Goal: Information Seeking & Learning: Learn about a topic

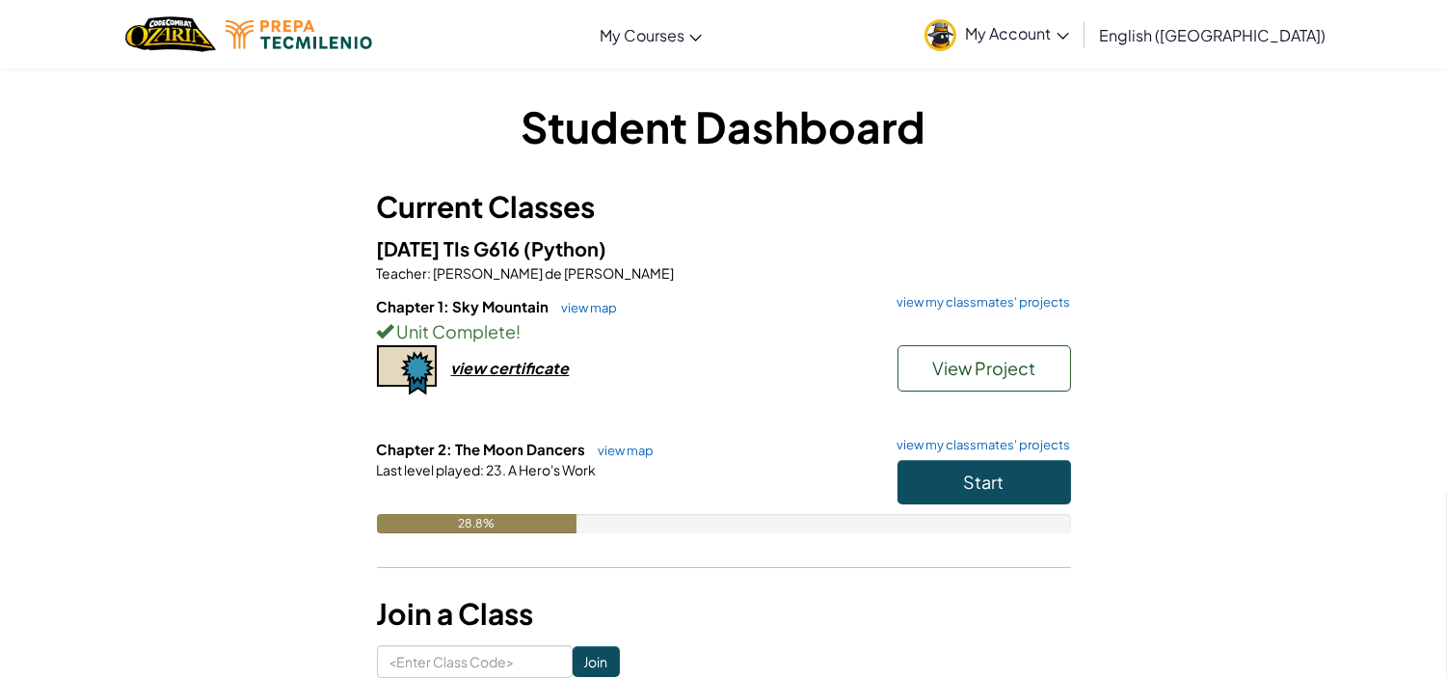
click at [928, 454] on h6 "Chapter 2: The Moon Dancers view map view my classmates' projects" at bounding box center [724, 449] width 694 height 21
click at [955, 479] on button "Start" at bounding box center [985, 482] width 174 height 44
click at [979, 479] on span "Start" at bounding box center [984, 481] width 40 height 22
click at [969, 497] on button "Start" at bounding box center [985, 482] width 174 height 44
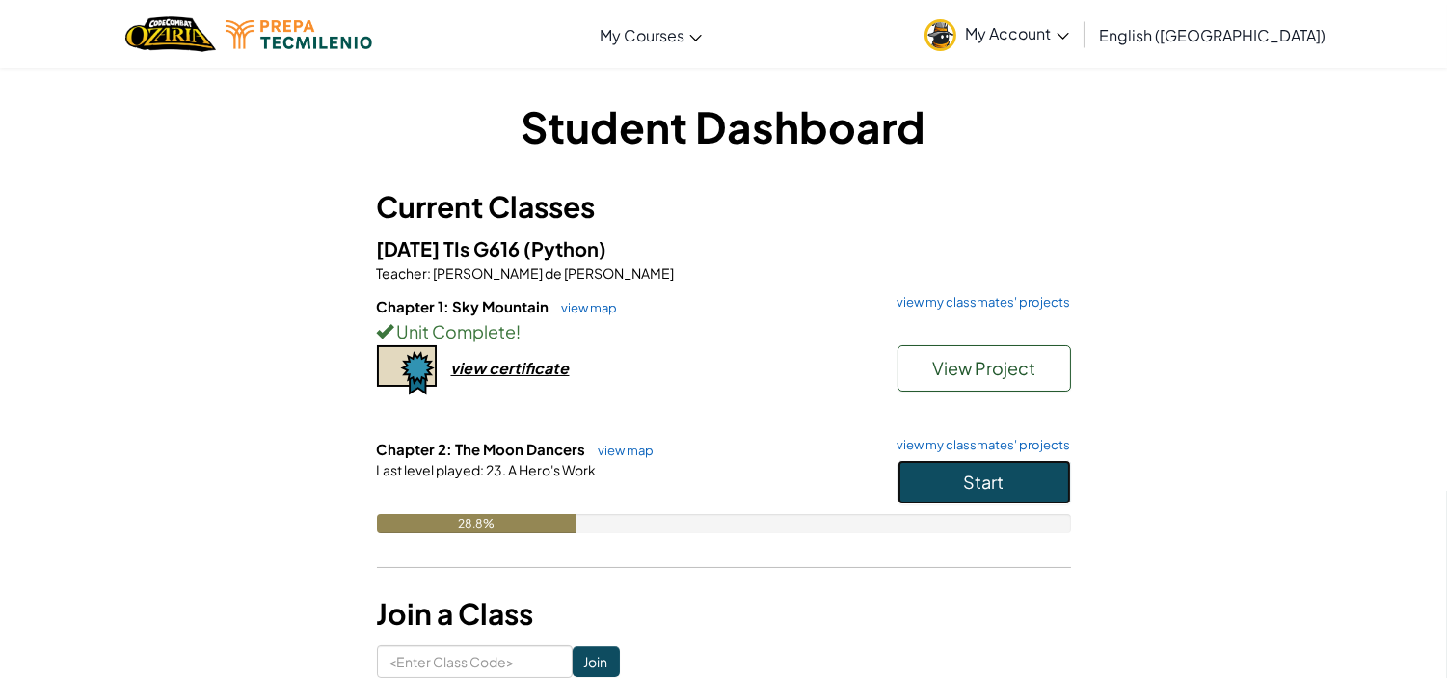
click at [969, 497] on button "Start" at bounding box center [985, 482] width 174 height 44
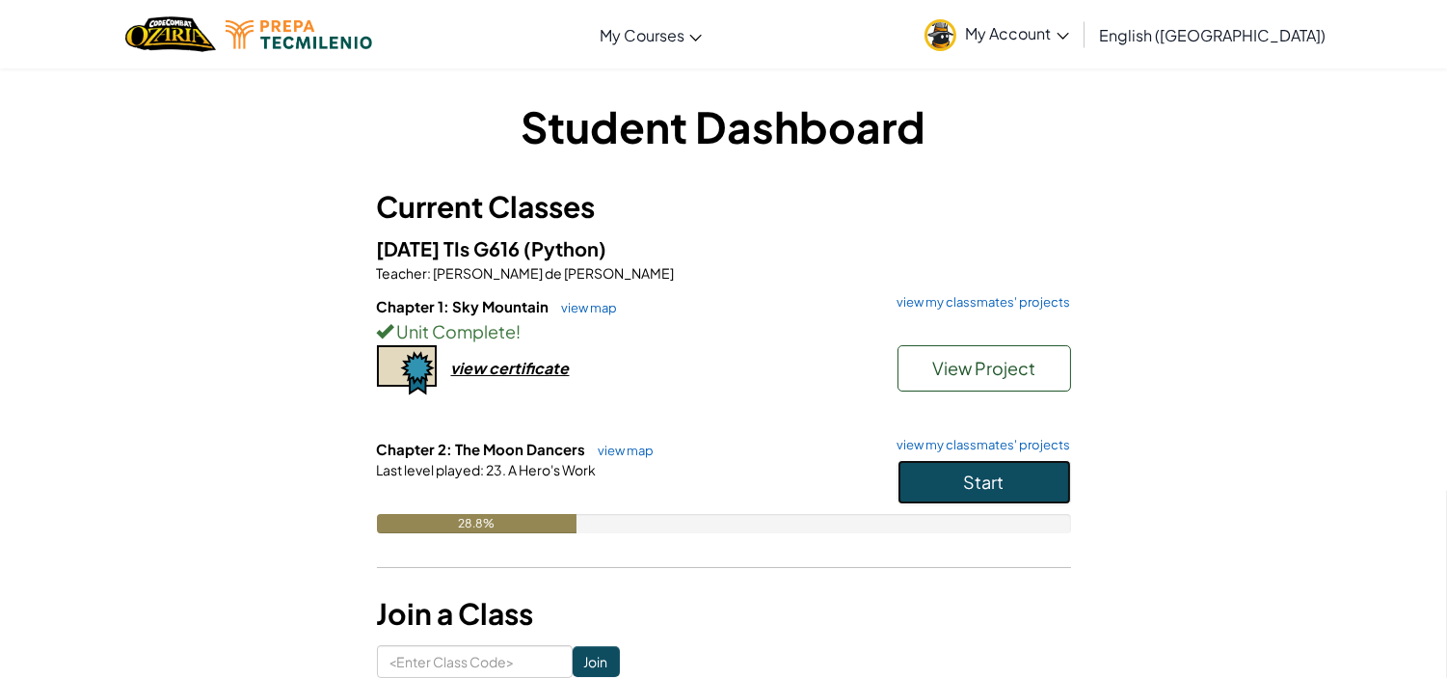
click at [1028, 493] on button "Start" at bounding box center [985, 482] width 174 height 44
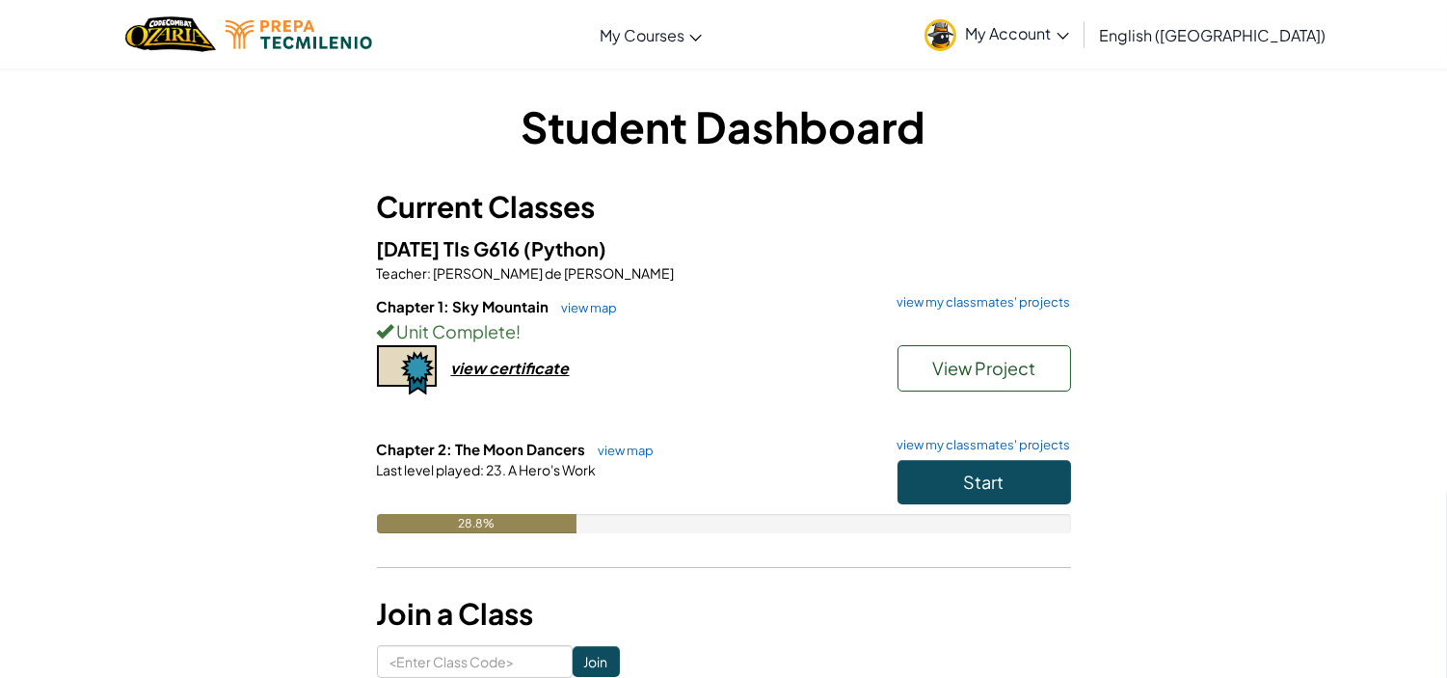
click at [1355, 194] on div "Student Dashboard Current Classes AD2025 TIs G616 (Python) Teacher : José de Je…" at bounding box center [723, 386] width 1447 height 639
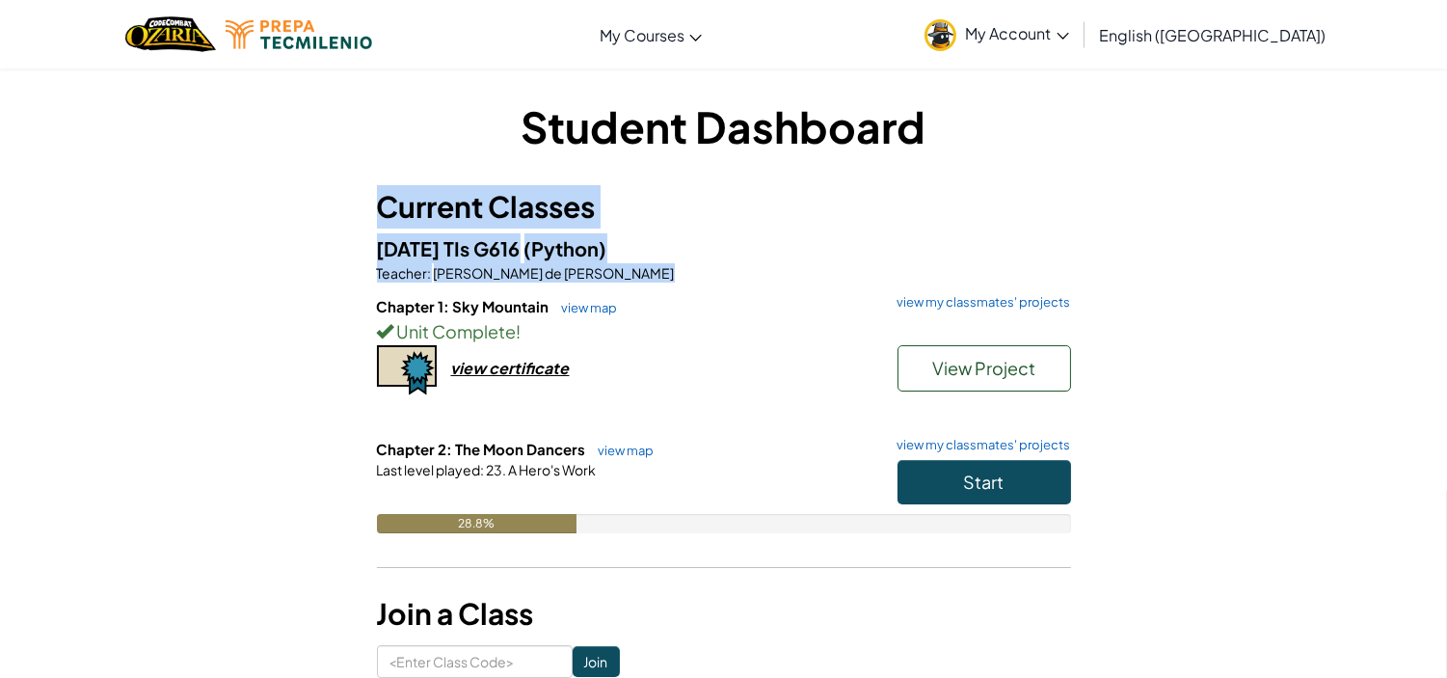
drag, startPoint x: 1355, startPoint y: 194, endPoint x: 1359, endPoint y: 287, distance: 93.6
click at [1359, 287] on div "Student Dashboard Current Classes AD2025 TIs G616 (Python) Teacher : José de Je…" at bounding box center [723, 386] width 1447 height 639
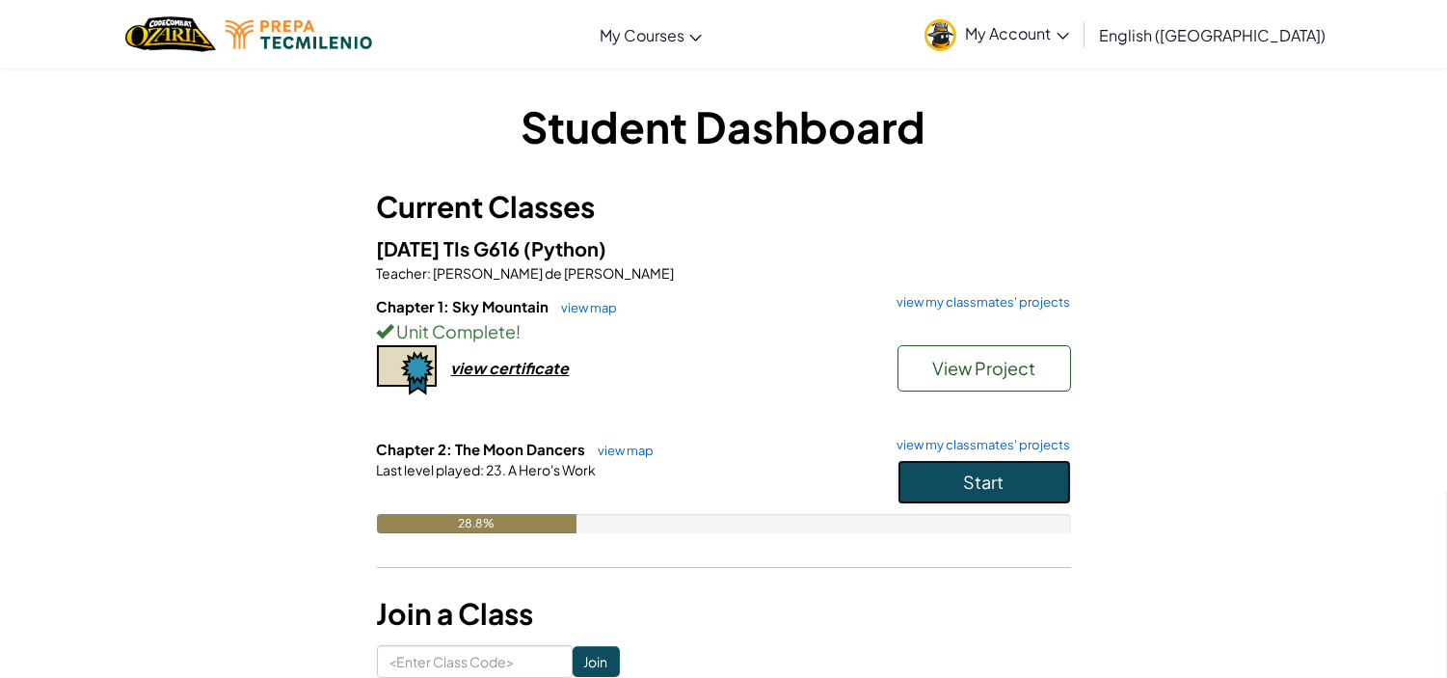
click at [927, 492] on button "Start" at bounding box center [985, 482] width 174 height 44
drag, startPoint x: 927, startPoint y: 492, endPoint x: 121, endPoint y: 178, distance: 864.7
click at [121, 178] on div "Student Dashboard Current Classes AD2025 TIs G616 (Python) Teacher : José de Je…" at bounding box center [723, 386] width 1447 height 639
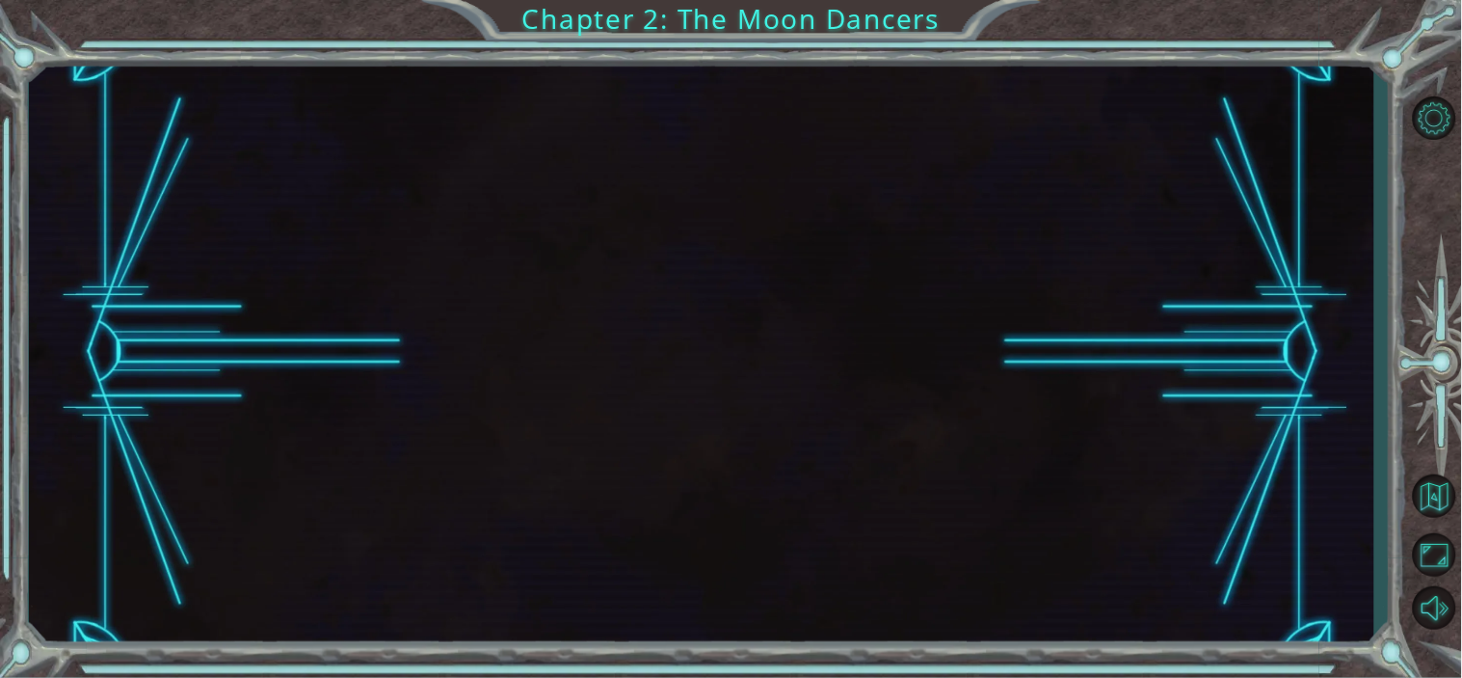
click at [961, 245] on div at bounding box center [702, 352] width 1346 height 597
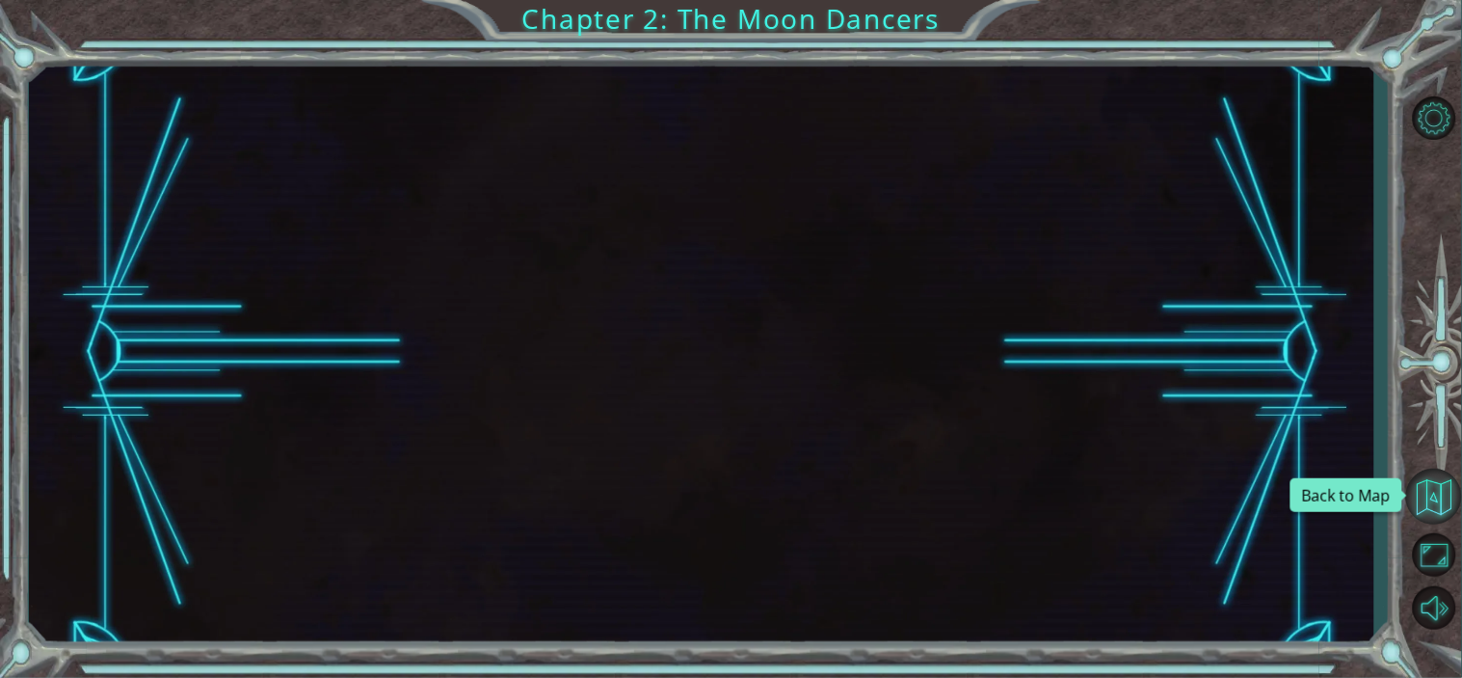
click at [1449, 492] on button "Back to Map" at bounding box center [1435, 497] width 56 height 56
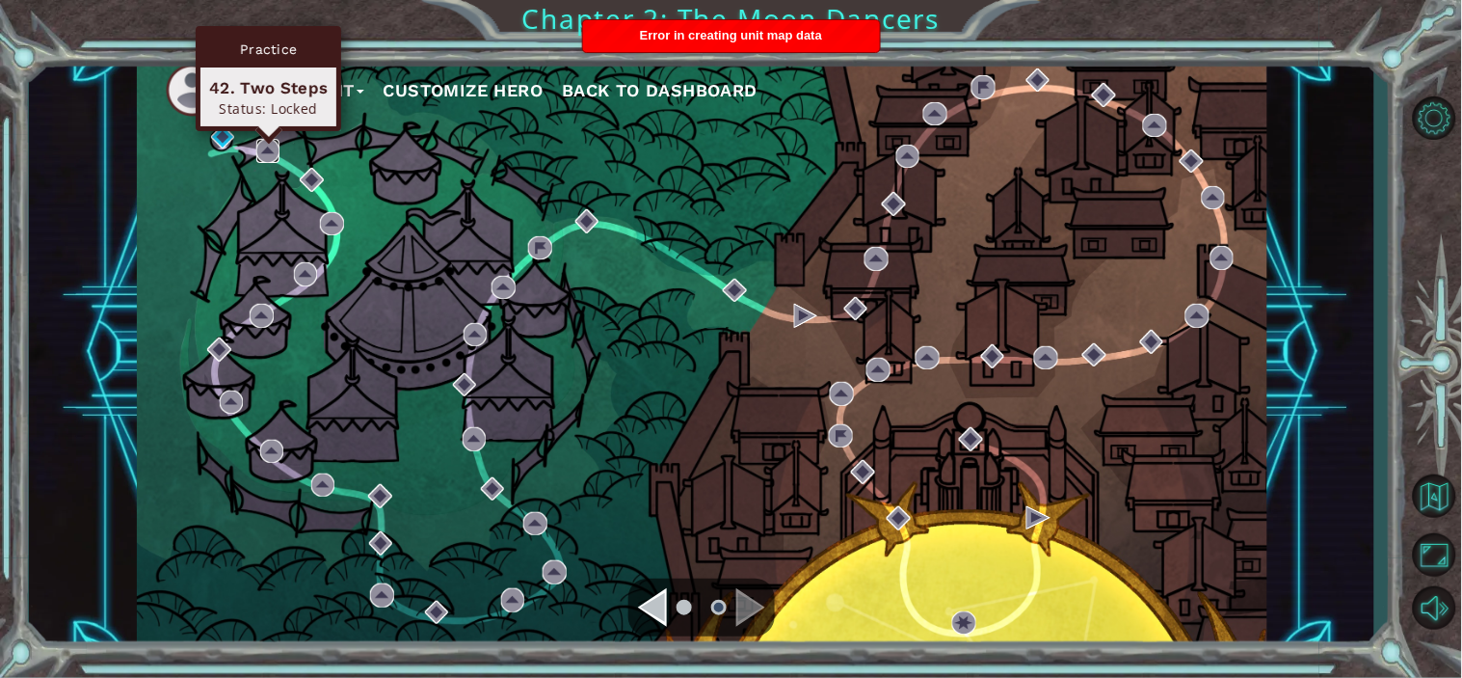
click at [265, 152] on img at bounding box center [268, 151] width 24 height 24
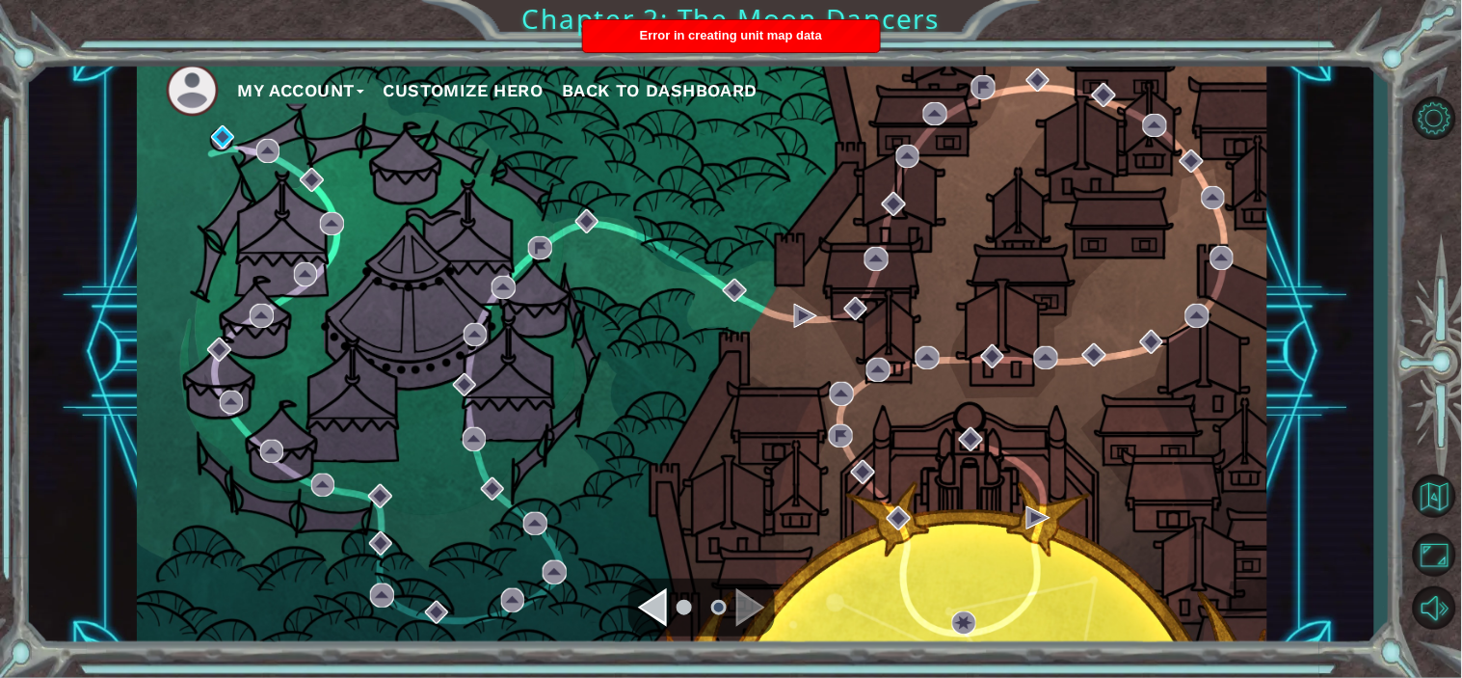
drag, startPoint x: 669, startPoint y: 621, endPoint x: 659, endPoint y: 611, distance: 13.6
click at [659, 611] on div at bounding box center [702, 607] width 147 height 58
click at [659, 611] on div "Navigate to the previous page" at bounding box center [652, 607] width 29 height 39
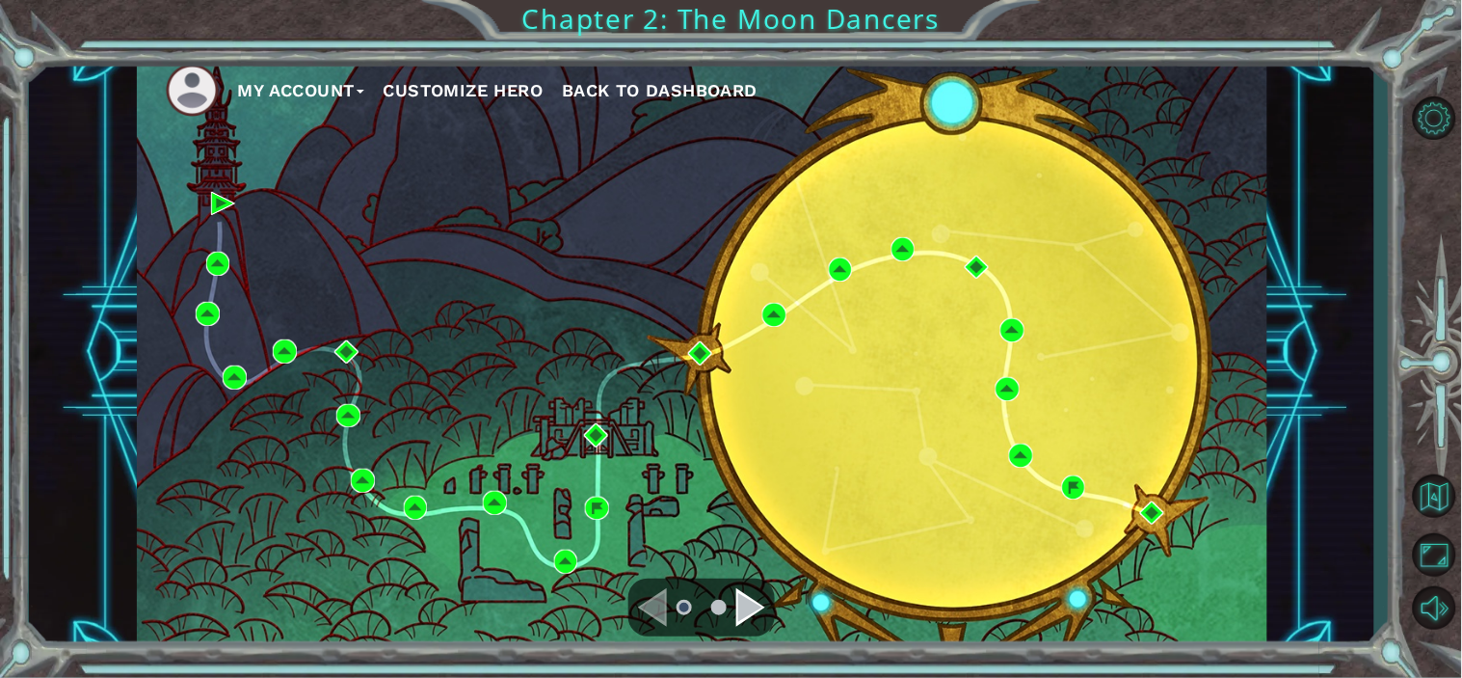
click at [756, 604] on div "Navigate to the next page" at bounding box center [751, 607] width 29 height 39
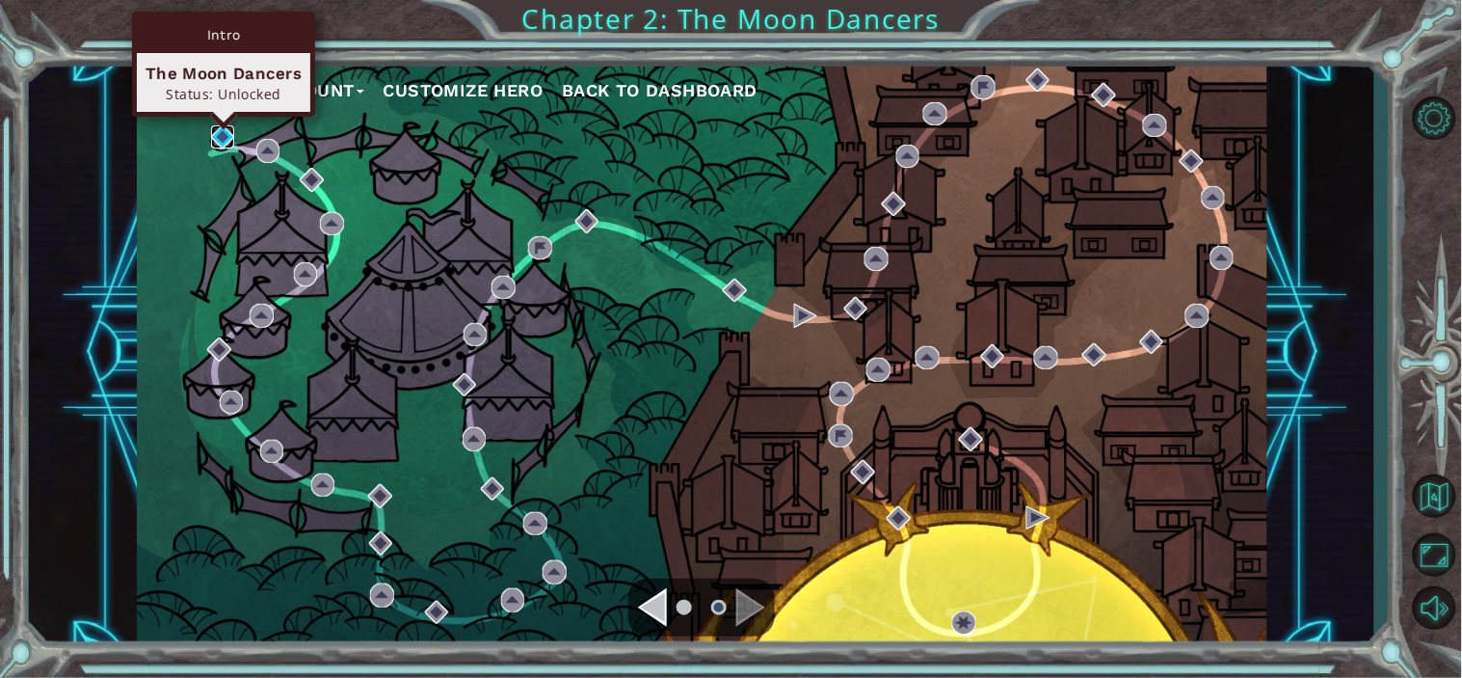
click at [222, 138] on img at bounding box center [223, 137] width 24 height 24
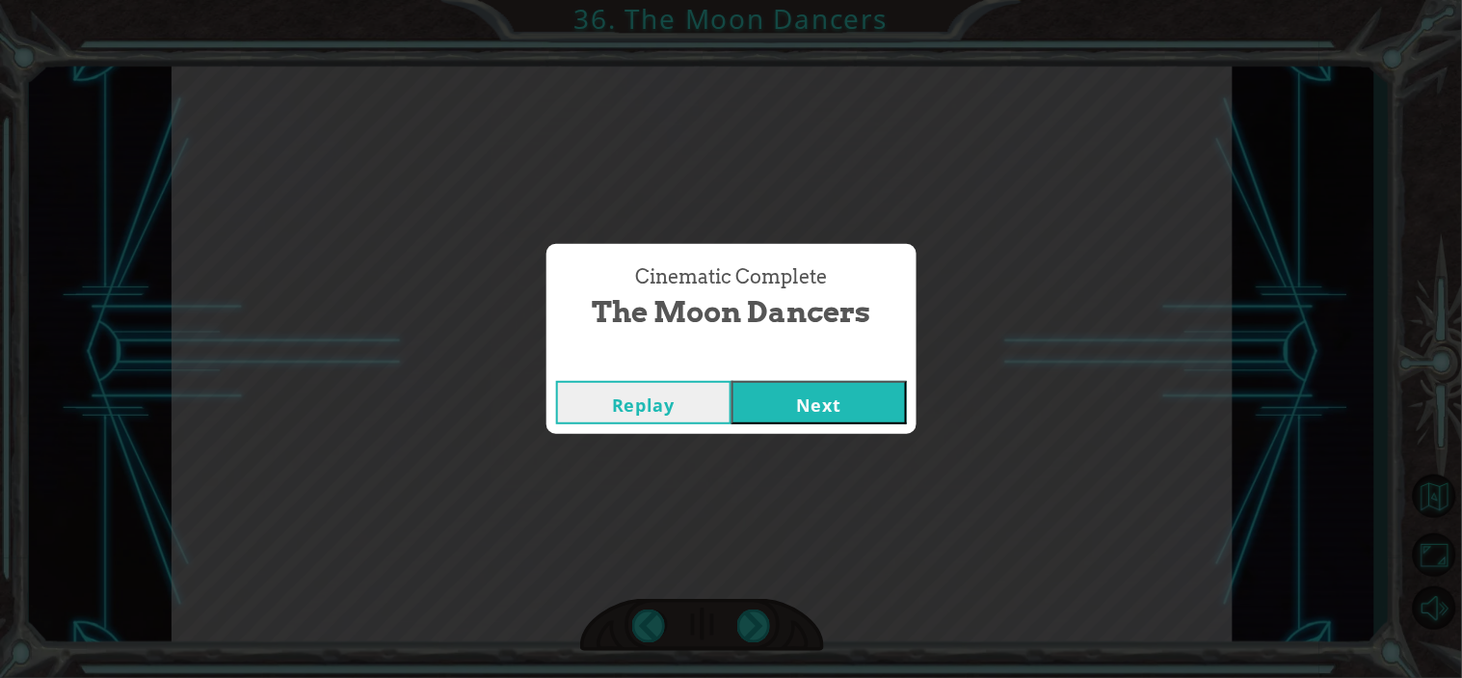
click at [849, 399] on button "Next" at bounding box center [819, 402] width 175 height 43
click at [747, 389] on button "Next" at bounding box center [819, 402] width 175 height 43
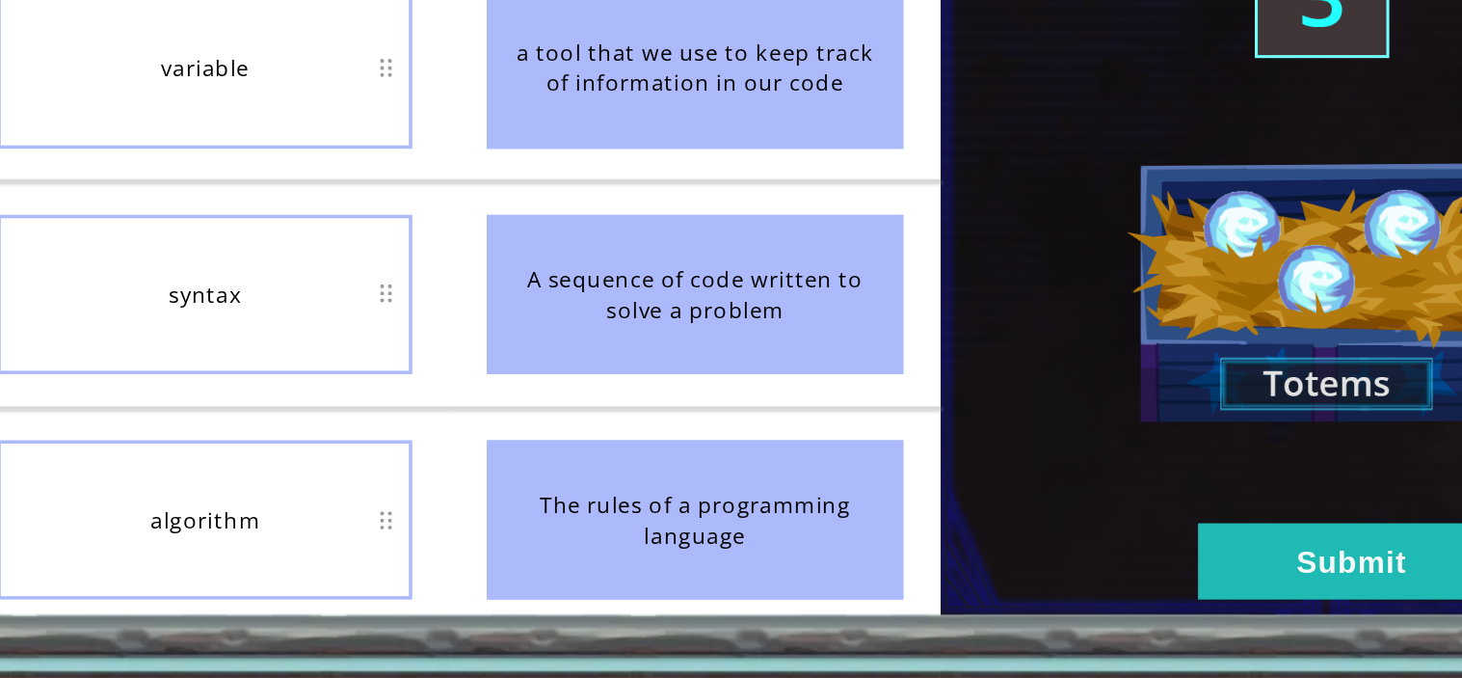
drag, startPoint x: 648, startPoint y: 478, endPoint x: 658, endPoint y: 622, distance: 144.0
click at [658, 622] on ul "the information that’s stored inside a variable, such as a number or a name a t…" at bounding box center [651, 394] width 279 height 512
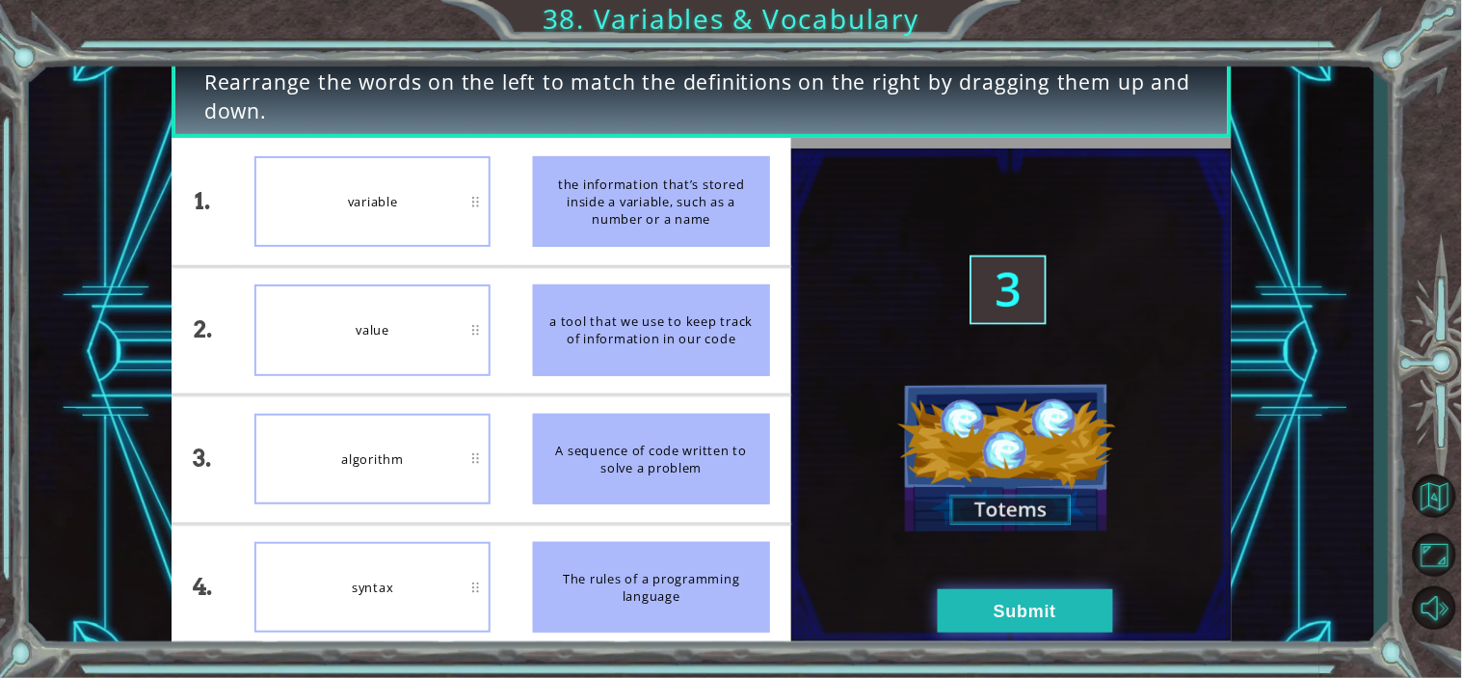
click at [1044, 615] on button "Submit" at bounding box center [1025, 610] width 175 height 43
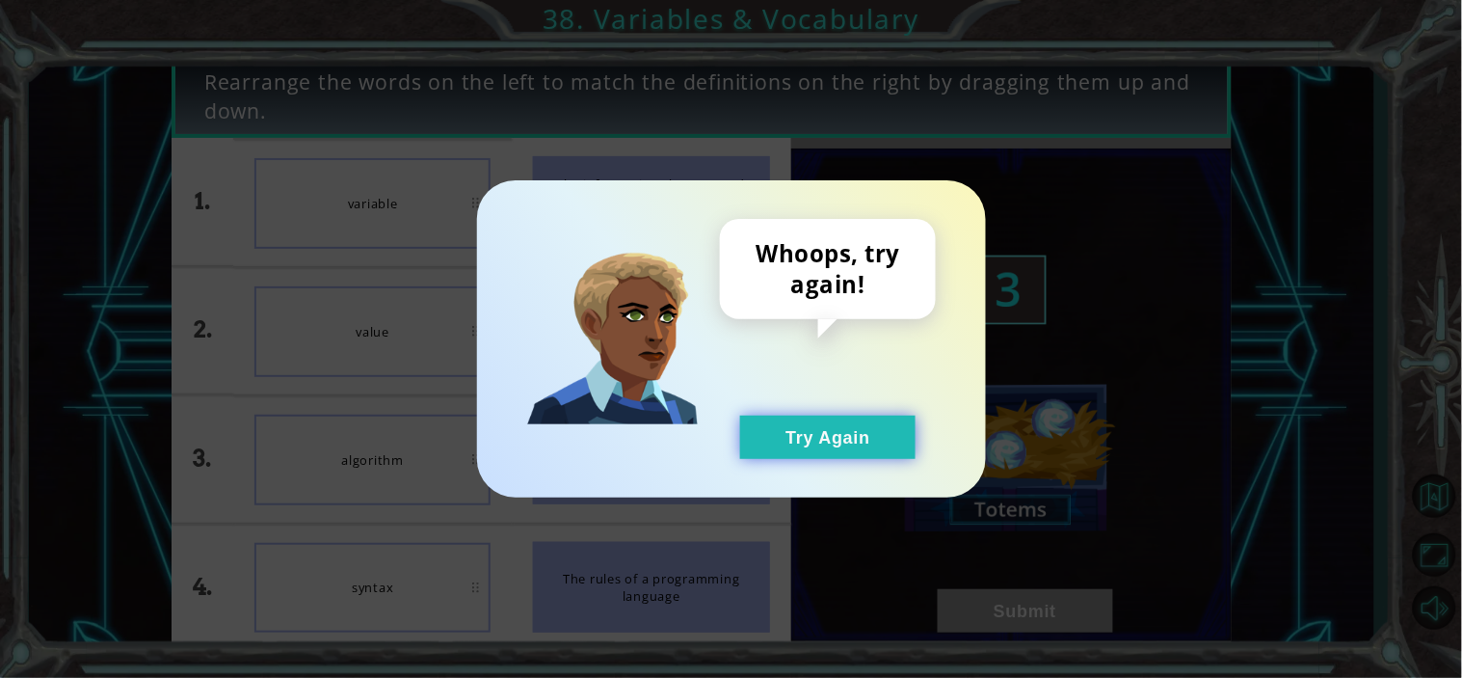
click at [786, 437] on button "Try Again" at bounding box center [827, 437] width 175 height 43
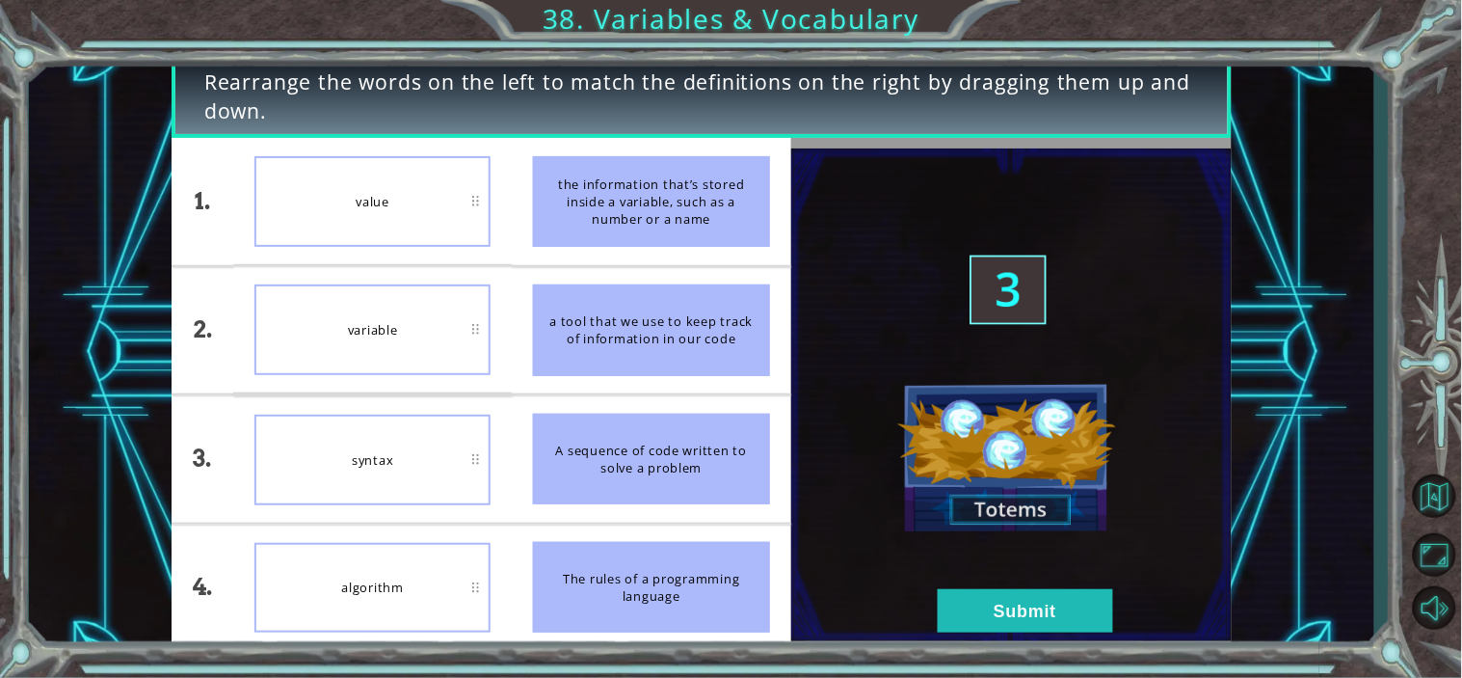
click at [407, 596] on div "algorithm" at bounding box center [373, 588] width 236 height 91
drag, startPoint x: 407, startPoint y: 596, endPoint x: 403, endPoint y: 469, distance: 127.3
click at [403, 469] on ul "value variable syntax algorithm" at bounding box center [372, 394] width 279 height 512
click at [1041, 611] on button "Submit" at bounding box center [1025, 610] width 175 height 43
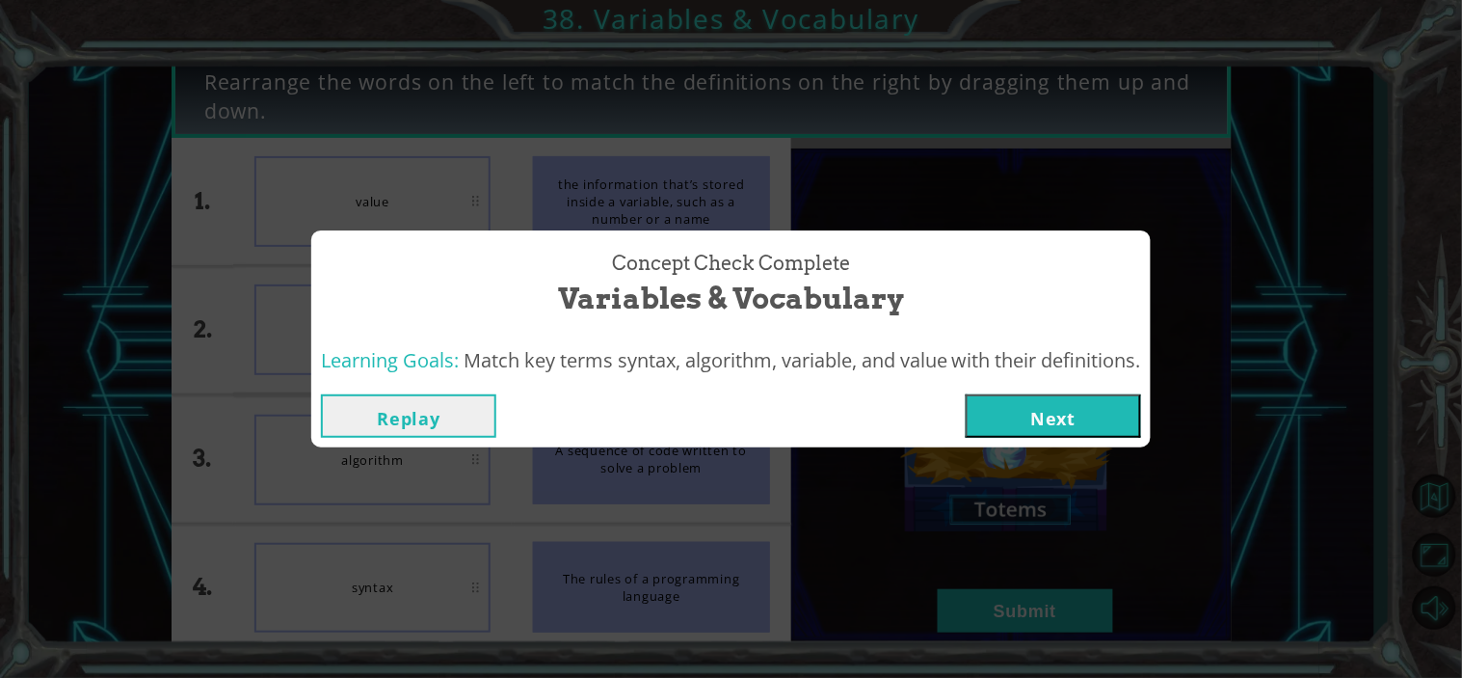
click at [407, 421] on button "Replay" at bounding box center [408, 415] width 175 height 43
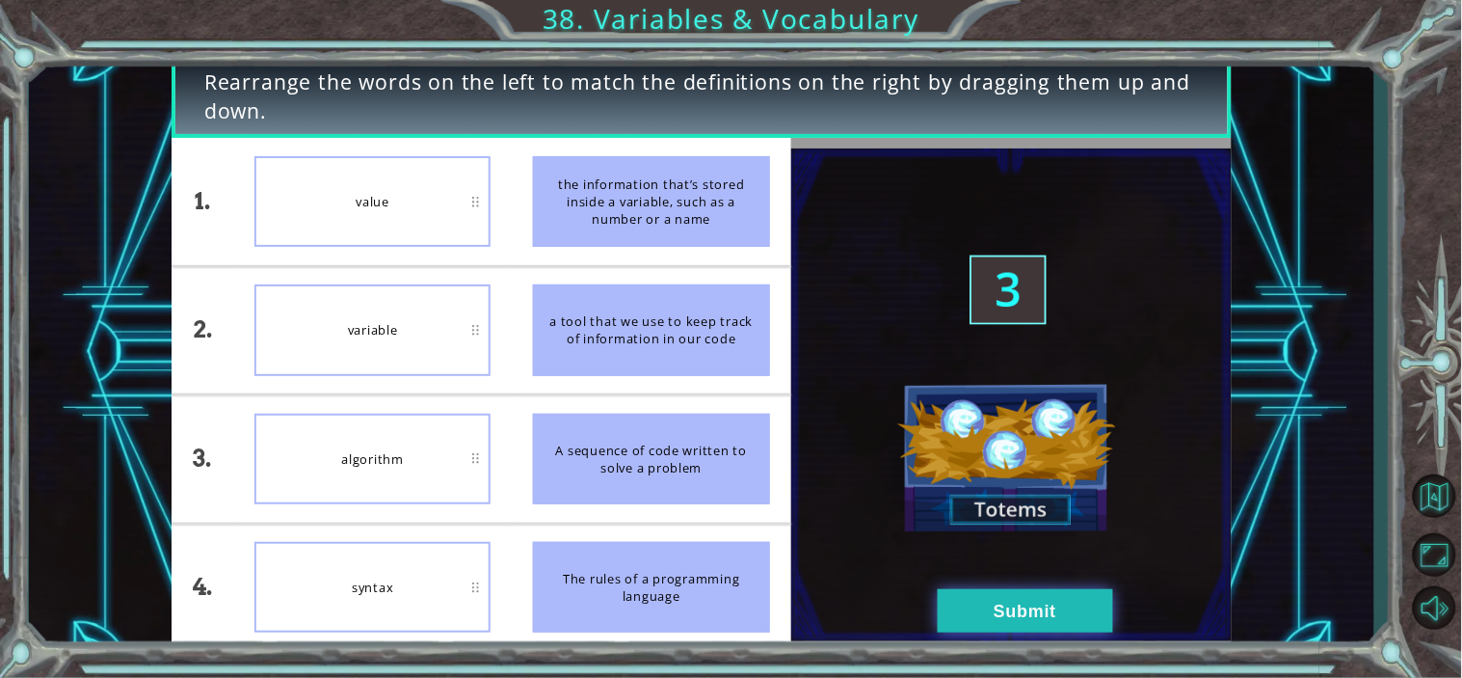
click at [979, 598] on button "Submit" at bounding box center [1025, 610] width 175 height 43
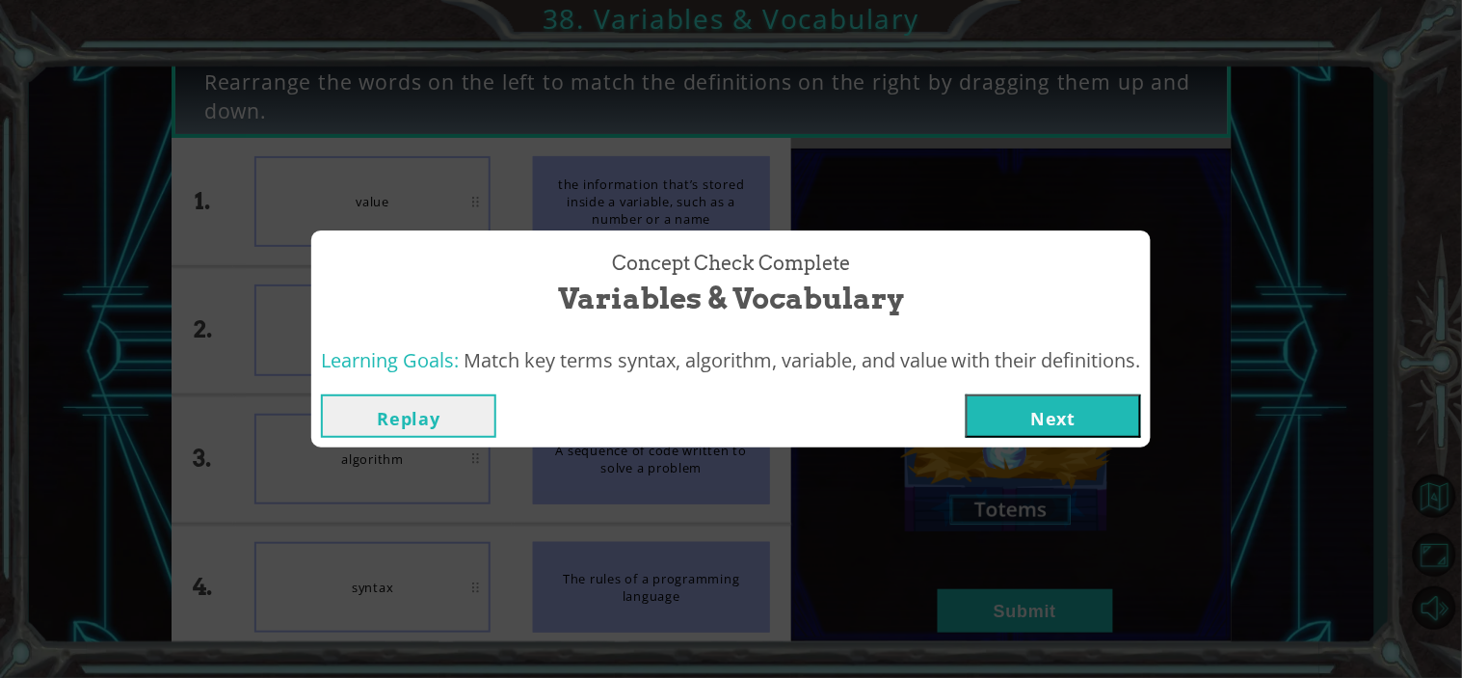
click at [387, 418] on button "Replay" at bounding box center [408, 415] width 175 height 43
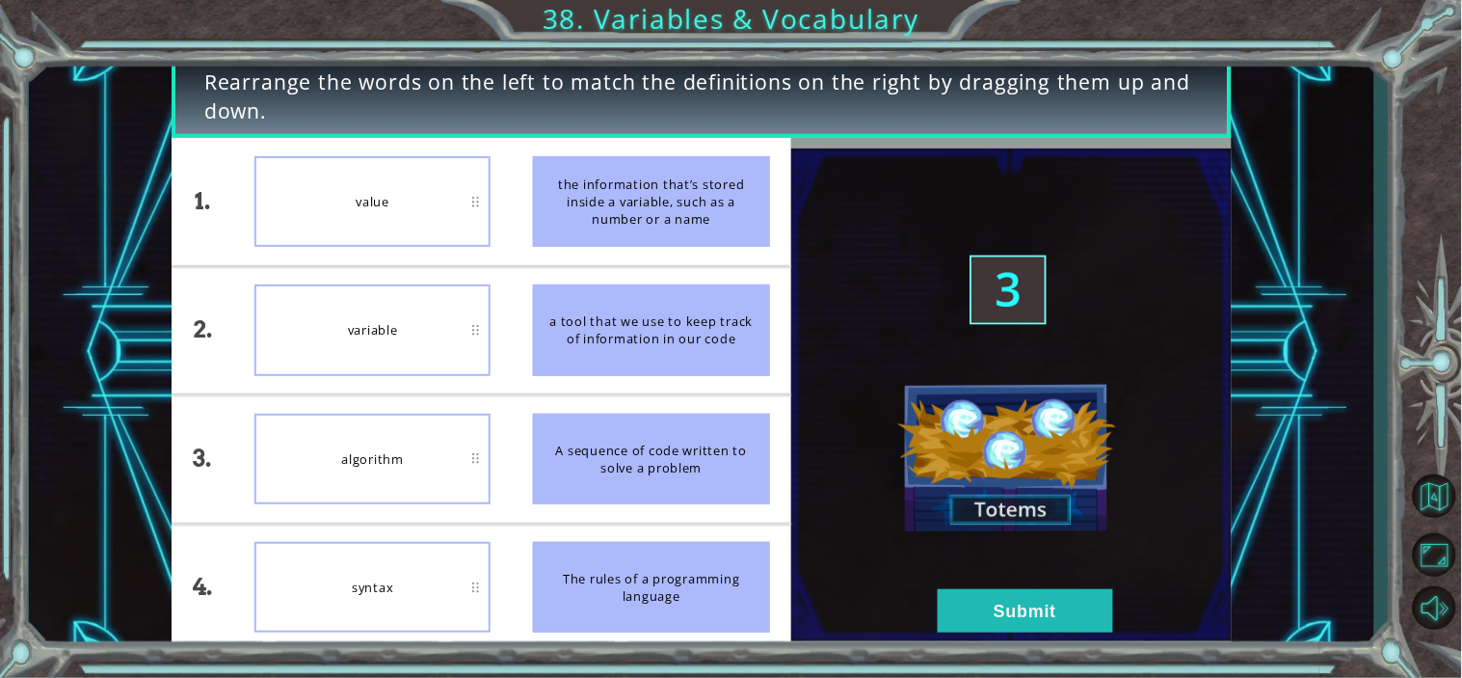
click at [1114, 630] on img at bounding box center [1013, 394] width 442 height 493
click at [1085, 620] on button "Submit" at bounding box center [1025, 610] width 175 height 43
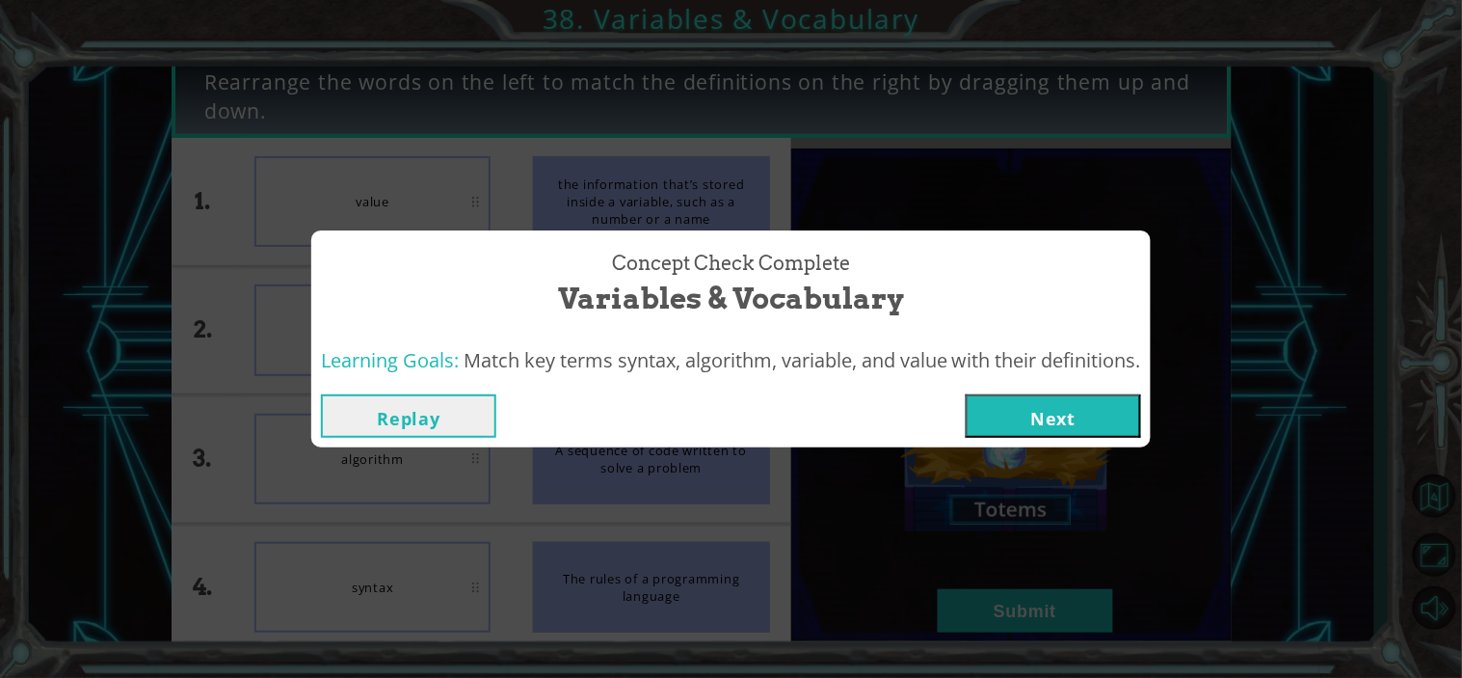
click at [1016, 424] on button "Next" at bounding box center [1053, 415] width 175 height 43
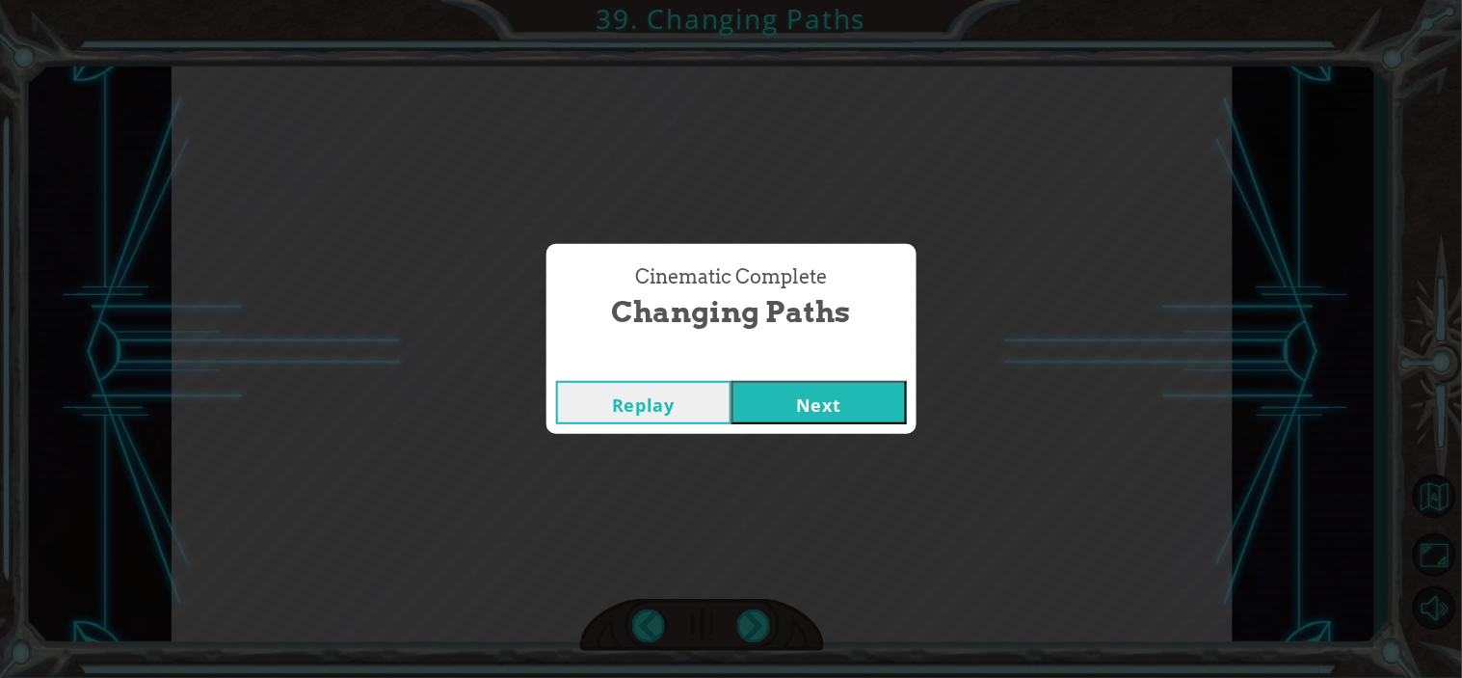
click at [836, 391] on button "Next" at bounding box center [819, 402] width 175 height 43
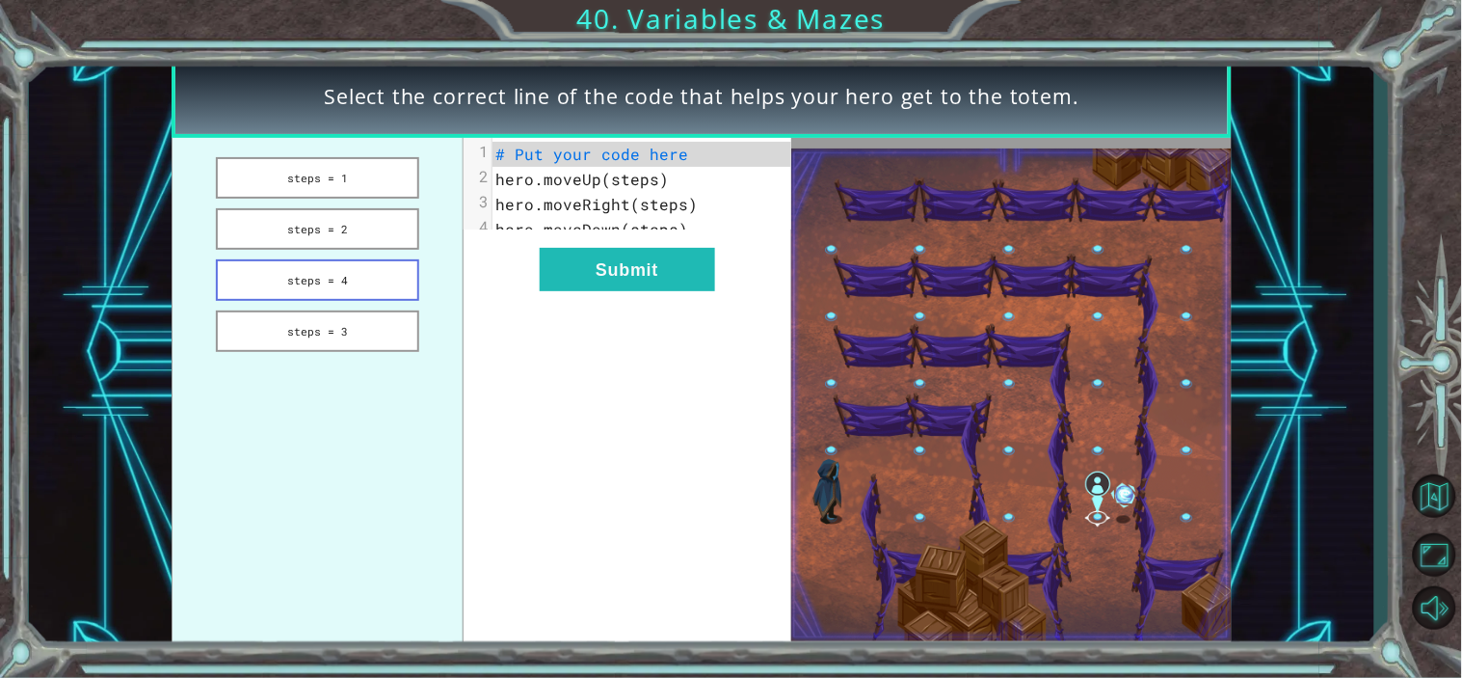
click at [389, 281] on button "steps = 4" at bounding box center [317, 279] width 203 height 41
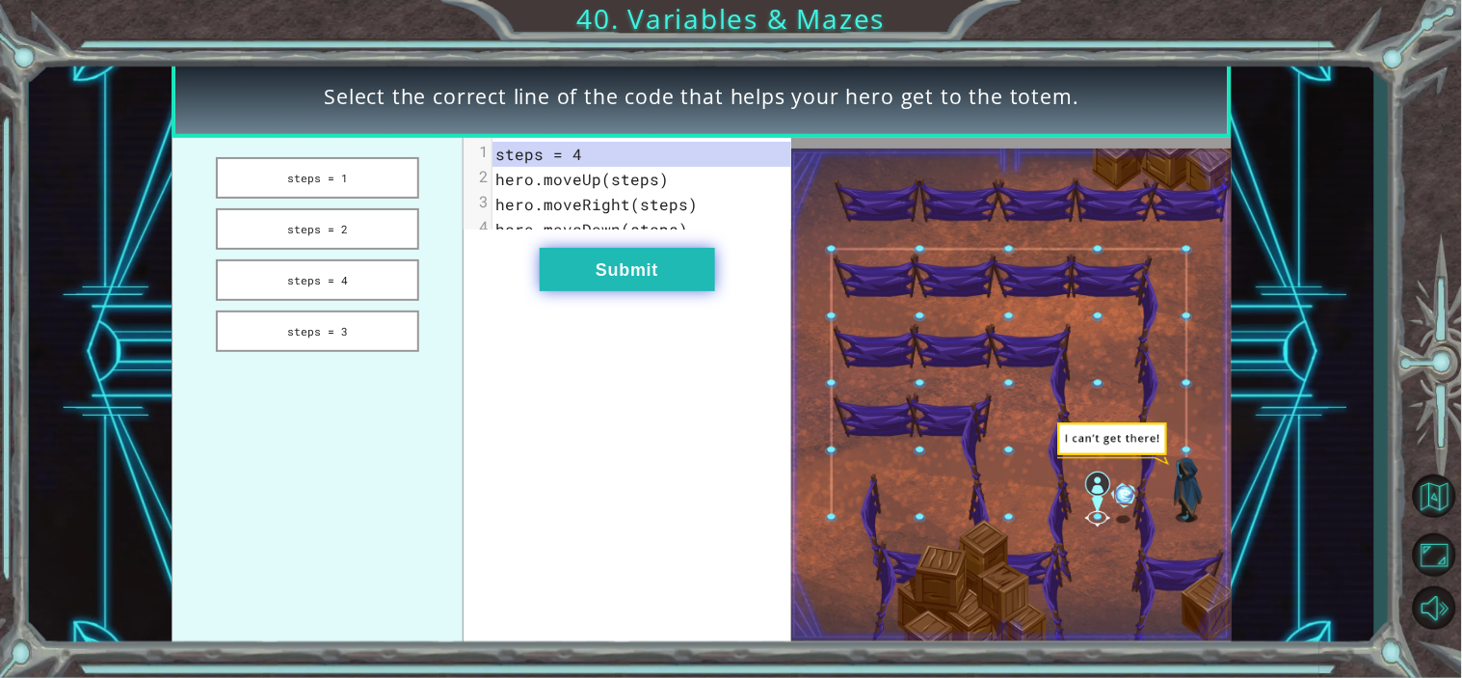
click at [605, 291] on button "Submit" at bounding box center [627, 269] width 175 height 43
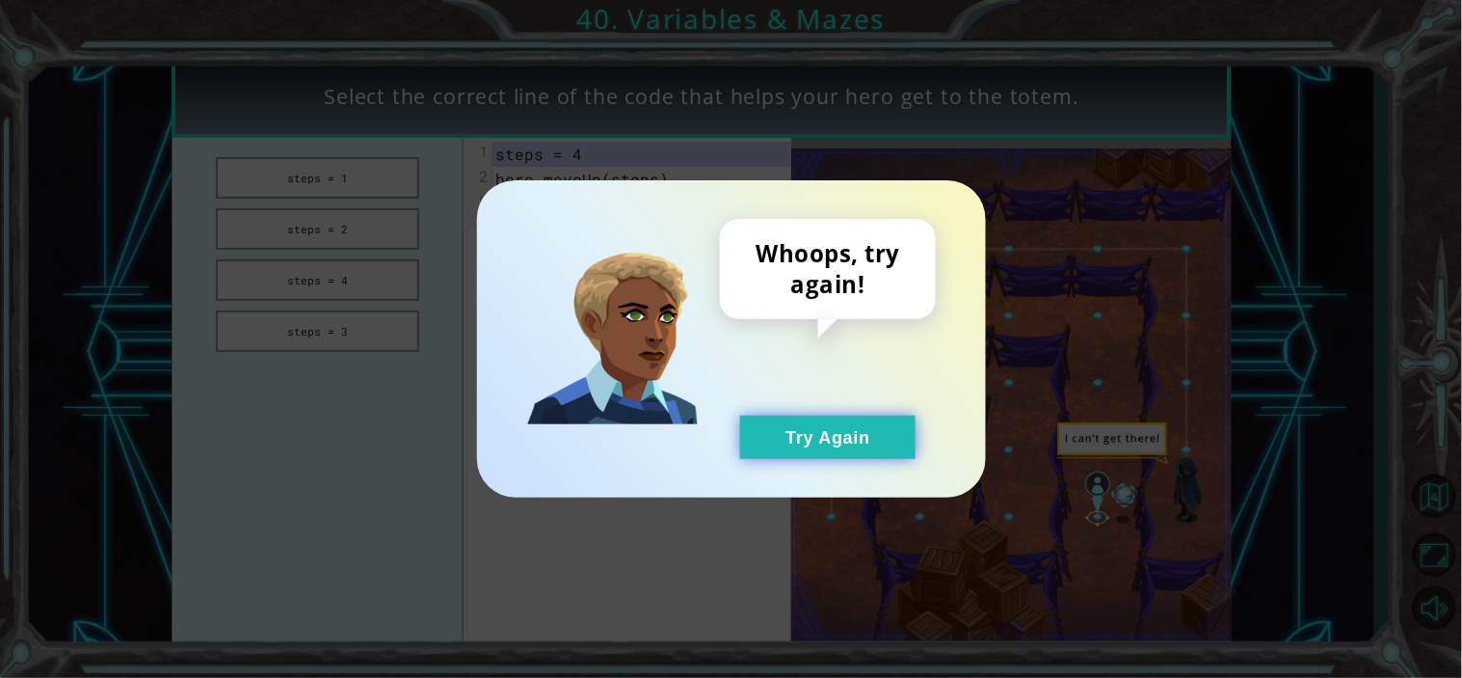
click at [765, 431] on button "Try Again" at bounding box center [827, 437] width 175 height 43
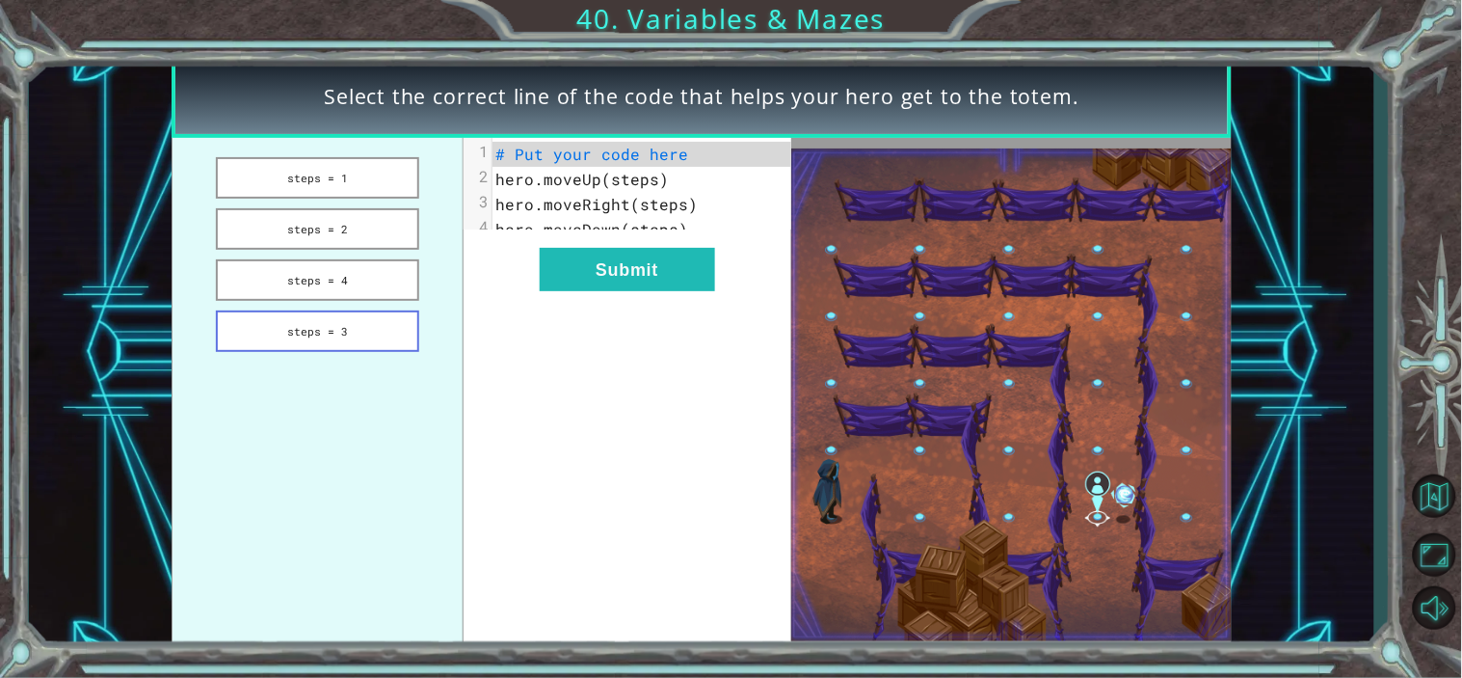
click at [359, 328] on button "steps = 3" at bounding box center [317, 330] width 203 height 41
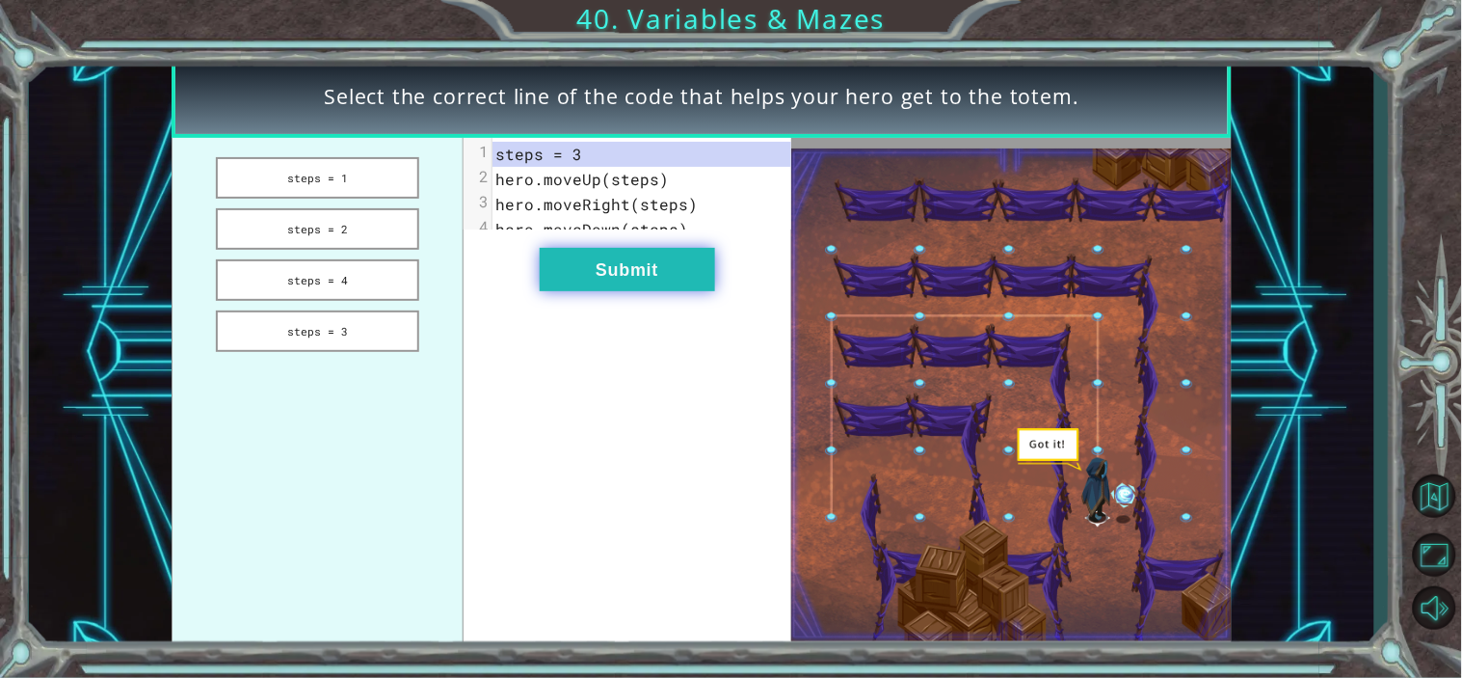
click at [589, 289] on button "Submit" at bounding box center [627, 269] width 175 height 43
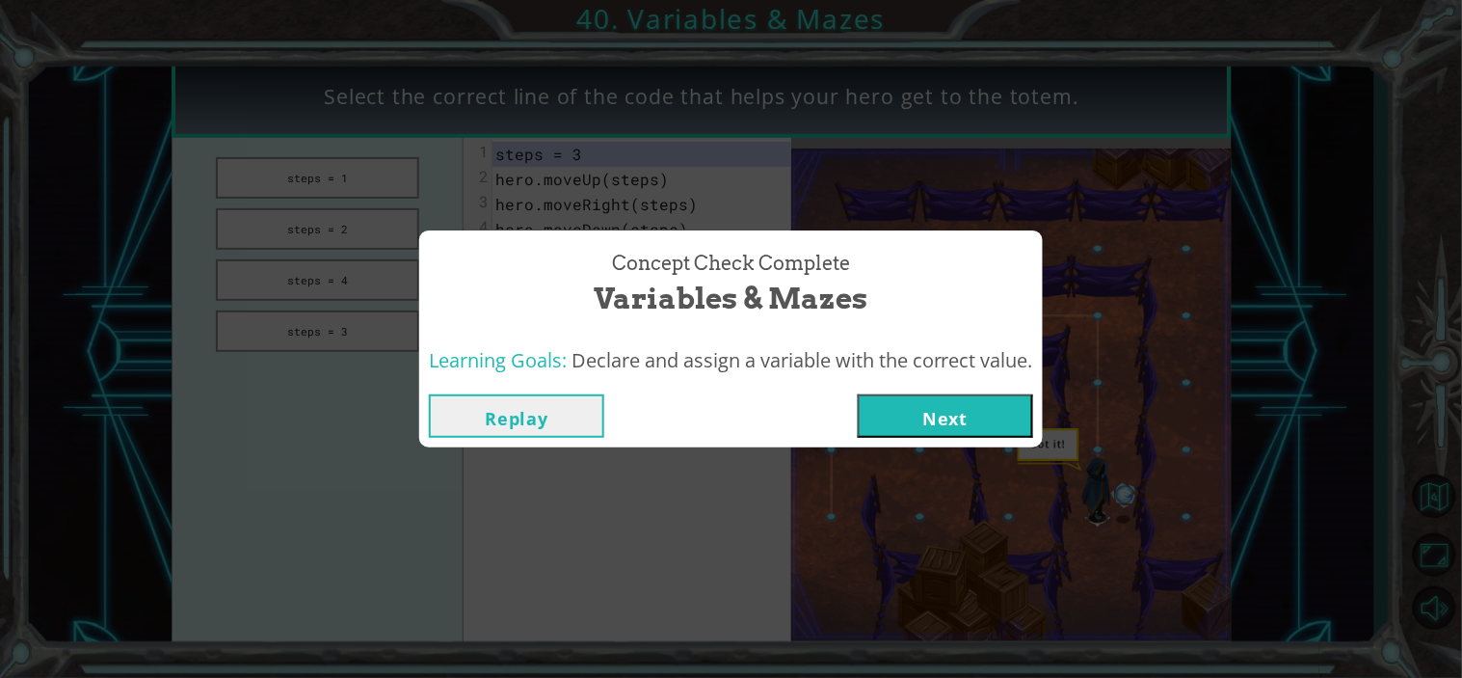
click at [550, 411] on button "Replay" at bounding box center [516, 415] width 175 height 43
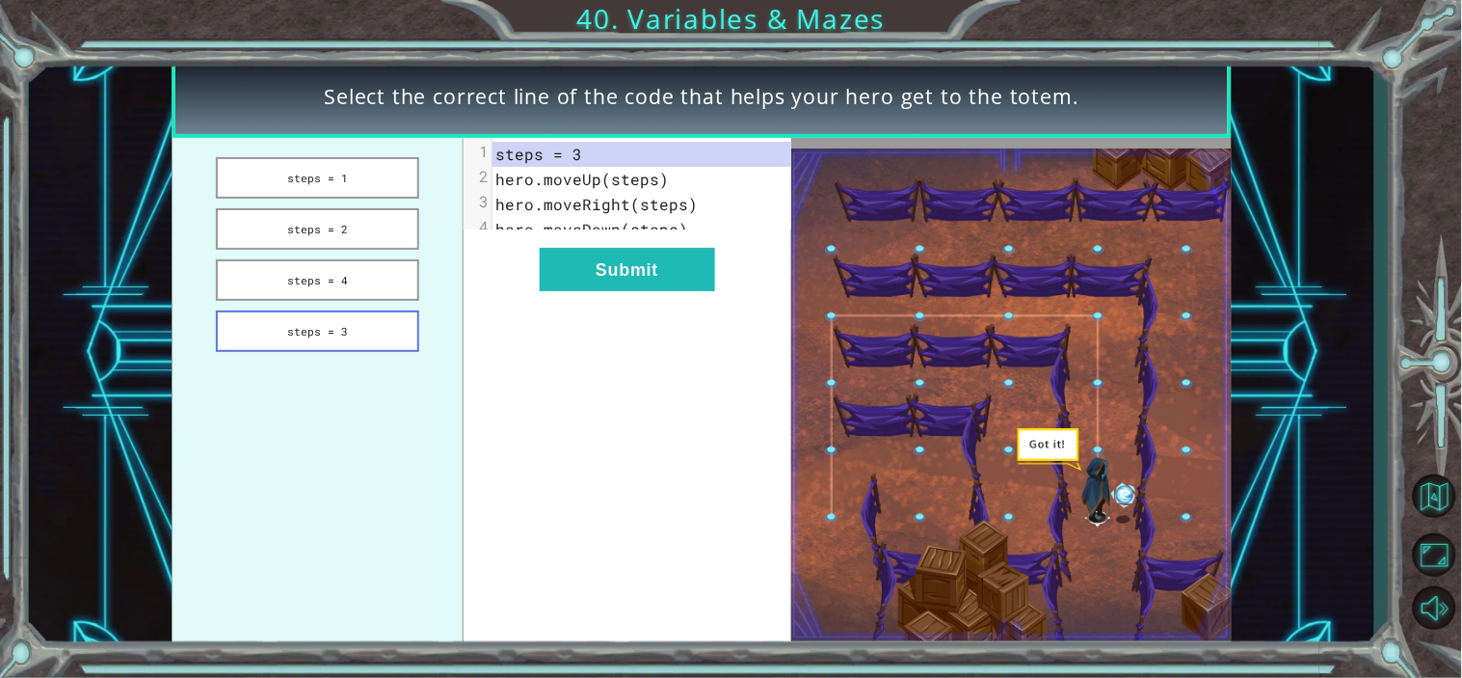
click at [339, 330] on button "steps = 3" at bounding box center [317, 330] width 203 height 41
click at [630, 278] on button "Submit" at bounding box center [627, 269] width 175 height 43
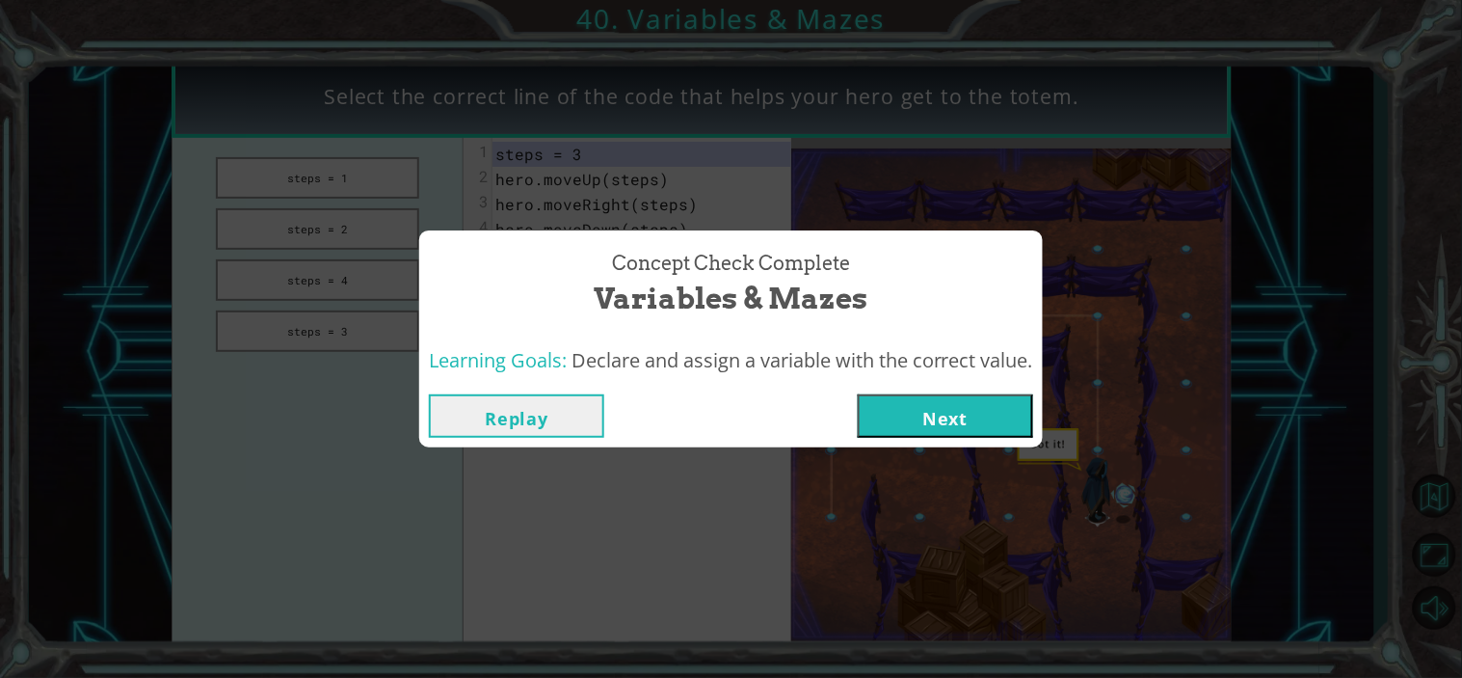
click at [977, 443] on div "Replay Next" at bounding box center [731, 416] width 624 height 63
click at [969, 435] on button "Next" at bounding box center [945, 415] width 175 height 43
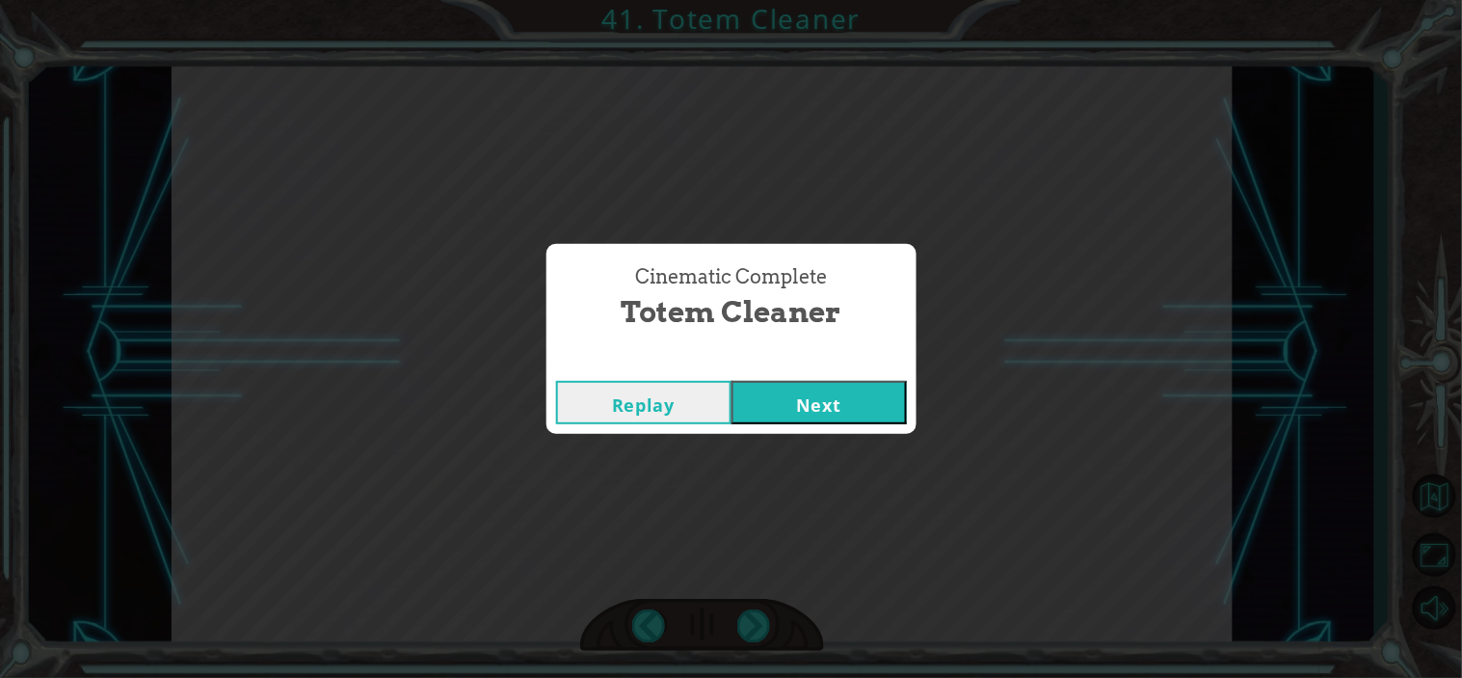
click at [841, 407] on button "Next" at bounding box center [819, 402] width 175 height 43
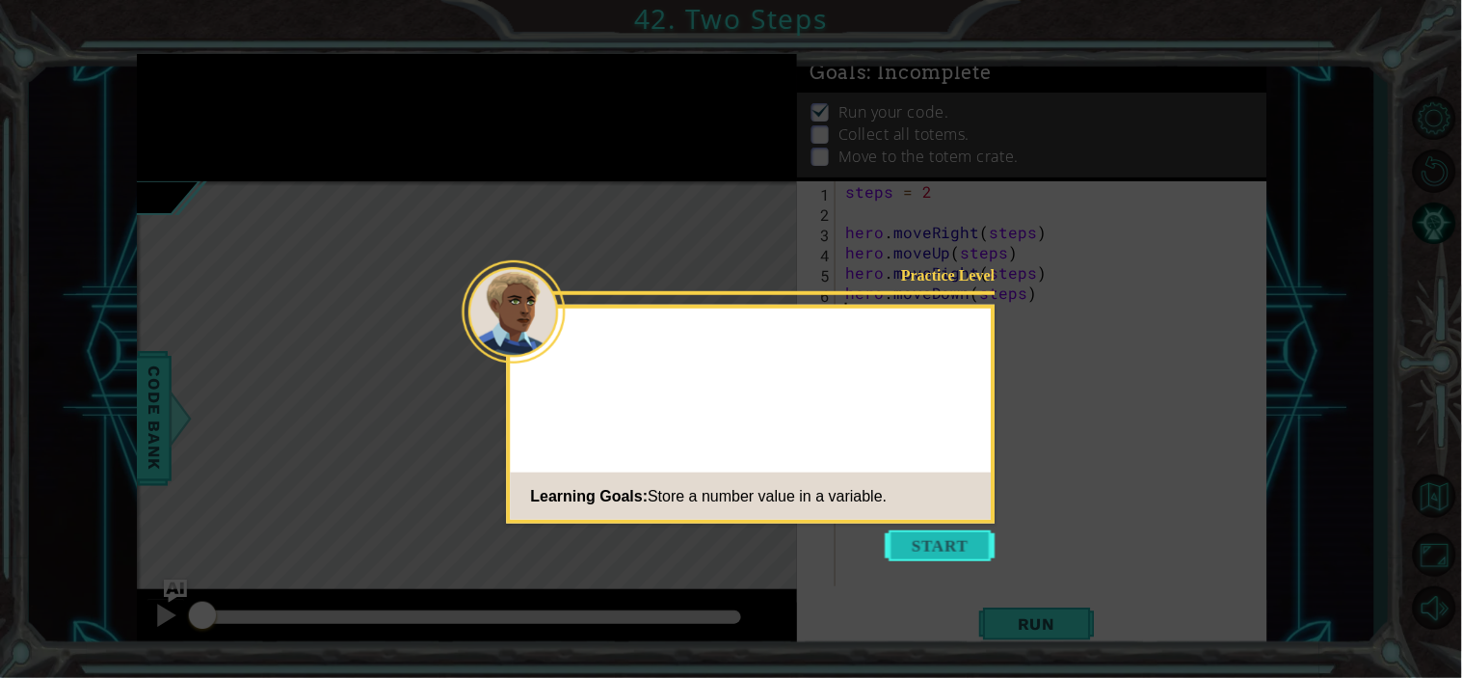
click at [890, 547] on button "Start" at bounding box center [941, 545] width 110 height 31
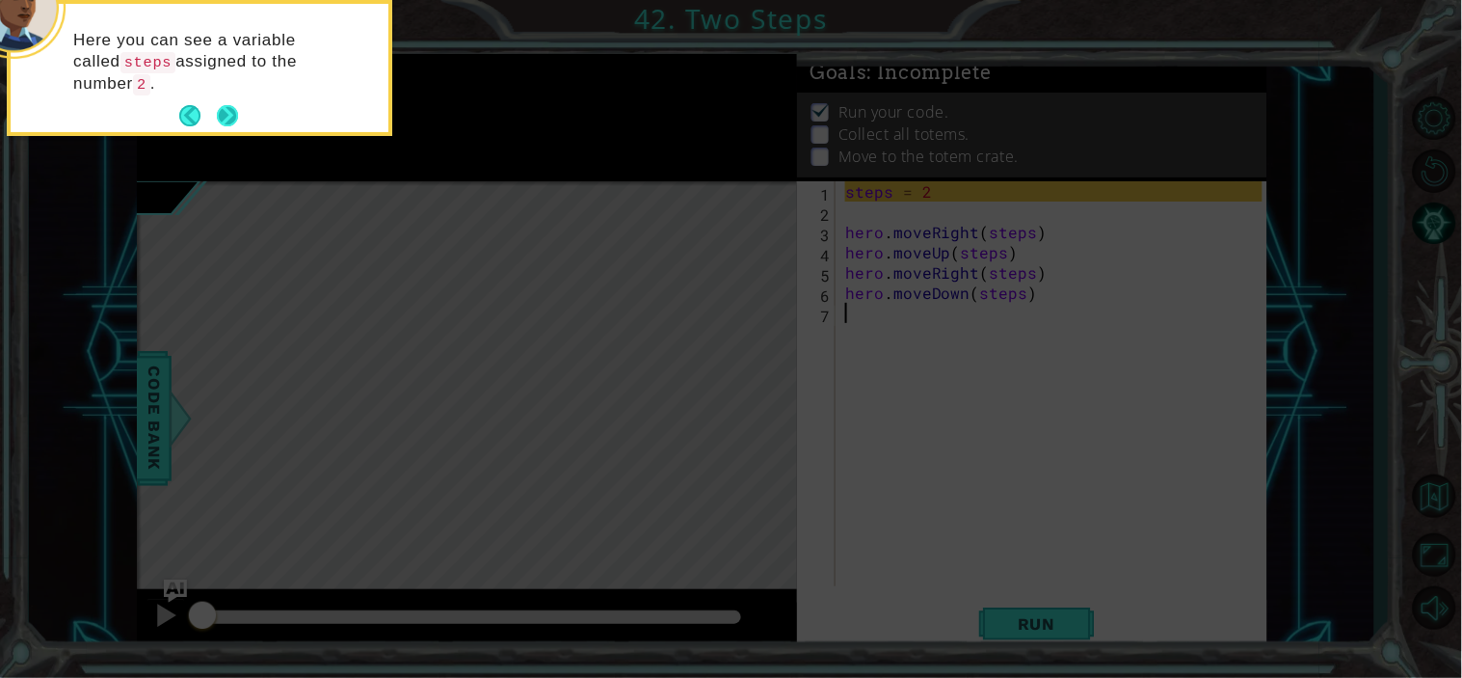
click at [220, 113] on button "Next" at bounding box center [227, 115] width 21 height 21
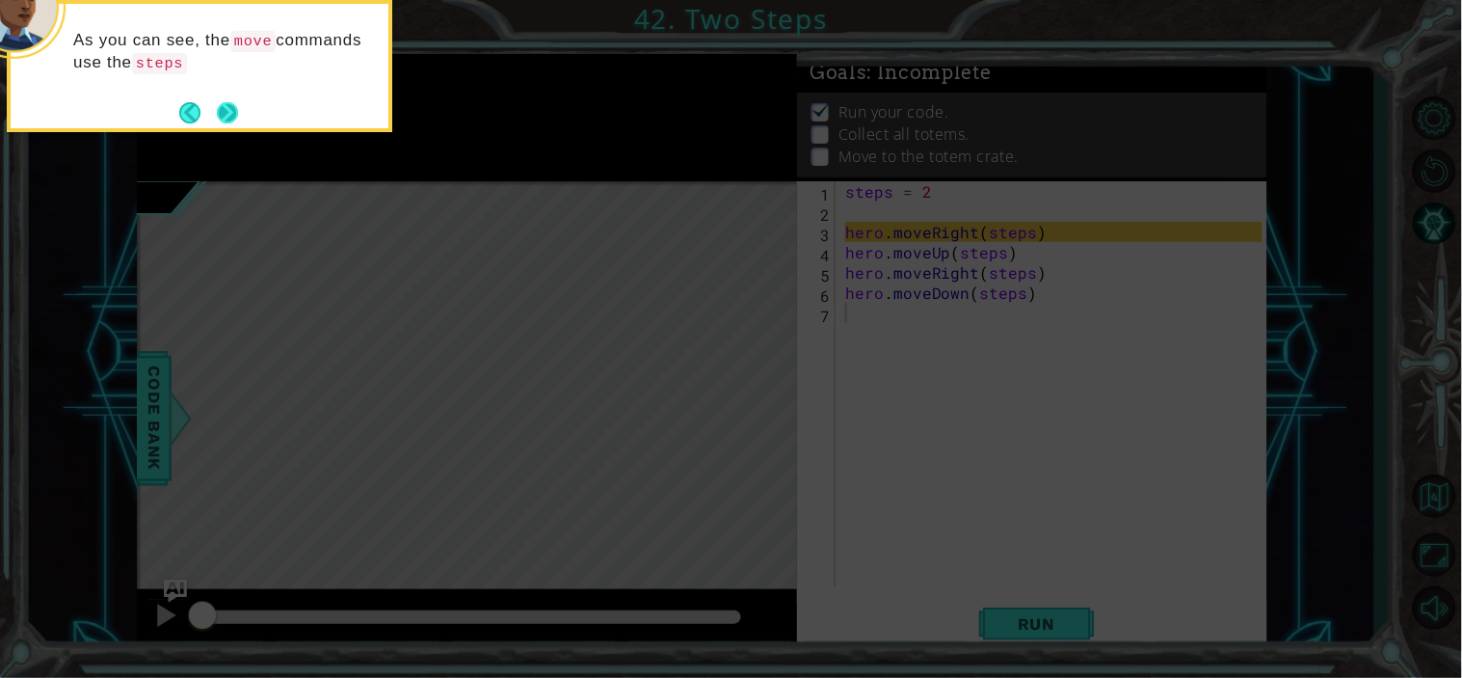
click at [228, 117] on button "Next" at bounding box center [227, 112] width 21 height 21
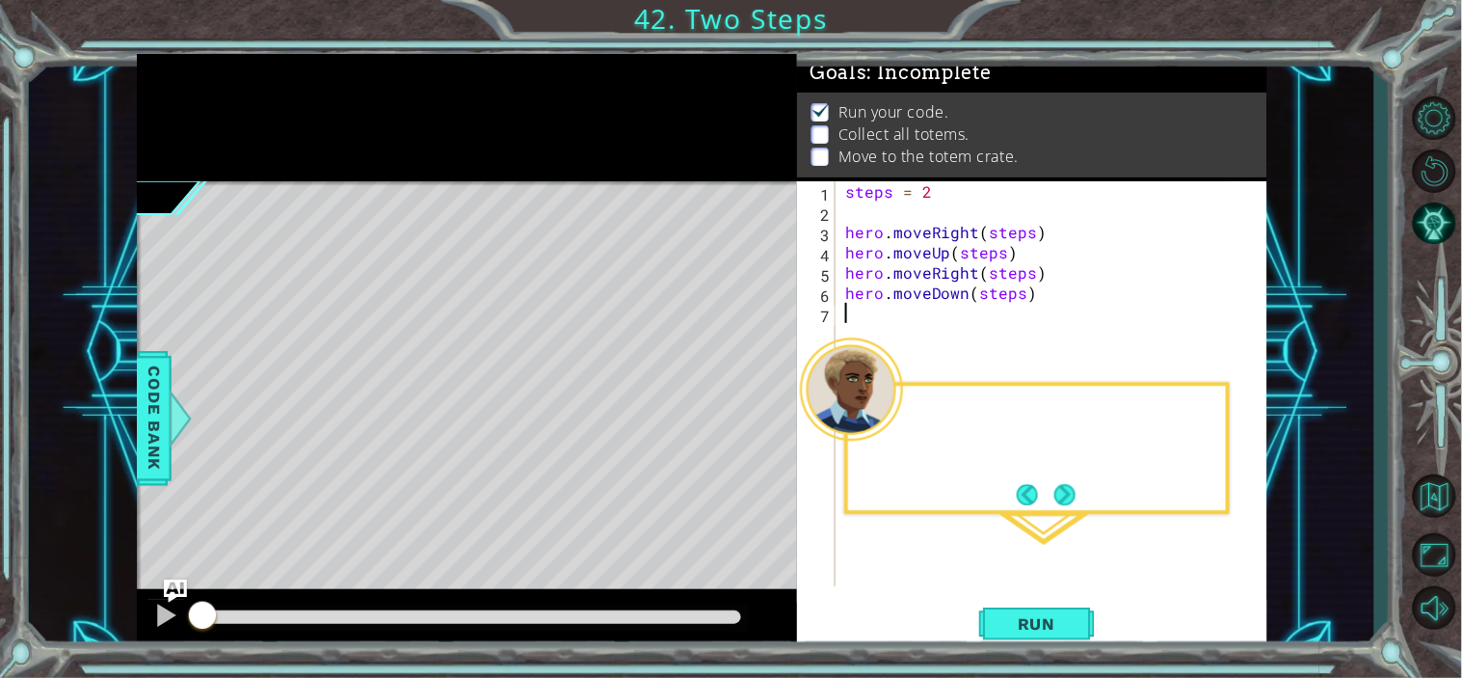
click at [228, 117] on div at bounding box center [467, 117] width 661 height 127
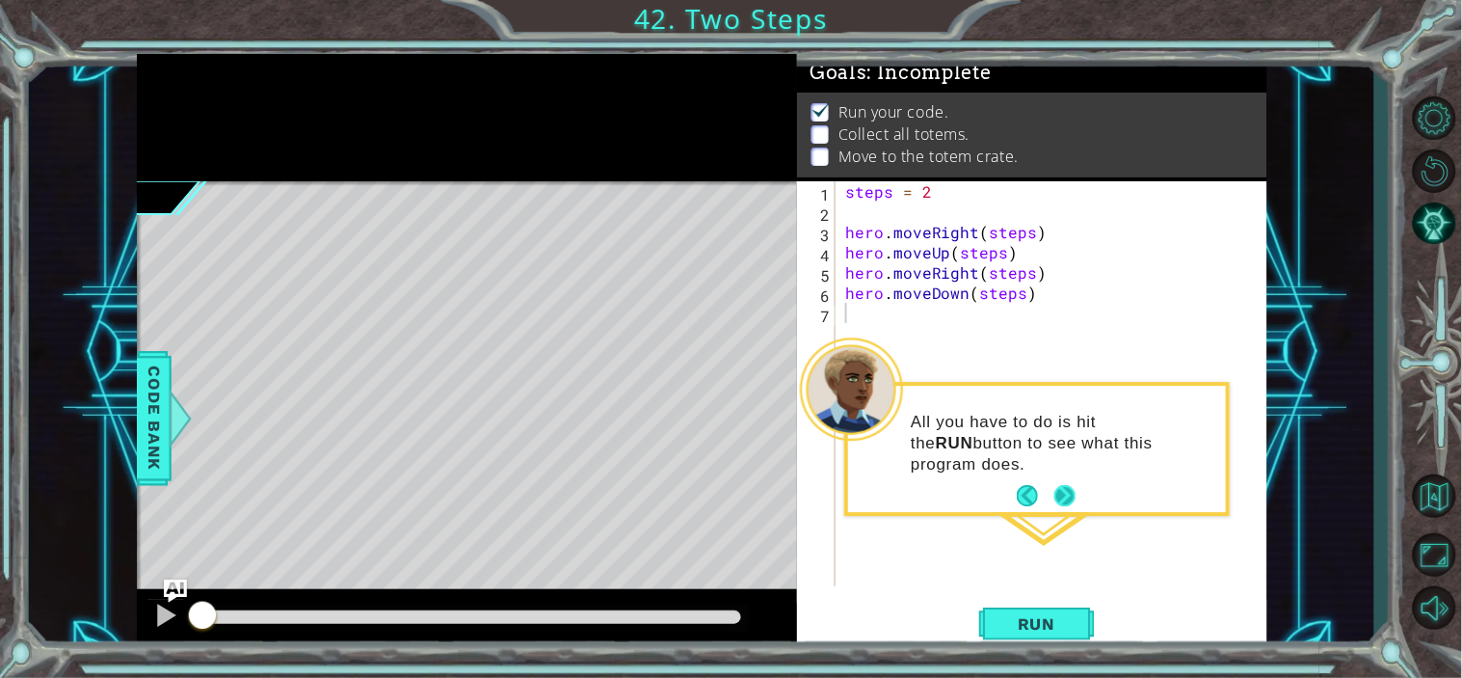
click at [1060, 490] on button "Next" at bounding box center [1065, 496] width 21 height 21
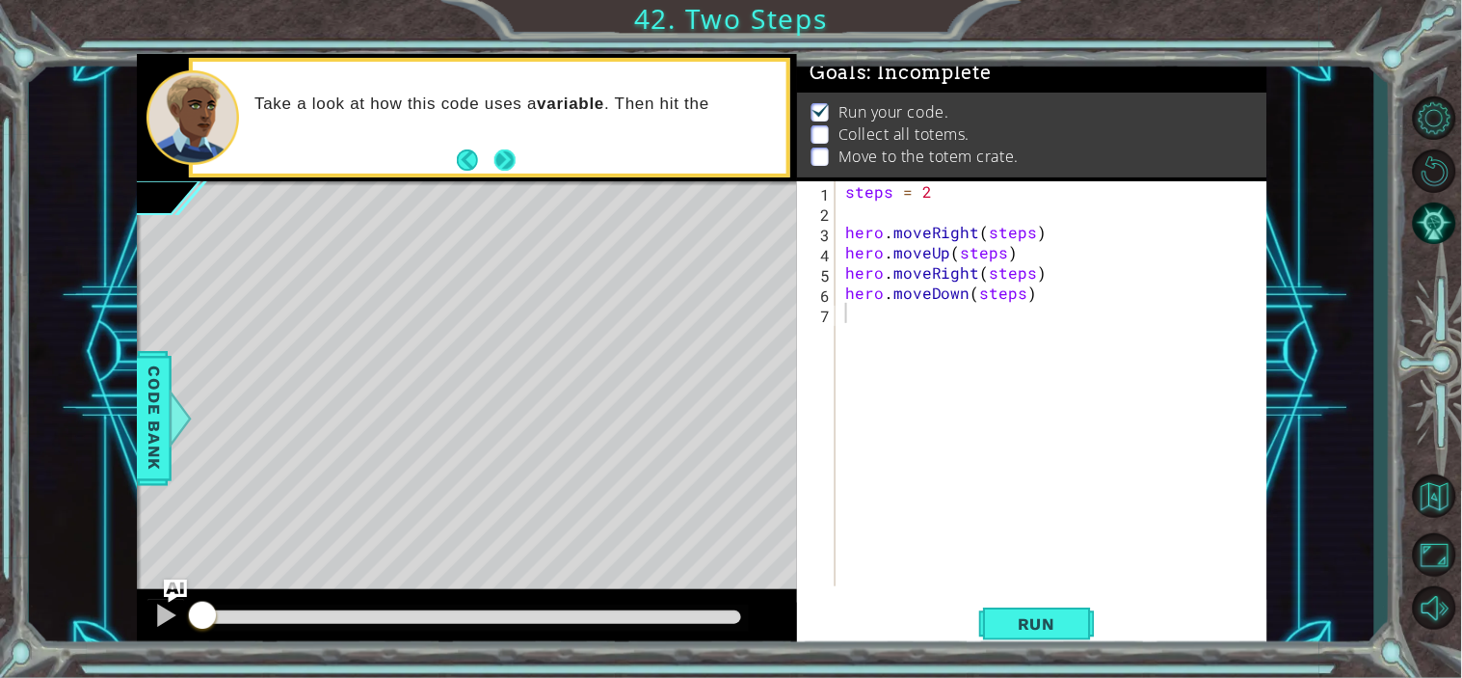
click at [496, 158] on button "Next" at bounding box center [506, 160] width 22 height 22
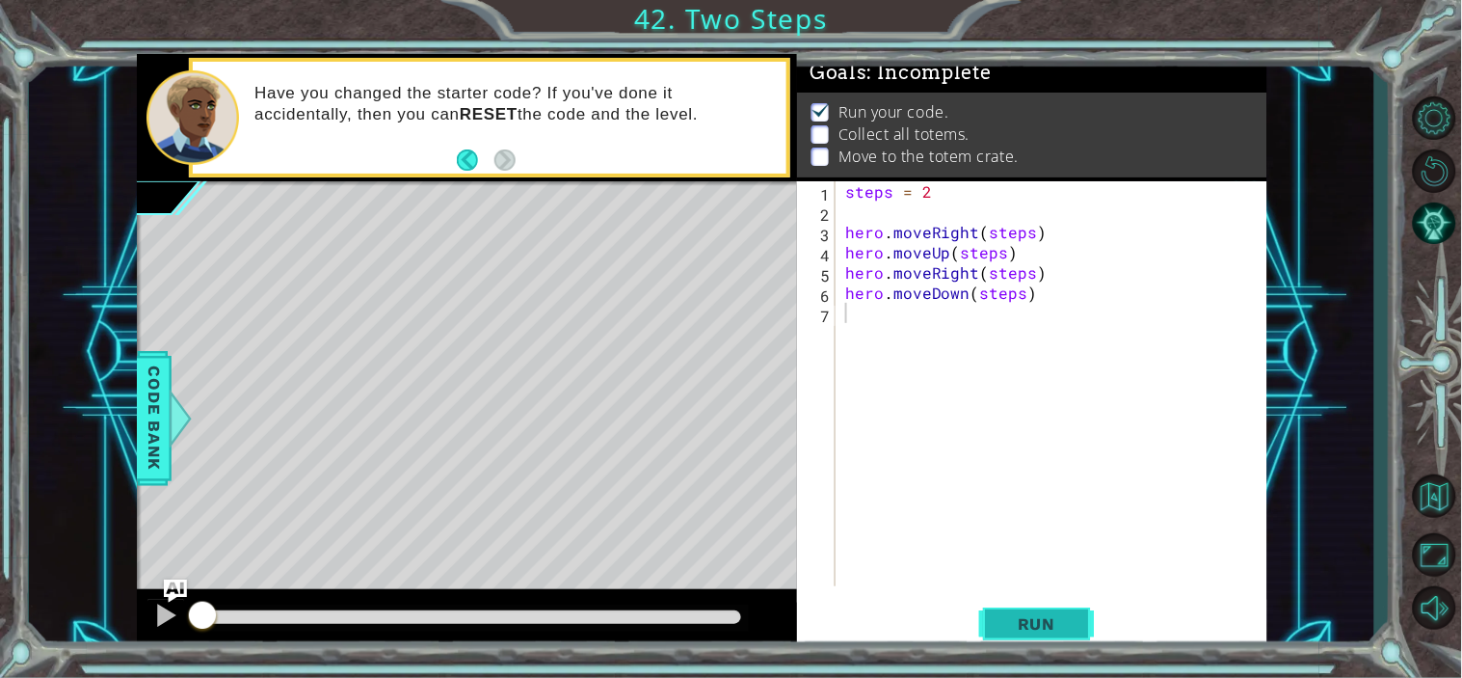
click at [1013, 630] on span "Run" at bounding box center [1037, 623] width 76 height 19
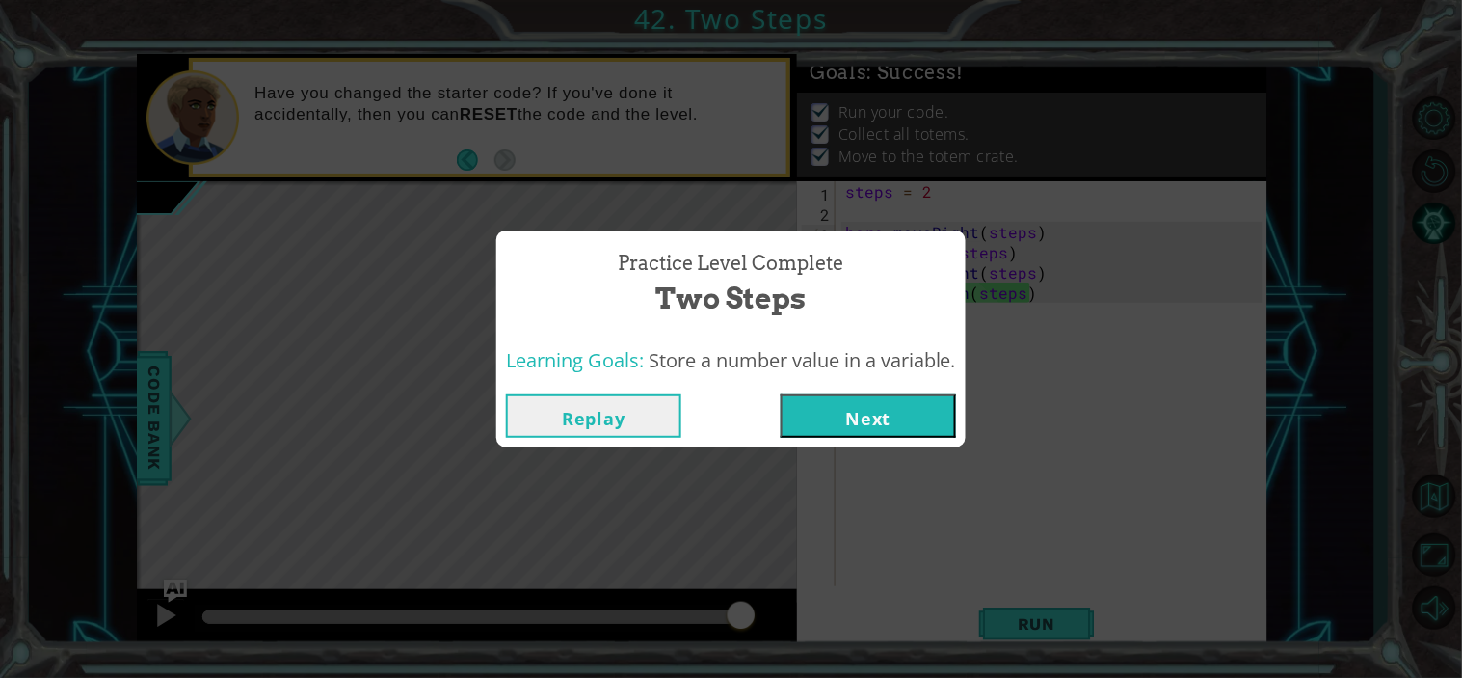
click at [860, 416] on button "Next" at bounding box center [868, 415] width 175 height 43
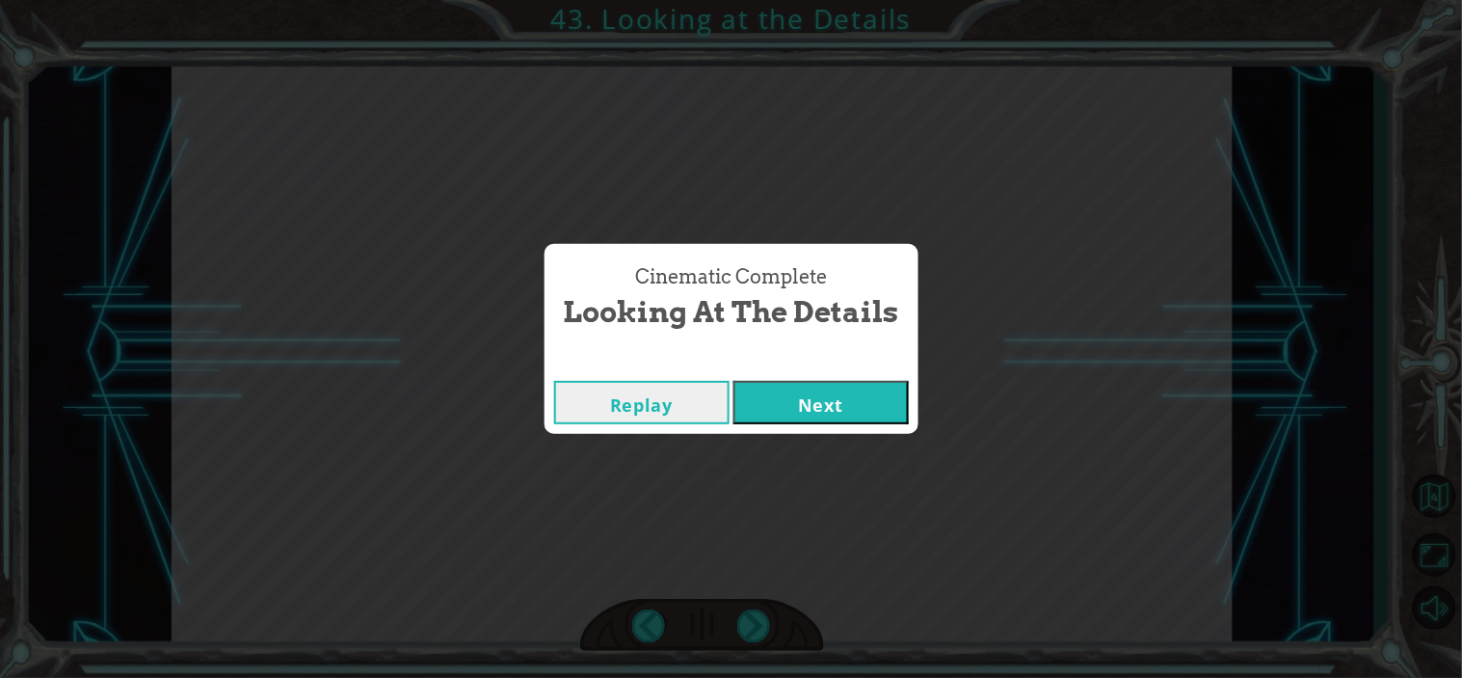
click at [837, 395] on button "Next" at bounding box center [821, 402] width 175 height 43
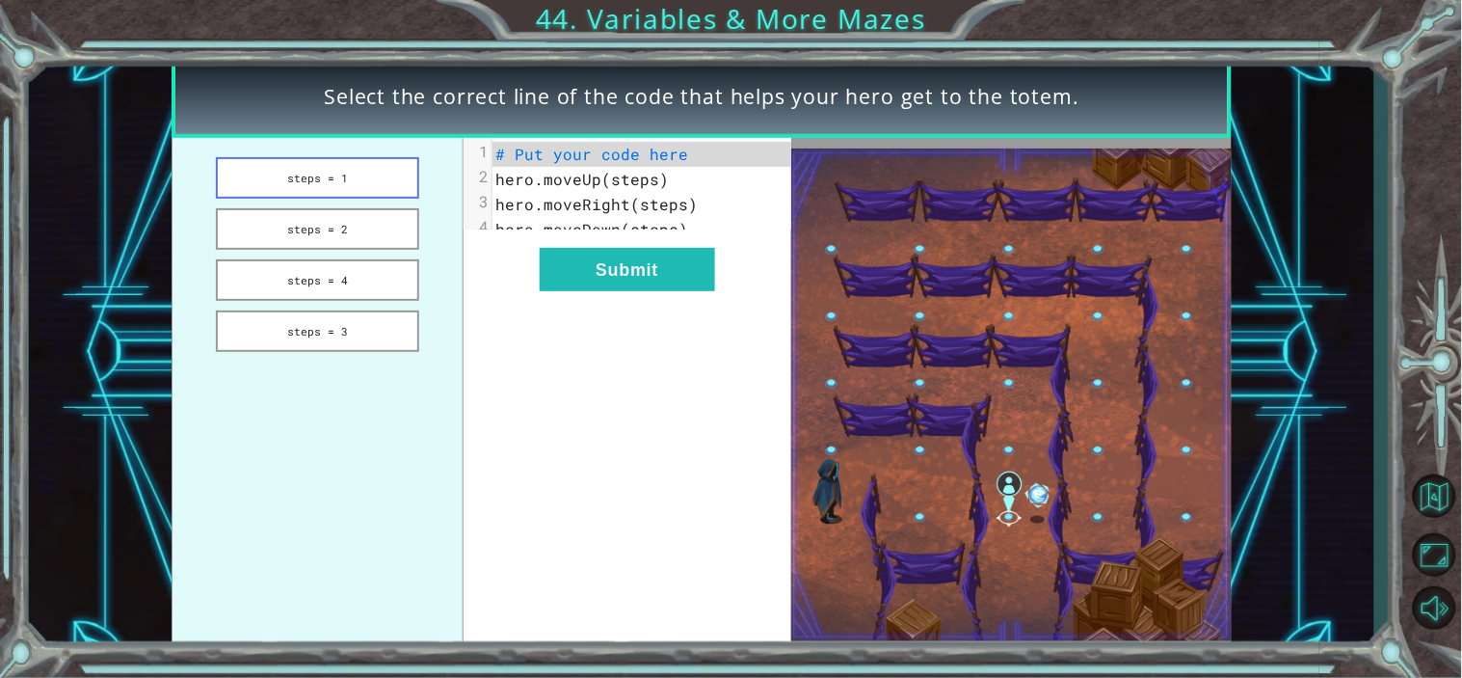
click at [322, 183] on button "steps = 1" at bounding box center [317, 177] width 203 height 41
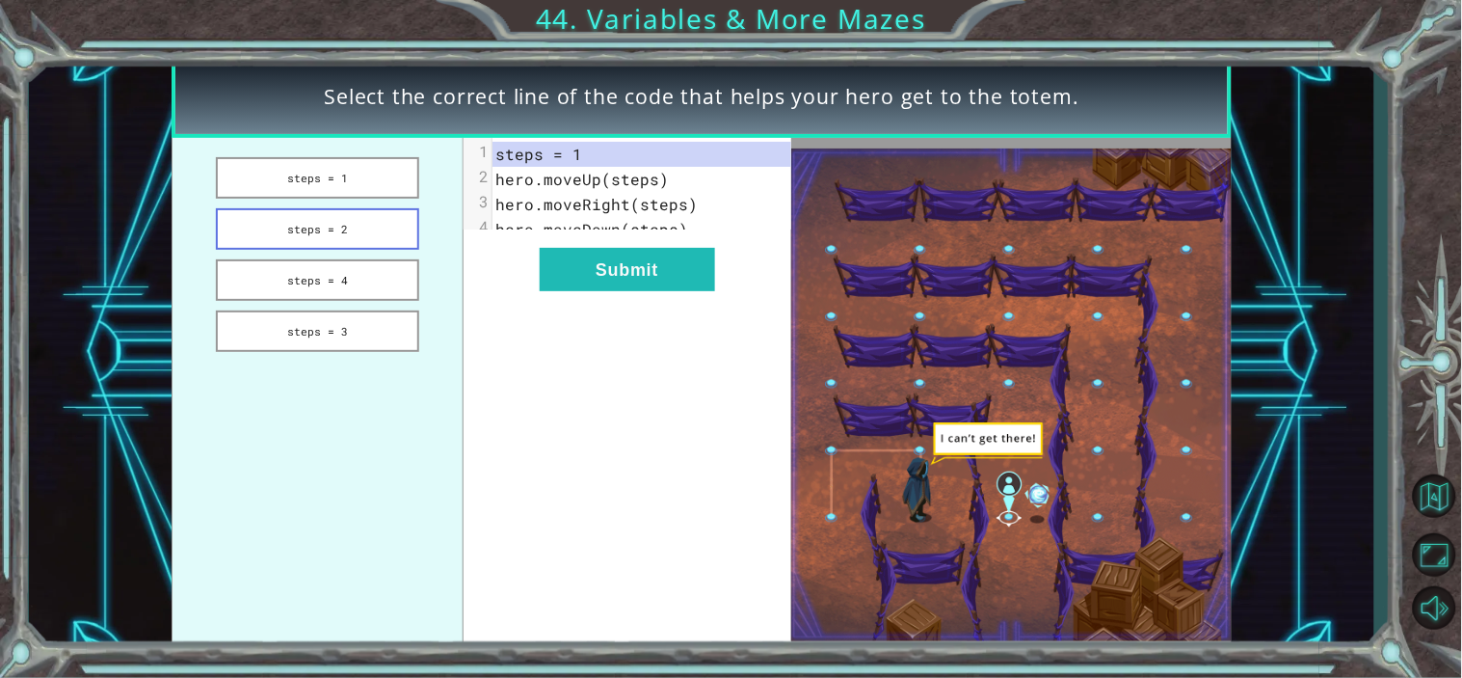
click at [321, 225] on button "steps = 2" at bounding box center [317, 228] width 203 height 41
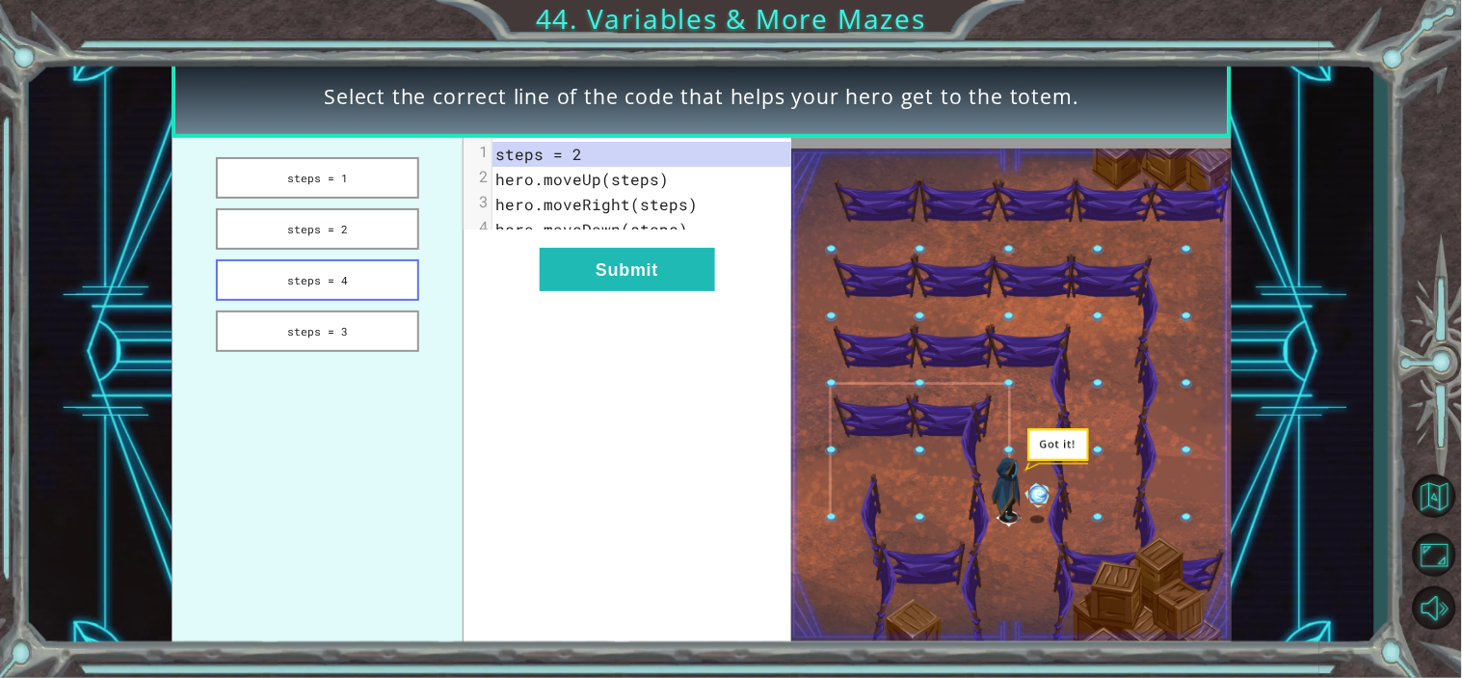
click at [322, 273] on button "steps = 4" at bounding box center [317, 279] width 203 height 41
click at [332, 319] on button "steps = 3" at bounding box center [317, 330] width 203 height 41
click at [335, 271] on button "steps = 4" at bounding box center [317, 279] width 203 height 41
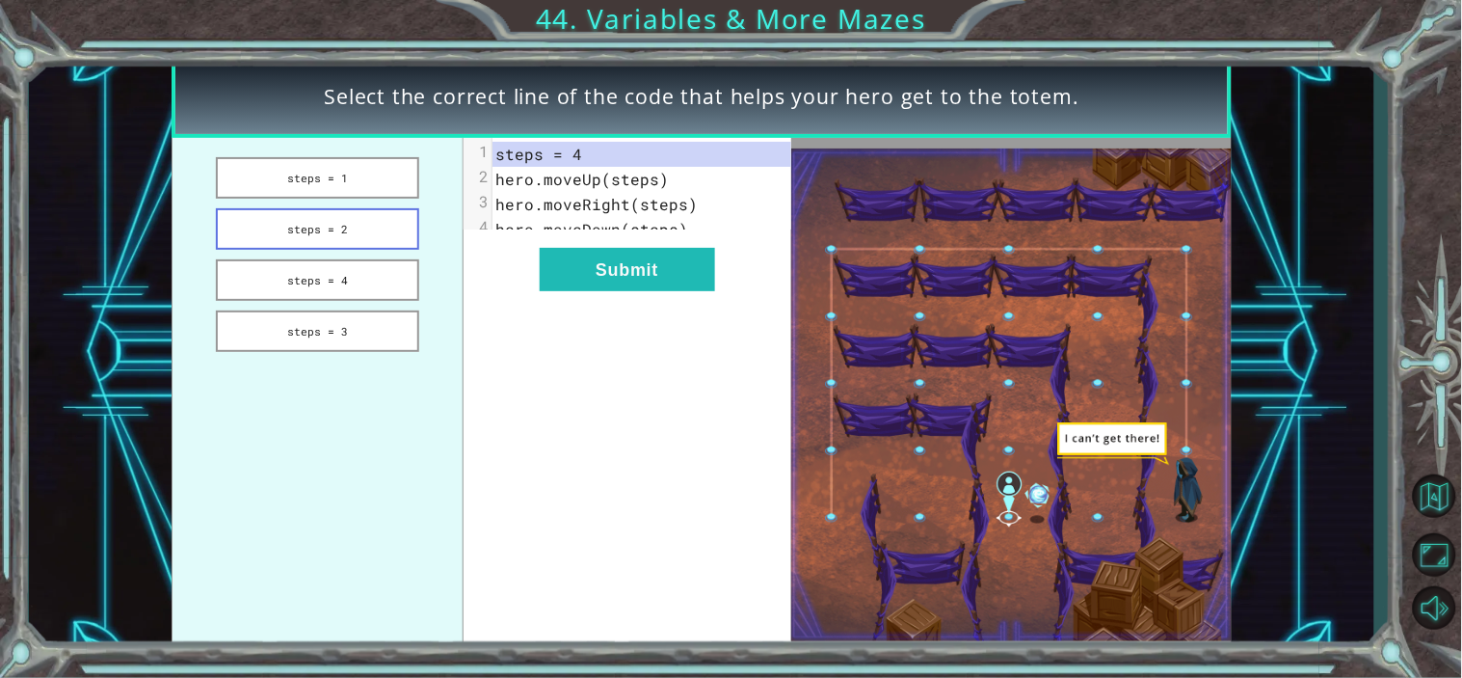
click at [372, 239] on button "steps = 2" at bounding box center [317, 228] width 203 height 41
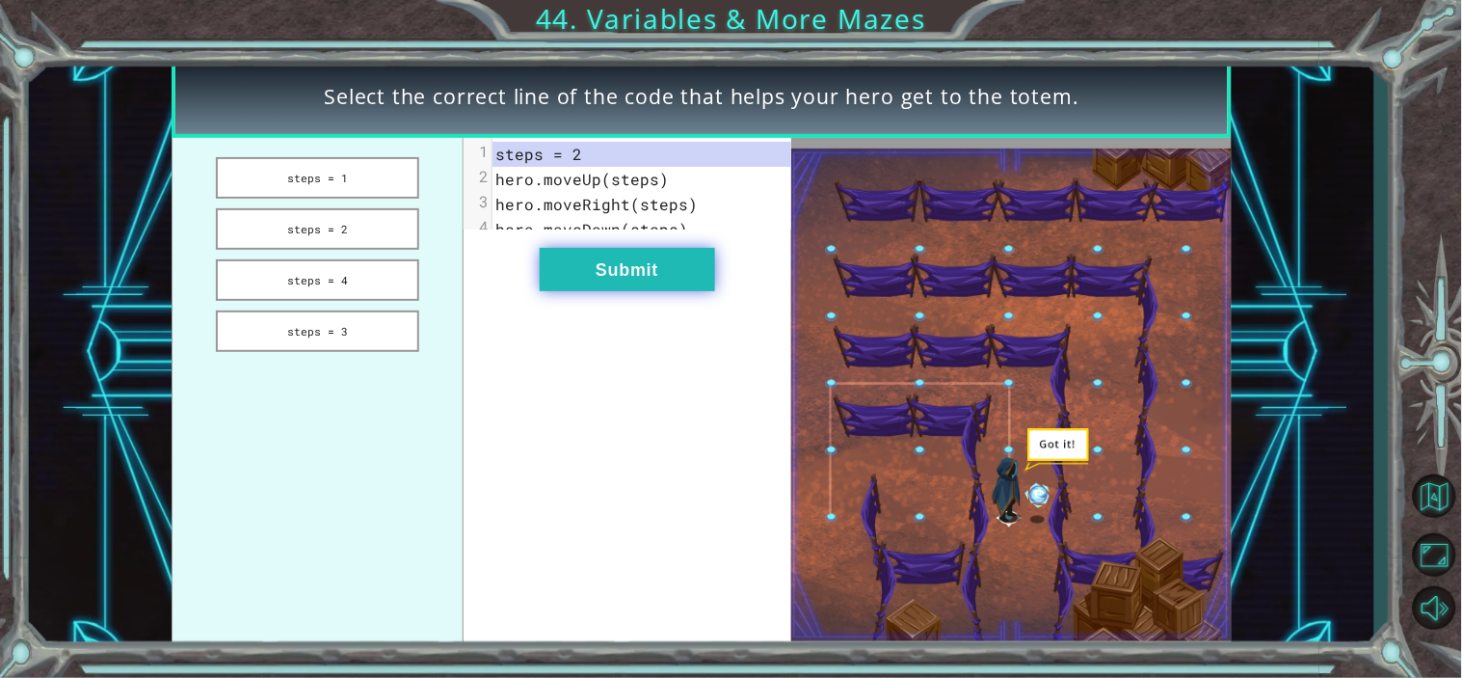
click at [611, 291] on button "Submit" at bounding box center [627, 269] width 175 height 43
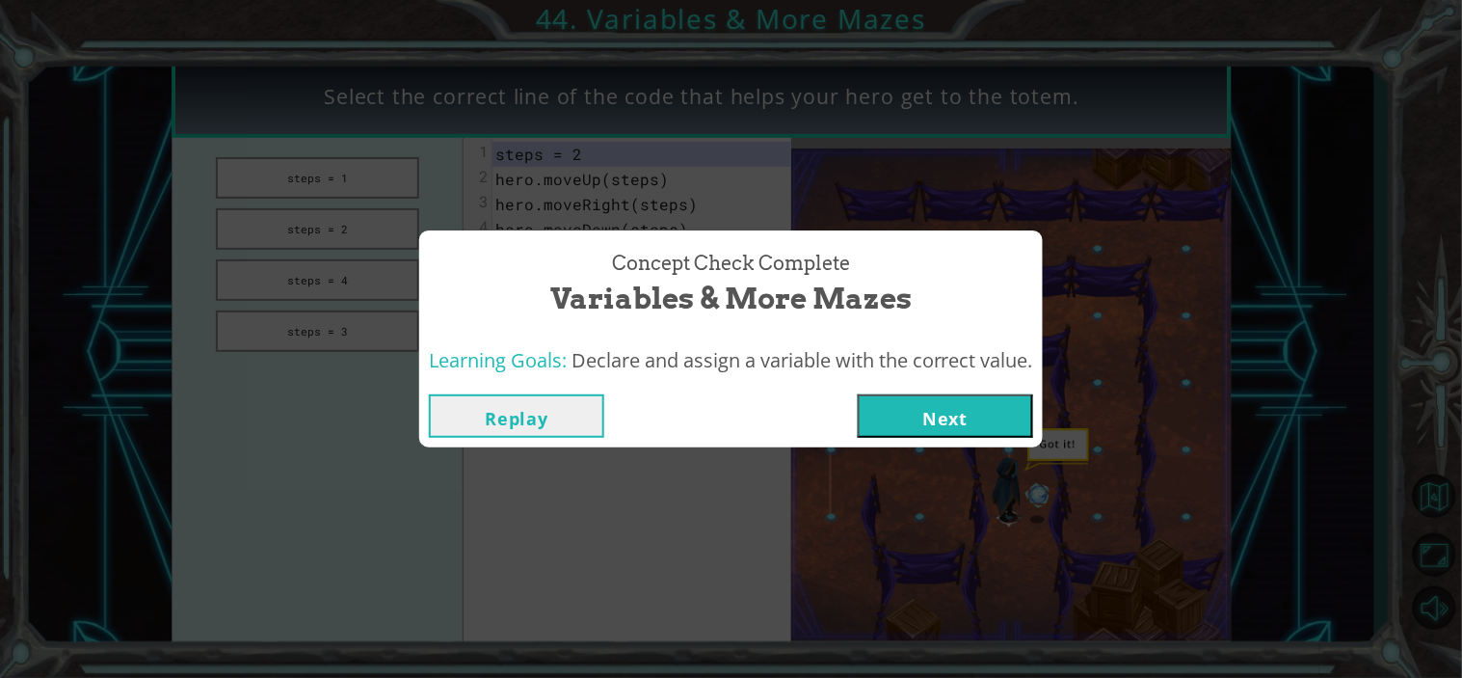
click at [947, 415] on button "Next" at bounding box center [945, 415] width 175 height 43
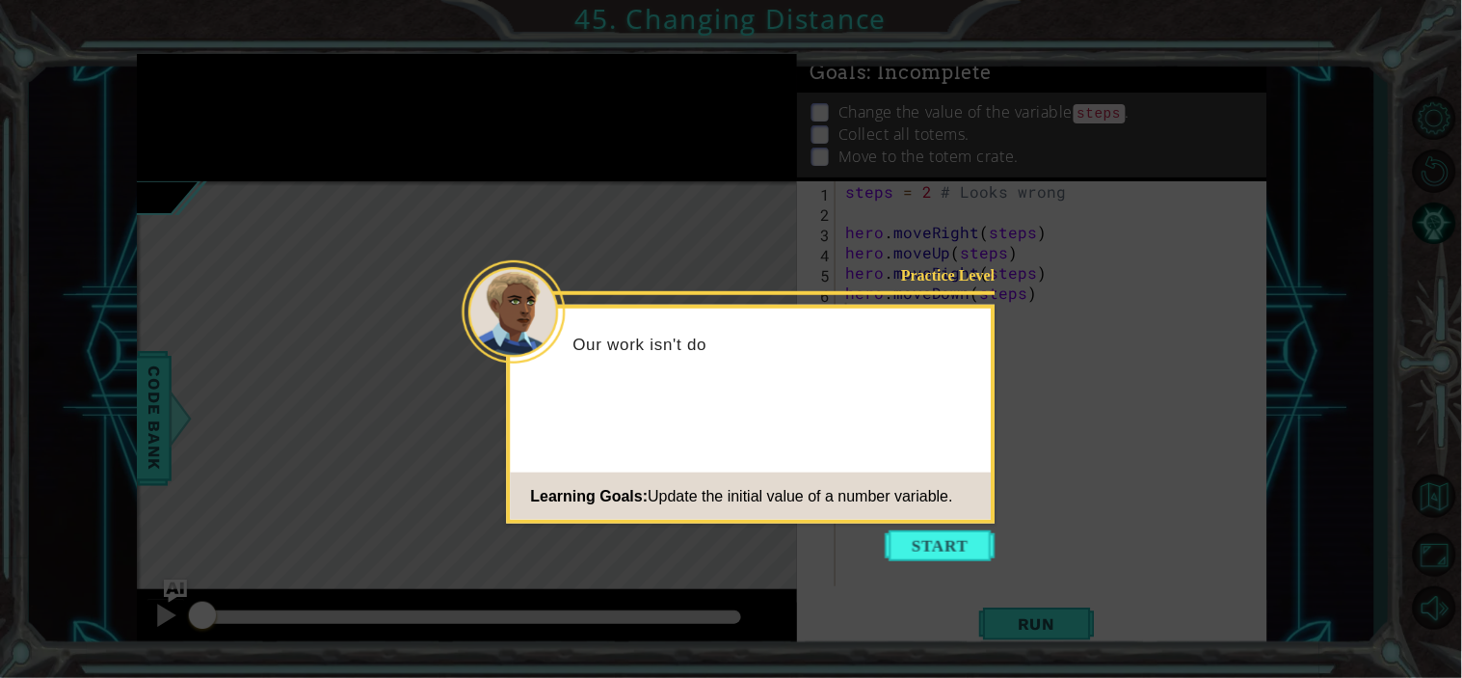
click at [935, 528] on icon at bounding box center [731, 339] width 1462 height 678
click at [931, 528] on icon at bounding box center [731, 339] width 1462 height 678
click at [923, 544] on button "Start" at bounding box center [941, 545] width 110 height 31
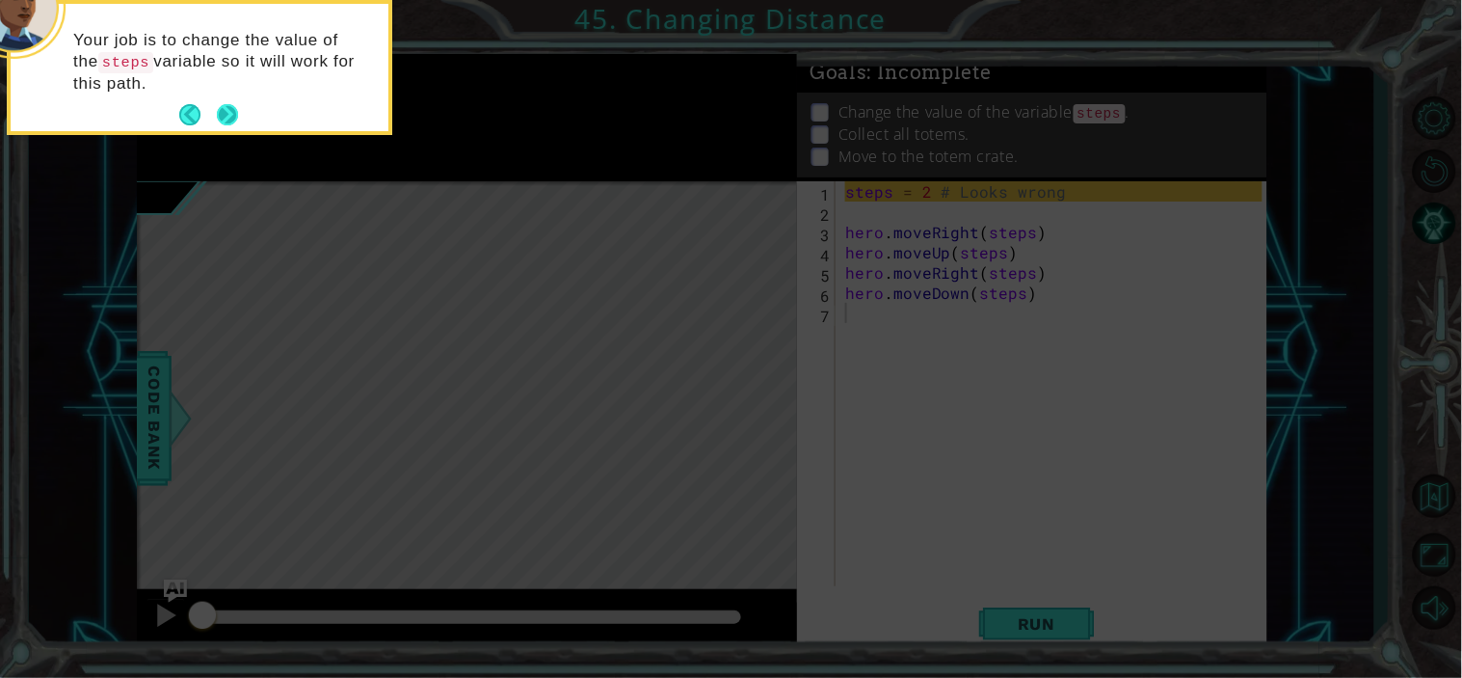
click at [217, 106] on button "Next" at bounding box center [228, 115] width 22 height 22
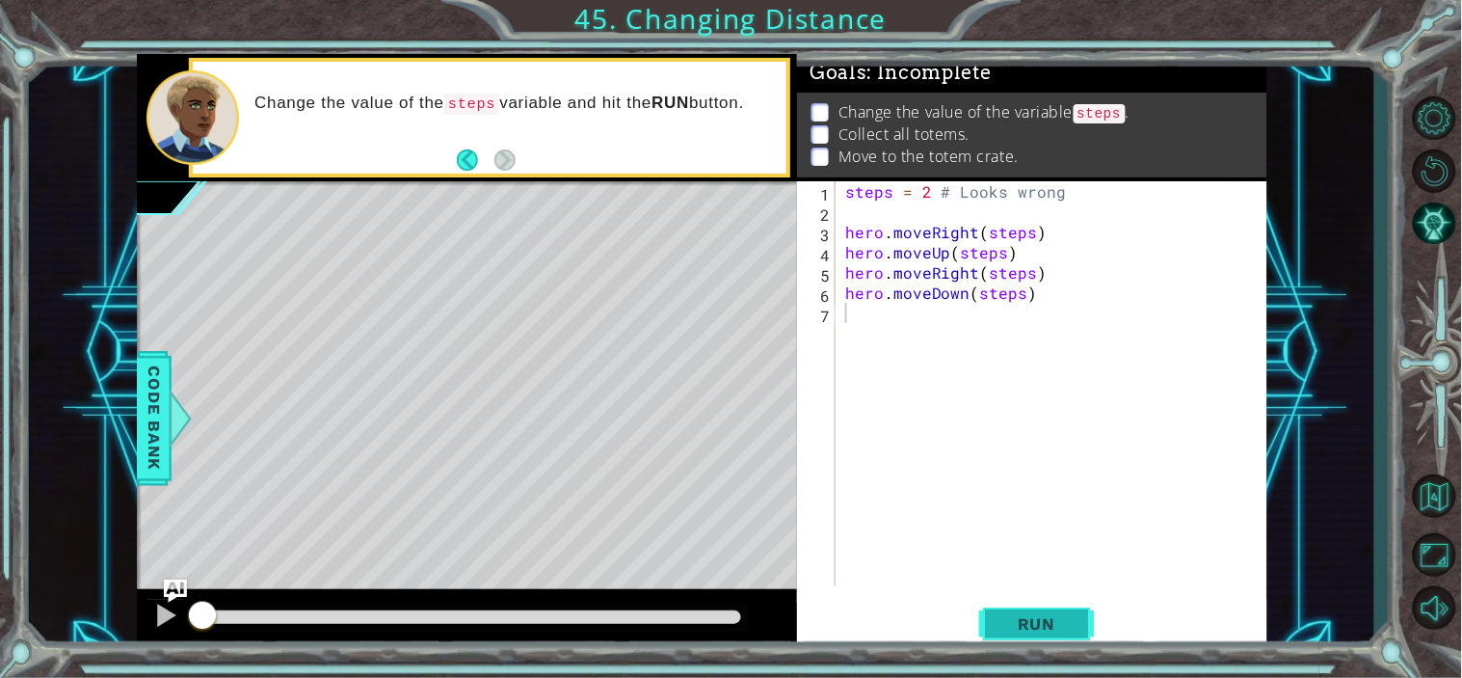
click at [1008, 624] on span "Run" at bounding box center [1037, 623] width 76 height 19
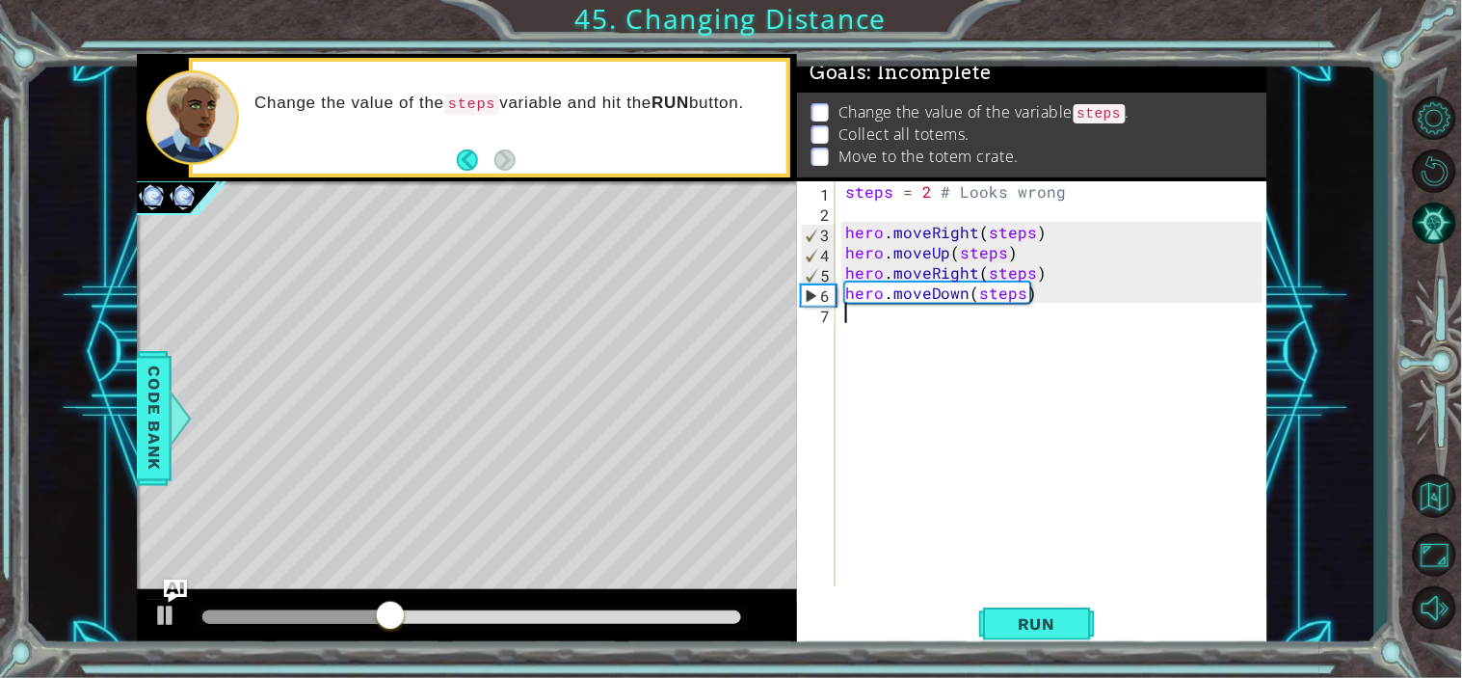
click at [961, 303] on div "steps = 2 # Looks wrong hero . moveRight ( steps ) hero . moveUp ( steps ) hero…" at bounding box center [1057, 403] width 431 height 445
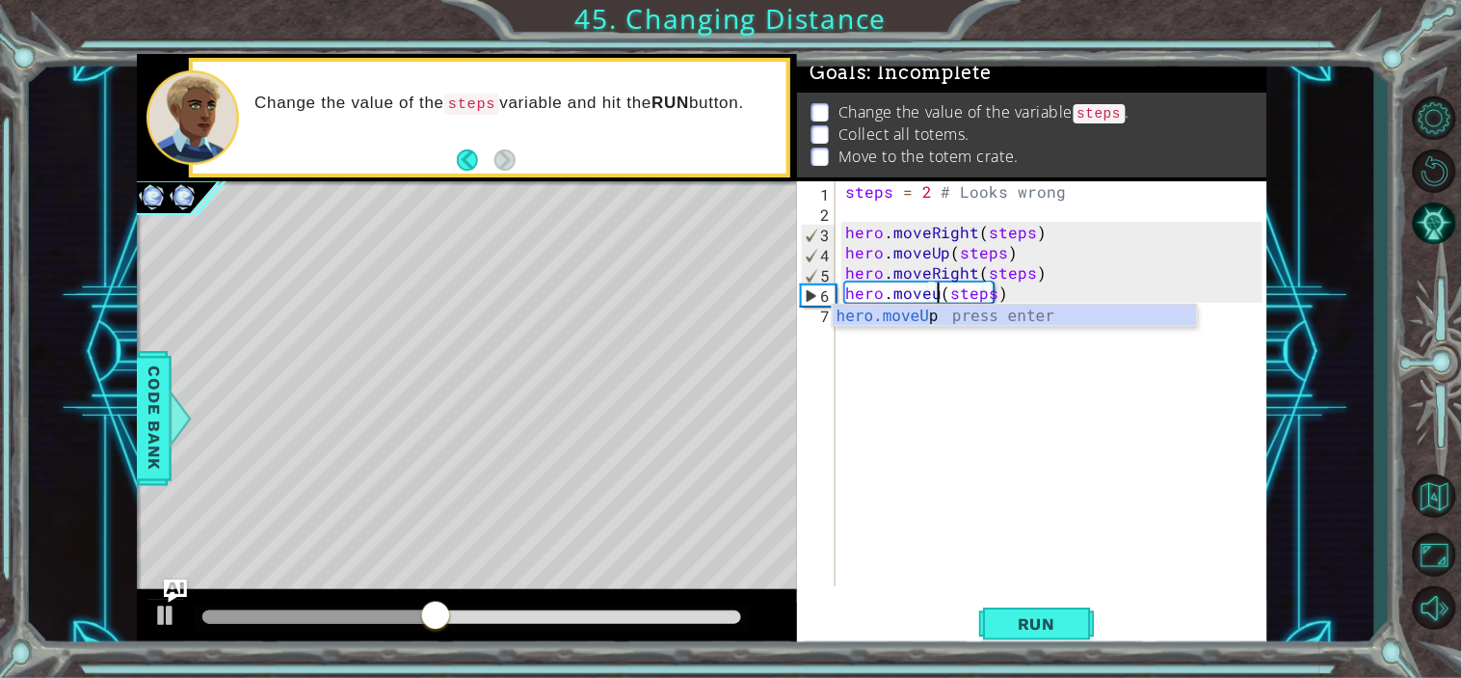
scroll to position [0, 6]
type textarea "hero.moveUp(steps)"
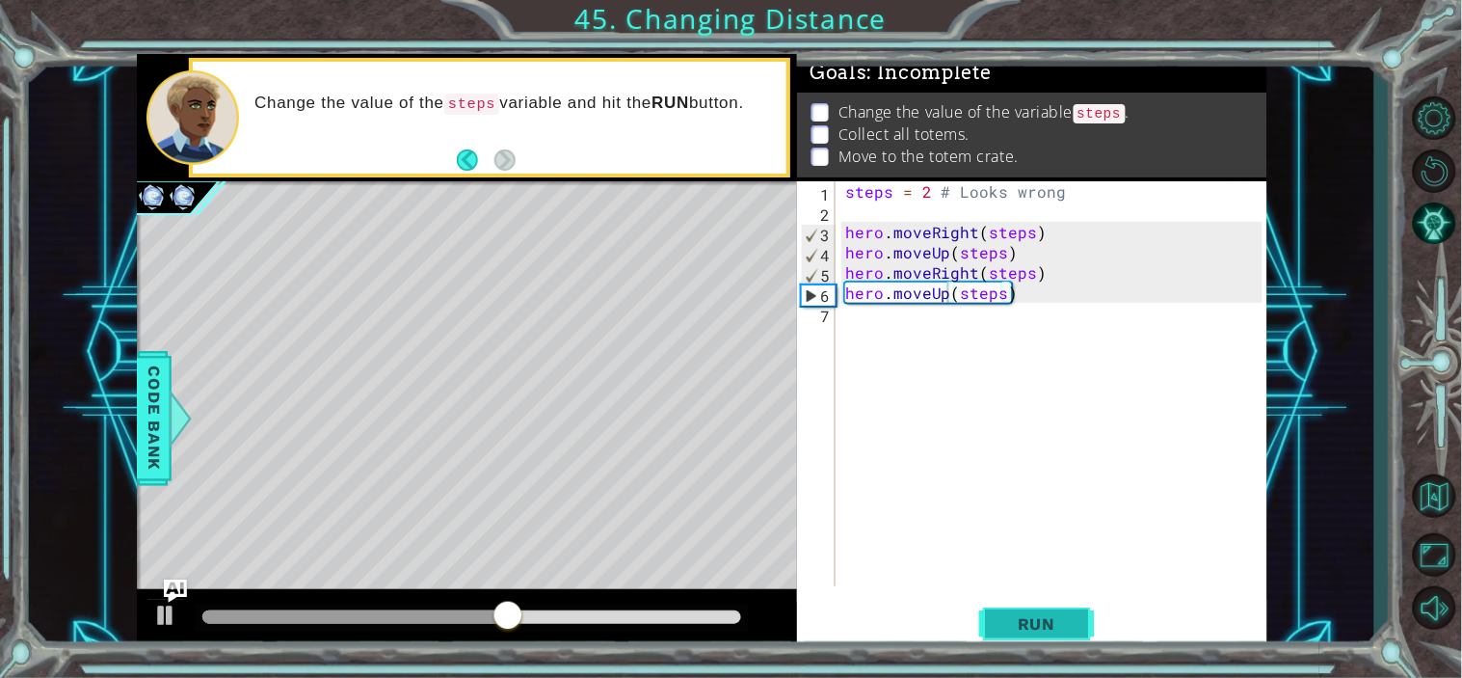
click at [1049, 621] on span "Run" at bounding box center [1037, 623] width 76 height 19
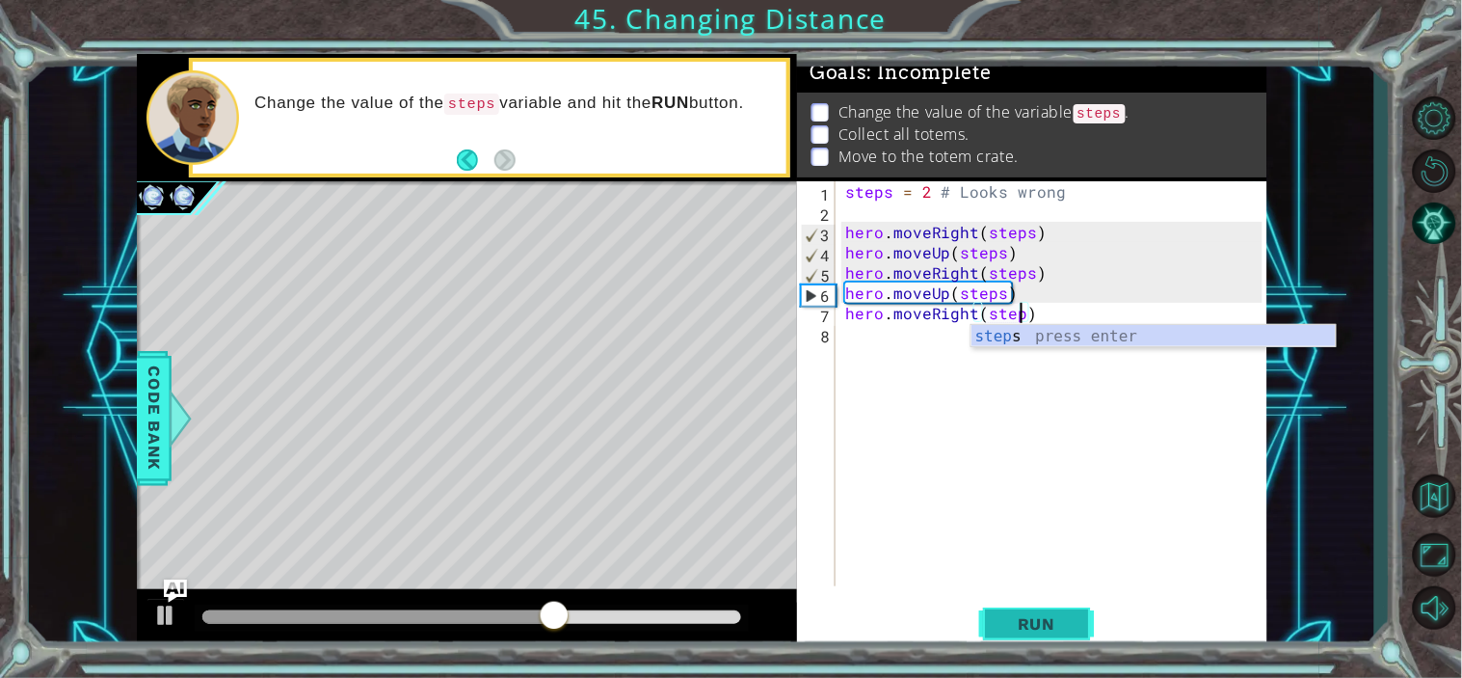
scroll to position [0, 11]
type textarea "hero.moveRight(steps)"
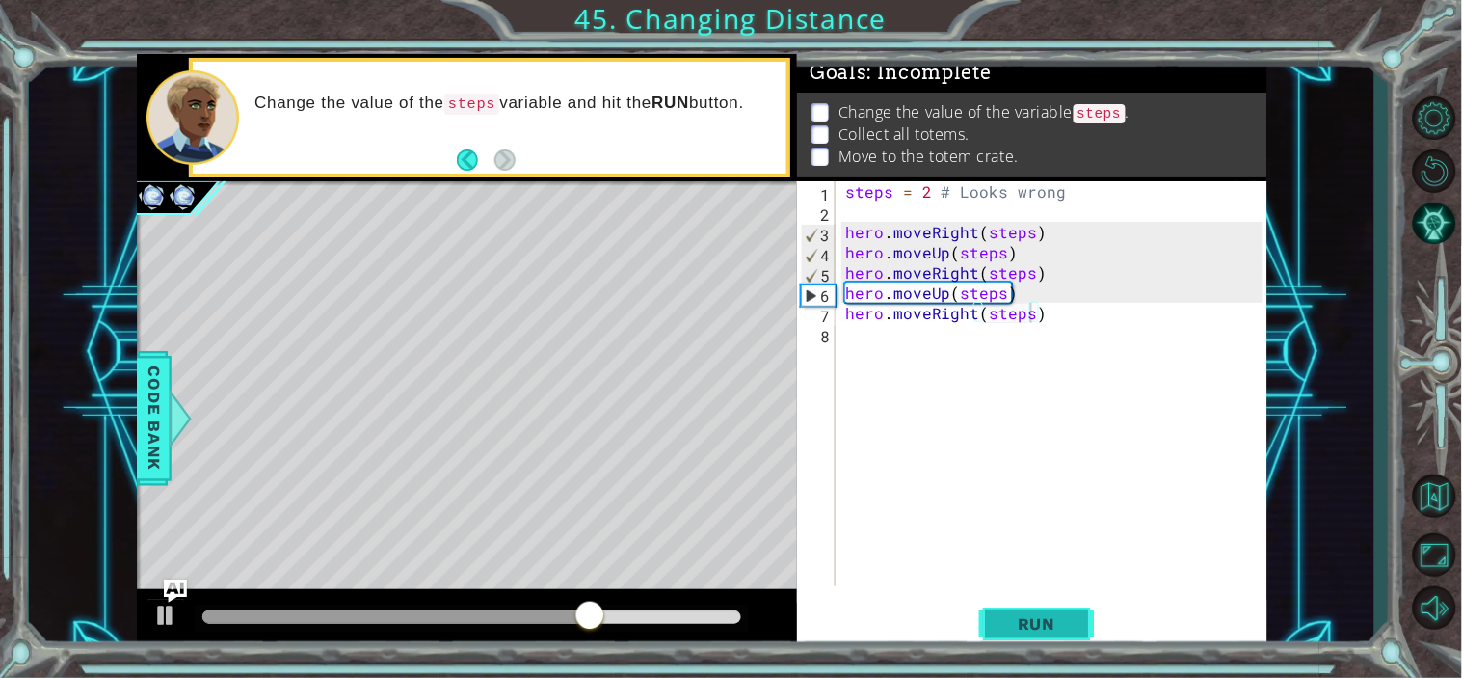
click at [1053, 607] on button "Run" at bounding box center [1037, 623] width 116 height 47
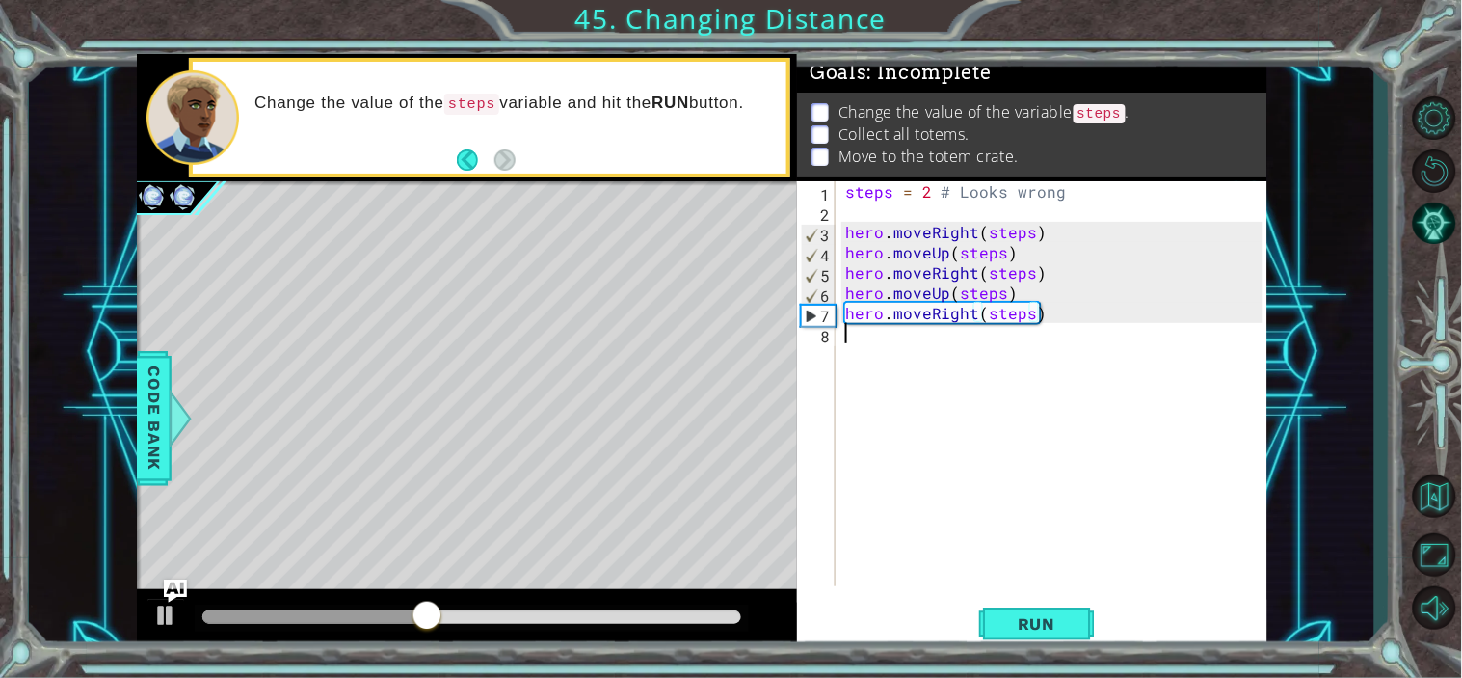
click at [1114, 324] on div "steps = 2 # Looks wrong hero . moveRight ( steps ) hero . moveUp ( steps ) hero…" at bounding box center [1057, 403] width 431 height 445
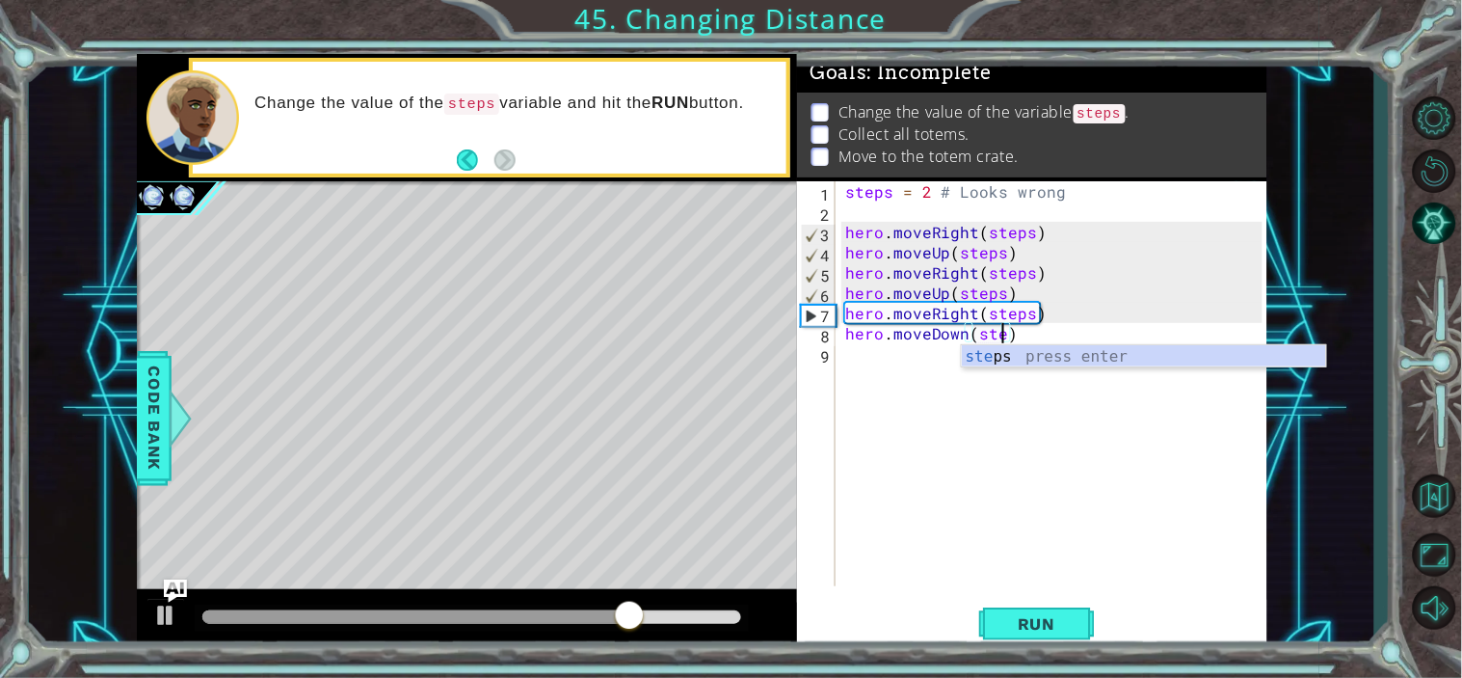
scroll to position [0, 10]
type textarea "hero.moveDown(steps)"
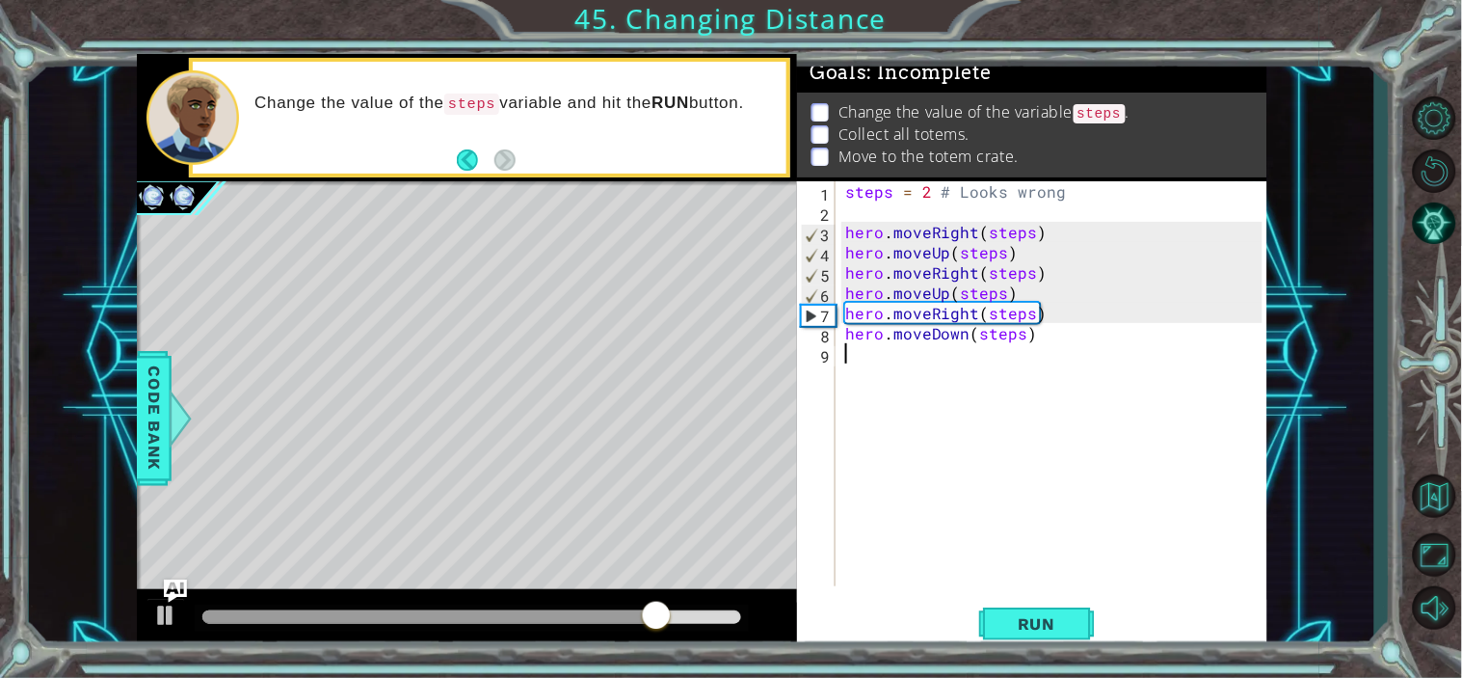
click at [942, 523] on div "steps = 2 # Looks wrong hero . moveRight ( steps ) hero . moveUp ( steps ) hero…" at bounding box center [1057, 403] width 431 height 445
click at [1026, 619] on span "Run" at bounding box center [1037, 623] width 76 height 19
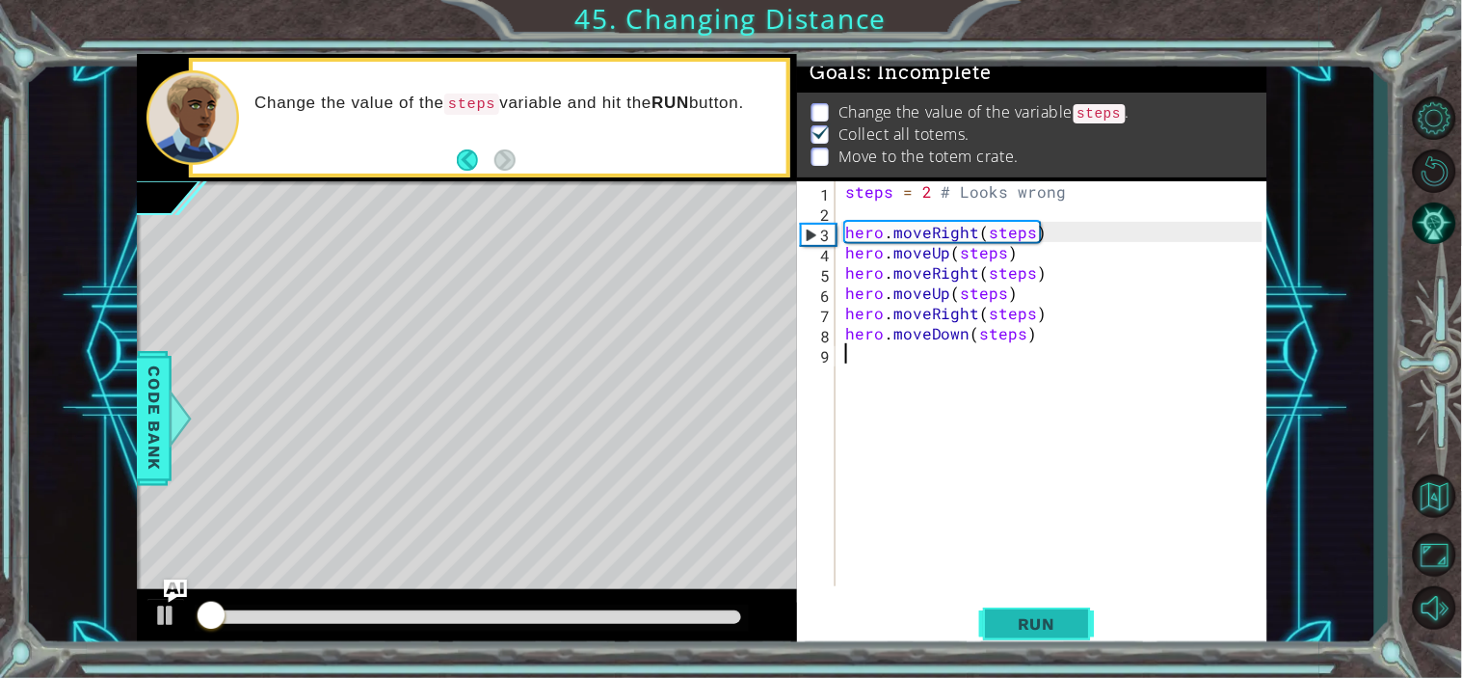
scroll to position [12, 0]
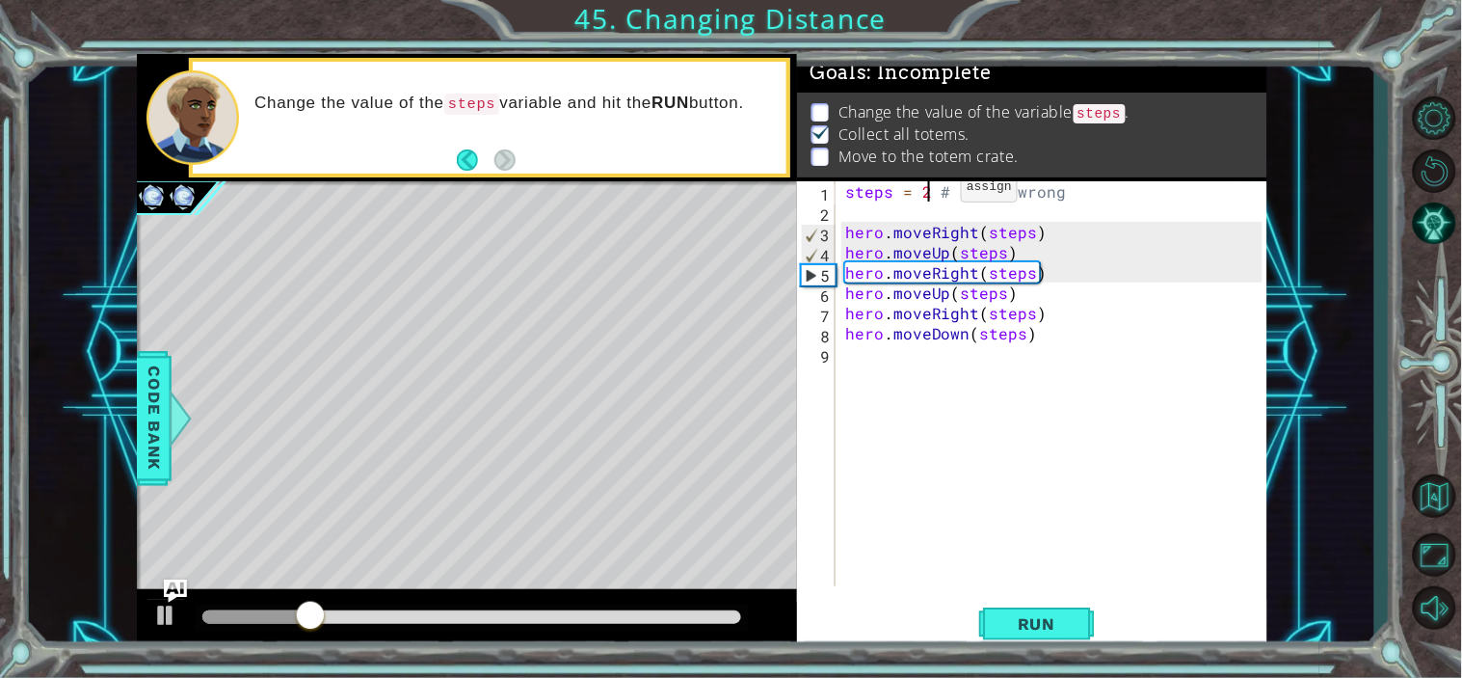
click at [928, 191] on div "steps = 2 # Looks wrong hero . moveRight ( steps ) hero . moveUp ( steps ) hero…" at bounding box center [1057, 403] width 431 height 445
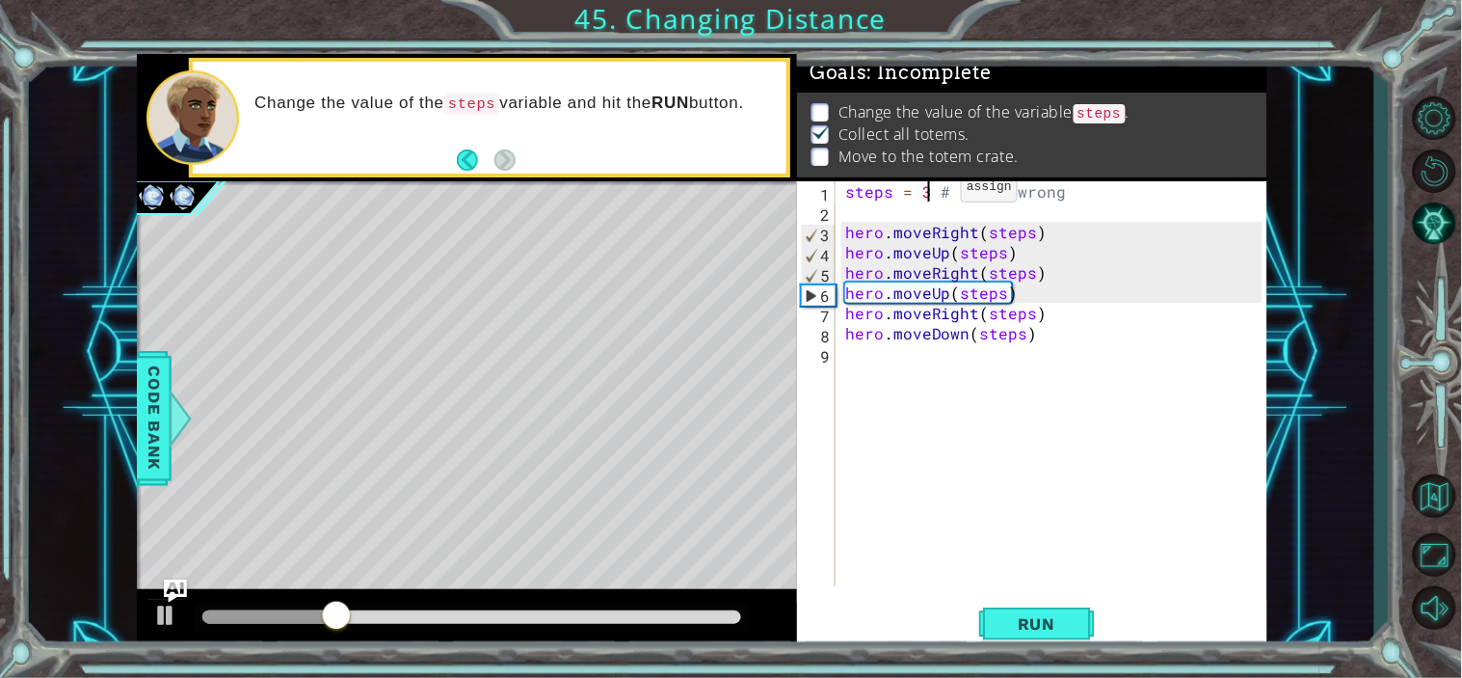
scroll to position [0, 5]
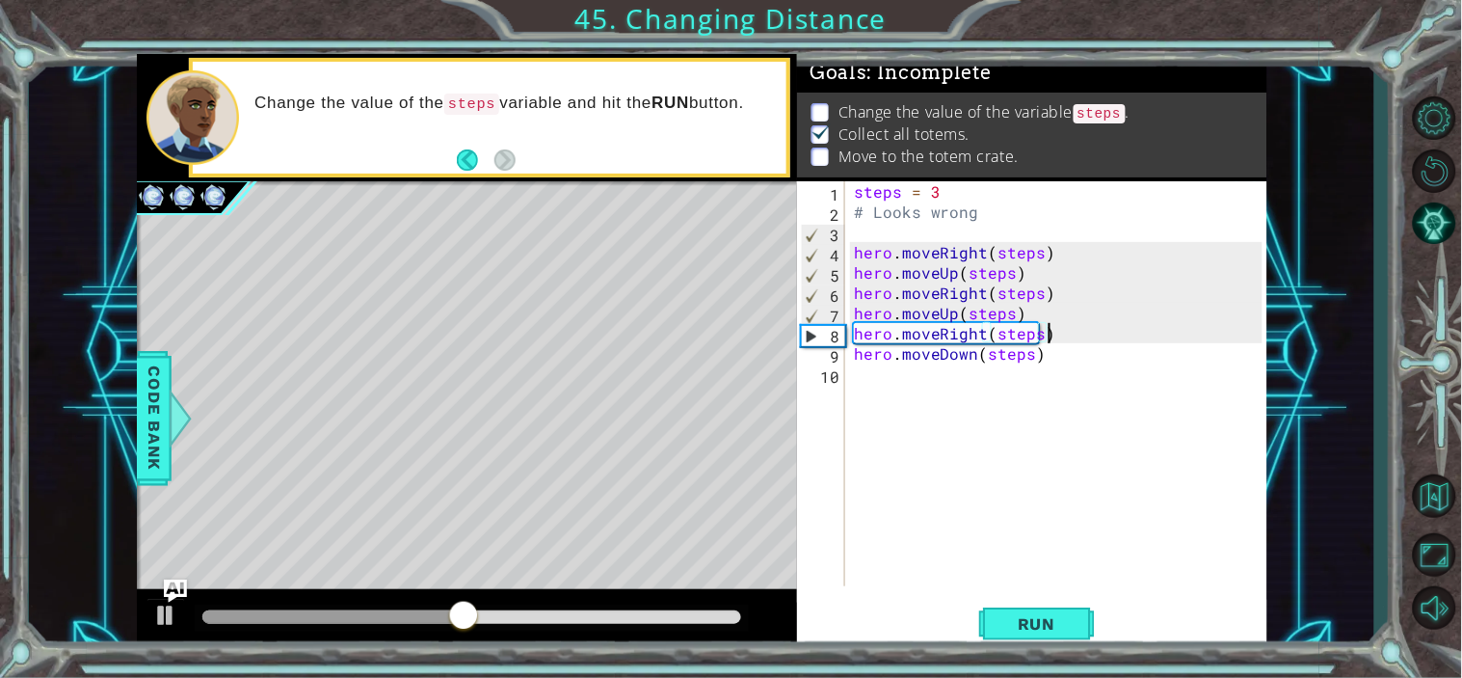
click at [1059, 339] on div "steps = 3 # Looks wrong hero . moveRight ( steps ) hero . moveUp ( steps ) hero…" at bounding box center [1061, 403] width 422 height 445
type textarea "hero.moveRight(steps)"
click at [1056, 453] on div "steps = 3 # Looks wrong hero . moveRight ( steps ) hero . moveUp ( steps ) hero…" at bounding box center [1061, 403] width 422 height 445
click at [1032, 610] on button "Run" at bounding box center [1037, 623] width 116 height 47
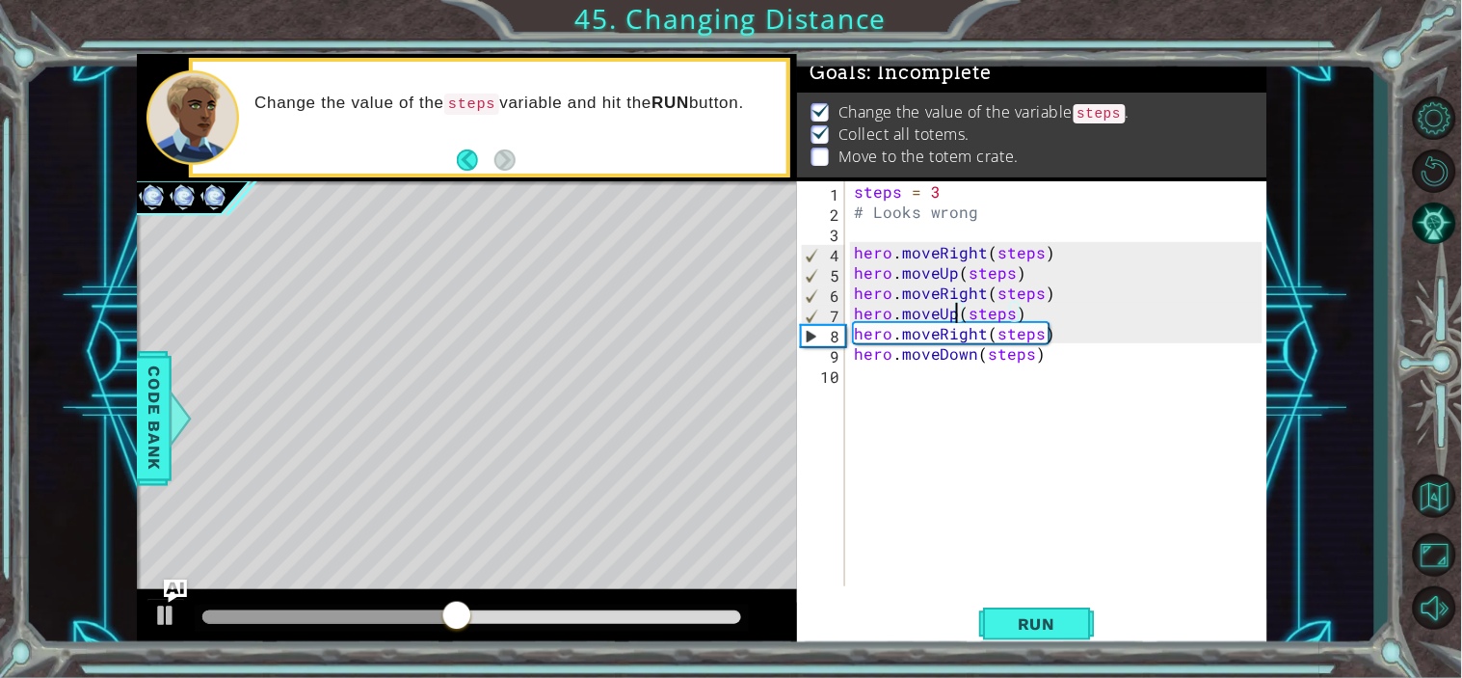
click at [955, 315] on div "steps = 3 # Looks wrong hero . moveRight ( steps ) hero . moveUp ( steps ) hero…" at bounding box center [1061, 403] width 422 height 445
type textarea "hero.moveUp(steps)"
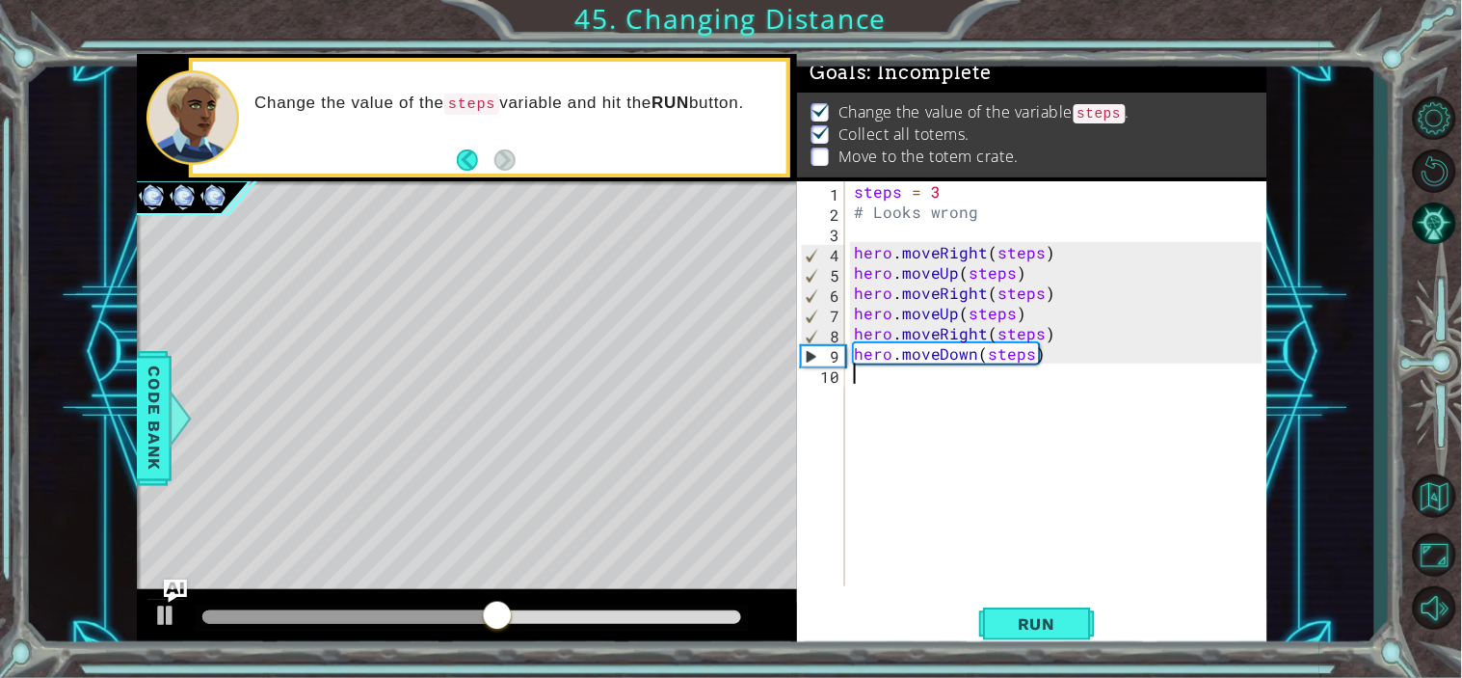
drag, startPoint x: 1064, startPoint y: 366, endPoint x: 951, endPoint y: 324, distance: 121.4
drag, startPoint x: 951, startPoint y: 324, endPoint x: 817, endPoint y: 425, distance: 167.9
click at [151, 623] on button at bounding box center [166, 618] width 39 height 40
click at [1019, 618] on span "Run" at bounding box center [1037, 623] width 76 height 19
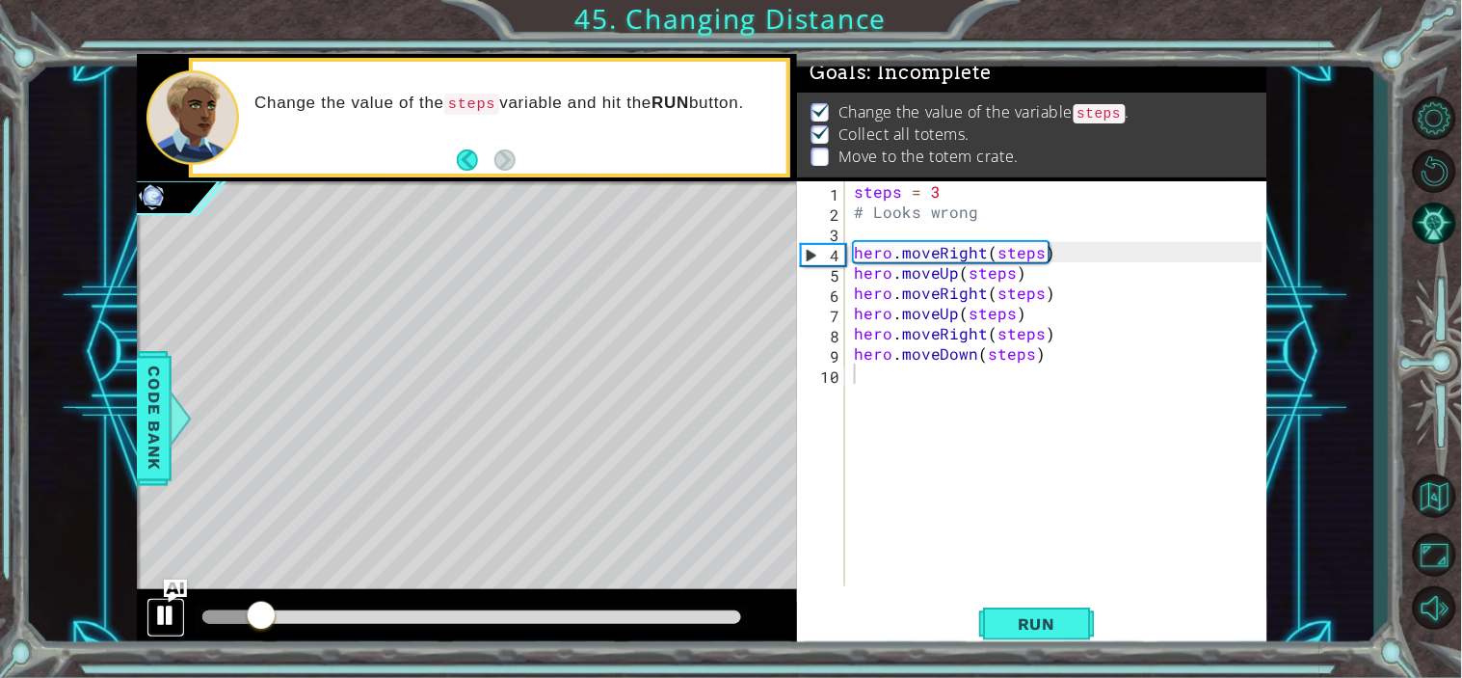
click at [164, 607] on div at bounding box center [165, 615] width 25 height 25
click at [954, 318] on div "steps = 3 # Looks wrong hero . moveRight ( steps ) hero . moveUp ( steps ) hero…" at bounding box center [1061, 403] width 422 height 445
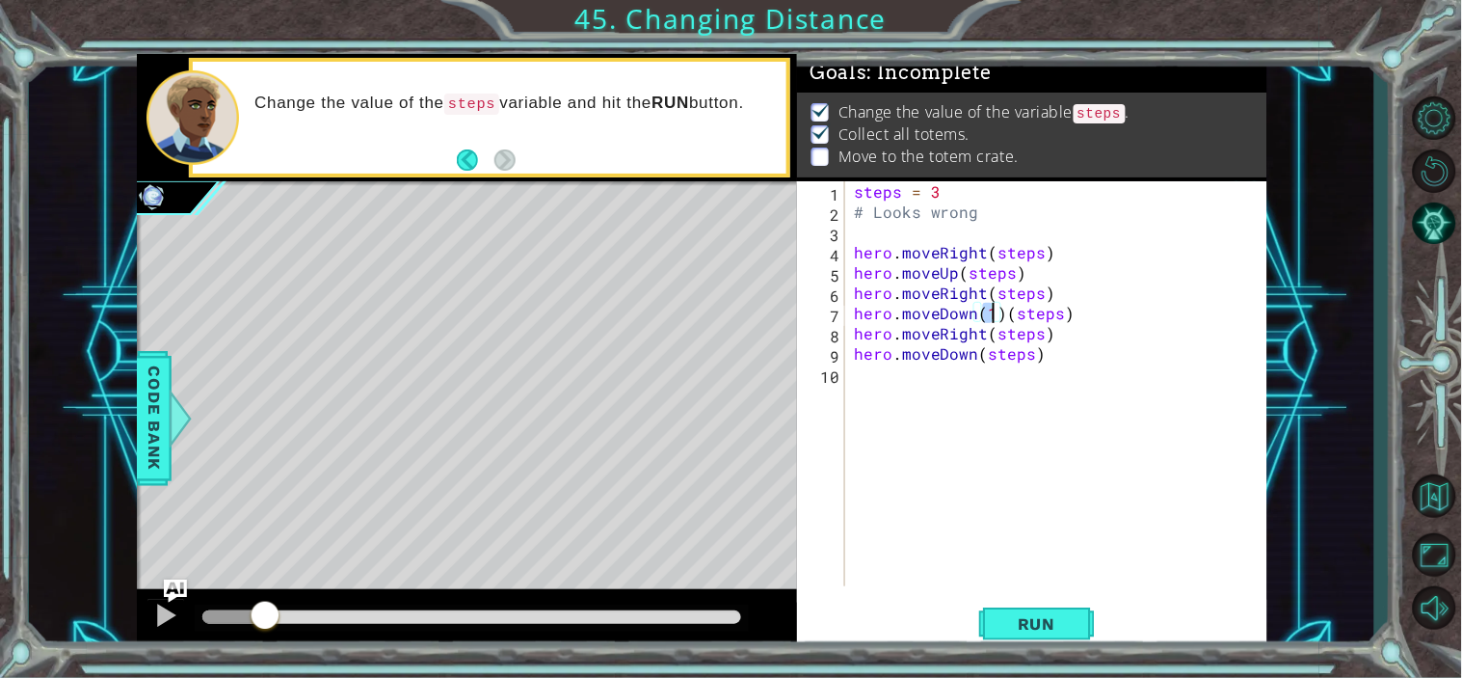
scroll to position [0, 8]
type textarea "hero.moveDown(steps)"
click at [1048, 383] on div "steps = 3 # Looks wrong hero . moveRight ( steps ) hero . moveUp ( steps ) hero…" at bounding box center [1061, 403] width 422 height 445
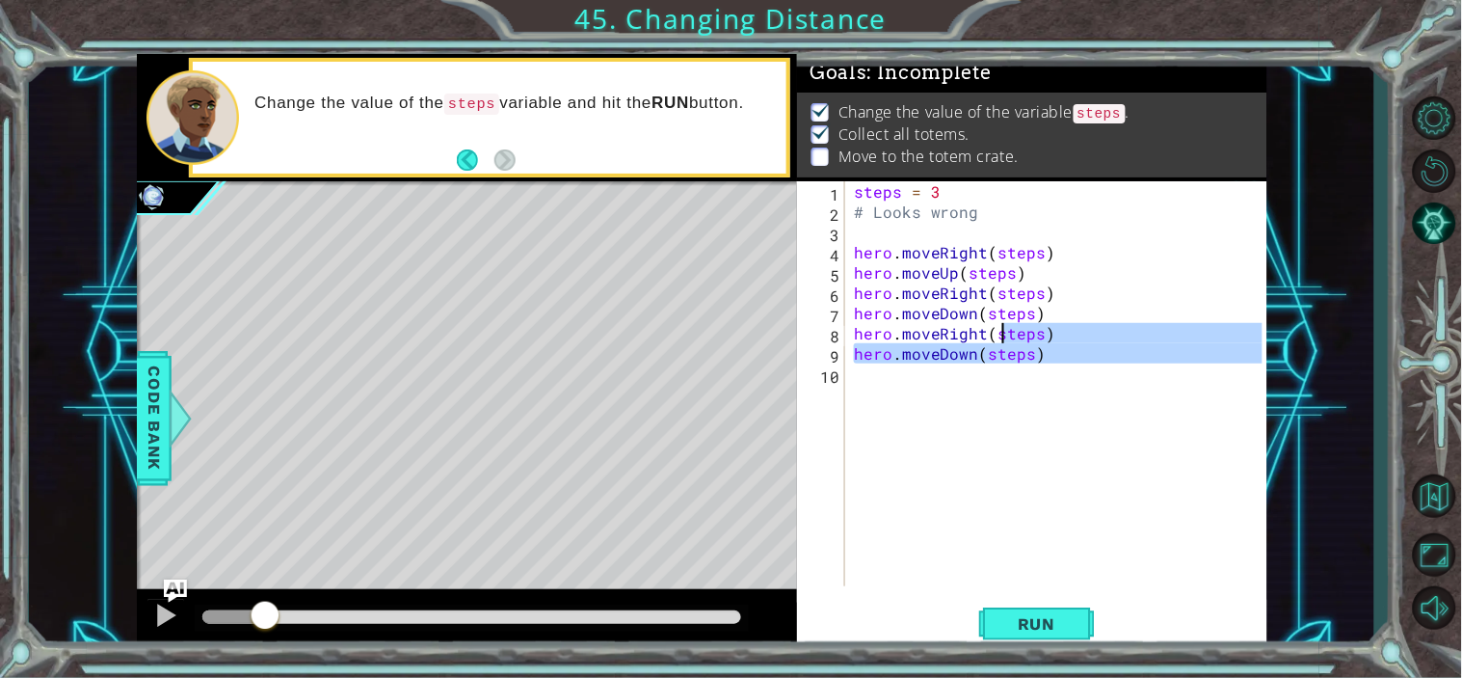
drag, startPoint x: 1053, startPoint y: 367, endPoint x: 989, endPoint y: 334, distance: 72.0
click at [989, 334] on div "steps = 3 # Looks wrong hero . moveRight ( steps ) hero . moveUp ( steps ) hero…" at bounding box center [1061, 403] width 422 height 445
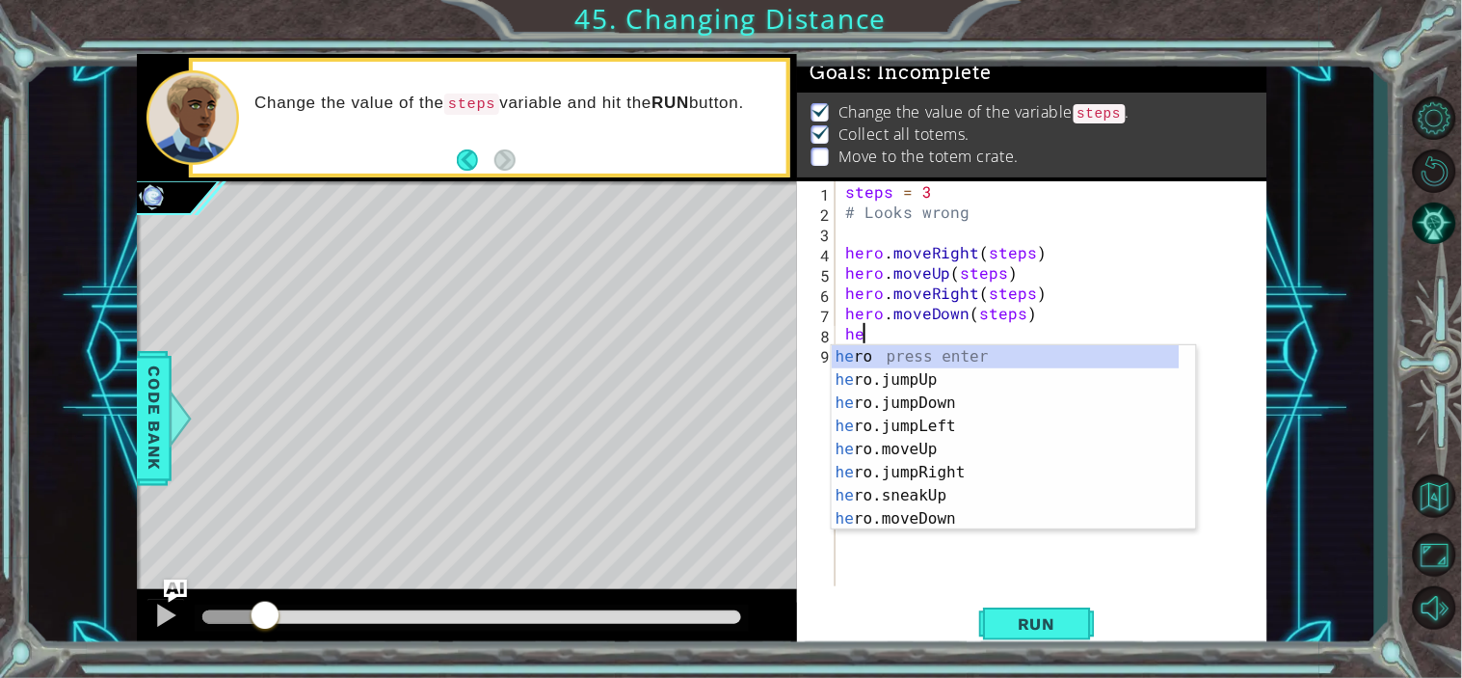
type textarea "h"
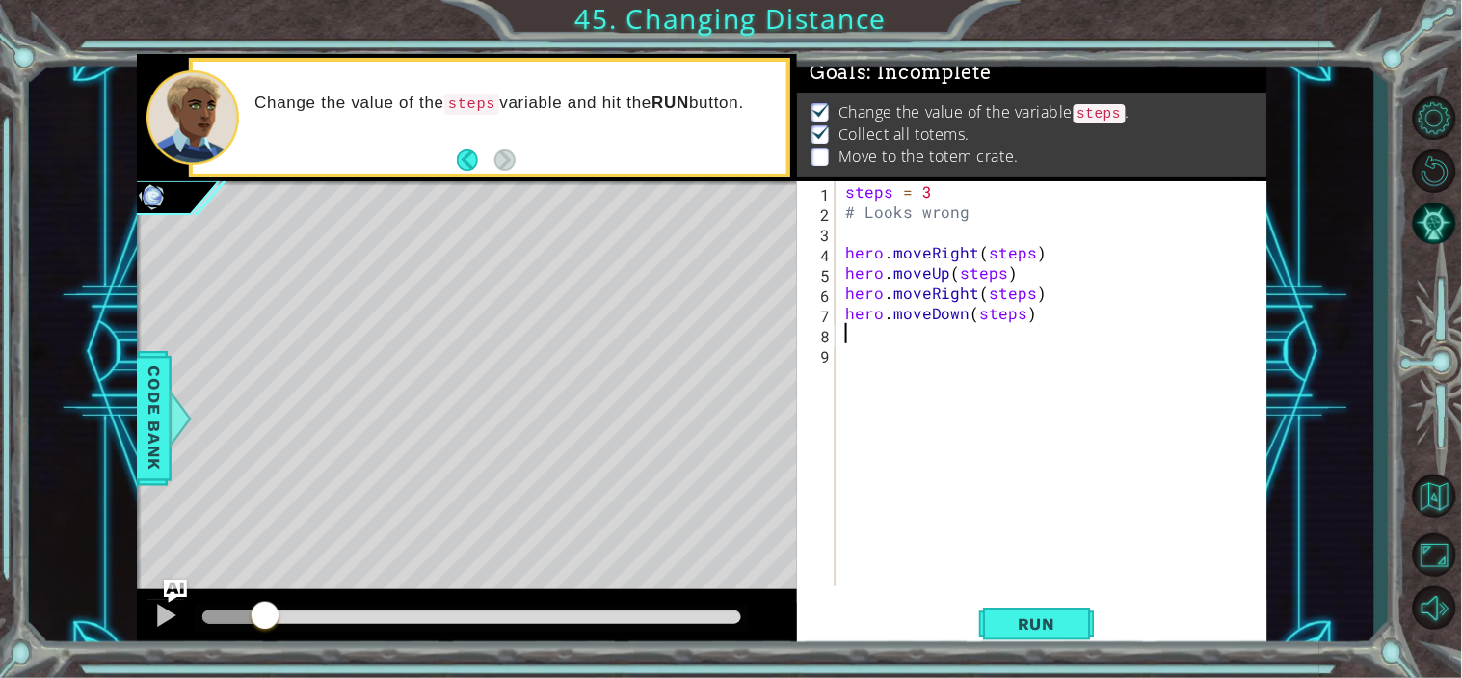
click at [1018, 593] on div "1 2 3 4 5 6 7 8 9 steps = 3 # Looks wrong hero . moveRight ( steps ) hero . mov…" at bounding box center [1032, 416] width 470 height 470
click at [1046, 618] on span "Run" at bounding box center [1037, 623] width 76 height 19
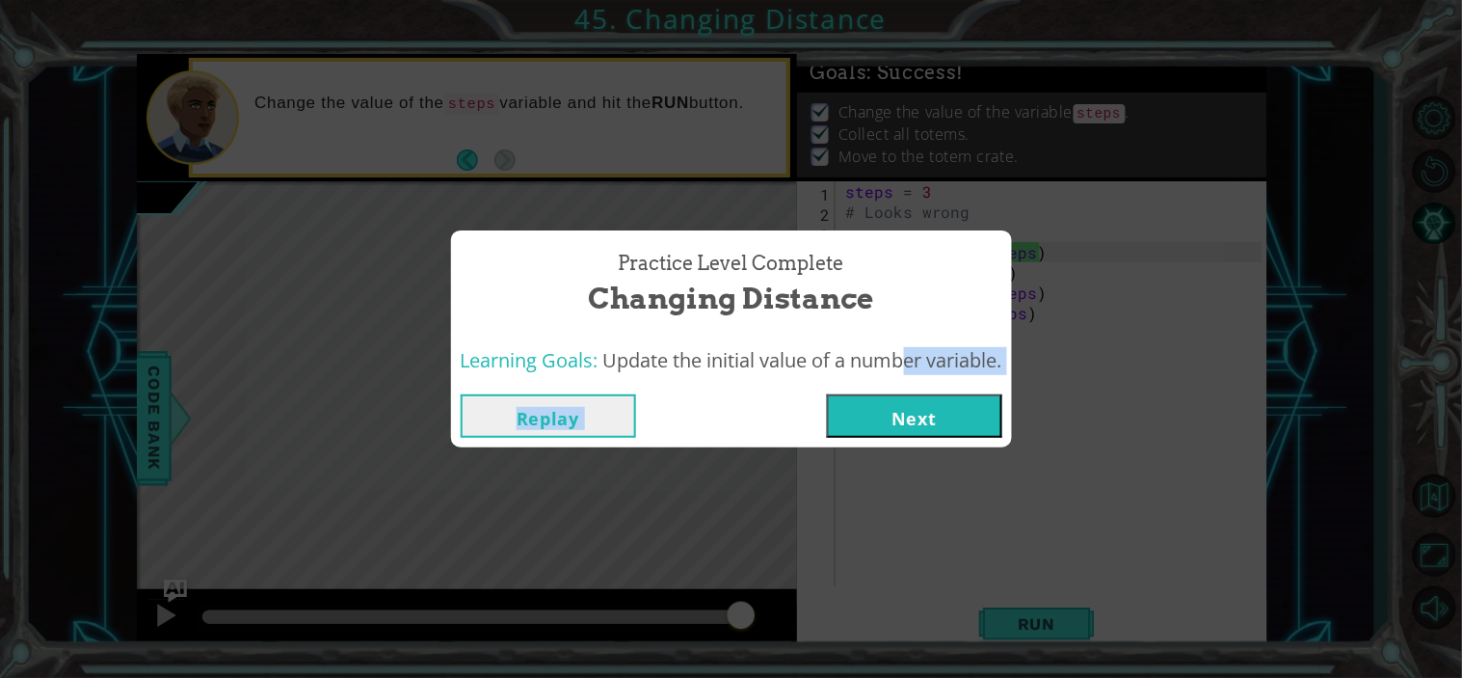
drag, startPoint x: 878, startPoint y: 379, endPoint x: 949, endPoint y: 482, distance: 124.9
click at [949, 482] on div "Practice Level Complete Changing Distance Learning Goals: Update the initial va…" at bounding box center [731, 339] width 1462 height 678
click at [900, 435] on button "Next" at bounding box center [914, 415] width 175 height 43
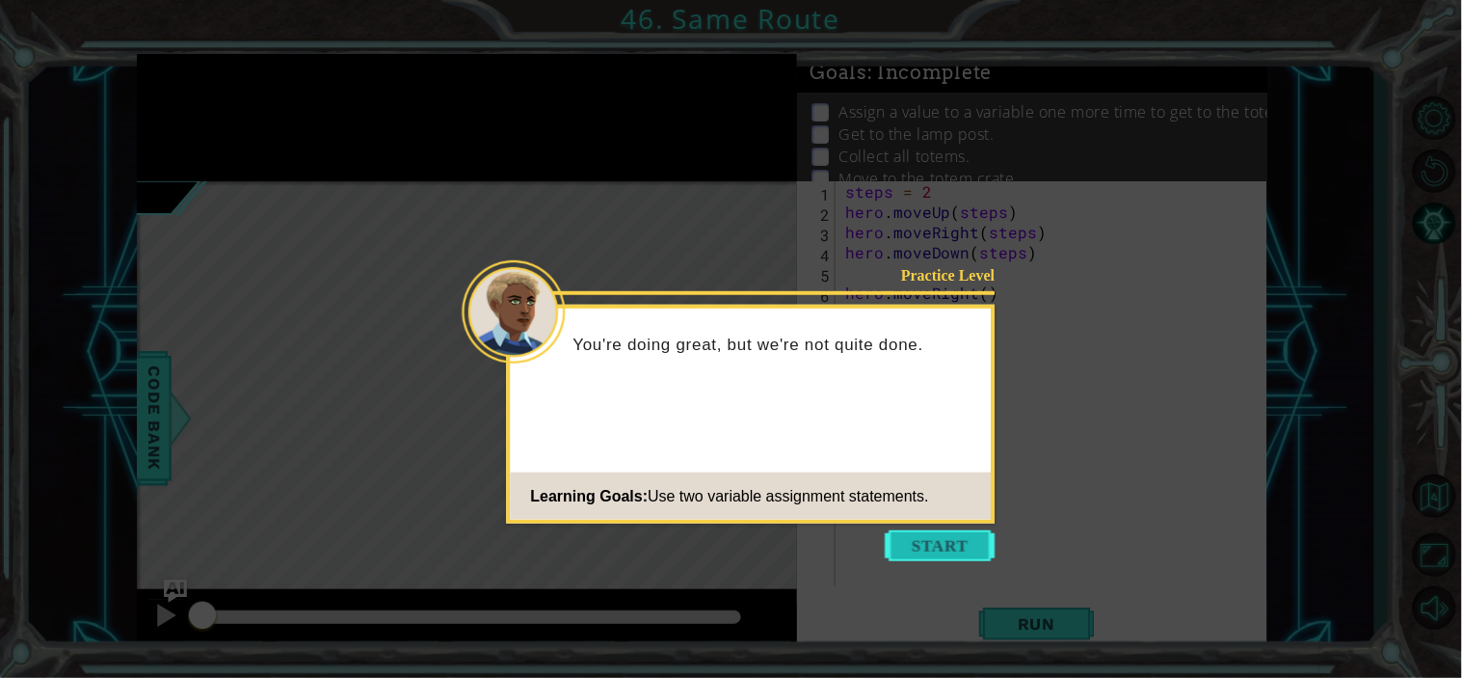
click at [930, 532] on button "Start" at bounding box center [941, 545] width 110 height 31
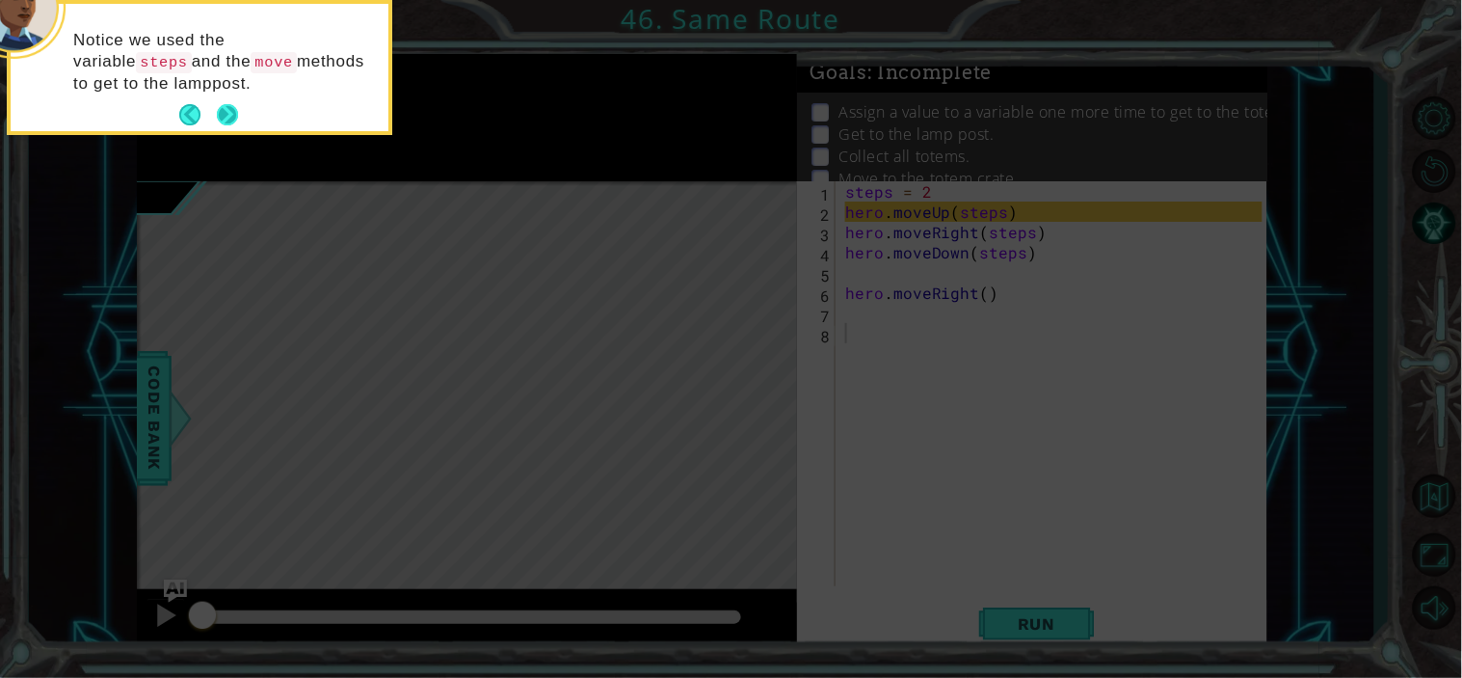
click at [228, 118] on button "Next" at bounding box center [227, 114] width 21 height 21
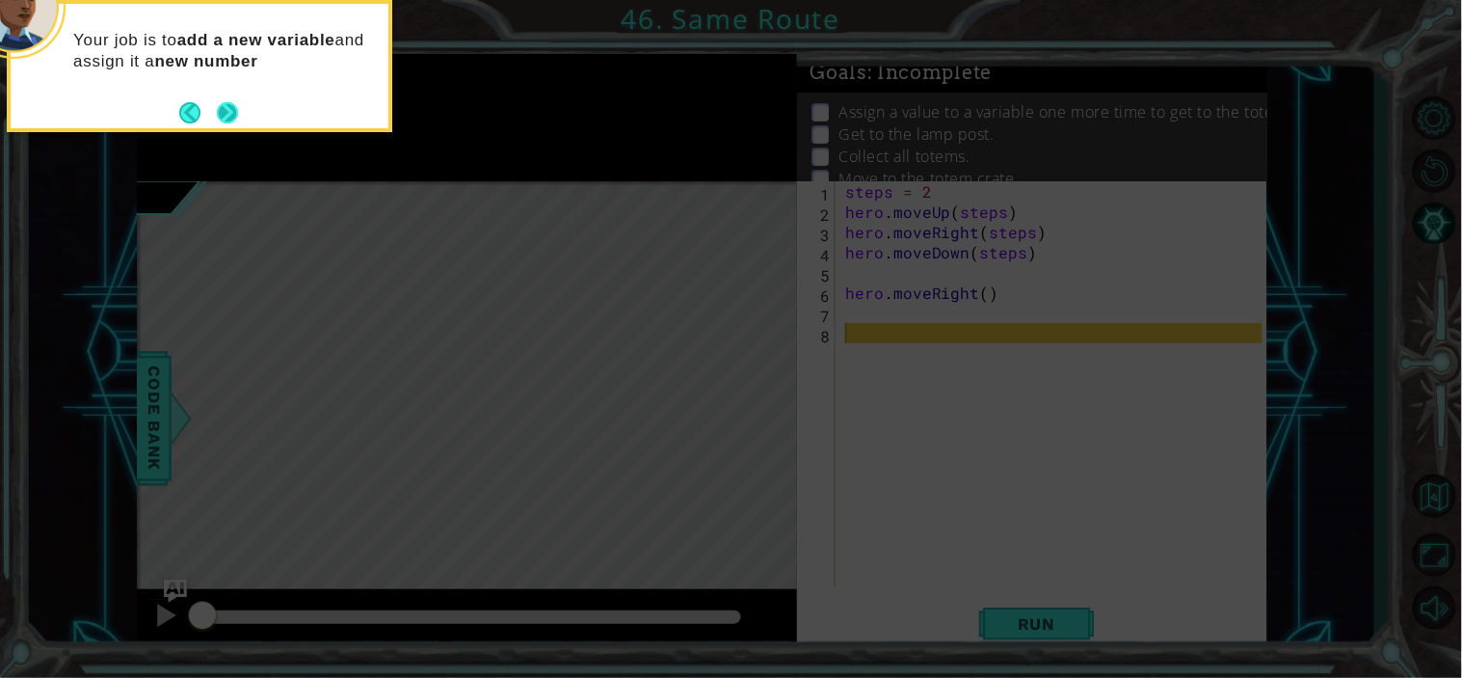
click at [231, 118] on button "Next" at bounding box center [227, 112] width 21 height 21
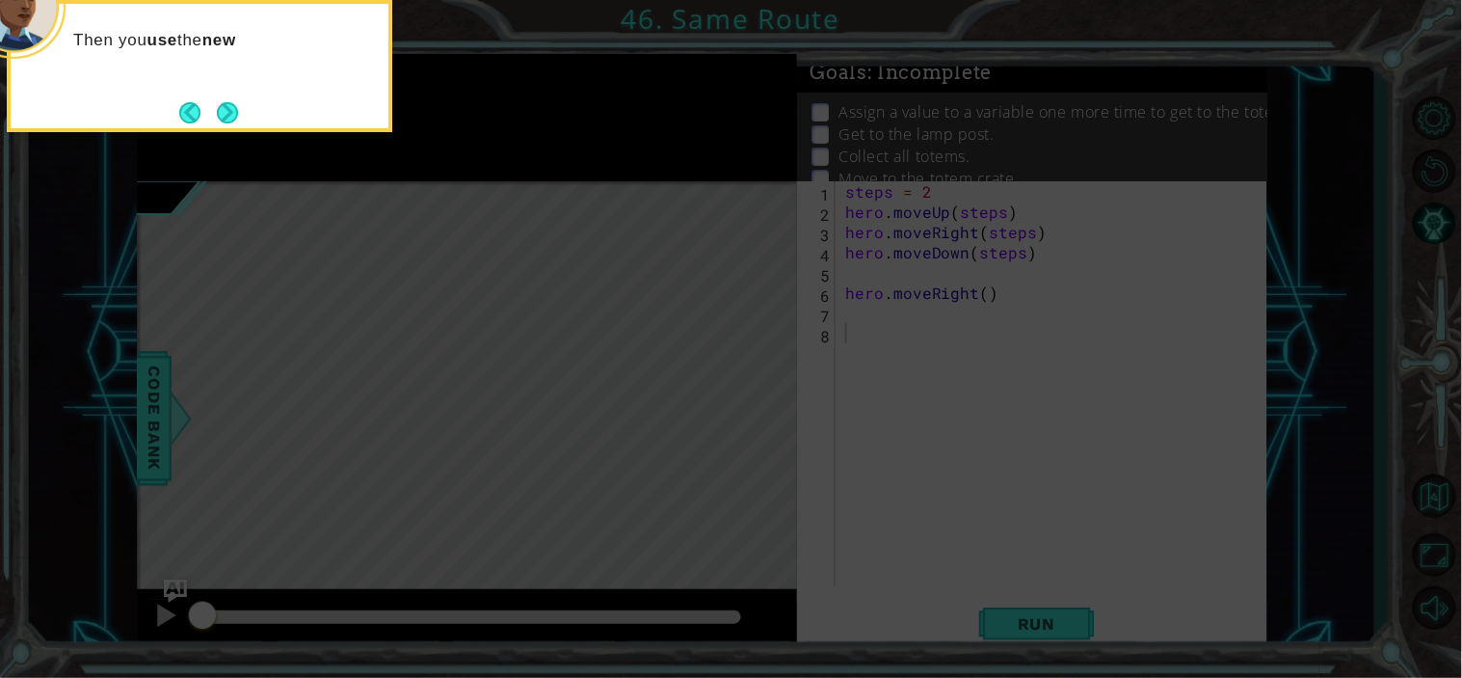
click at [231, 118] on button "Next" at bounding box center [227, 112] width 21 height 21
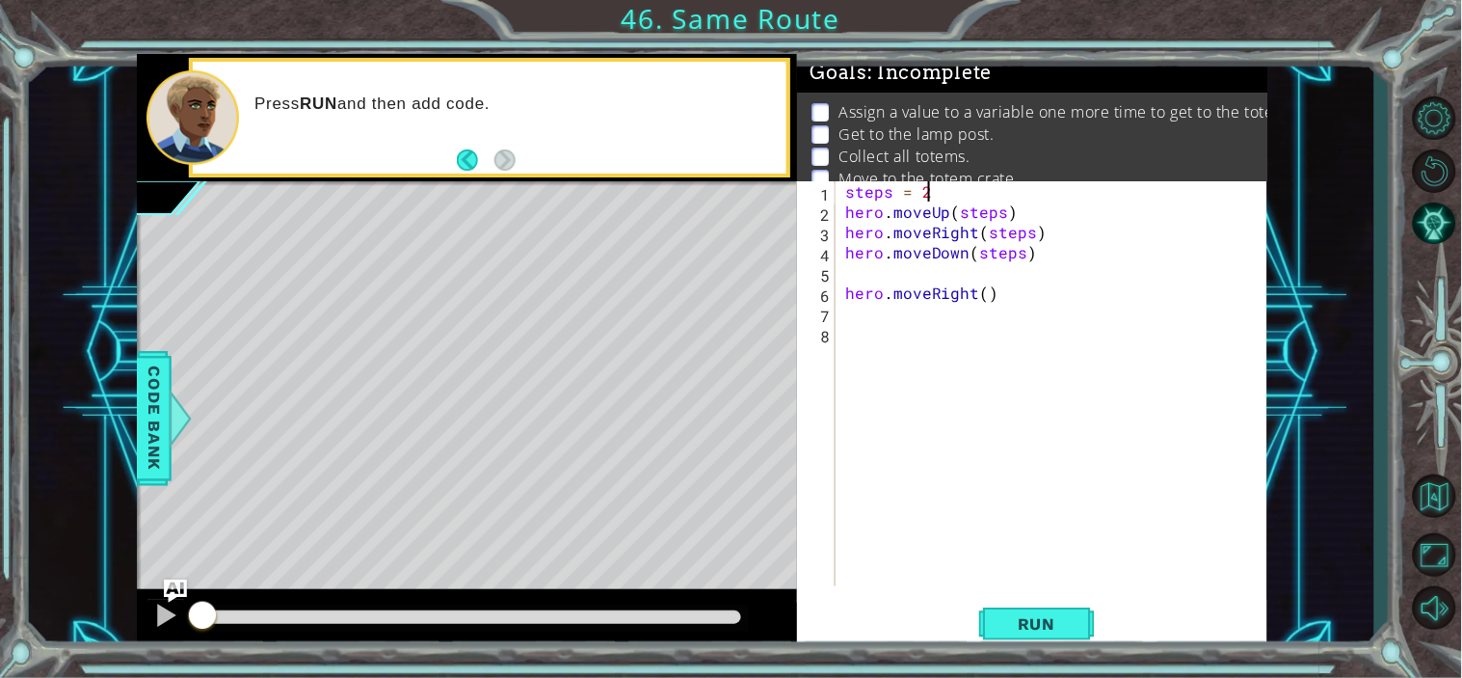
click at [957, 187] on div "steps = 2 hero . moveUp ( steps ) hero . moveRight ( steps ) hero . moveDown ( …" at bounding box center [1057, 403] width 431 height 445
type textarea "steps = 4"
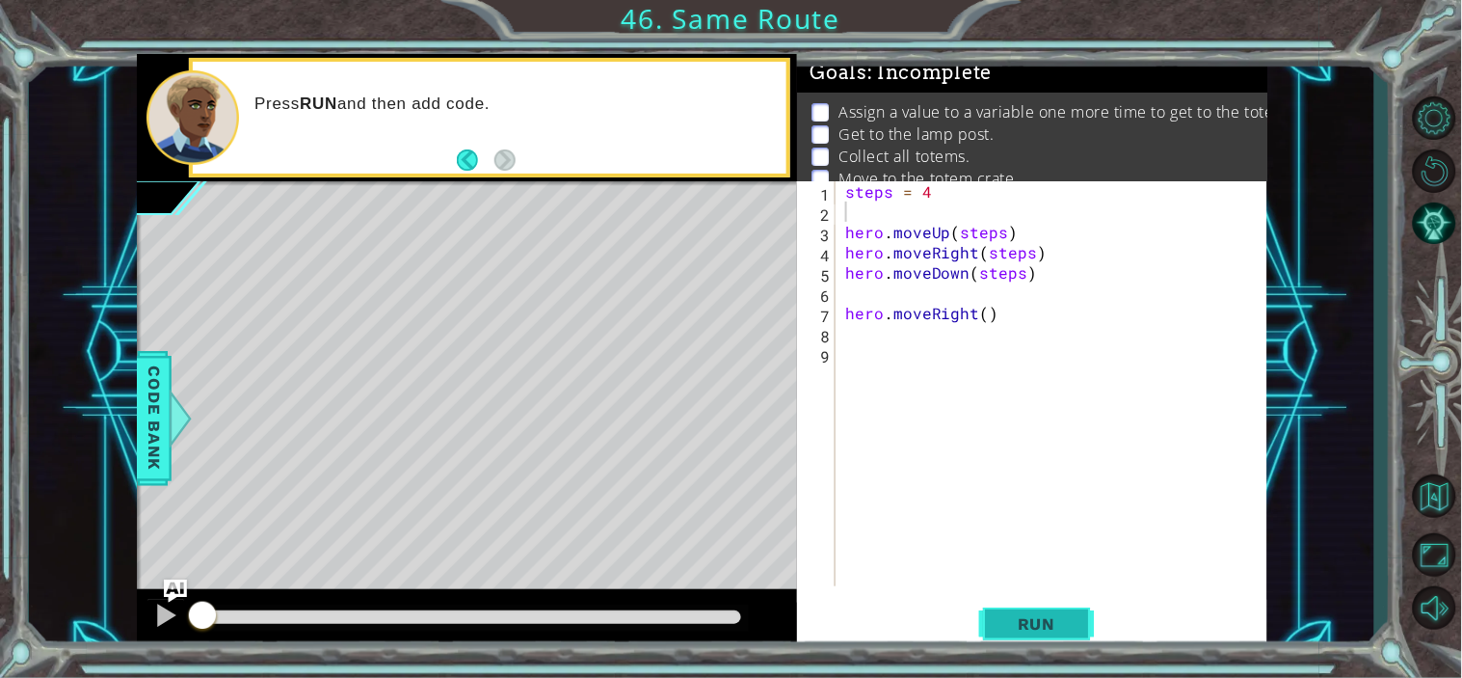
click at [1032, 605] on button "Run" at bounding box center [1037, 623] width 116 height 47
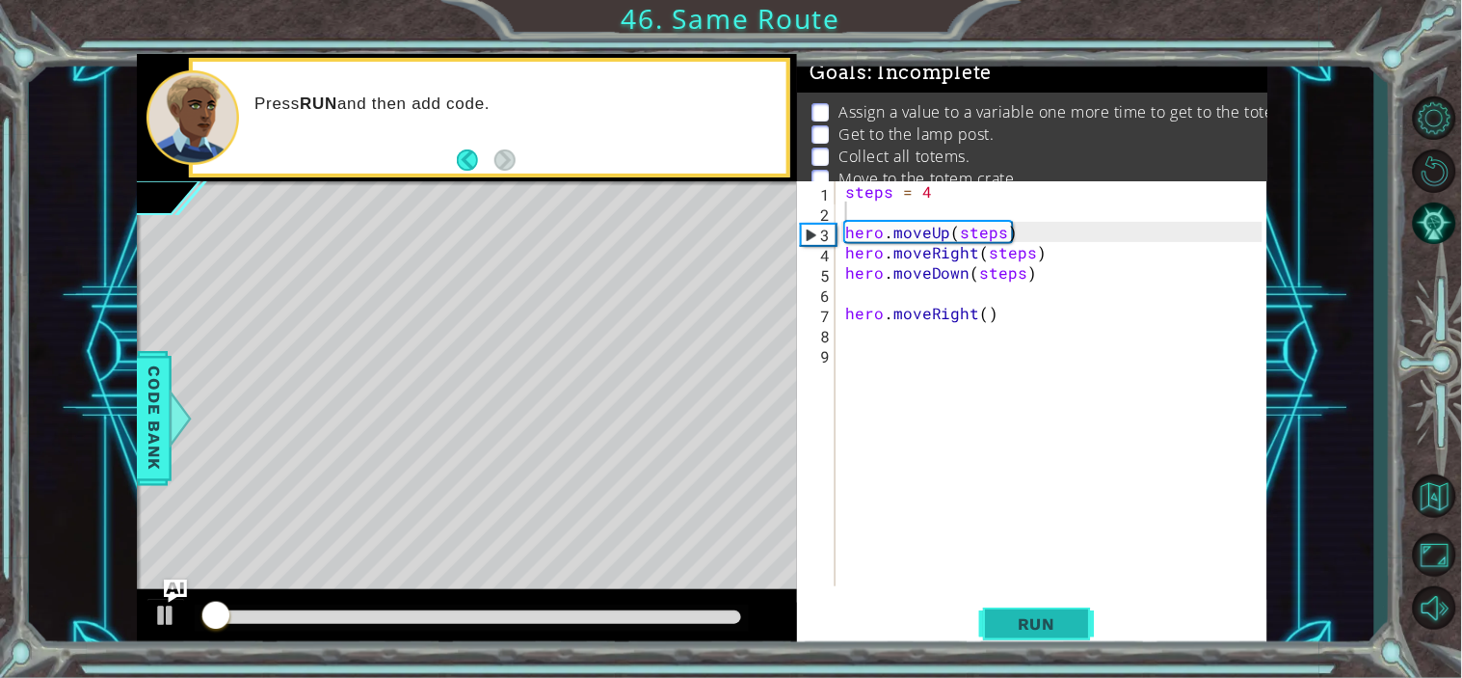
click at [1033, 630] on span "Run" at bounding box center [1037, 623] width 76 height 19
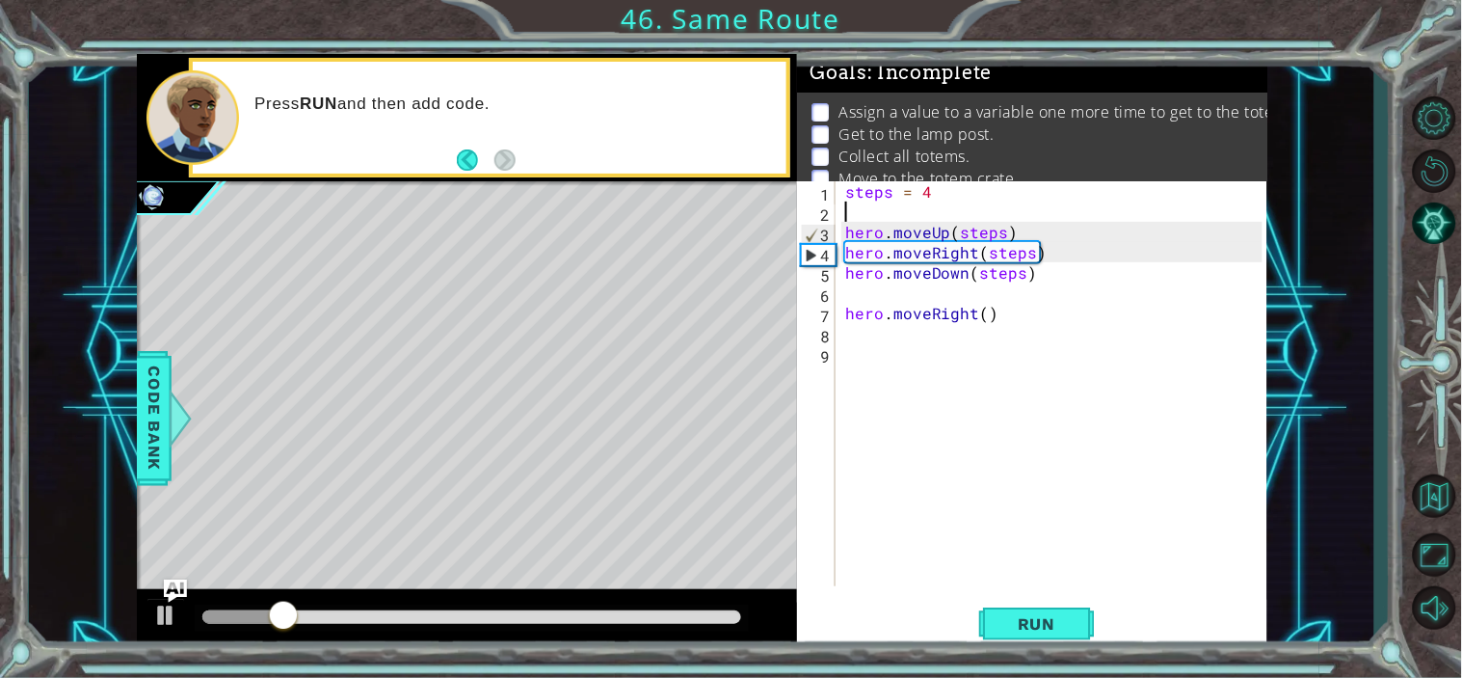
click at [939, 205] on div "steps = 4 hero . moveUp ( steps ) hero . moveRight ( steps ) hero . moveDown ( …" at bounding box center [1057, 403] width 431 height 445
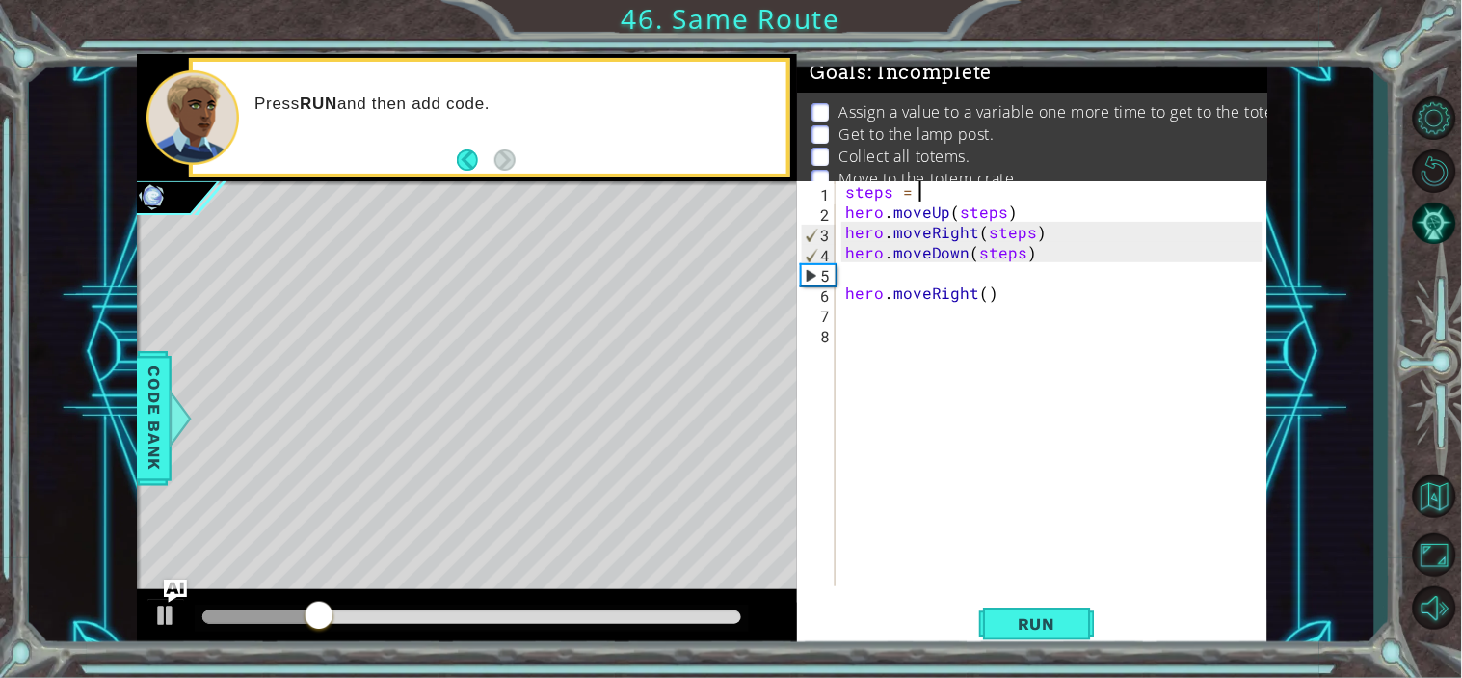
type textarea "steps = 2"
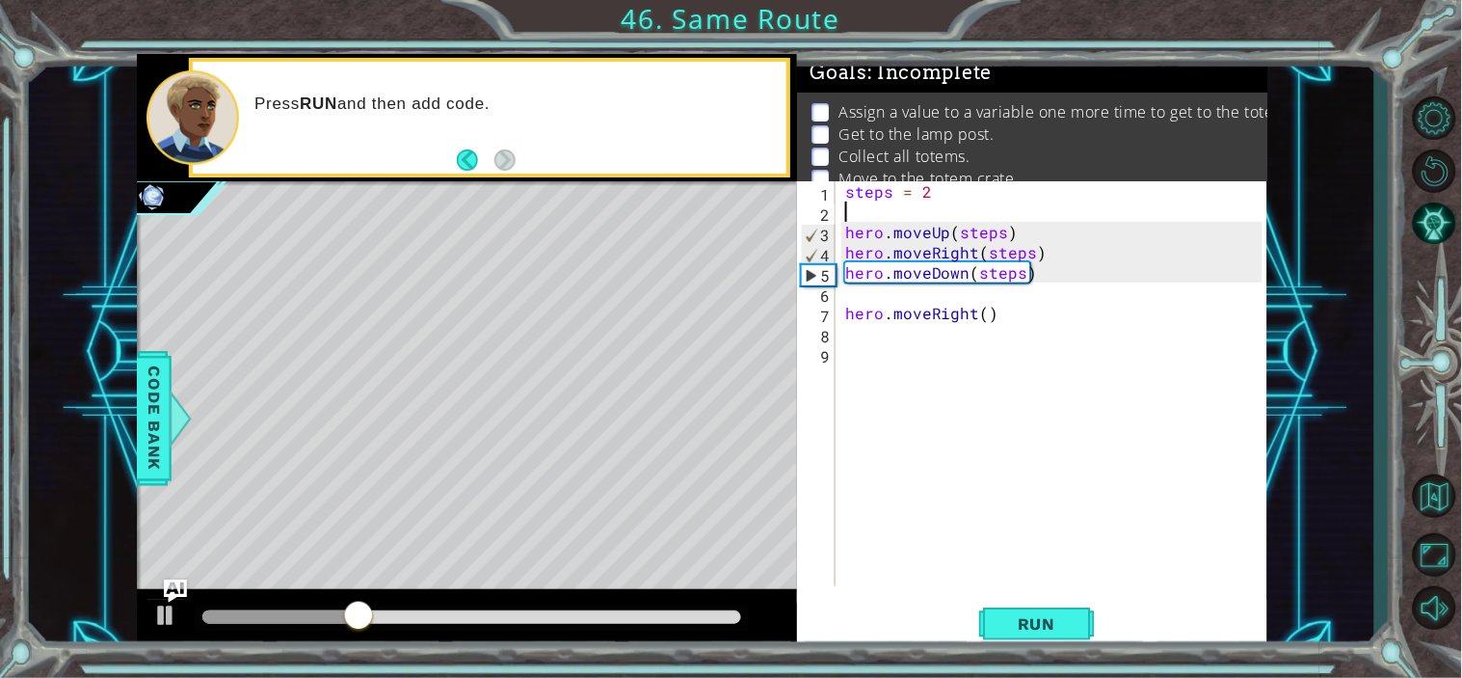
click at [970, 573] on div "steps = 2 hero . moveUp ( steps ) hero . moveRight ( steps ) hero . moveDown ( …" at bounding box center [1057, 403] width 431 height 445
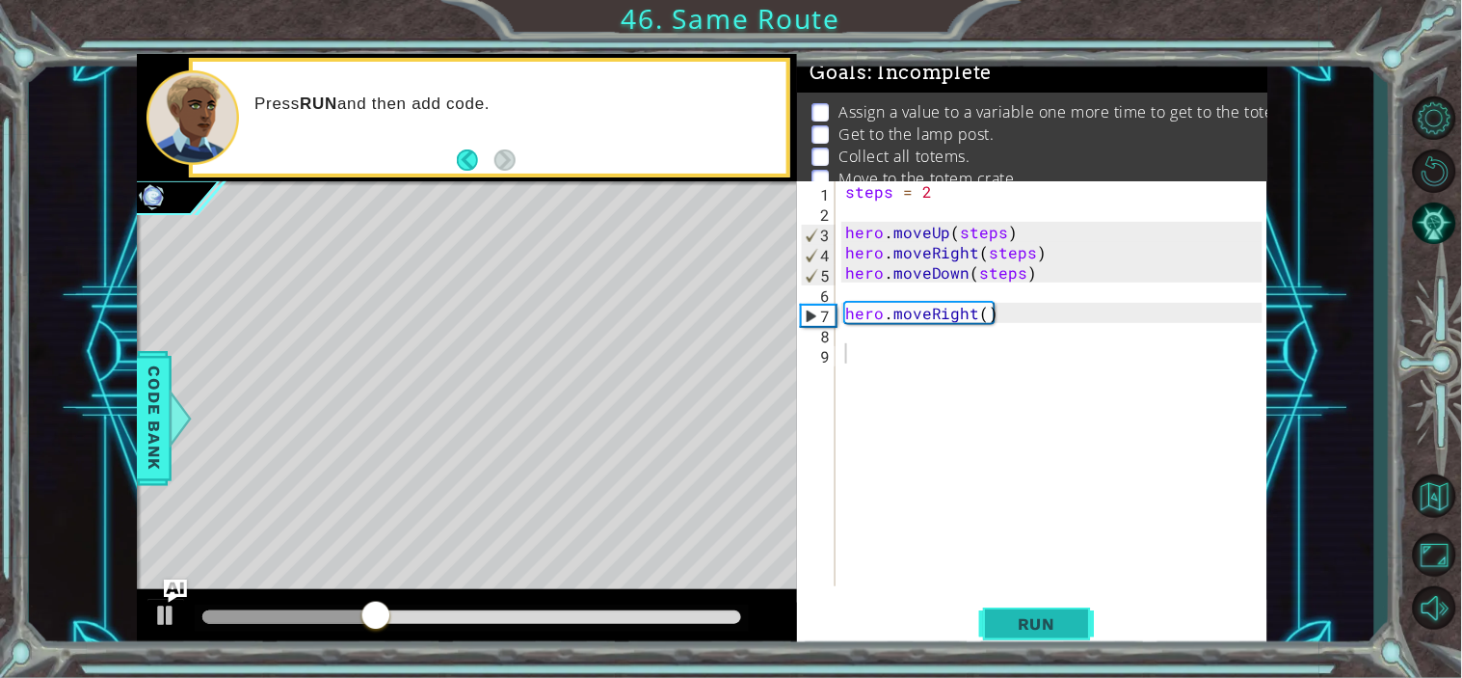
click at [1015, 621] on span "Run" at bounding box center [1037, 623] width 76 height 19
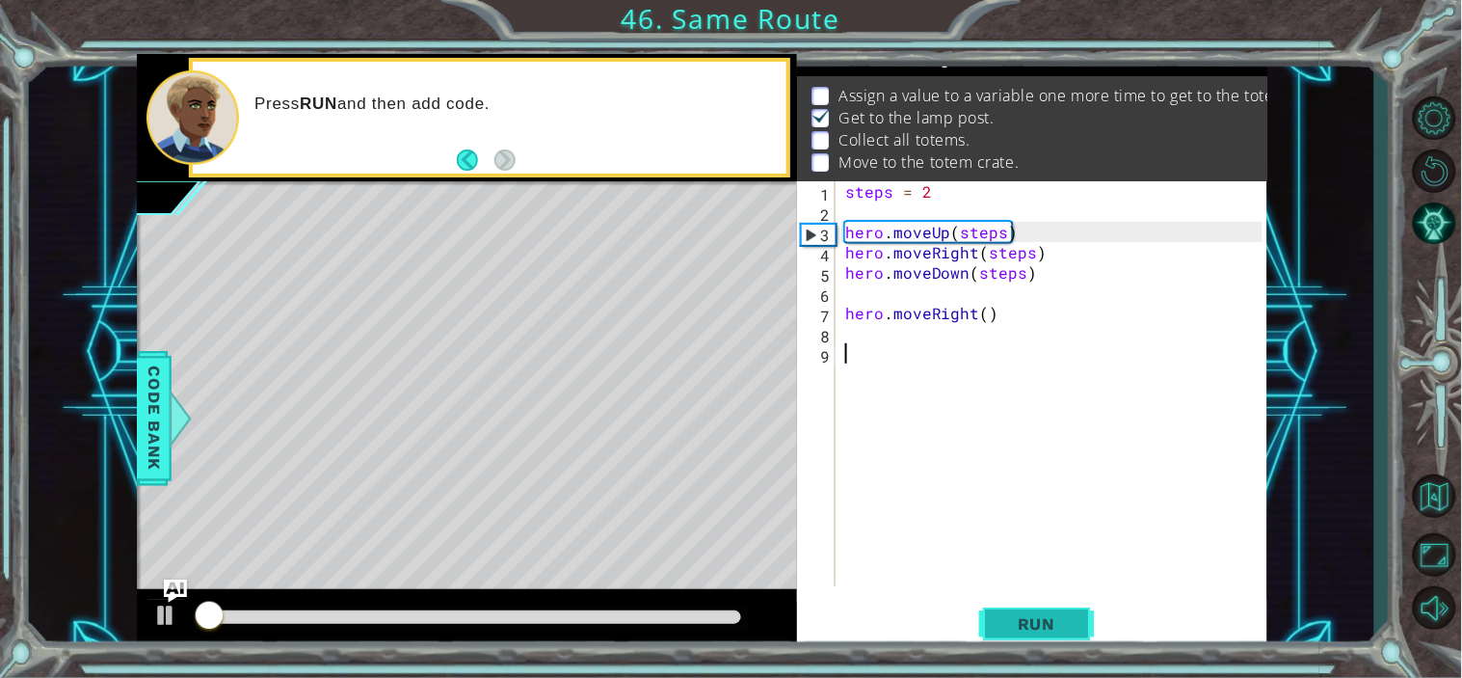
scroll to position [23, 0]
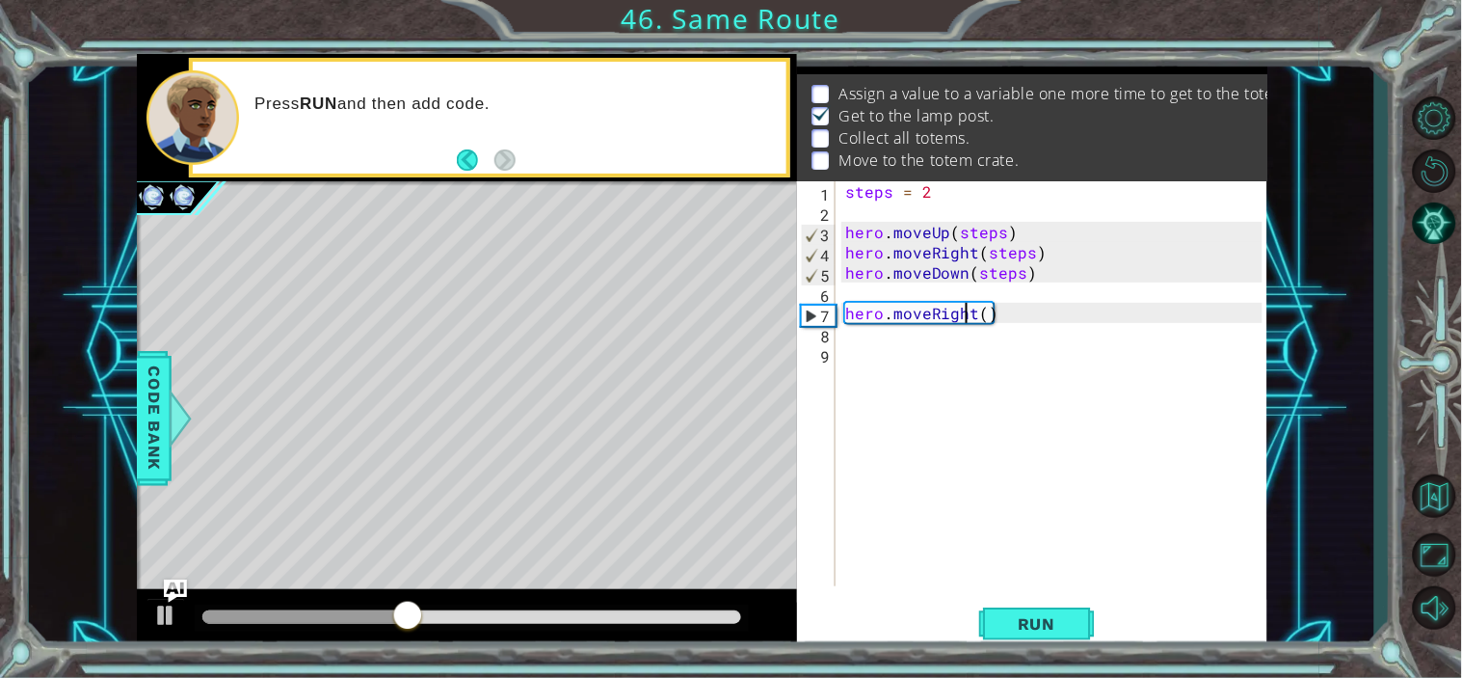
click at [967, 312] on div "steps = 2 hero . moveUp ( steps ) hero . moveRight ( steps ) hero . moveDown ( …" at bounding box center [1057, 403] width 431 height 445
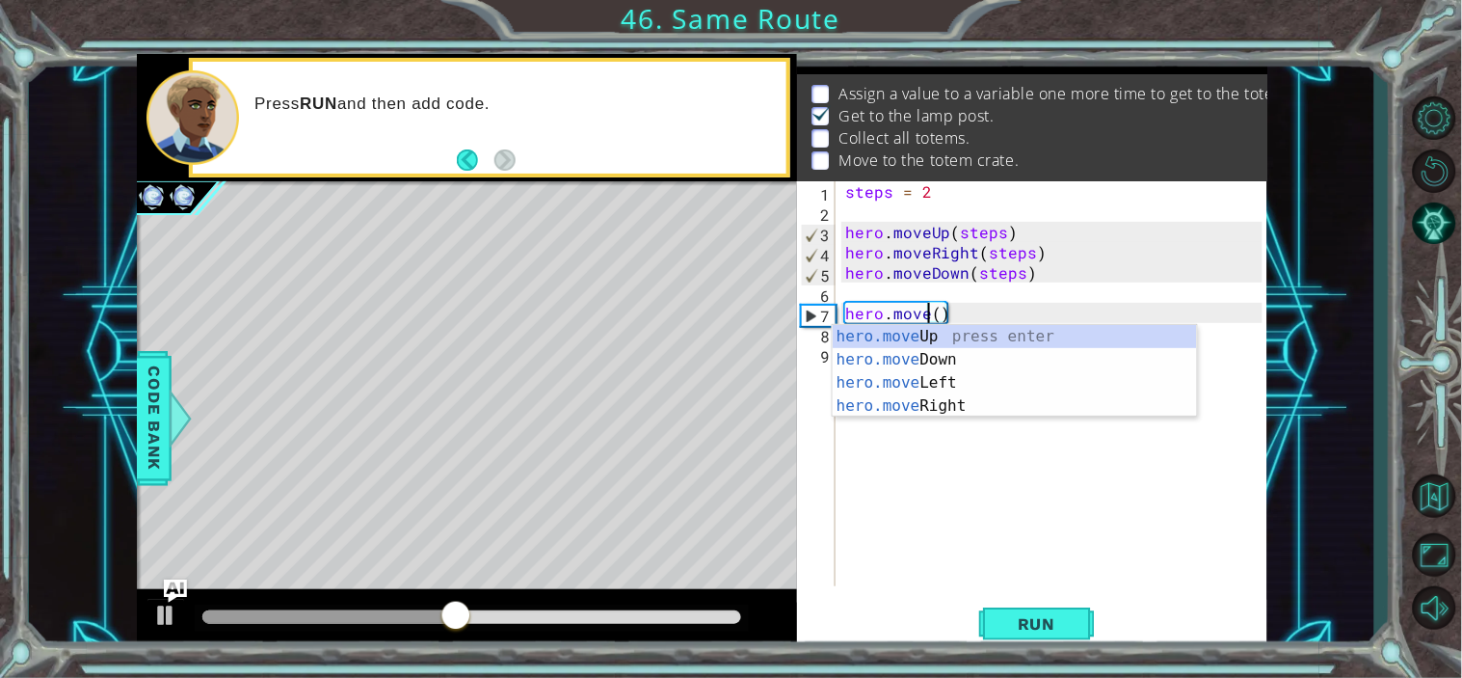
scroll to position [0, 5]
type textarea "hero.moveUp()"
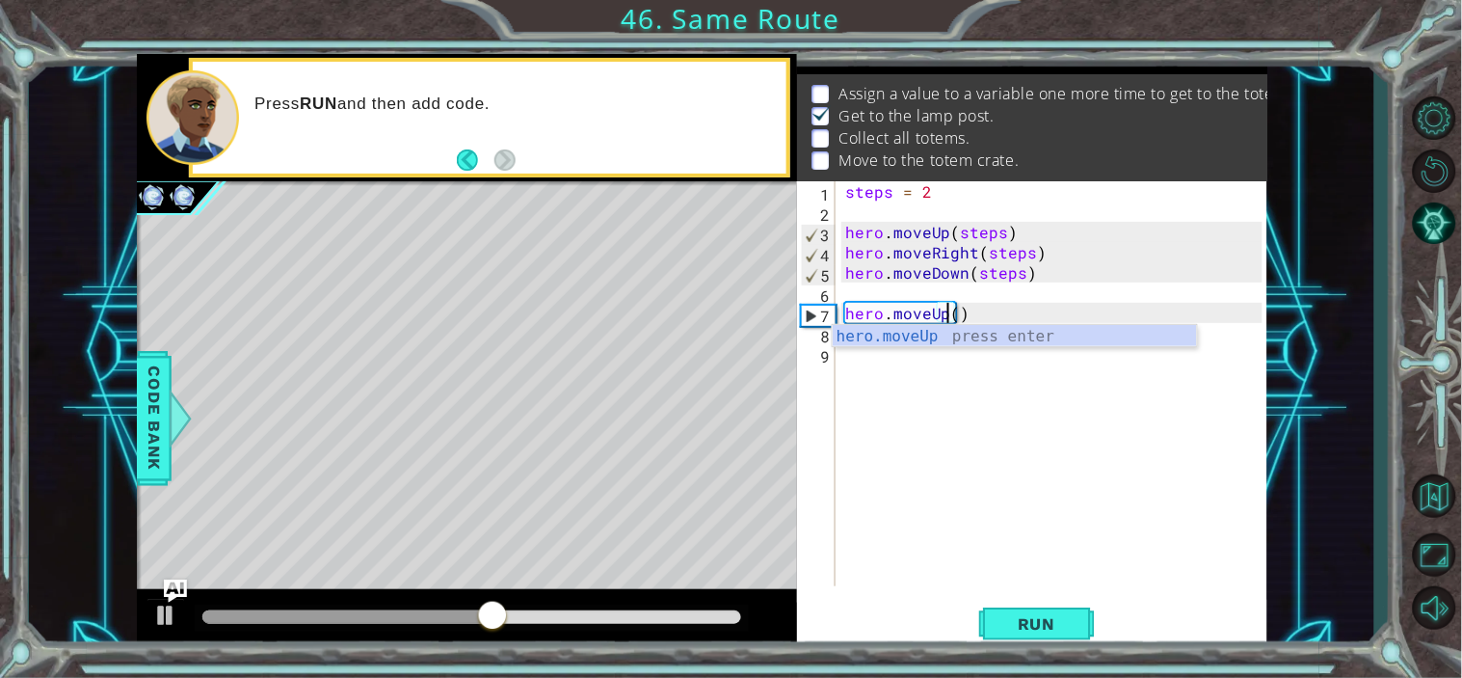
scroll to position [0, 6]
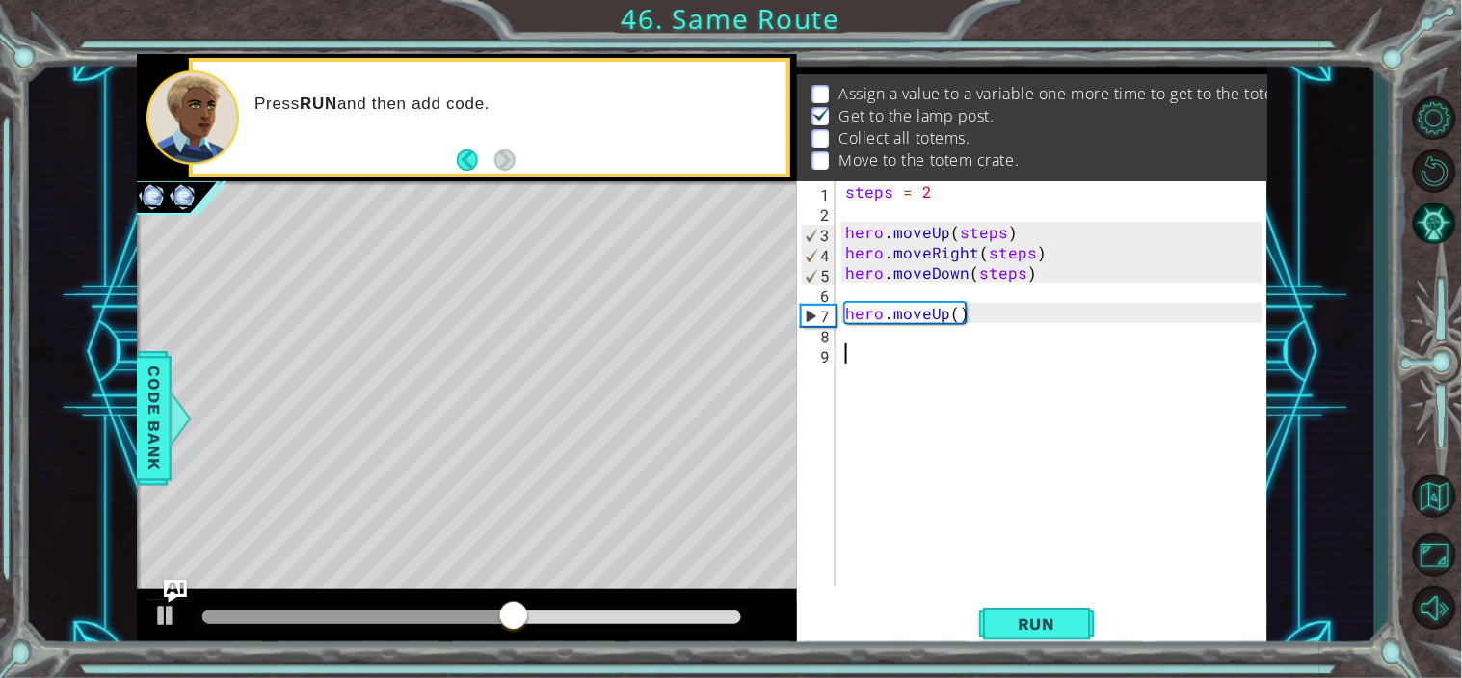
click at [976, 415] on div "steps = 2 hero . moveUp ( steps ) hero . moveRight ( steps ) hero . moveDown ( …" at bounding box center [1057, 403] width 431 height 445
click at [957, 319] on div "steps = 2 hero . moveUp ( steps ) hero . moveRight ( steps ) hero . moveDown ( …" at bounding box center [1057, 403] width 431 height 445
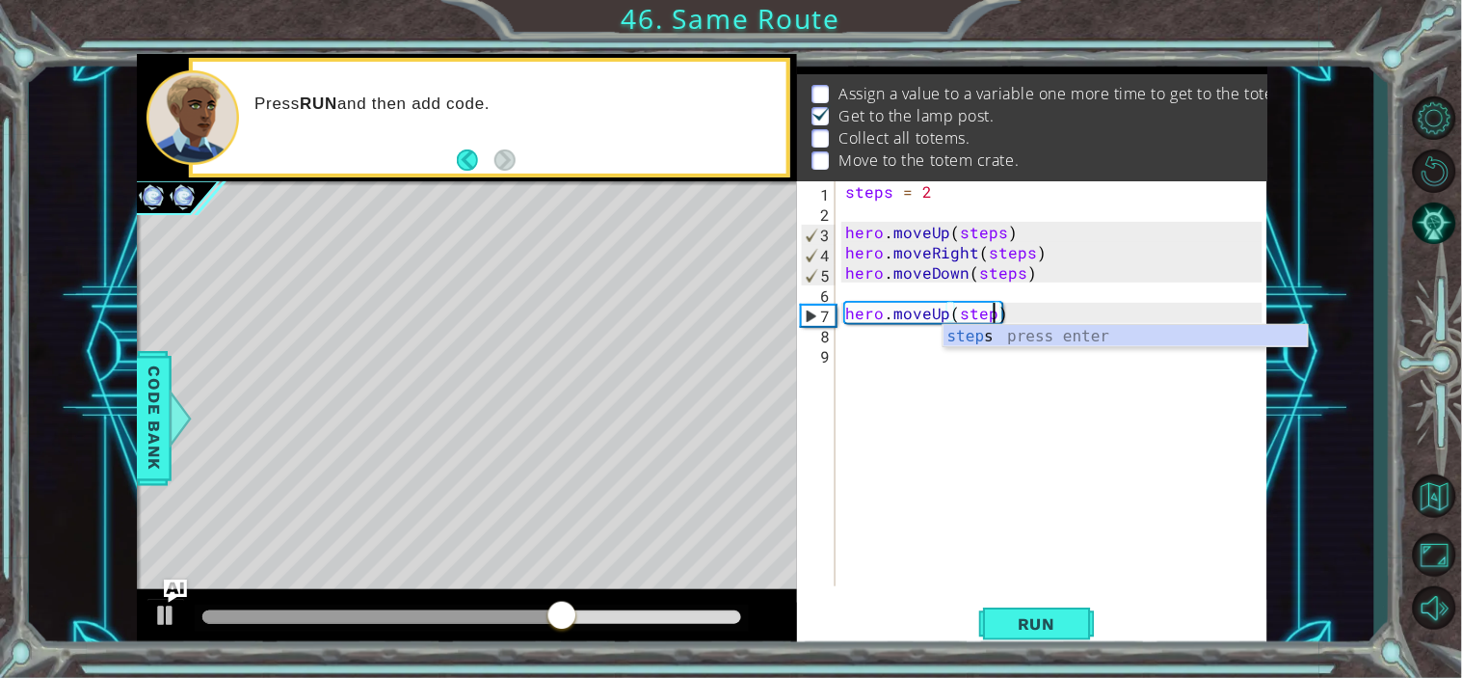
scroll to position [0, 8]
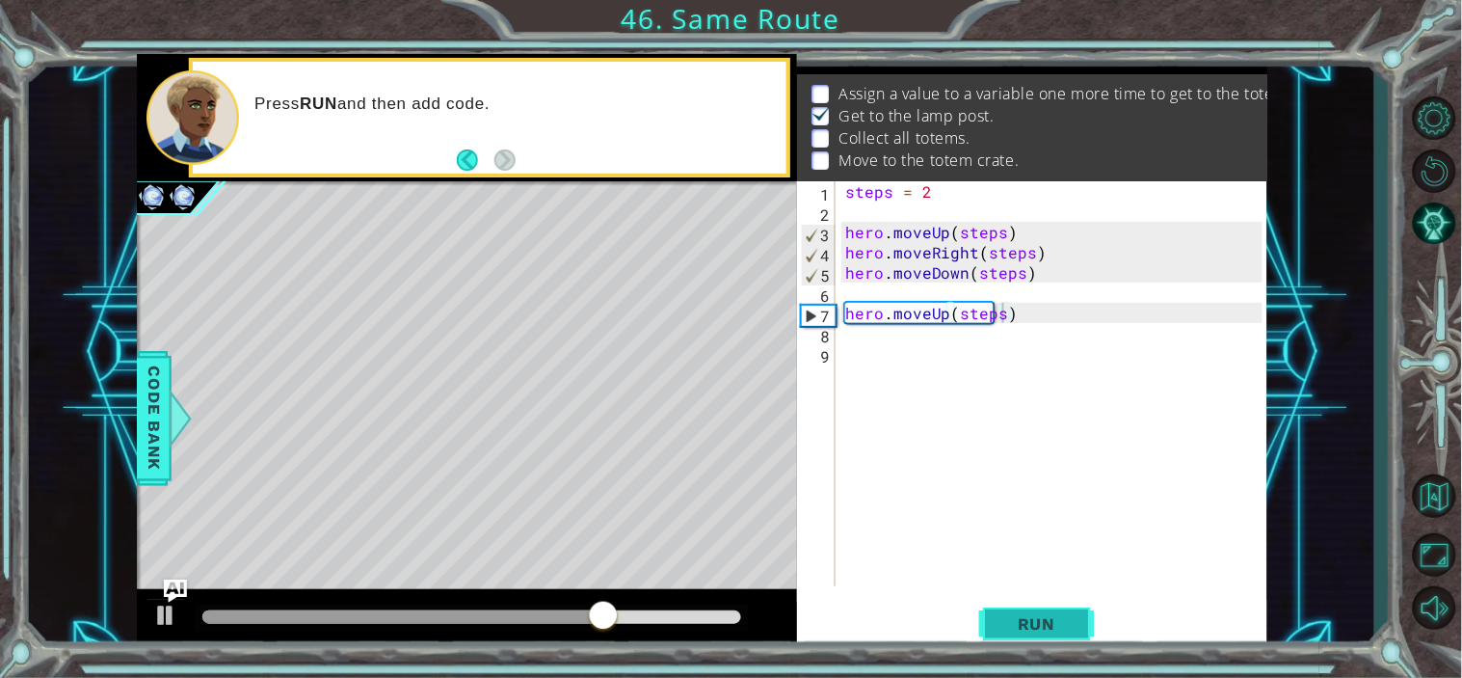
click at [1016, 607] on button "Run" at bounding box center [1037, 623] width 116 height 47
click at [948, 309] on div "steps = 2 hero . moveUp ( steps ) hero . moveRight ( steps ) hero . moveDown ( …" at bounding box center [1057, 403] width 431 height 445
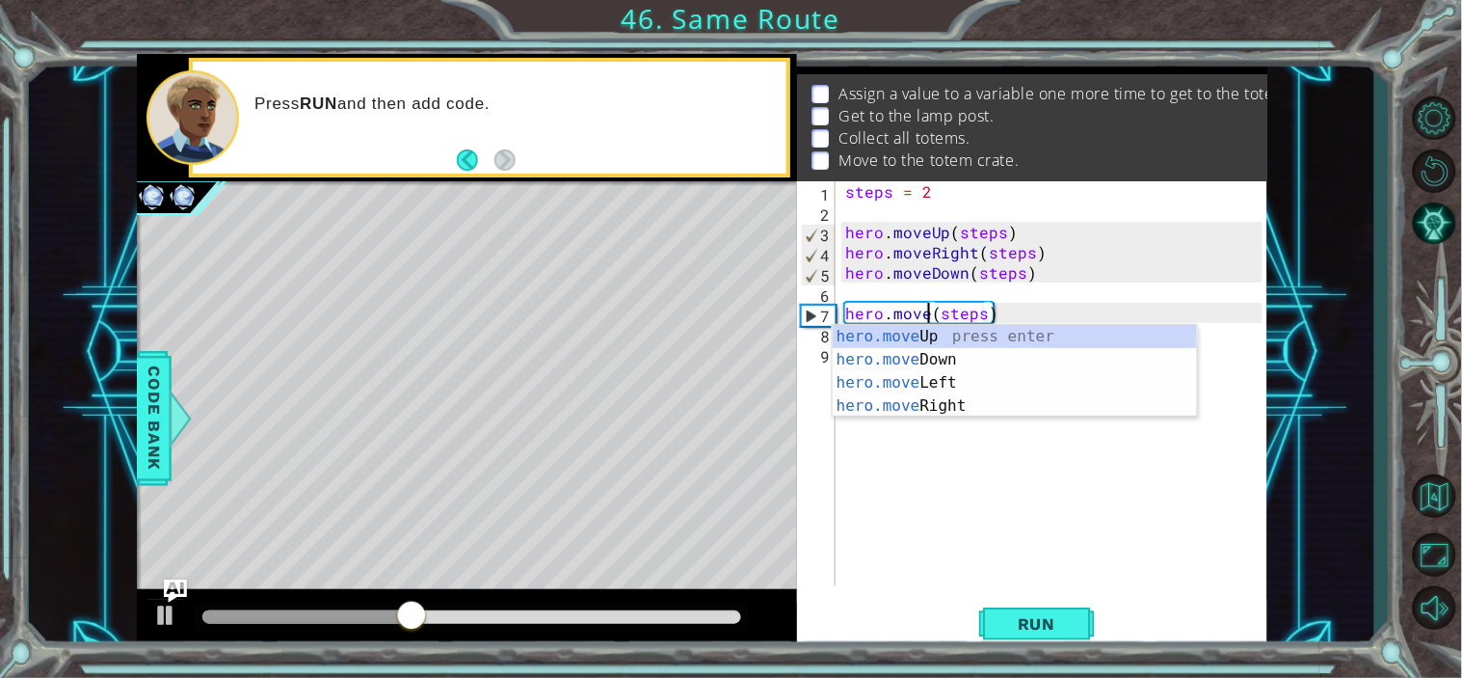
scroll to position [0, 6]
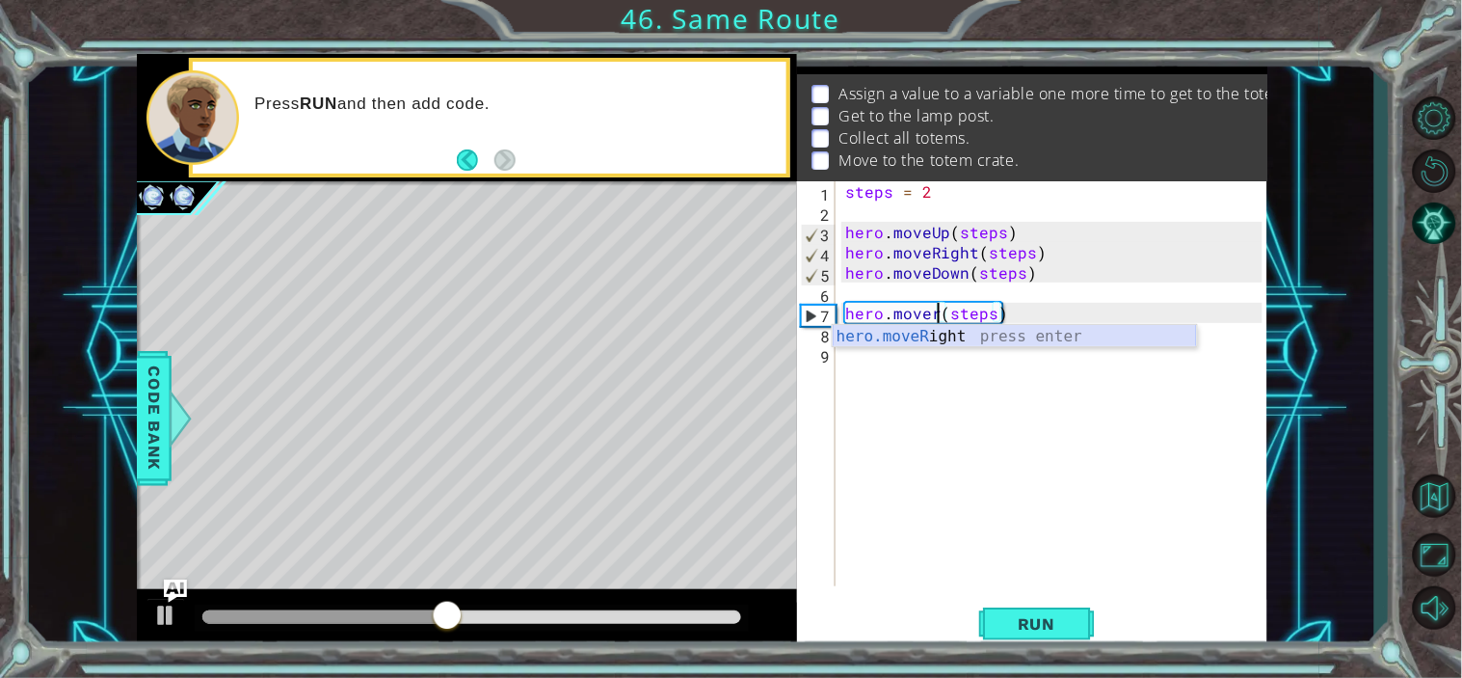
click at [971, 334] on div "hero.moveR ight press enter" at bounding box center [1015, 359] width 364 height 69
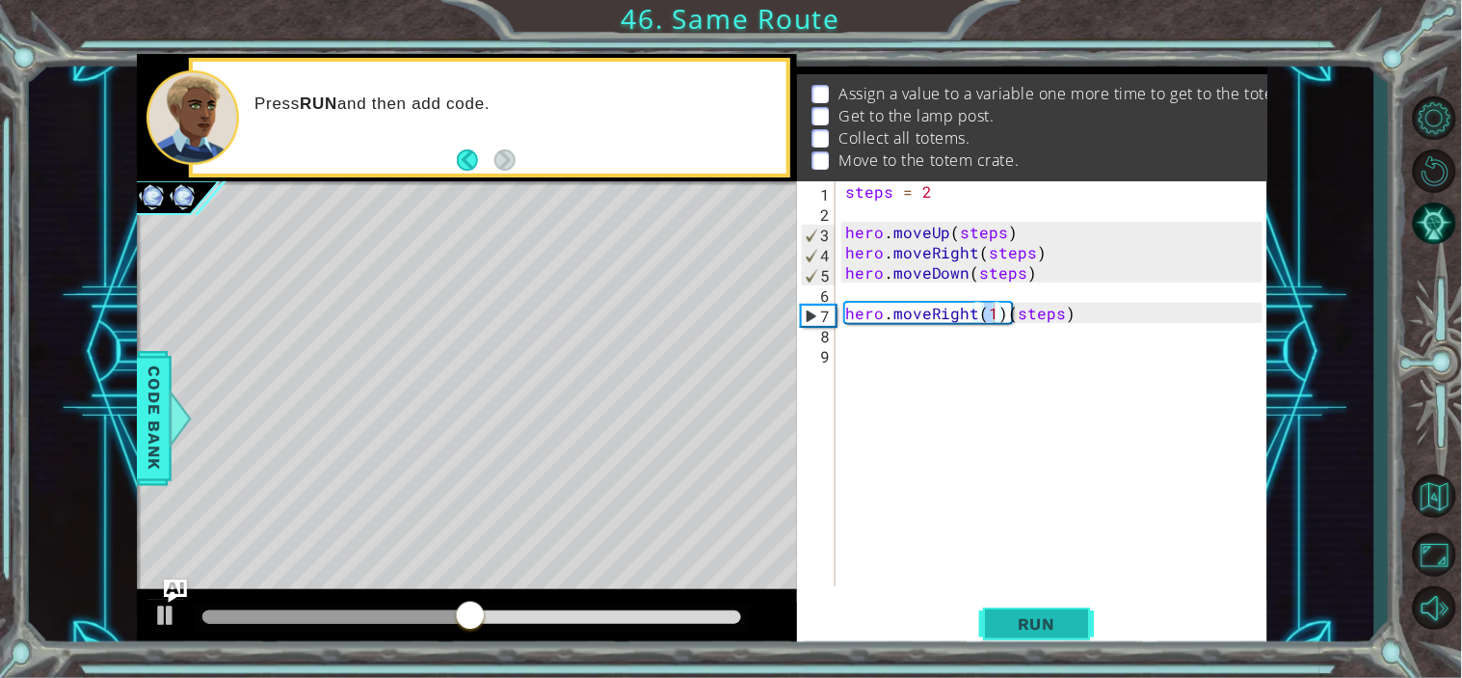
click at [1029, 623] on span "Run" at bounding box center [1037, 623] width 76 height 19
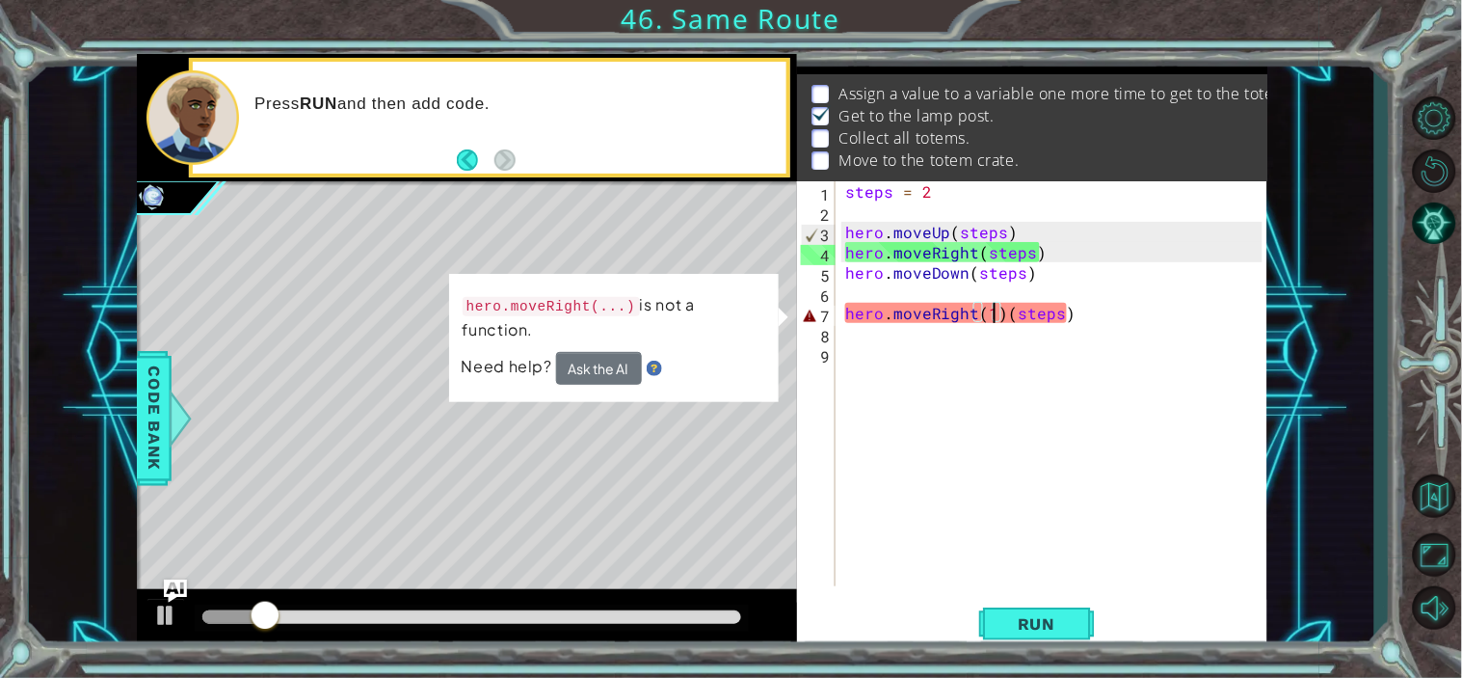
click at [998, 312] on div "steps = 2 hero . moveUp ( steps ) hero . moveRight ( steps ) hero . moveDown ( …" at bounding box center [1057, 403] width 431 height 445
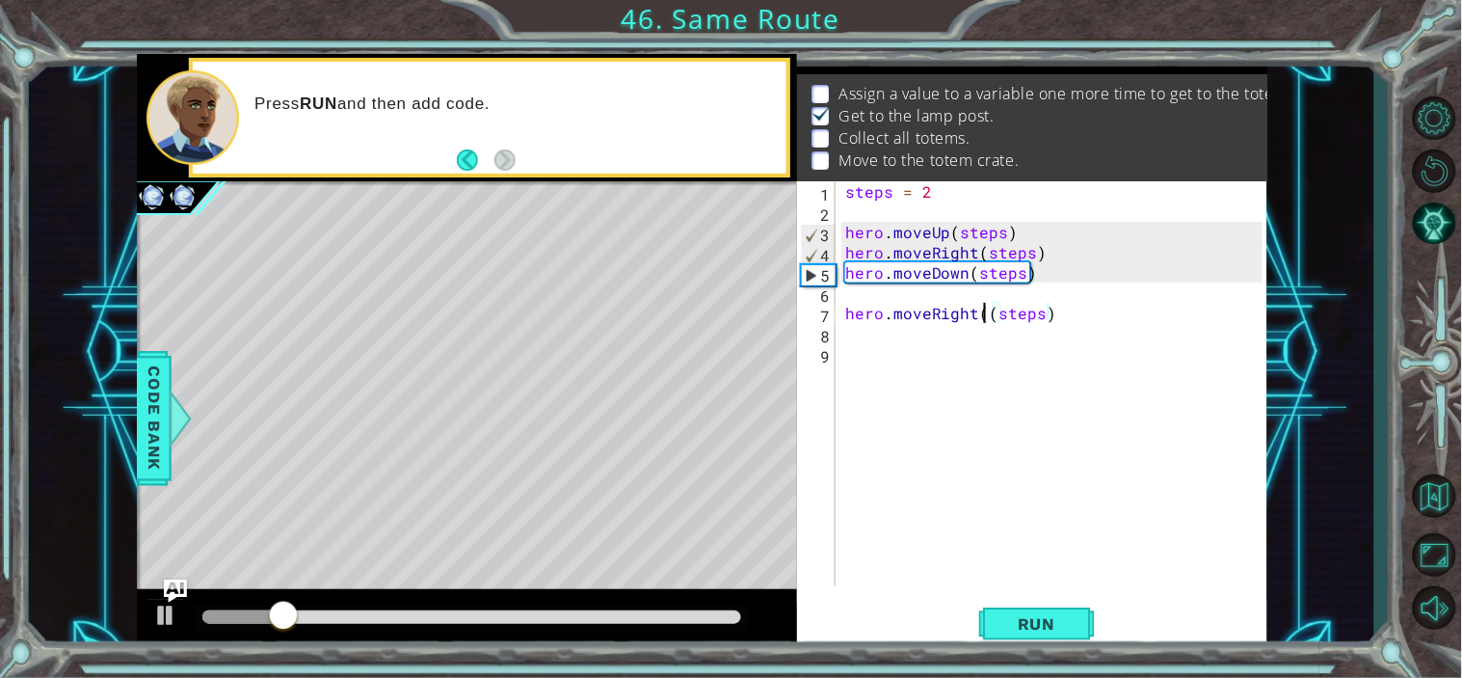
type textarea "hero.moveRight(steps)"
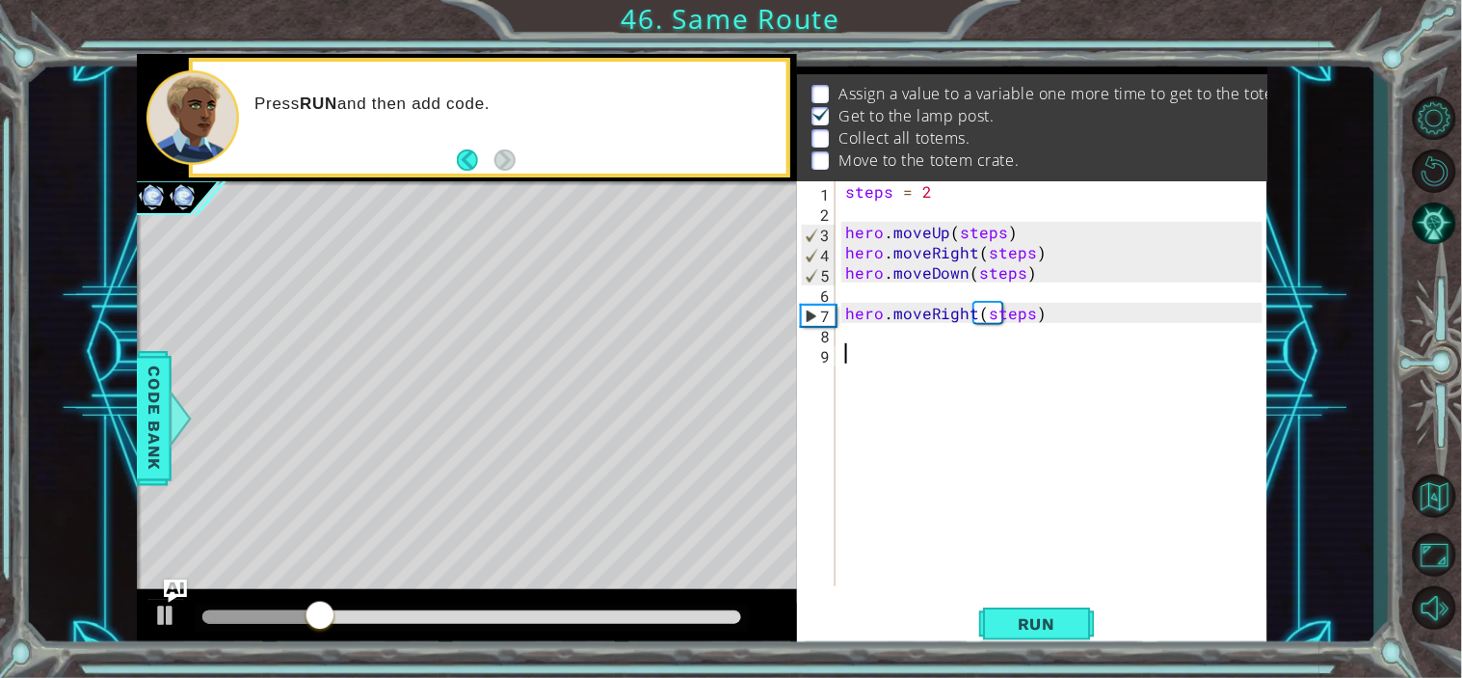
click at [1077, 496] on div "steps = 2 hero . moveUp ( steps ) hero . moveRight ( steps ) hero . moveDown ( …" at bounding box center [1057, 403] width 431 height 445
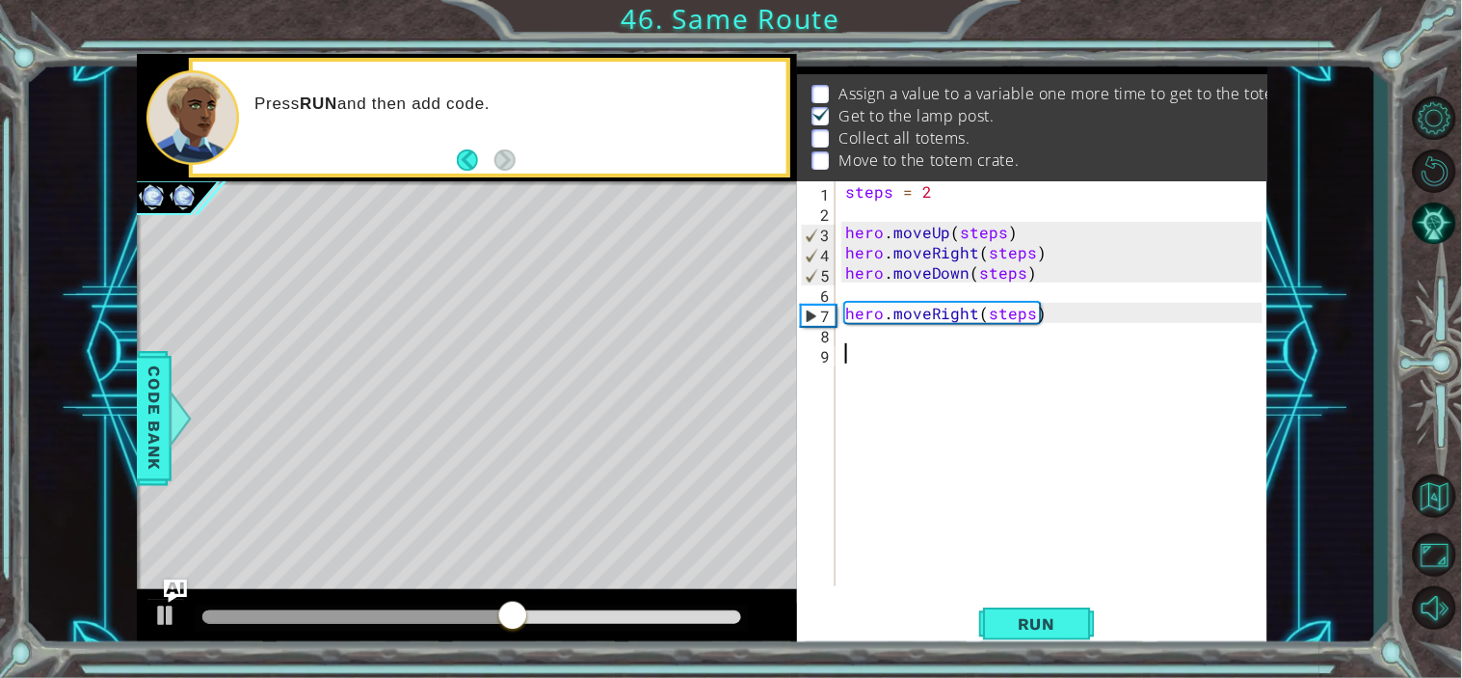
click at [840, 310] on div "1 2 3 4 5 6 7 8 9 steps = 2 hero . moveUp ( steps ) hero . moveRight ( steps ) …" at bounding box center [1030, 383] width 466 height 405
click at [846, 313] on div "steps = 2 hero . moveUp ( steps ) hero . moveRight ( steps ) hero . moveDown ( …" at bounding box center [1057, 403] width 431 height 445
type textarea "hero.moveRight(steps)"
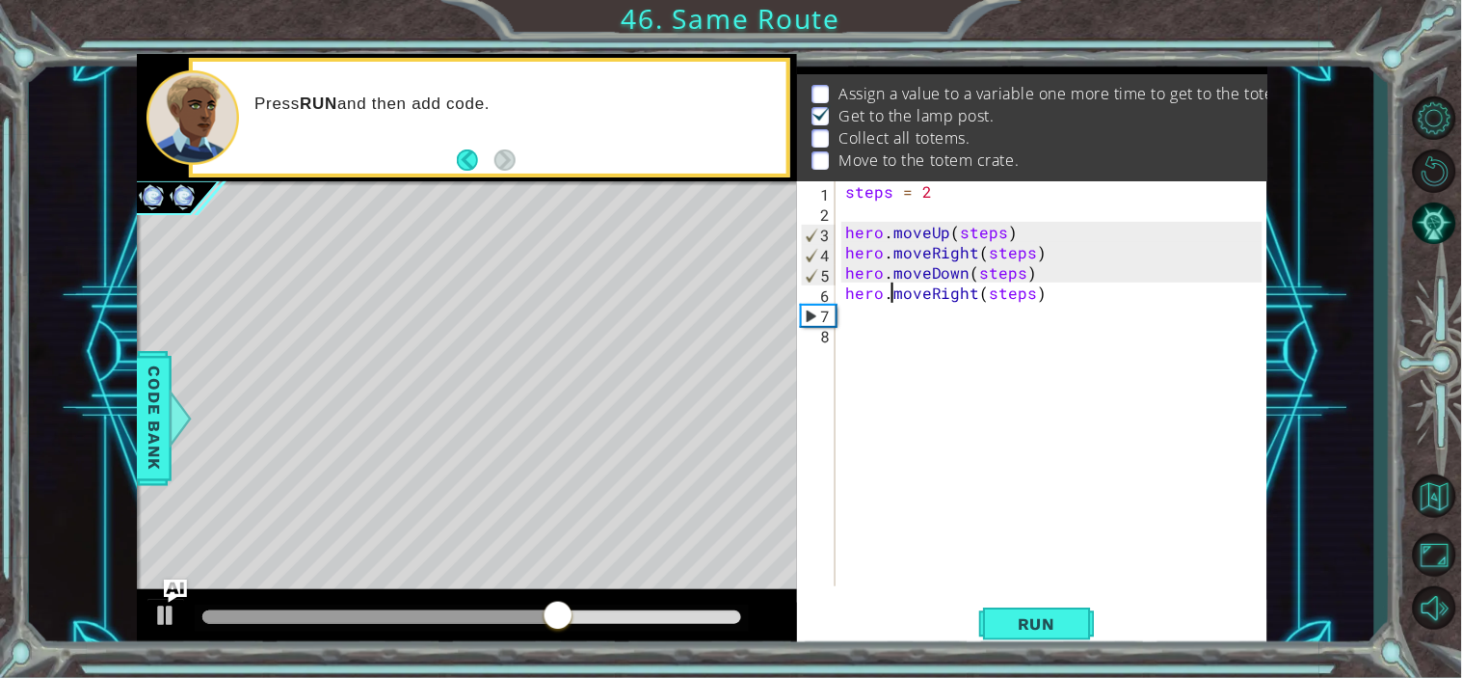
click at [894, 295] on div "steps = 2 hero . moveUp ( steps ) hero . moveRight ( steps ) hero . moveDown ( …" at bounding box center [1057, 403] width 431 height 445
click at [1064, 302] on div "steps = 2 hero . moveUp ( steps ) hero . moveRight ( steps ) hero . moveDown ( …" at bounding box center [1057, 403] width 431 height 445
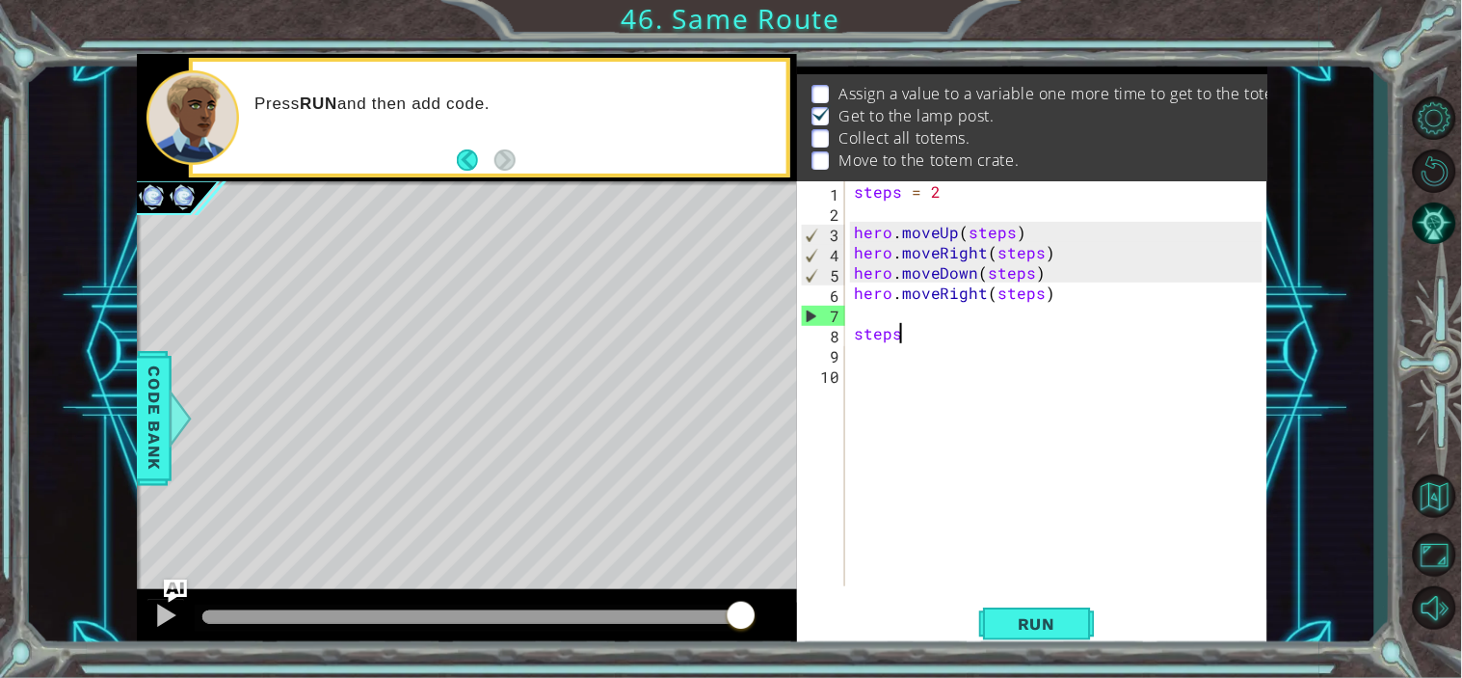
scroll to position [0, 2]
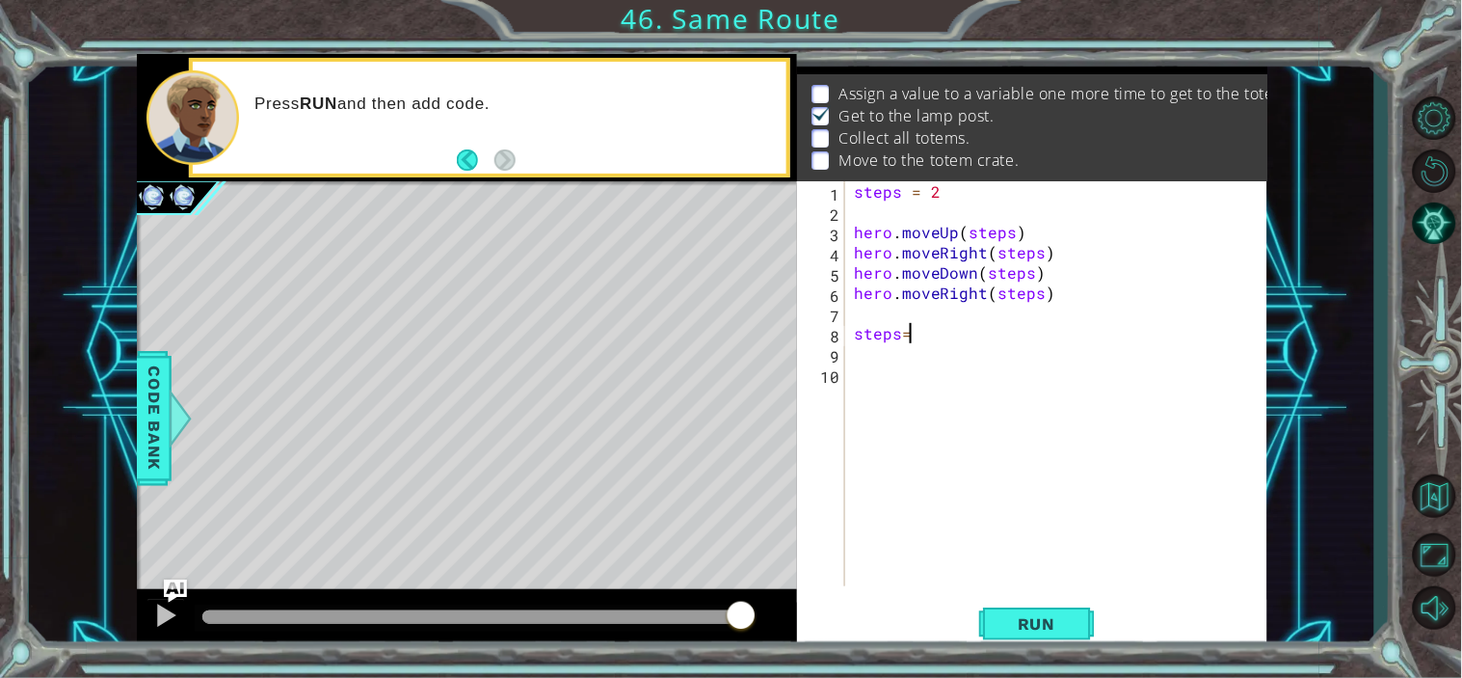
type textarea "steps=3"
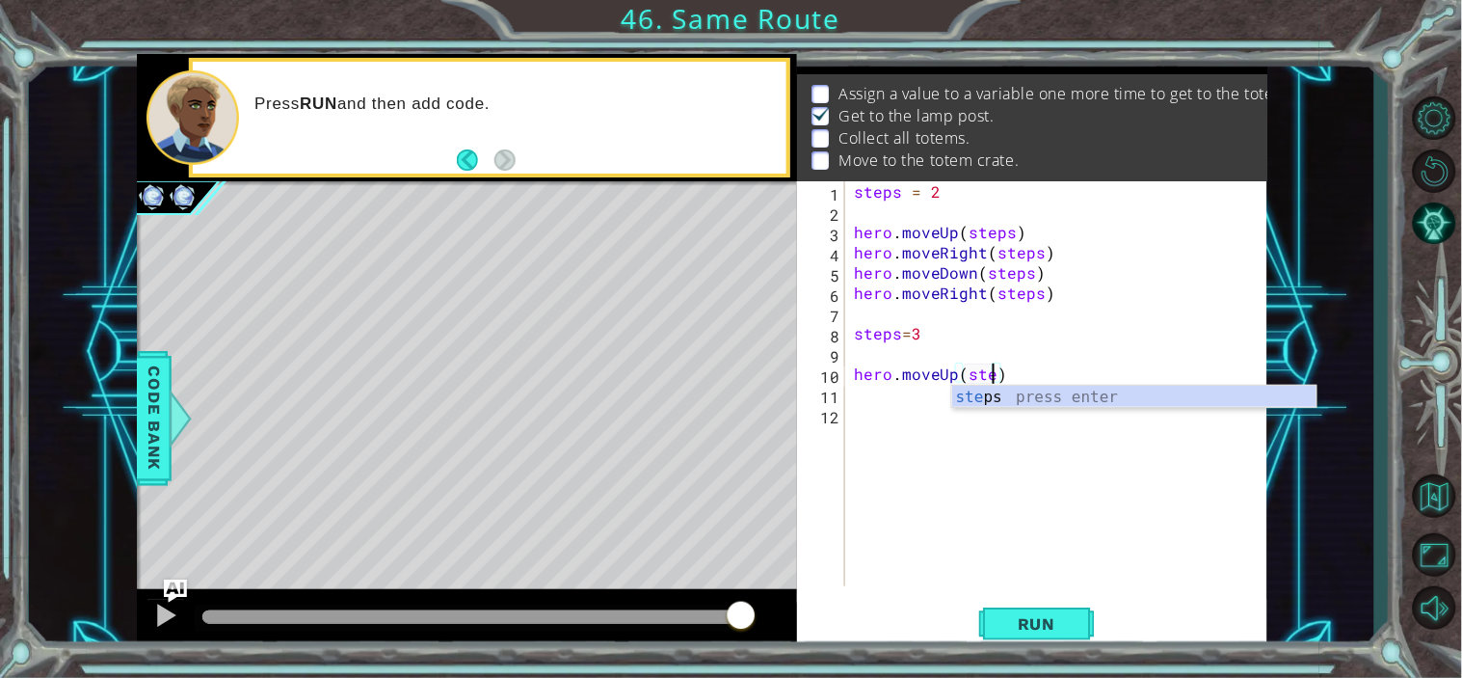
scroll to position [0, 8]
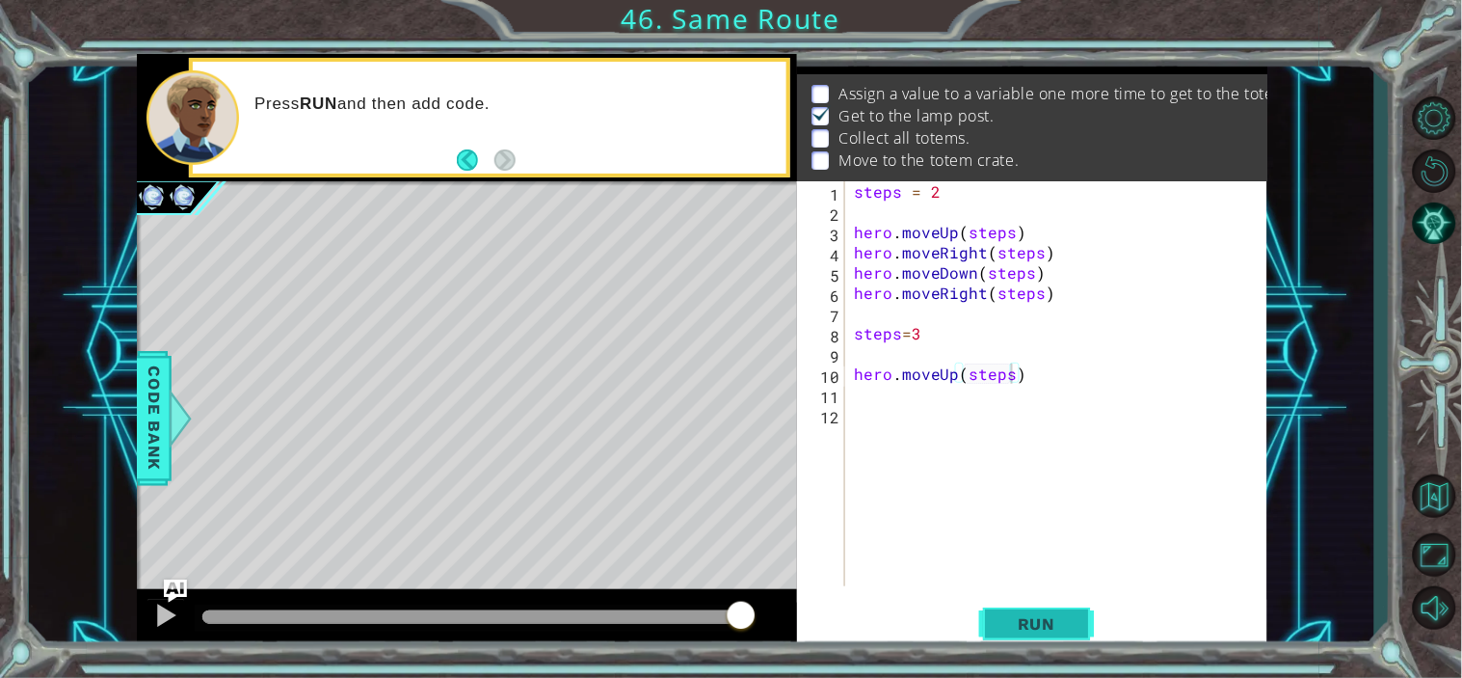
click at [1027, 631] on span "Run" at bounding box center [1037, 623] width 76 height 19
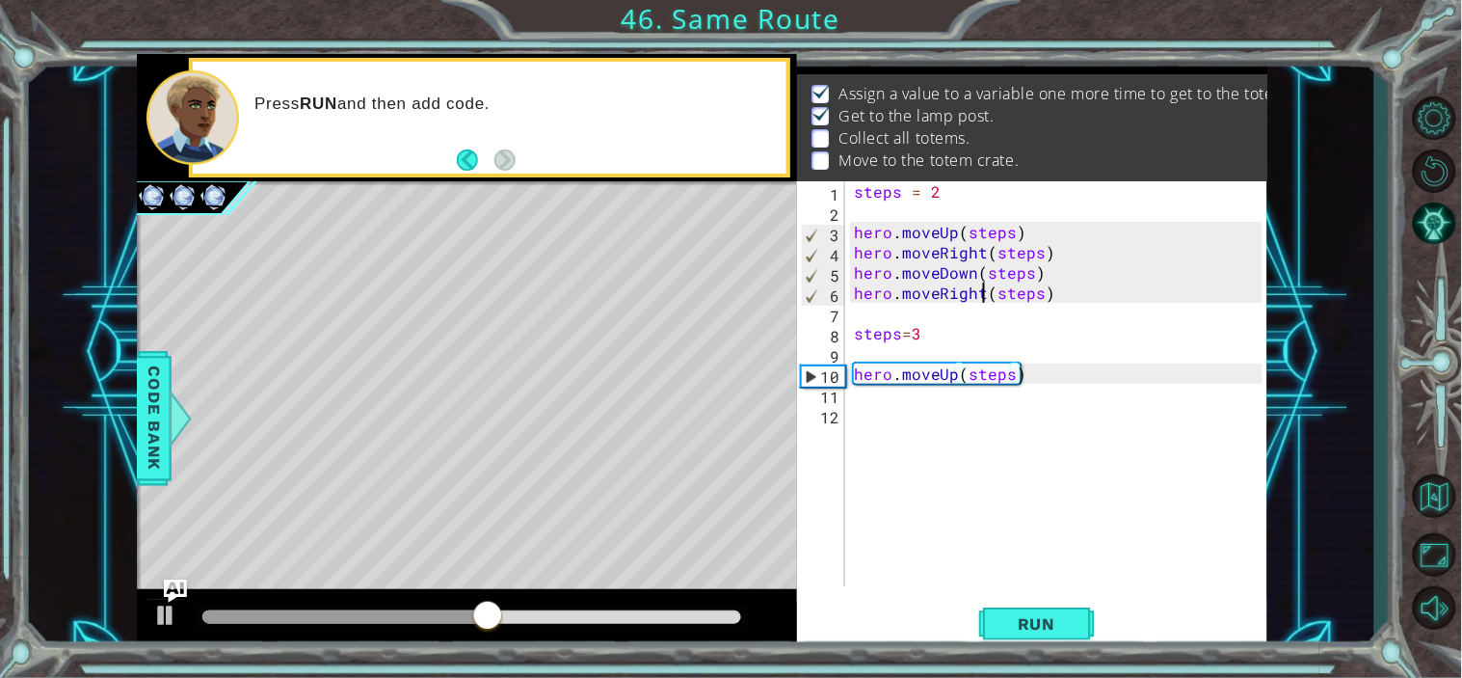
click at [985, 294] on div "steps = 2 hero . moveUp ( steps ) hero . moveRight ( steps ) hero . moveDown ( …" at bounding box center [1061, 403] width 422 height 445
click at [1051, 289] on div "steps = 2 hero . moveUp ( steps ) hero . moveRight ( steps ) hero . moveDown ( …" at bounding box center [1061, 403] width 422 height 445
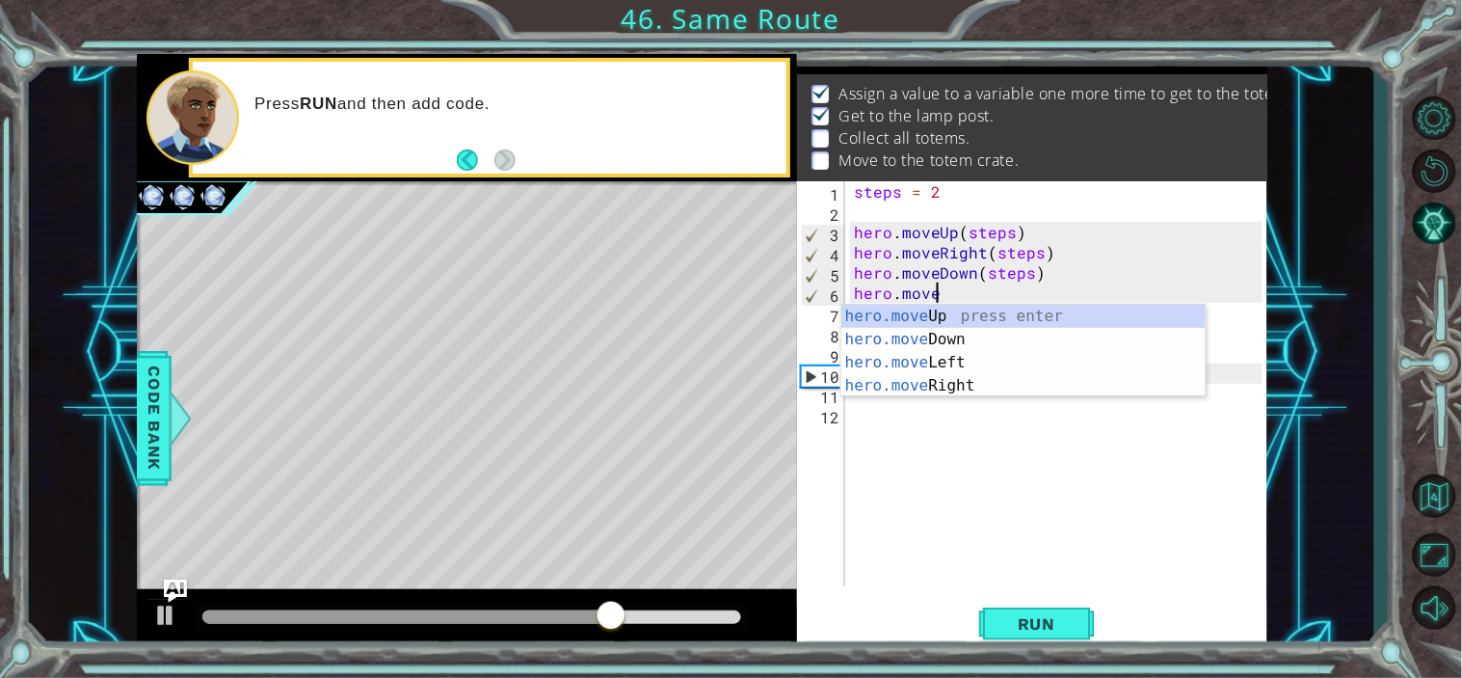
scroll to position [0, 1]
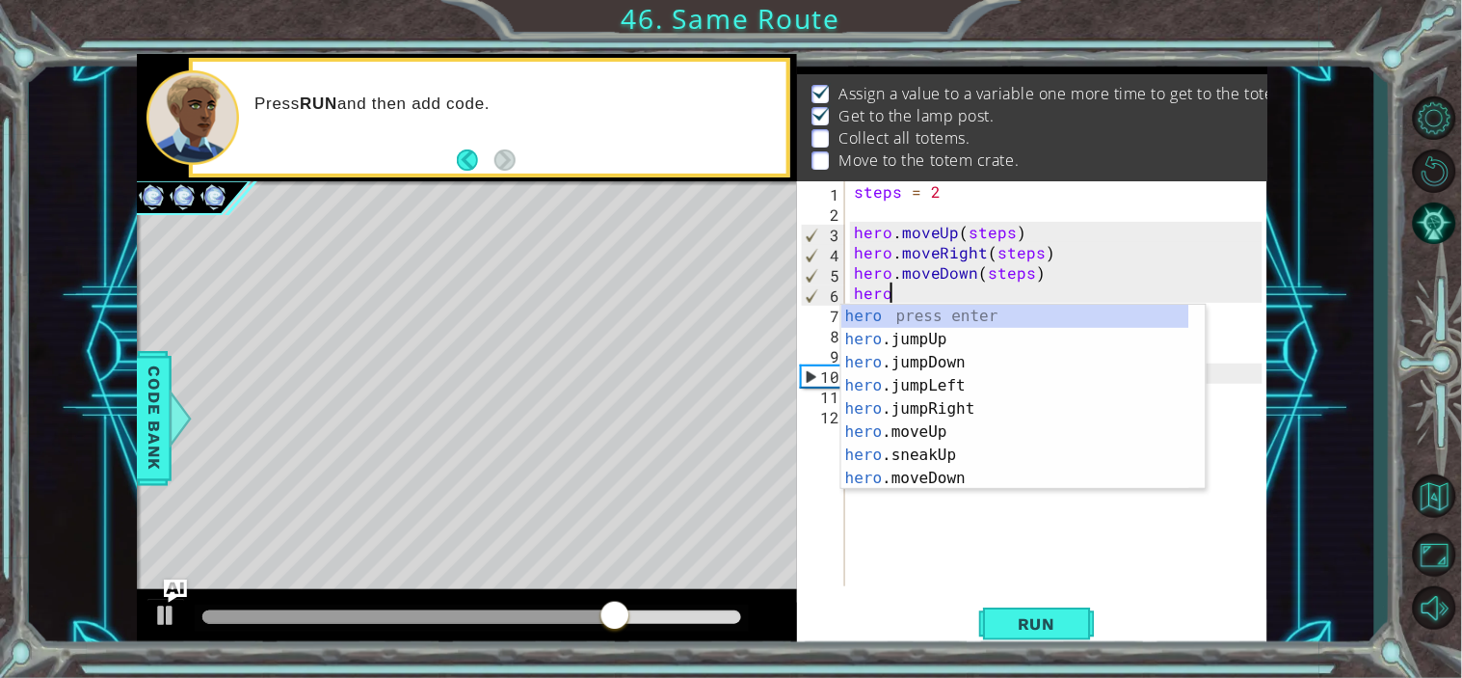
type textarea "h"
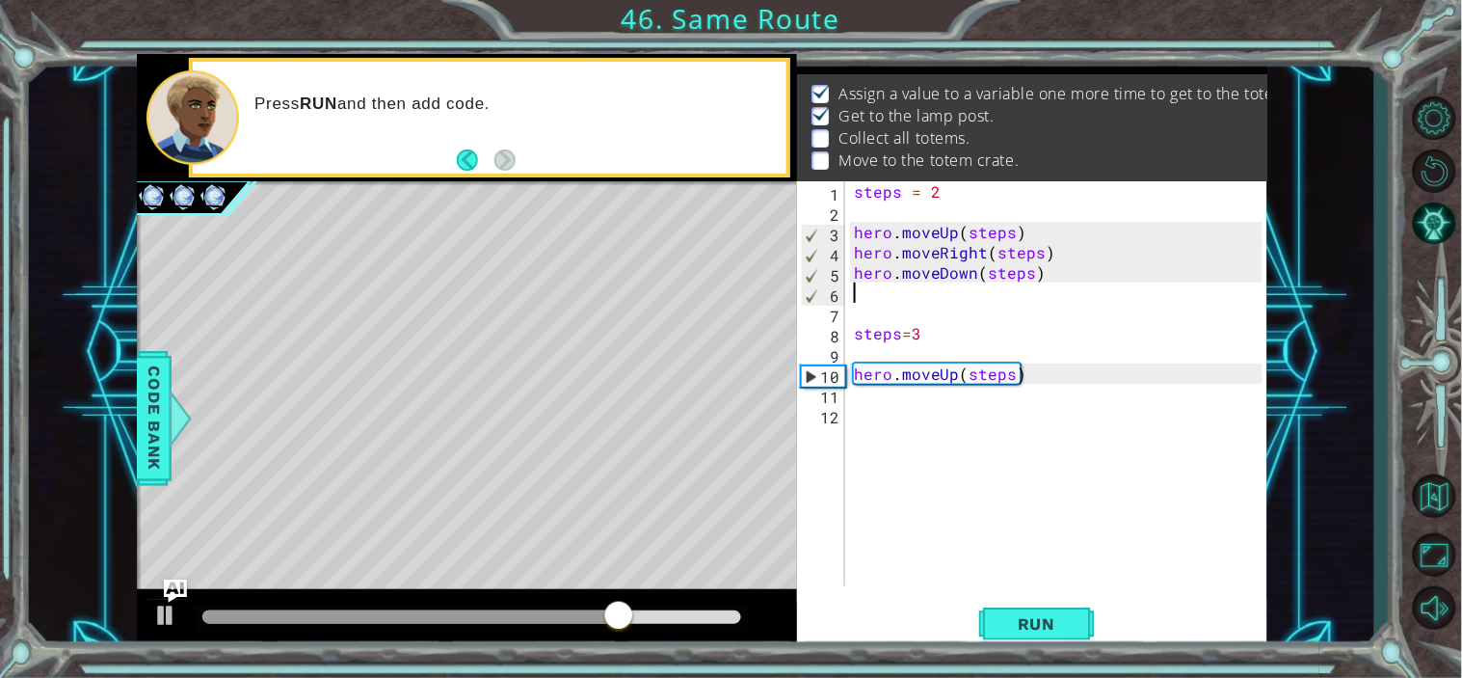
type textarea "hero.moveDown(steps)"
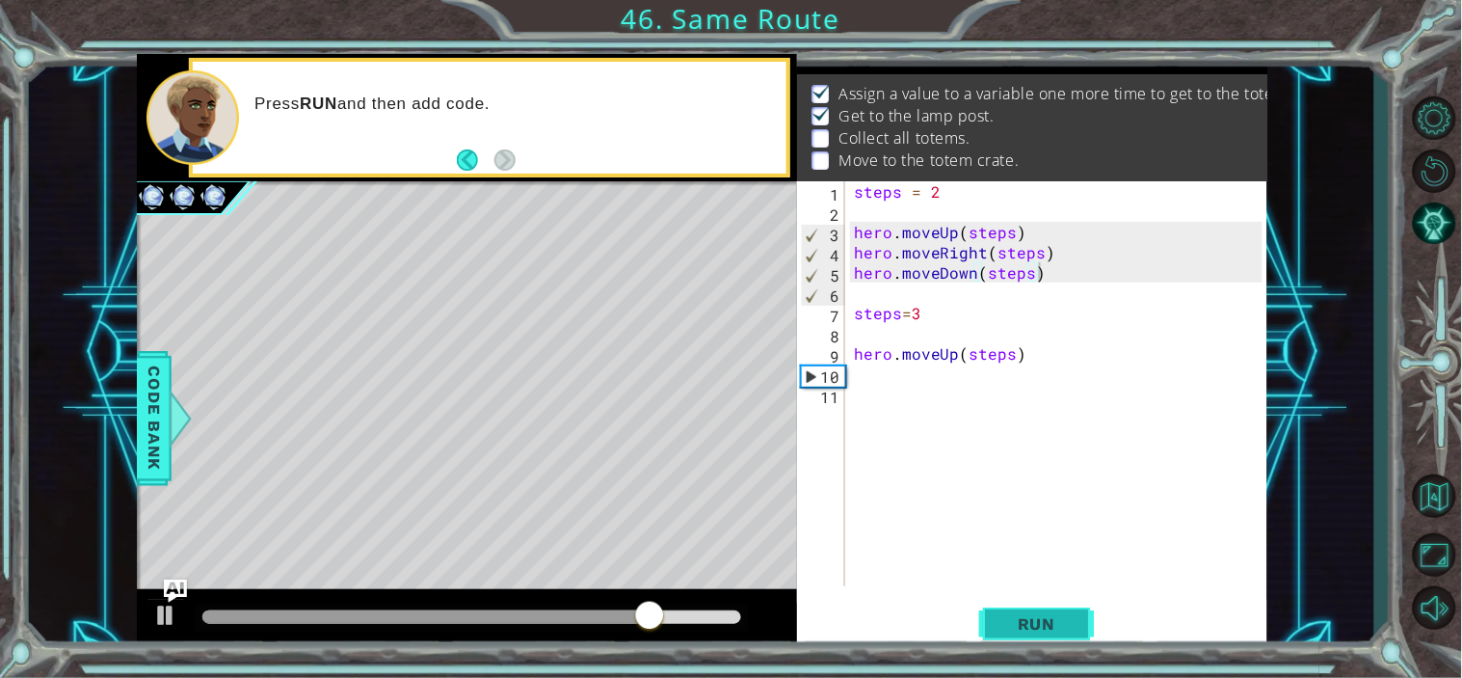
click at [1042, 623] on span "Run" at bounding box center [1037, 623] width 76 height 19
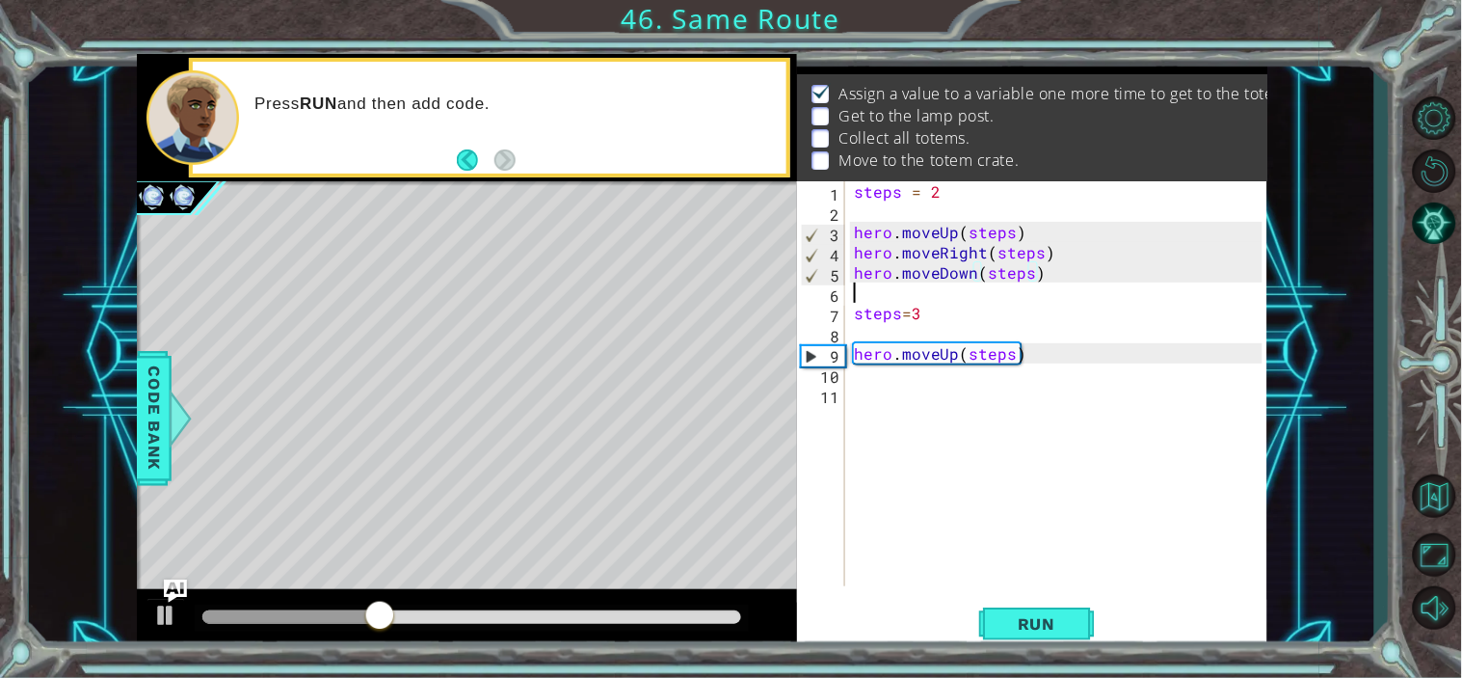
click at [854, 291] on div "steps = 2 hero . moveUp ( steps ) hero . moveRight ( steps ) hero . moveDown ( …" at bounding box center [1061, 403] width 422 height 445
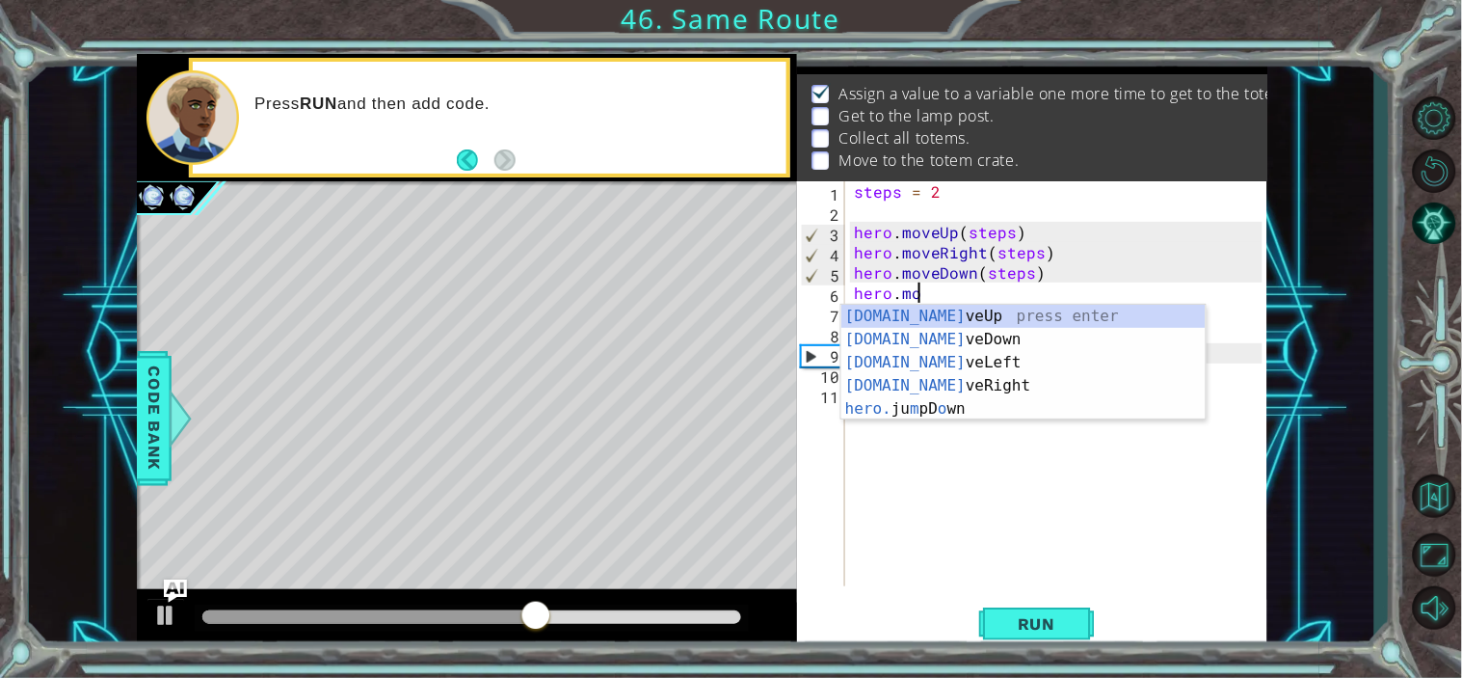
scroll to position [0, 3]
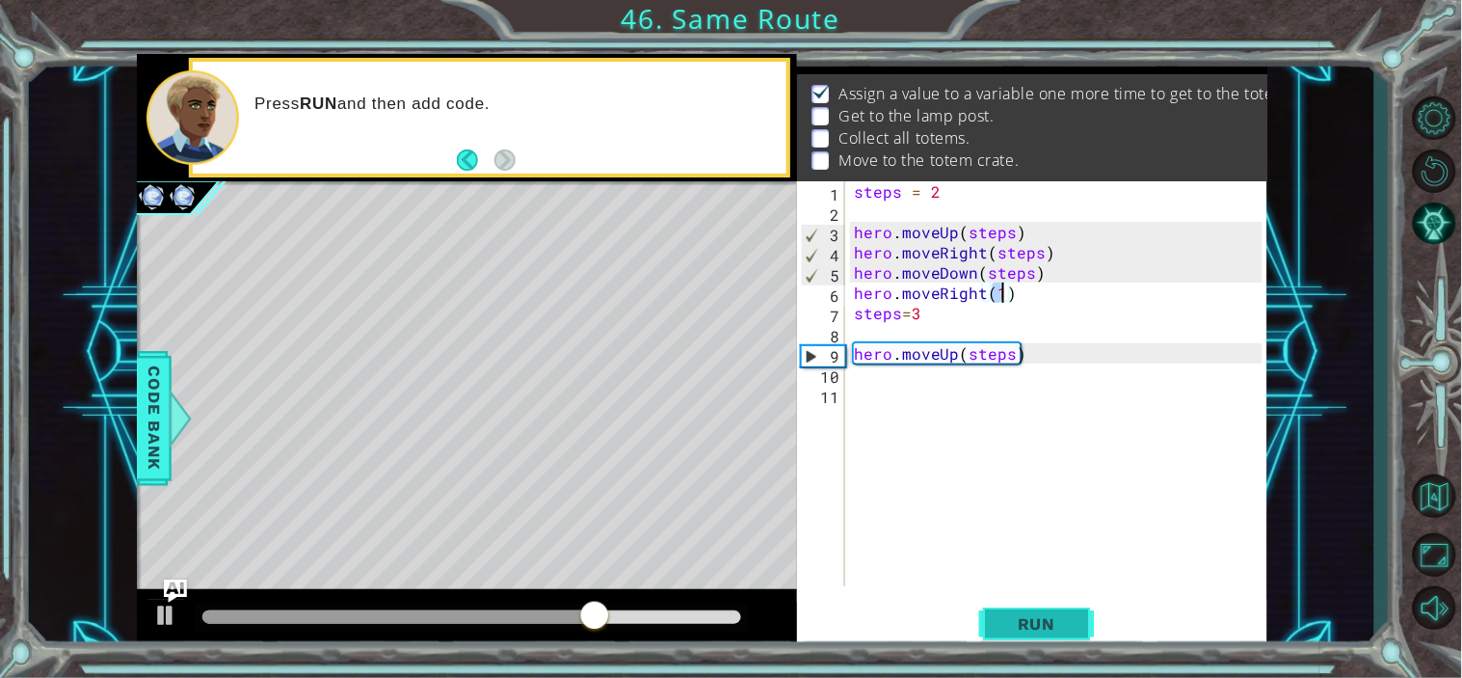
type textarea "hero.moveRight(1)"
click at [1023, 607] on button "Run" at bounding box center [1037, 623] width 116 height 47
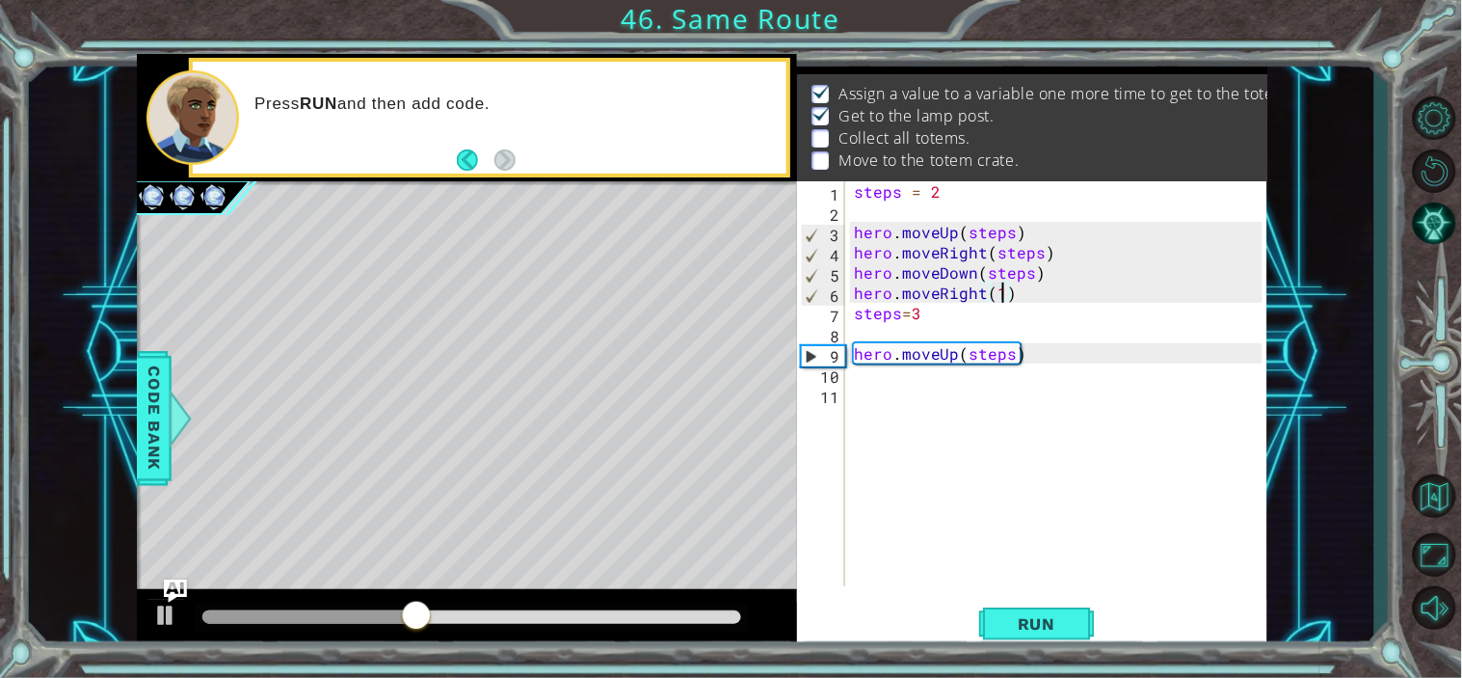
click at [906, 383] on div "steps = 2 hero . moveUp ( steps ) hero . moveRight ( steps ) hero . moveDown ( …" at bounding box center [1061, 403] width 422 height 445
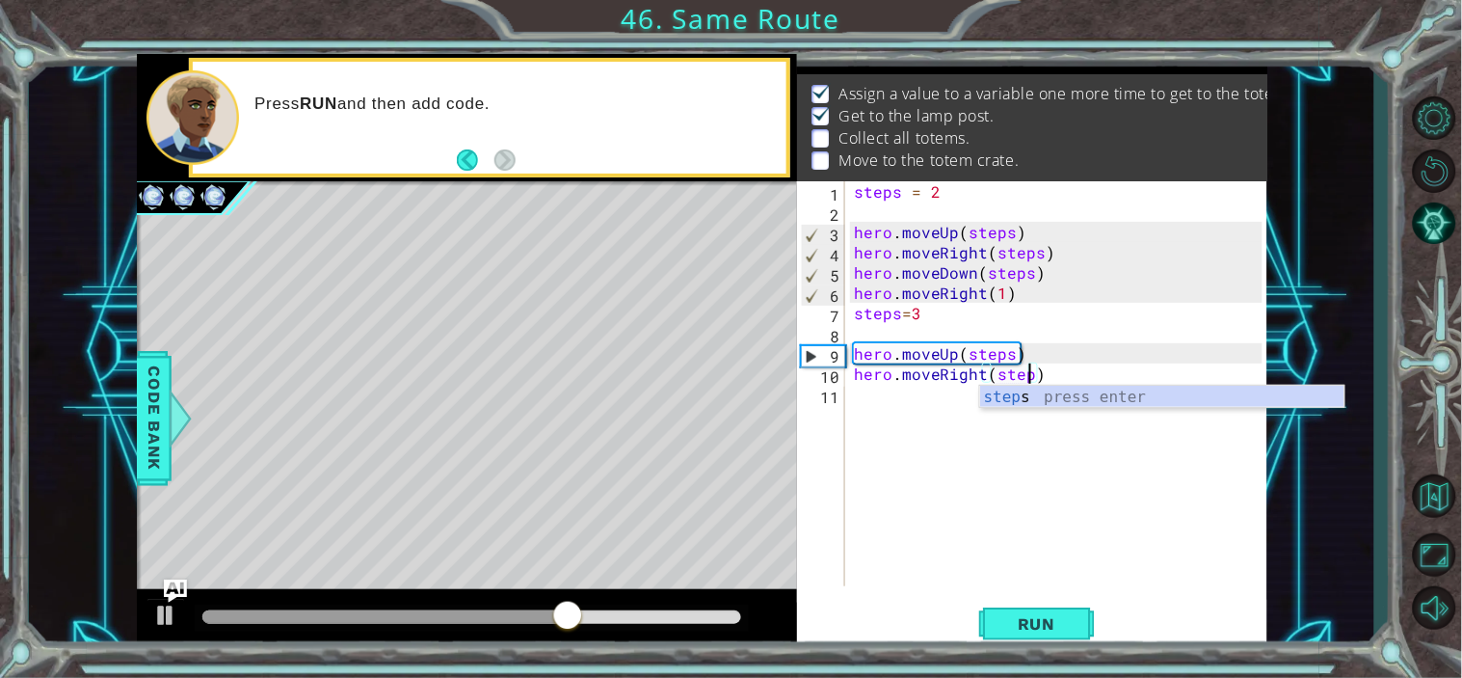
scroll to position [0, 11]
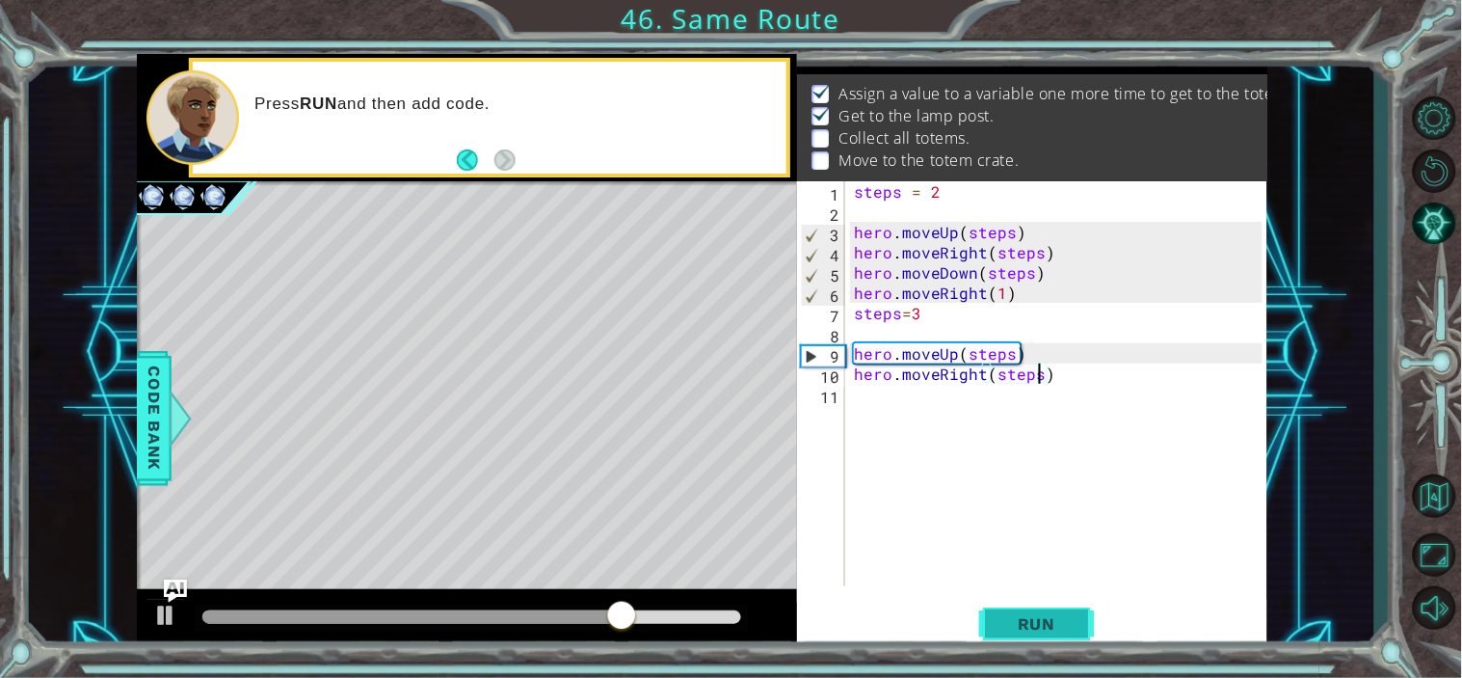
type textarea "hero.moveRight(steps)"
click at [1019, 612] on button "Run" at bounding box center [1037, 623] width 116 height 47
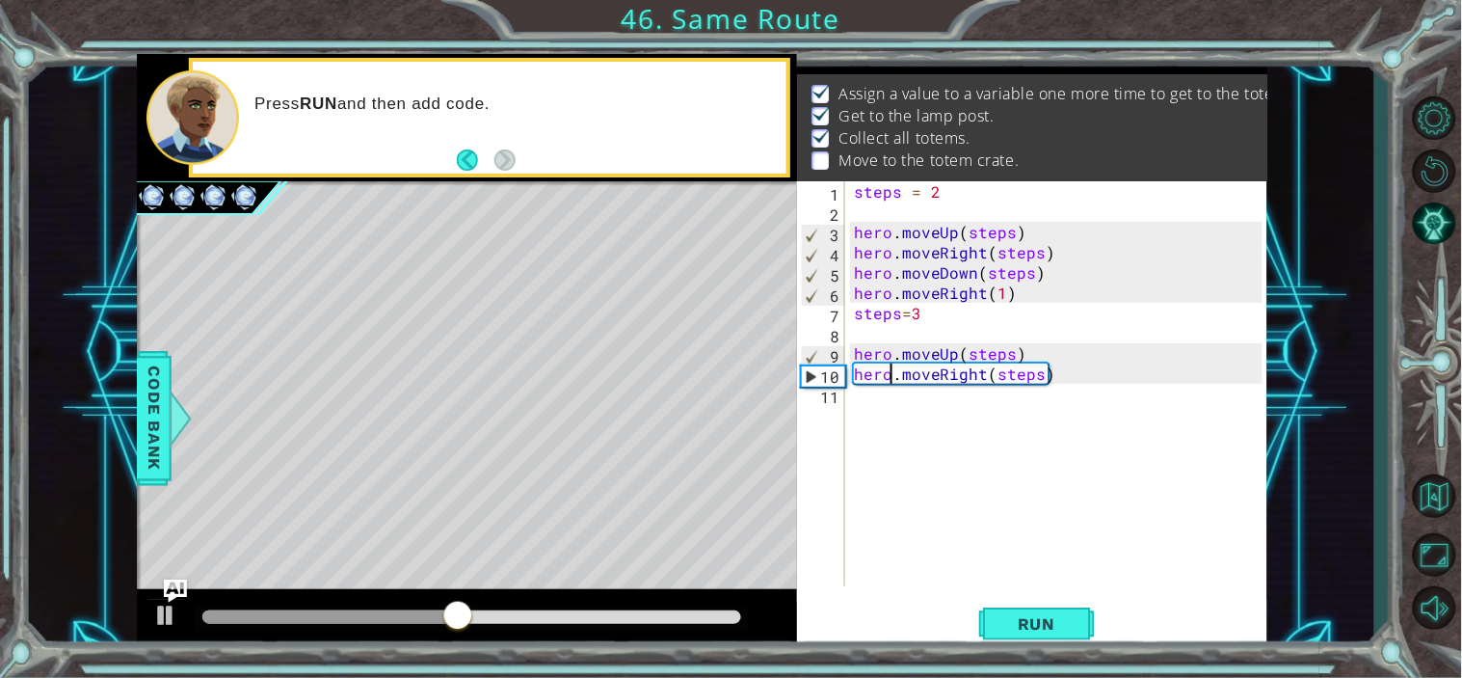
click at [894, 383] on div "steps = 2 hero . moveUp ( steps ) hero . moveRight ( steps ) hero . moveDown ( …" at bounding box center [1061, 403] width 422 height 445
click at [1093, 372] on div "steps = 2 hero . moveUp ( steps ) hero . moveRight ( steps ) hero . moveDown ( …" at bounding box center [1061, 403] width 422 height 445
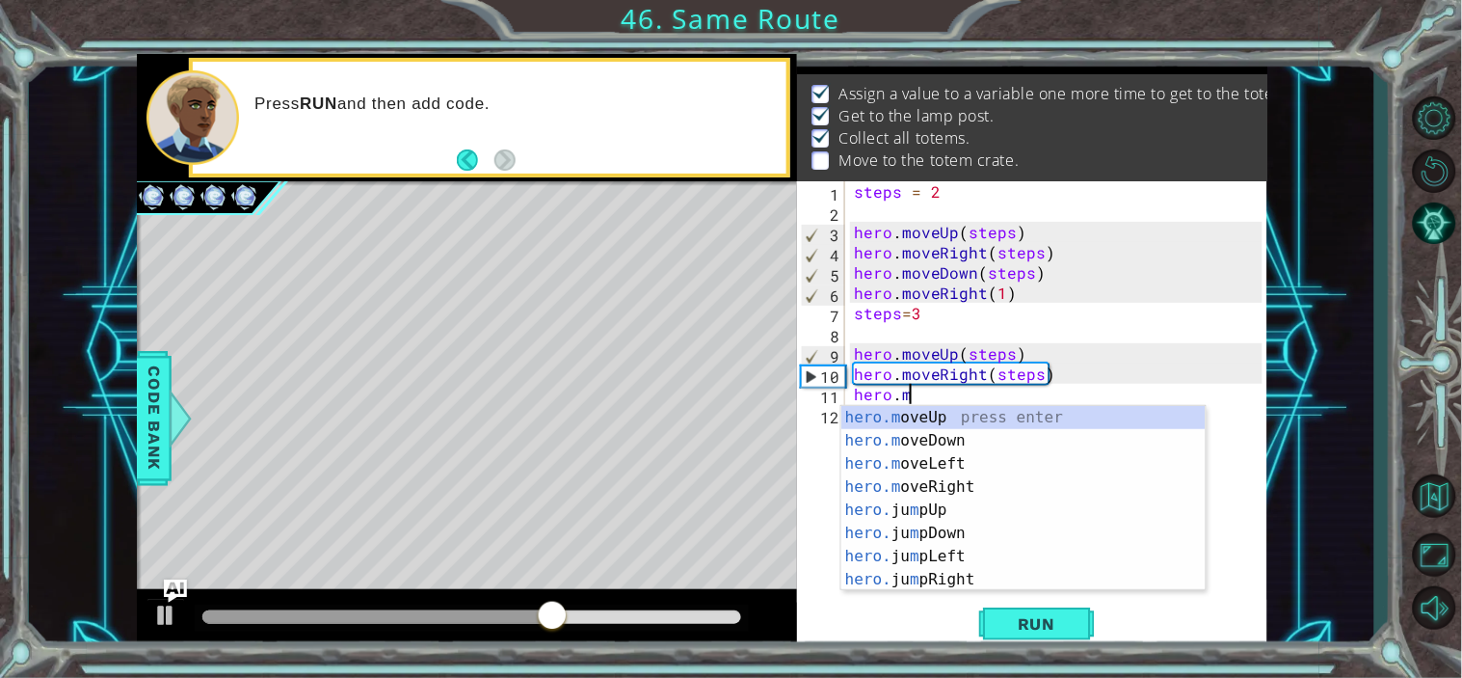
scroll to position [0, 3]
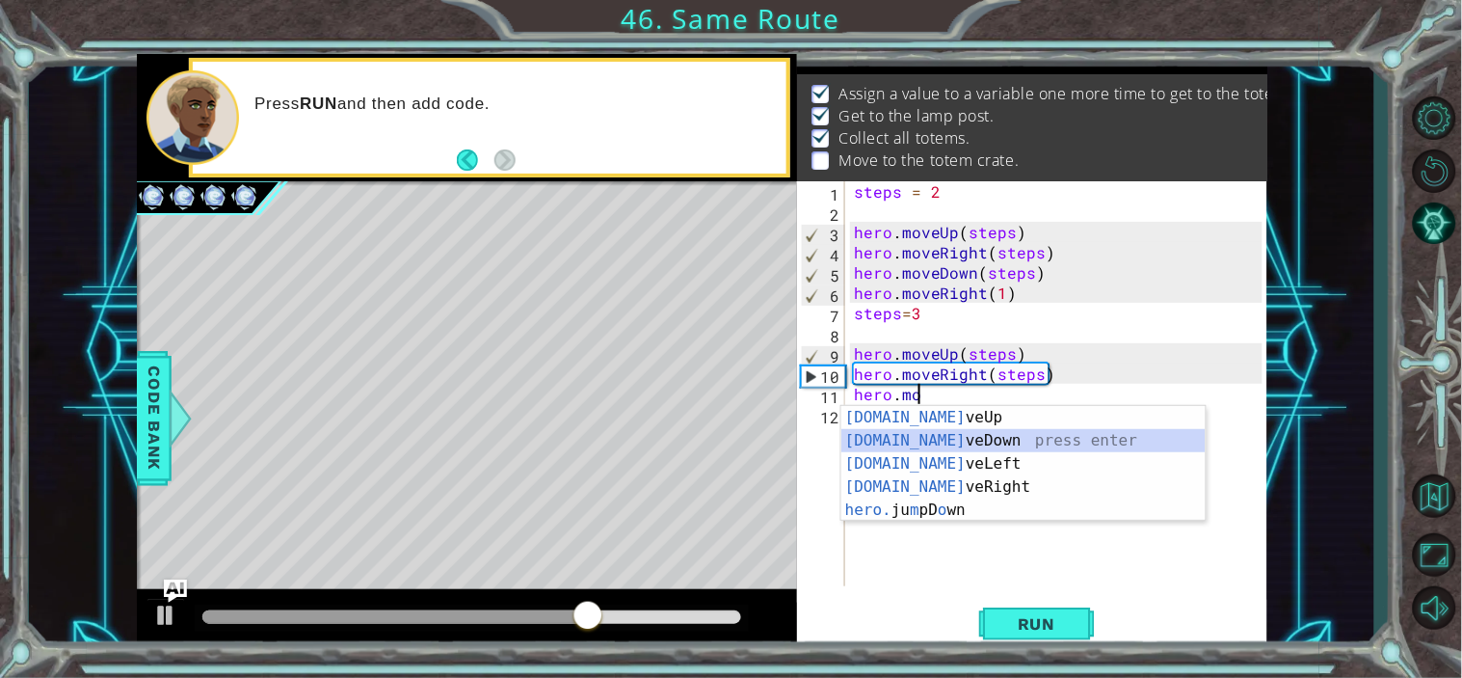
click at [952, 438] on div "[DOMAIN_NAME] veUp press enter [DOMAIN_NAME] veDown press enter [DOMAIN_NAME] v…" at bounding box center [1024, 487] width 364 height 162
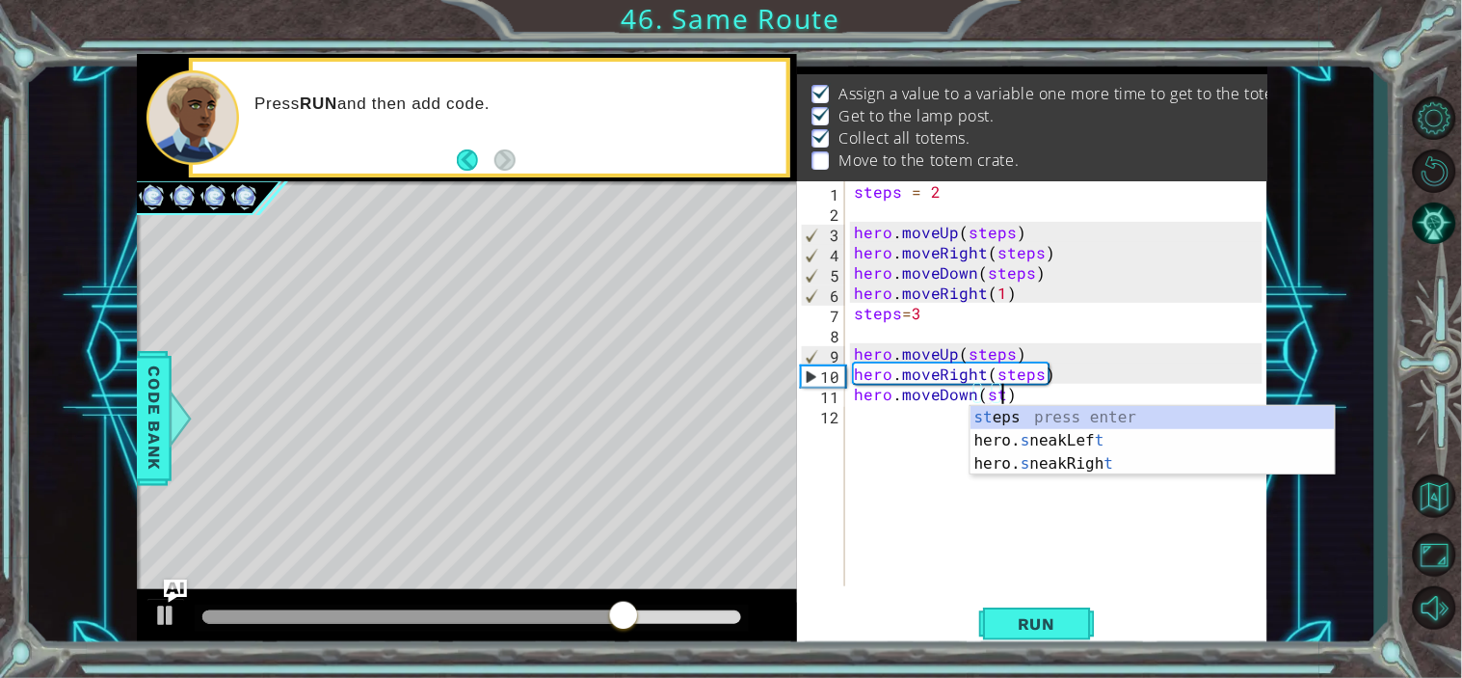
scroll to position [0, 8]
click at [1001, 418] on div "st eps press enter hero. s neakLef t press enter hero. s neakRigh t press enter" at bounding box center [1153, 464] width 364 height 116
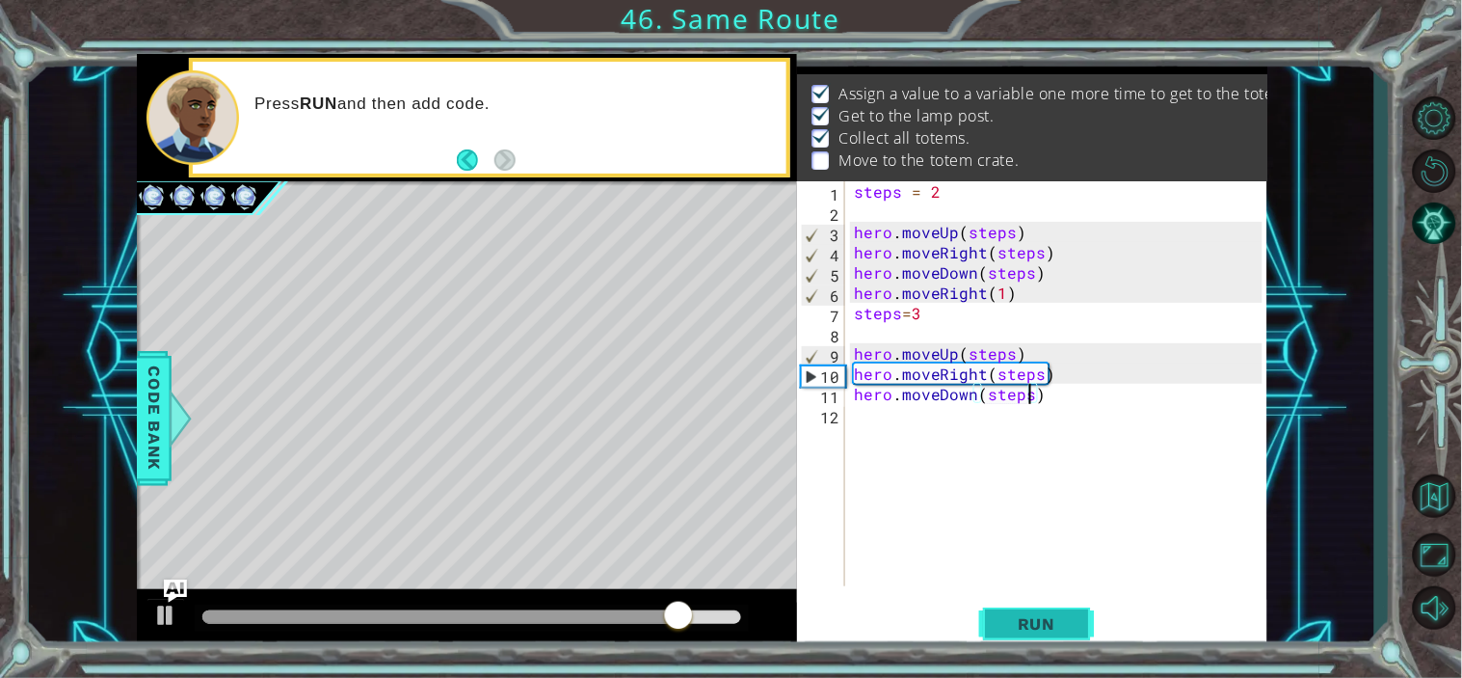
click at [1014, 634] on button "Run" at bounding box center [1037, 623] width 116 height 47
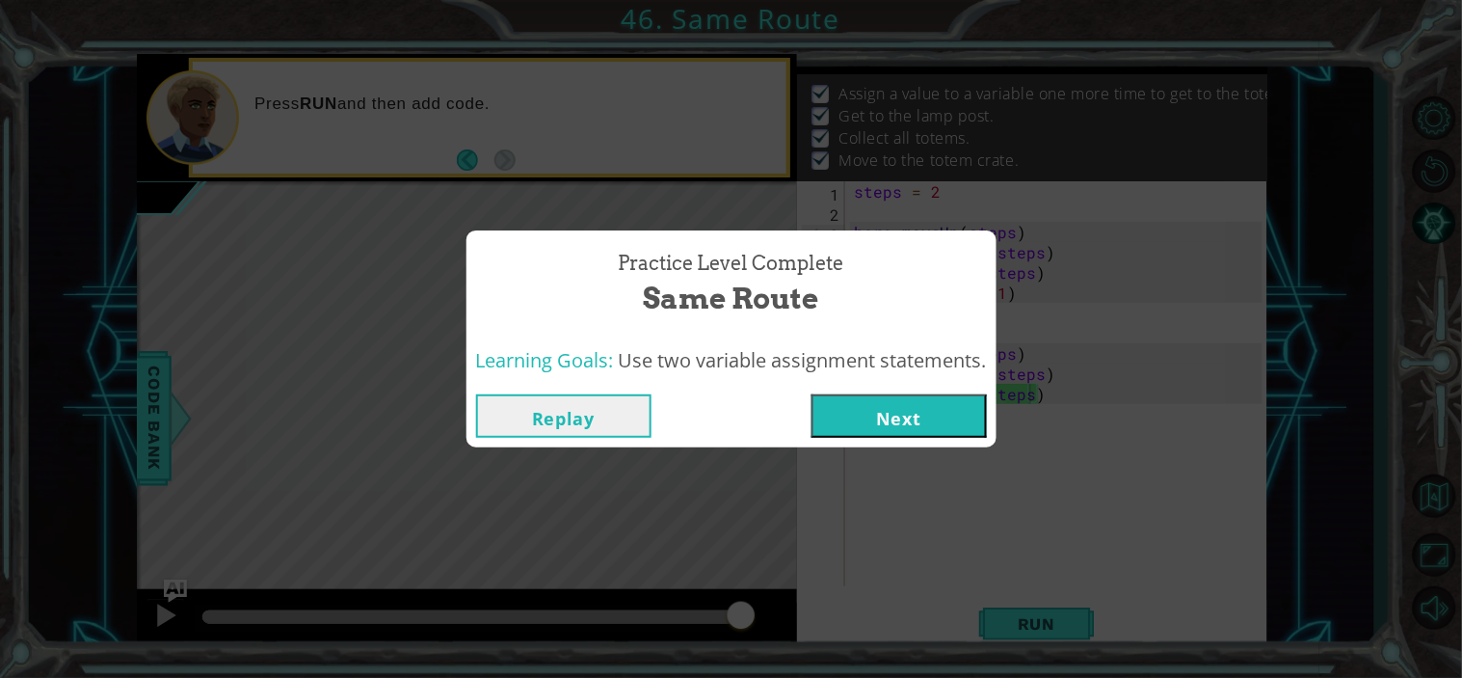
click at [562, 399] on button "Replay" at bounding box center [563, 415] width 175 height 43
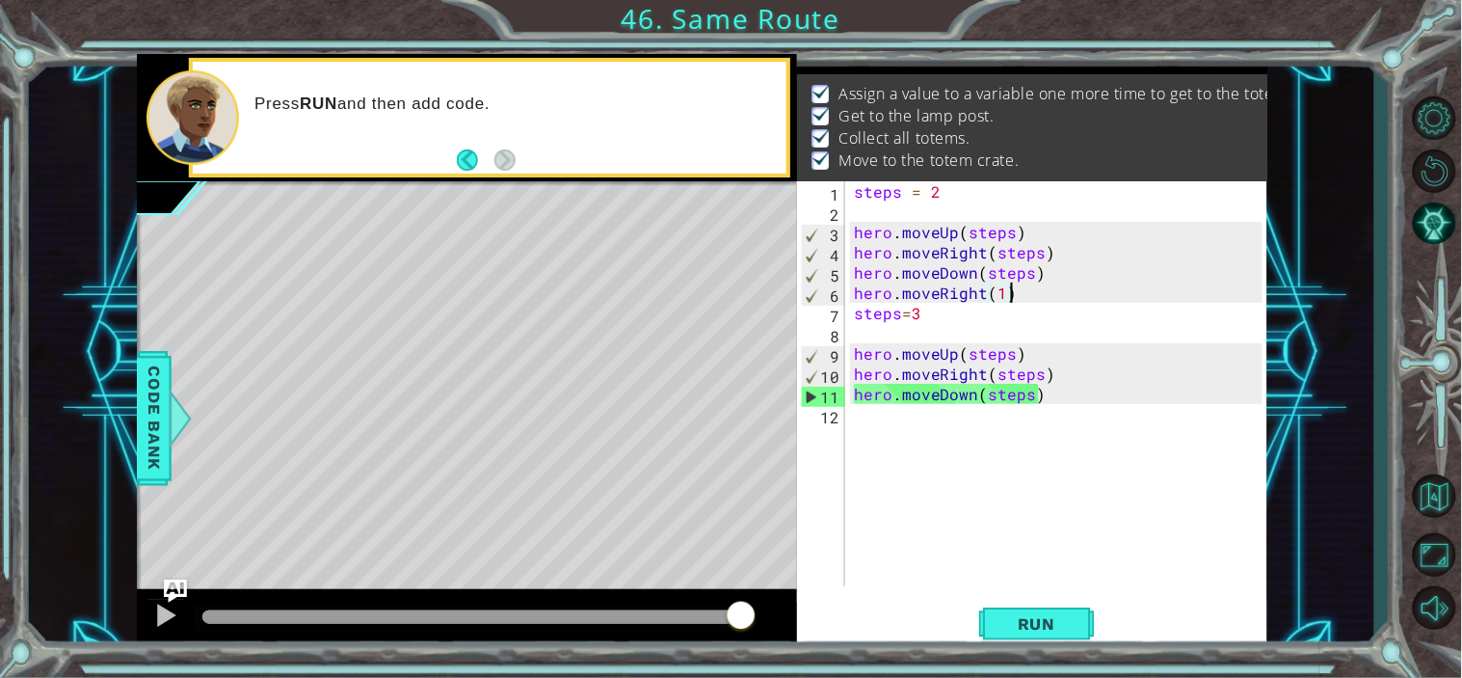
click at [1025, 294] on div "steps = 2 hero . moveUp ( steps ) hero . moveRight ( steps ) hero . moveDown ( …" at bounding box center [1061, 403] width 422 height 445
type textarea "hero.moveRight(1)"
click at [1087, 615] on button "Run" at bounding box center [1037, 623] width 116 height 47
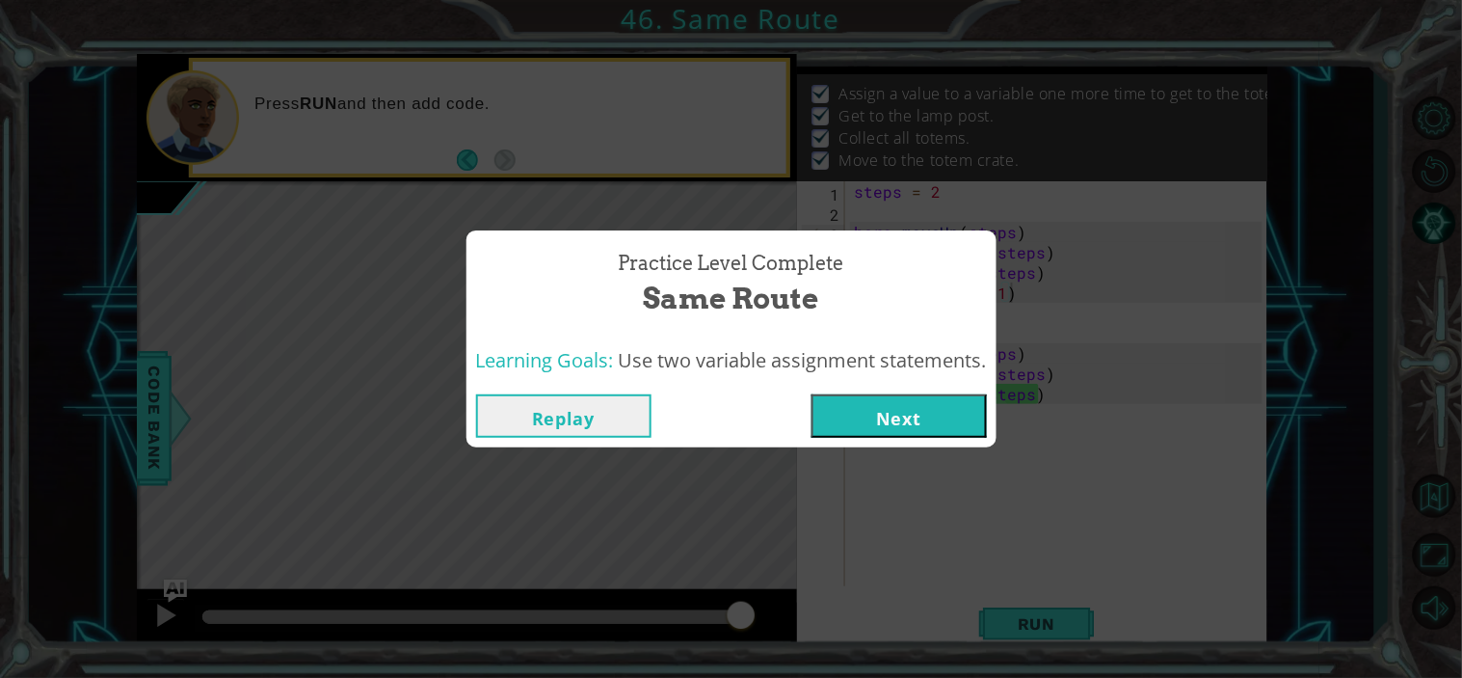
click at [892, 416] on button "Next" at bounding box center [899, 415] width 175 height 43
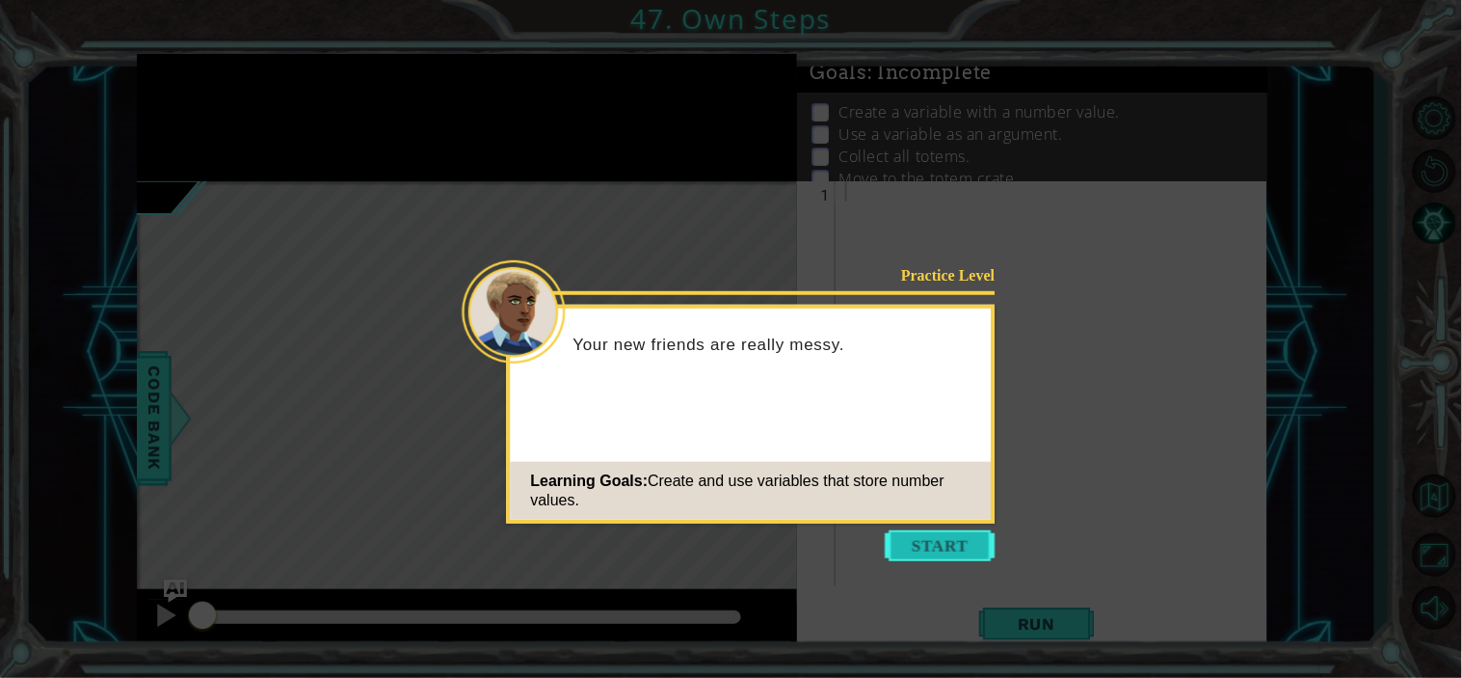
click at [952, 544] on button "Start" at bounding box center [941, 545] width 110 height 31
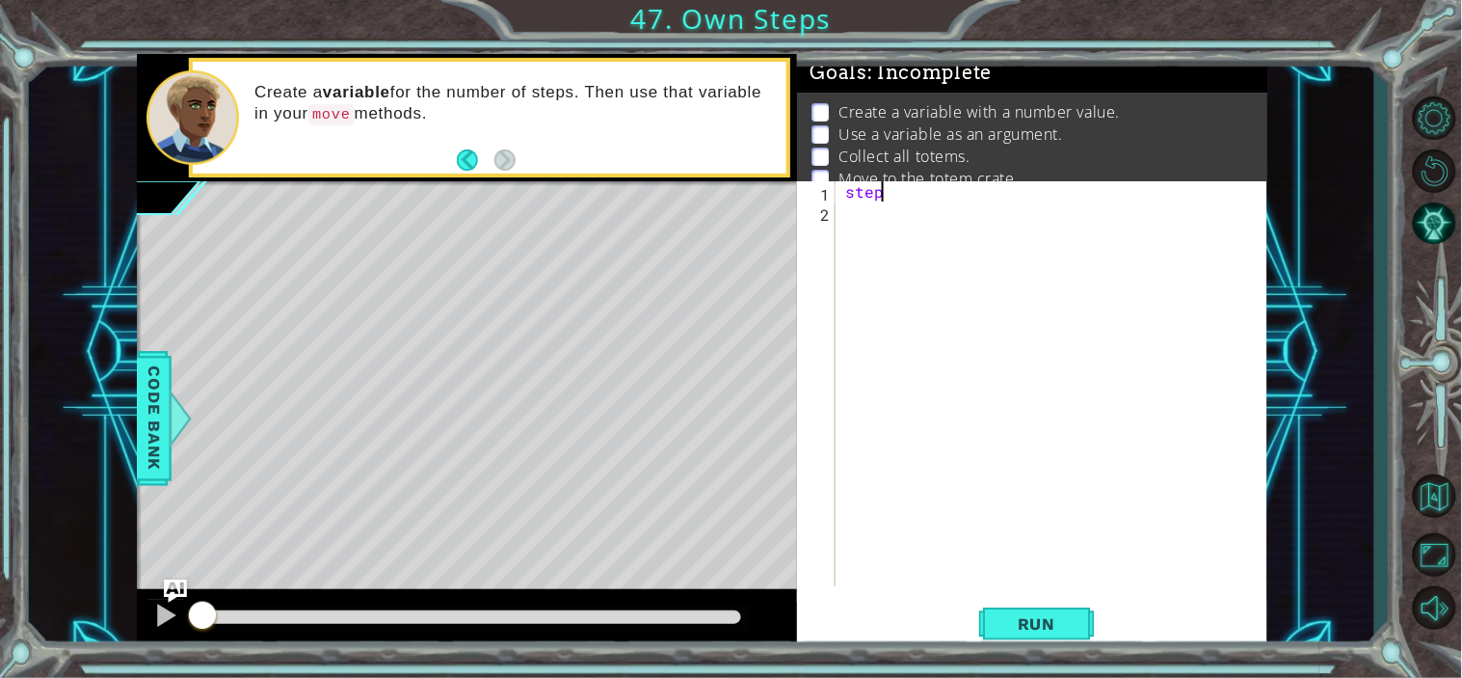
scroll to position [0, 2]
type textarea "steps=2"
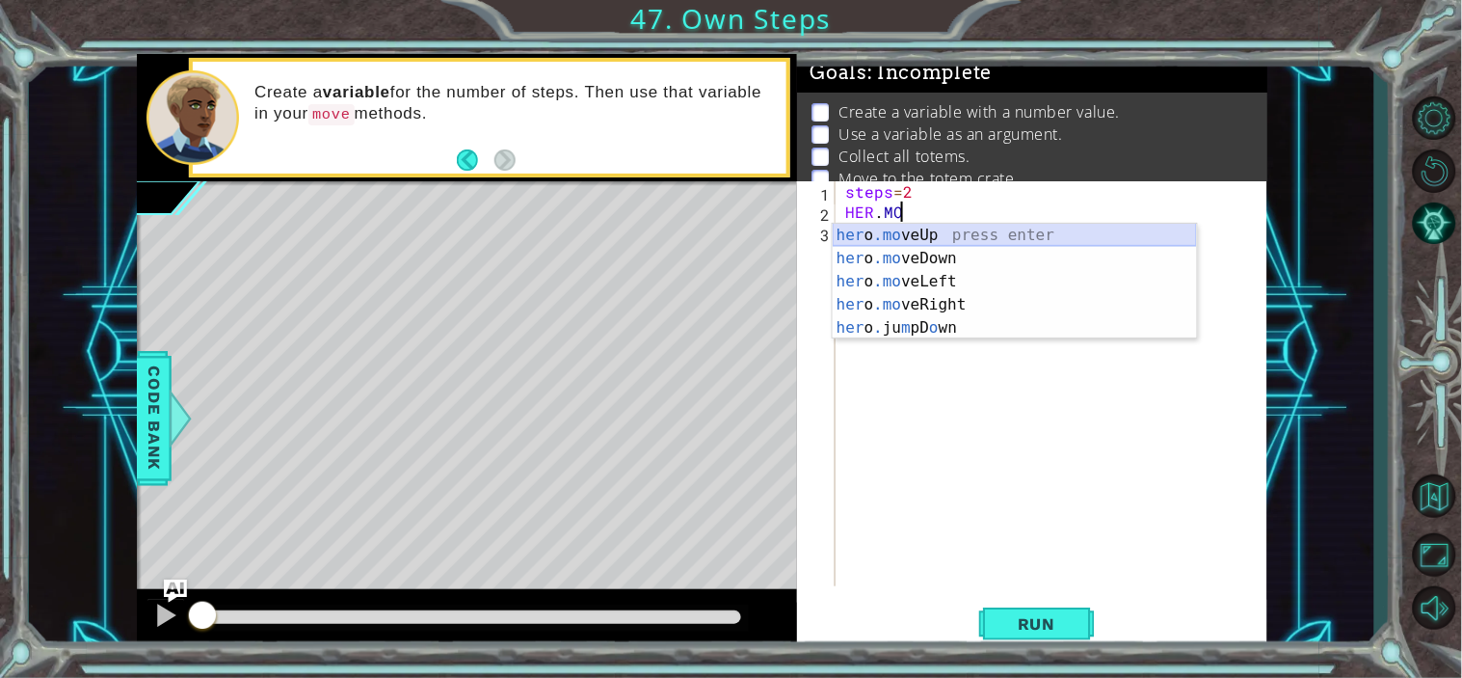
click at [907, 238] on div "her o .mo veUp press enter her o .mo veDown press enter her o .mo veLeft press …" at bounding box center [1015, 305] width 364 height 162
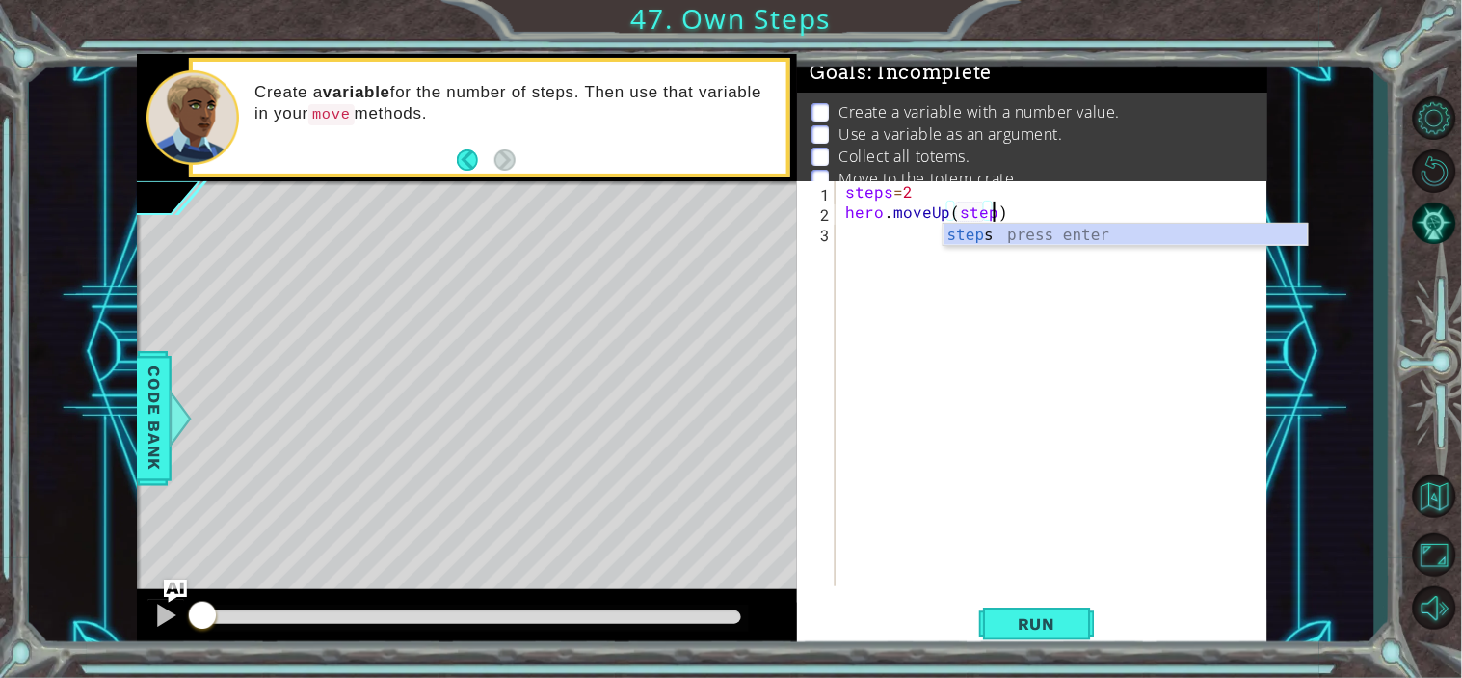
scroll to position [0, 8]
type textarea "hero.moveUp(steps)"
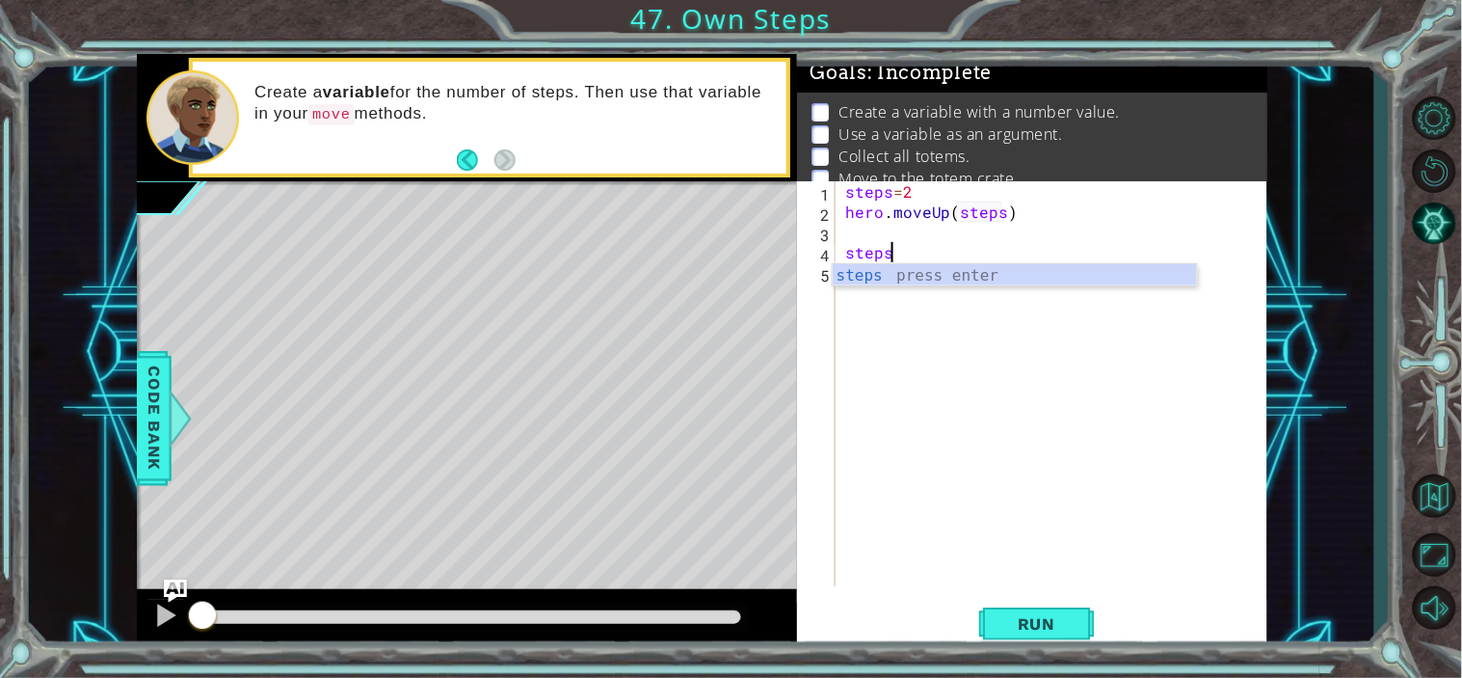
scroll to position [0, 2]
type textarea "steps=3"
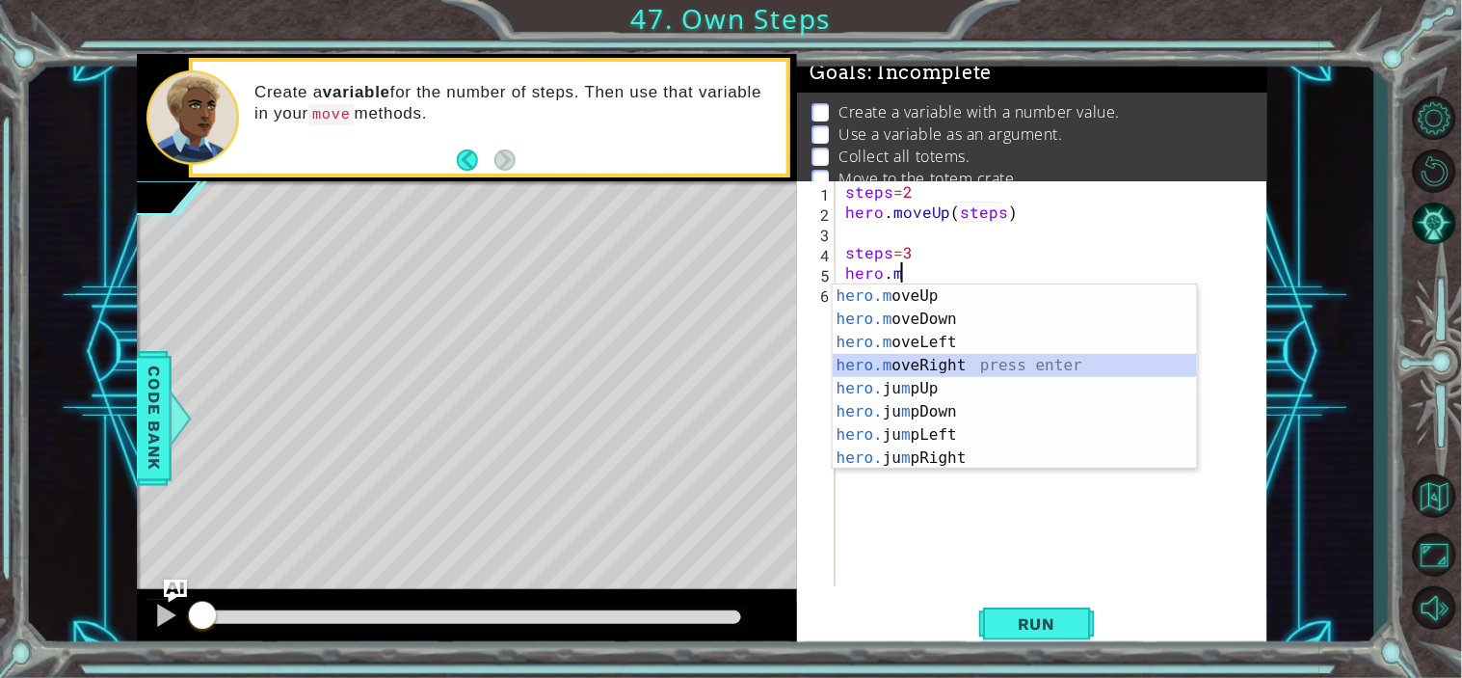
click at [941, 355] on div "hero.m oveUp press enter hero.m oveDown press enter hero.m oveLeft press enter …" at bounding box center [1015, 399] width 364 height 231
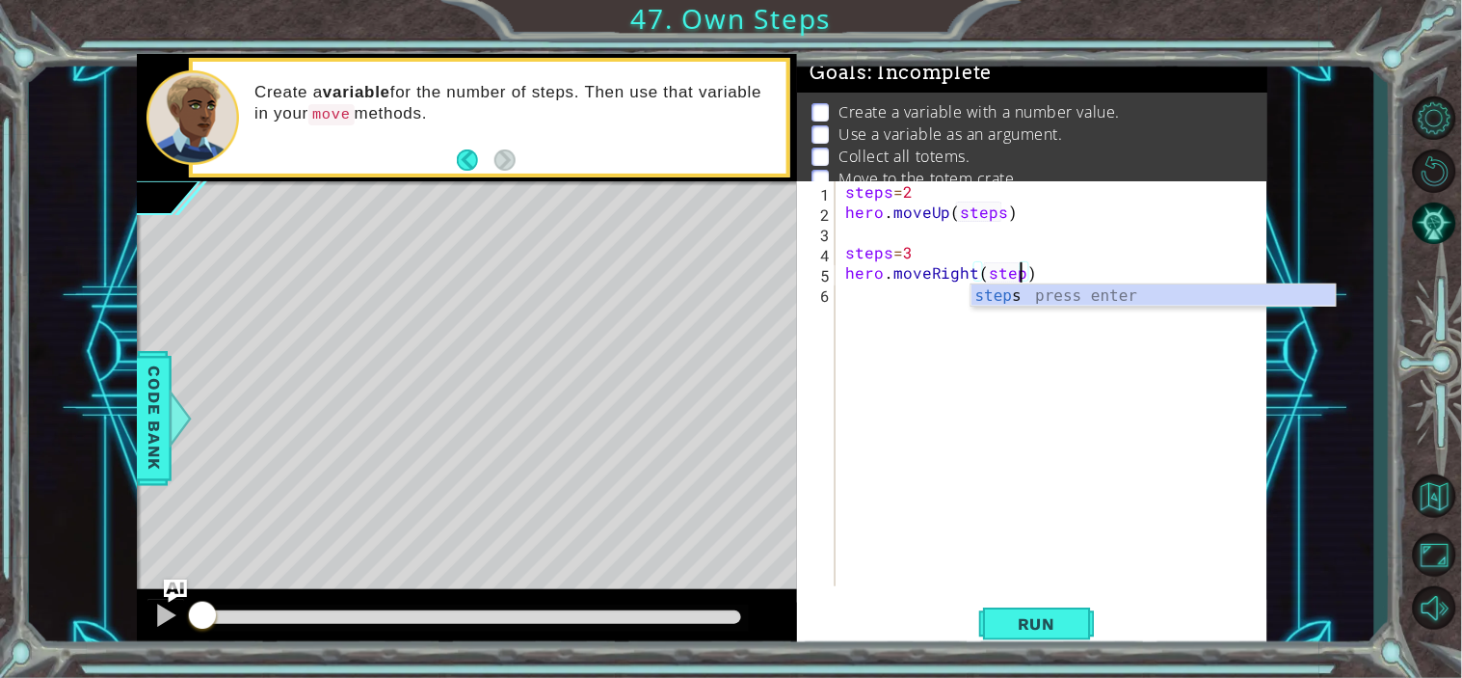
type textarea "hero.moveRight(steps)"
click at [1035, 457] on div "steps = 2 hero . moveUp ( steps ) steps = 3 hero . moveRight ( steps )" at bounding box center [1057, 403] width 431 height 445
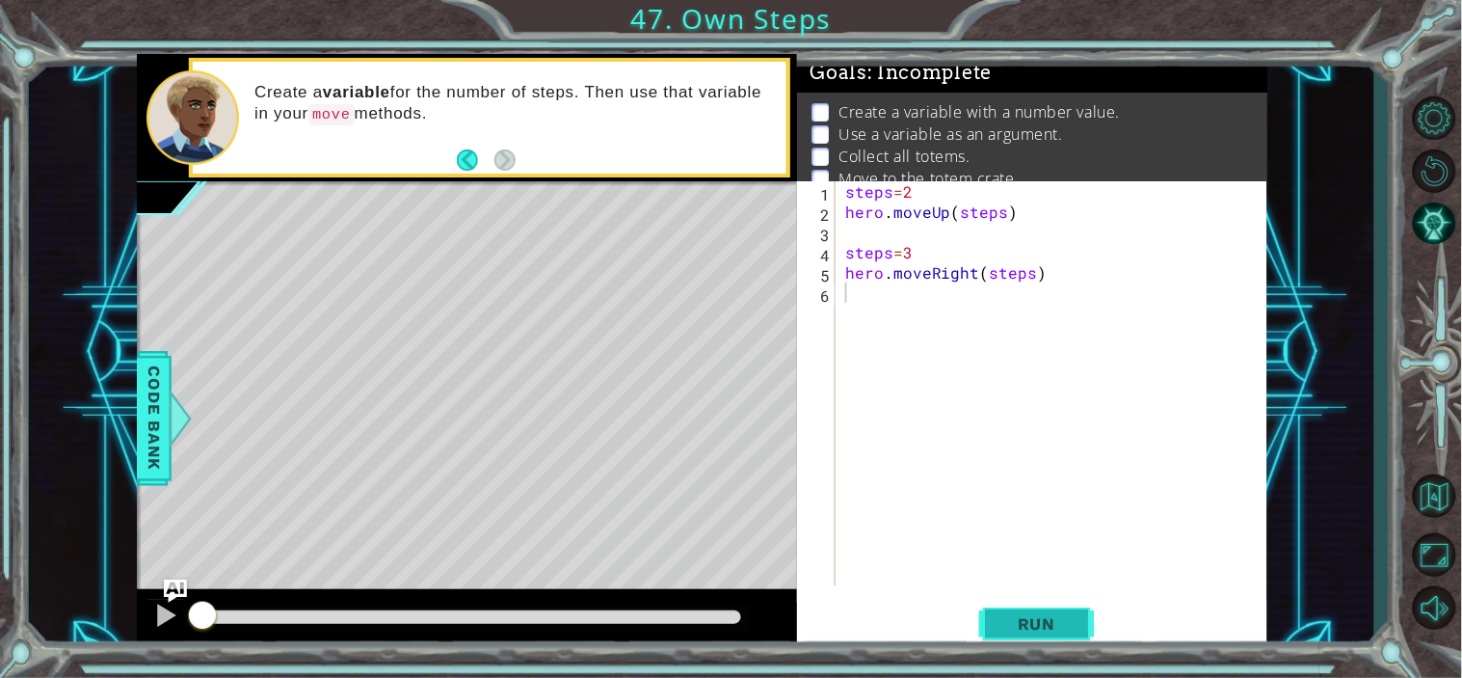
click at [1028, 621] on span "Run" at bounding box center [1037, 623] width 76 height 19
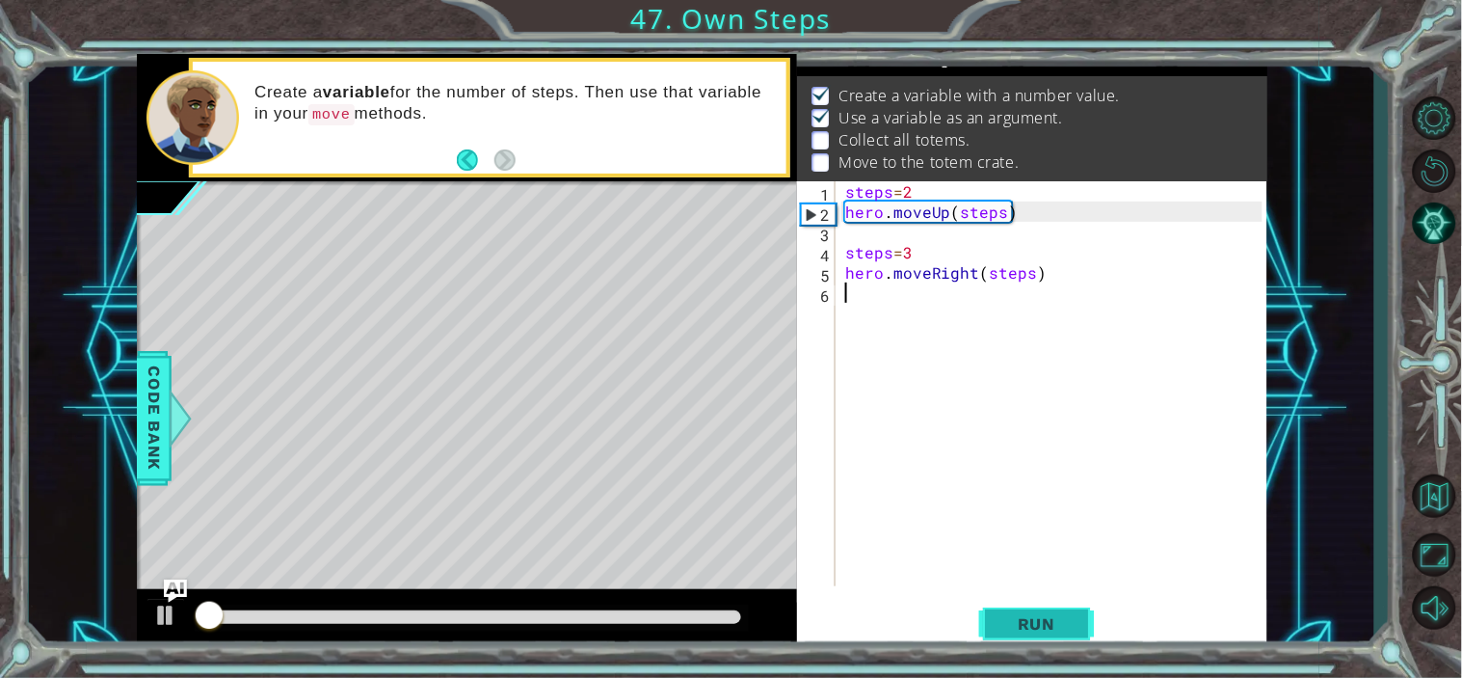
scroll to position [23, 0]
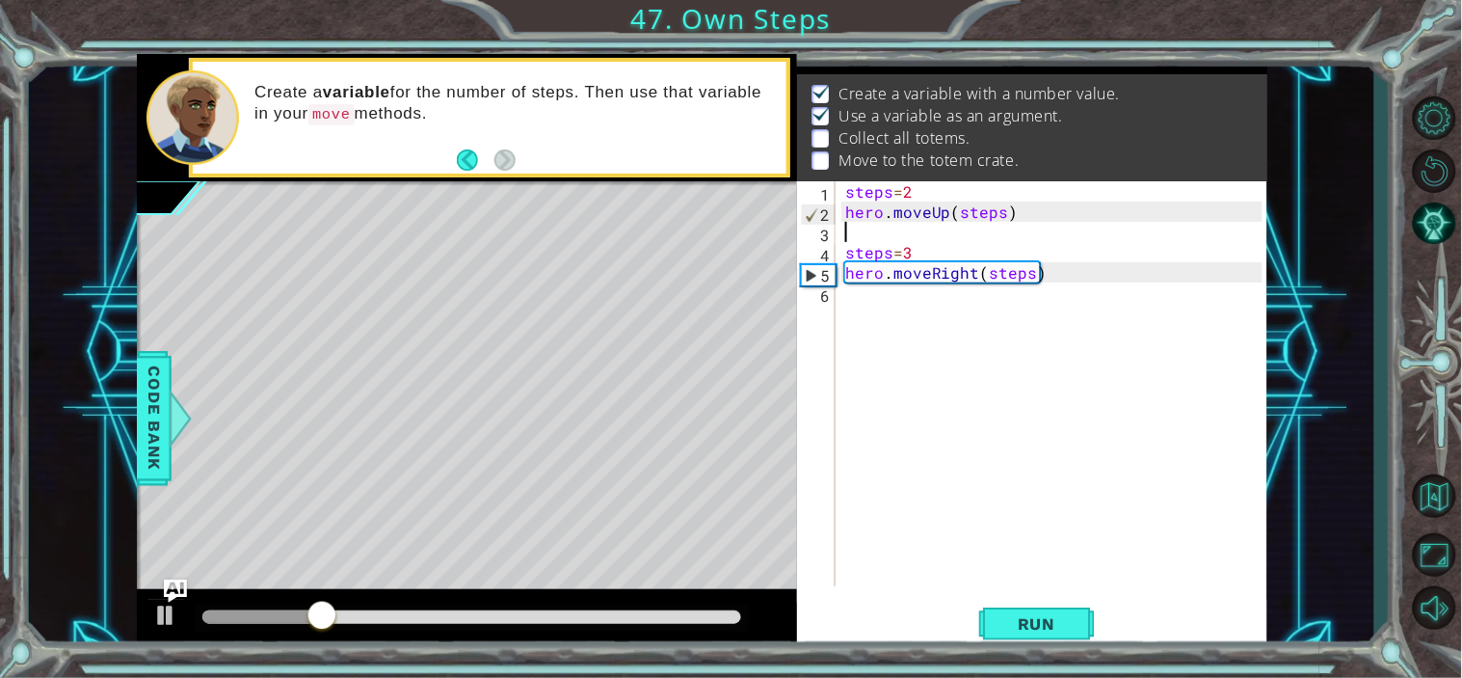
click at [866, 225] on div "steps = 2 hero . moveUp ( steps ) steps = 3 hero . moveRight ( steps )" at bounding box center [1057, 403] width 431 height 445
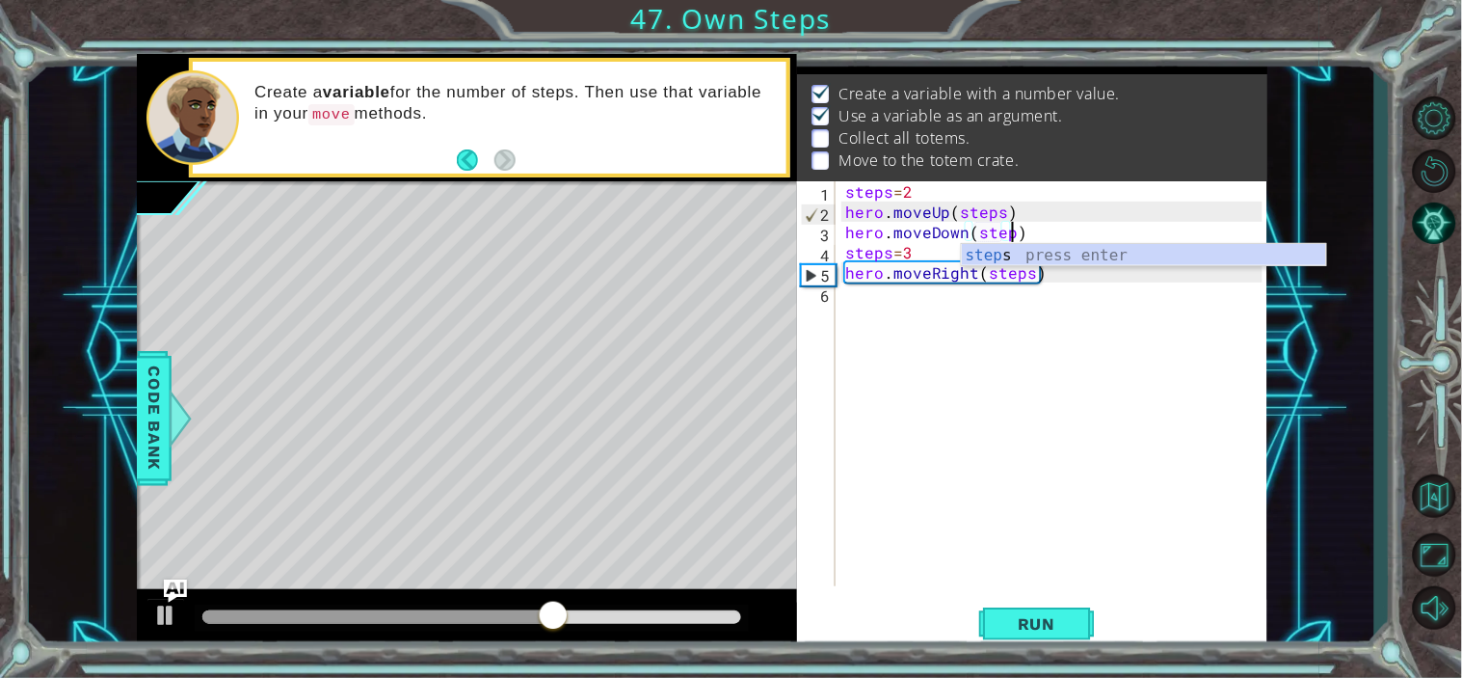
scroll to position [0, 10]
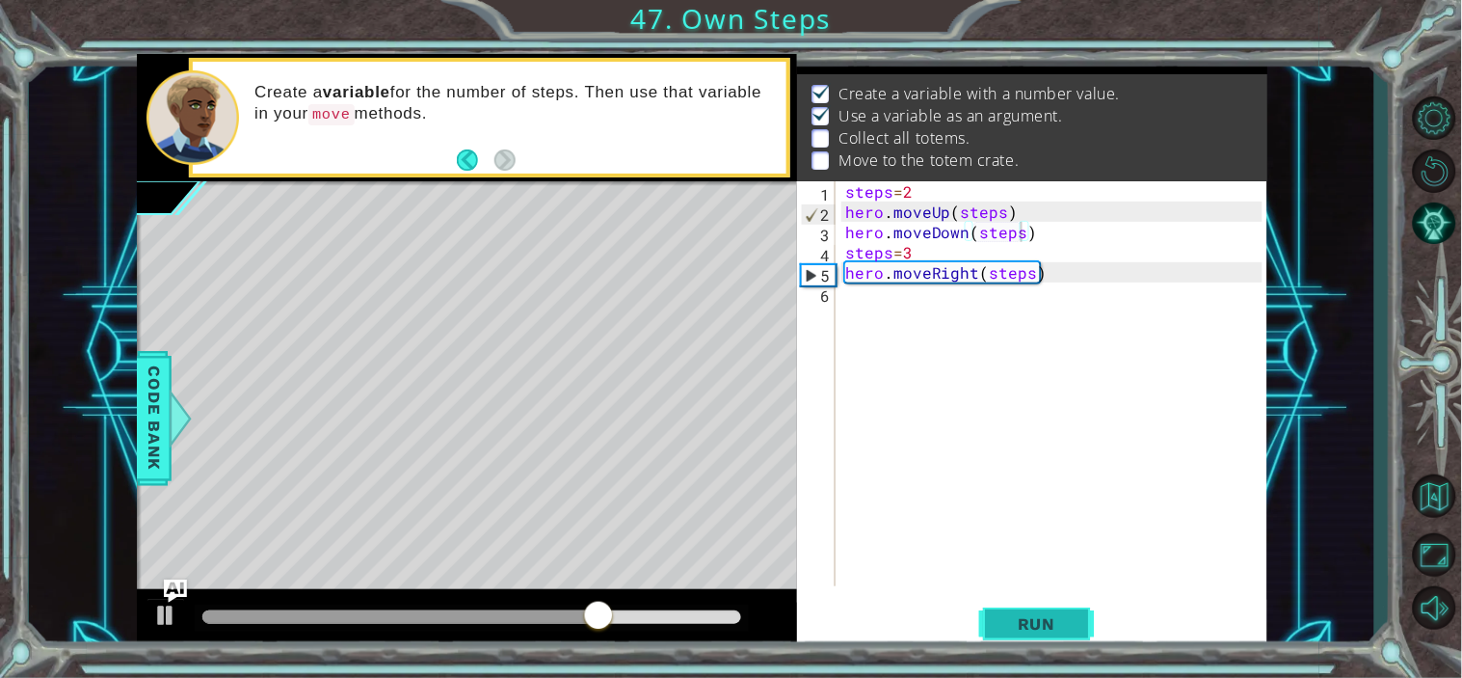
click at [1027, 637] on button "Run" at bounding box center [1037, 623] width 116 height 47
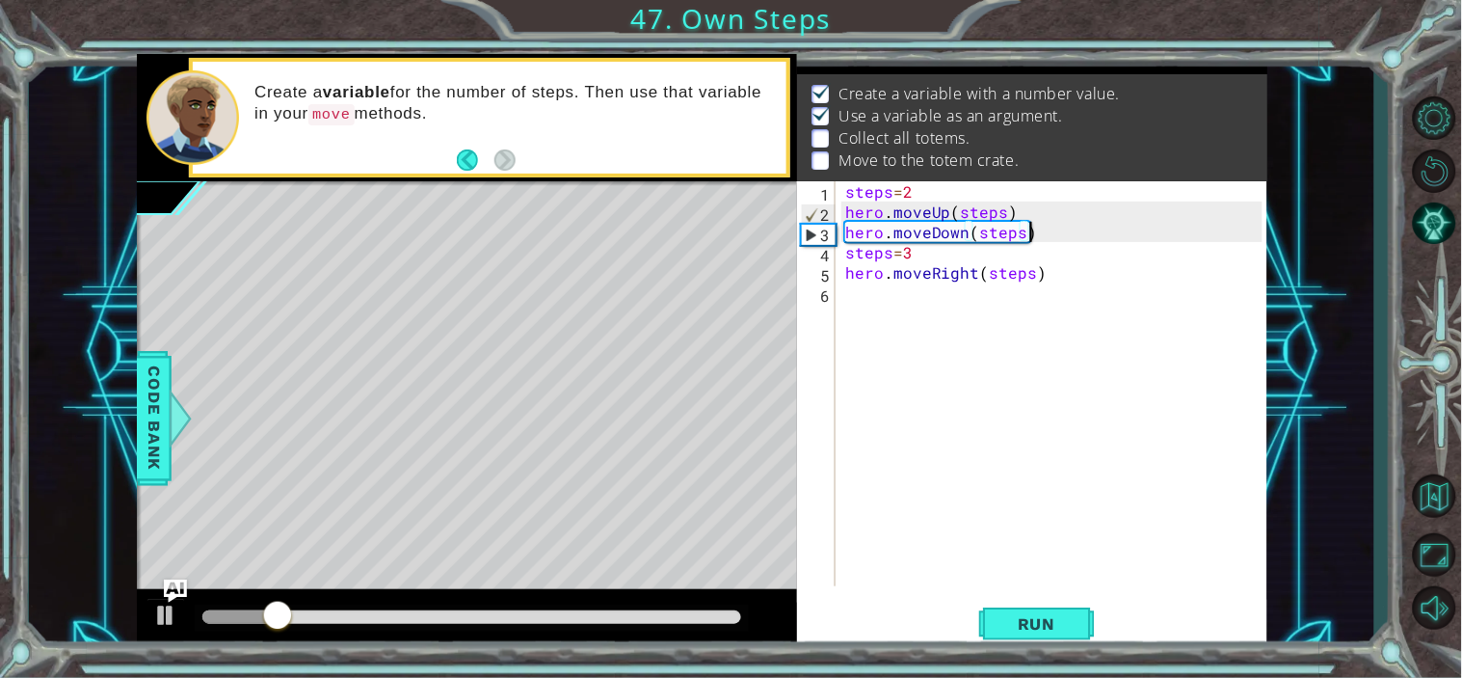
click at [1083, 223] on div "steps = 2 hero . moveUp ( steps ) hero . moveDown ( steps ) steps = 3 hero . mo…" at bounding box center [1057, 403] width 431 height 445
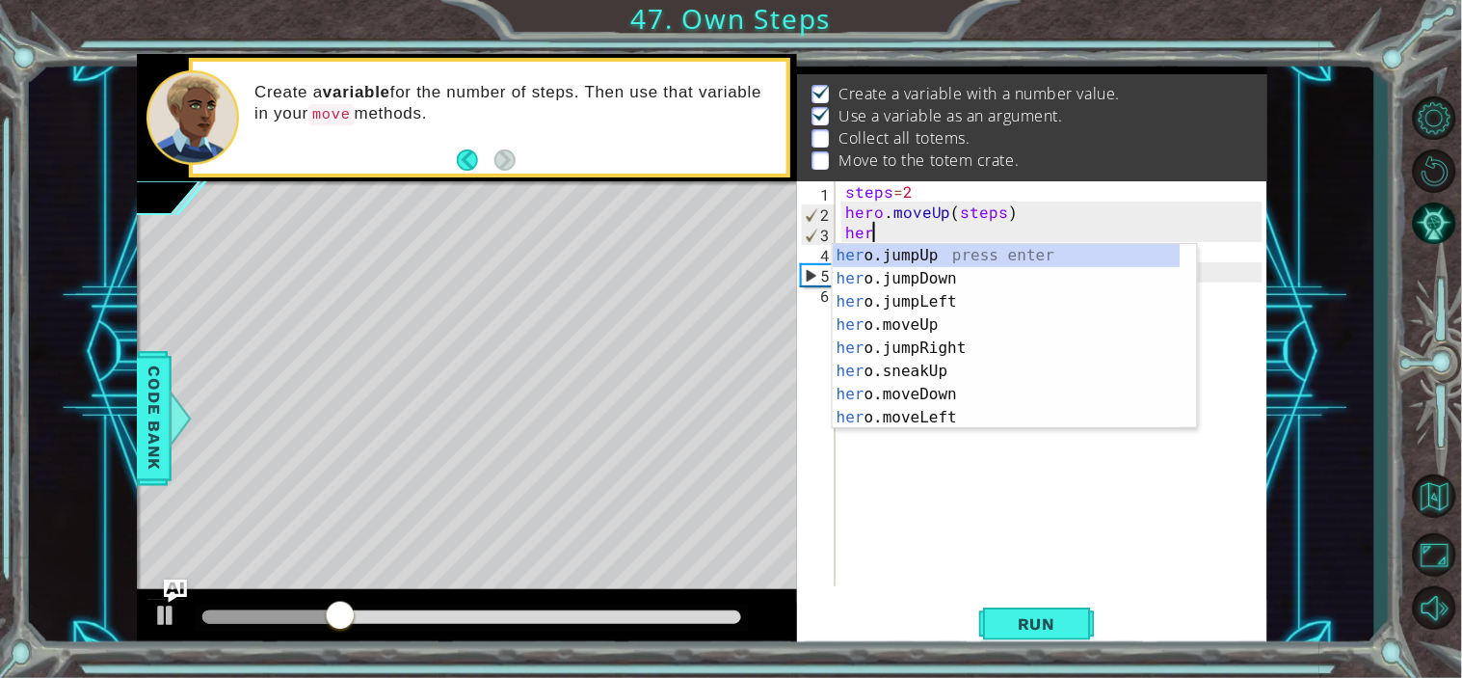
scroll to position [0, 0]
type textarea "h"
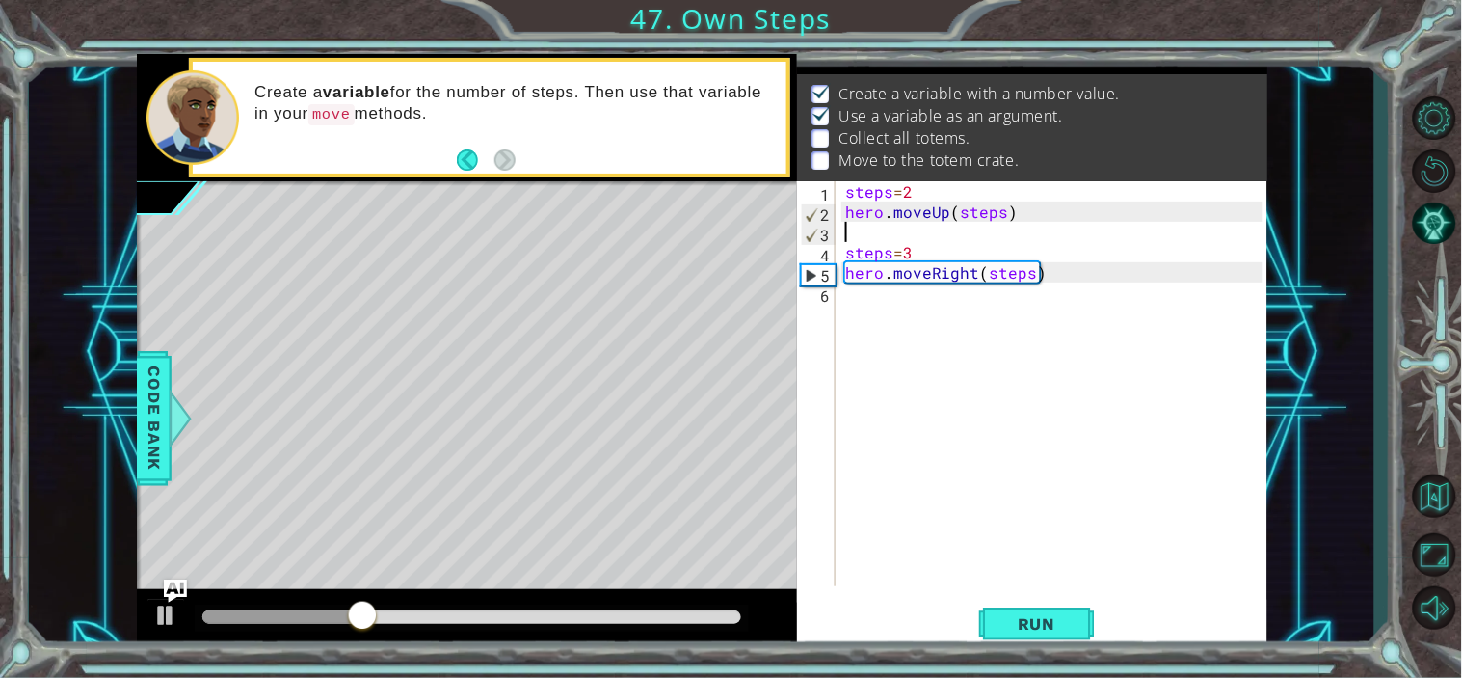
type textarea "hero.moveUp(steps)"
click at [1113, 289] on div "steps = 2 hero . moveUp ( steps ) steps = 3 hero . moveRight ( steps )" at bounding box center [1057, 403] width 431 height 445
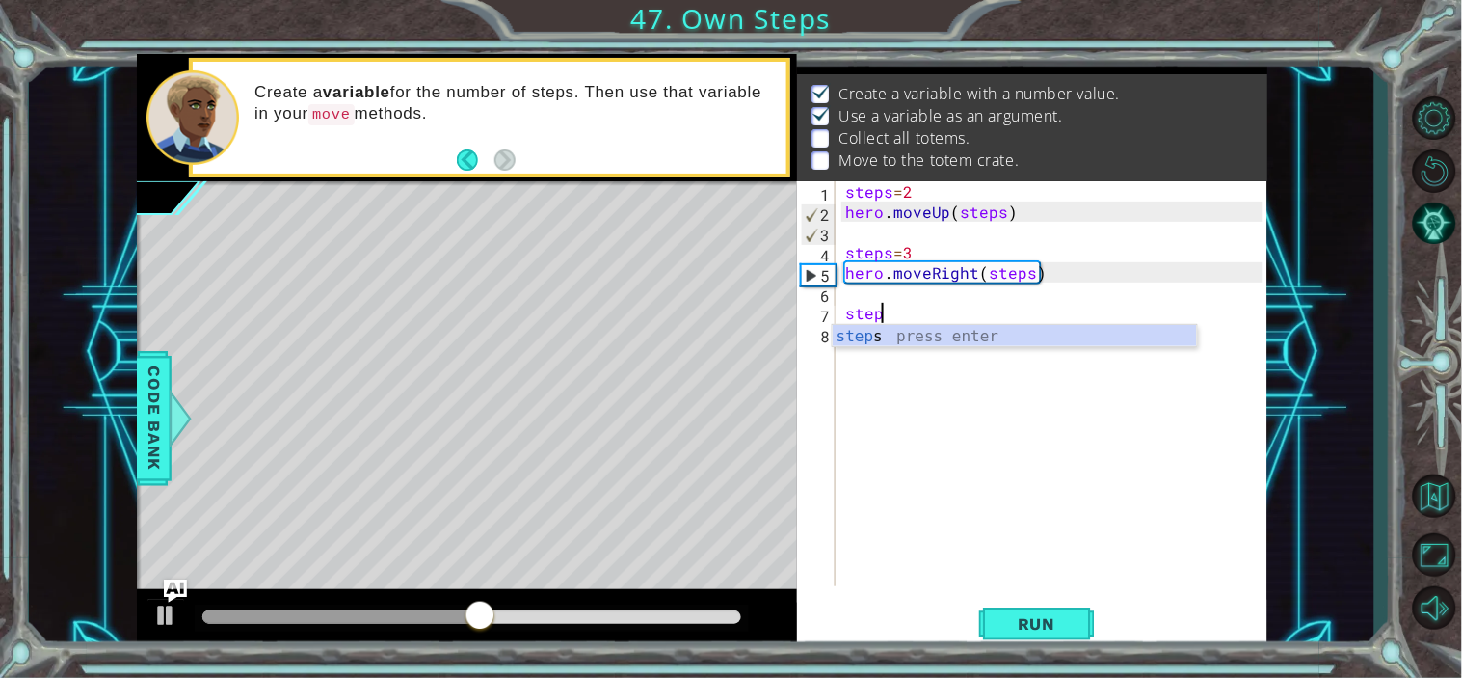
scroll to position [0, 2]
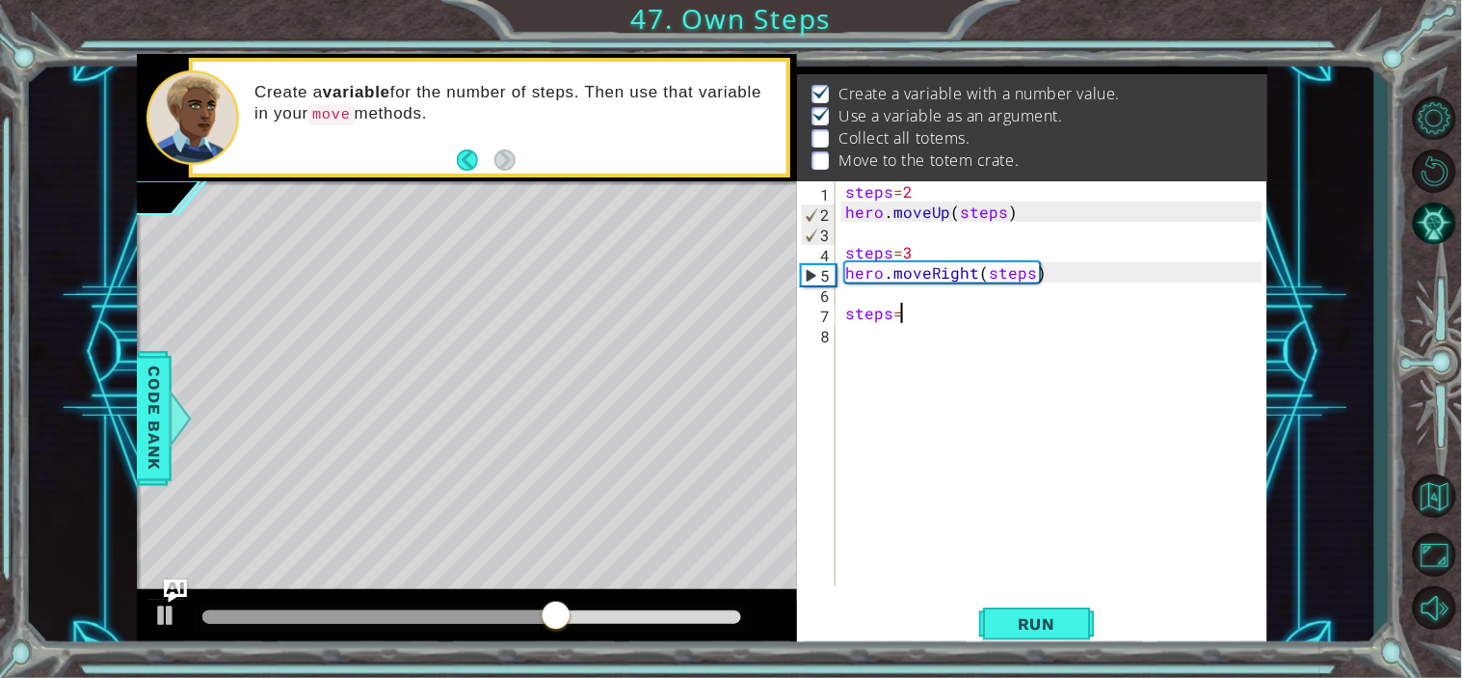
type textarea "steps=2"
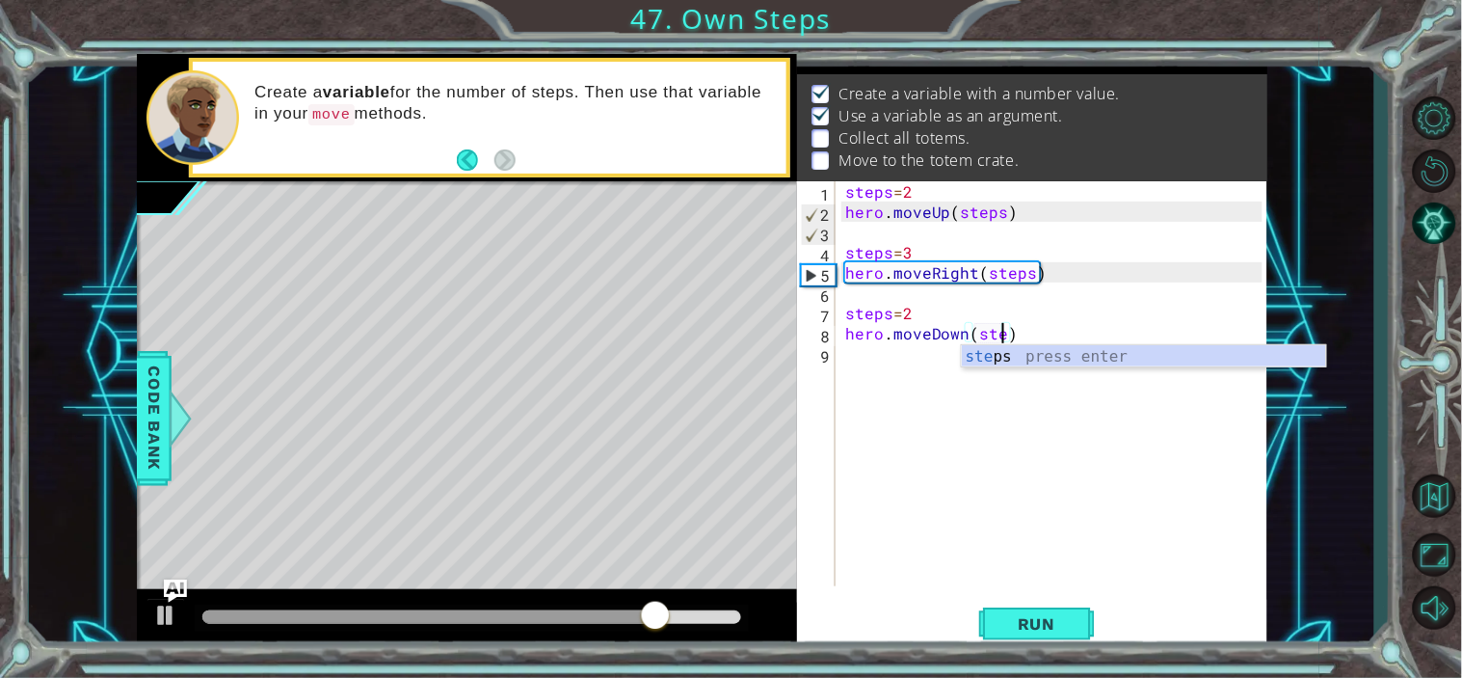
scroll to position [0, 10]
type textarea "hero.moveDown(steps)"
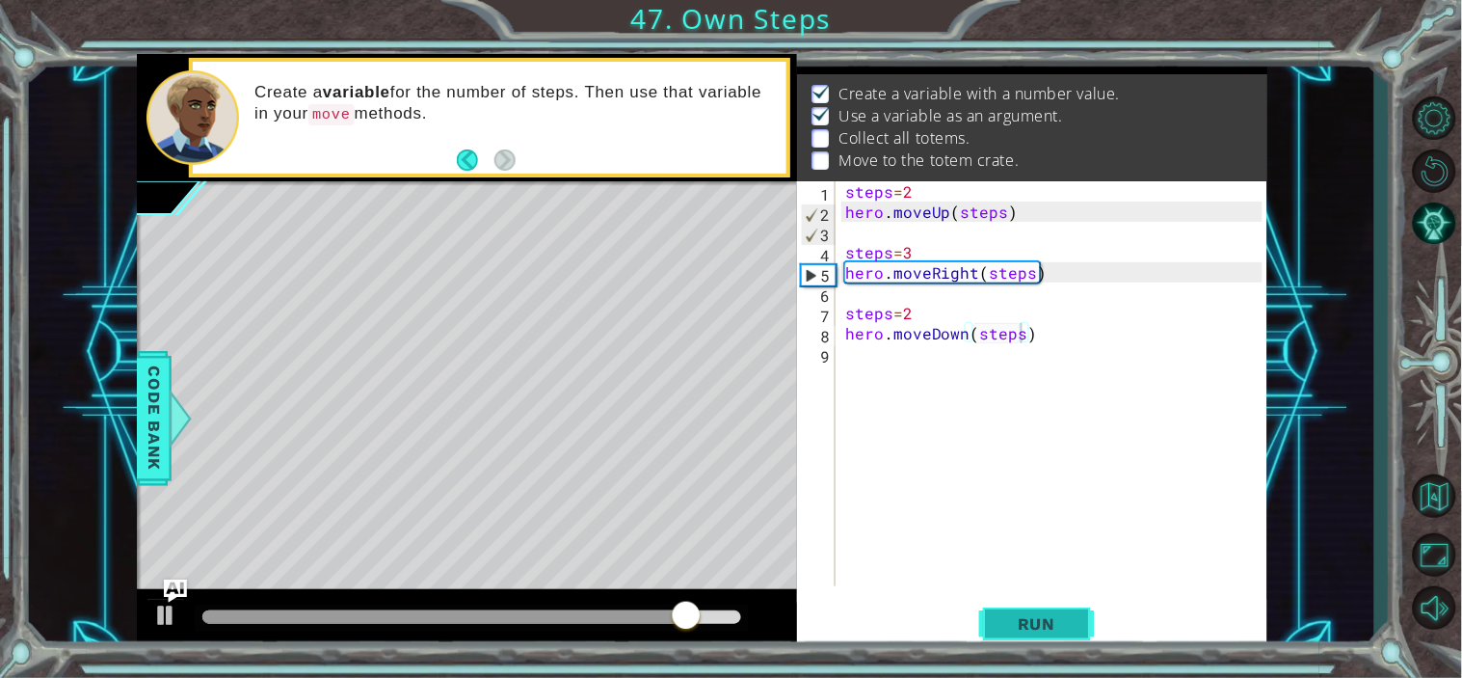
click at [1043, 622] on span "Run" at bounding box center [1037, 623] width 76 height 19
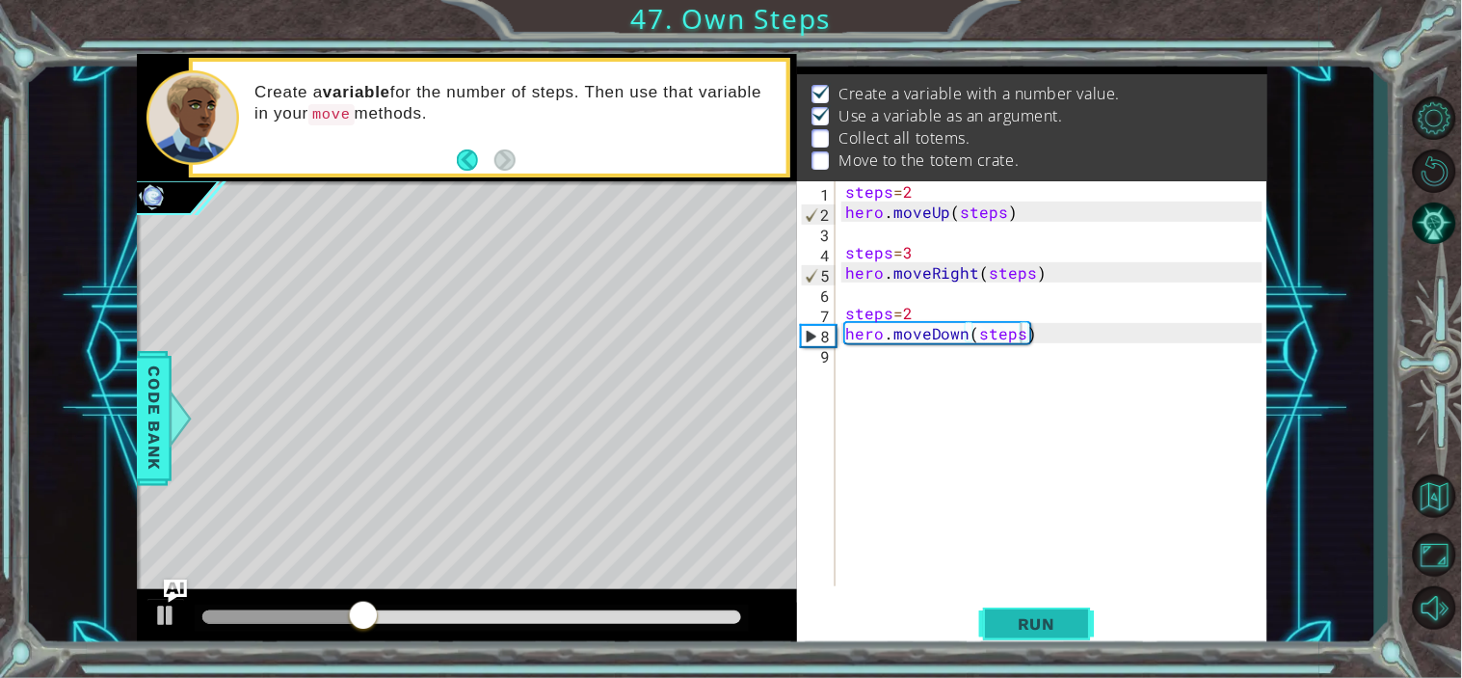
click at [1014, 614] on span "Run" at bounding box center [1037, 623] width 76 height 19
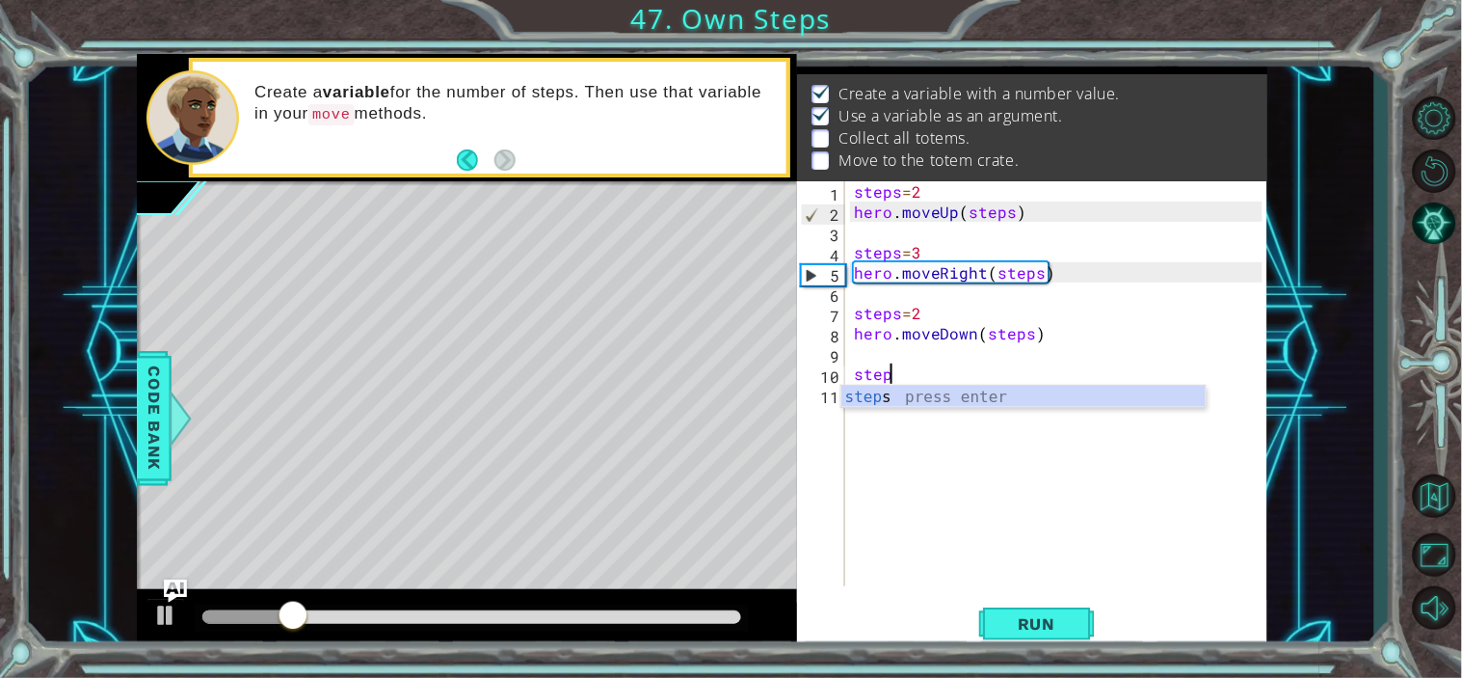
scroll to position [0, 2]
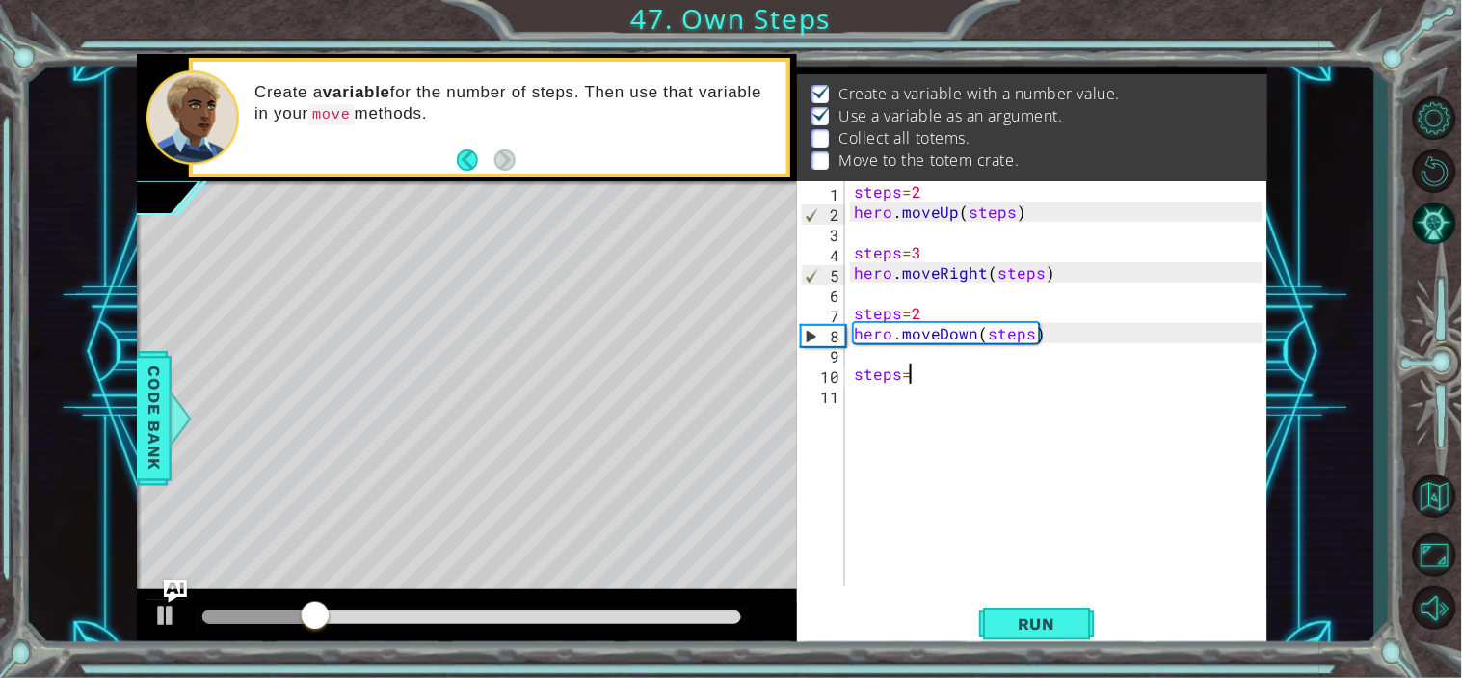
type textarea "steps=3"
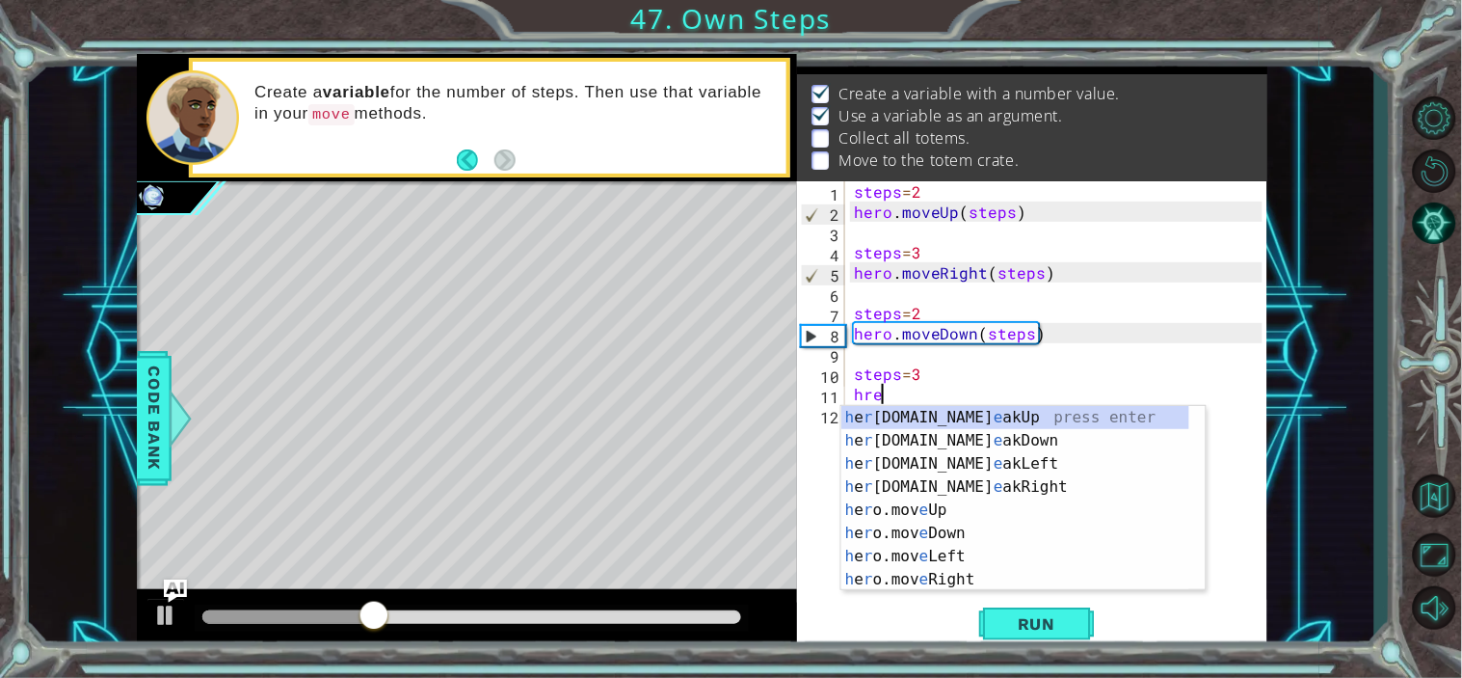
scroll to position [0, 0]
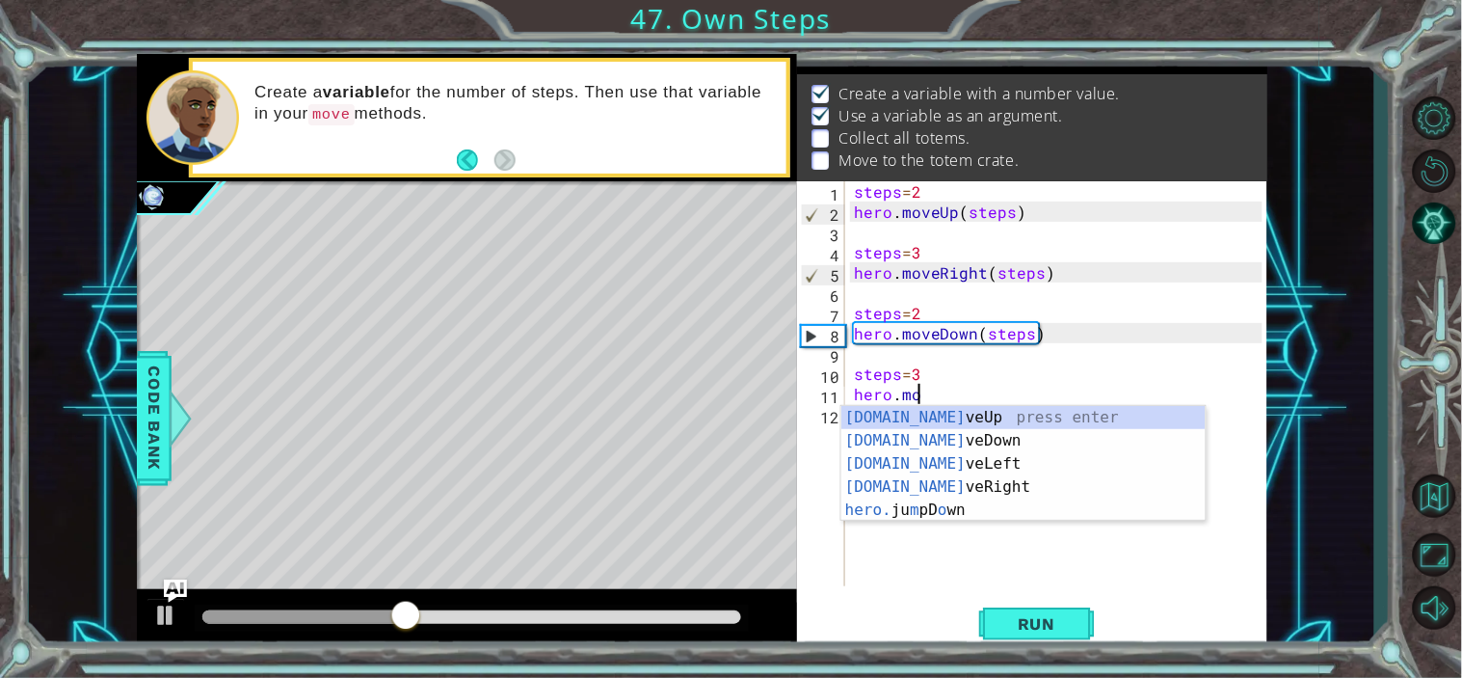
type textarea "hero.move"
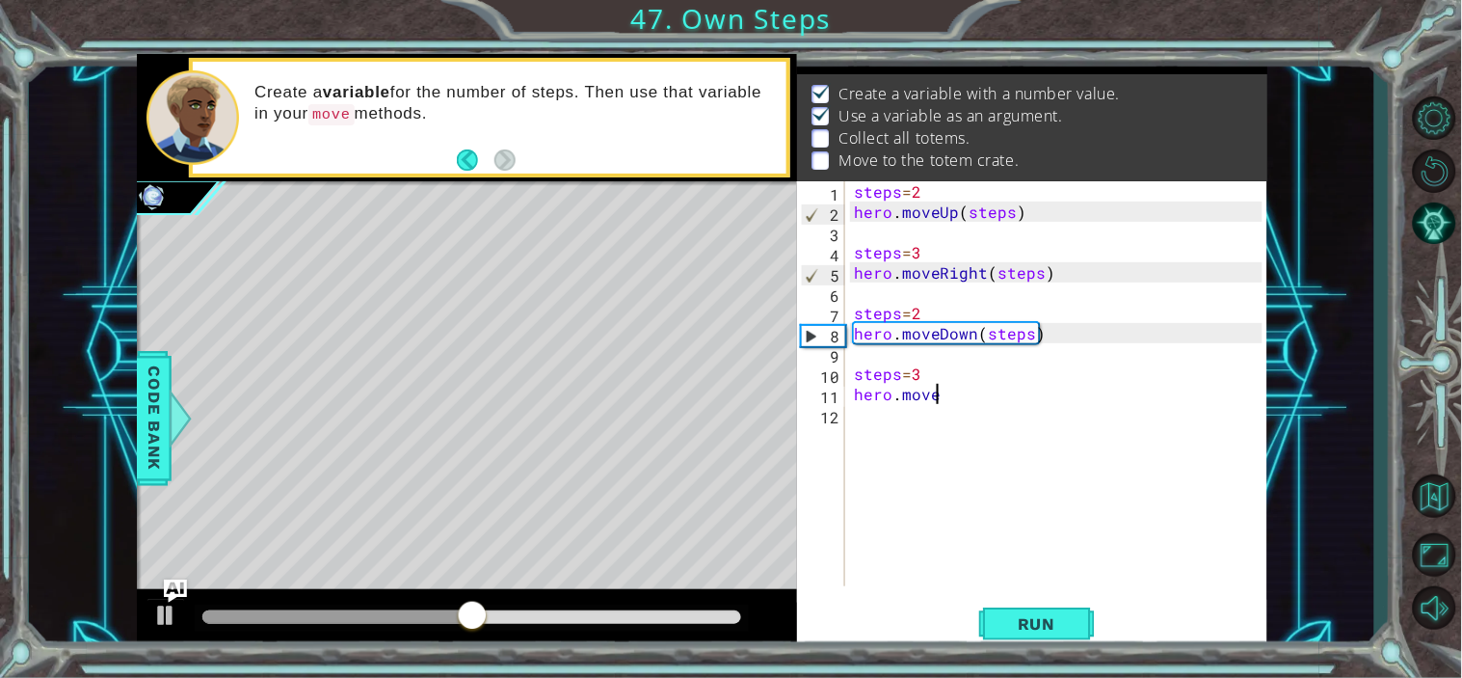
click at [1006, 390] on div "steps = 2 hero . moveUp ( steps ) steps = 3 hero . moveRight ( steps ) steps = …" at bounding box center [1061, 403] width 422 height 445
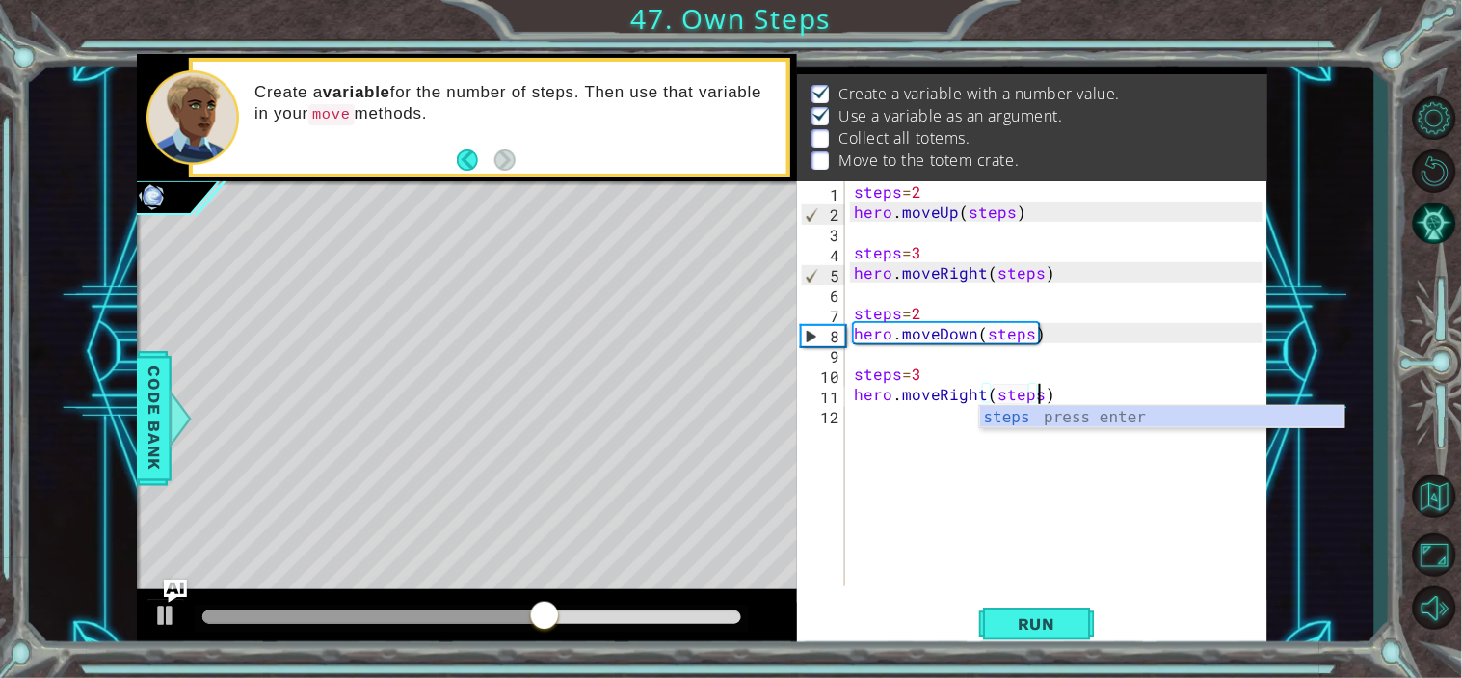
scroll to position [0, 11]
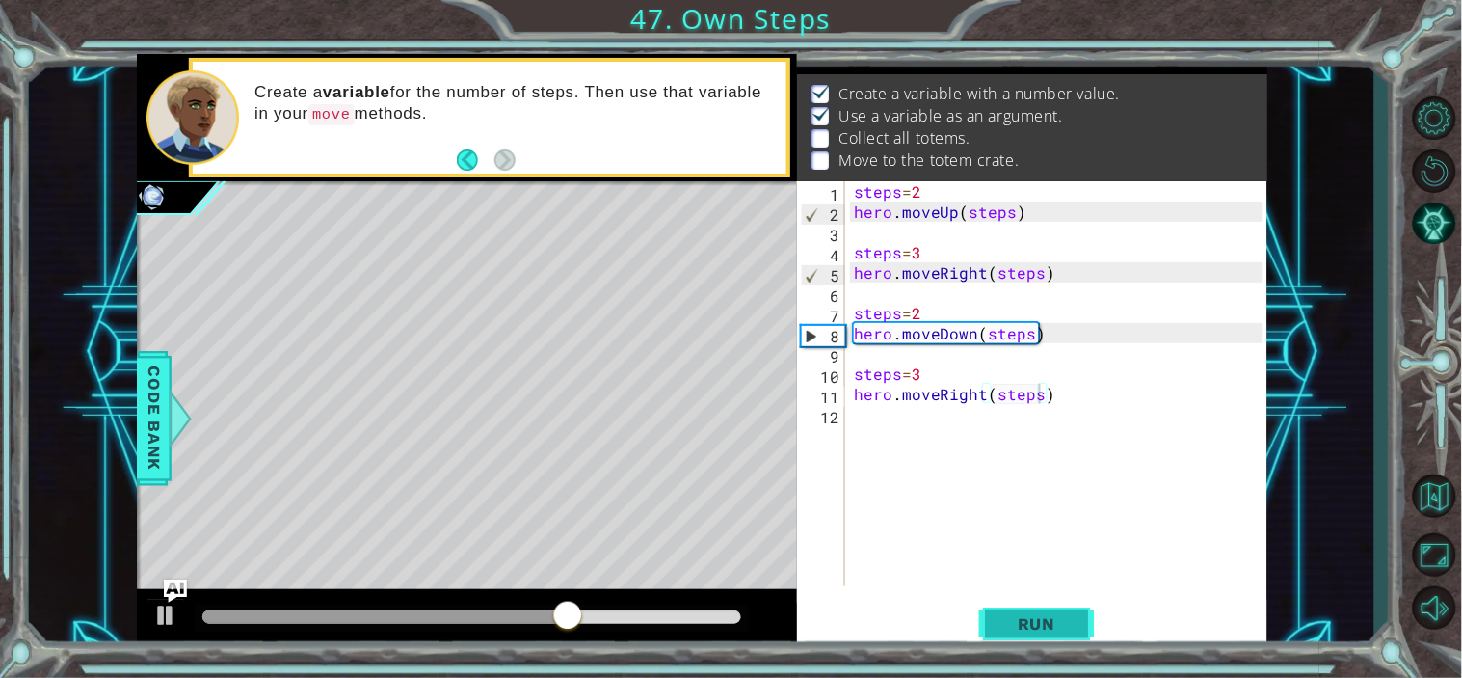
click at [1046, 639] on button "Run" at bounding box center [1037, 623] width 116 height 47
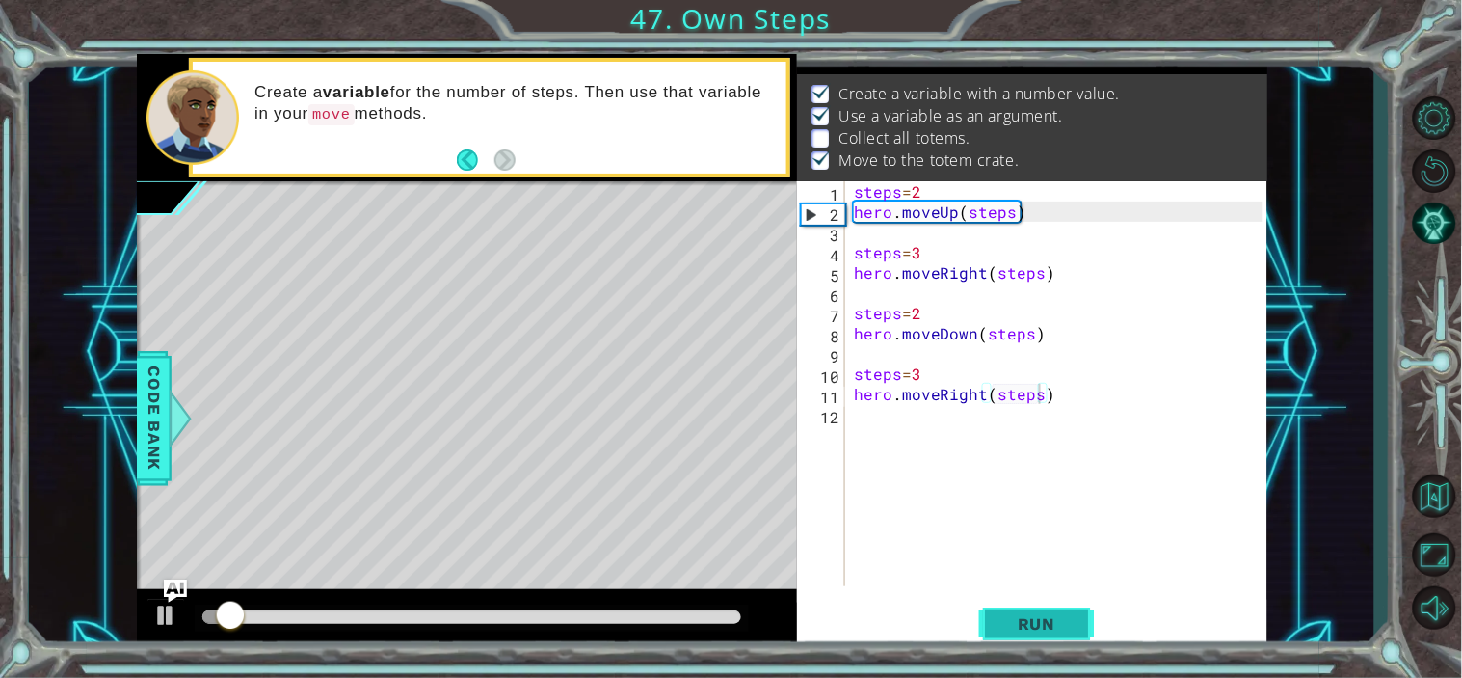
click at [1030, 622] on span "Run" at bounding box center [1037, 623] width 76 height 19
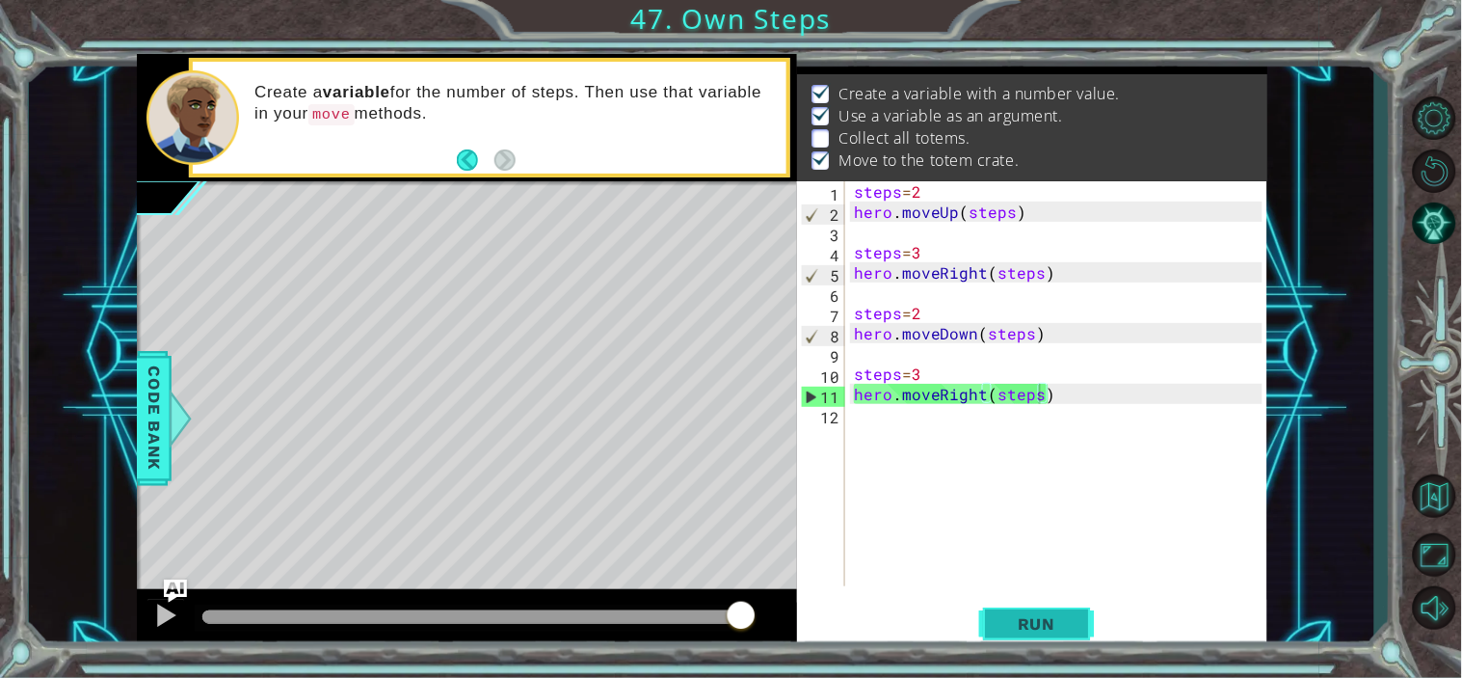
click at [1034, 632] on span "Run" at bounding box center [1037, 623] width 76 height 19
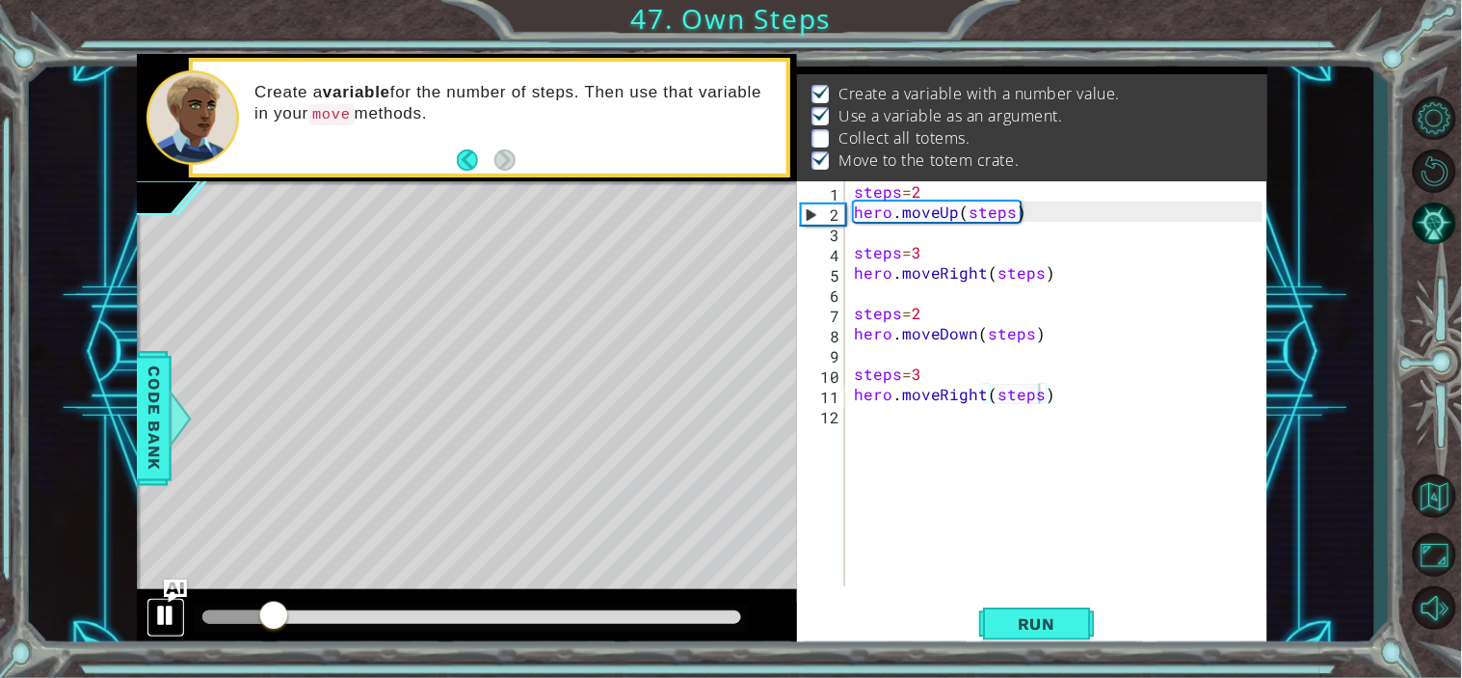
click at [156, 622] on div at bounding box center [165, 615] width 25 height 25
click at [931, 189] on div "steps = 2 hero . moveUp ( steps ) steps = 3 hero . moveRight ( steps ) steps = …" at bounding box center [1061, 403] width 422 height 445
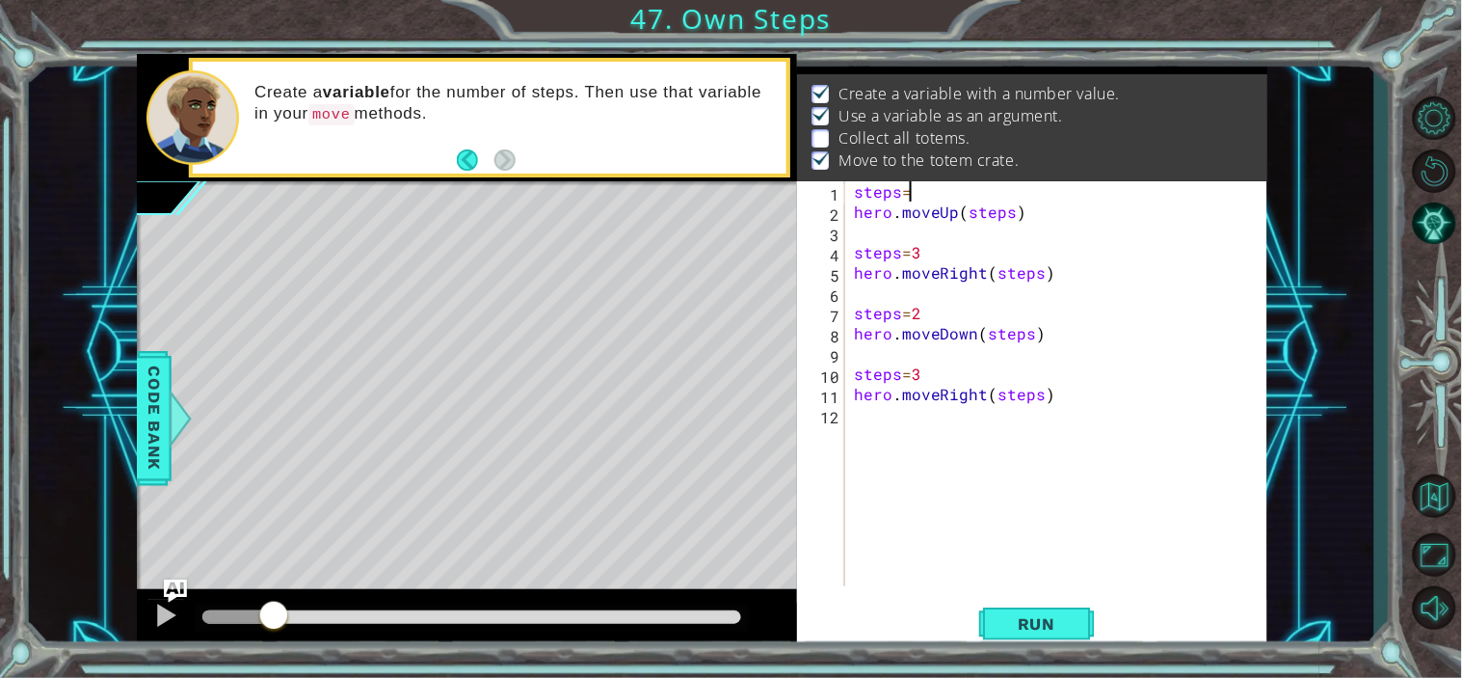
scroll to position [0, 3]
click at [1014, 630] on span "Run" at bounding box center [1037, 623] width 76 height 19
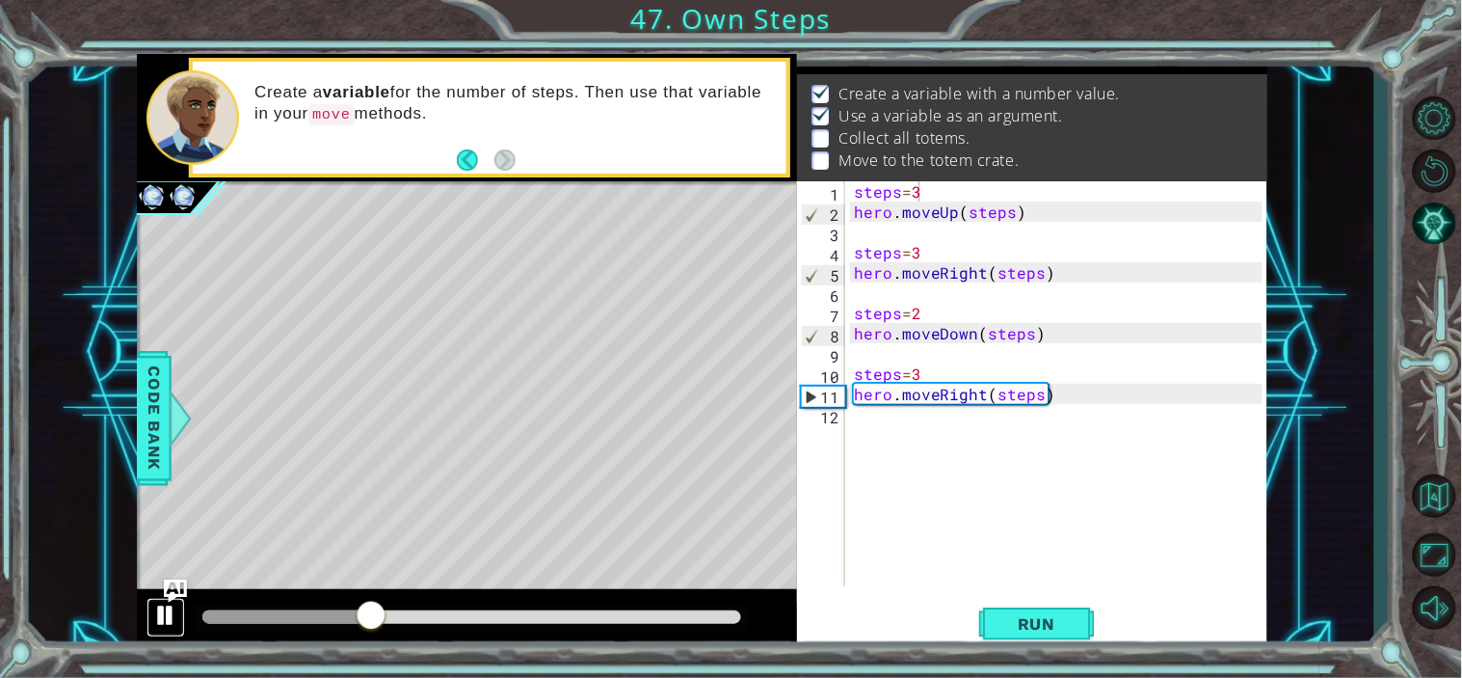
click at [159, 611] on div at bounding box center [165, 615] width 25 height 25
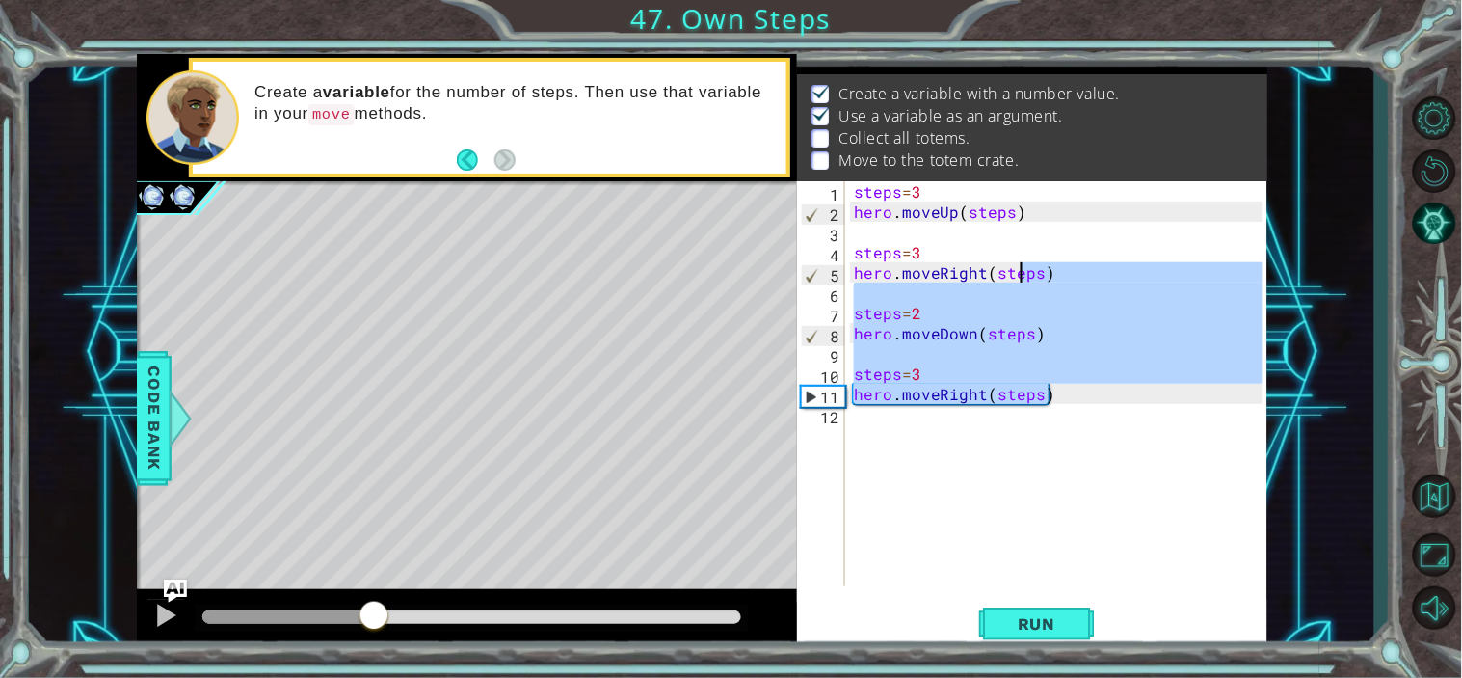
drag, startPoint x: 1080, startPoint y: 395, endPoint x: 1016, endPoint y: 270, distance: 140.6
click at [1016, 270] on div "steps = 3 hero . moveUp ( steps ) steps = 3 hero . moveRight ( steps ) steps = …" at bounding box center [1061, 403] width 422 height 445
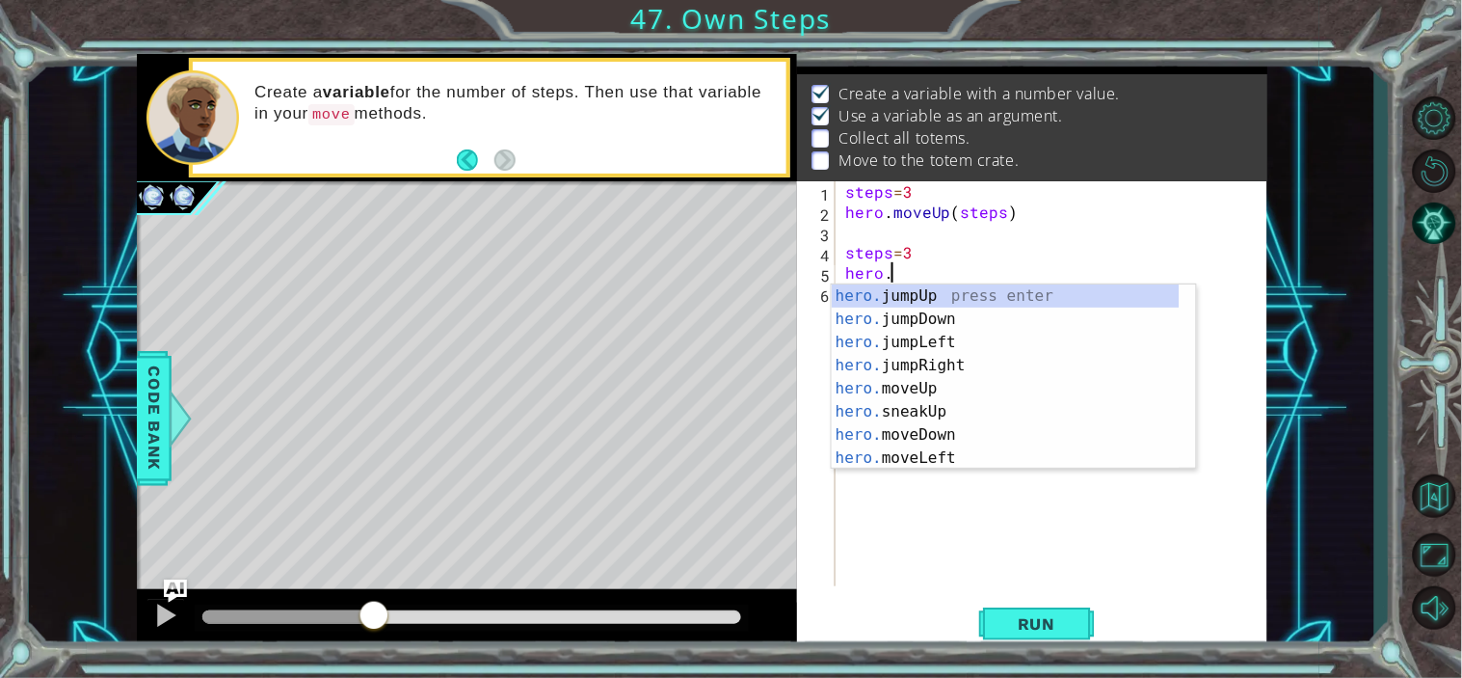
scroll to position [0, 1]
type textarea "h"
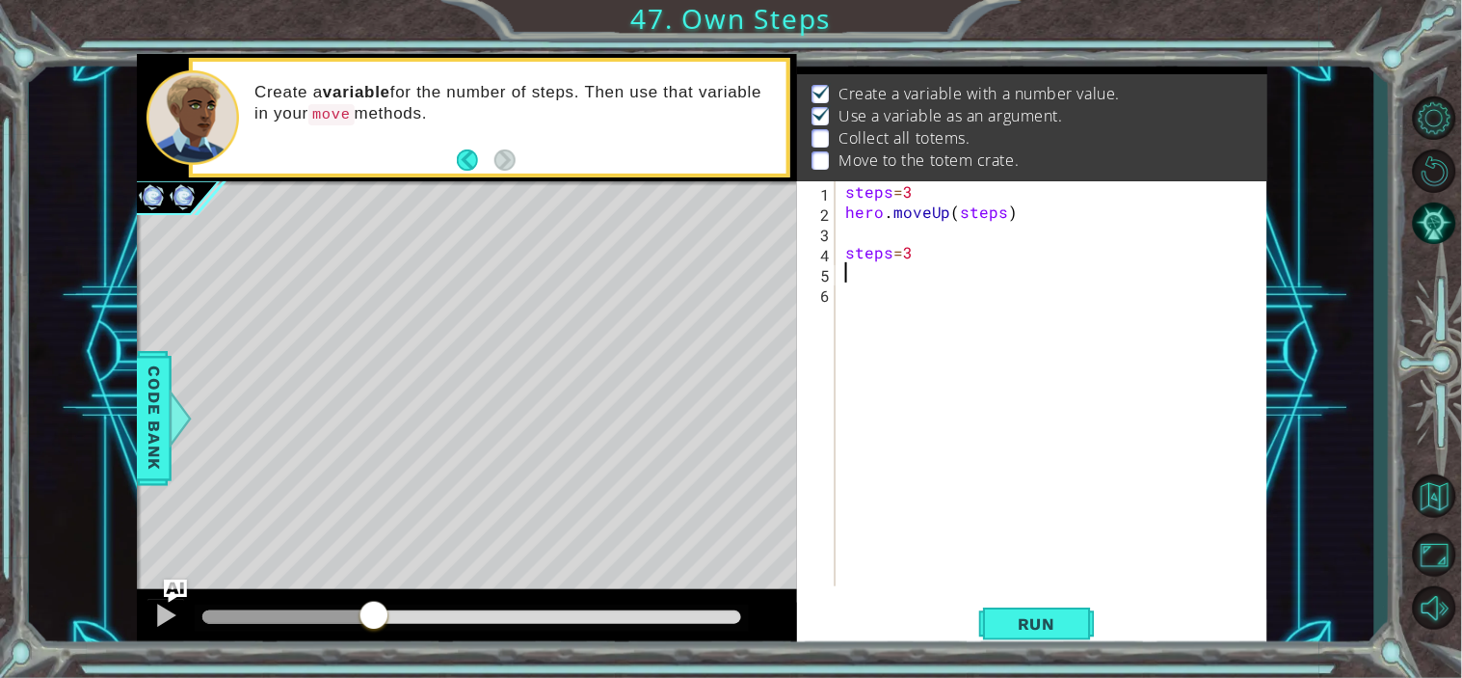
scroll to position [0, 0]
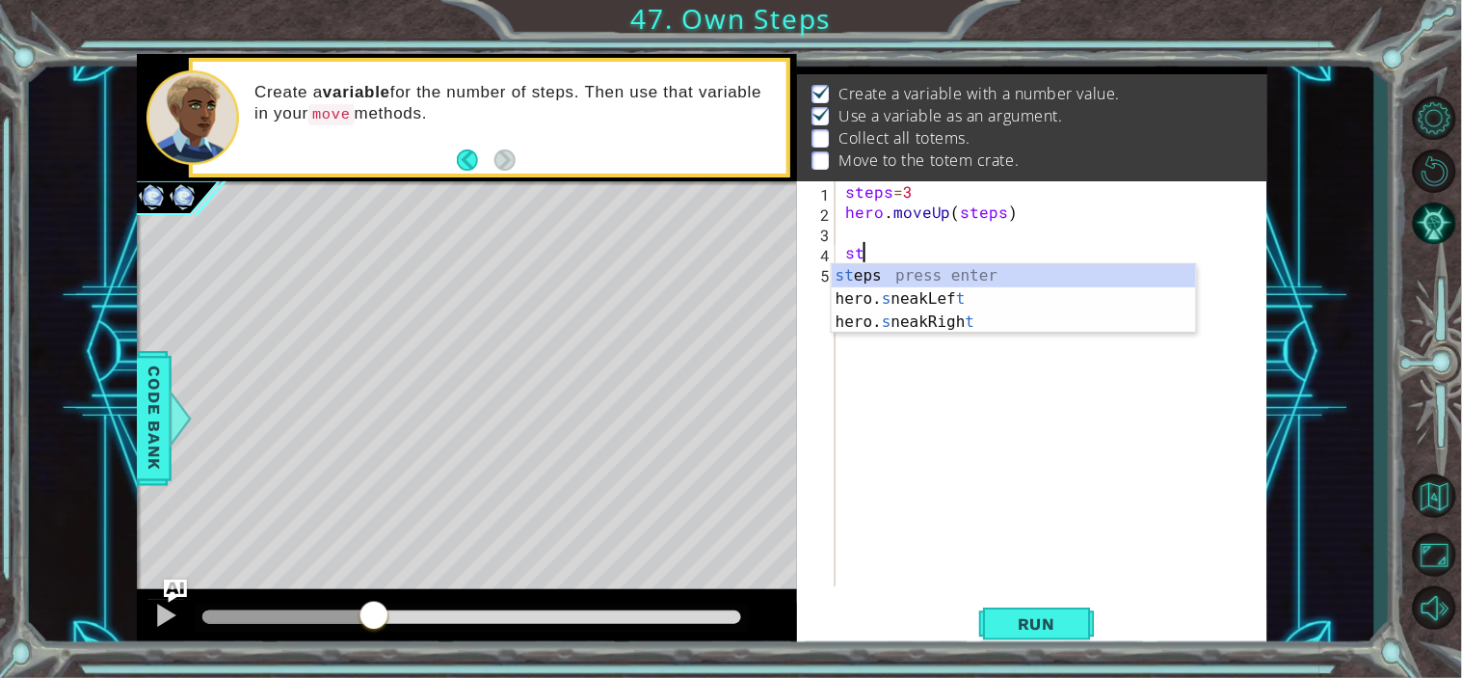
type textarea "s"
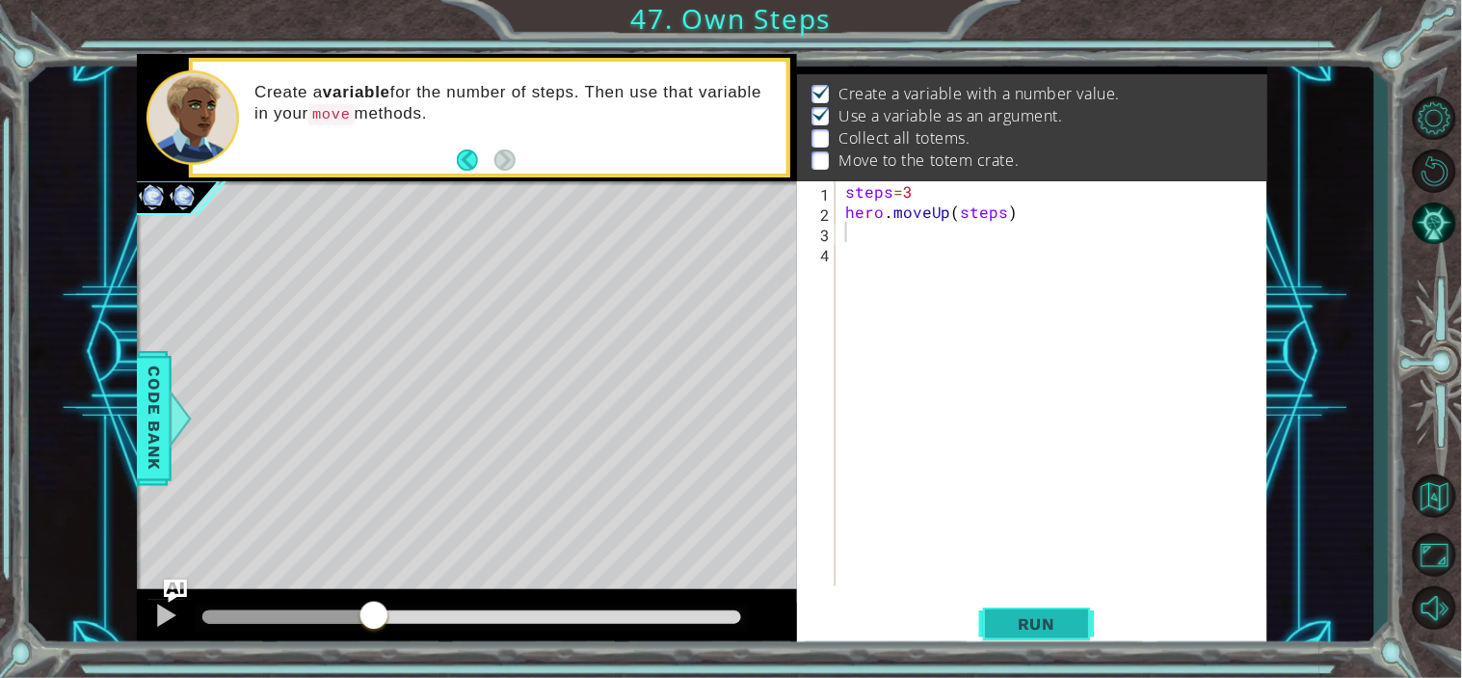
click at [1026, 607] on button "Run" at bounding box center [1037, 623] width 116 height 47
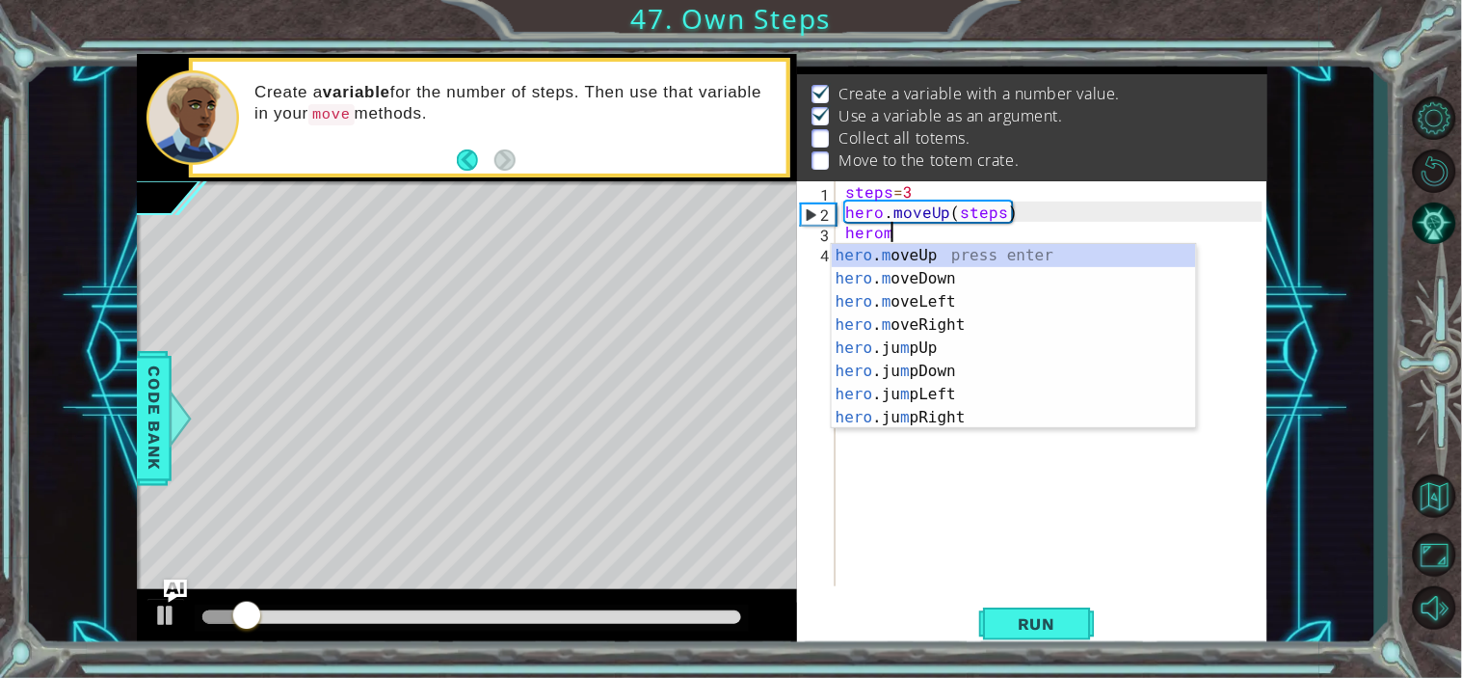
scroll to position [0, 2]
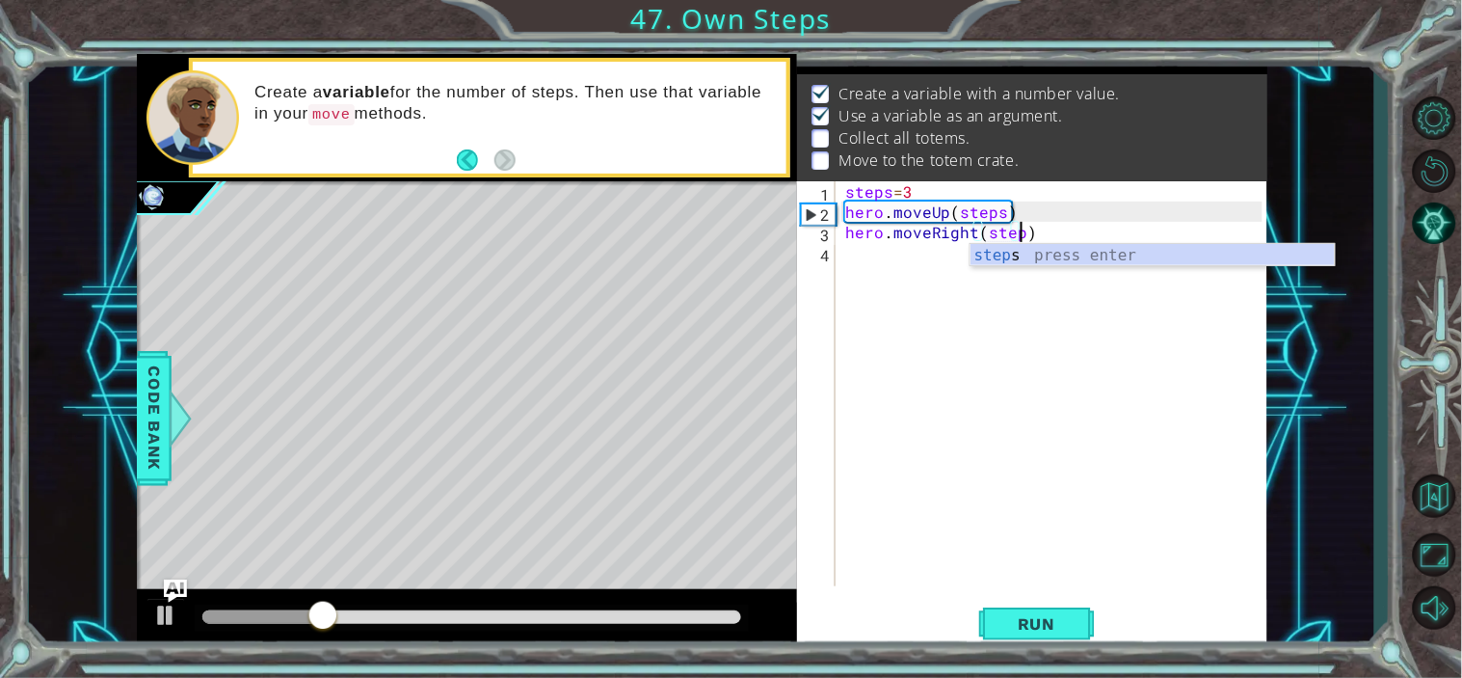
type textarea "hero.moveRight(steps)"
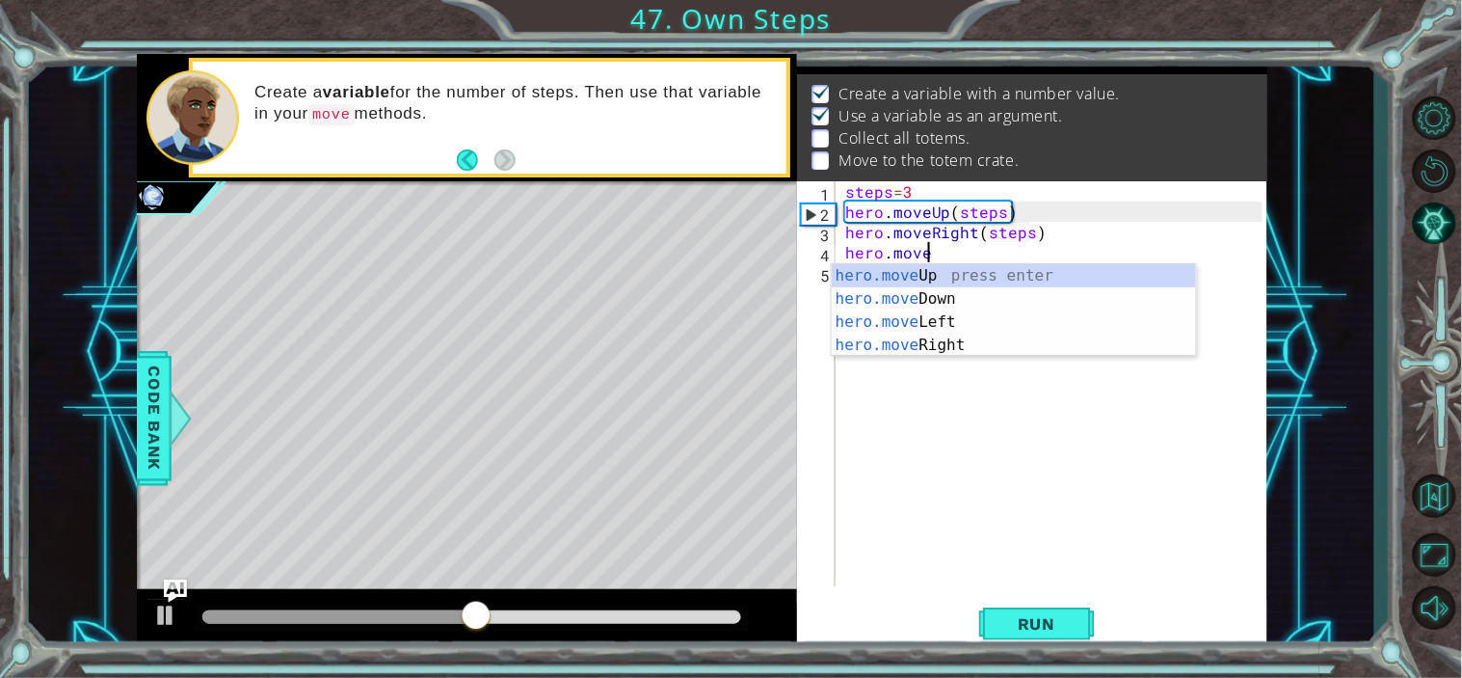
scroll to position [0, 4]
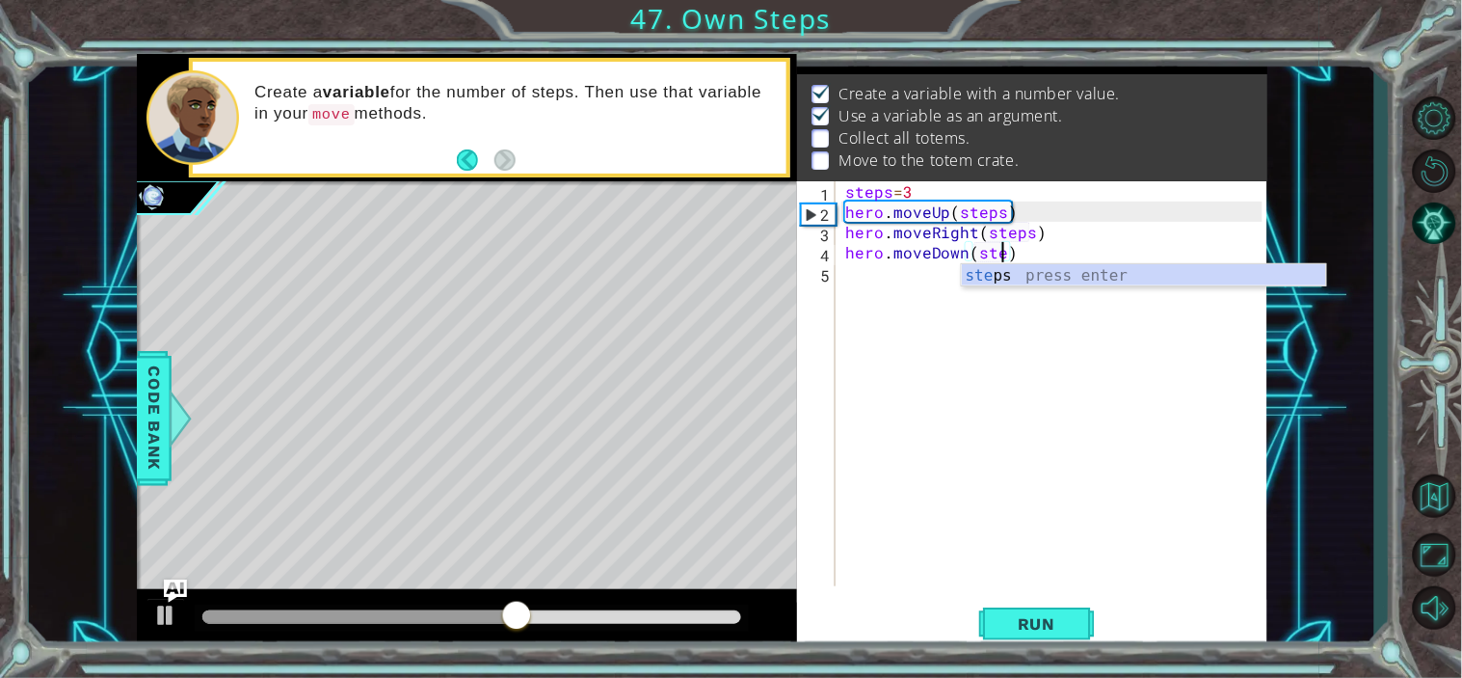
type textarea "hero.moveDown(steps)"
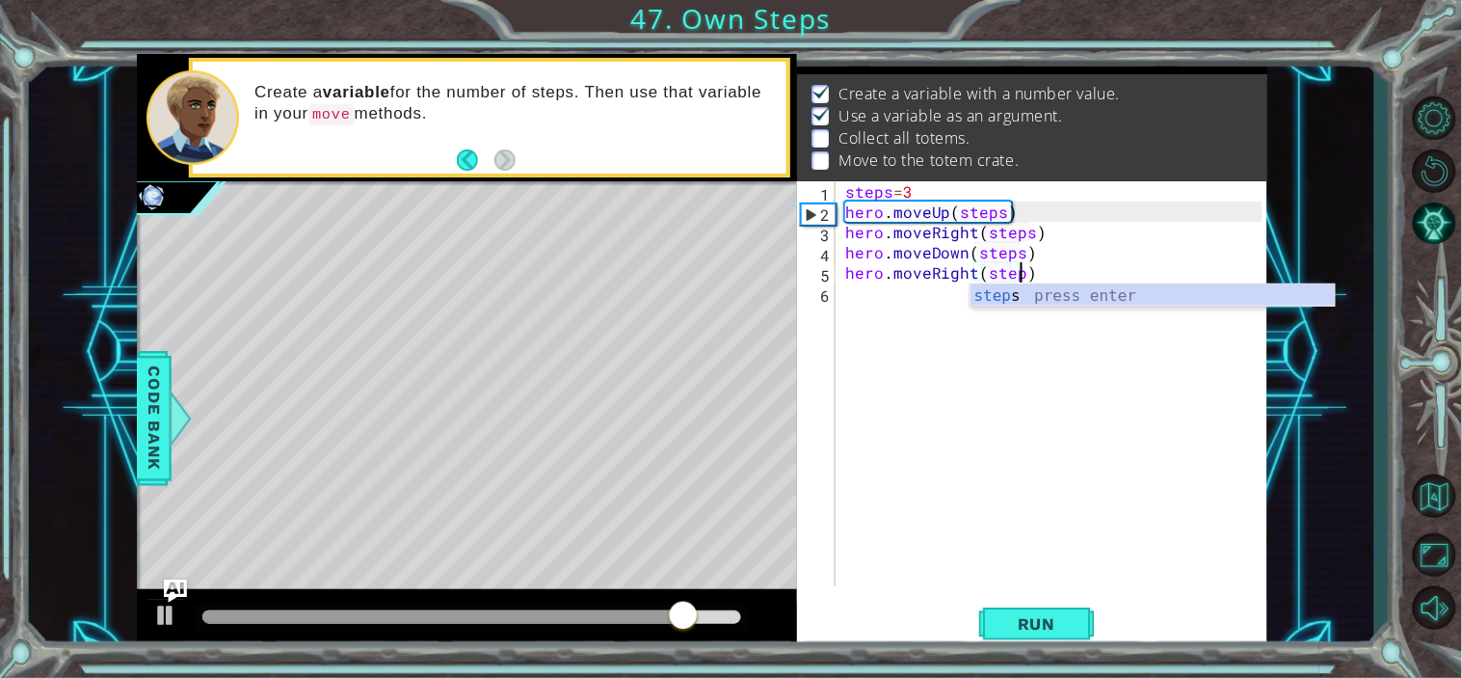
scroll to position [0, 11]
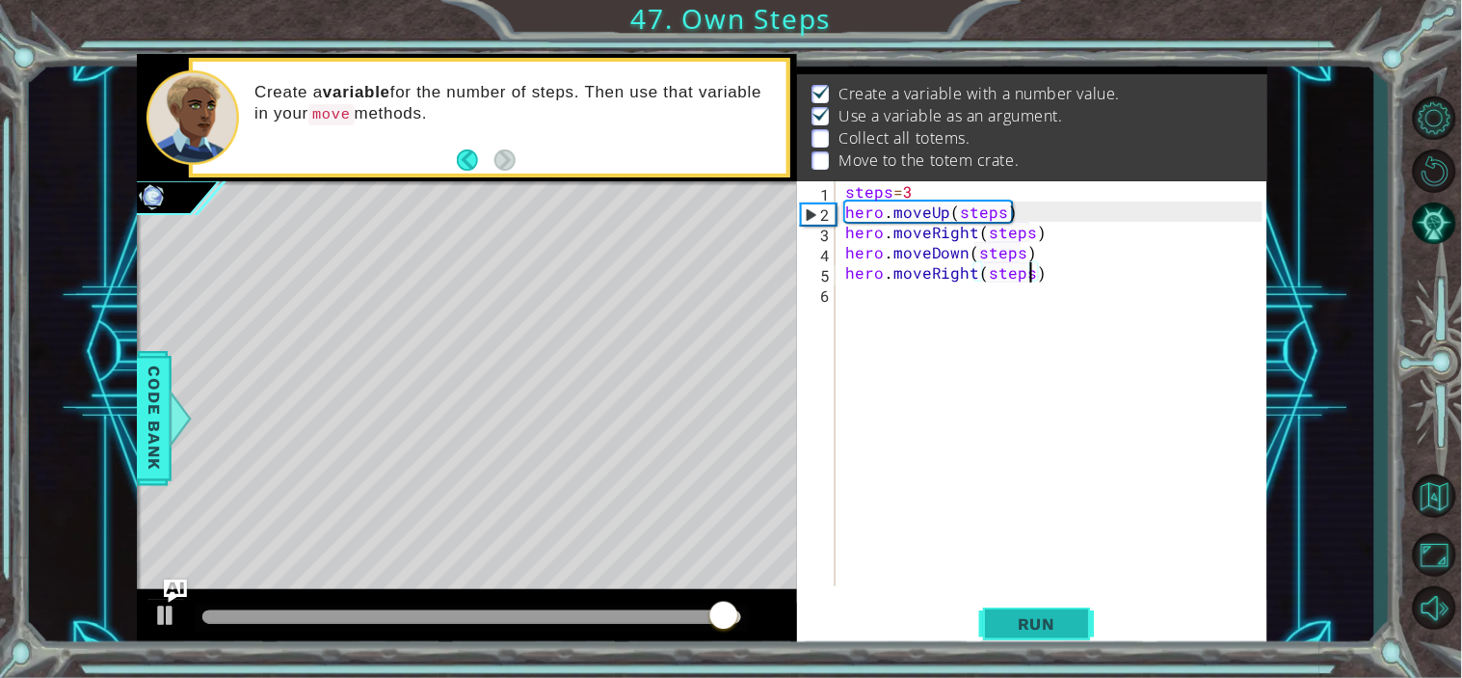
type textarea "hero.moveRight(steps)"
click at [1001, 612] on button "Run" at bounding box center [1037, 623] width 116 height 47
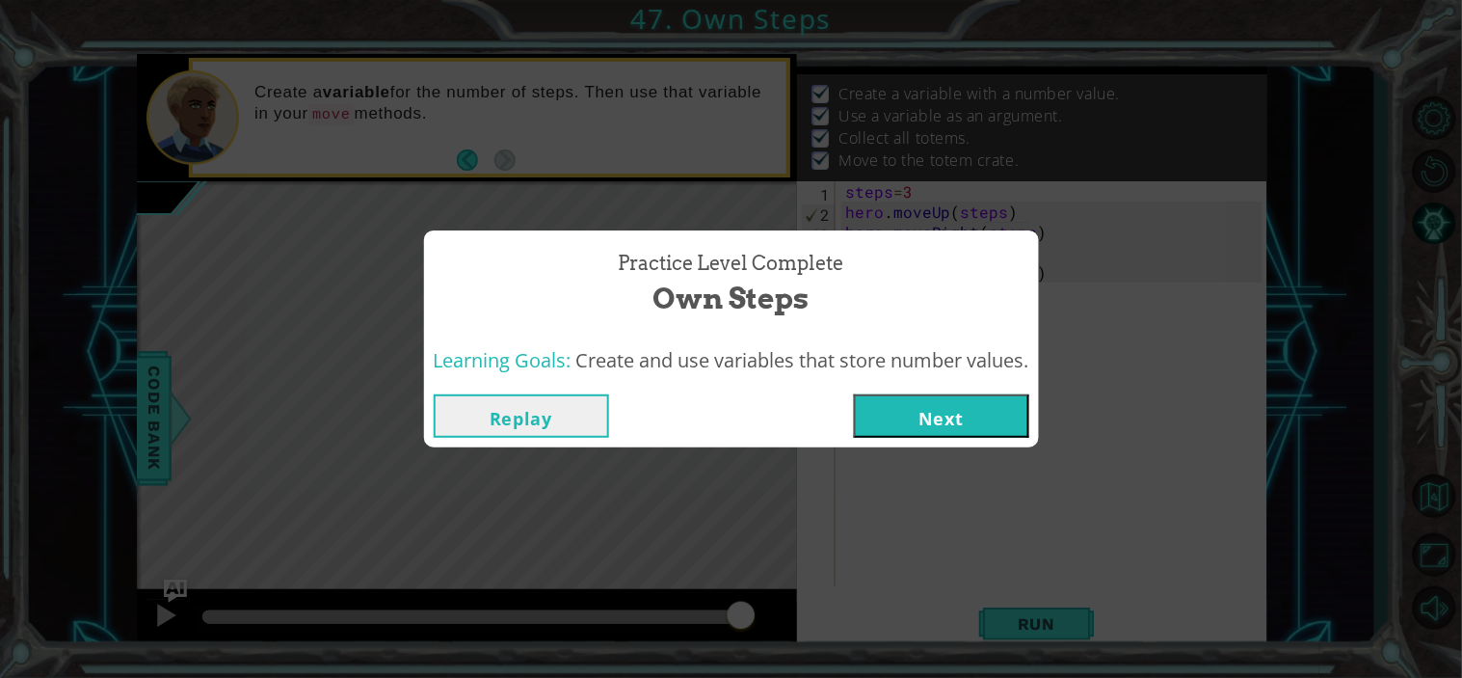
click at [941, 413] on button "Next" at bounding box center [941, 415] width 175 height 43
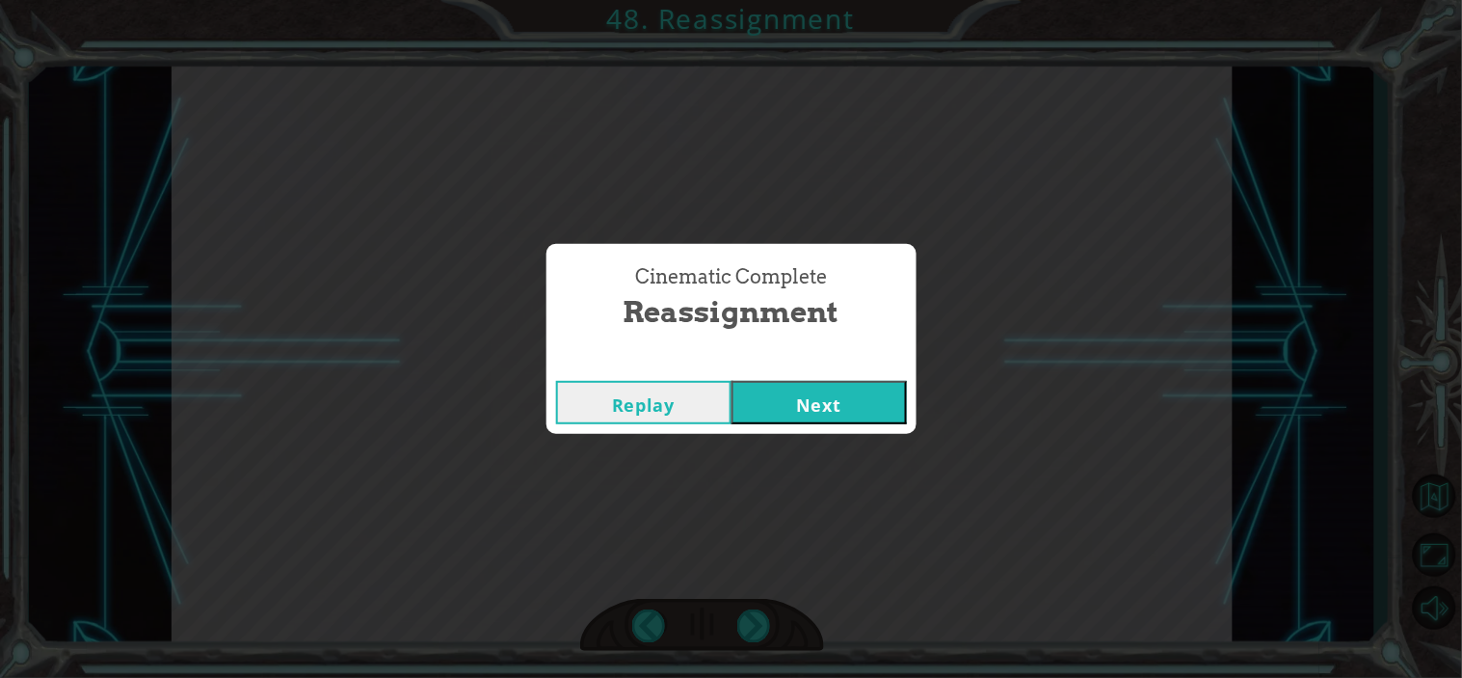
click at [783, 411] on button "Next" at bounding box center [819, 402] width 175 height 43
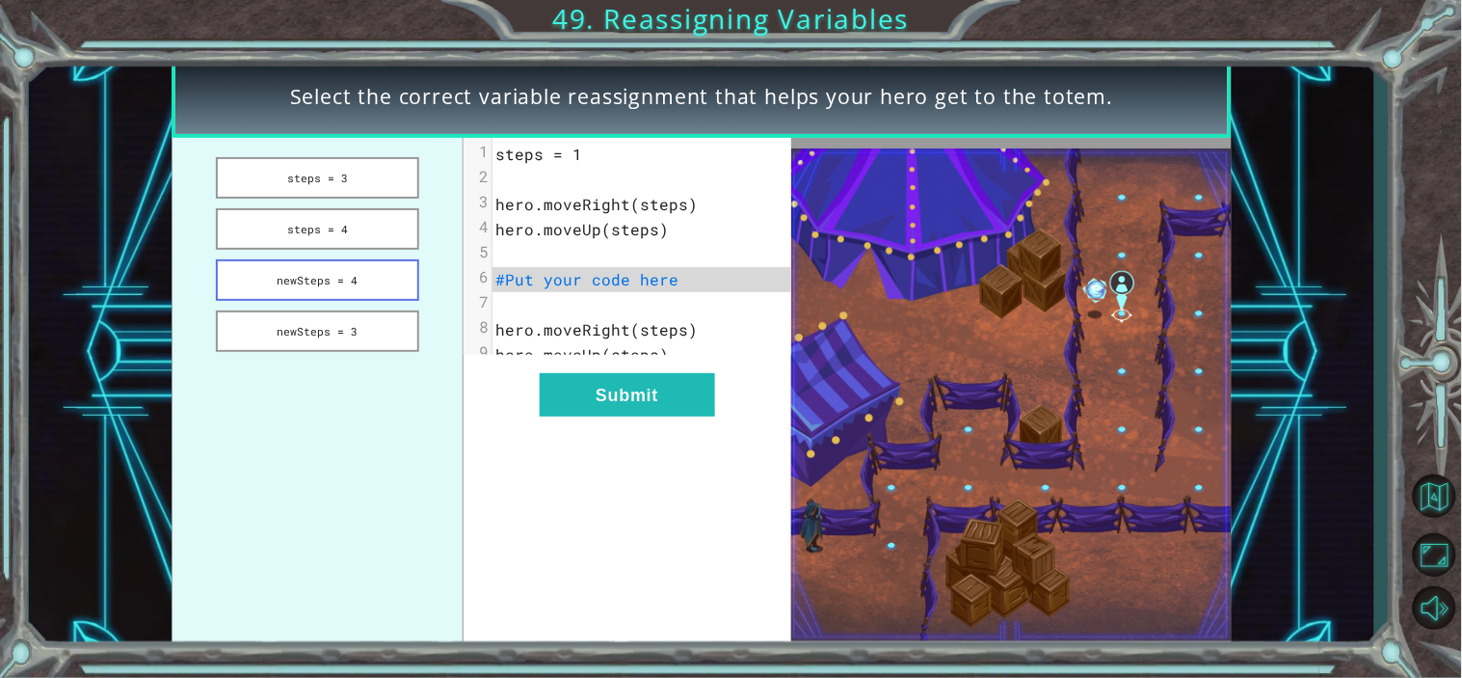
click at [324, 274] on button "newSteps = 4" at bounding box center [317, 279] width 203 height 41
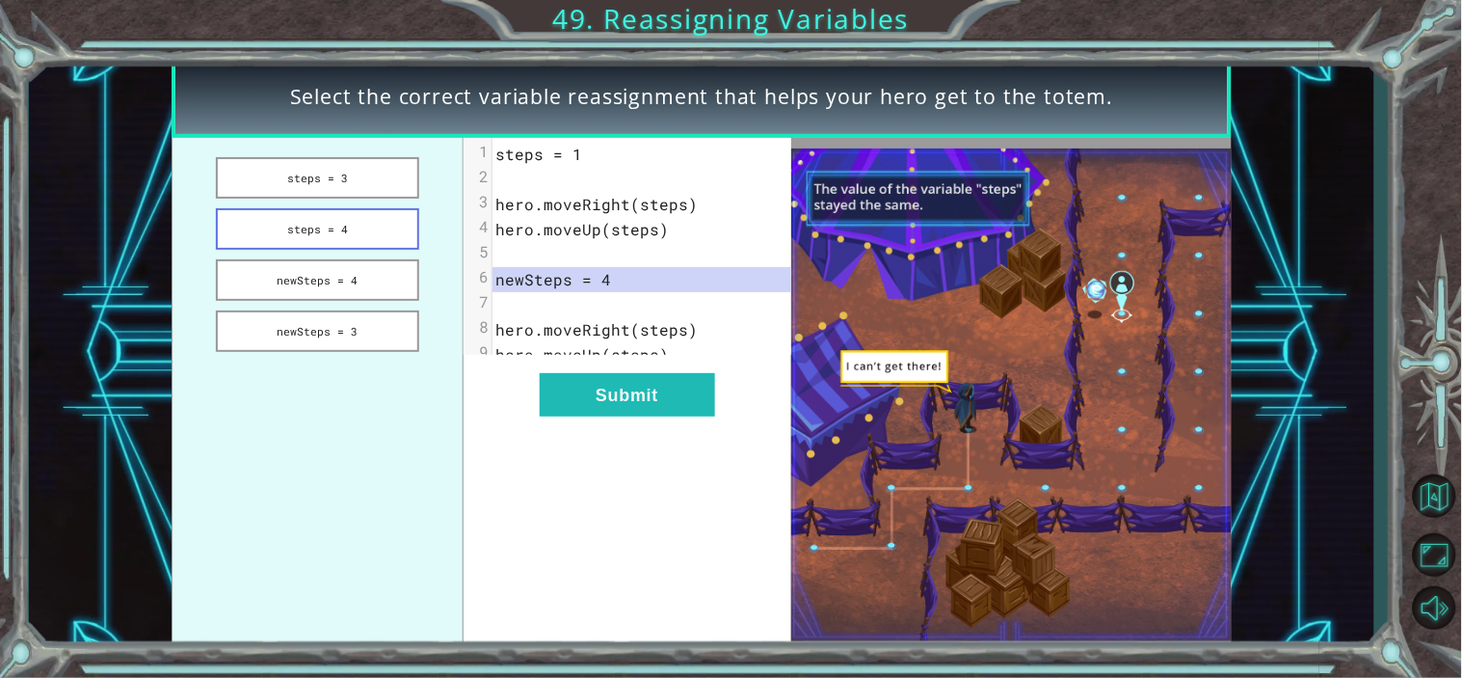
click at [350, 216] on button "steps = 4" at bounding box center [317, 228] width 203 height 41
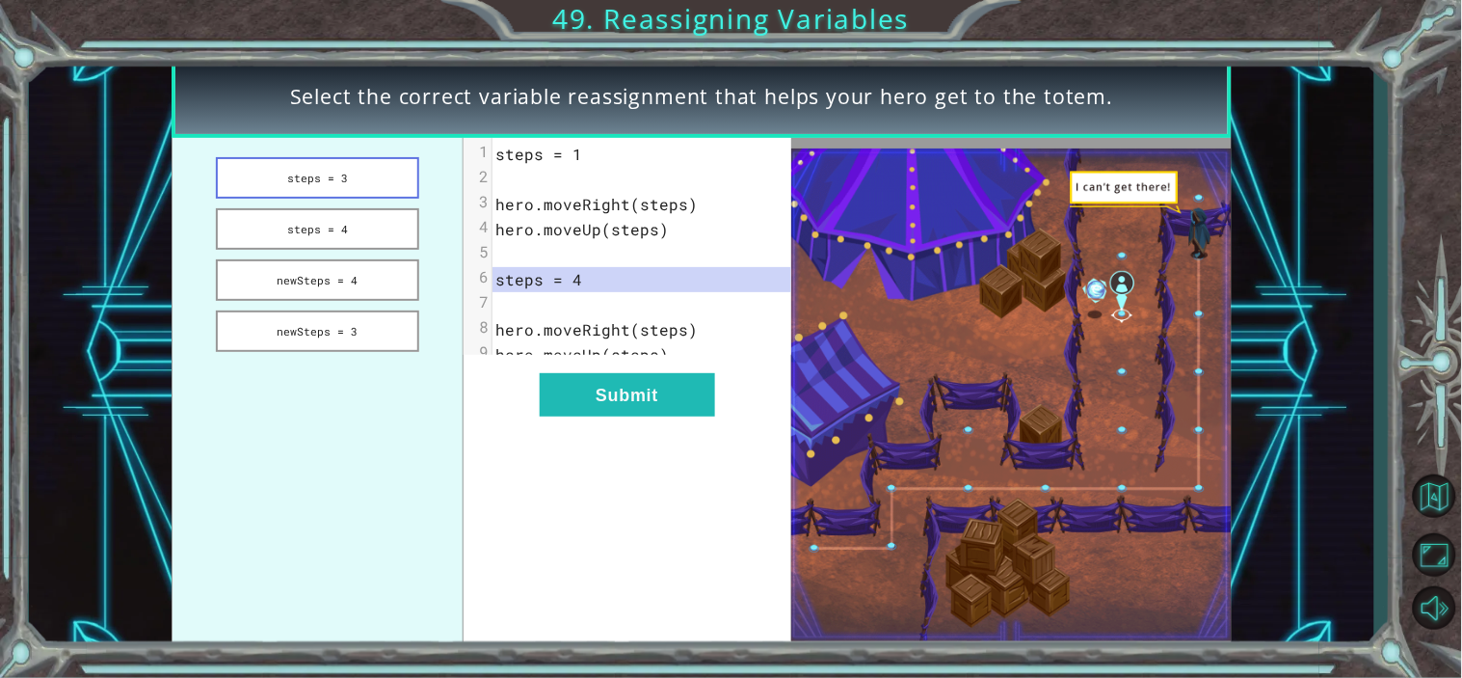
click at [335, 183] on button "steps = 3" at bounding box center [317, 177] width 203 height 41
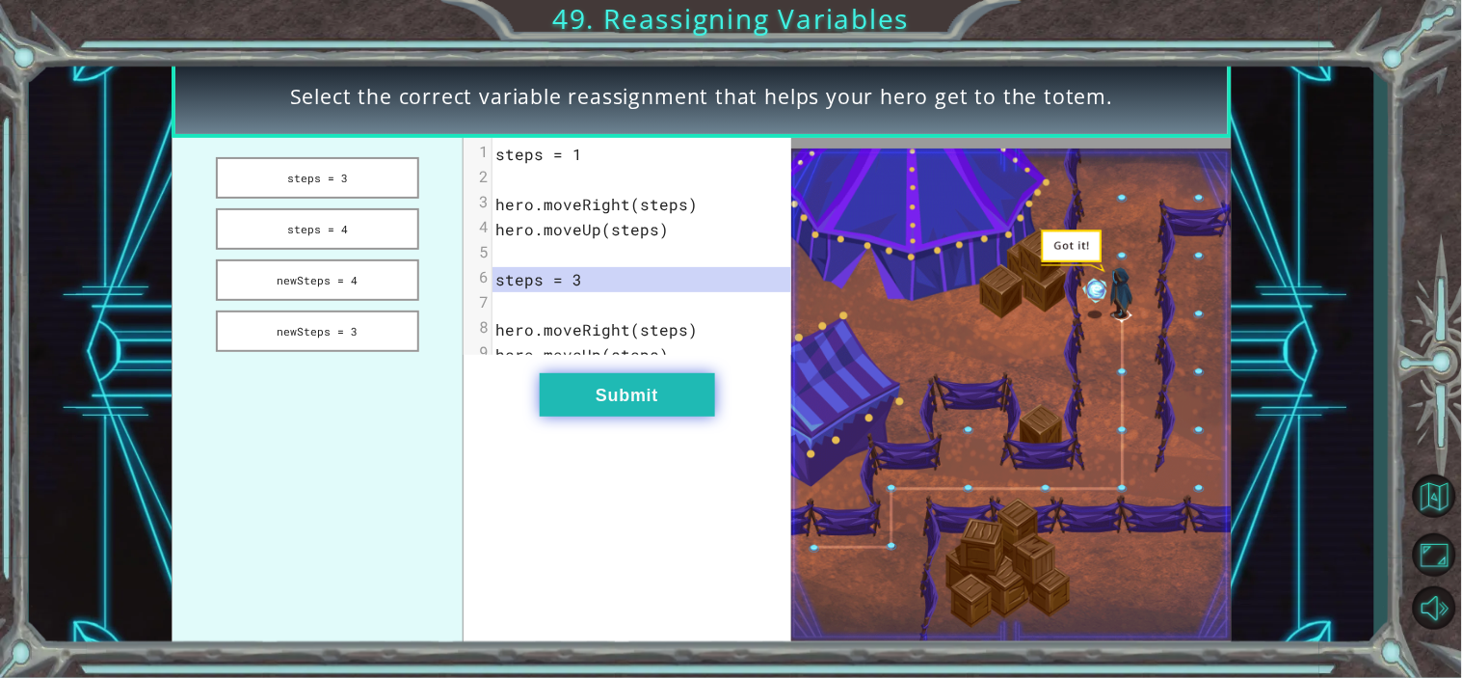
click at [592, 407] on button "Submit" at bounding box center [627, 394] width 175 height 43
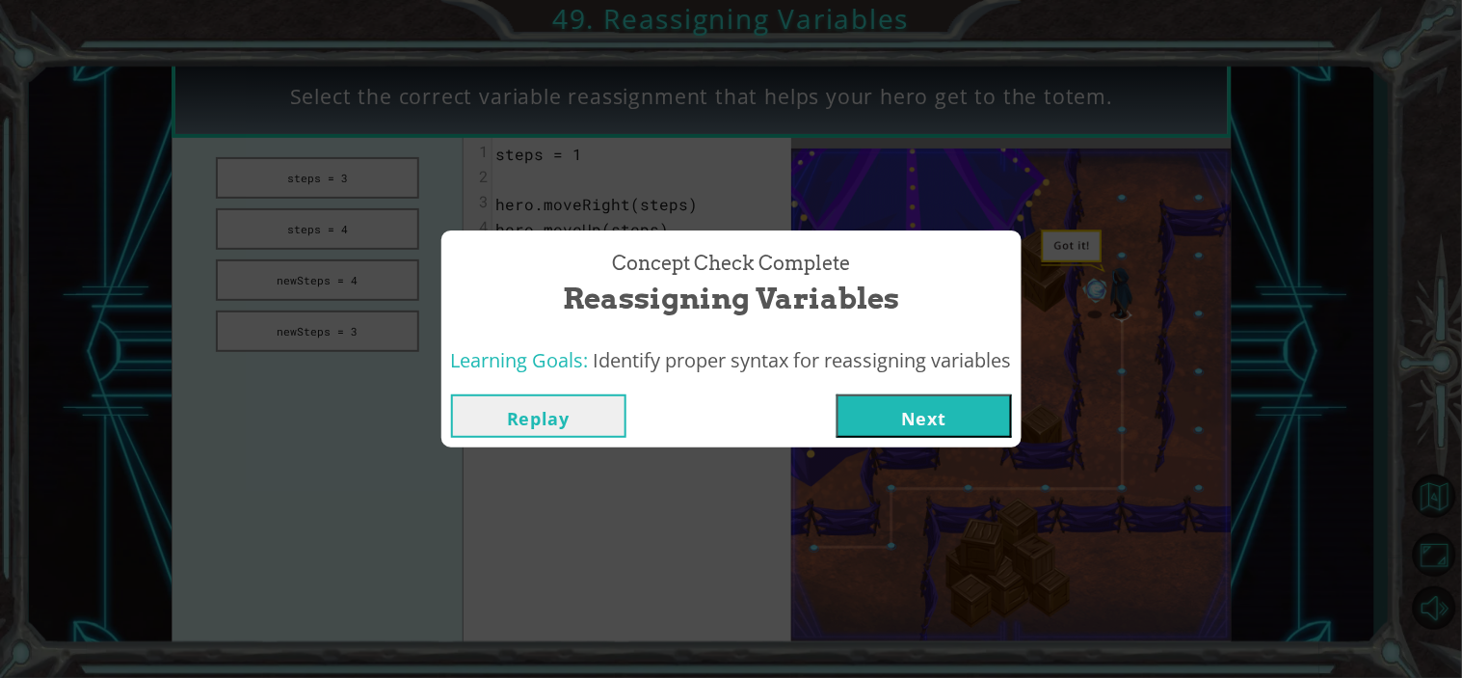
click at [956, 420] on button "Next" at bounding box center [924, 415] width 175 height 43
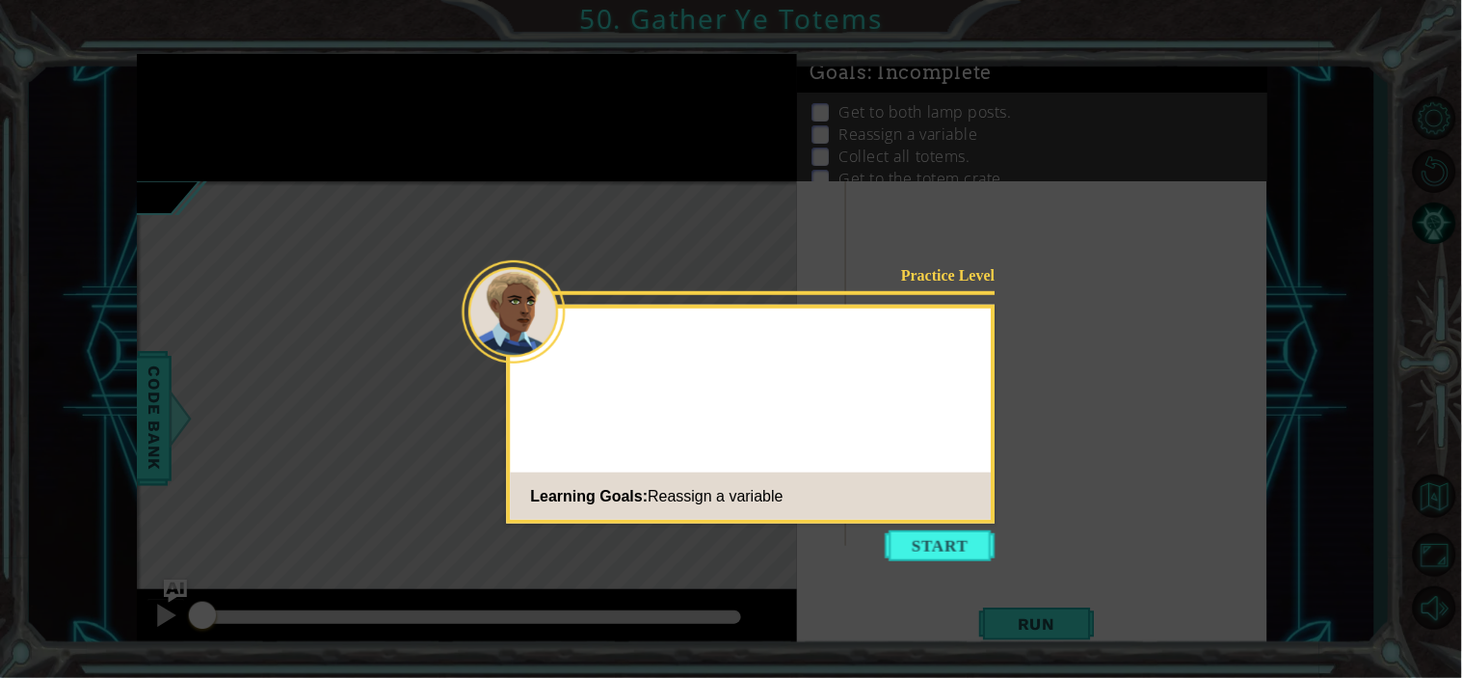
click at [913, 555] on button "Start" at bounding box center [941, 545] width 110 height 31
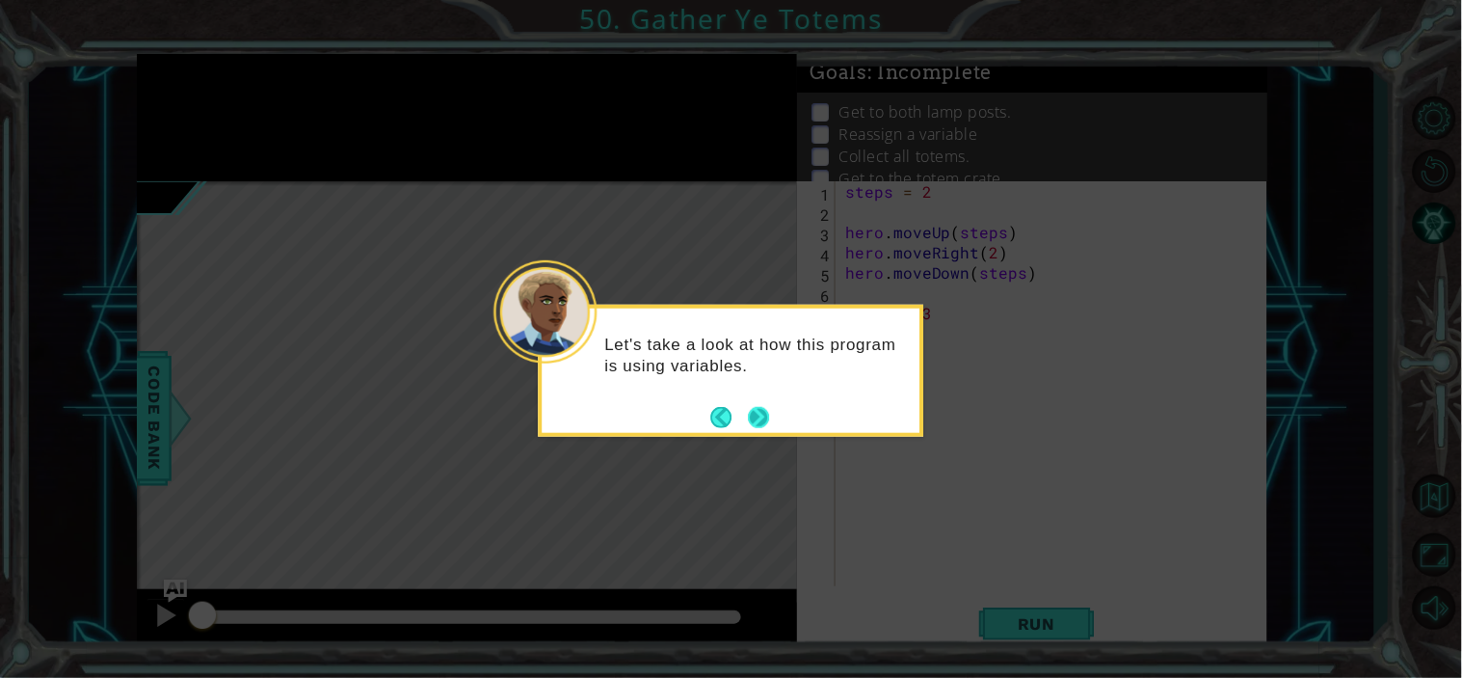
click at [756, 422] on button "Next" at bounding box center [759, 417] width 22 height 22
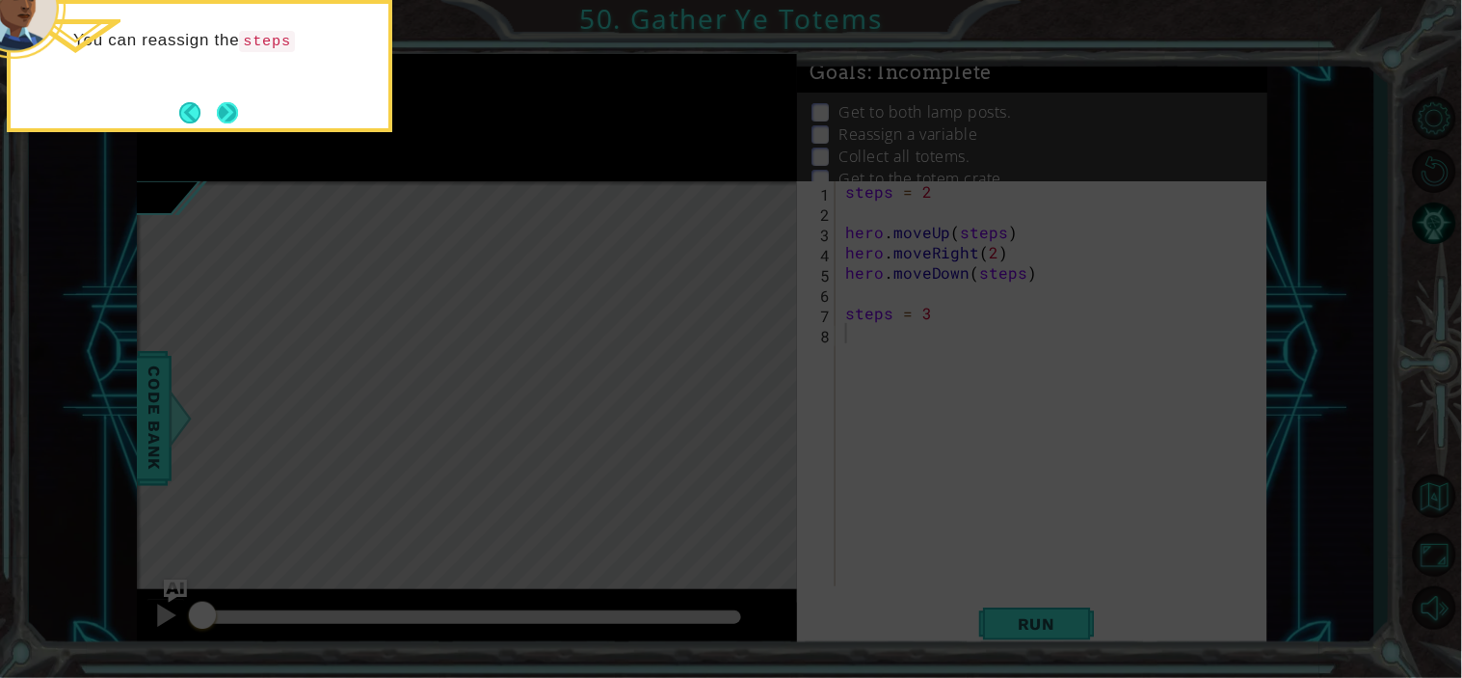
click at [233, 116] on button "Next" at bounding box center [227, 112] width 21 height 21
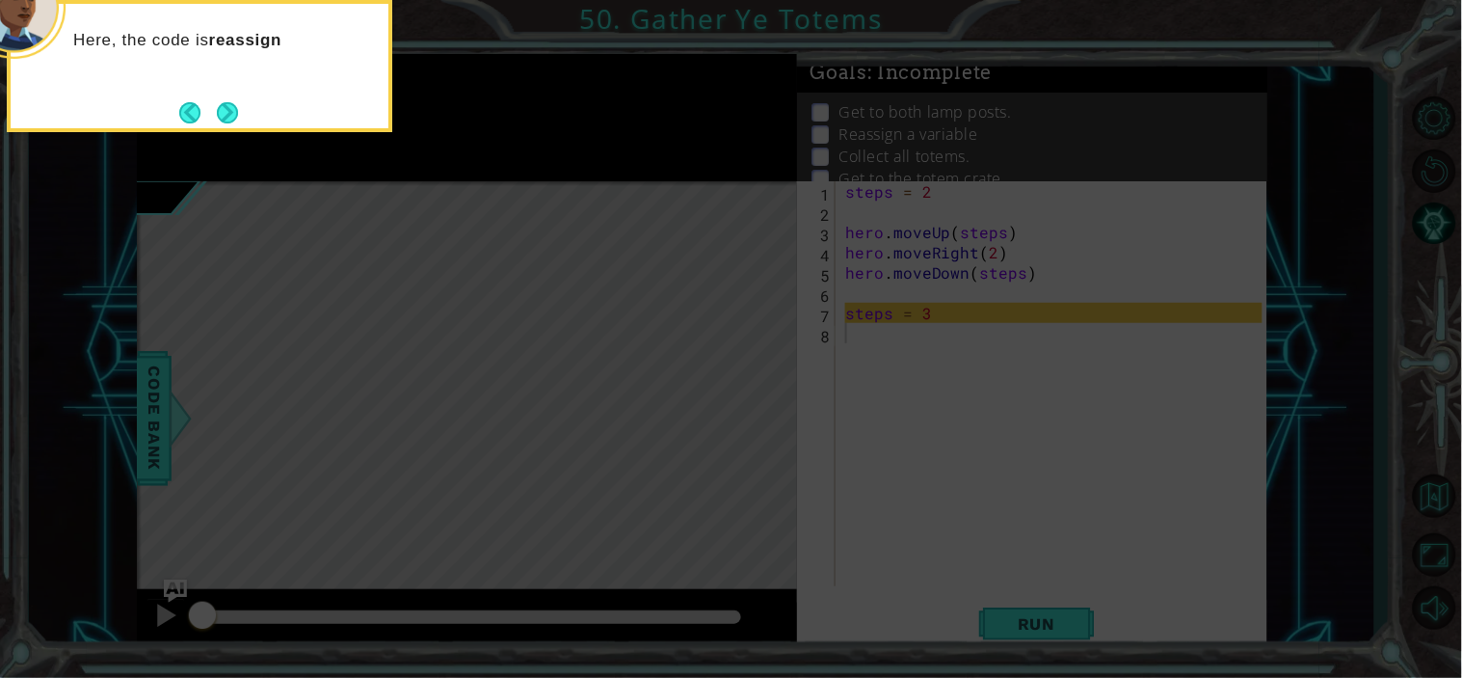
click at [233, 116] on button "Next" at bounding box center [227, 112] width 21 height 21
click at [233, 116] on body "1 ההההההההההההההההההההההההההההההההההההההההההההההההההההההההההההההההההההההההההההה…" at bounding box center [731, 339] width 1462 height 678
click at [233, 116] on button "Next" at bounding box center [228, 112] width 22 height 22
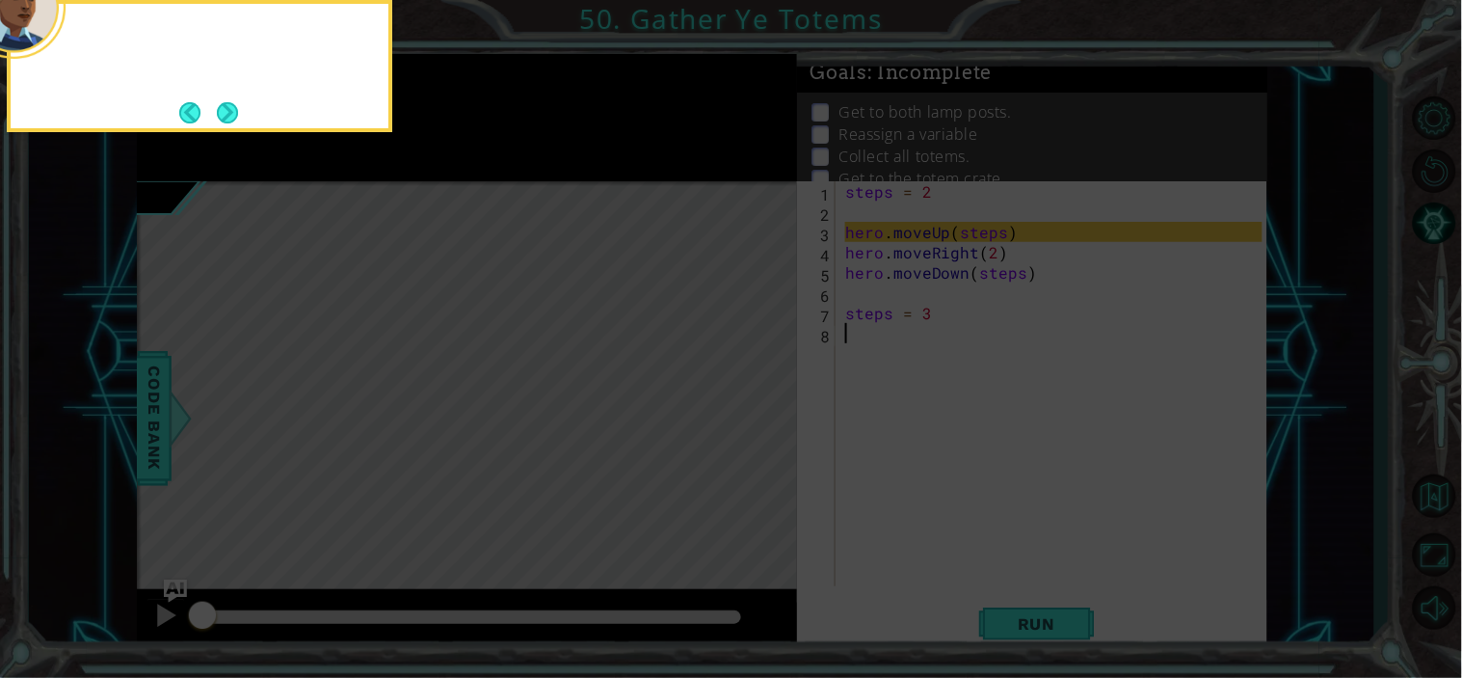
click at [233, 116] on body "1 ההההההההההההההההההההההההההההההההההההההההההההההההההההההההההההההההההההההההההההה…" at bounding box center [731, 339] width 1462 height 678
click at [233, 116] on button "Next" at bounding box center [227, 112] width 21 height 21
click at [233, 116] on body "1 ההההההההההההההההההההההההההההההההההההההההההההההההההההההההההההההההההההההההההההה…" at bounding box center [731, 339] width 1462 height 678
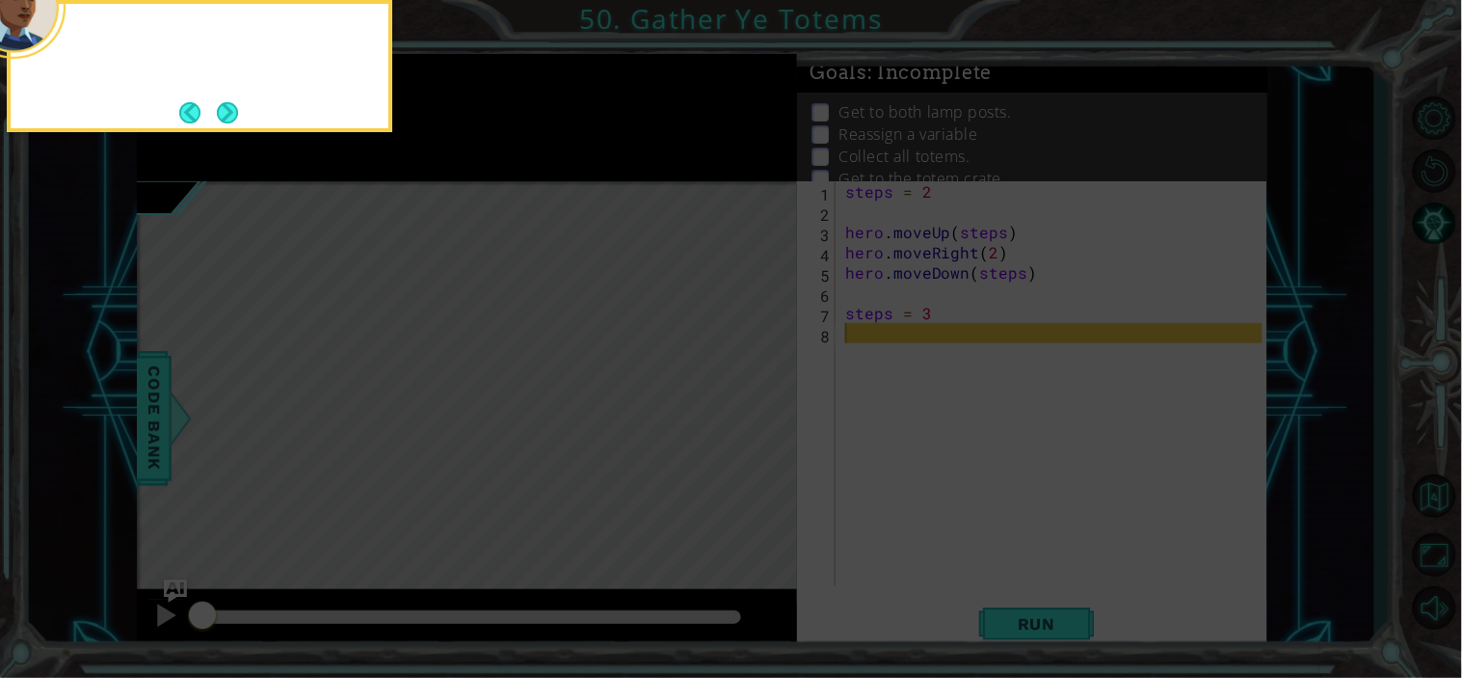
click at [233, 116] on button "Next" at bounding box center [227, 112] width 21 height 21
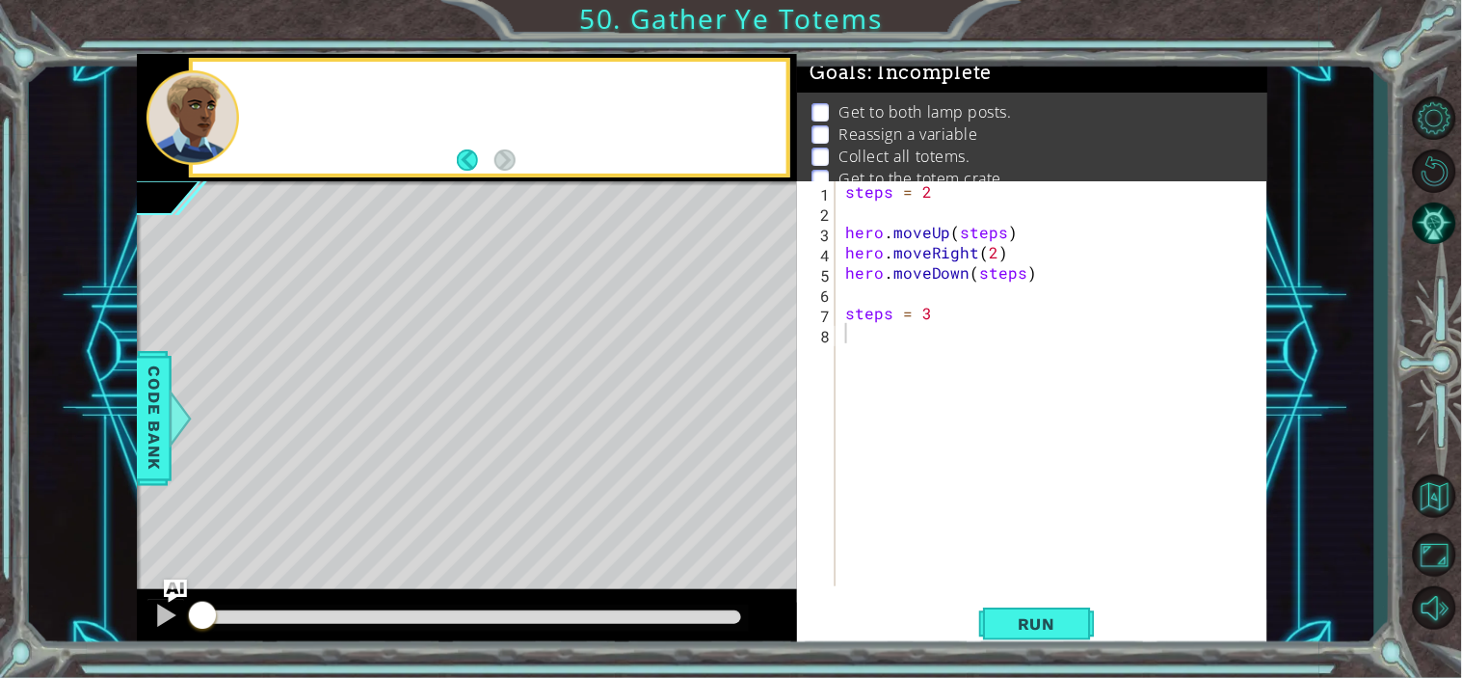
click at [233, 116] on div at bounding box center [194, 117] width 93 height 94
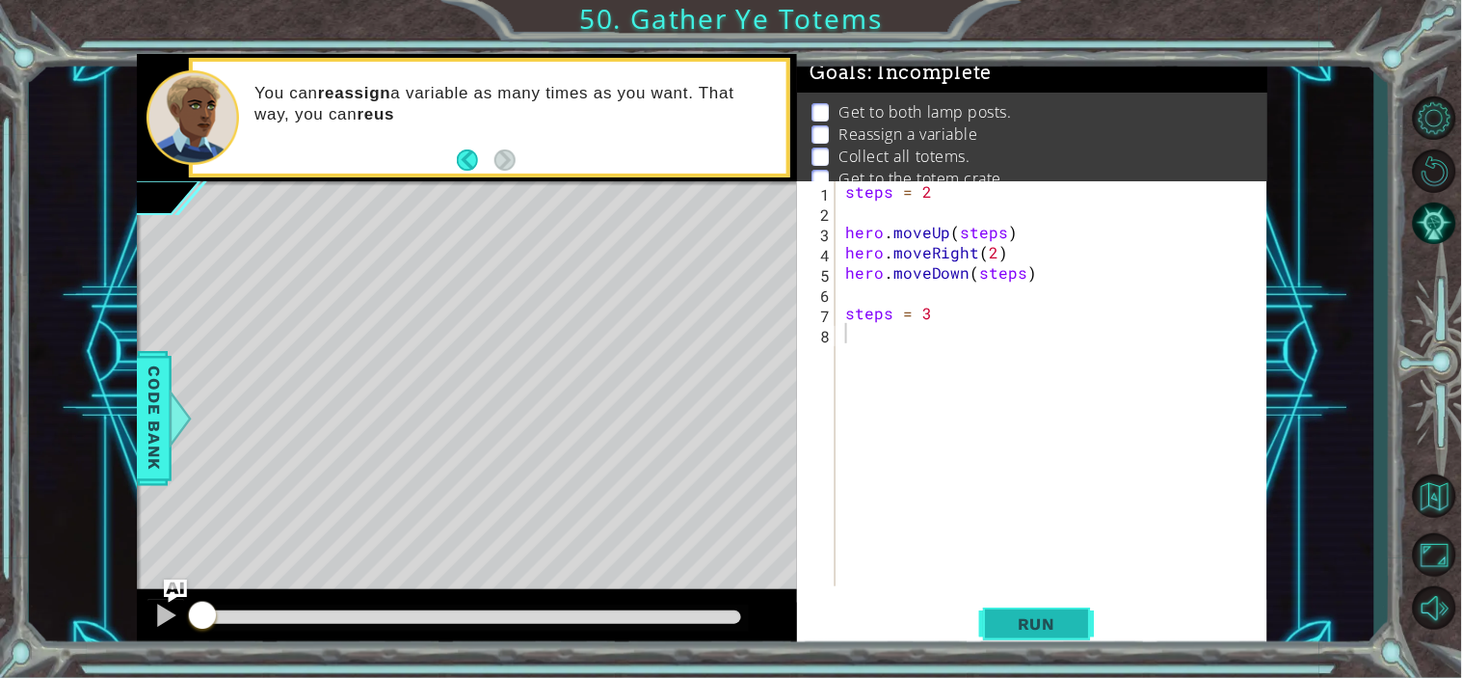
click at [998, 630] on button "Run" at bounding box center [1037, 623] width 116 height 47
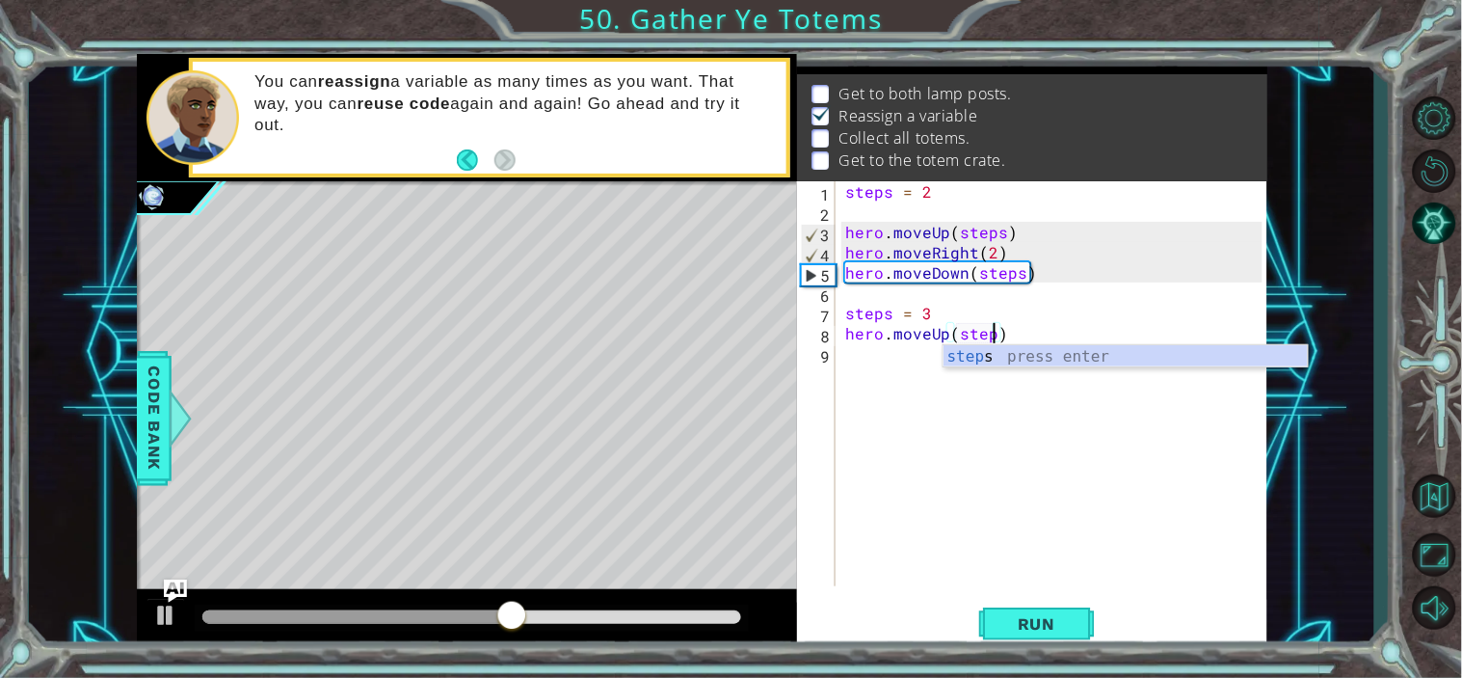
scroll to position [0, 8]
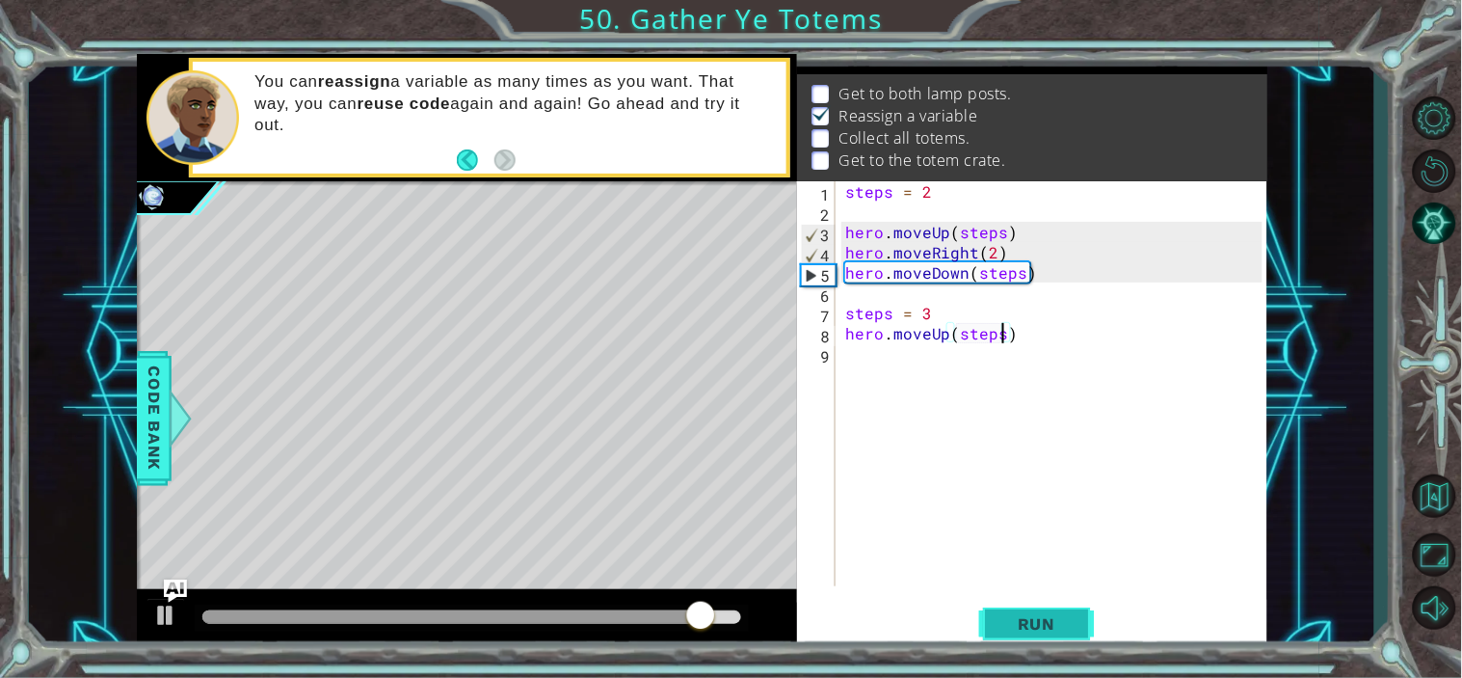
type textarea "hero.moveUp(steps)"
click at [1009, 603] on button "Run" at bounding box center [1037, 623] width 116 height 47
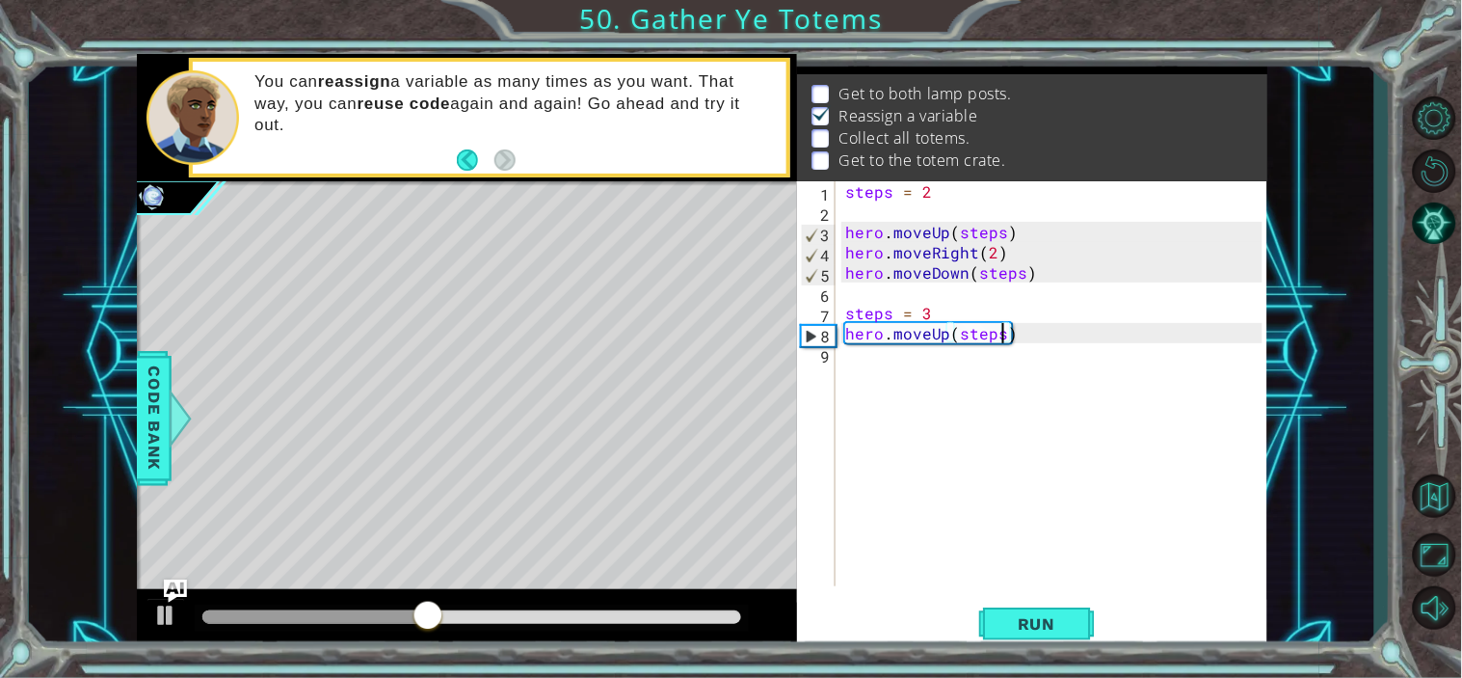
click at [1077, 357] on div "steps = 2 hero . moveUp ( steps ) hero . moveRight ( 2 ) hero . moveDown ( step…" at bounding box center [1057, 403] width 431 height 445
type textarea "steps=2"
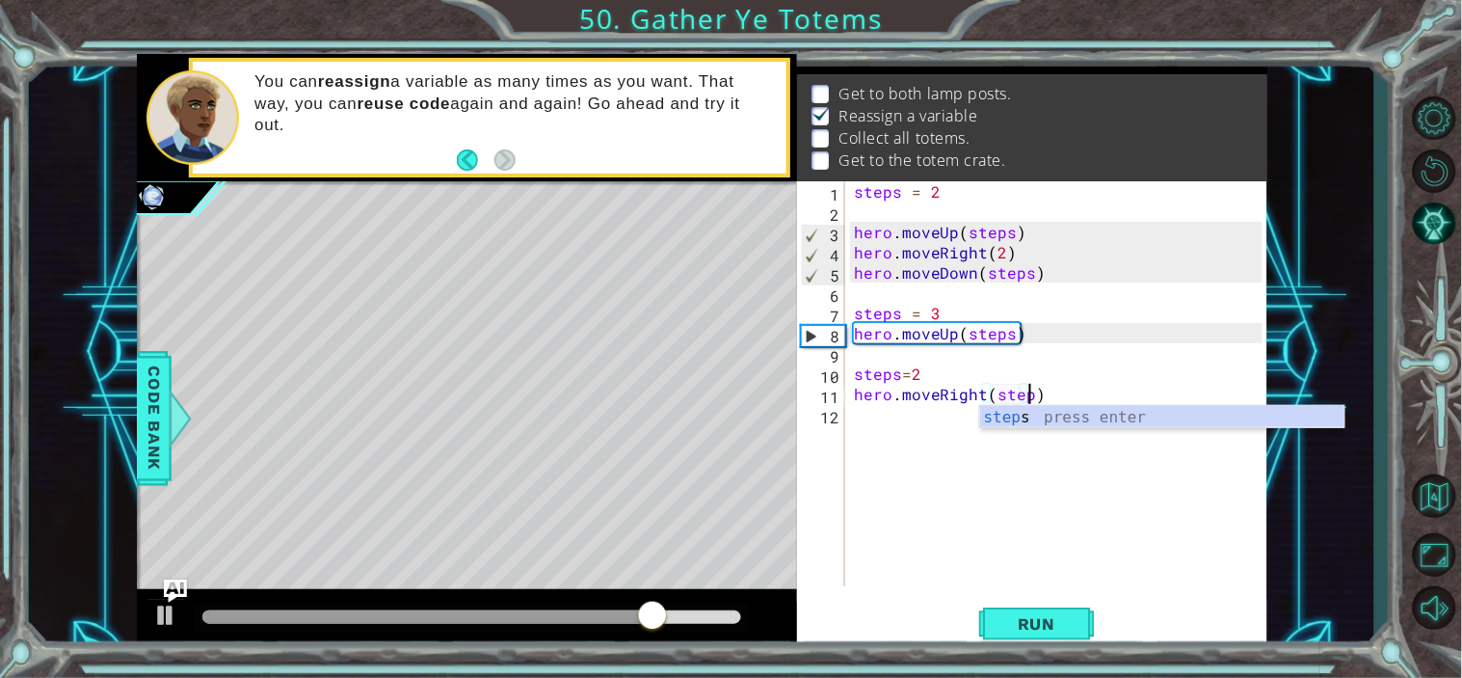
scroll to position [0, 11]
type textarea "hero.moveRight(steps)"
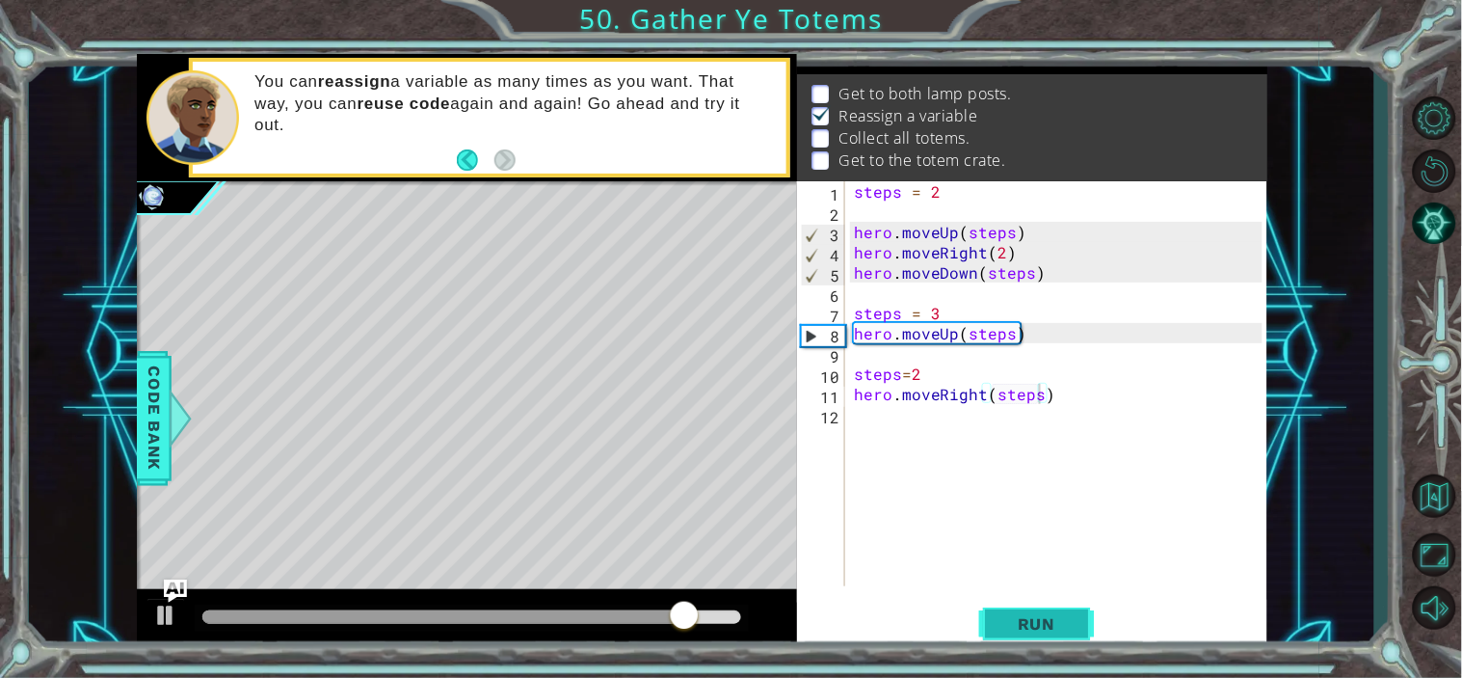
click at [1034, 628] on span "Run" at bounding box center [1037, 623] width 76 height 19
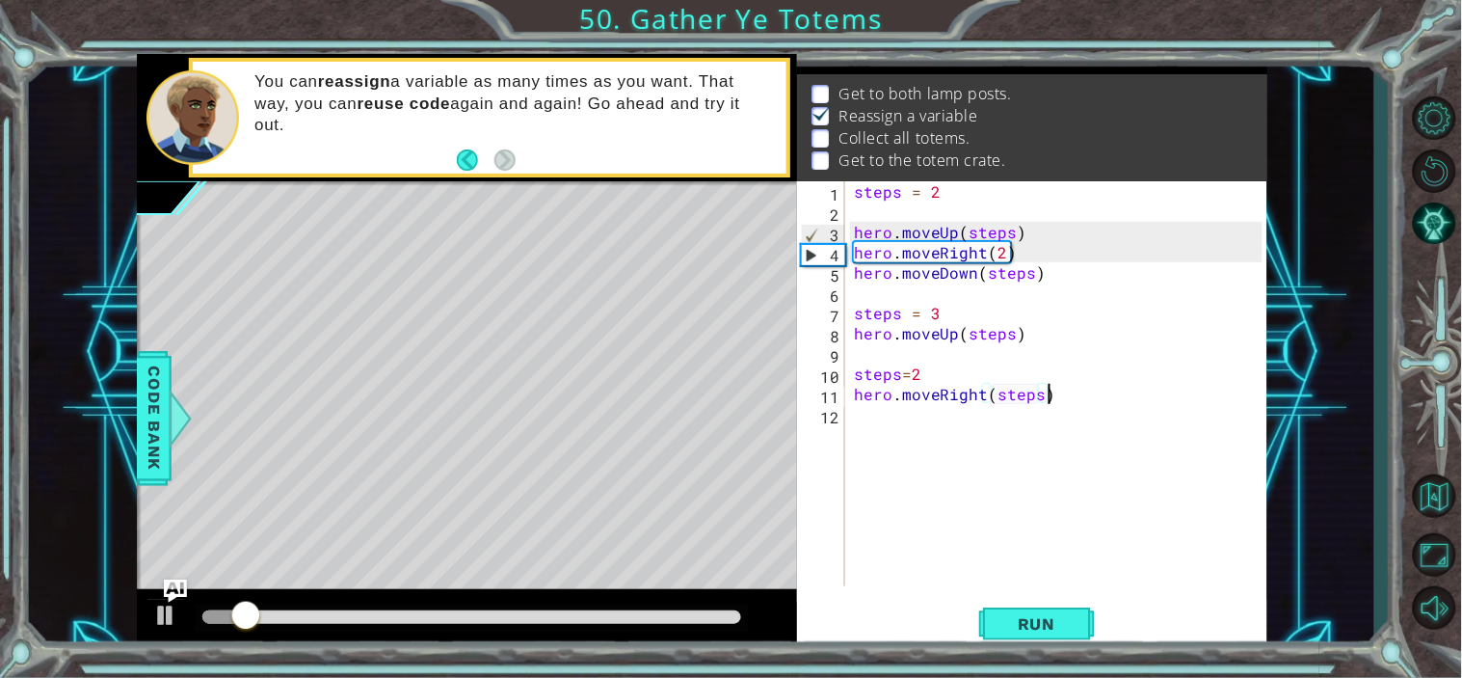
click at [1081, 402] on div "steps = 2 hero . moveUp ( steps ) hero . moveRight ( 2 ) hero . moveDown ( step…" at bounding box center [1061, 403] width 422 height 445
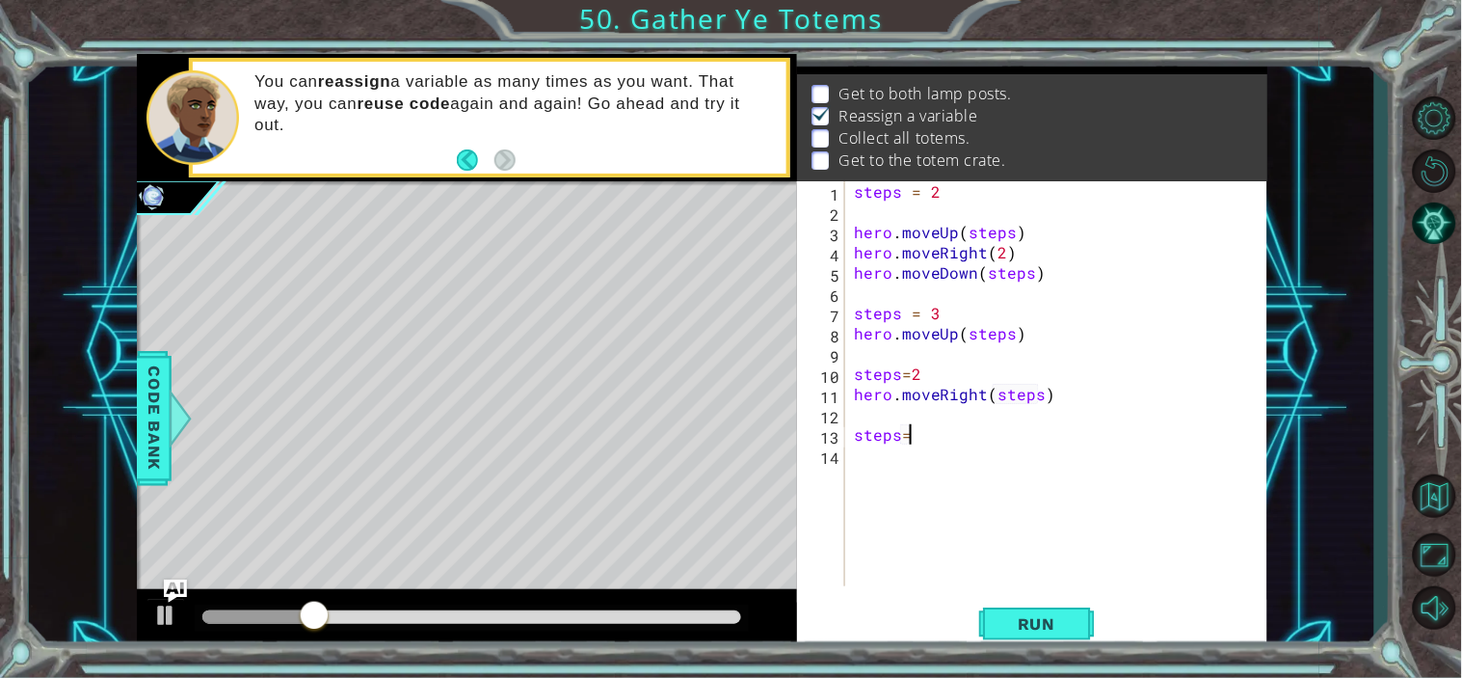
scroll to position [0, 2]
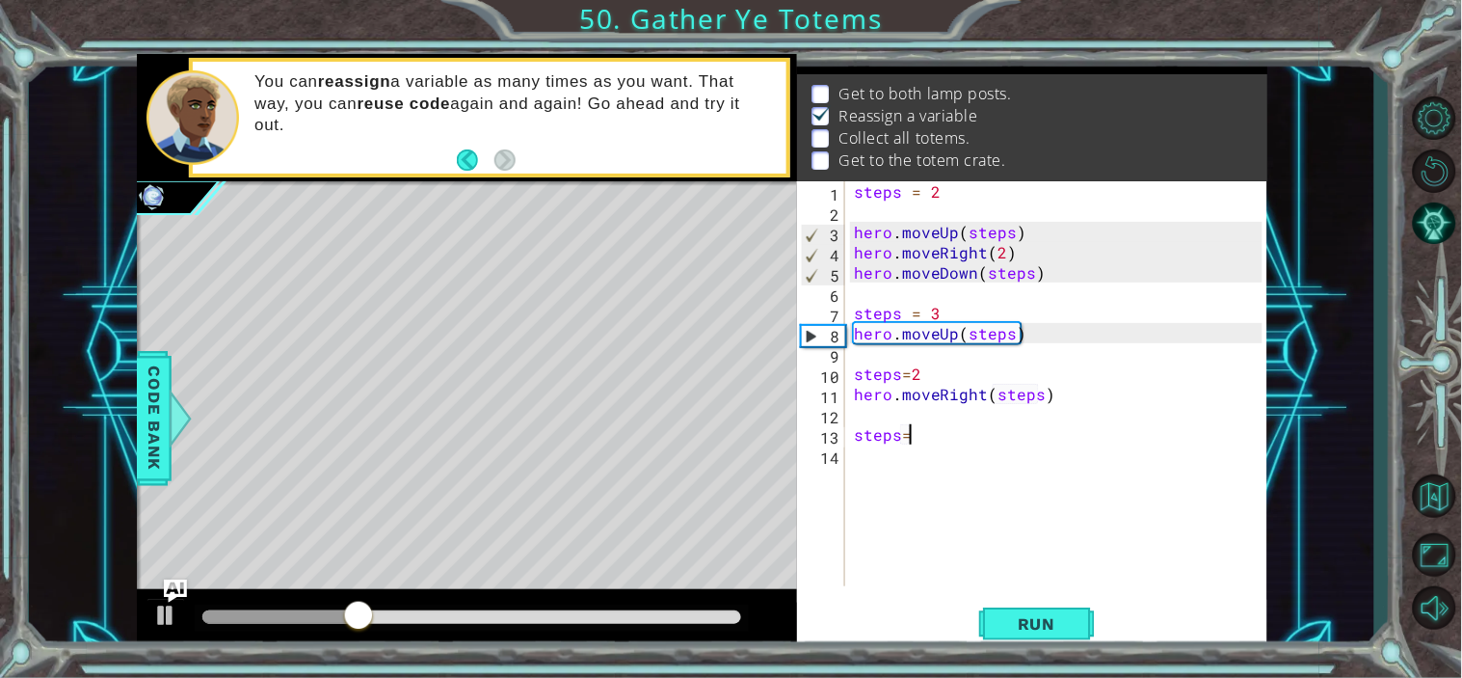
type textarea "steps=3"
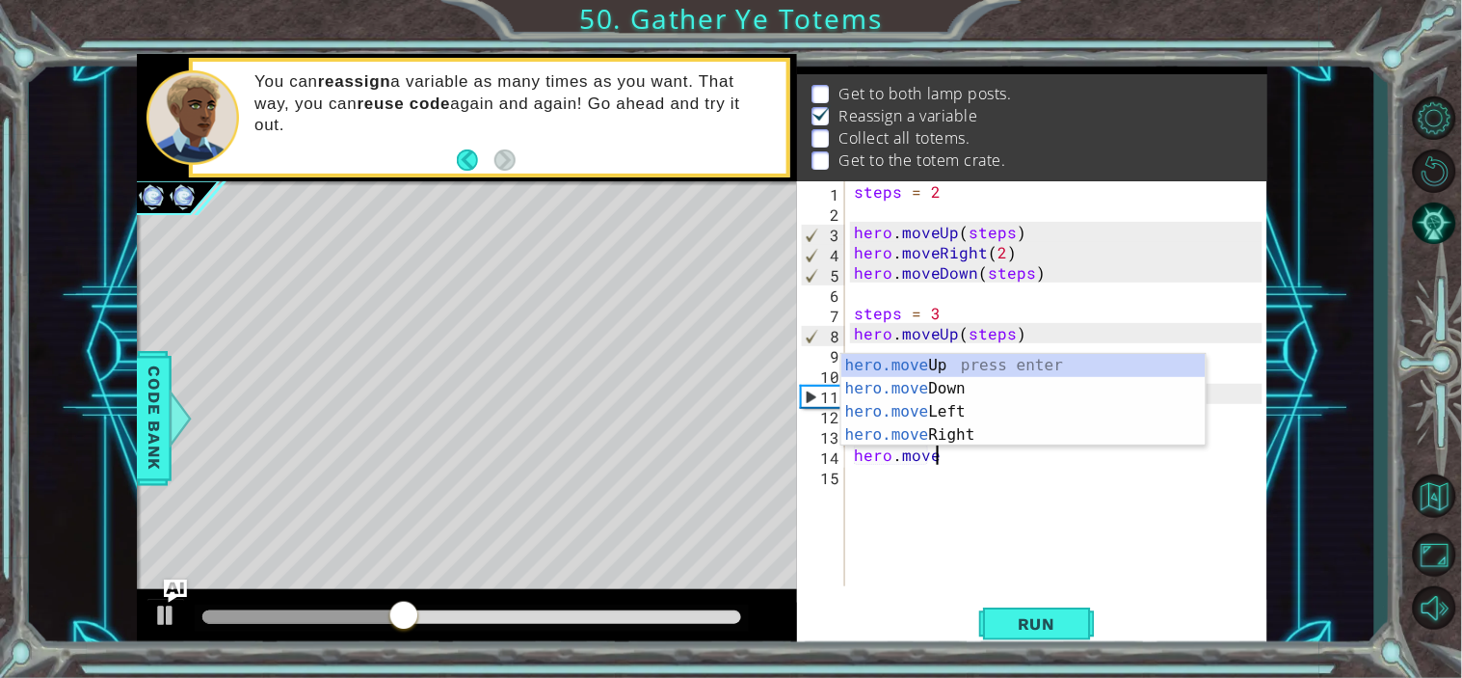
scroll to position [0, 4]
click at [990, 389] on div "hero.move Up press enter hero.move Down press enter hero.move Left press enter …" at bounding box center [1024, 423] width 364 height 139
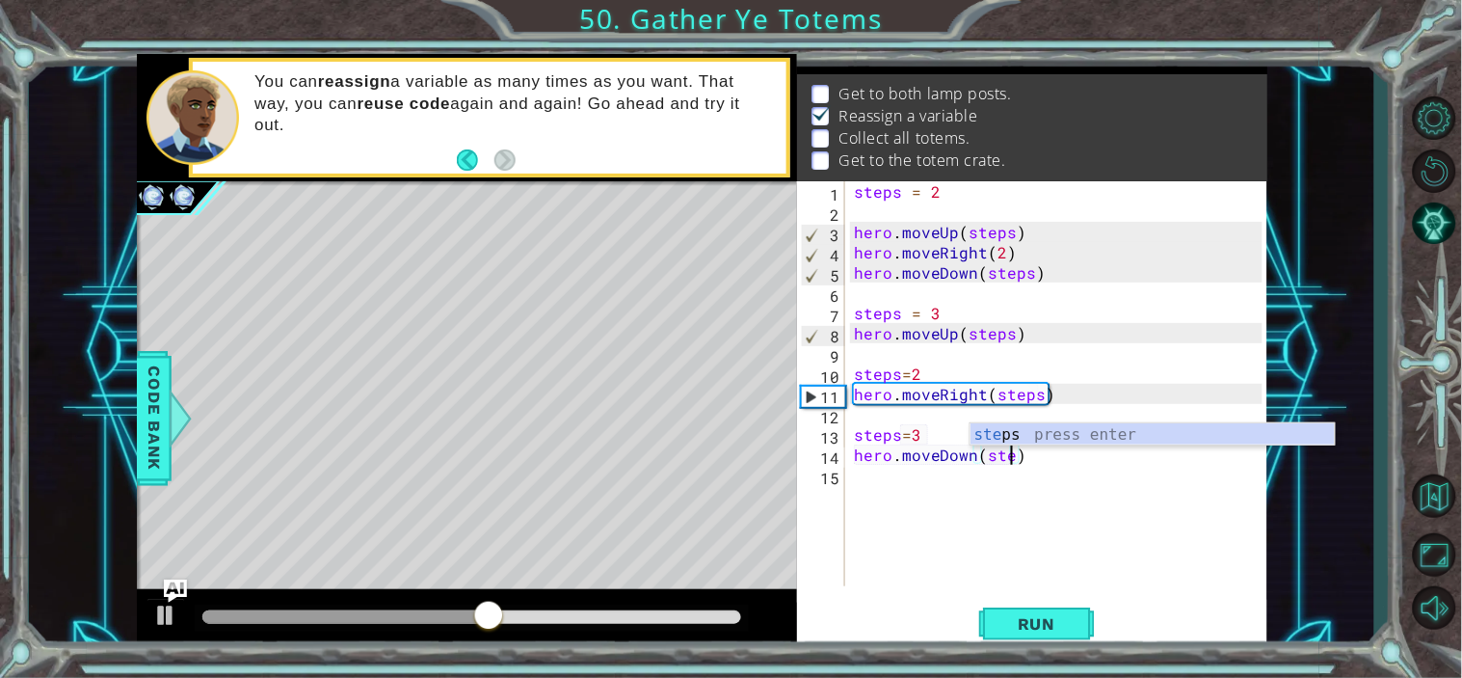
scroll to position [0, 10]
type textarea "hero.moveDown(steps)"
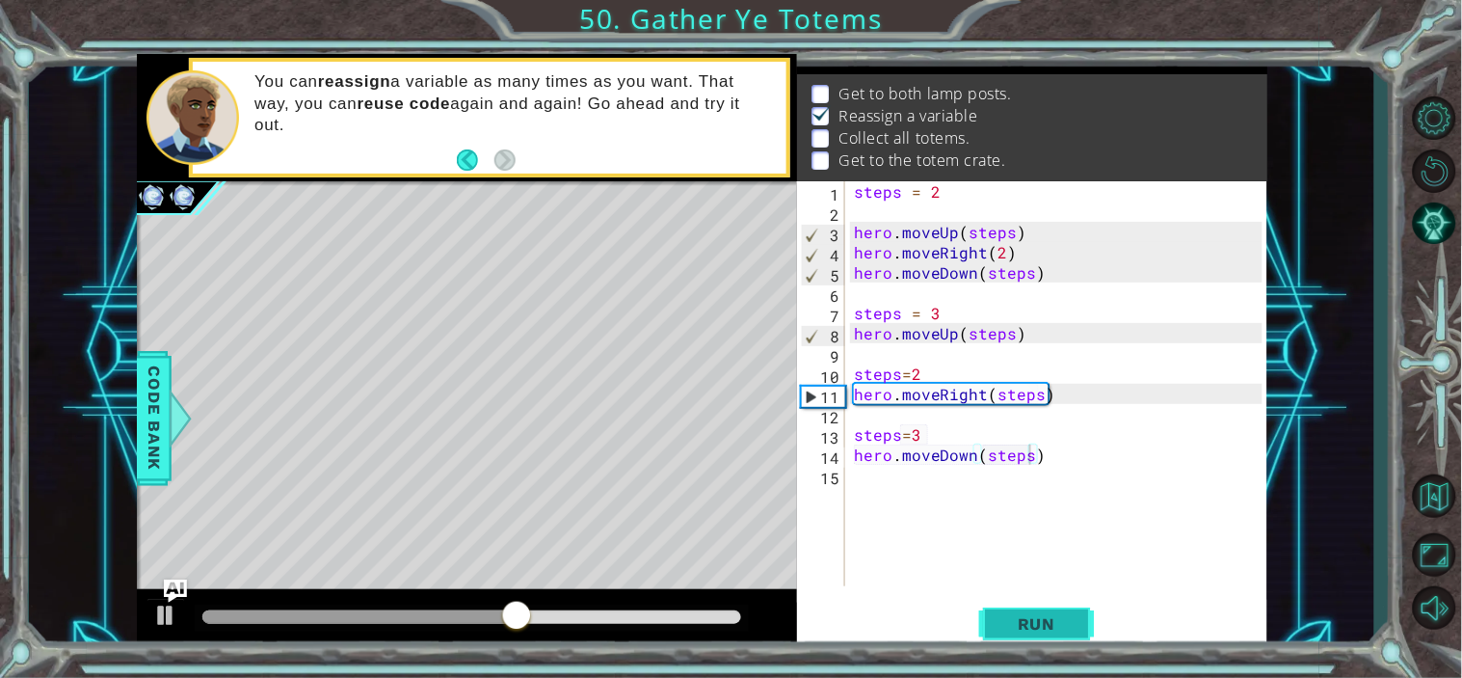
click at [1048, 615] on span "Run" at bounding box center [1037, 623] width 76 height 19
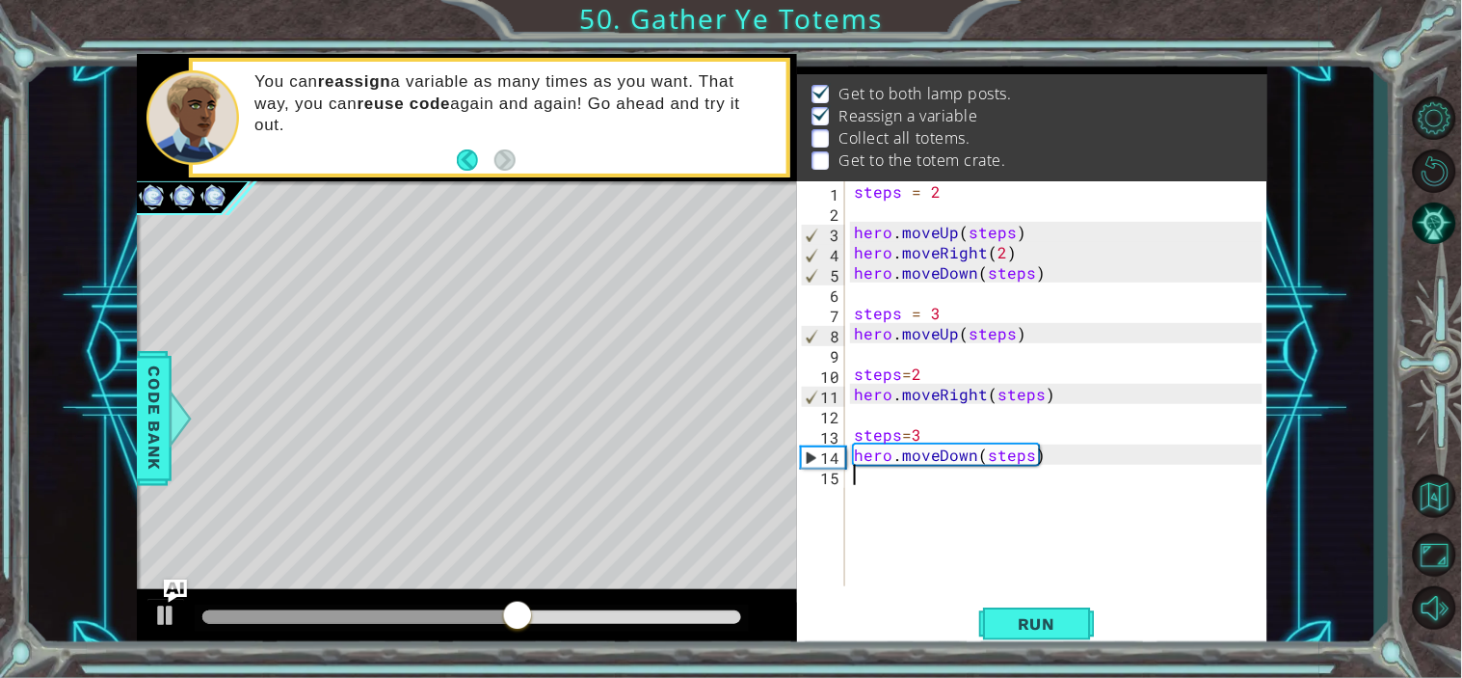
click at [1085, 494] on div "steps = 2 hero . moveUp ( steps ) hero . moveRight ( 2 ) hero . moveDown ( step…" at bounding box center [1061, 403] width 422 height 445
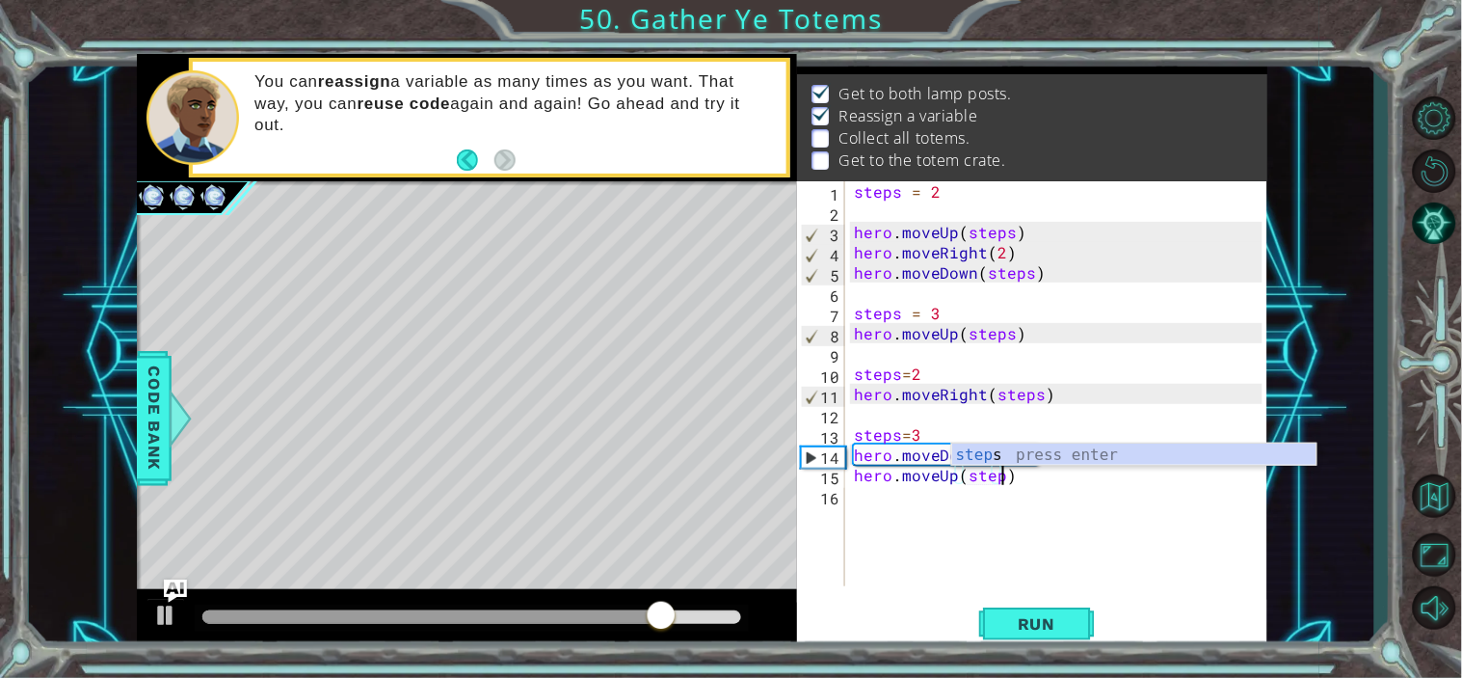
scroll to position [0, 8]
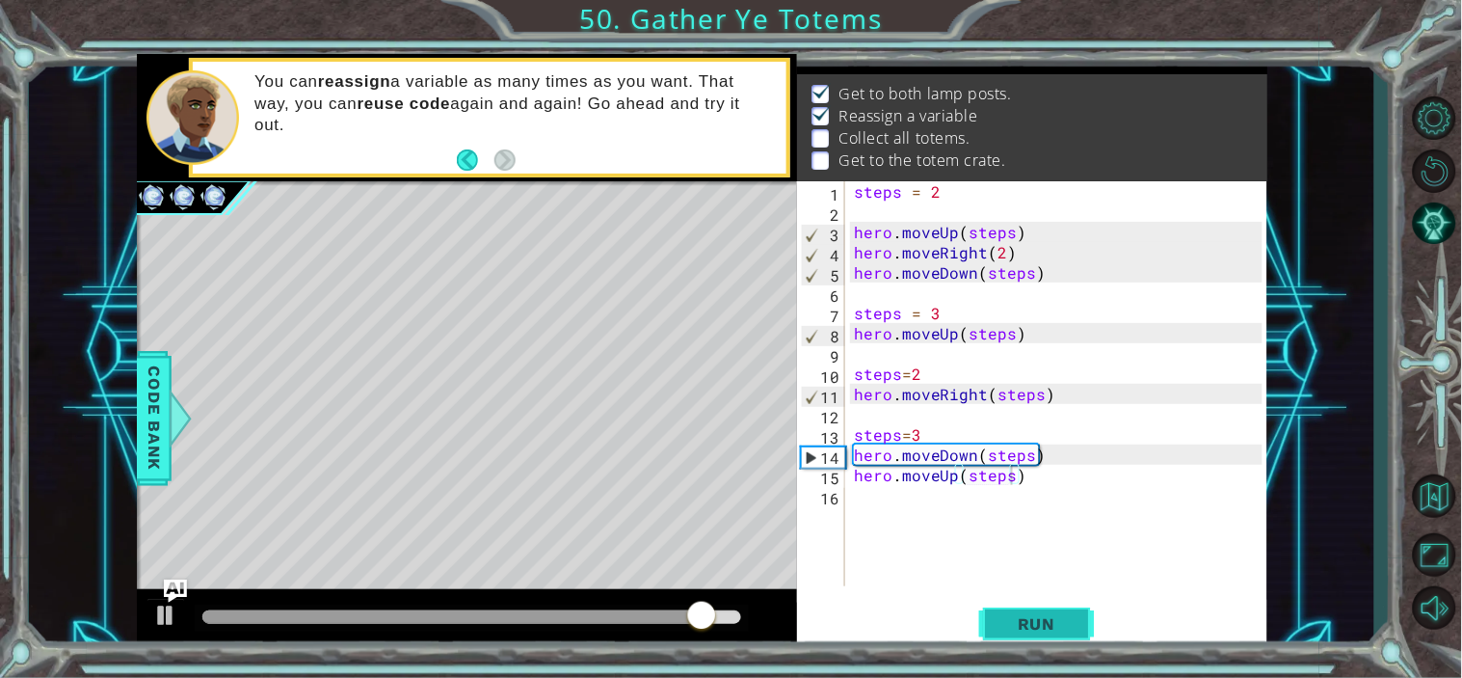
click at [1016, 641] on button "Run" at bounding box center [1037, 623] width 116 height 47
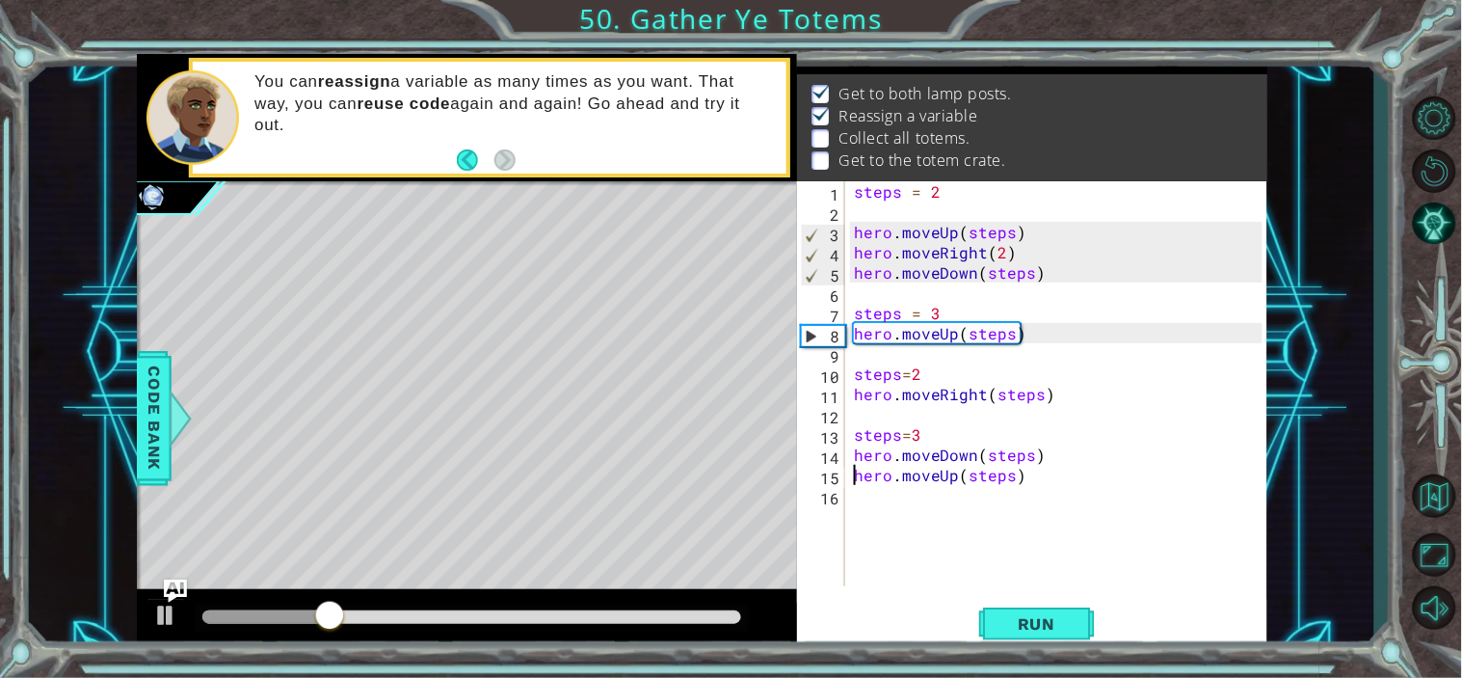
click at [851, 478] on div "steps = 2 hero . moveUp ( steps ) hero . moveRight ( 2 ) hero . moveDown ( step…" at bounding box center [1061, 403] width 422 height 445
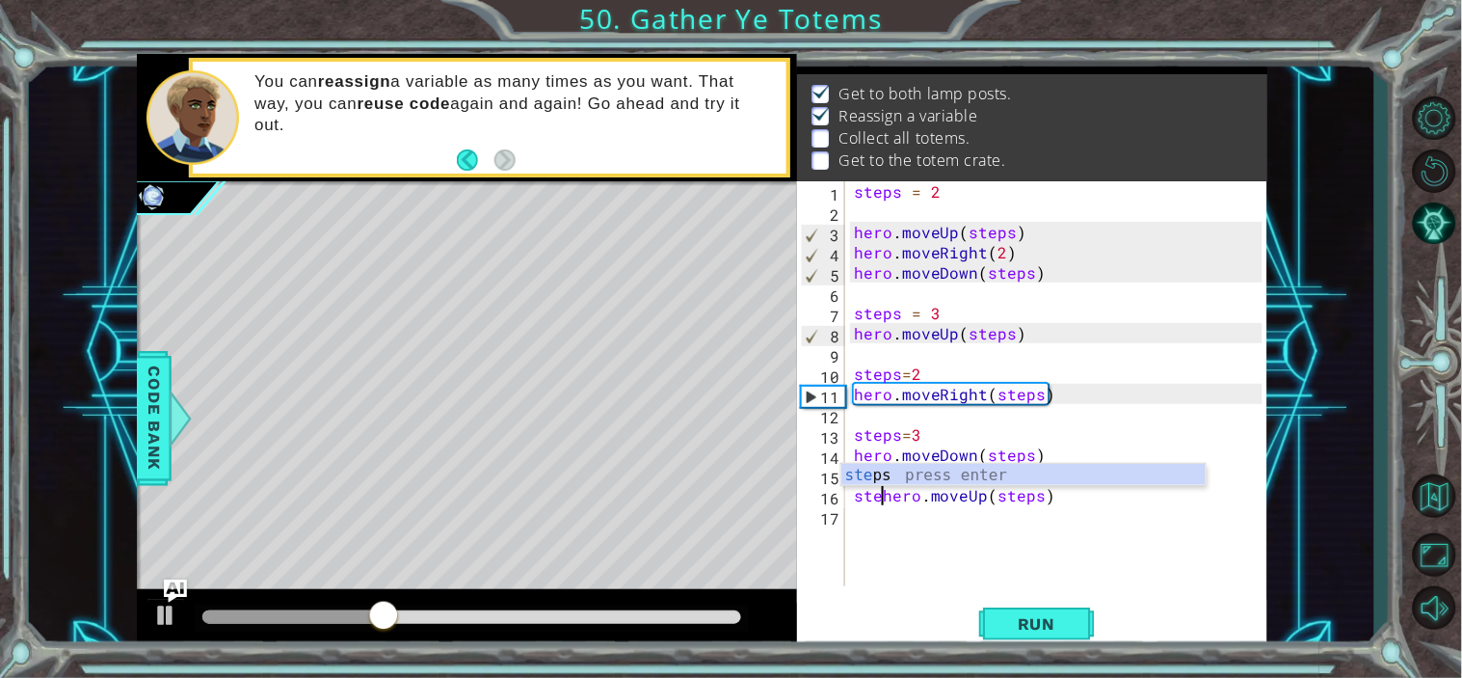
scroll to position [0, 3]
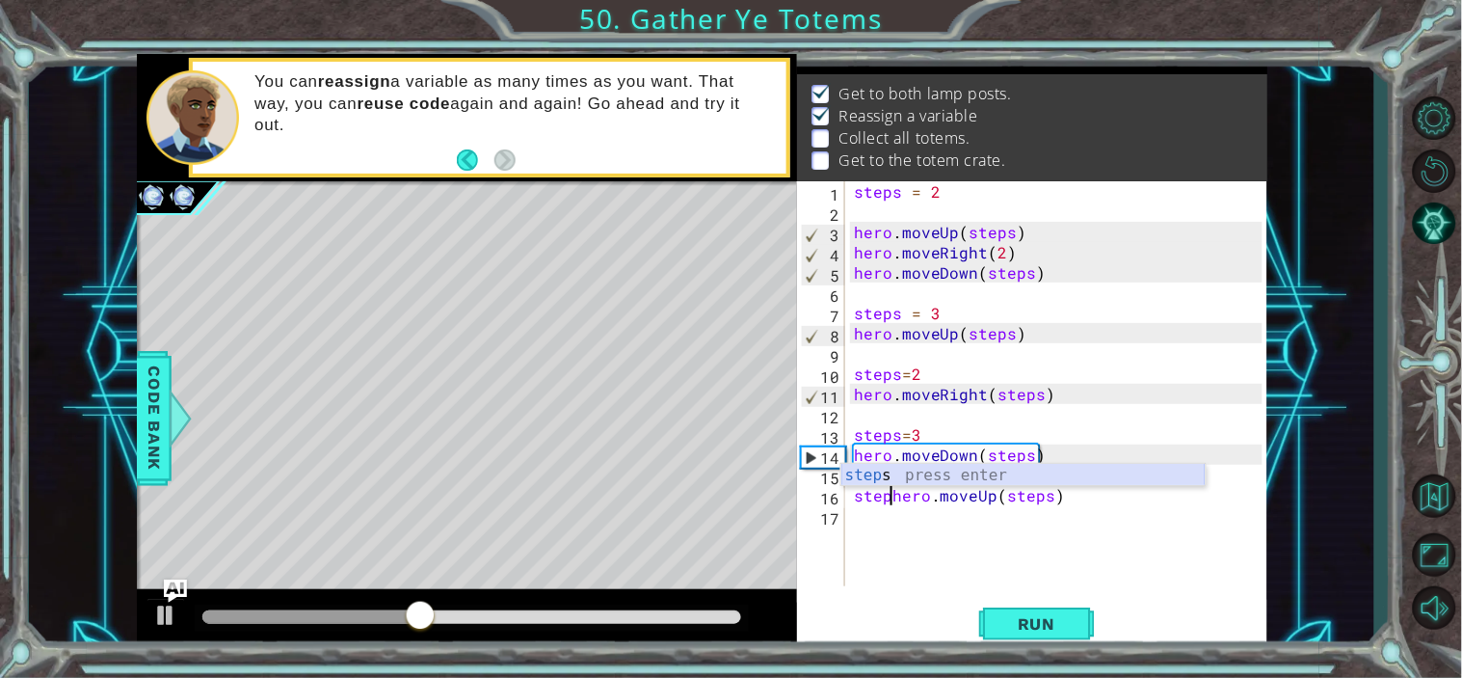
click at [958, 478] on div "step s press enter" at bounding box center [1024, 498] width 364 height 69
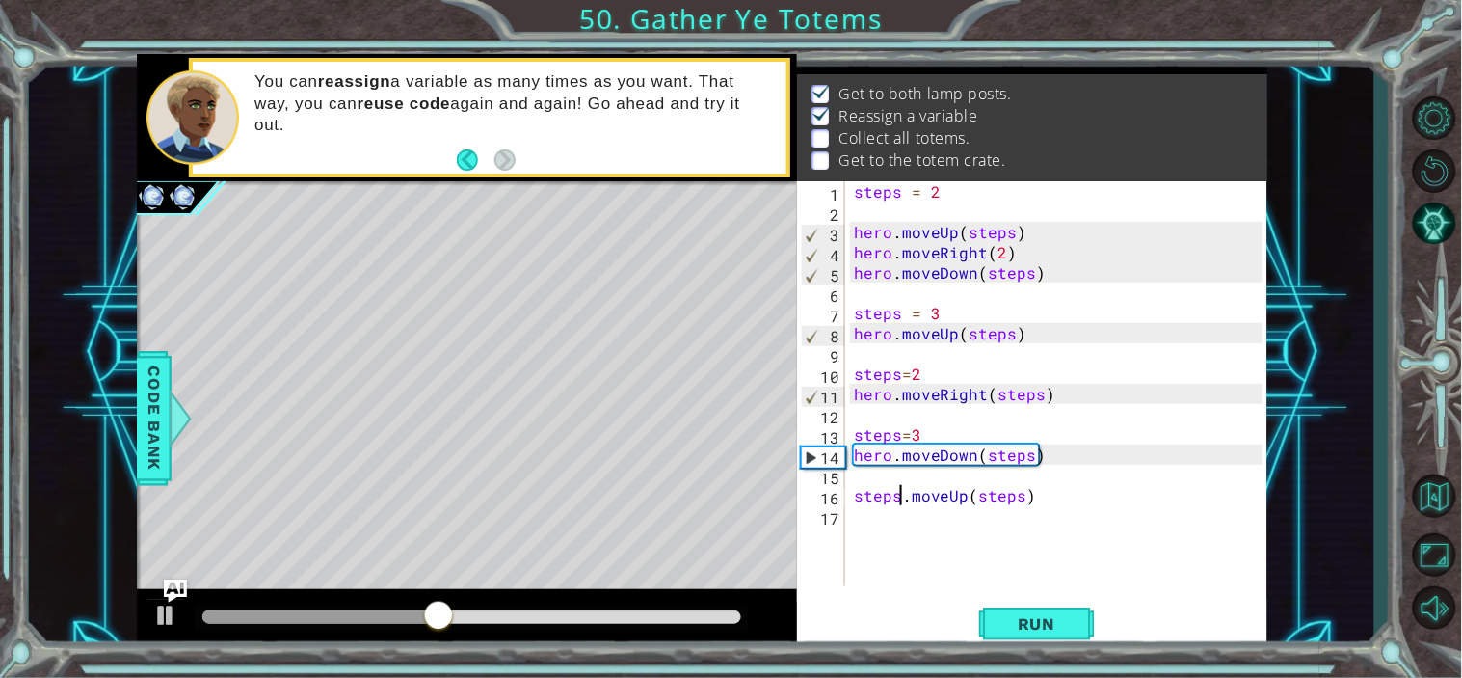
scroll to position [0, 4]
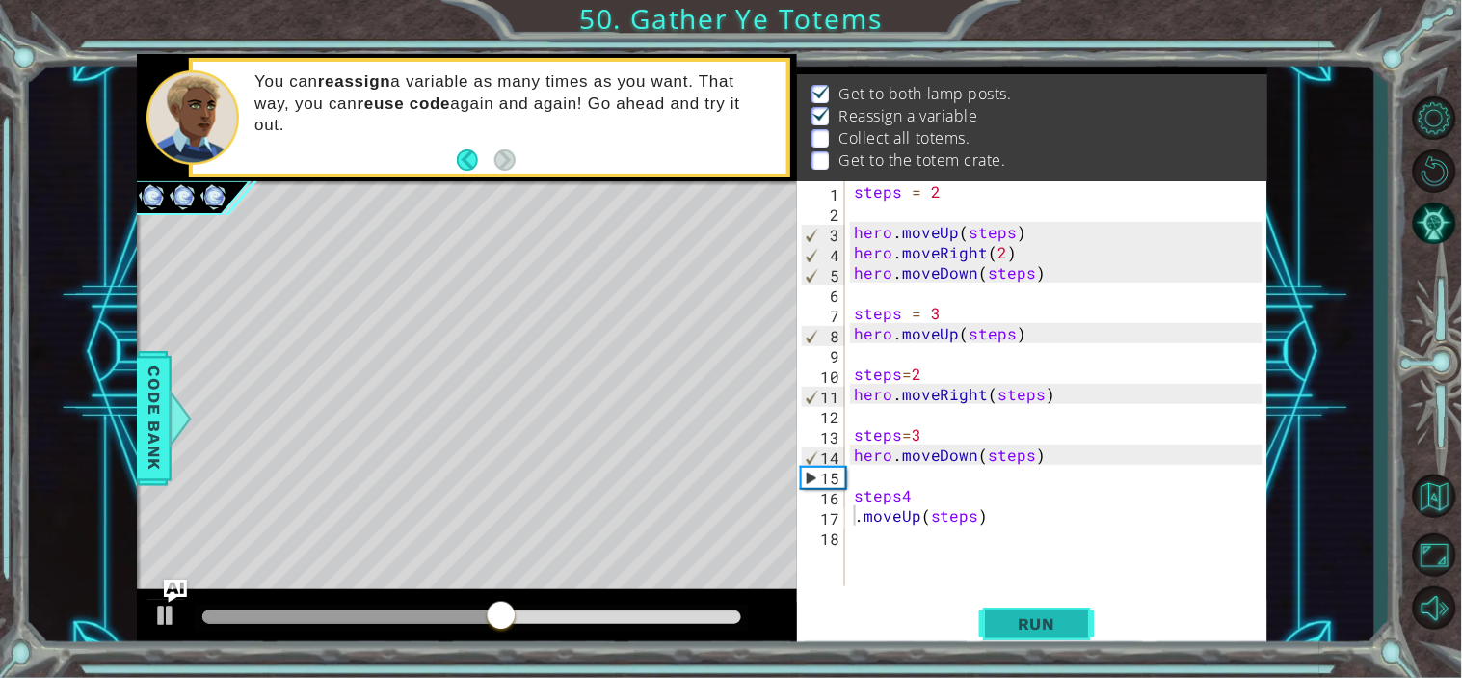
click at [1033, 631] on span "Run" at bounding box center [1037, 623] width 76 height 19
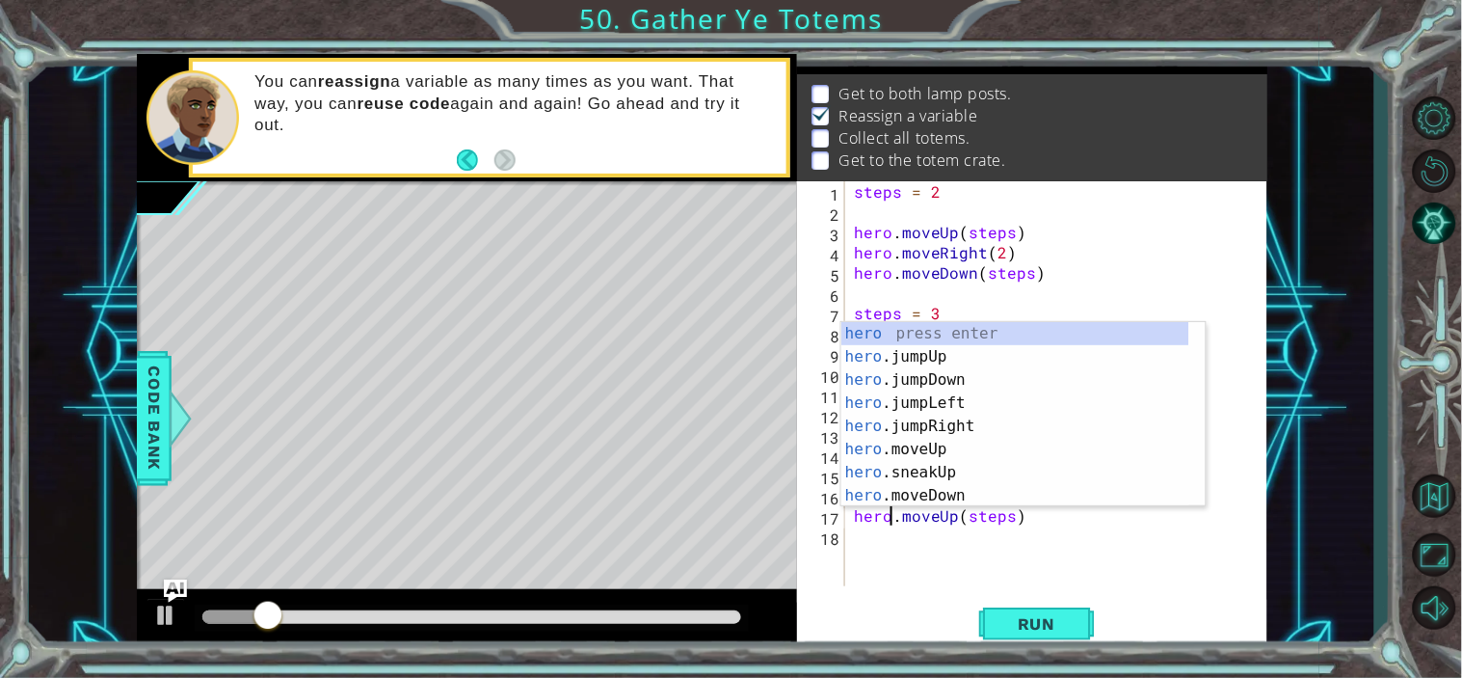
scroll to position [0, 3]
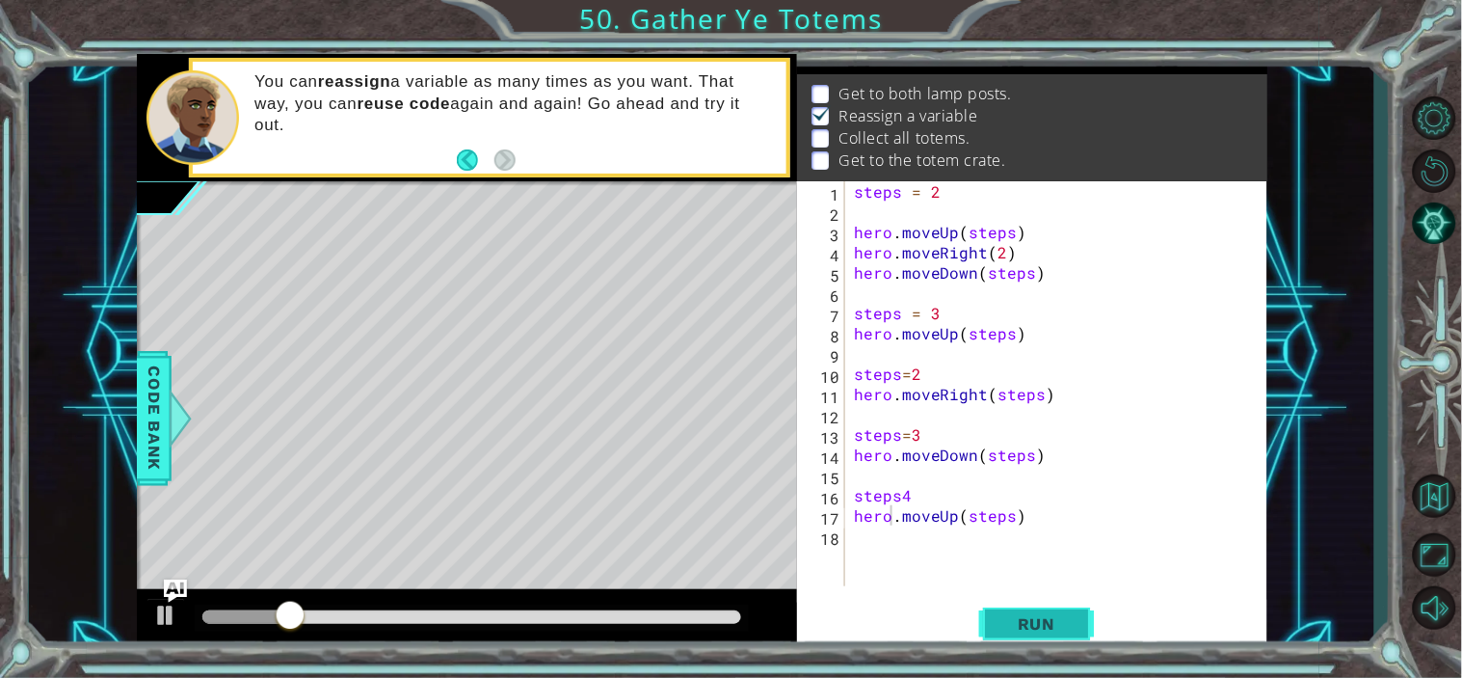
click at [1039, 624] on span "Run" at bounding box center [1037, 623] width 76 height 19
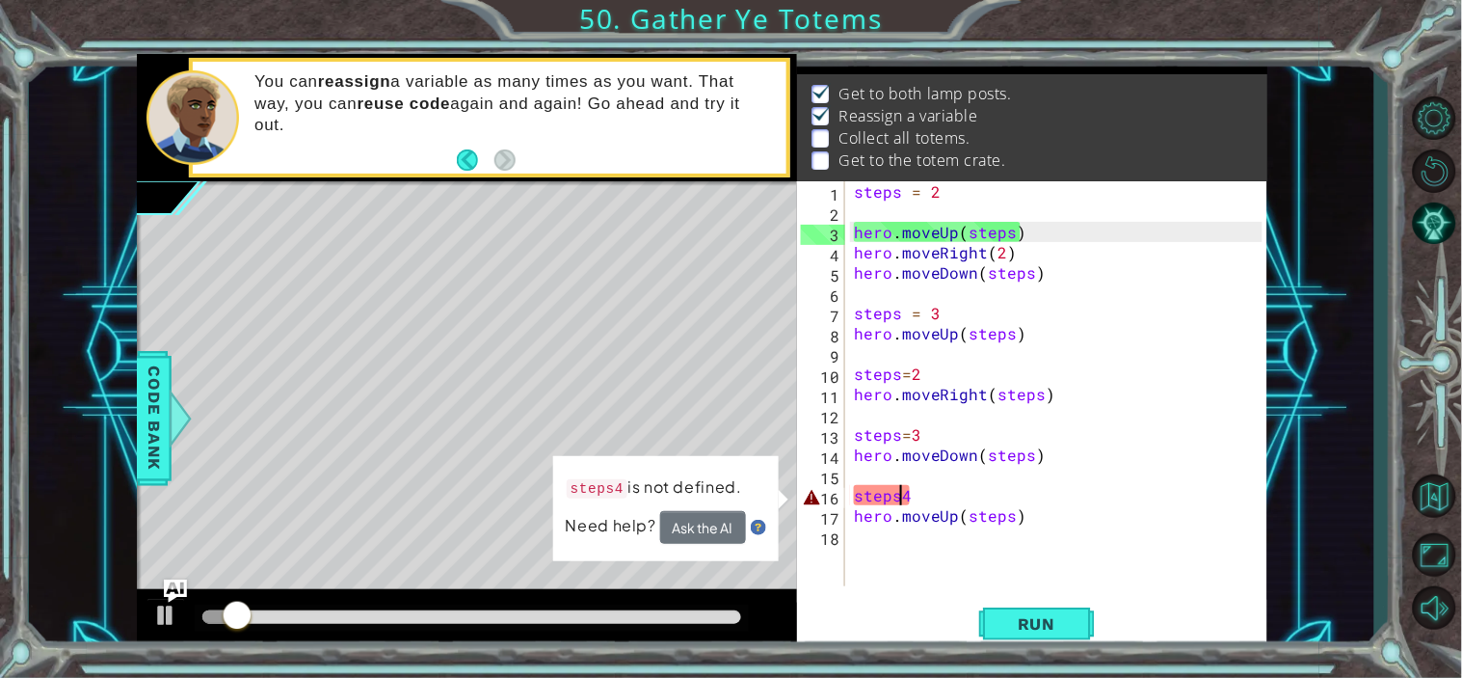
click at [902, 496] on div "steps = 2 hero . moveUp ( steps ) hero . moveRight ( 2 ) hero . moveDown ( step…" at bounding box center [1061, 403] width 422 height 445
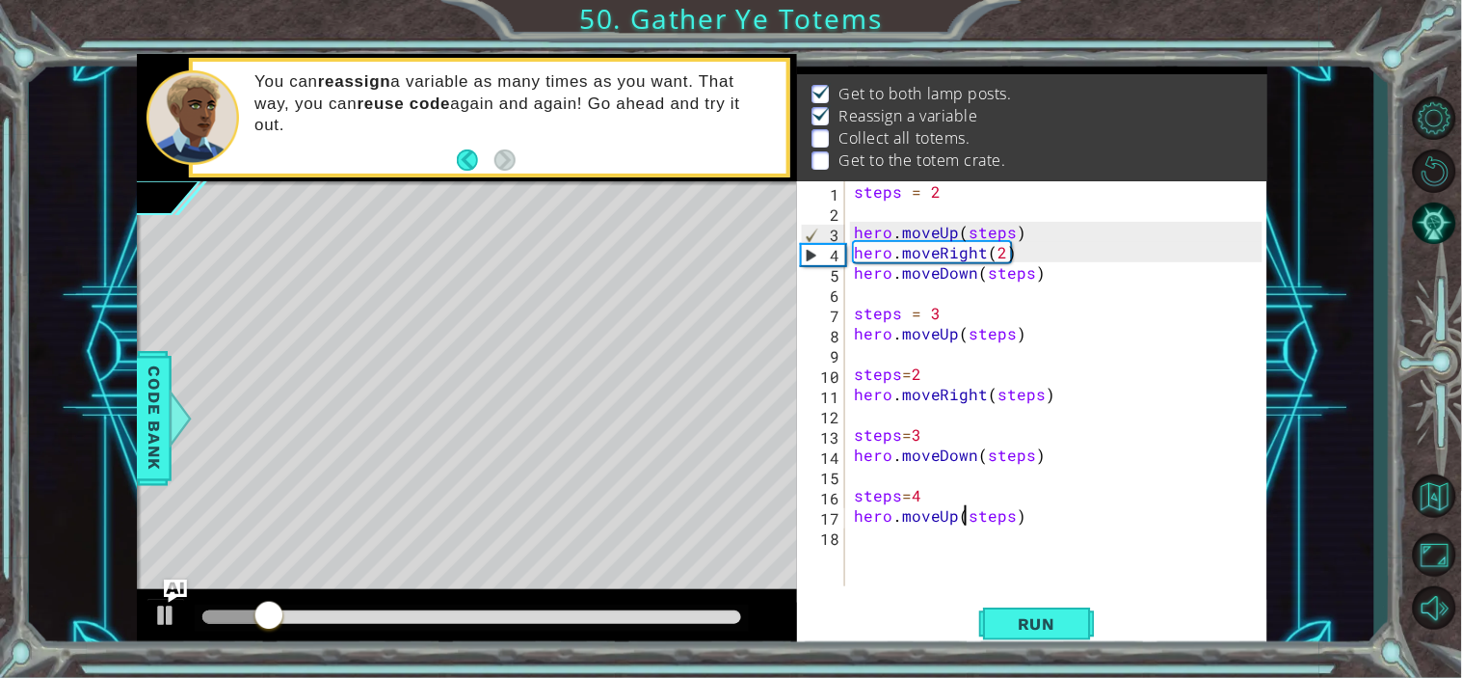
click at [962, 507] on div "steps = 2 hero . moveUp ( steps ) hero . moveRight ( 2 ) hero . moveDown ( step…" at bounding box center [1061, 403] width 422 height 445
type textarea "hero.moveUp(steps)"
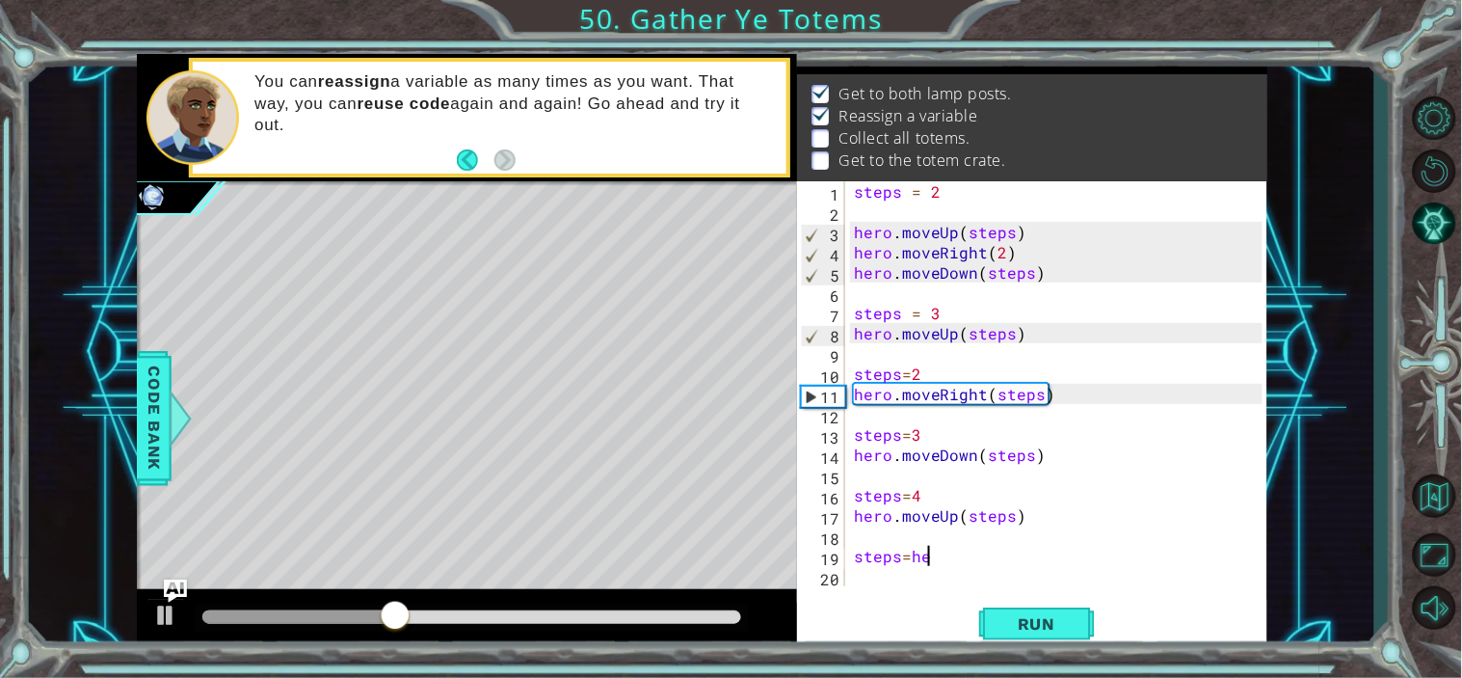
scroll to position [0, 4]
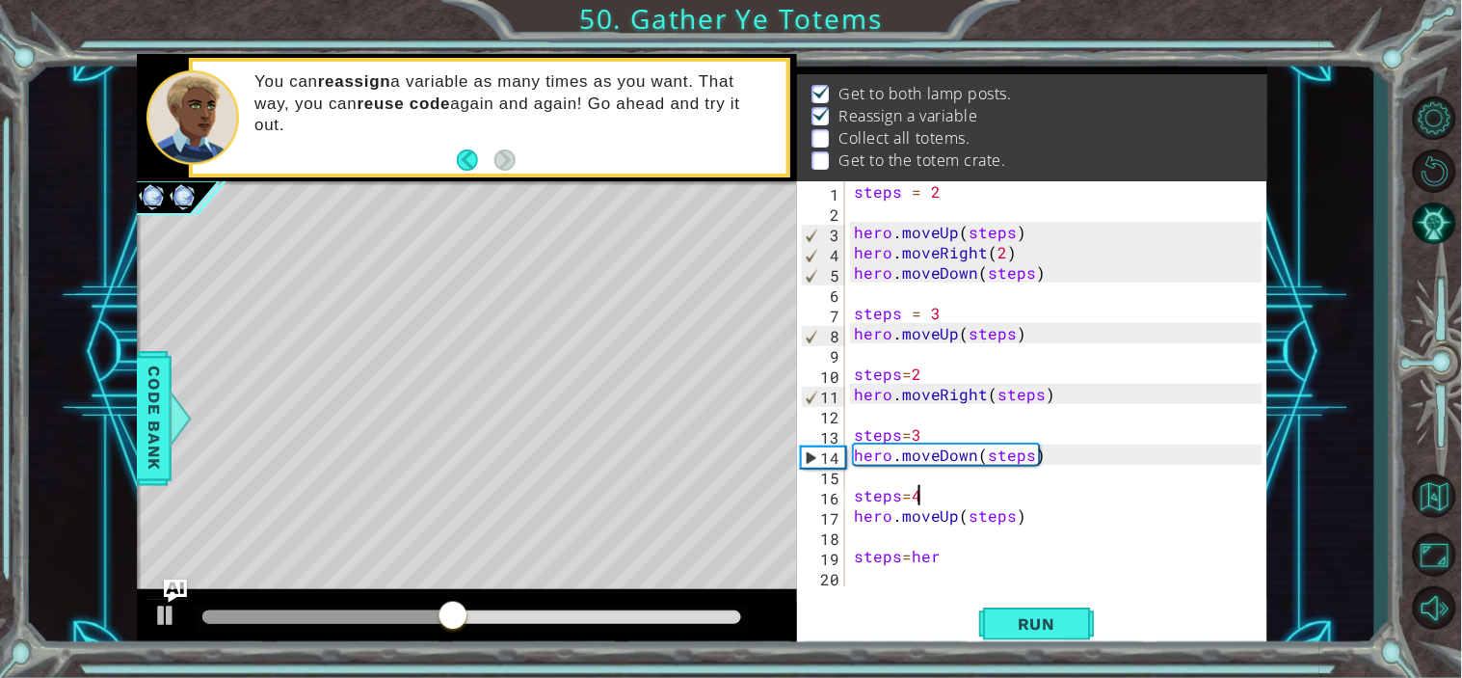
click at [938, 499] on div "steps = 2 hero . moveUp ( steps ) hero . moveRight ( 2 ) hero . moveDown ( step…" at bounding box center [1061, 403] width 422 height 445
click at [1056, 641] on button "Run" at bounding box center [1037, 623] width 116 height 47
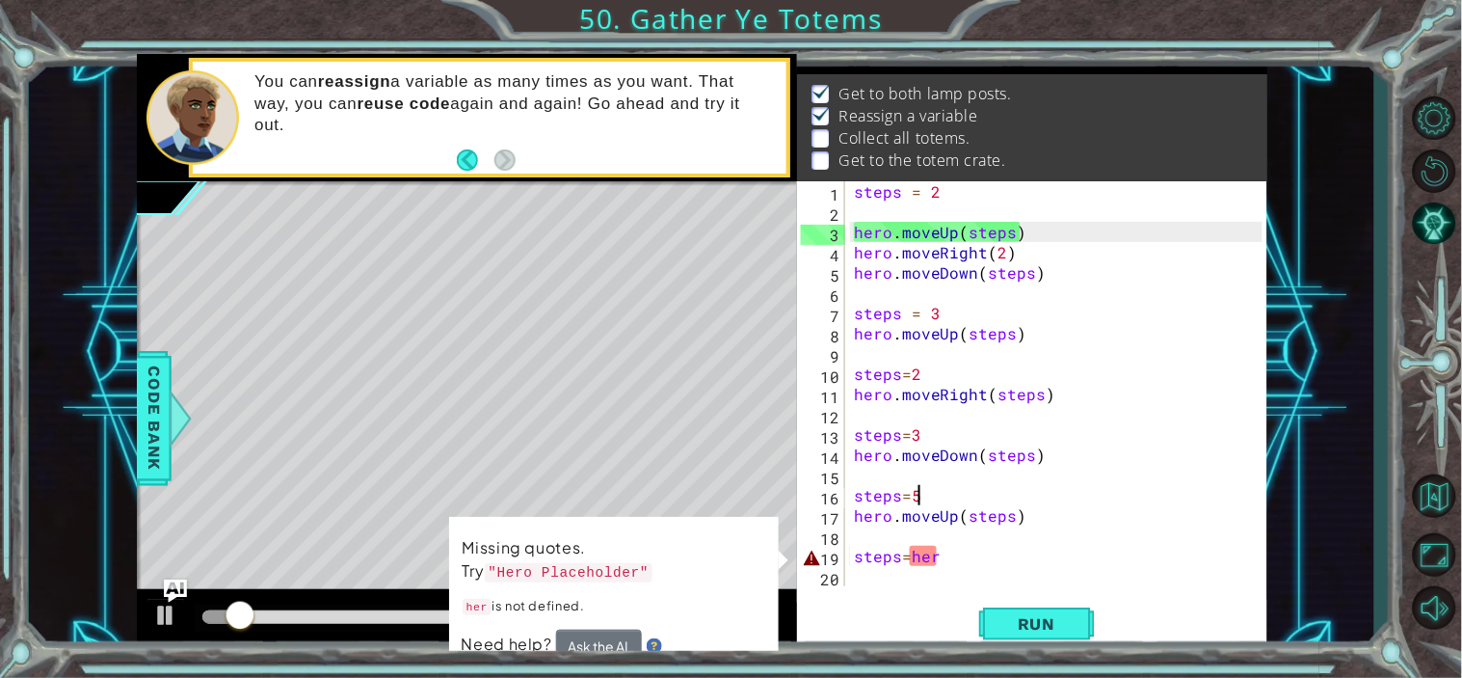
click at [954, 566] on div "steps = 2 hero . moveUp ( steps ) hero . moveRight ( 2 ) hero . moveDown ( step…" at bounding box center [1061, 403] width 422 height 445
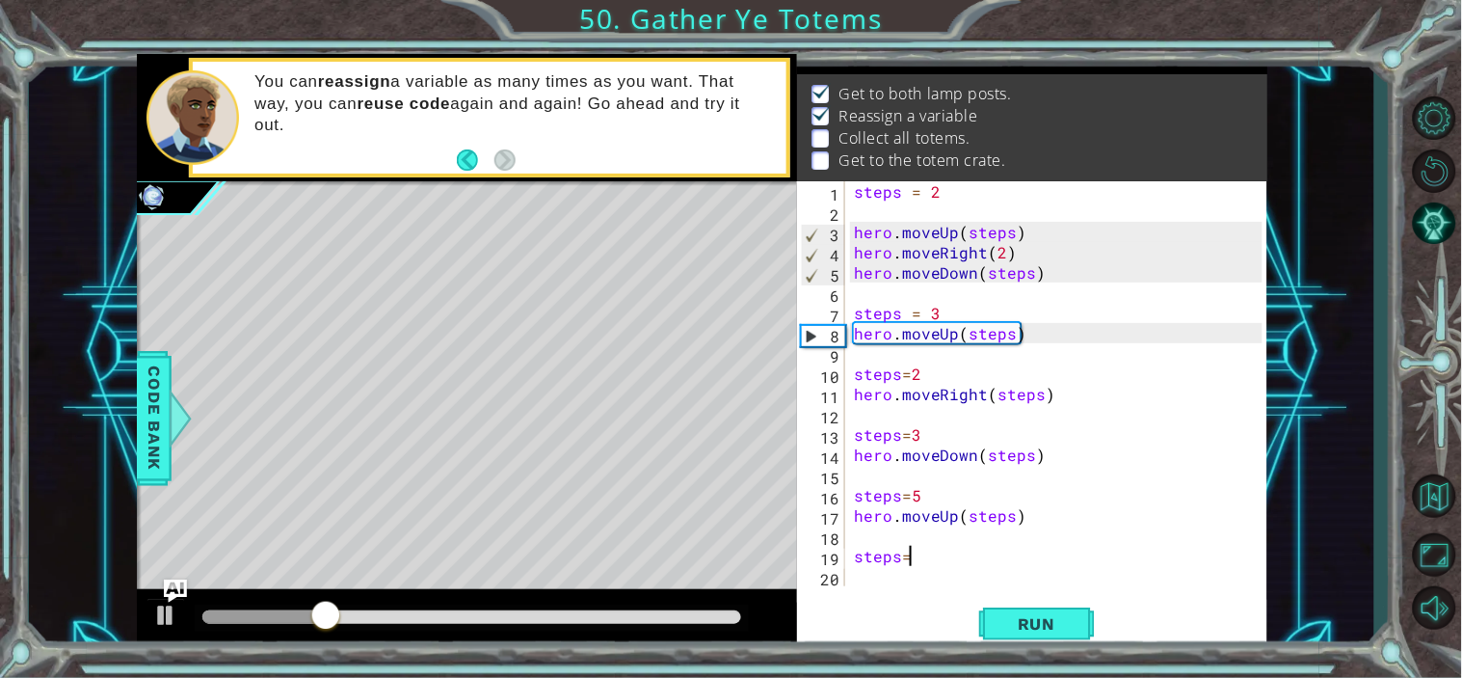
type textarea "steps=2"
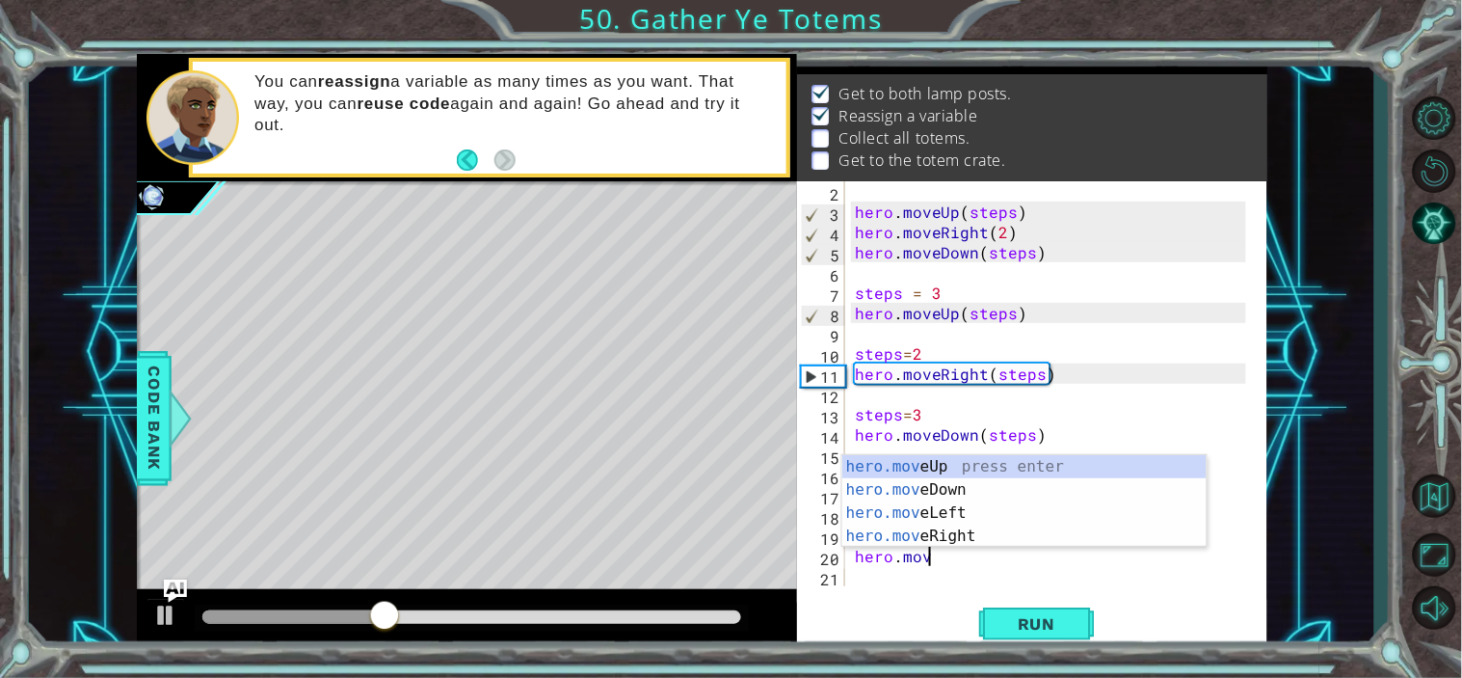
scroll to position [0, 4]
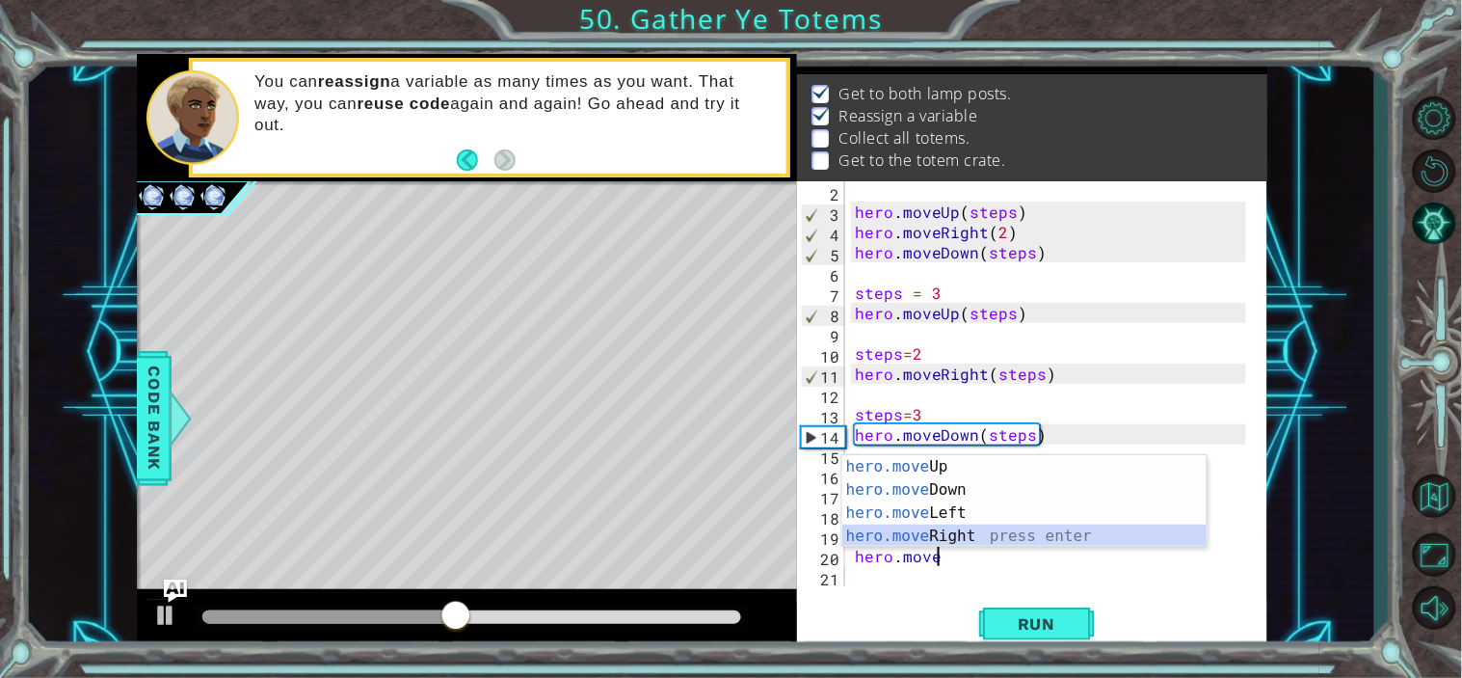
click at [967, 535] on div "hero.move Up press enter hero.move Down press enter hero.move Left press enter …" at bounding box center [1025, 524] width 364 height 139
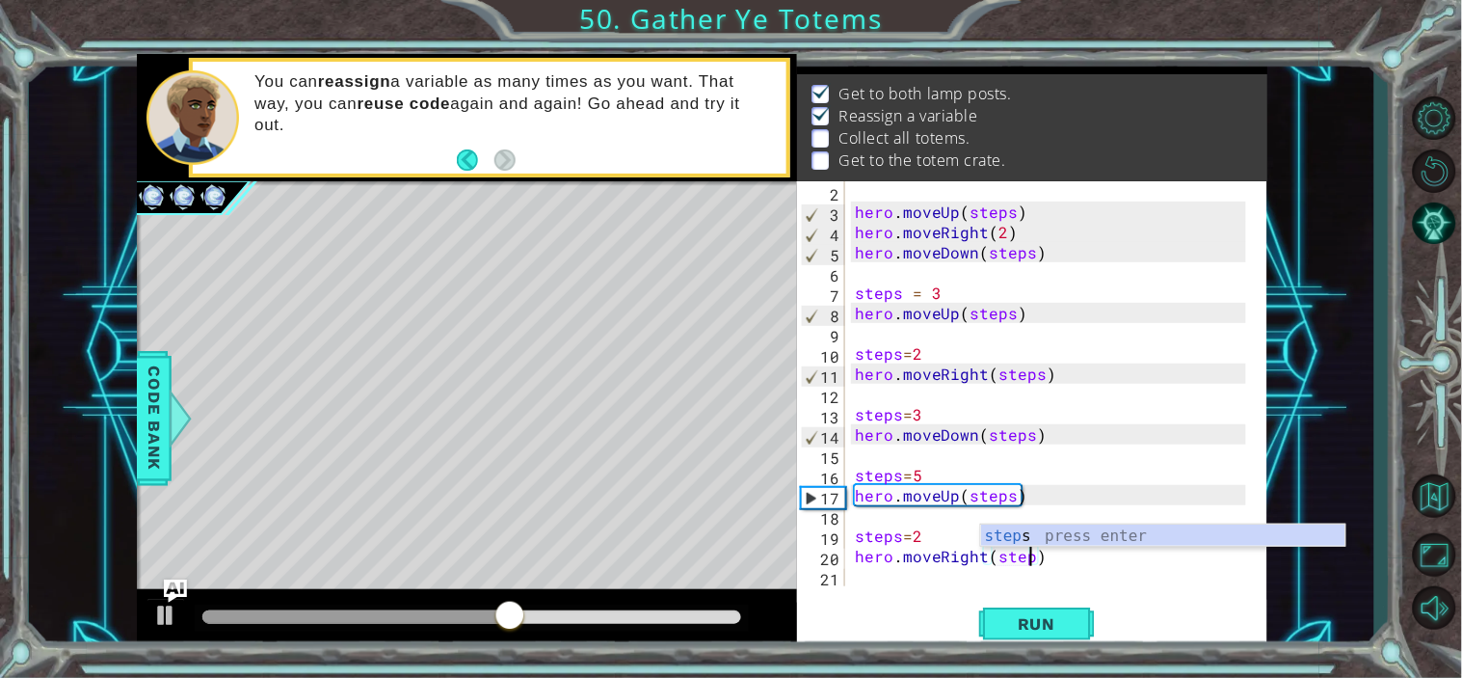
scroll to position [0, 11]
click at [949, 607] on div "Run" at bounding box center [1037, 623] width 470 height 47
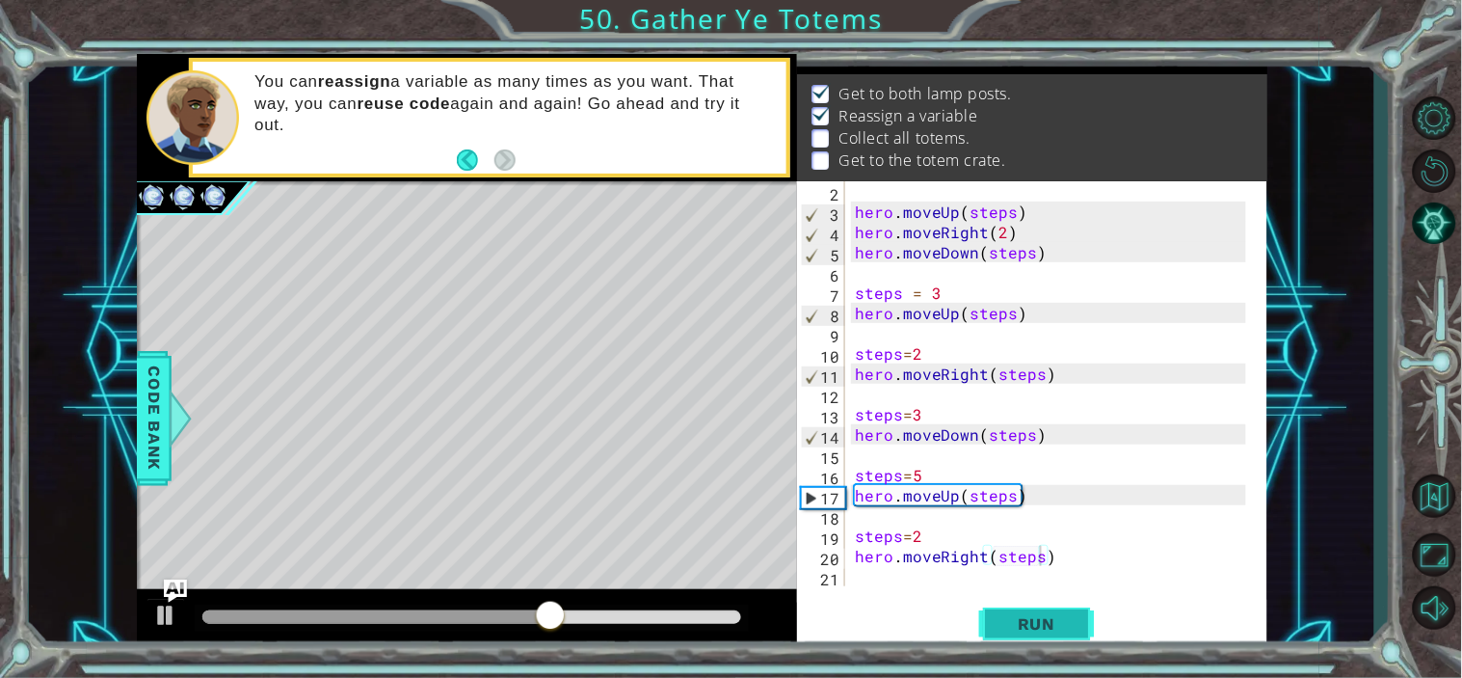
click at [1024, 644] on button "Run" at bounding box center [1037, 623] width 116 height 47
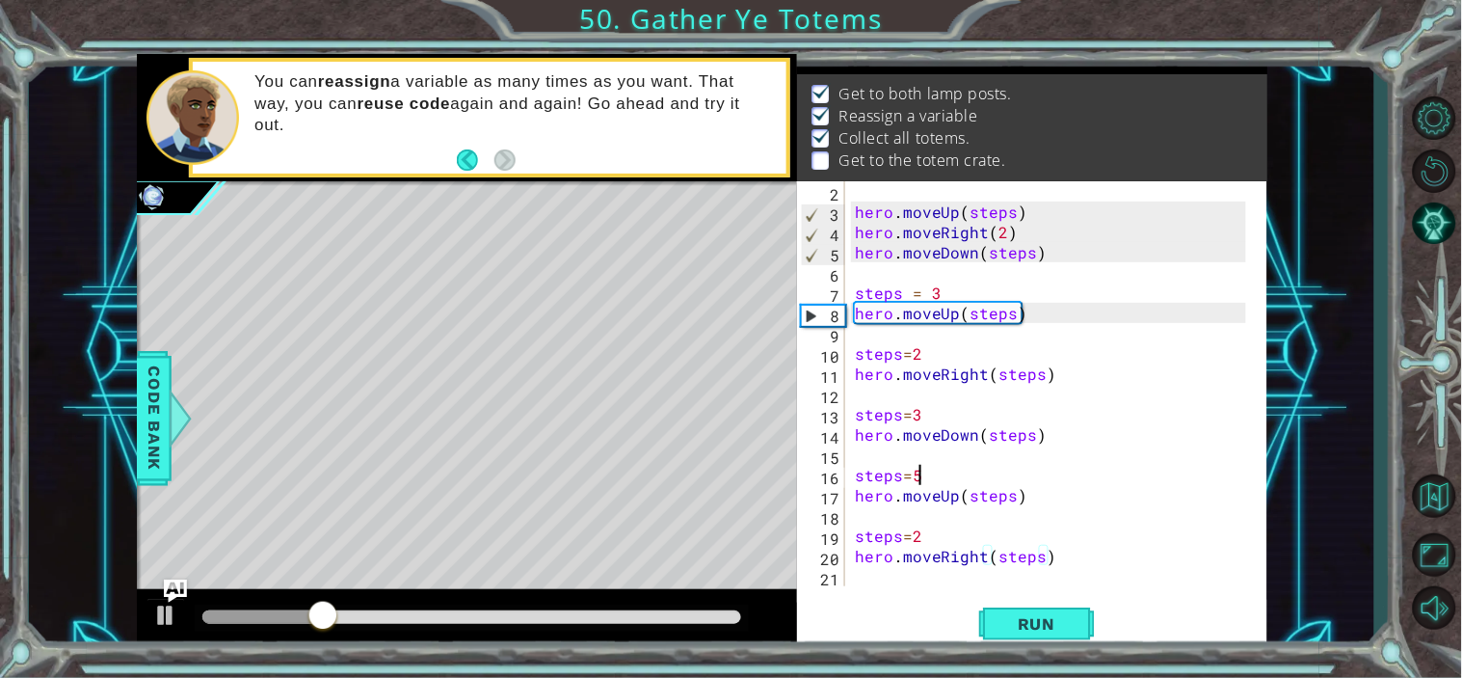
click at [952, 483] on div "hero . moveUp ( steps ) hero . moveRight ( 2 ) hero . moveDown ( steps ) steps …" at bounding box center [1053, 403] width 405 height 445
type textarea "steps=4"
click at [988, 484] on div "hero . moveUp ( steps ) hero . moveRight ( 2 ) hero . moveDown ( steps ) steps …" at bounding box center [1053, 403] width 405 height 445
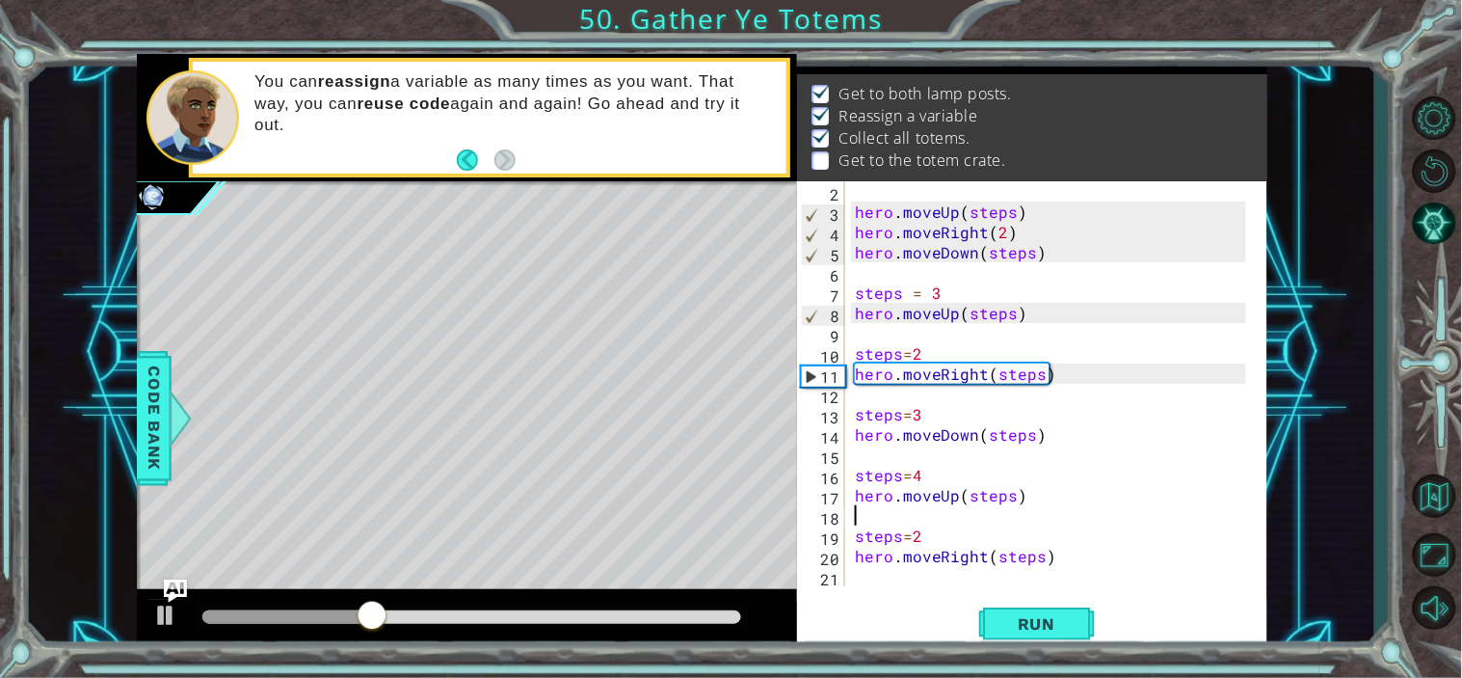
click at [1123, 509] on div "hero . moveUp ( steps ) hero . moveRight ( 2 ) hero . moveDown ( steps ) steps …" at bounding box center [1053, 403] width 405 height 445
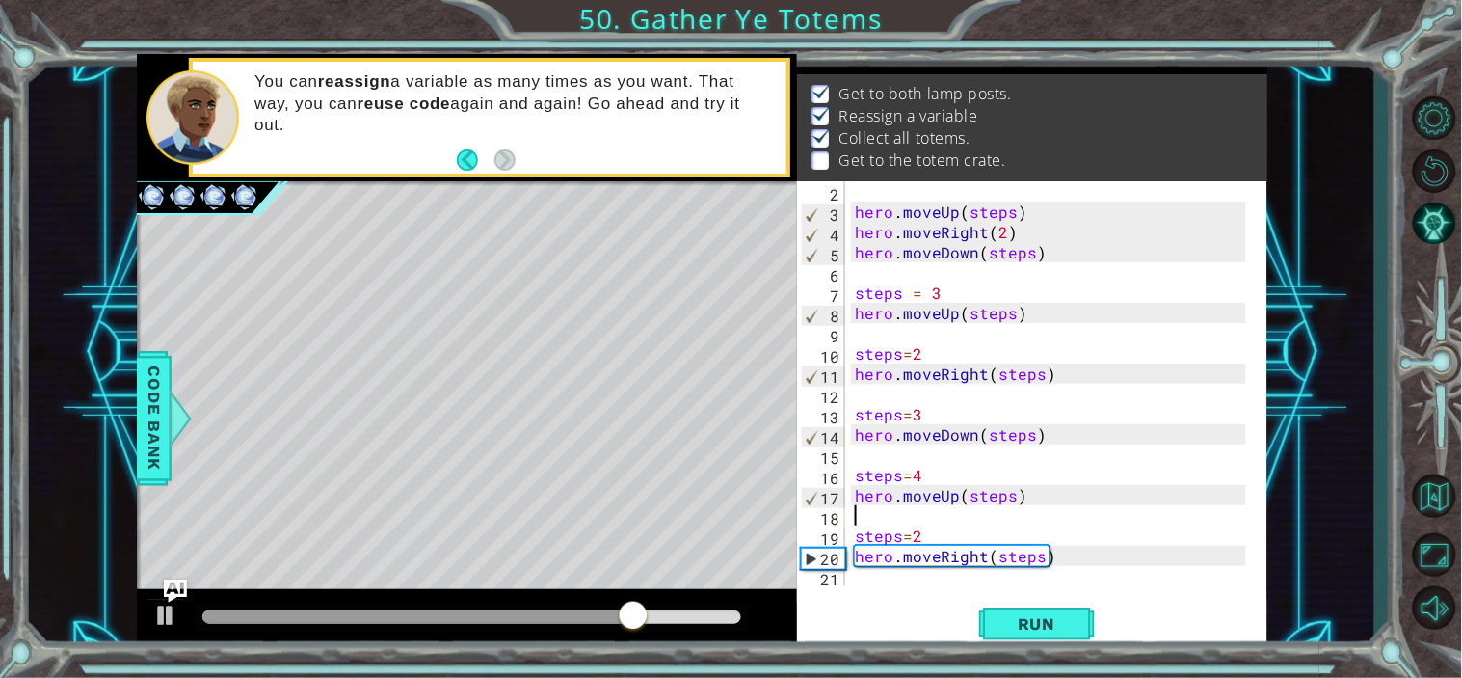
click at [930, 477] on div "hero . moveUp ( steps ) hero . moveRight ( 2 ) hero . moveDown ( steps ) steps …" at bounding box center [1053, 403] width 405 height 445
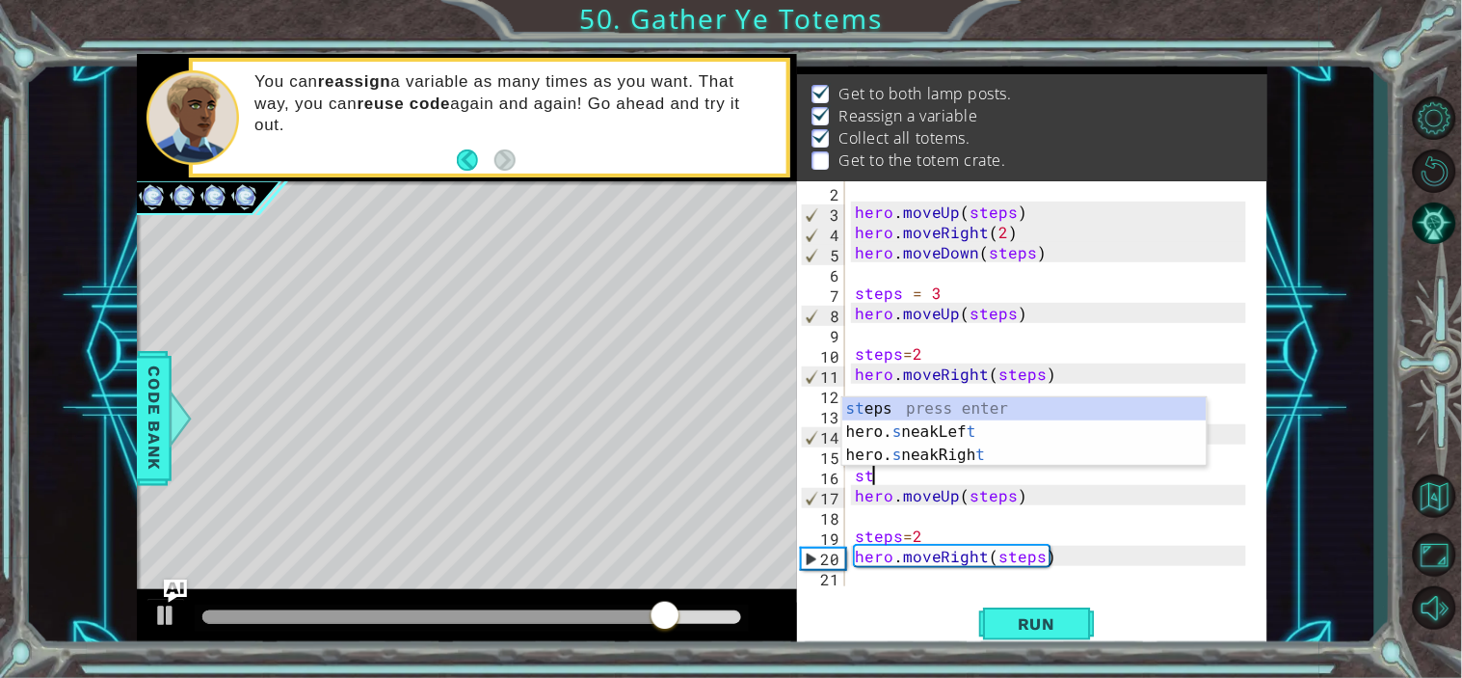
type textarea "s"
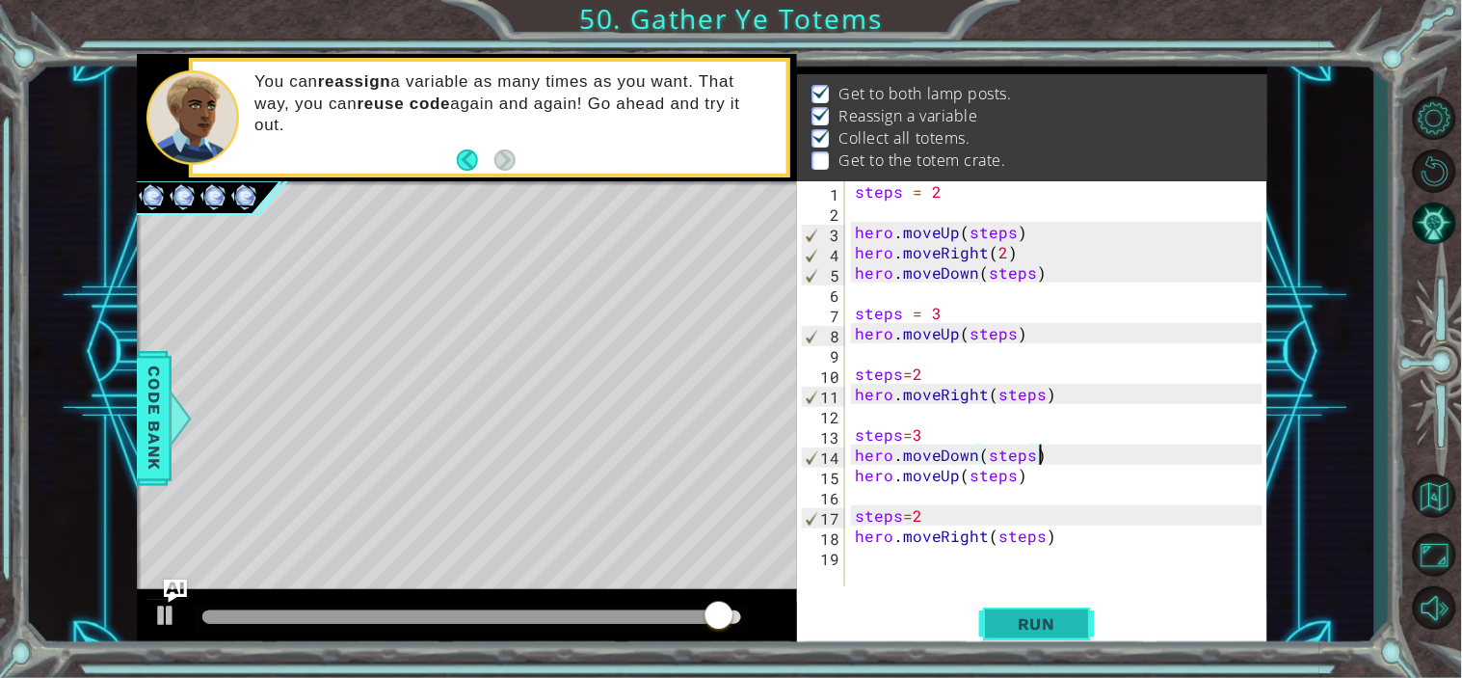
type textarea "hero.moveDown(steps)"
click at [1049, 617] on span "Run" at bounding box center [1037, 623] width 76 height 19
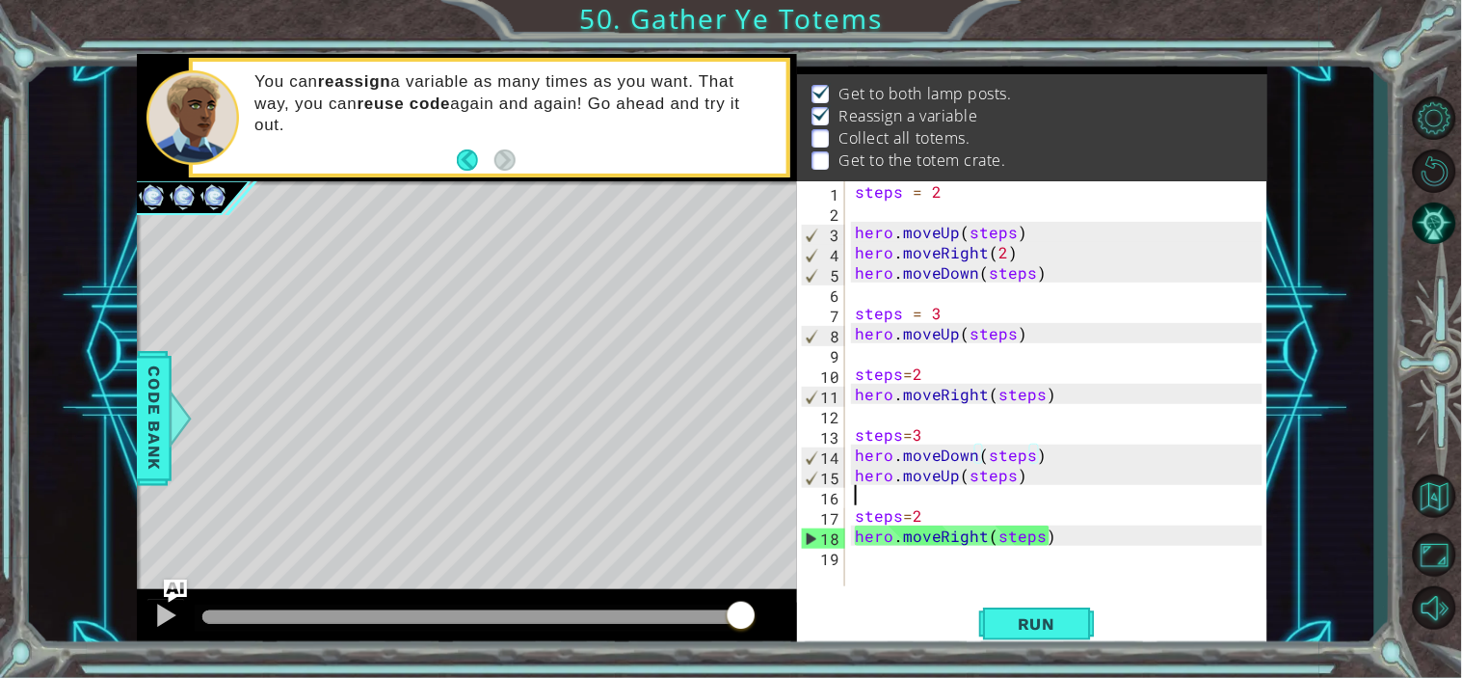
click at [1051, 488] on div "steps = 2 hero . moveUp ( steps ) hero . moveRight ( 2 ) hero . moveDown ( step…" at bounding box center [1061, 403] width 421 height 445
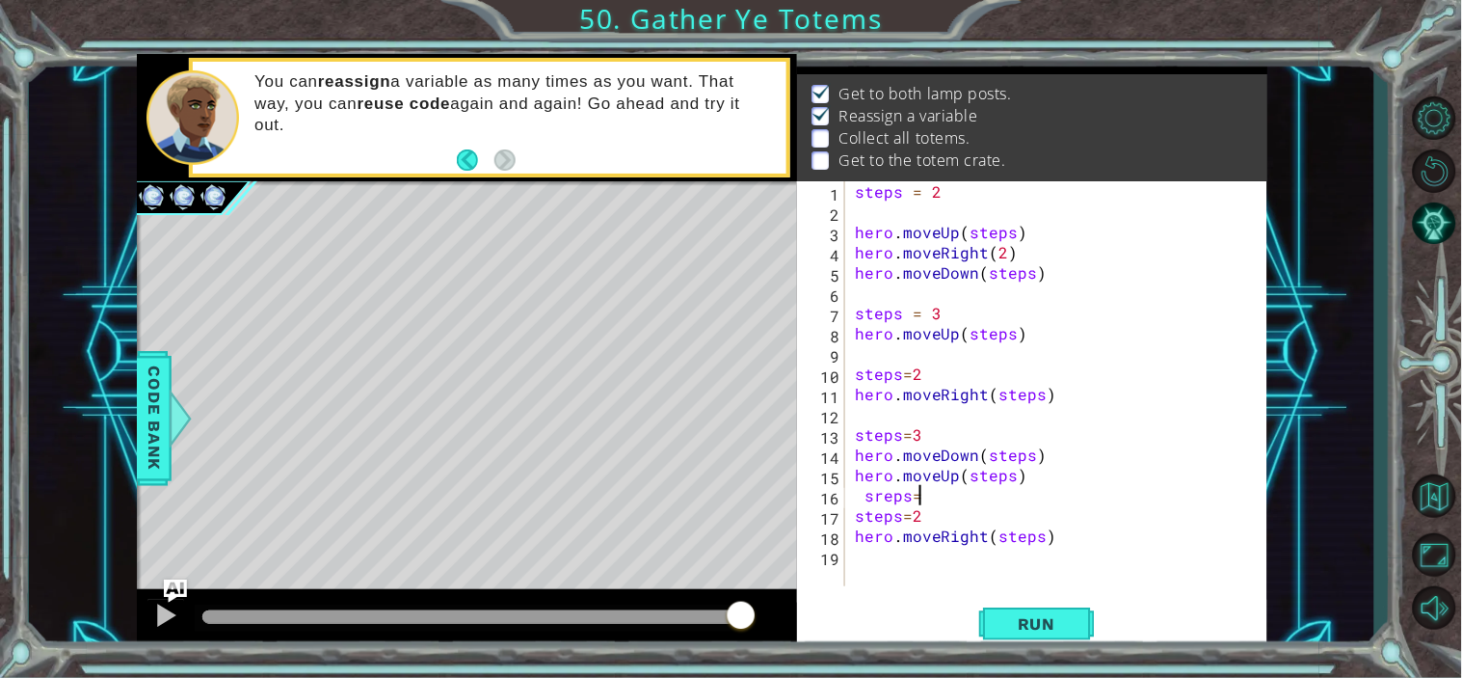
scroll to position [0, 3]
type textarea "sreps=4"
click at [882, 501] on div "steps = 2 hero . moveUp ( steps ) hero . moveRight ( 2 ) hero . moveDown ( step…" at bounding box center [1061, 403] width 421 height 445
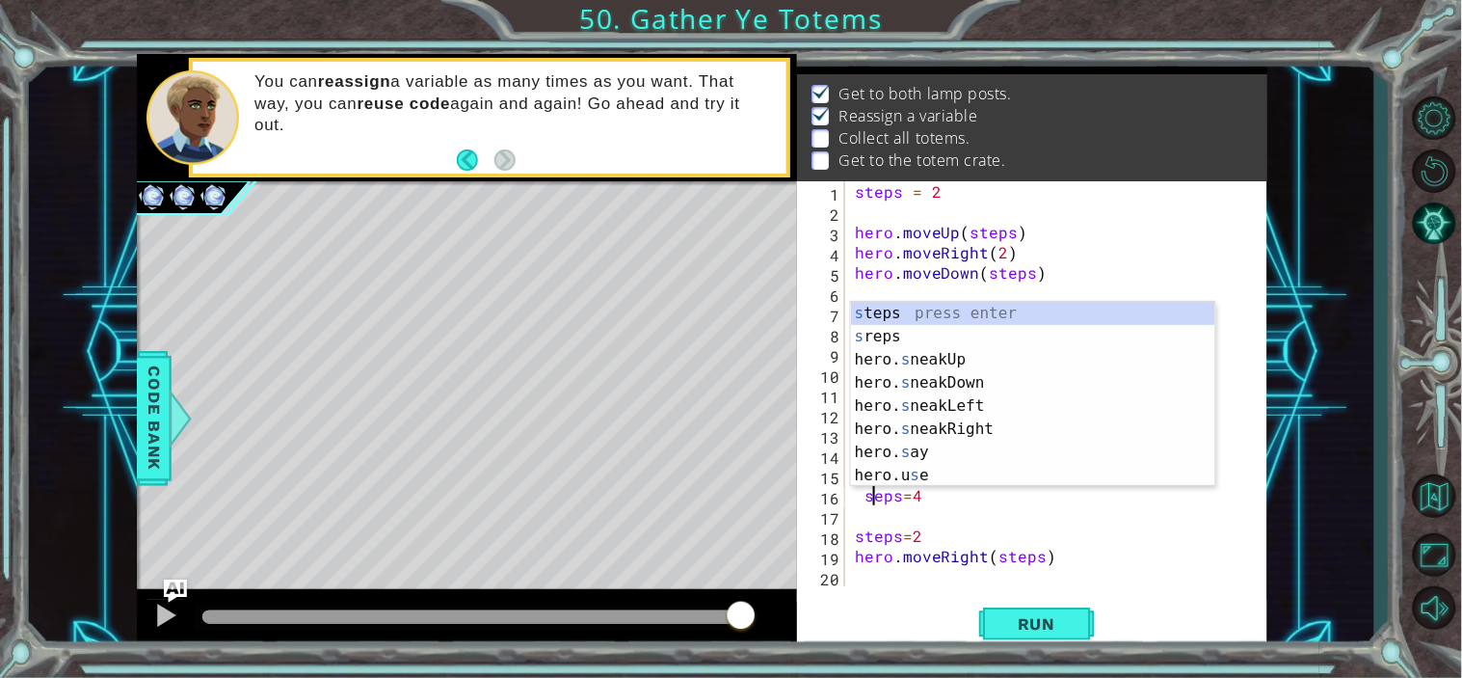
scroll to position [0, 1]
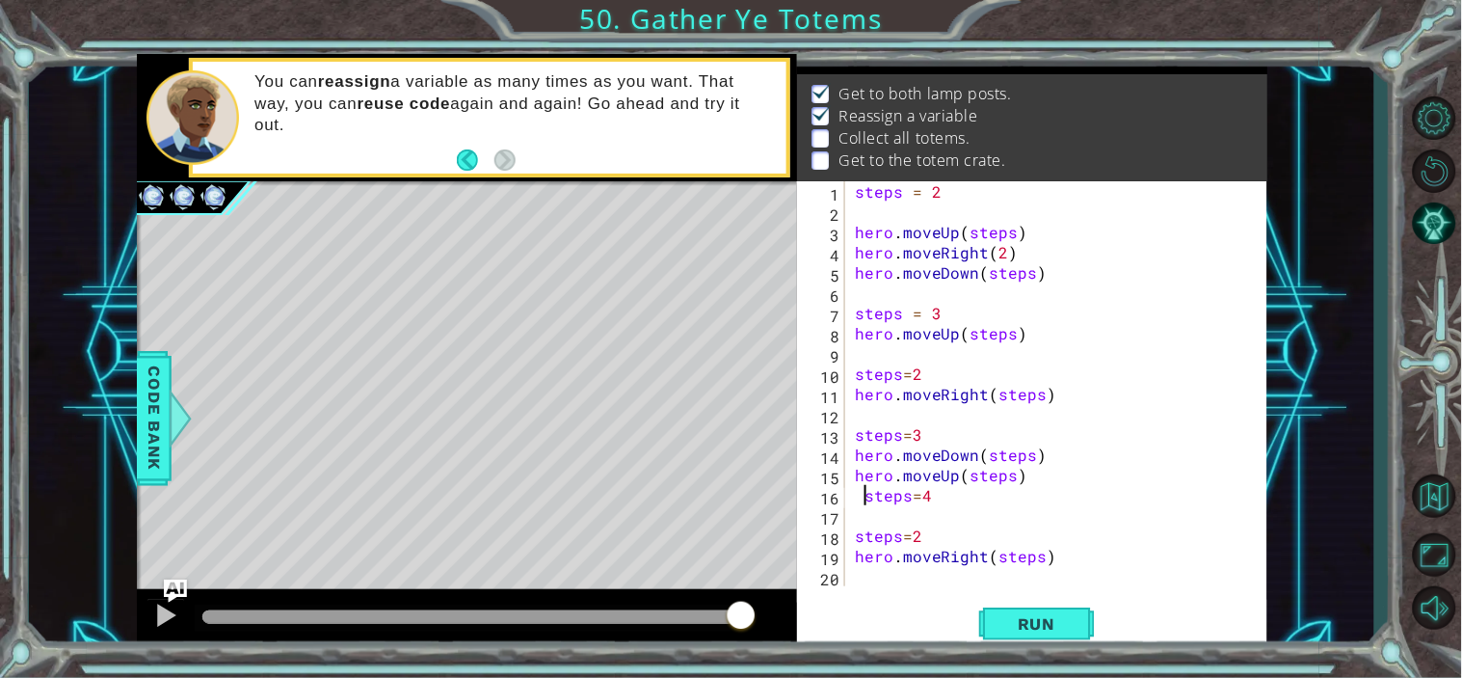
type textarea "steps=4"
click at [913, 504] on div "steps = 2 hero . moveUp ( steps ) hero . moveRight ( 2 ) hero . moveDown ( step…" at bounding box center [1061, 403] width 421 height 445
click at [924, 504] on div "steps = 2 hero . moveUp ( steps ) hero . moveRight ( 2 ) hero . moveDown ( step…" at bounding box center [1061, 403] width 421 height 445
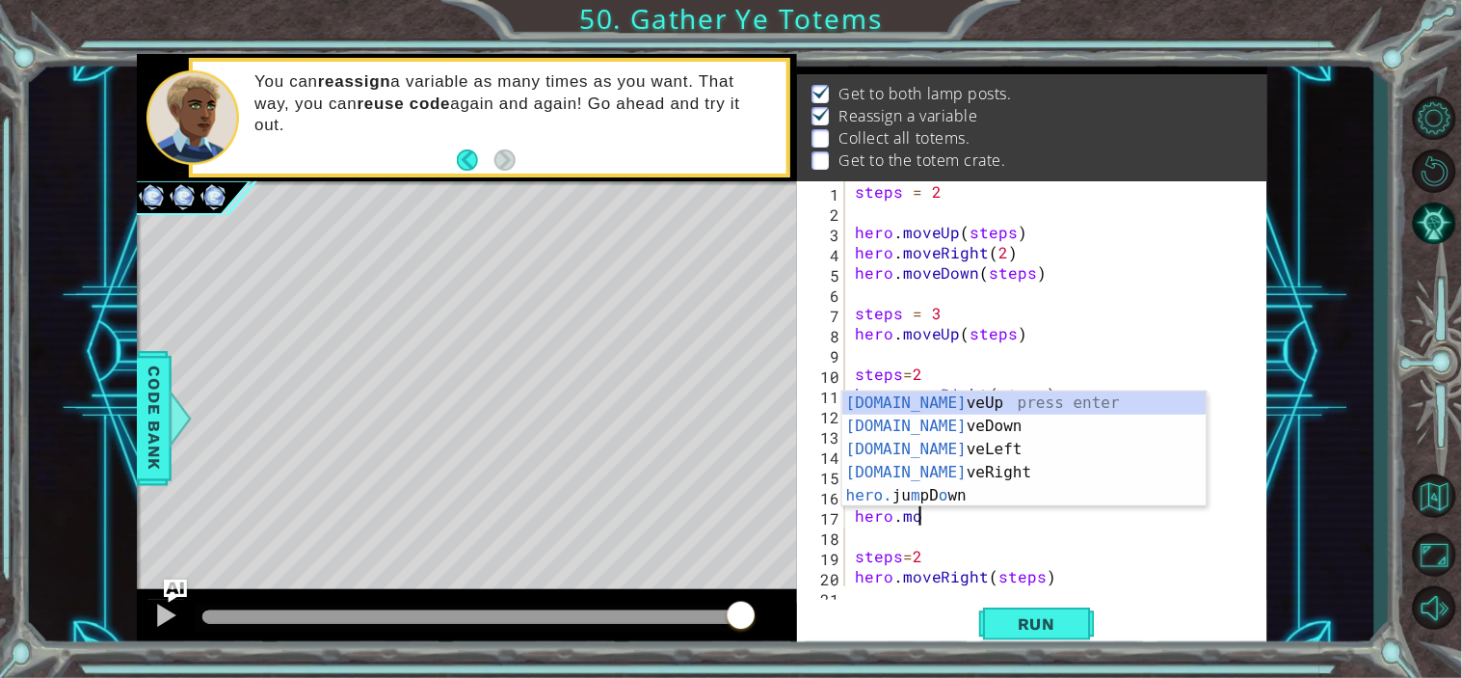
scroll to position [0, 3]
click at [949, 396] on div "[DOMAIN_NAME] veUp press enter [DOMAIN_NAME] veDown press enter [DOMAIN_NAME] v…" at bounding box center [1025, 472] width 364 height 162
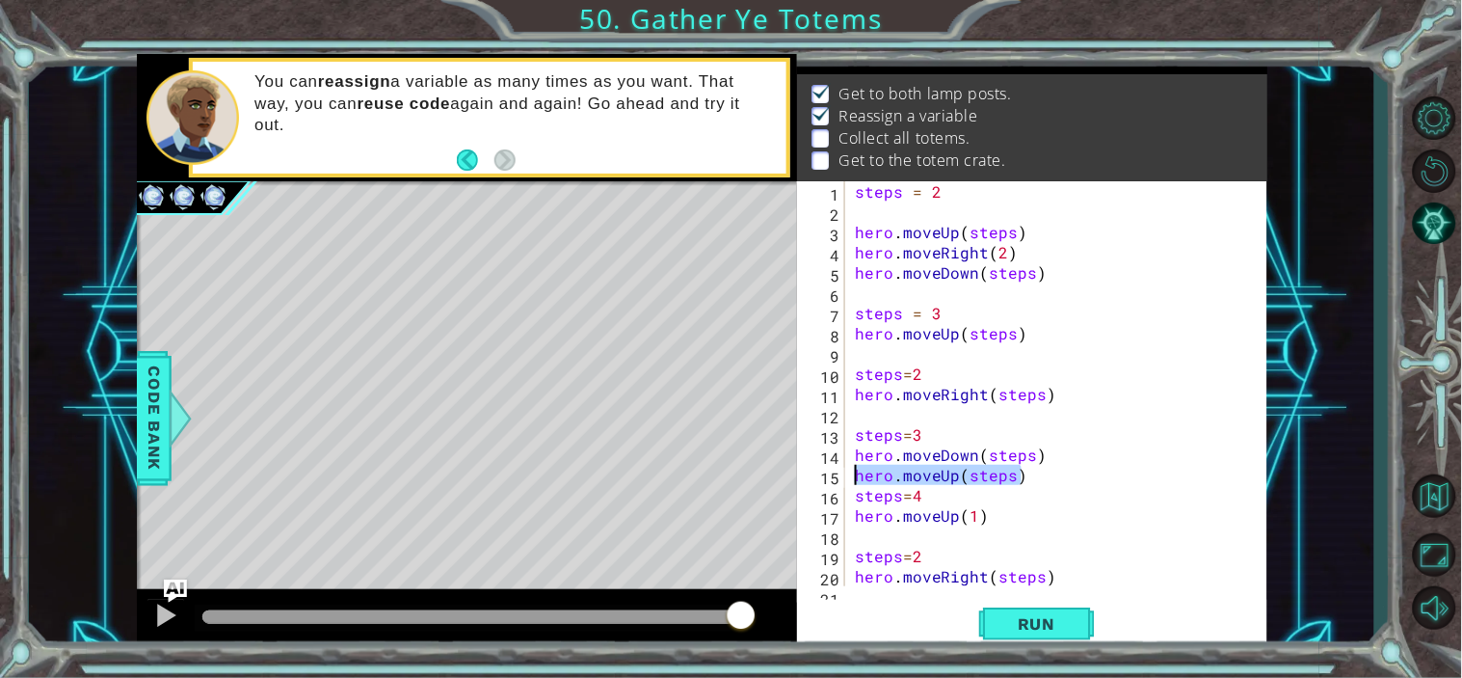
drag, startPoint x: 1028, startPoint y: 470, endPoint x: 859, endPoint y: 484, distance: 169.3
click at [859, 484] on div "steps = 2 hero . moveUp ( steps ) hero . moveRight ( 2 ) hero . moveDown ( step…" at bounding box center [1053, 403] width 405 height 445
type textarea "}"
click at [1026, 612] on button "Run" at bounding box center [1037, 623] width 116 height 47
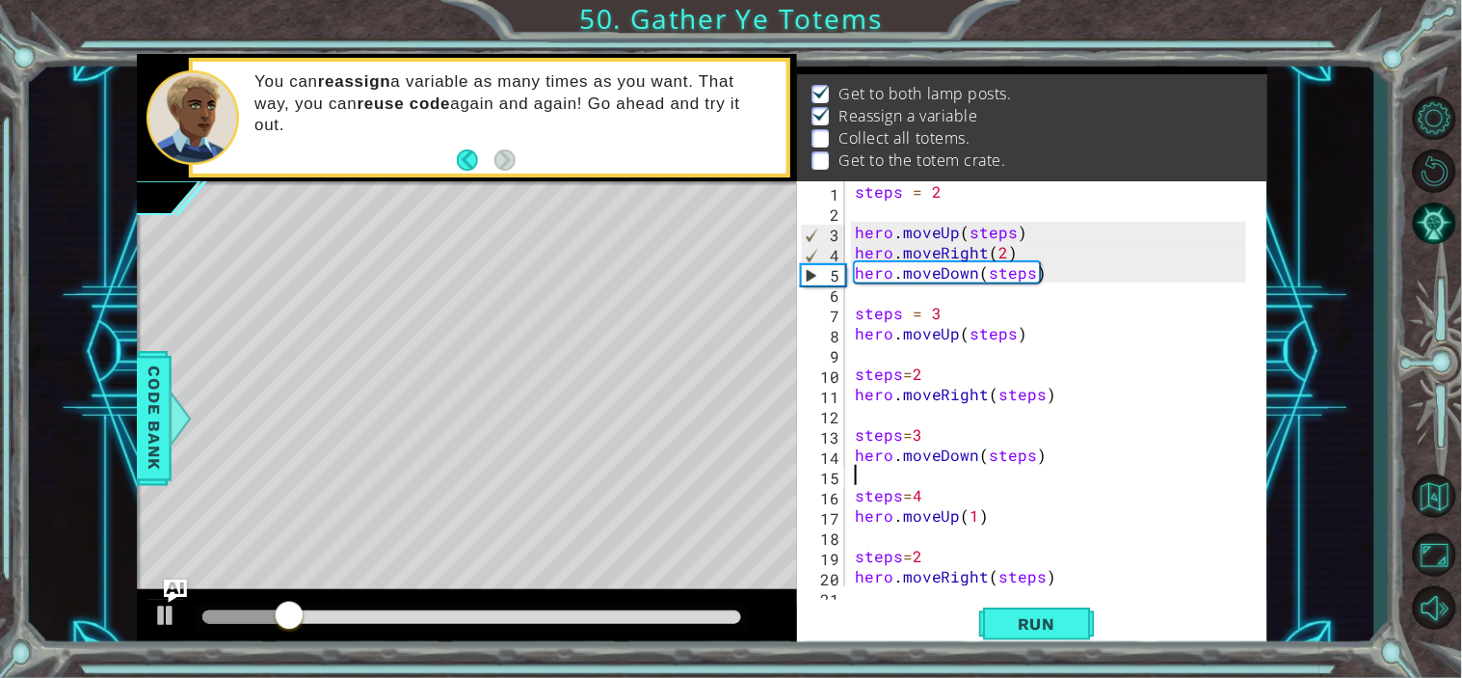
scroll to position [20, 0]
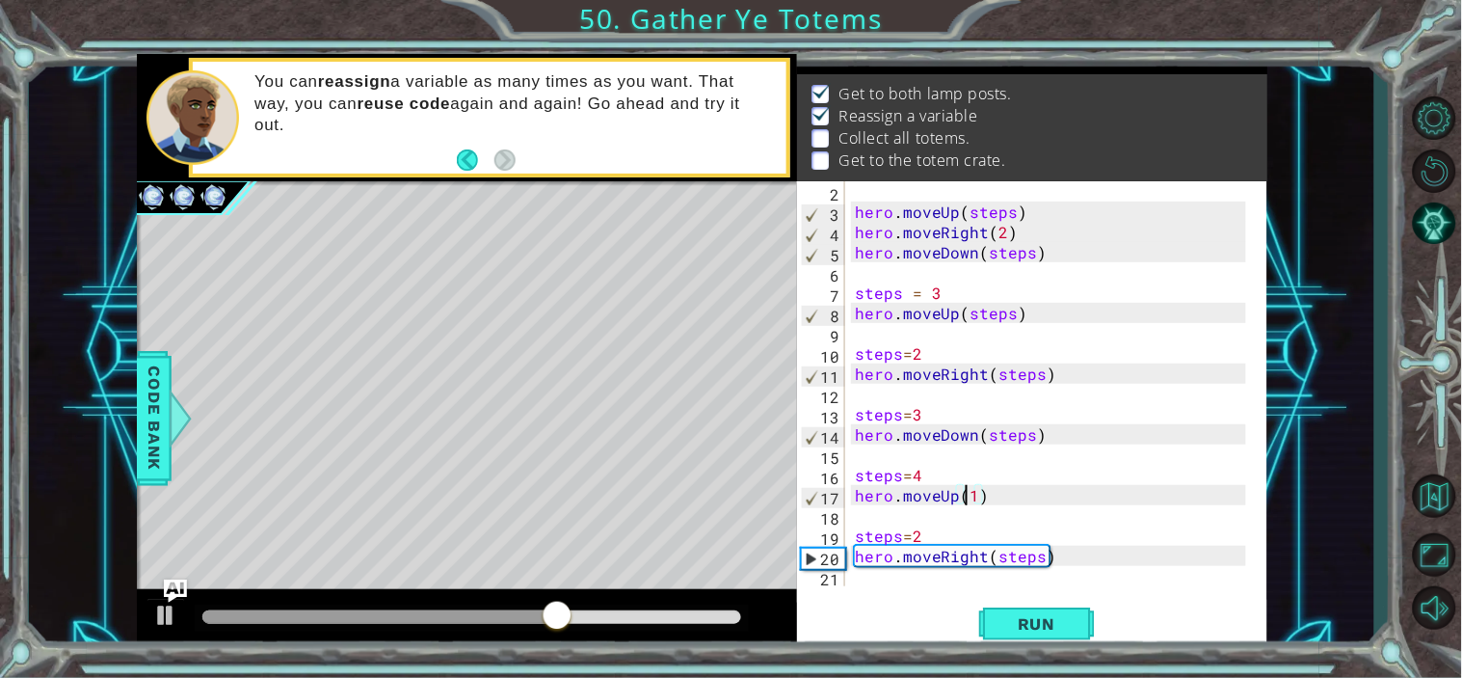
click at [970, 493] on div "hero . moveUp ( steps ) hero . moveRight ( 2 ) hero . moveDown ( steps ) steps …" at bounding box center [1053, 403] width 405 height 445
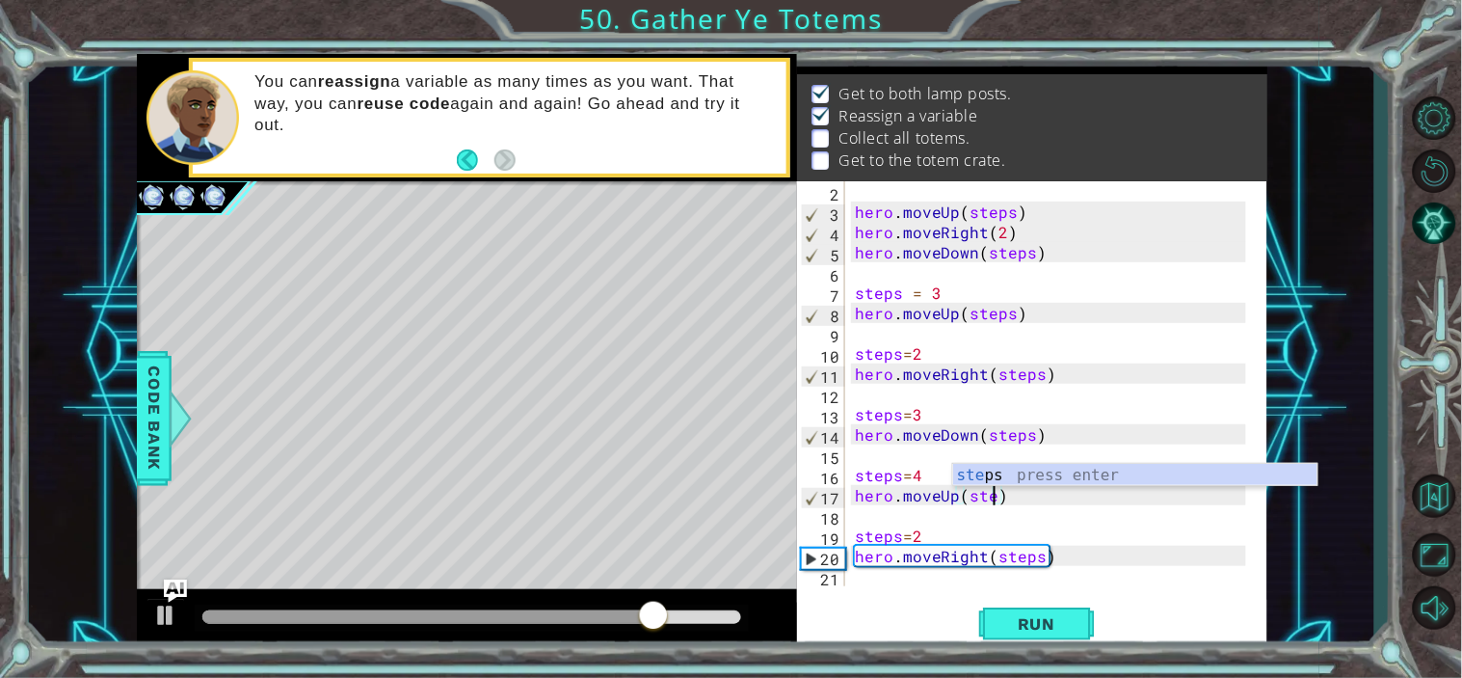
scroll to position [0, 8]
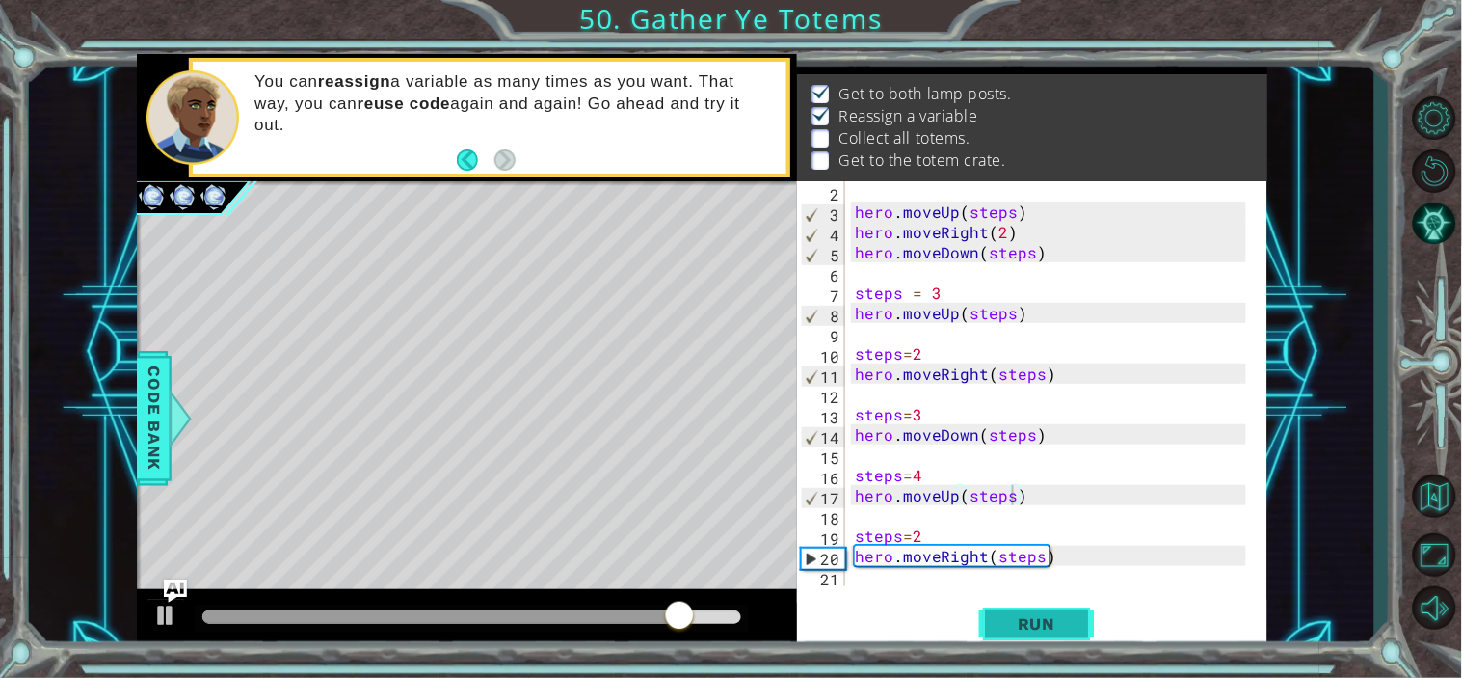
click at [1066, 611] on button "Run" at bounding box center [1037, 623] width 116 height 47
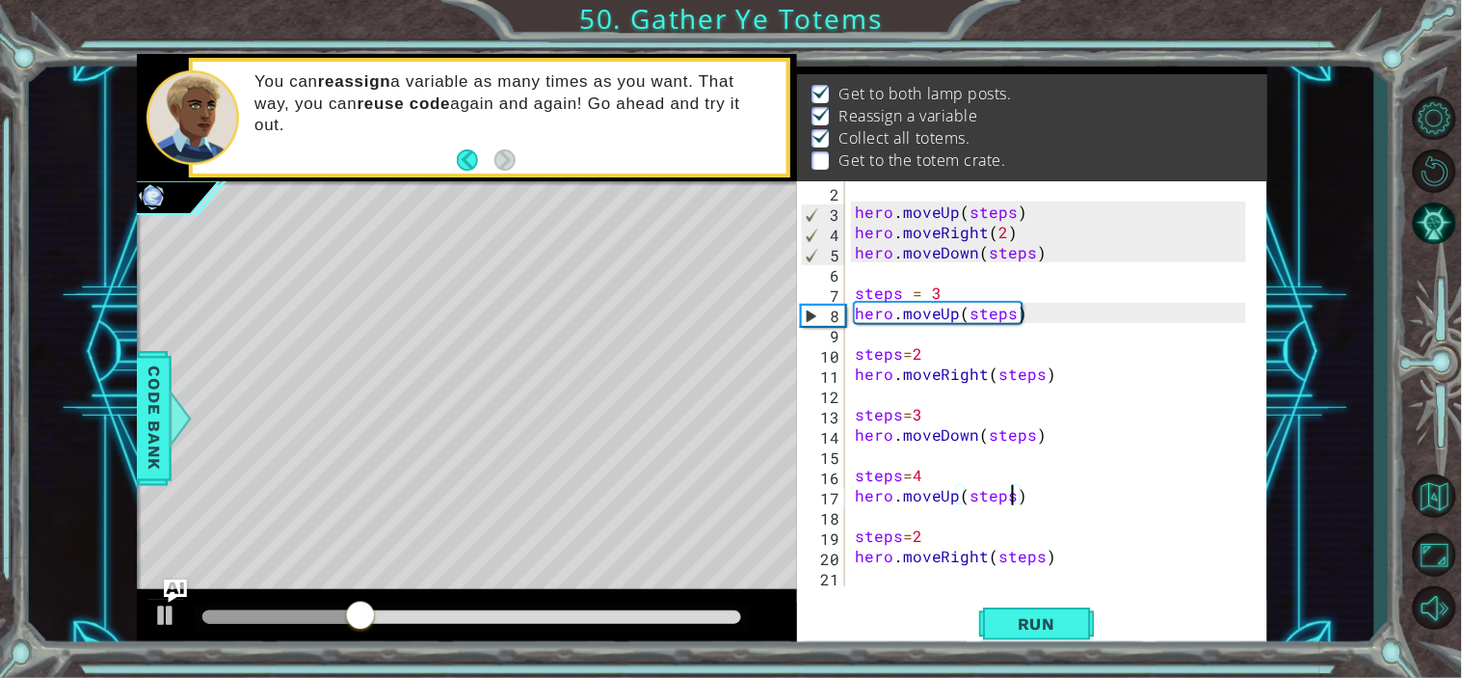
click at [1082, 547] on div "hero . moveUp ( steps ) hero . moveRight ( 2 ) hero . moveDown ( steps ) steps …" at bounding box center [1053, 403] width 405 height 445
type textarea "hero.moveRight(steps)"
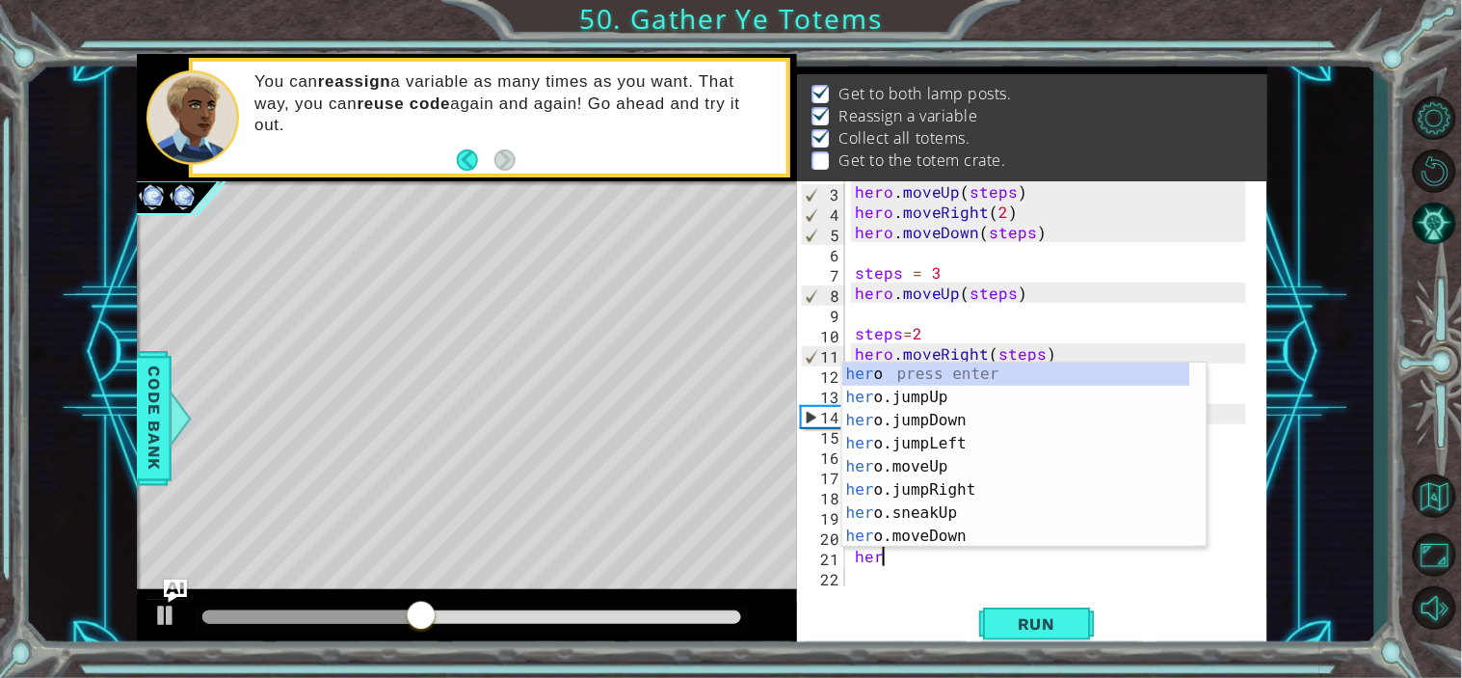
scroll to position [0, 0]
type textarea "h"
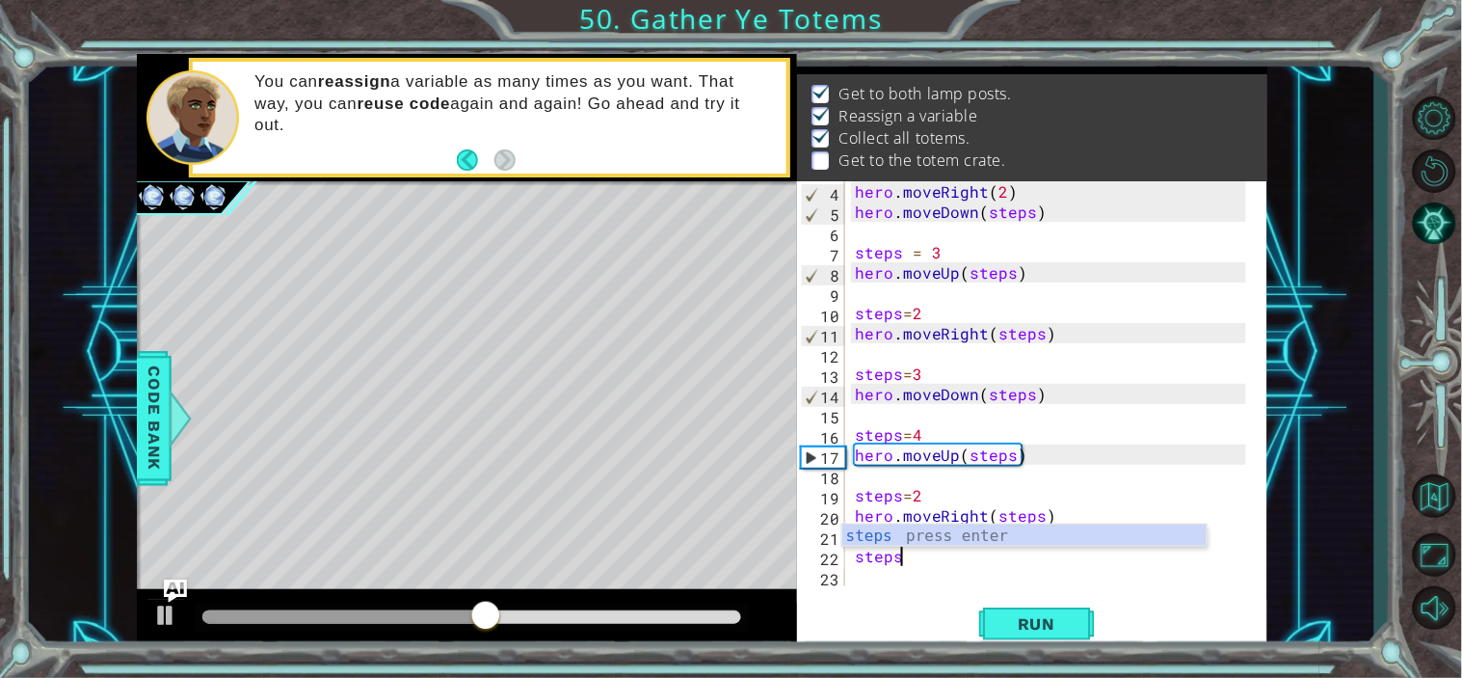
scroll to position [0, 2]
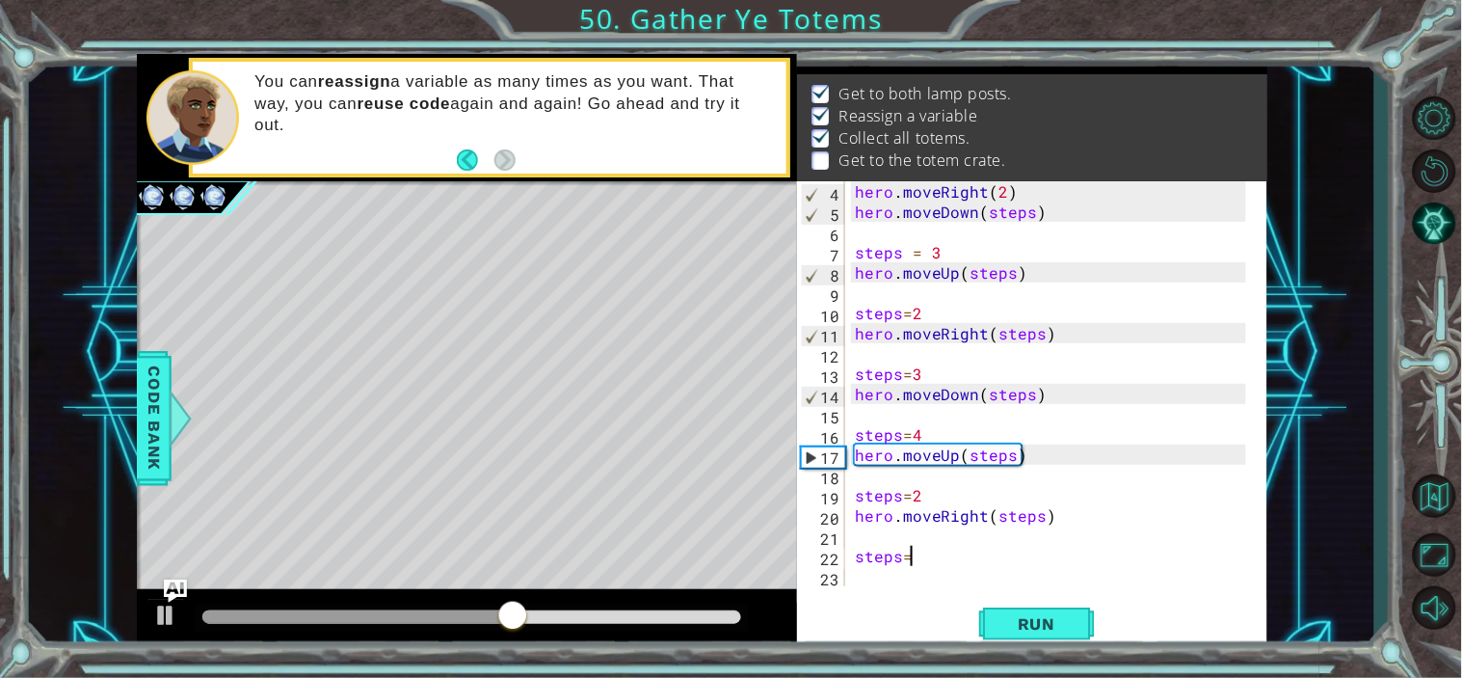
type textarea "steps=4"
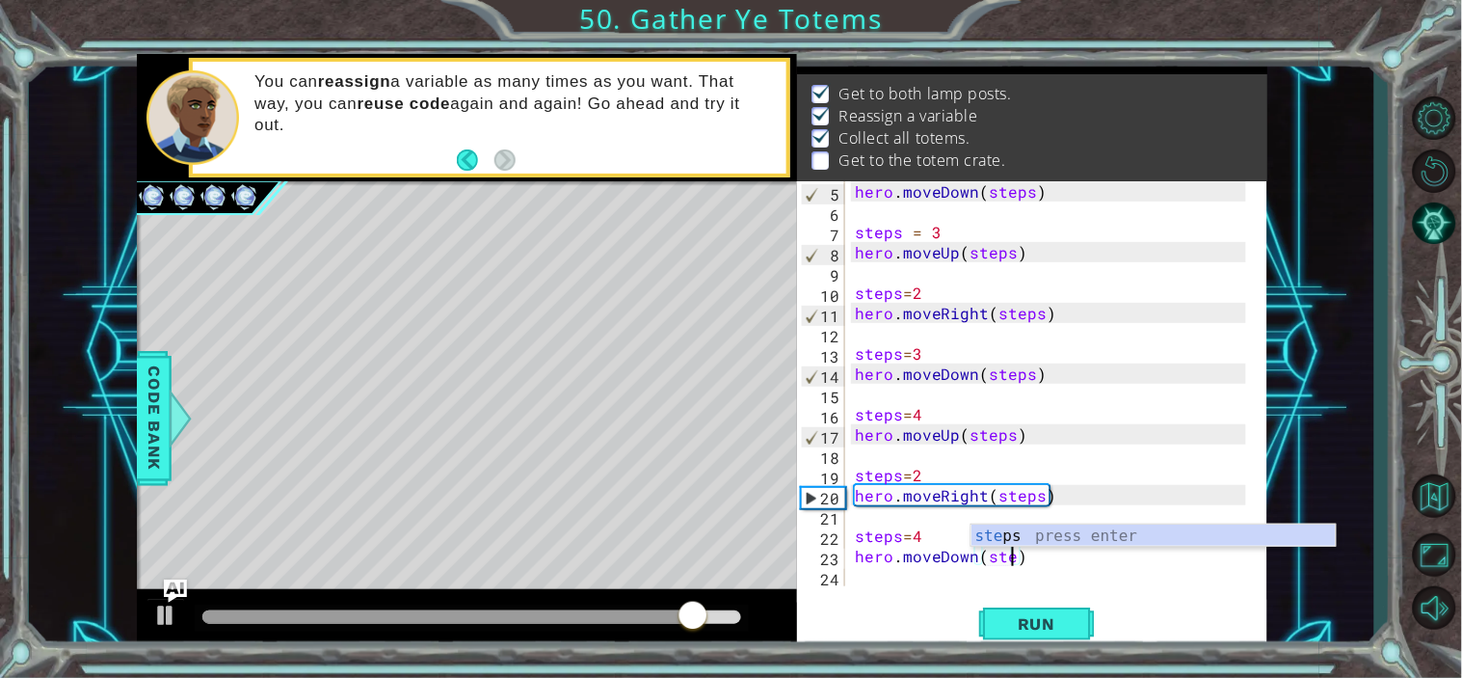
scroll to position [0, 10]
type textarea "hero.moveDown(steps)"
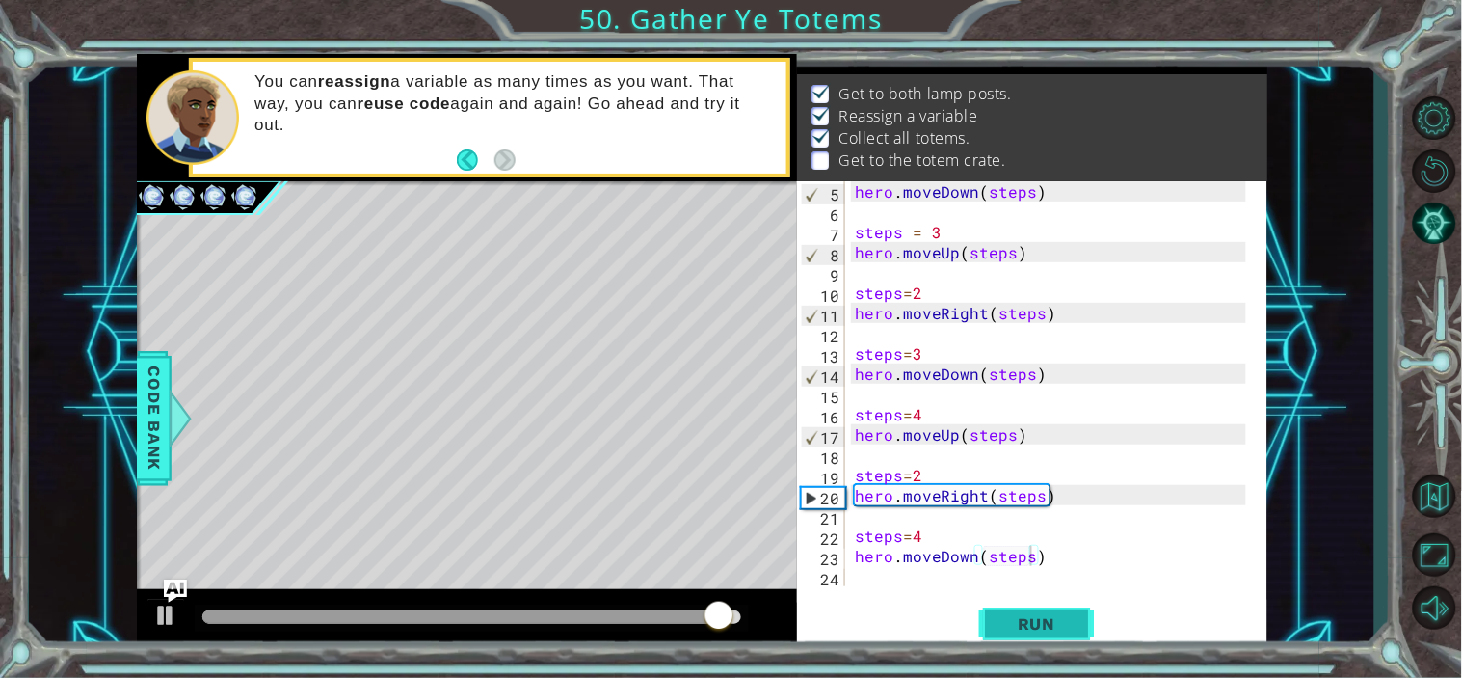
click at [1018, 611] on button "Run" at bounding box center [1037, 623] width 116 height 47
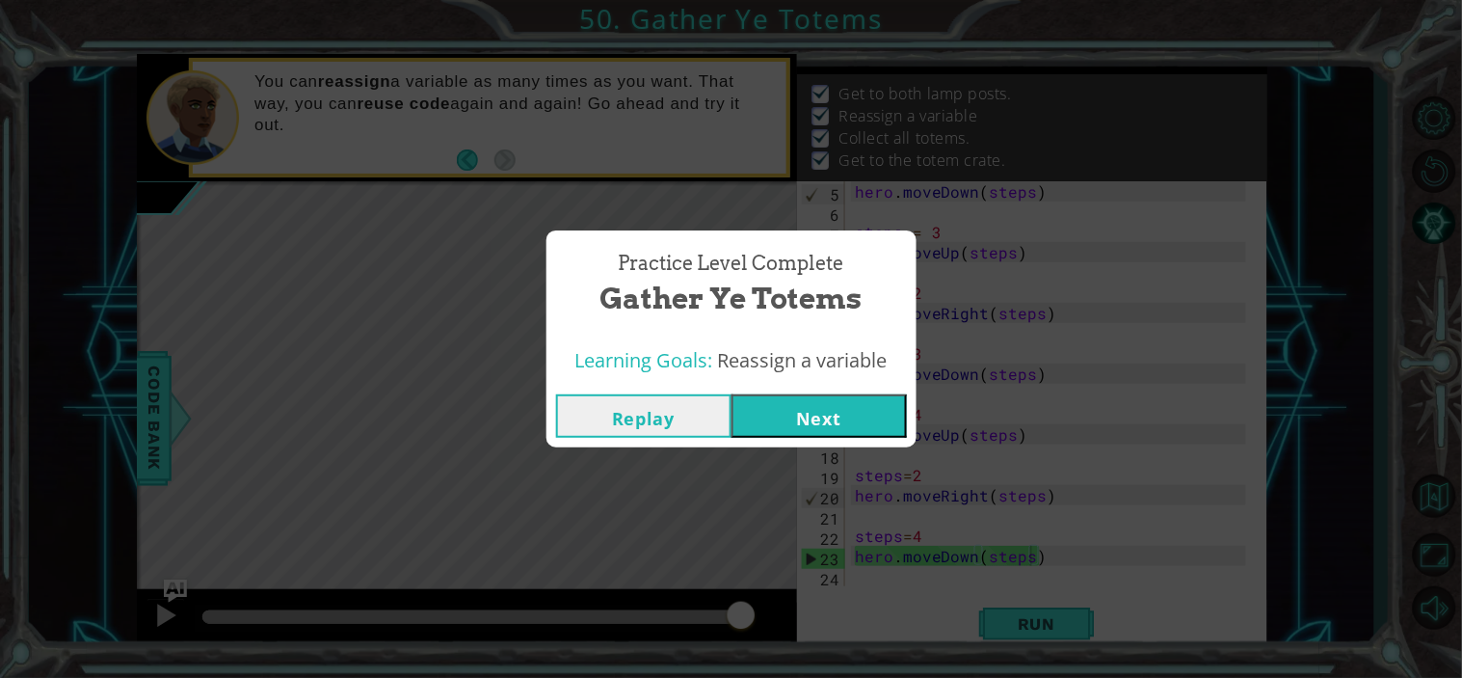
click at [883, 399] on button "Next" at bounding box center [819, 415] width 175 height 43
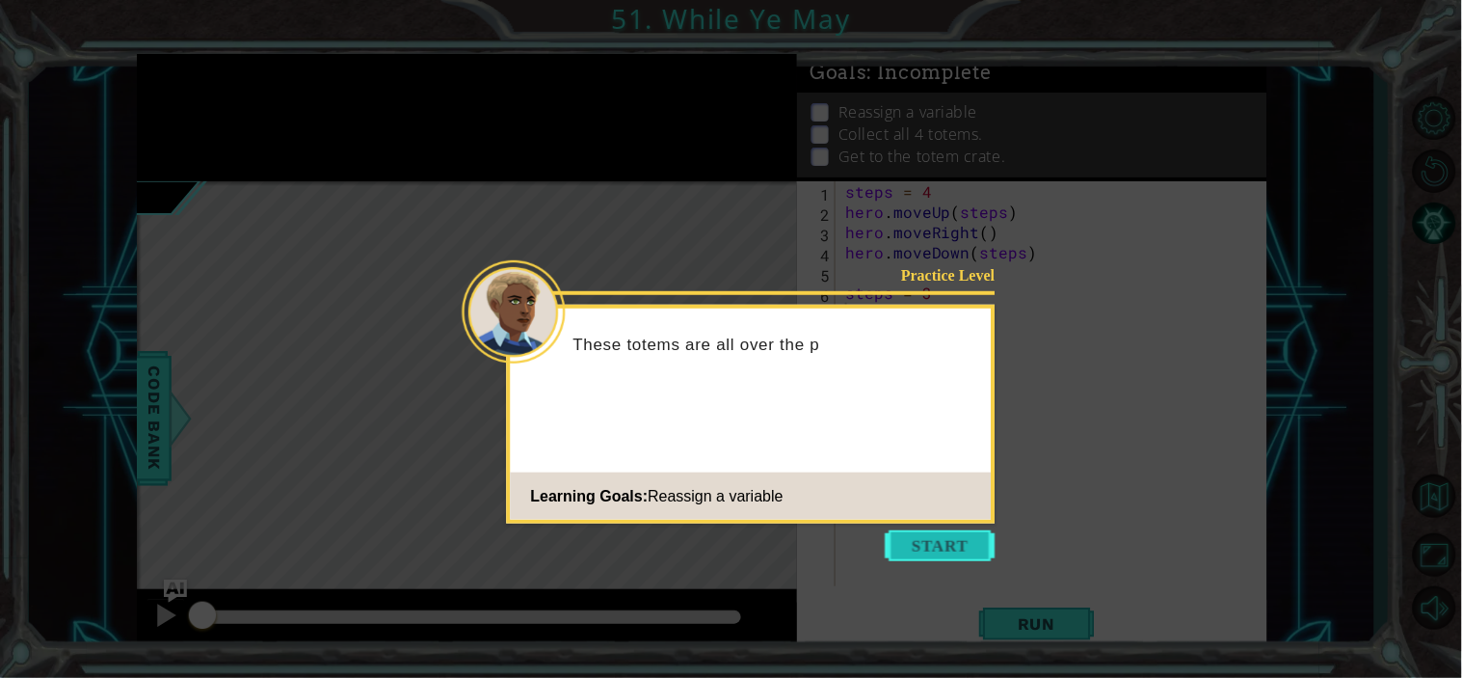
click at [924, 537] on button "Start" at bounding box center [941, 545] width 110 height 31
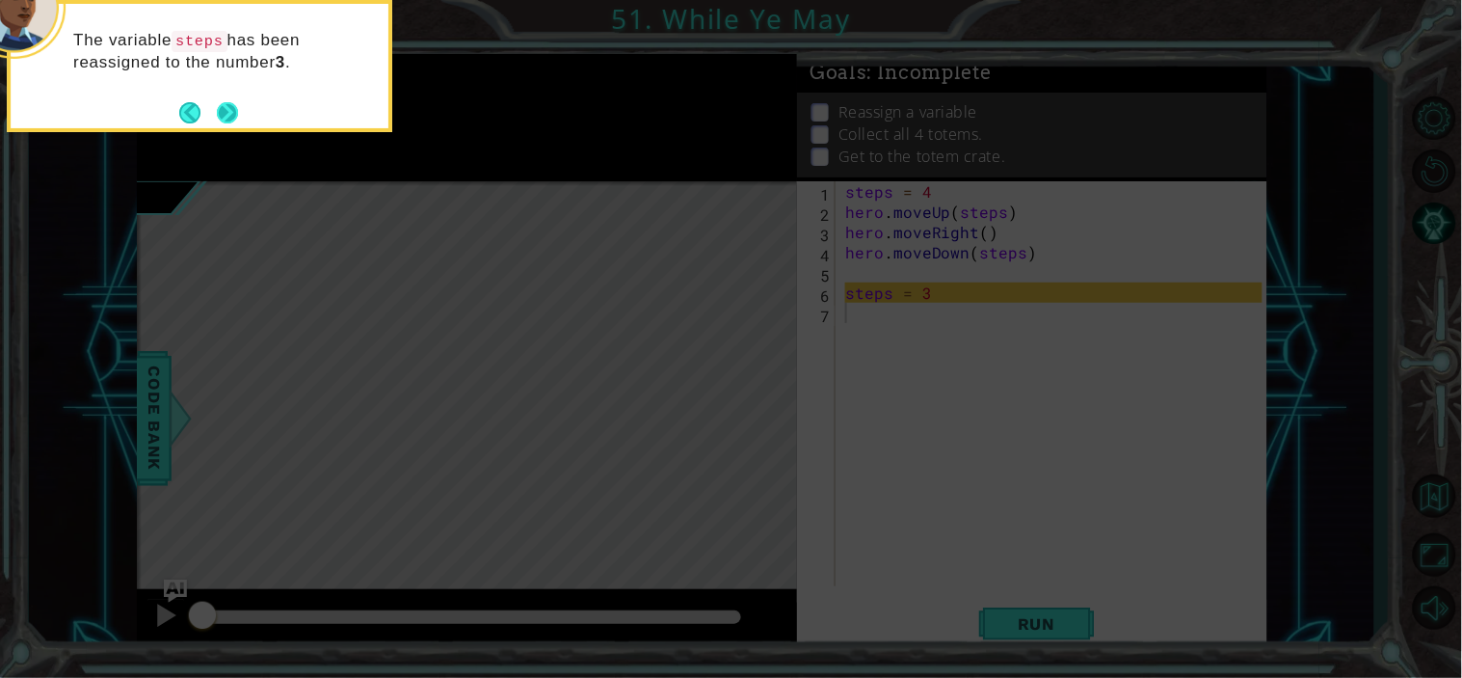
click at [229, 101] on button "Next" at bounding box center [228, 112] width 24 height 24
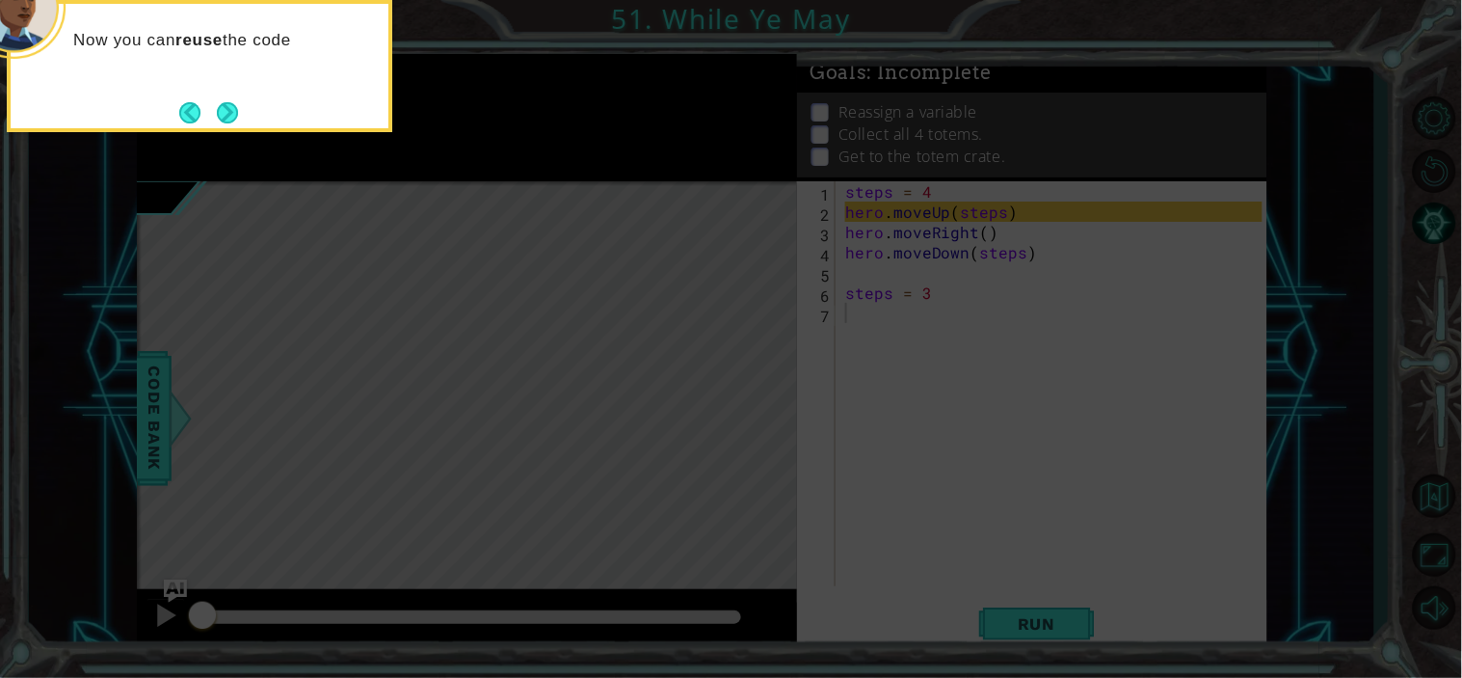
click at [229, 101] on button "Next" at bounding box center [227, 112] width 23 height 23
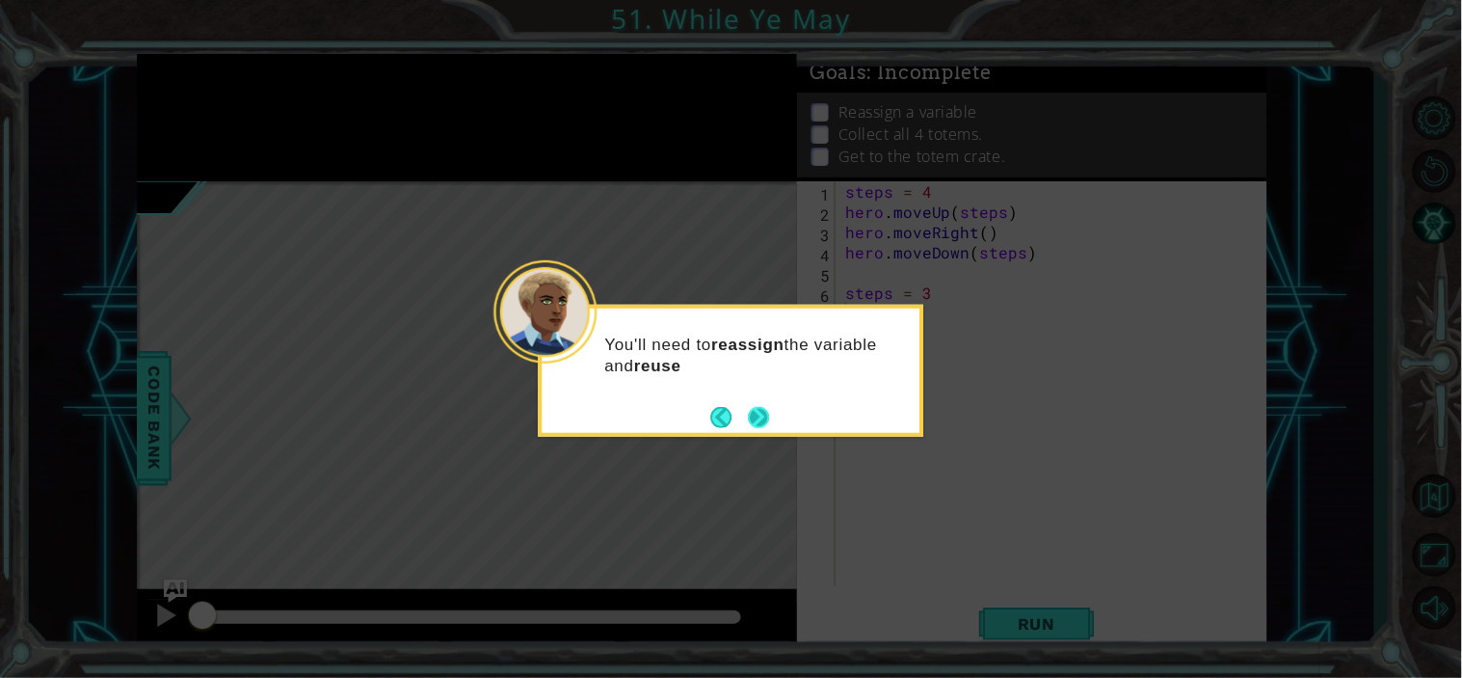
click at [747, 406] on button "Next" at bounding box center [758, 417] width 23 height 23
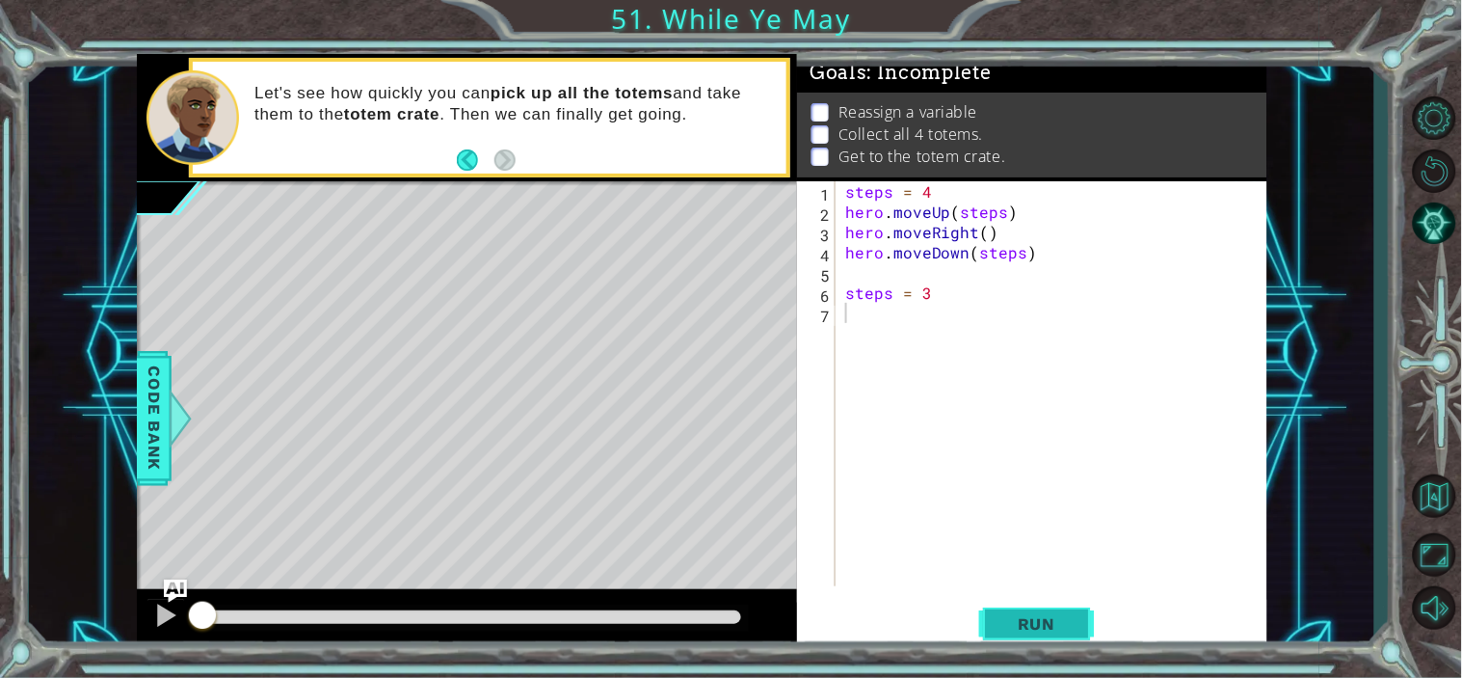
click at [1018, 627] on span "Run" at bounding box center [1037, 623] width 76 height 19
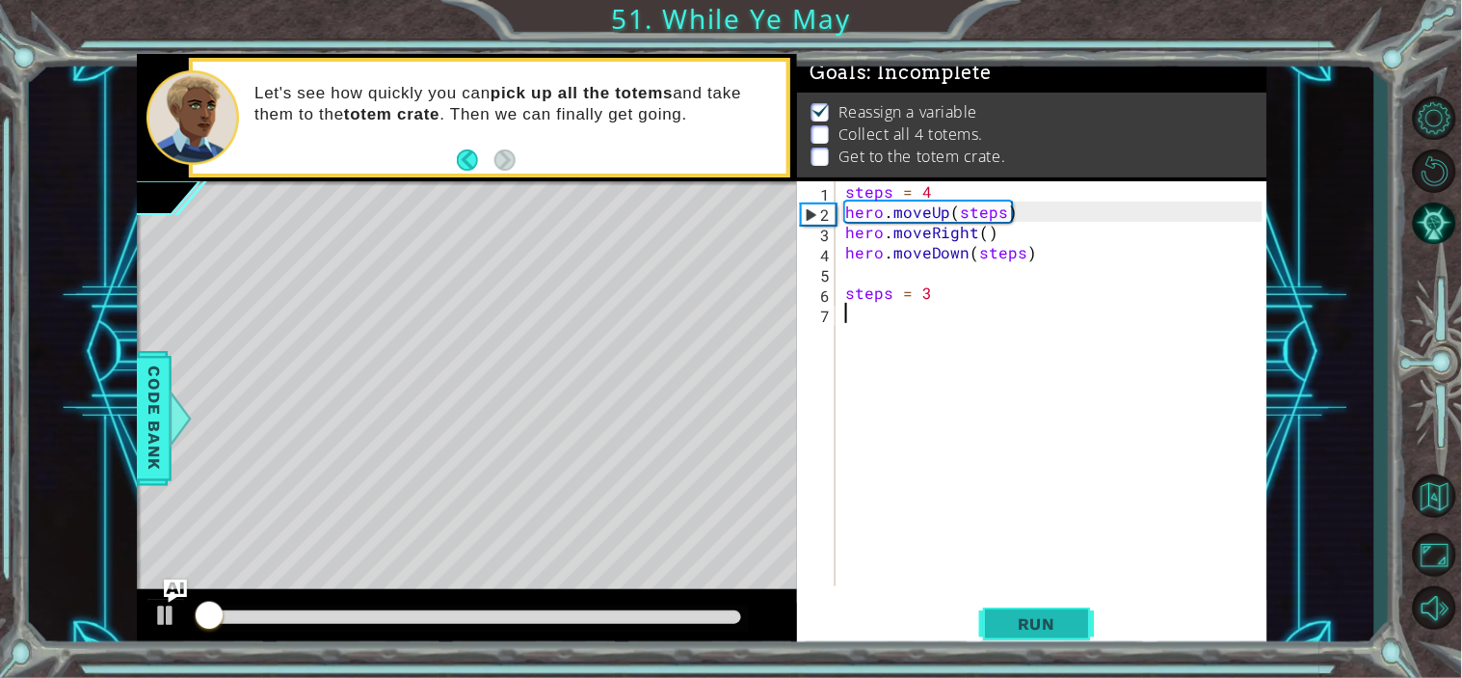
scroll to position [12, 0]
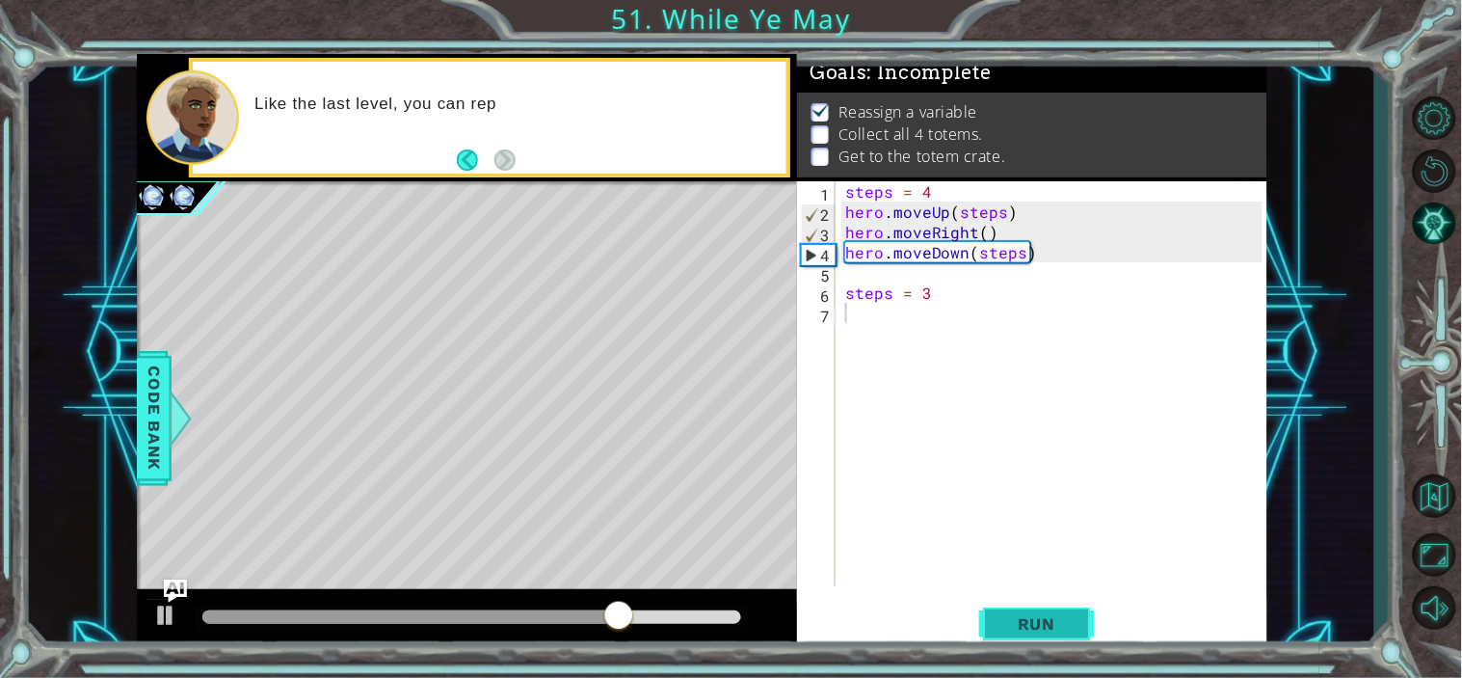
click at [1063, 631] on span "Run" at bounding box center [1037, 623] width 76 height 19
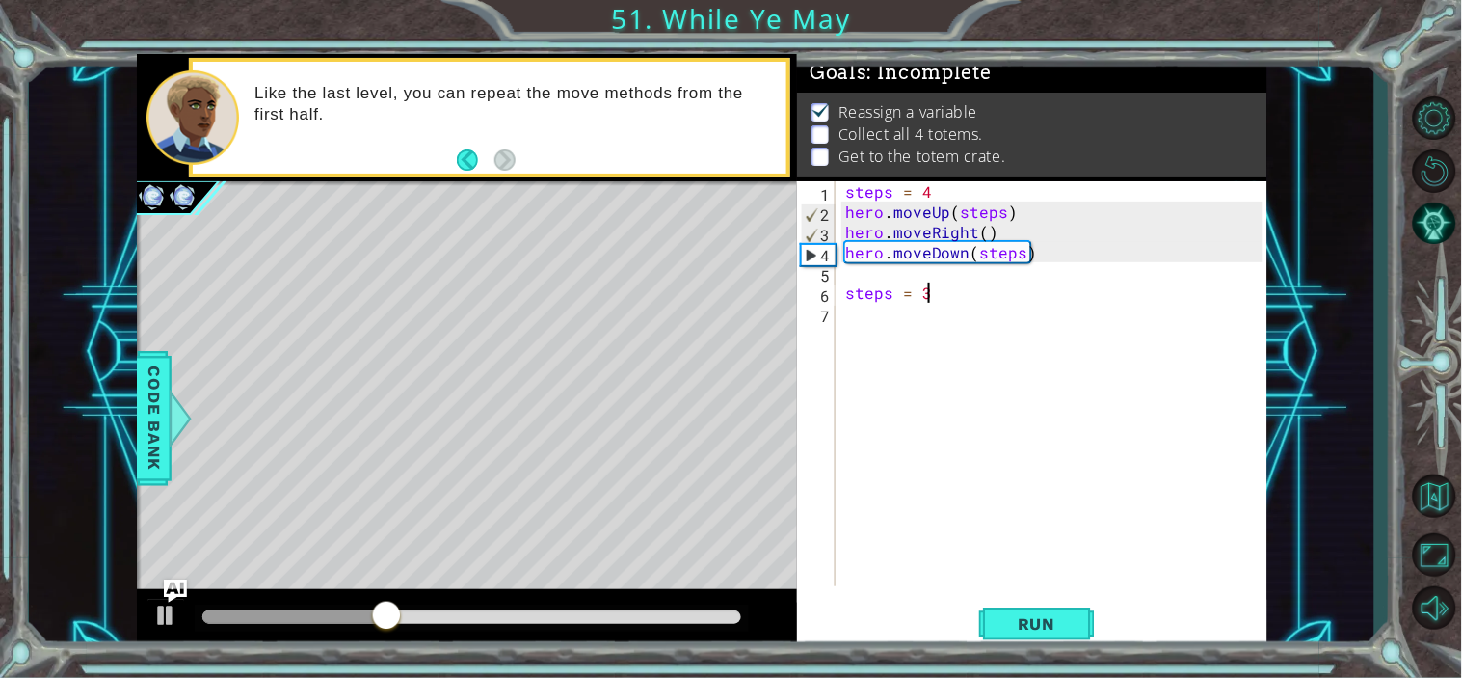
click at [988, 293] on div "steps = 4 hero . moveUp ( steps ) hero . moveRight ( ) hero . moveDown ( steps …" at bounding box center [1057, 403] width 431 height 445
type textarea "steps = 3"
click at [907, 319] on div "steps = 4 hero . moveUp ( steps ) hero . moveRight ( ) hero . moveDown ( steps …" at bounding box center [1057, 403] width 431 height 445
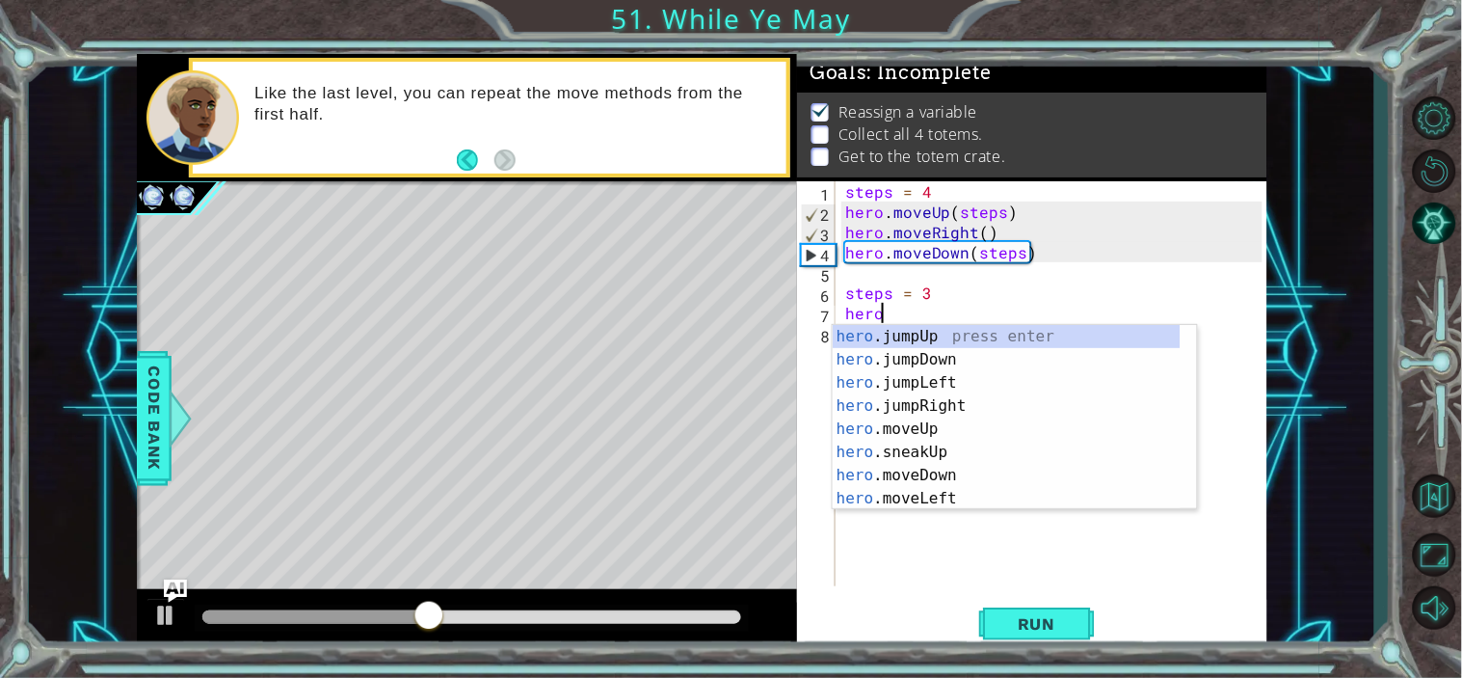
scroll to position [0, 2]
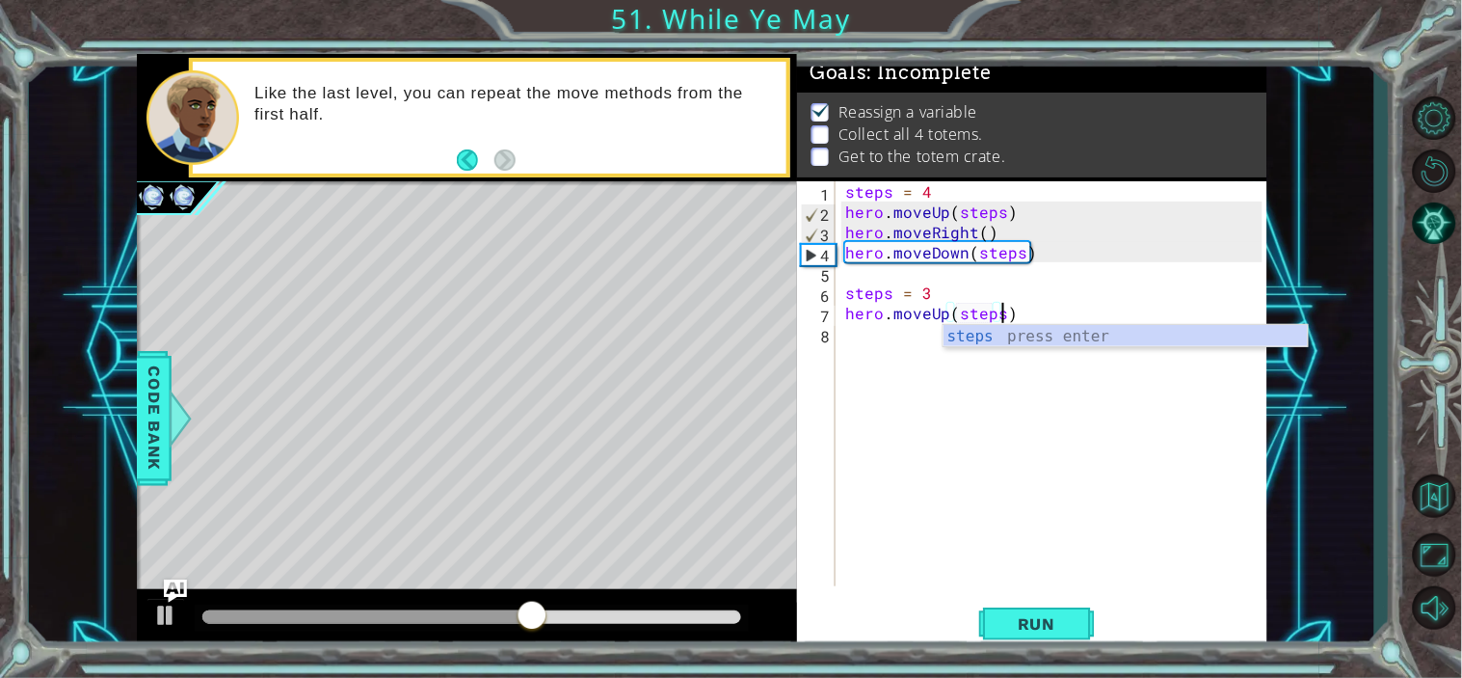
type textarea "hero.moveUp(steps)"
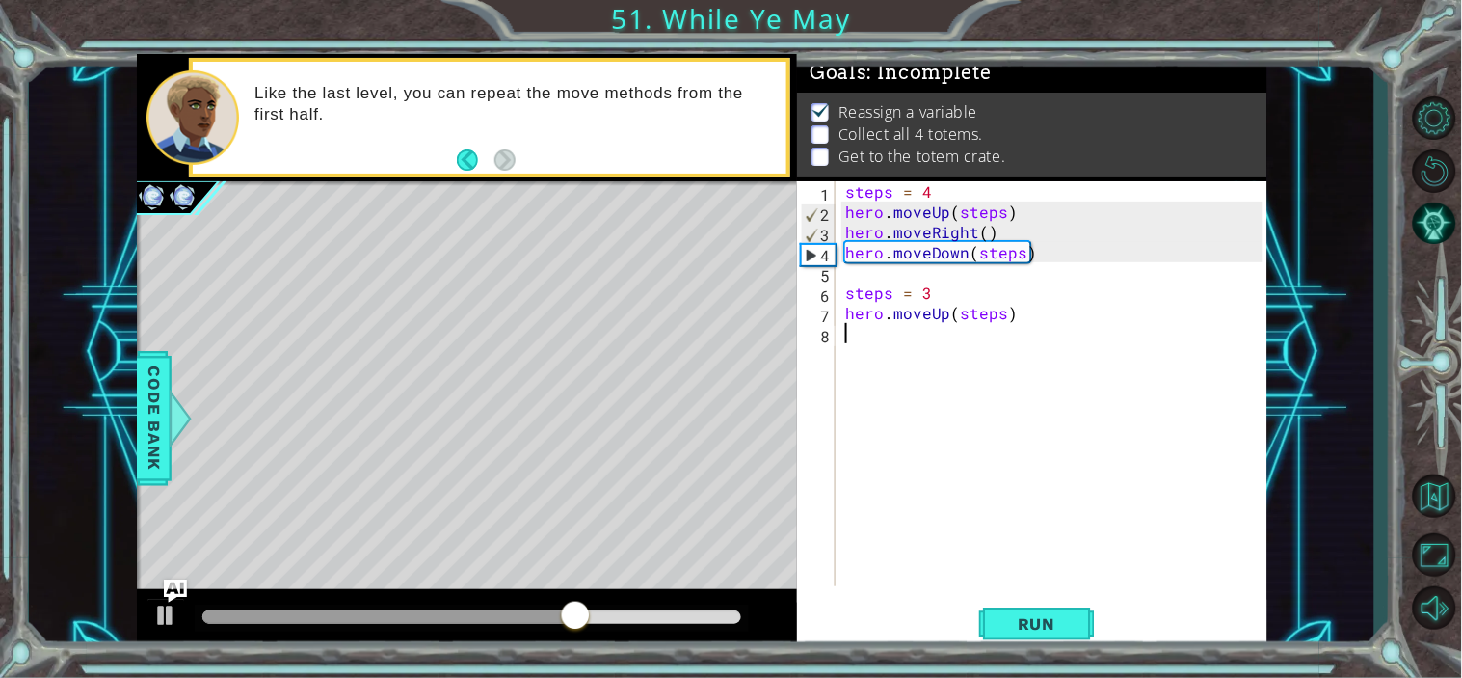
click at [884, 363] on div "steps = 4 hero . moveUp ( steps ) hero . moveRight ( ) hero . moveDown ( steps …" at bounding box center [1057, 403] width 431 height 445
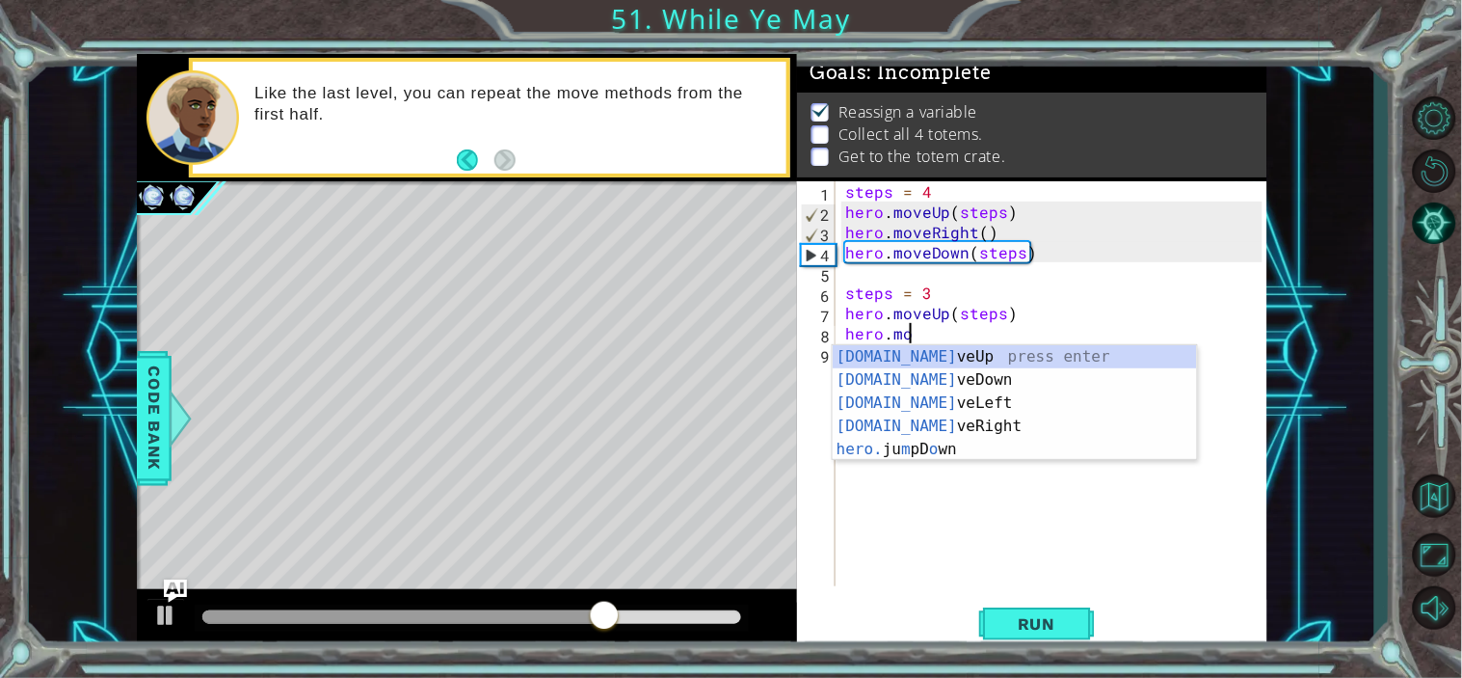
scroll to position [0, 3]
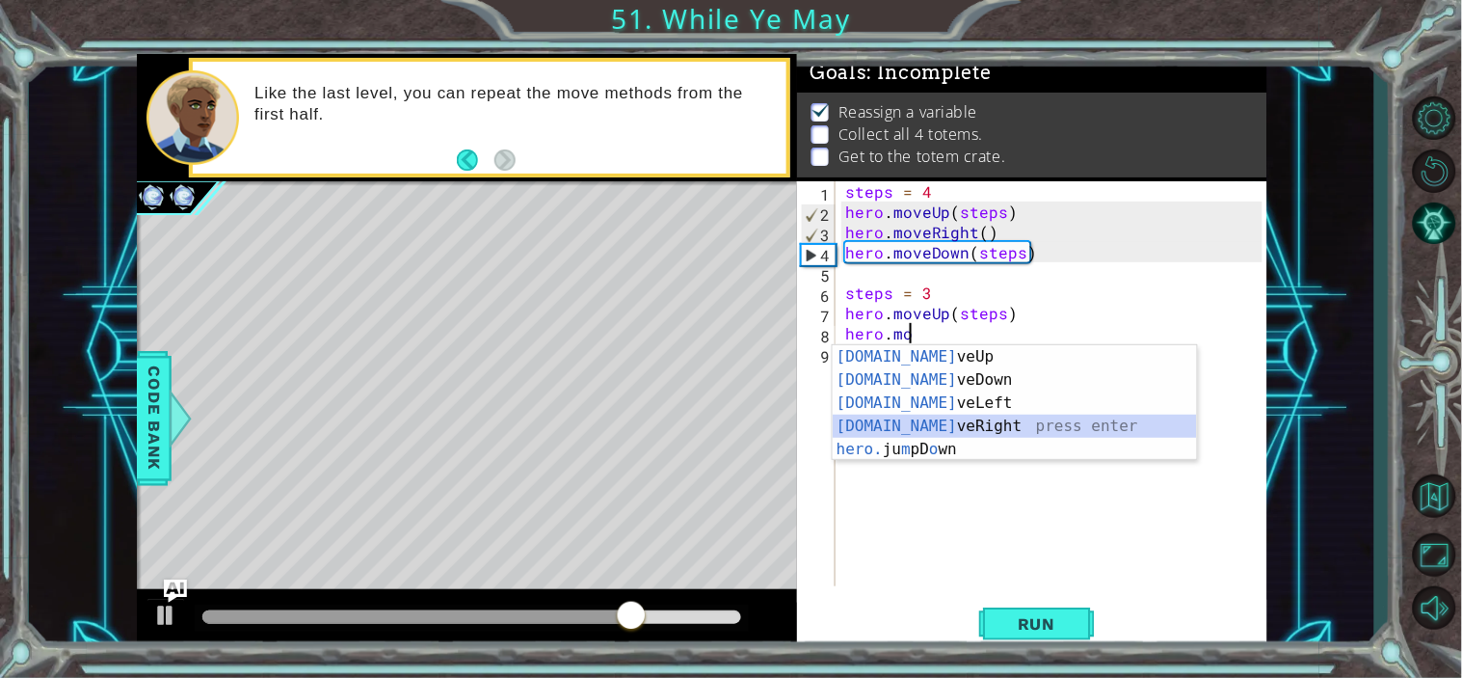
click at [935, 418] on div "[DOMAIN_NAME] veUp press enter [DOMAIN_NAME] veDown press enter [DOMAIN_NAME] v…" at bounding box center [1015, 426] width 364 height 162
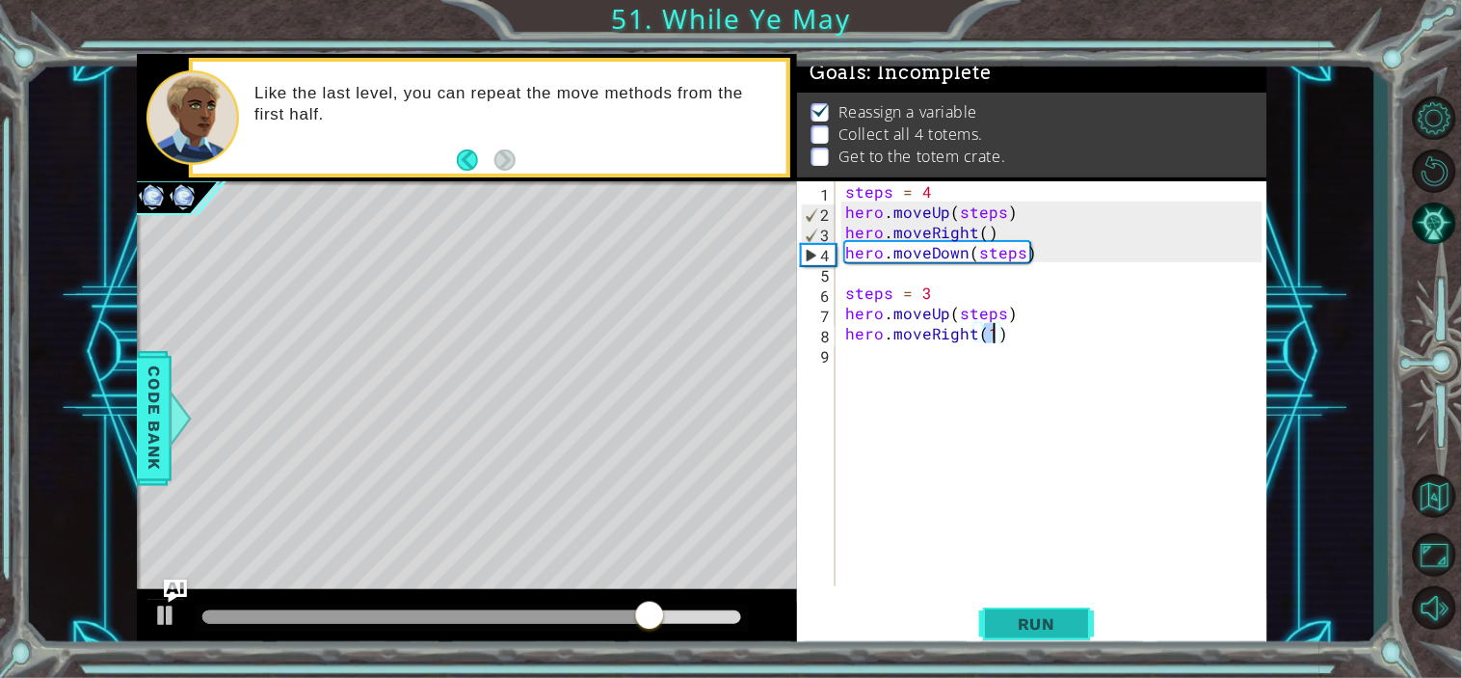
type textarea "hero.moveRight(1)"
click at [1027, 641] on button "Run" at bounding box center [1037, 623] width 116 height 47
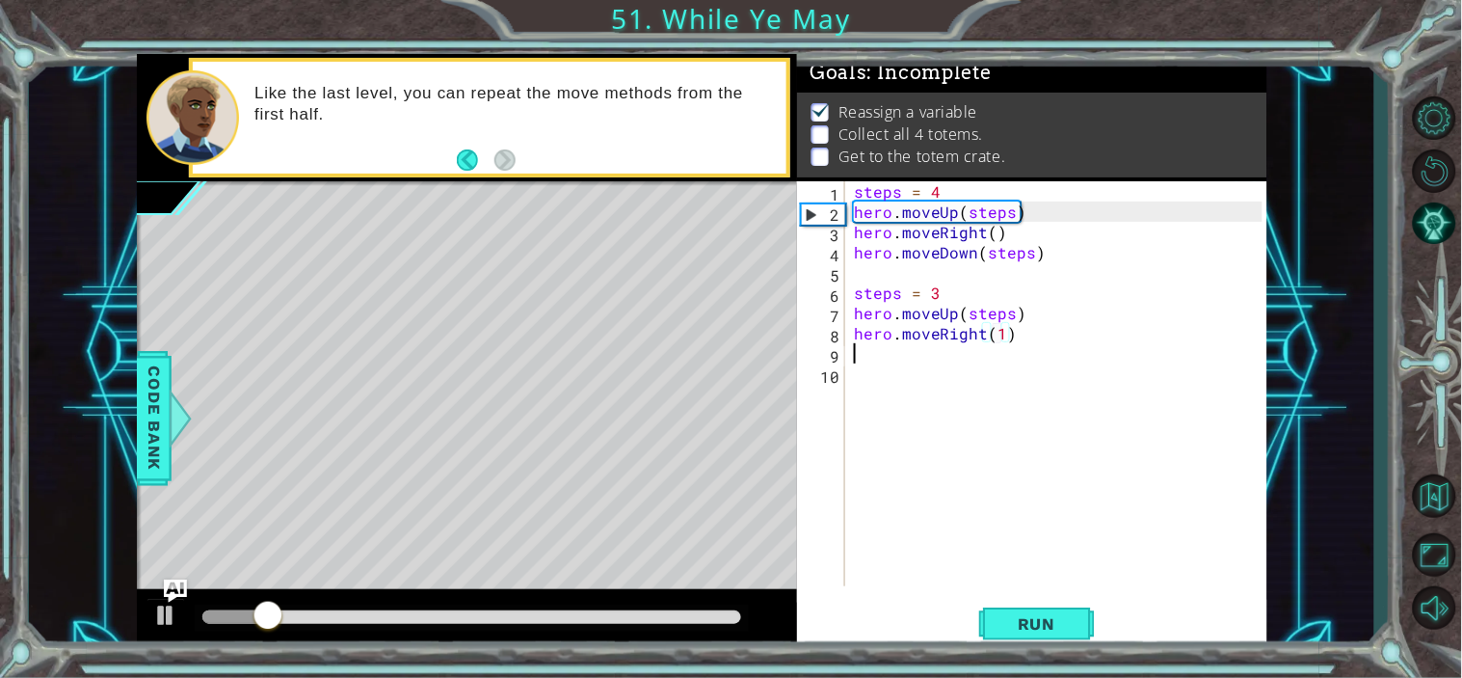
scroll to position [0, 0]
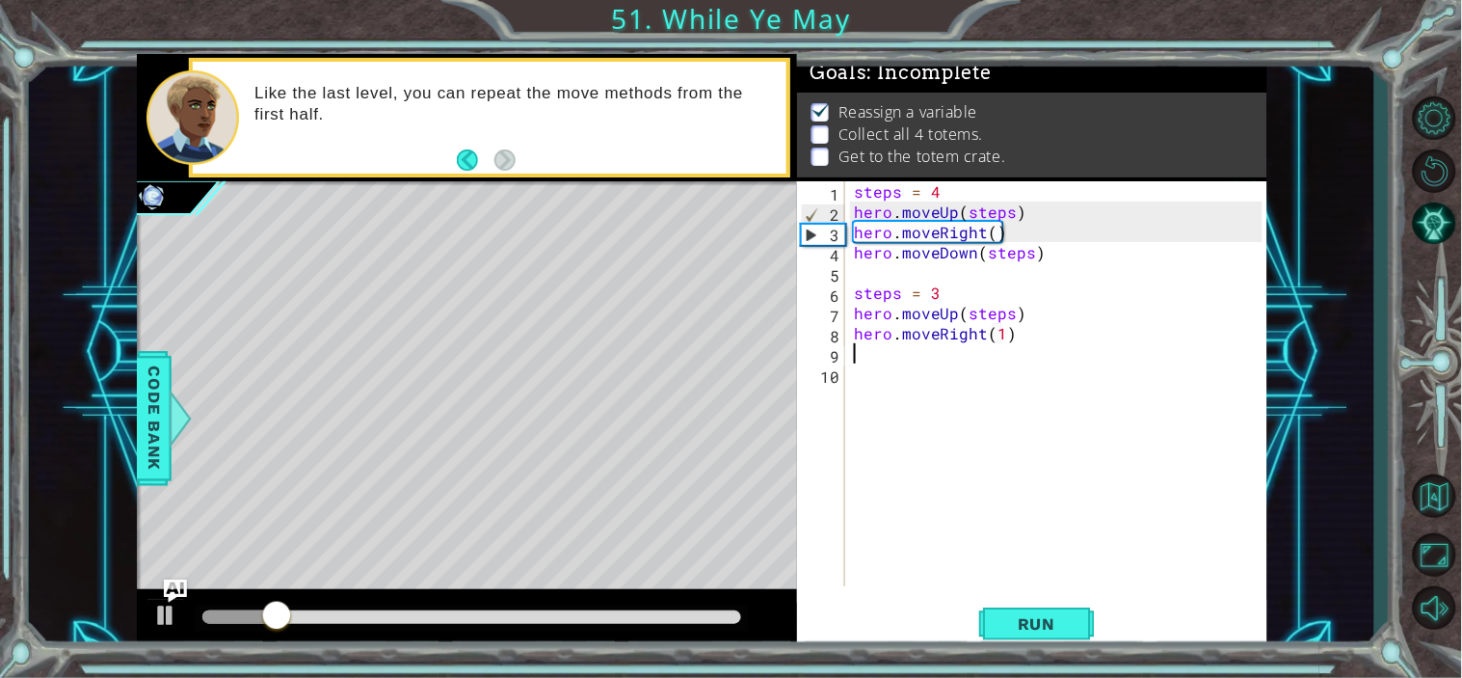
type textarea "hero.moveRight(1)"
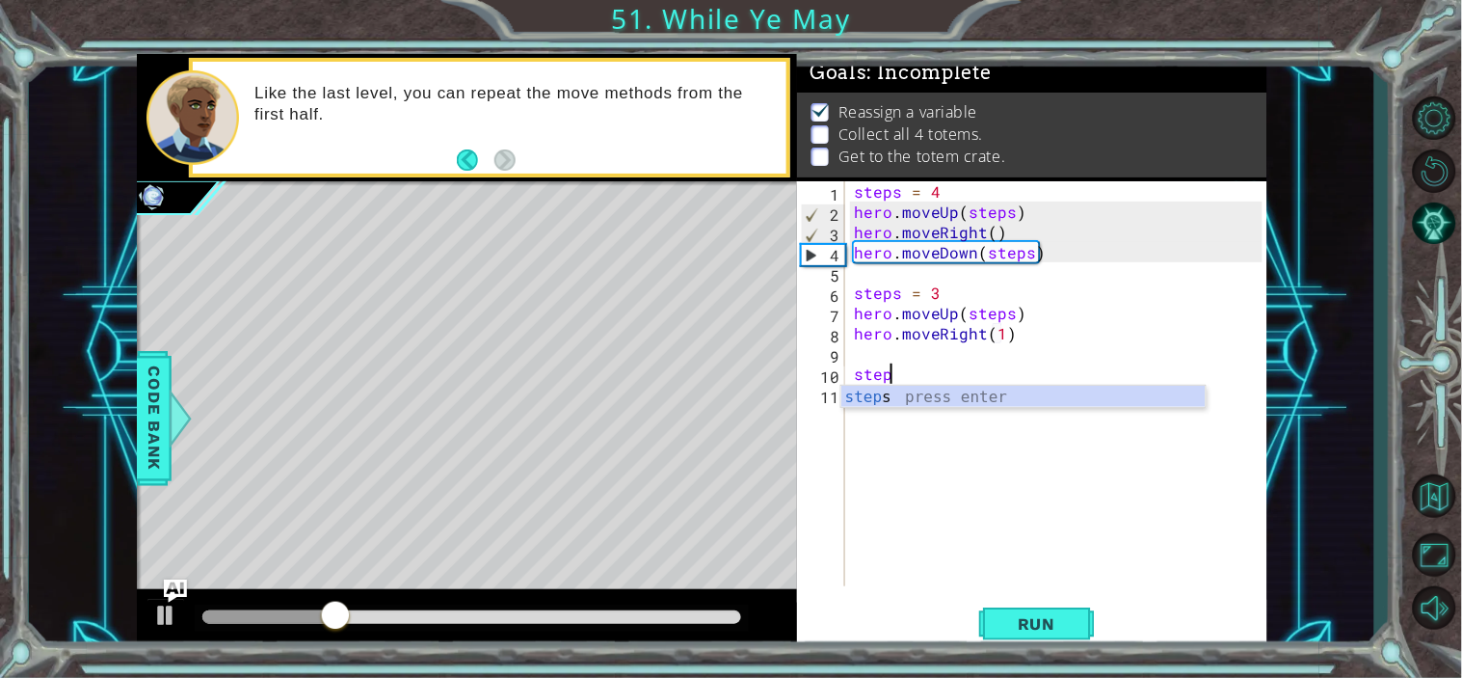
scroll to position [0, 2]
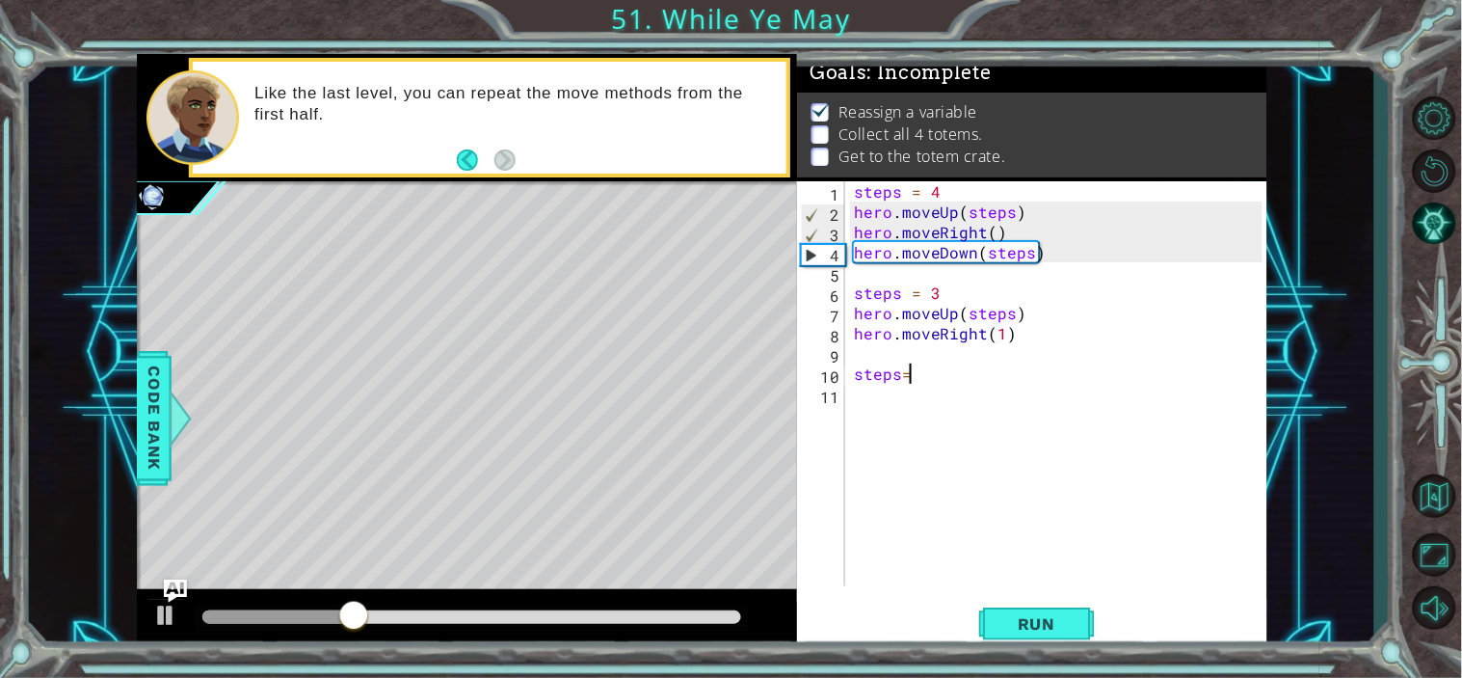
type textarea "steps=2"
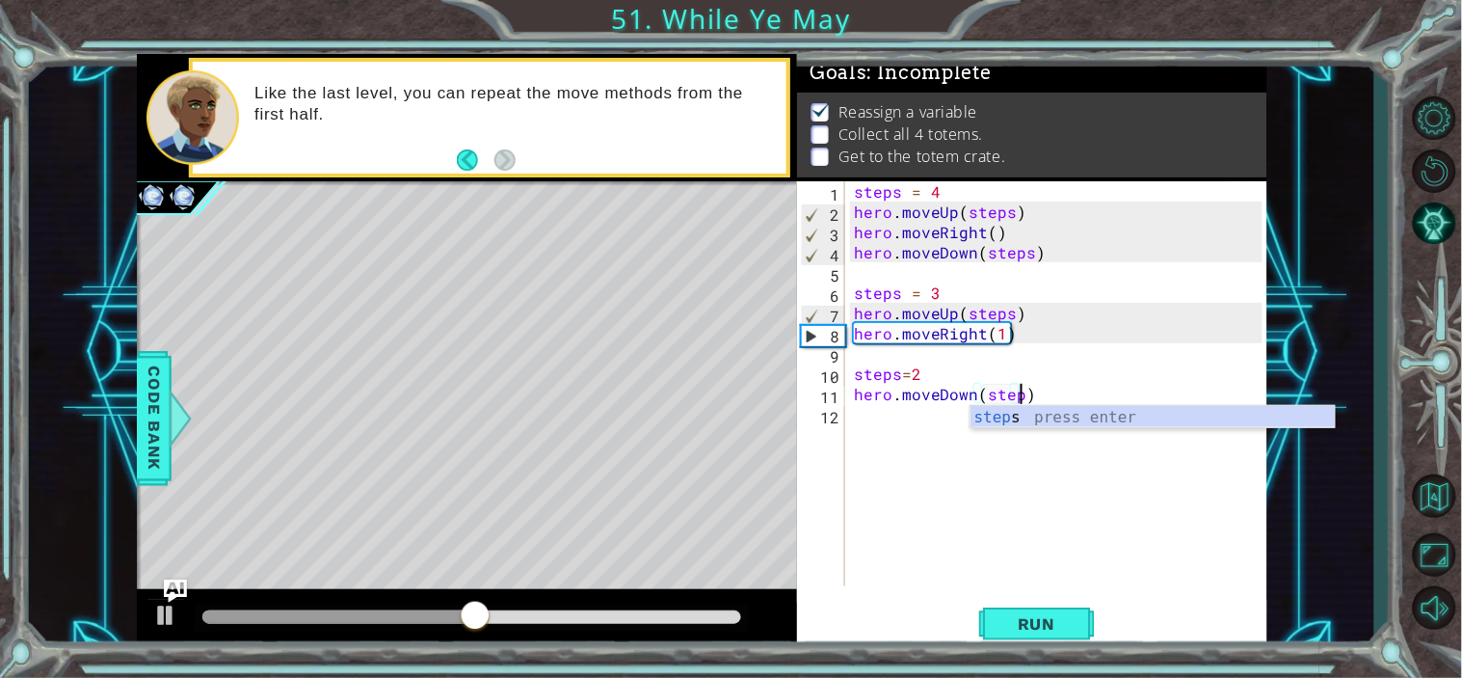
scroll to position [0, 10]
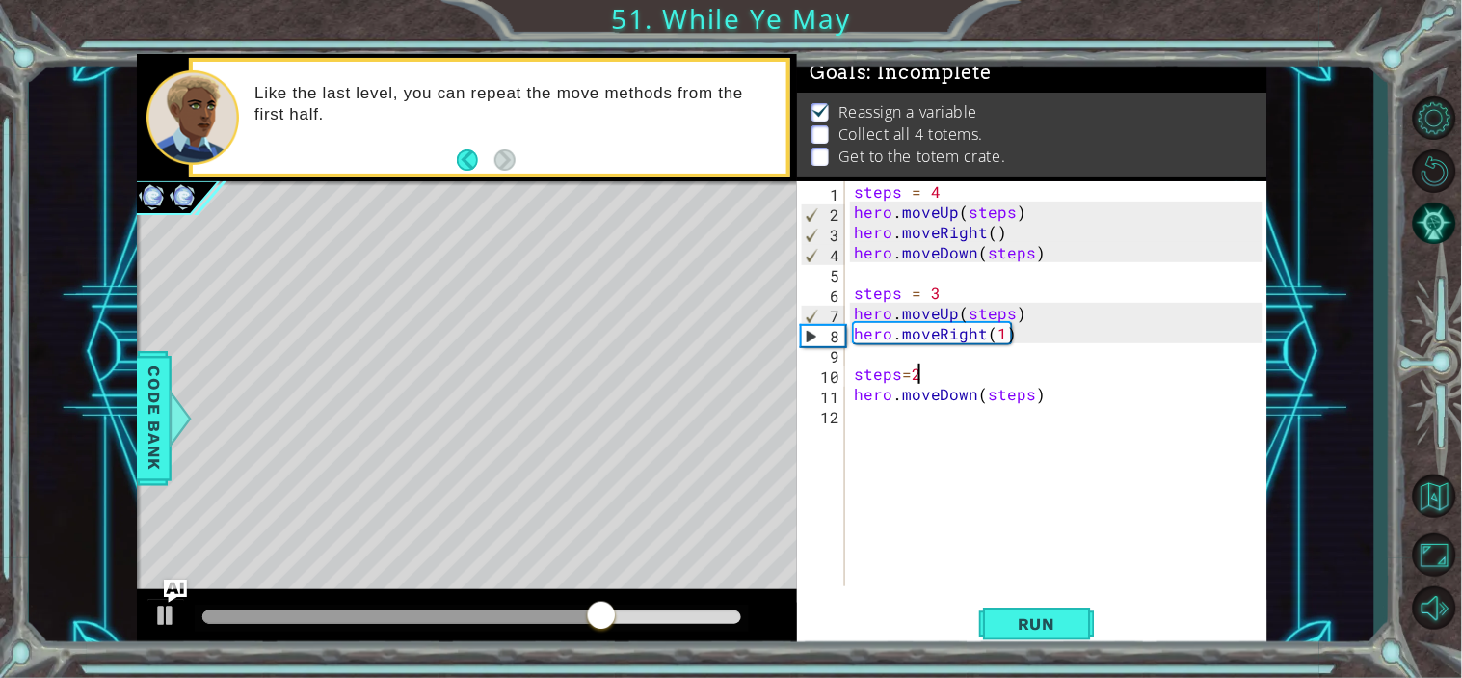
click at [924, 376] on div "steps = 4 hero . moveUp ( steps ) hero . moveRight ( ) hero . moveDown ( steps …" at bounding box center [1061, 403] width 422 height 445
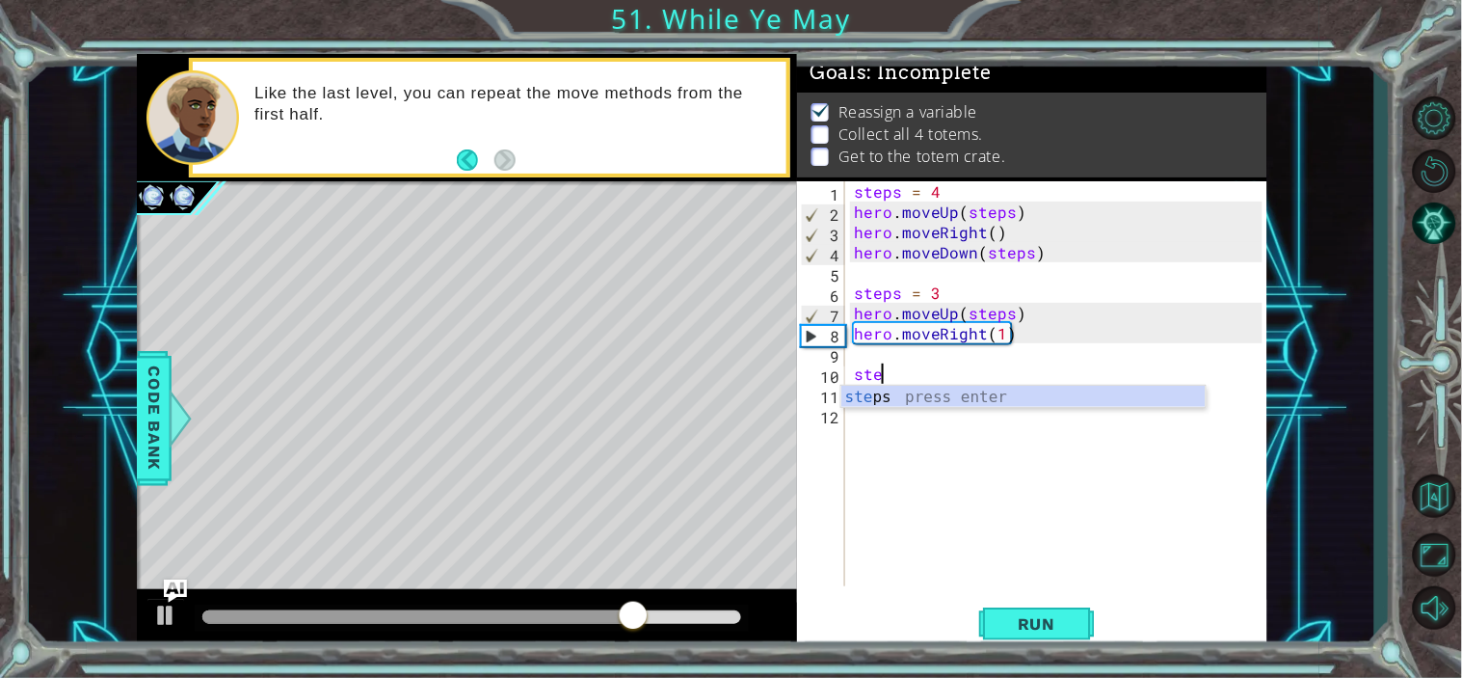
scroll to position [0, 0]
type textarea "s"
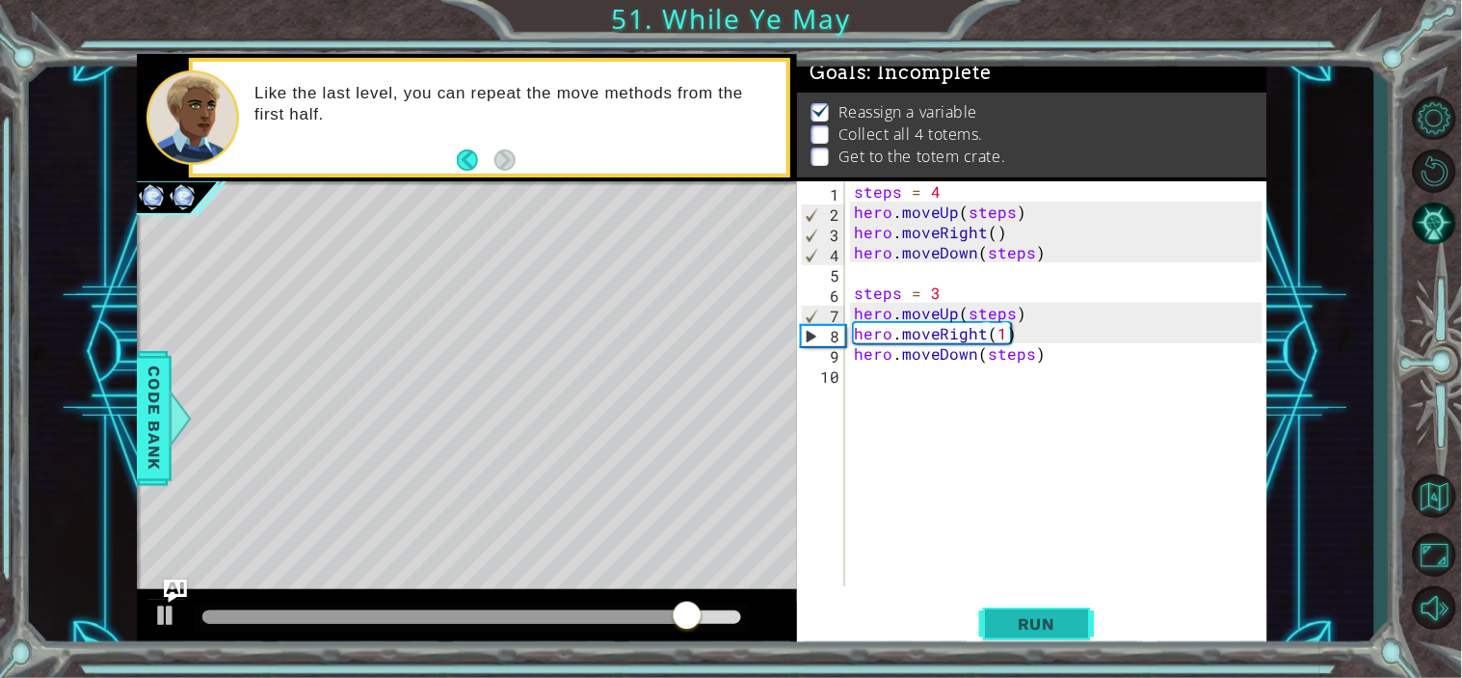
click at [1055, 618] on span "Run" at bounding box center [1037, 623] width 76 height 19
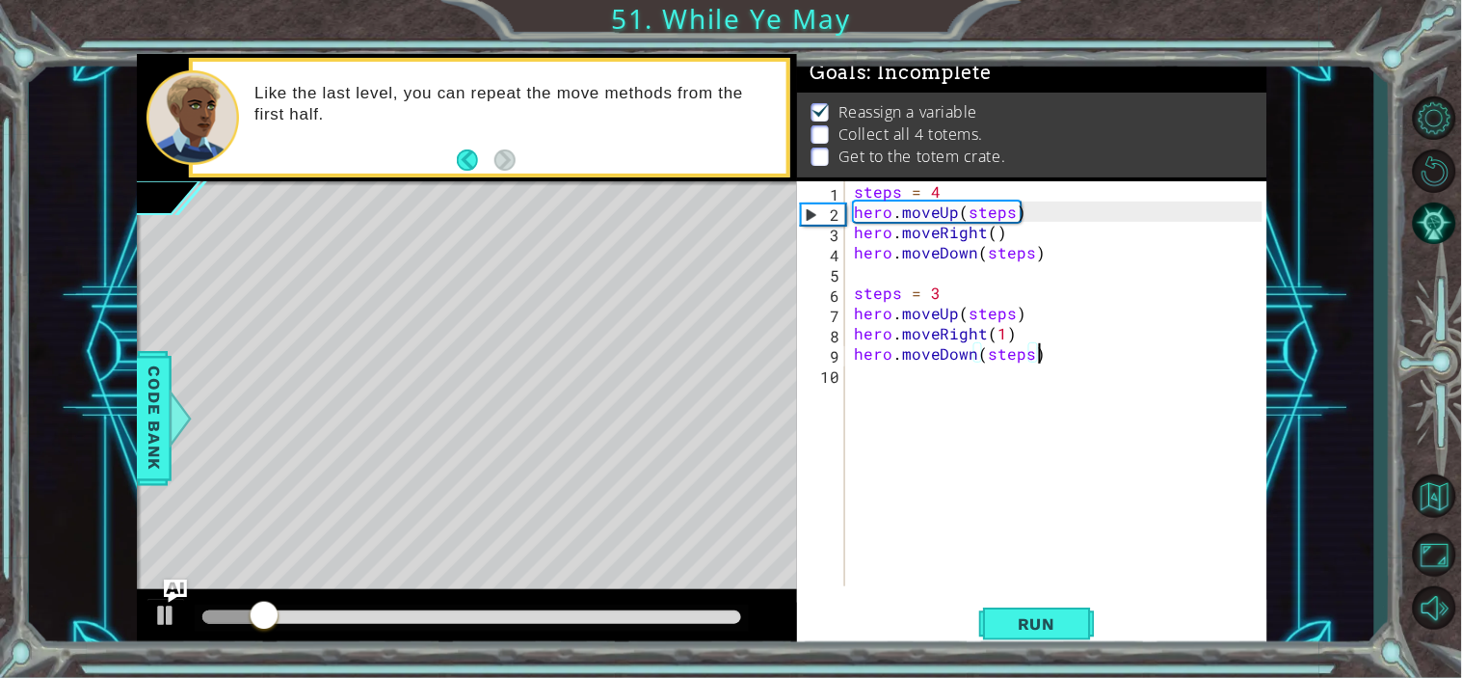
click at [1084, 348] on div "steps = 4 hero . moveUp ( steps ) hero . moveRight ( ) hero . moveDown ( steps …" at bounding box center [1061, 403] width 422 height 445
type textarea "hero.moveDown(steps)"
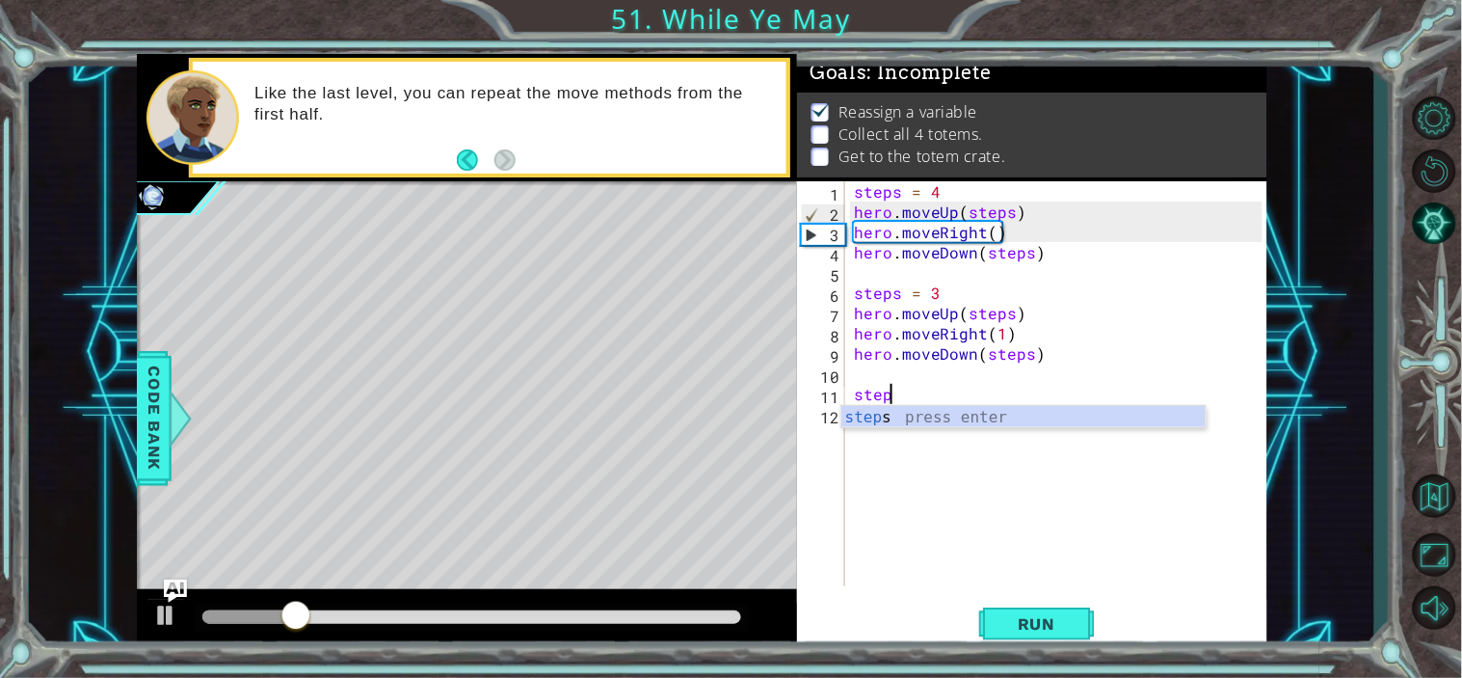
scroll to position [0, 2]
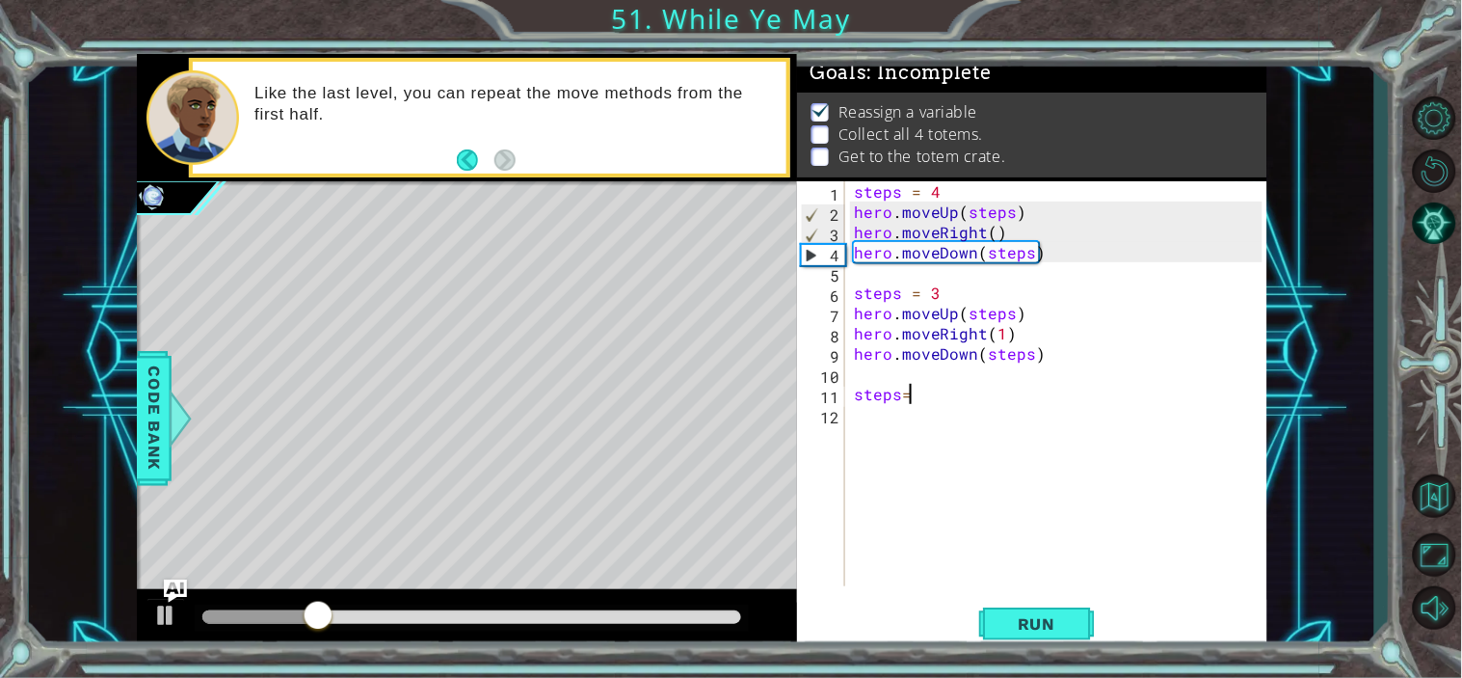
type textarea "steps=2"
type textarea "e"
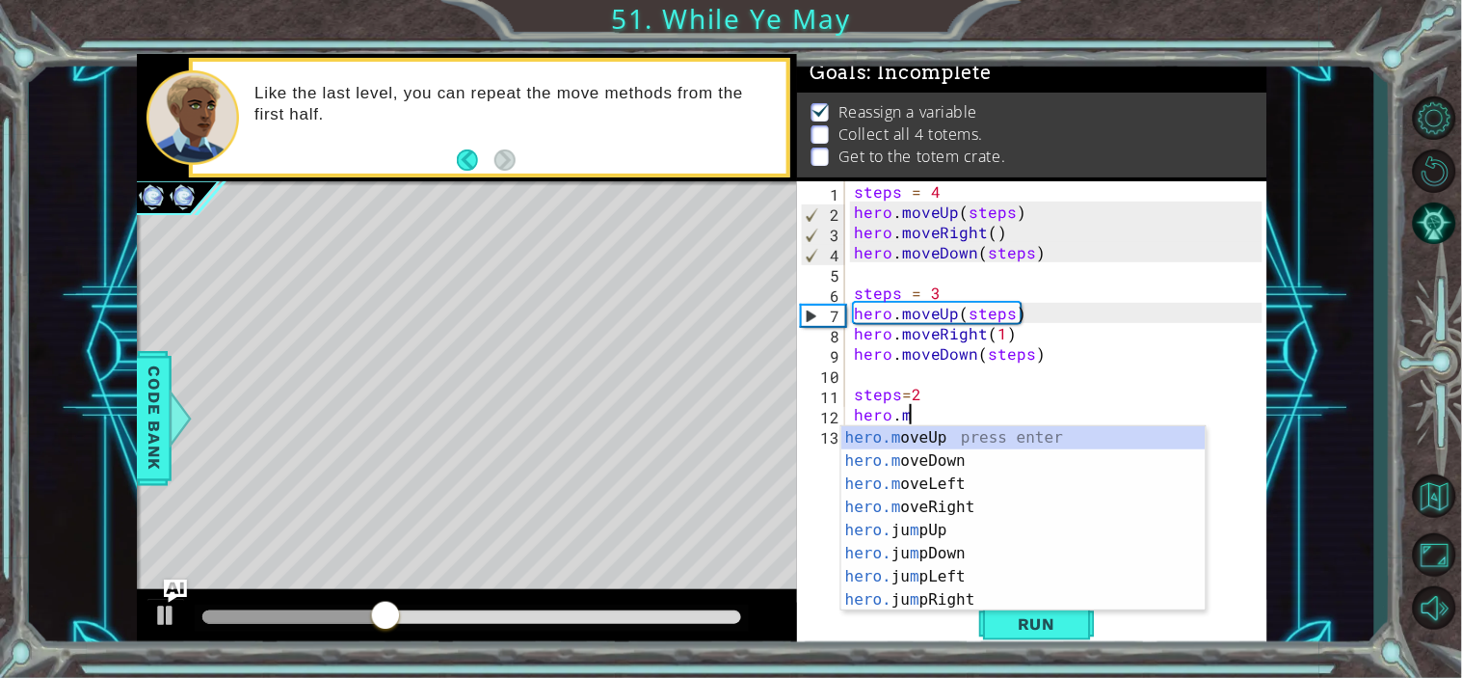
scroll to position [0, 3]
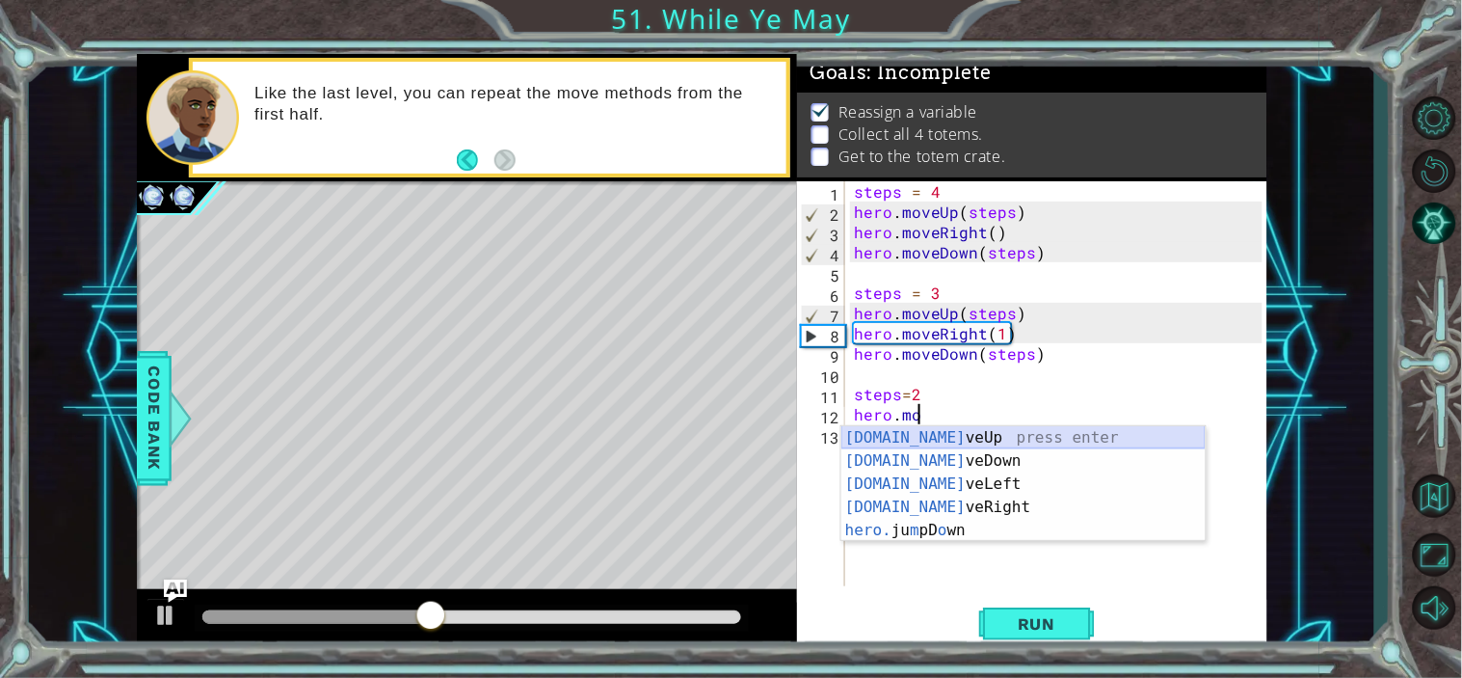
click at [1048, 440] on div "[DOMAIN_NAME] veUp press enter [DOMAIN_NAME] veDown press enter [DOMAIN_NAME] v…" at bounding box center [1024, 507] width 364 height 162
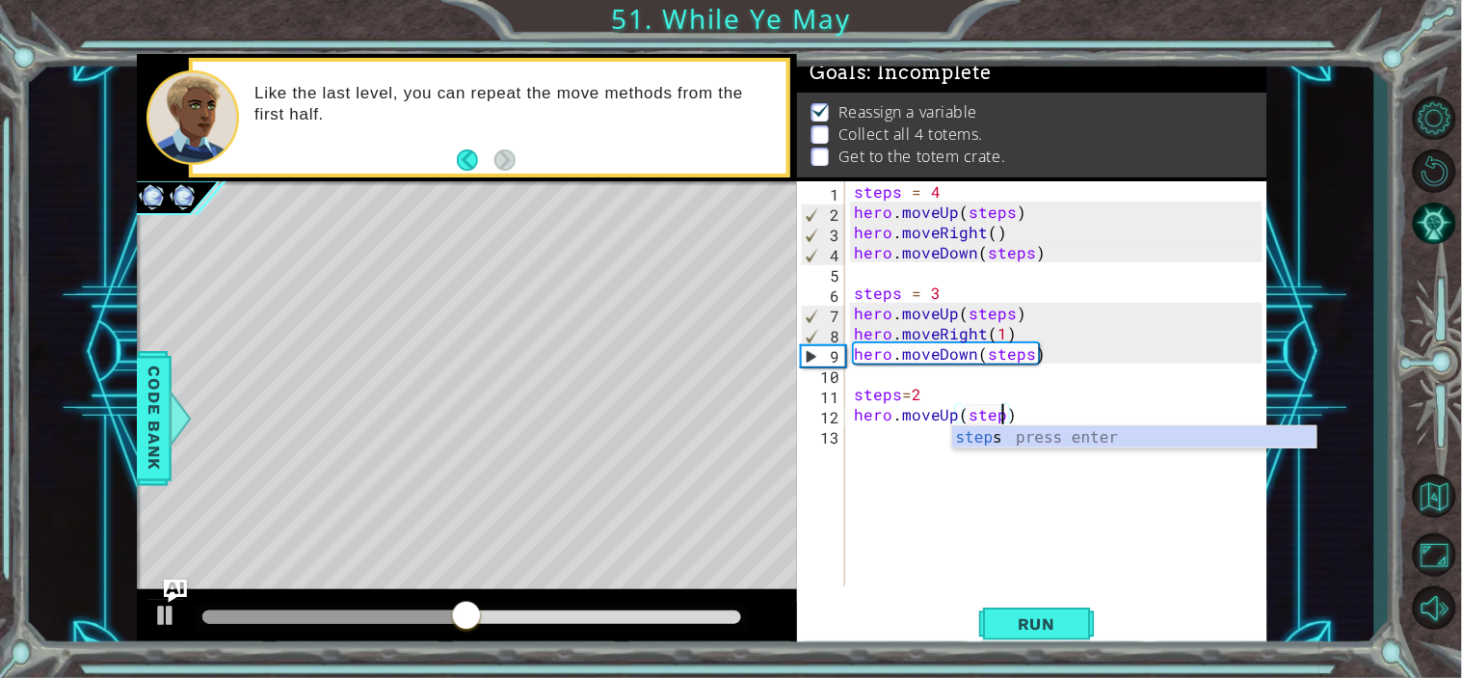
scroll to position [0, 8]
type textarea "hero.moveUp(steps)"
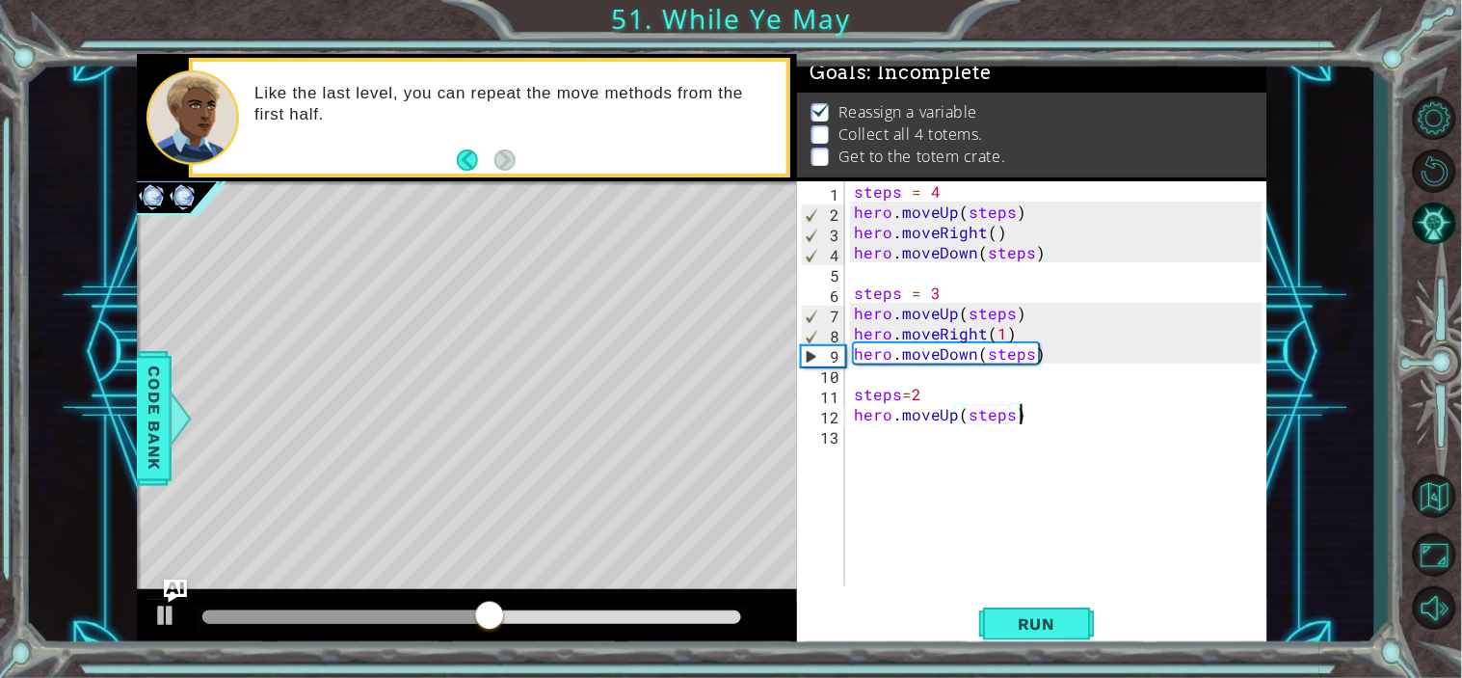
click at [1067, 410] on div "steps = 4 hero . moveUp ( steps ) hero . moveRight ( ) hero . moveDown ( steps …" at bounding box center [1061, 403] width 422 height 445
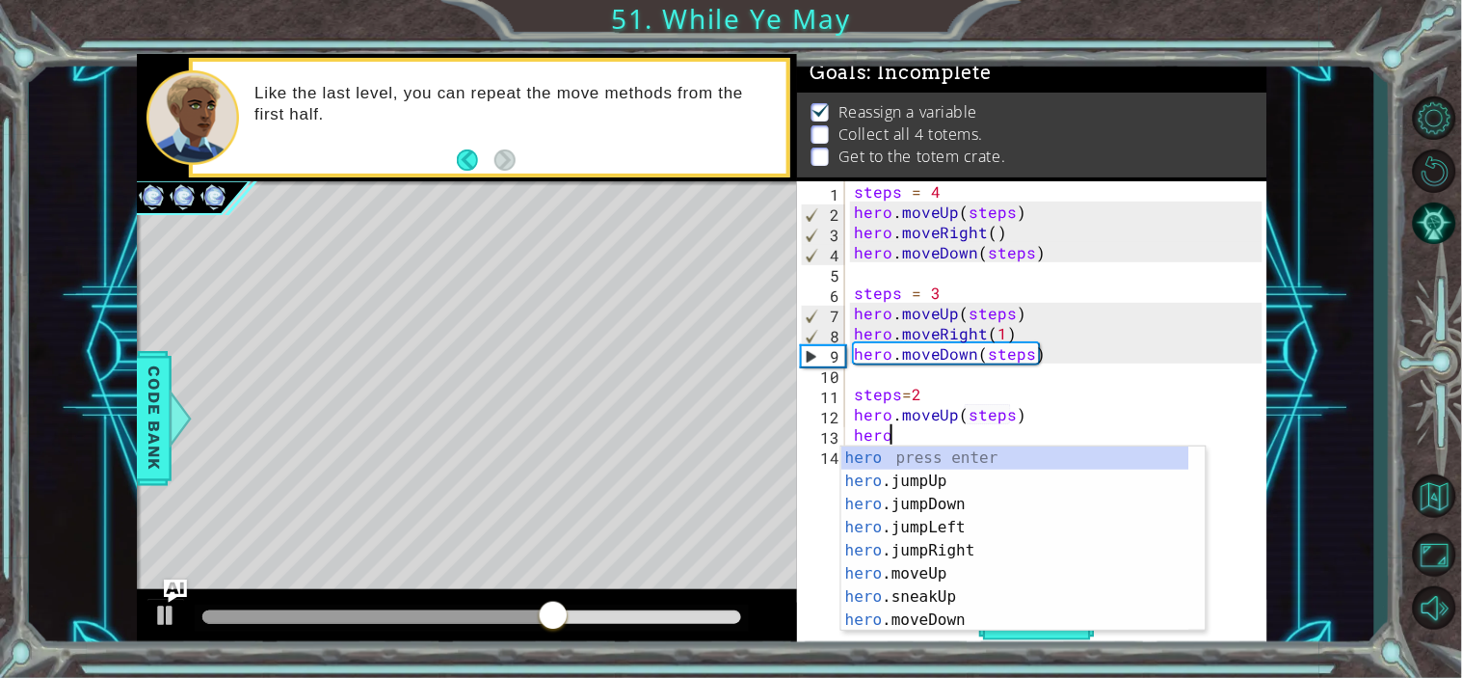
type textarea "hero."
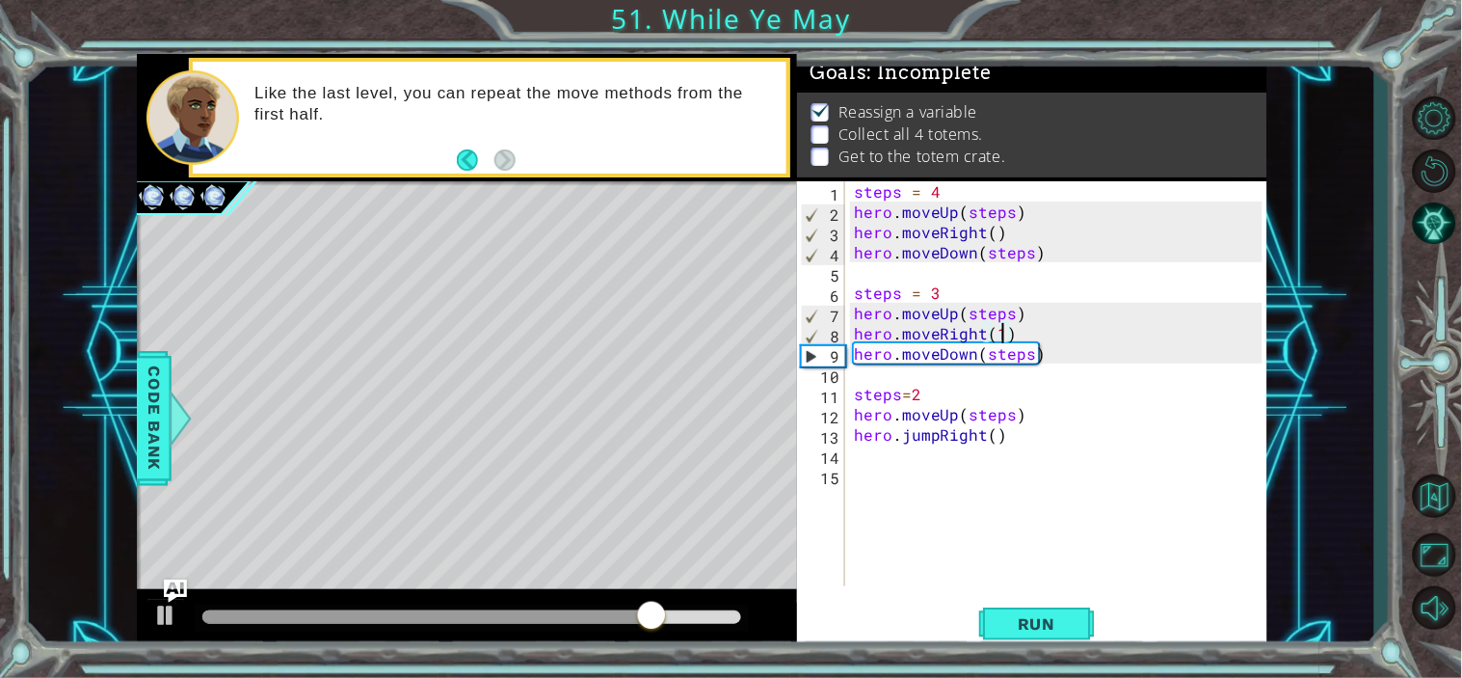
click at [1006, 330] on div "steps = 4 hero . moveUp ( steps ) hero . moveRight ( ) hero . moveDown ( steps …" at bounding box center [1061, 403] width 422 height 445
type textarea "hero.moveRight()"
click at [1043, 619] on span "Run" at bounding box center [1037, 623] width 76 height 19
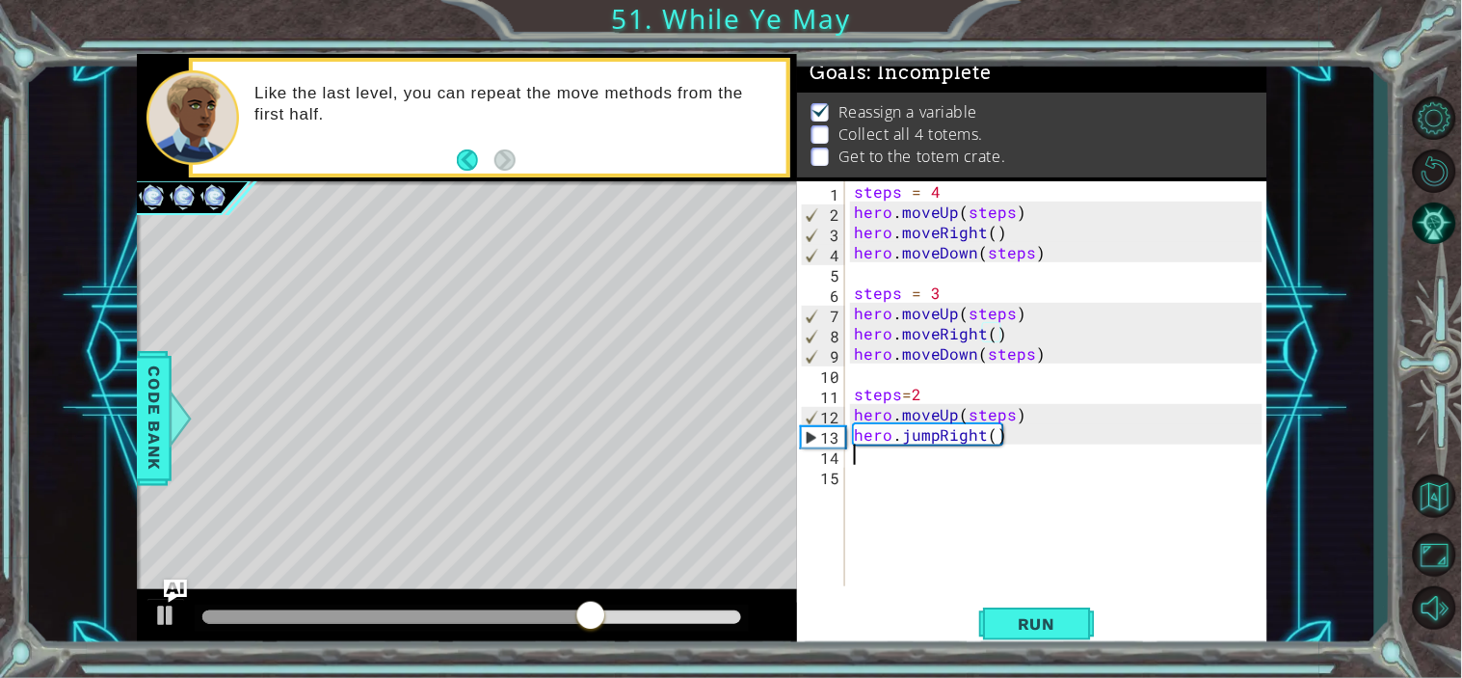
click at [984, 447] on div "steps = 4 hero . moveUp ( steps ) hero . moveRight ( ) hero . moveDown ( steps …" at bounding box center [1061, 403] width 422 height 445
click at [1001, 438] on div "steps = 4 hero . moveUp ( steps ) hero . moveRight ( ) hero . moveDown ( steps …" at bounding box center [1061, 403] width 422 height 445
click at [999, 438] on div "steps = 4 hero . moveUp ( steps ) hero . moveRight ( ) hero . moveDown ( steps …" at bounding box center [1061, 403] width 422 height 445
click at [986, 435] on div "steps = 4 hero . moveUp ( steps ) hero . moveRight ( ) hero . moveDown ( steps …" at bounding box center [1061, 403] width 422 height 445
type textarea "hero.jumpRight(1)"
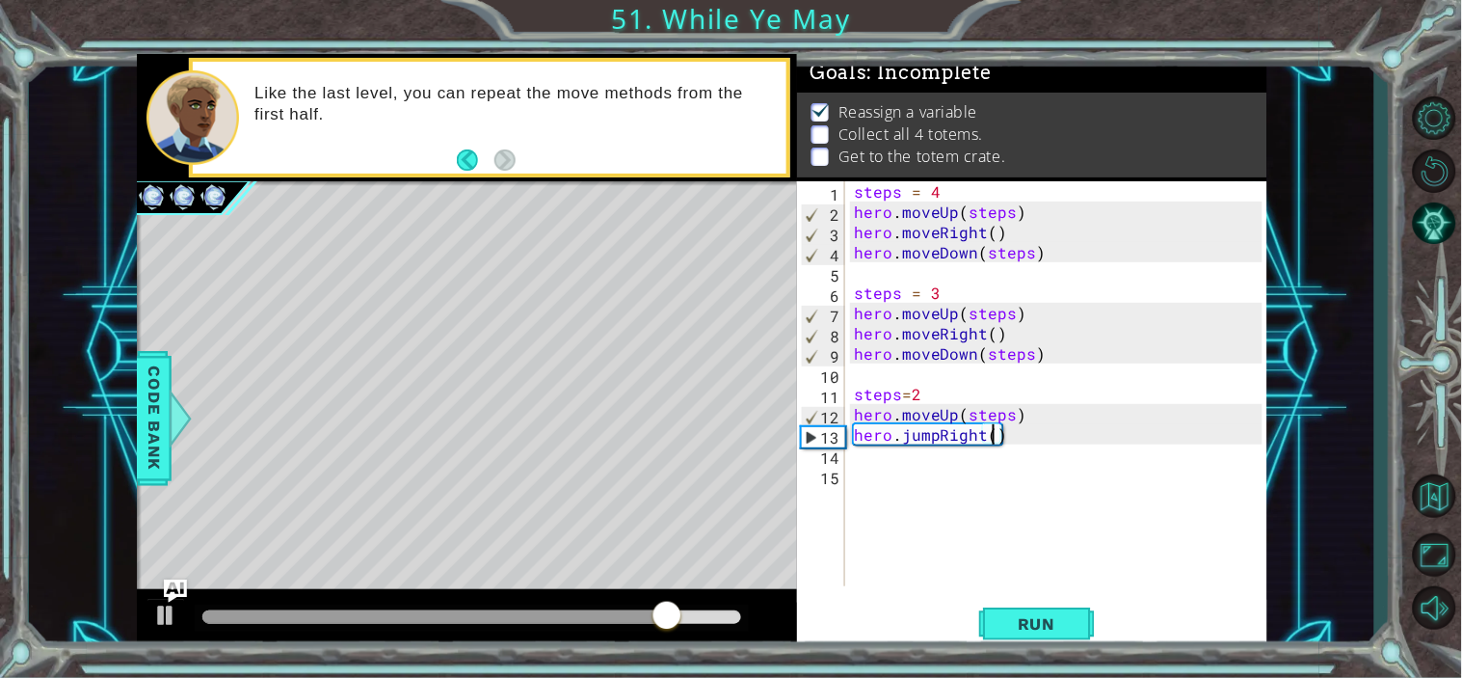
scroll to position [0, 8]
click at [1043, 442] on div "steps = 4 hero . moveUp ( steps ) hero . moveRight ( ) hero . moveDown ( steps …" at bounding box center [1061, 403] width 422 height 445
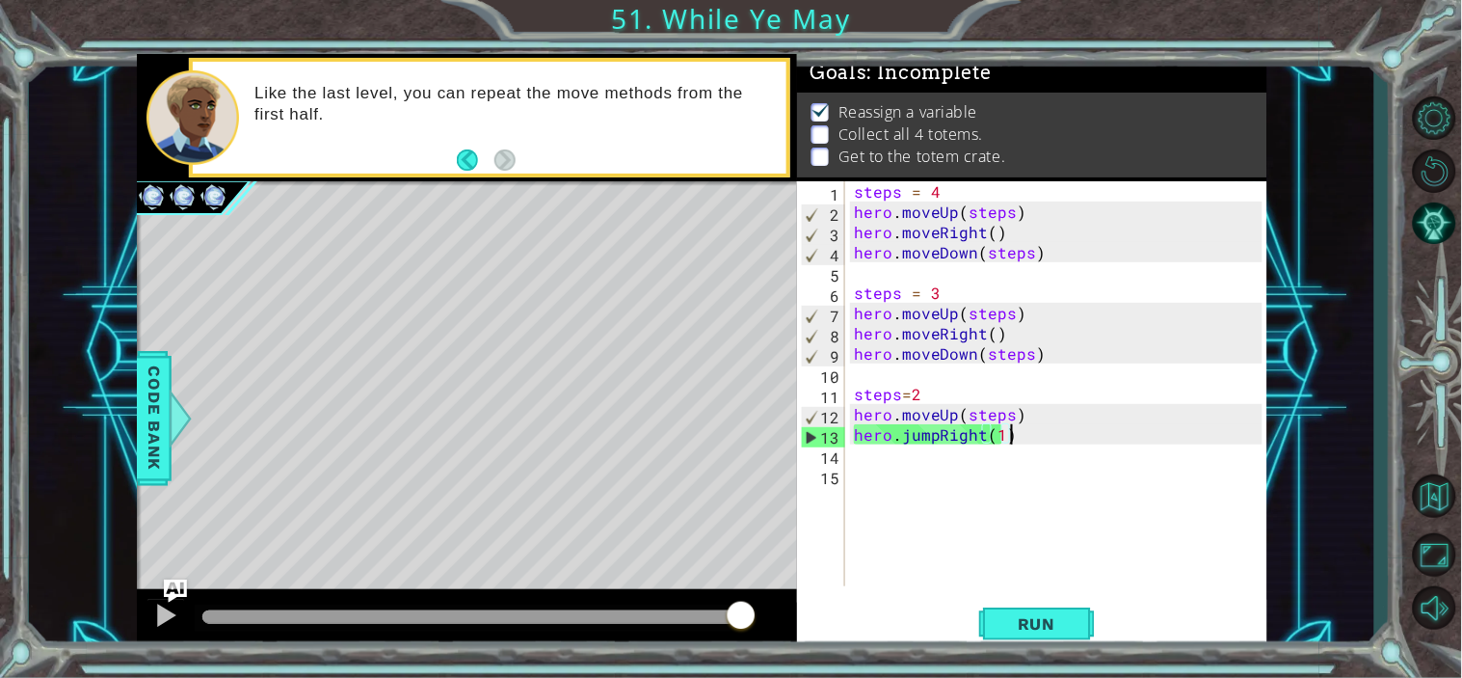
click at [1043, 442] on div "steps = 4 hero . moveUp ( steps ) hero . moveRight ( ) hero . moveDown ( steps …" at bounding box center [1061, 403] width 422 height 445
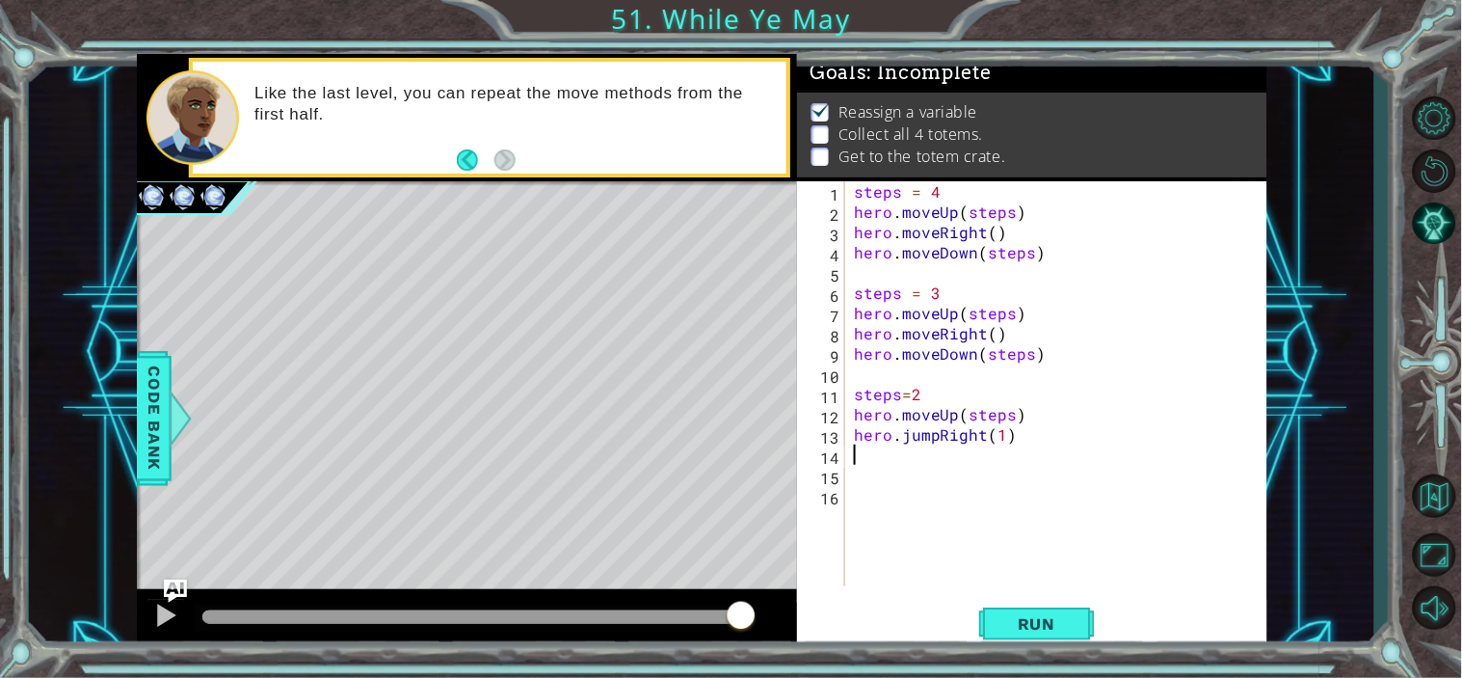
scroll to position [0, 0]
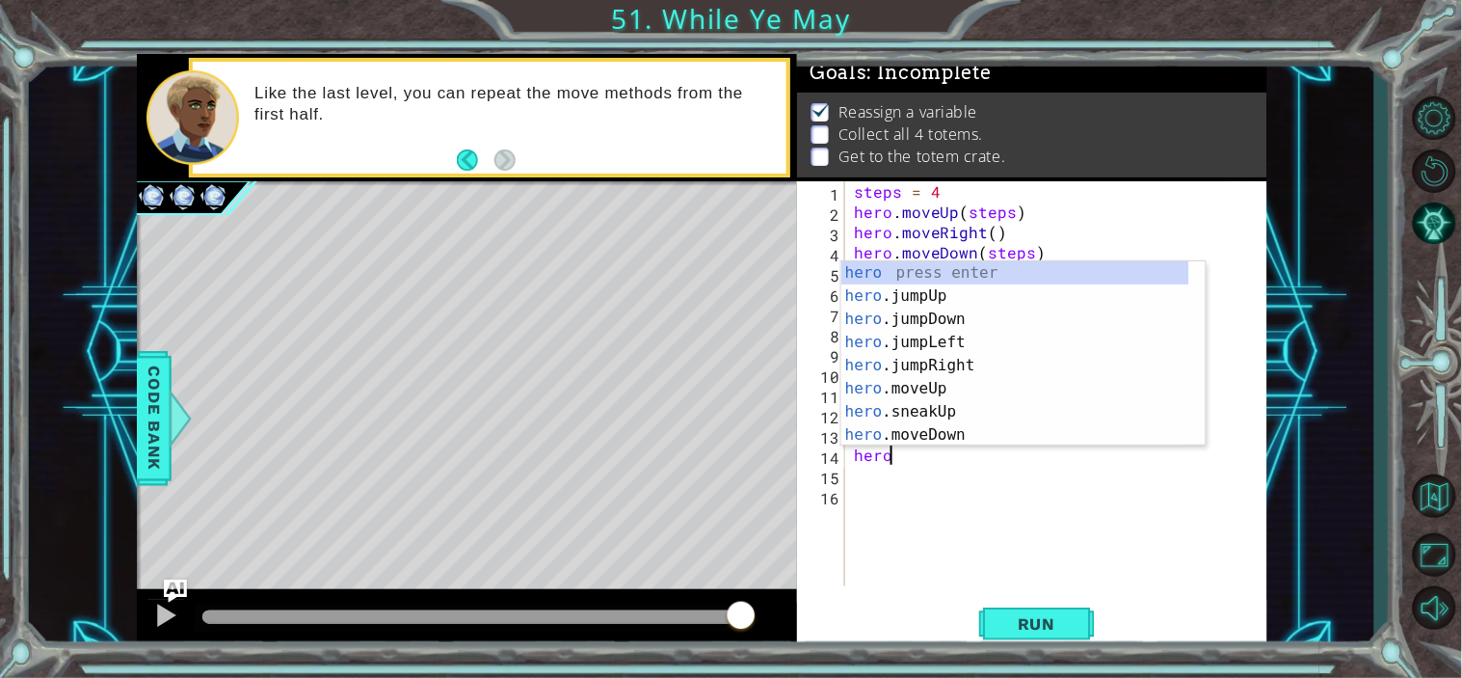
type textarea "hero."
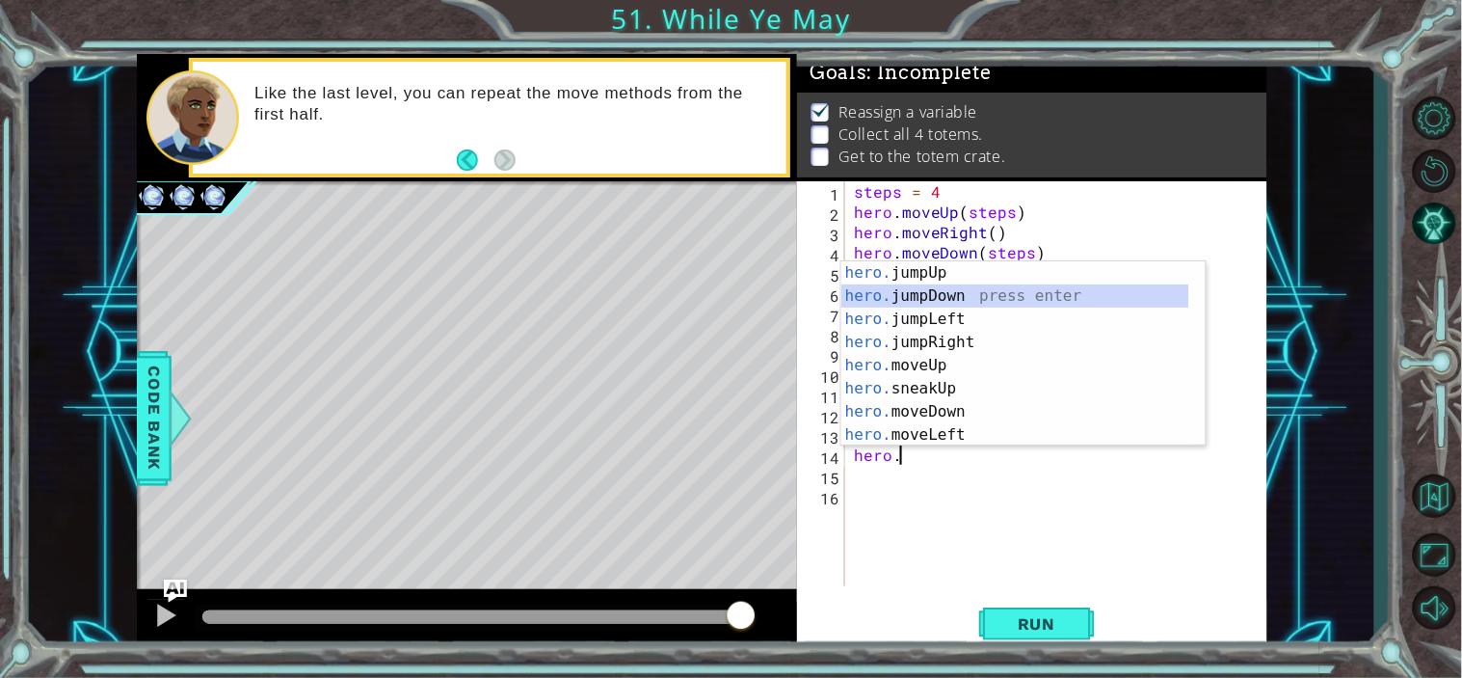
click at [954, 285] on div "hero. jumpUp press enter hero. jumpDown press enter hero. jumpLeft press enter …" at bounding box center [1016, 376] width 348 height 231
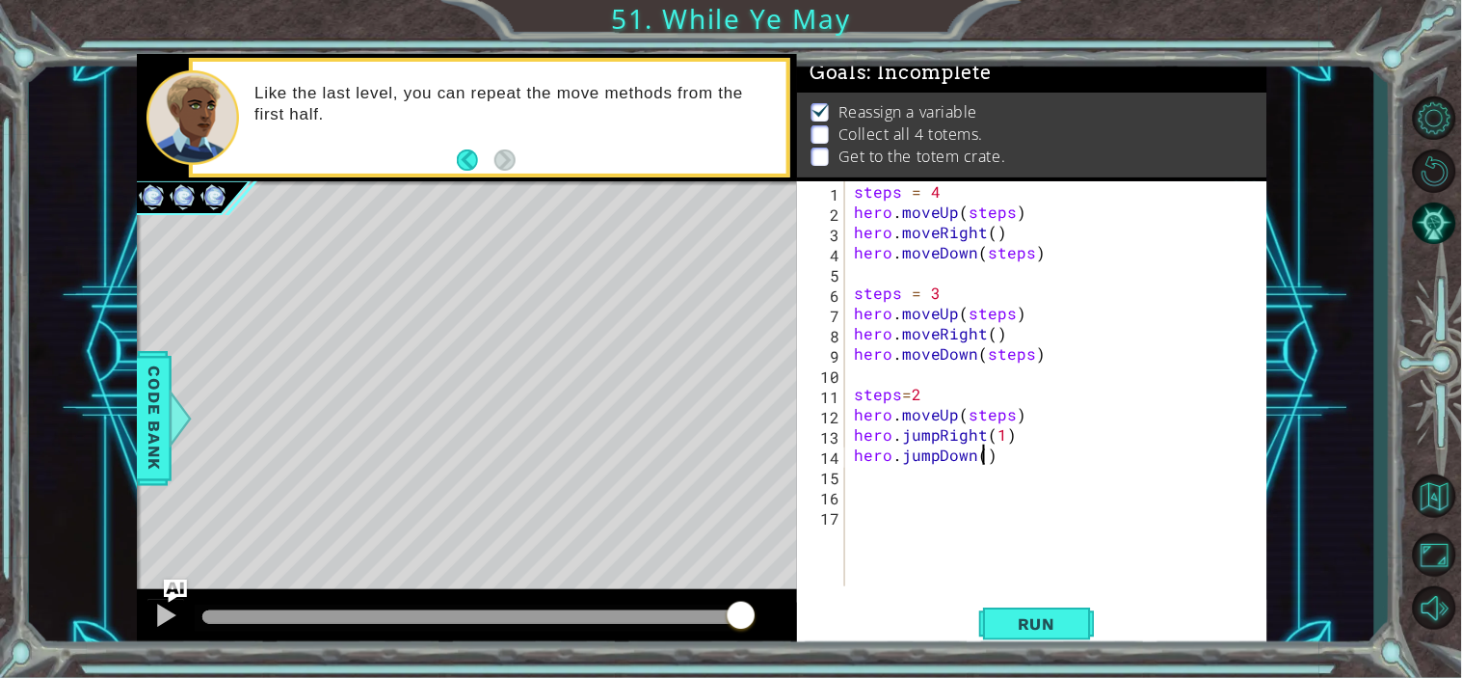
click at [980, 450] on div "steps = 4 hero . moveUp ( steps ) hero . moveRight ( ) hero . moveDown ( steps …" at bounding box center [1061, 403] width 422 height 445
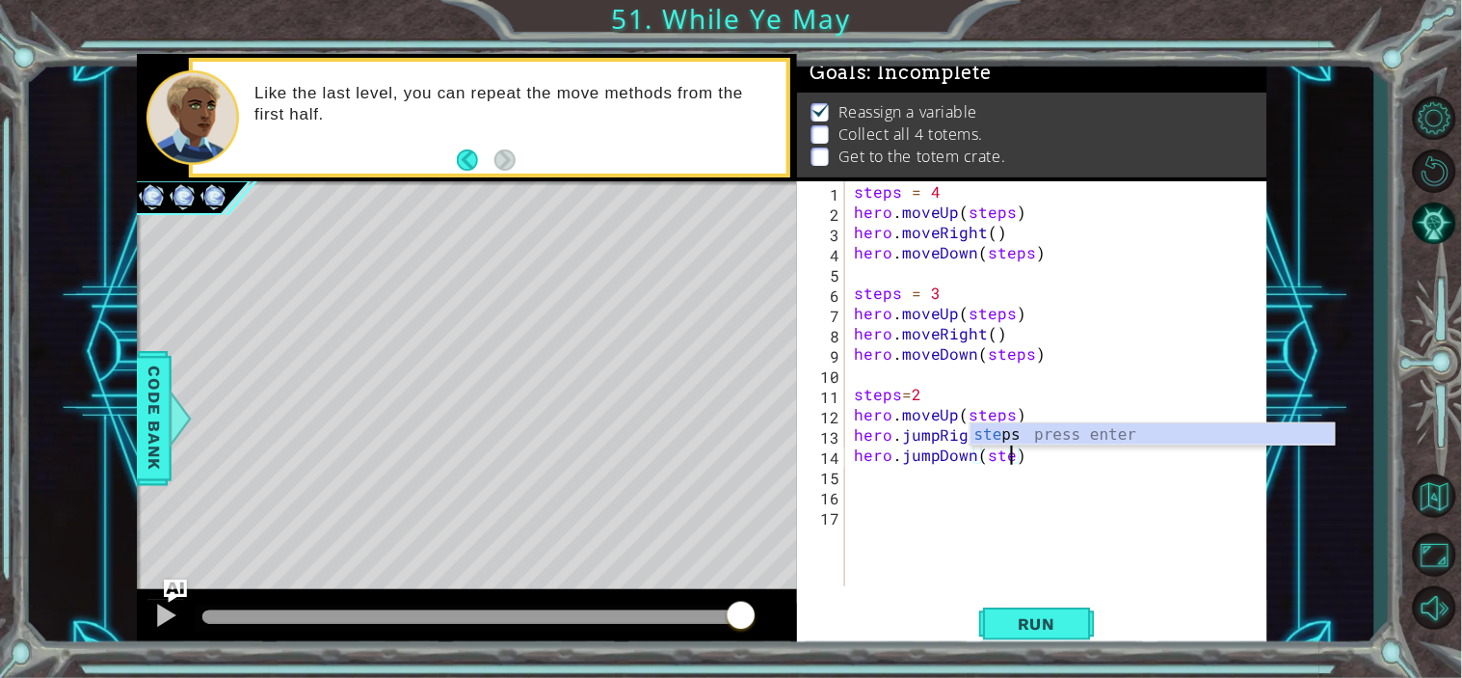
scroll to position [0, 10]
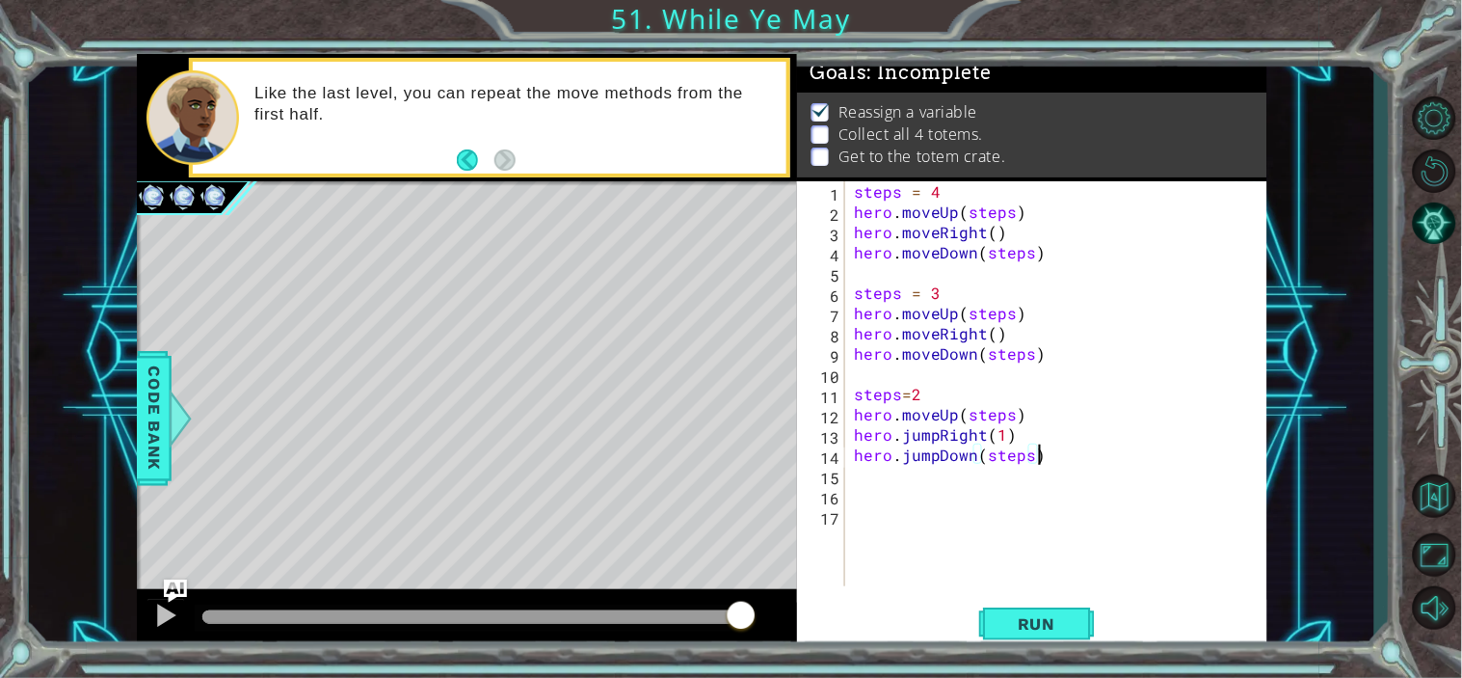
click at [1076, 455] on div "steps = 4 hero . moveUp ( steps ) hero . moveRight ( ) hero . moveDown ( steps …" at bounding box center [1061, 403] width 422 height 445
click at [1029, 619] on span "Run" at bounding box center [1037, 623] width 76 height 19
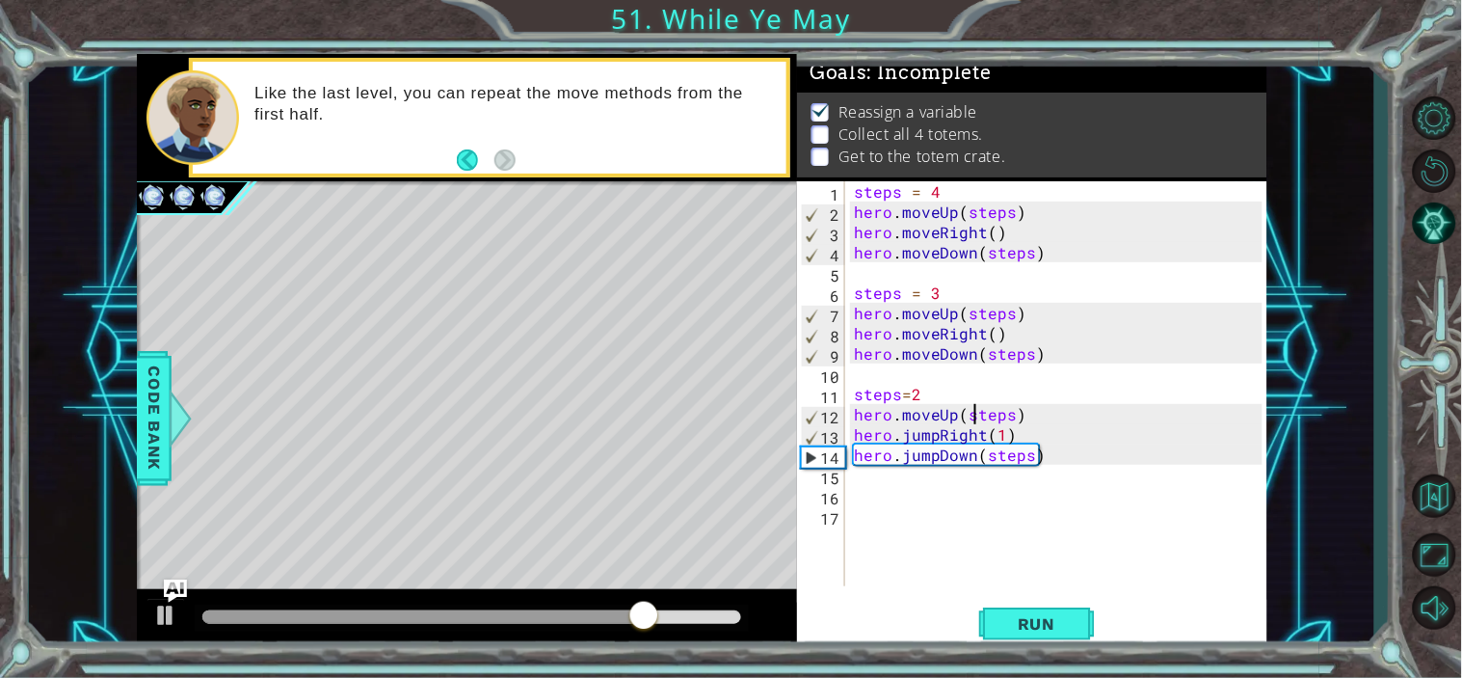
click at [979, 424] on div "steps = 4 hero . moveUp ( steps ) hero . moveRight ( ) hero . moveDown ( steps …" at bounding box center [1061, 403] width 422 height 445
type textarea "hero.jumpLeft(1)"
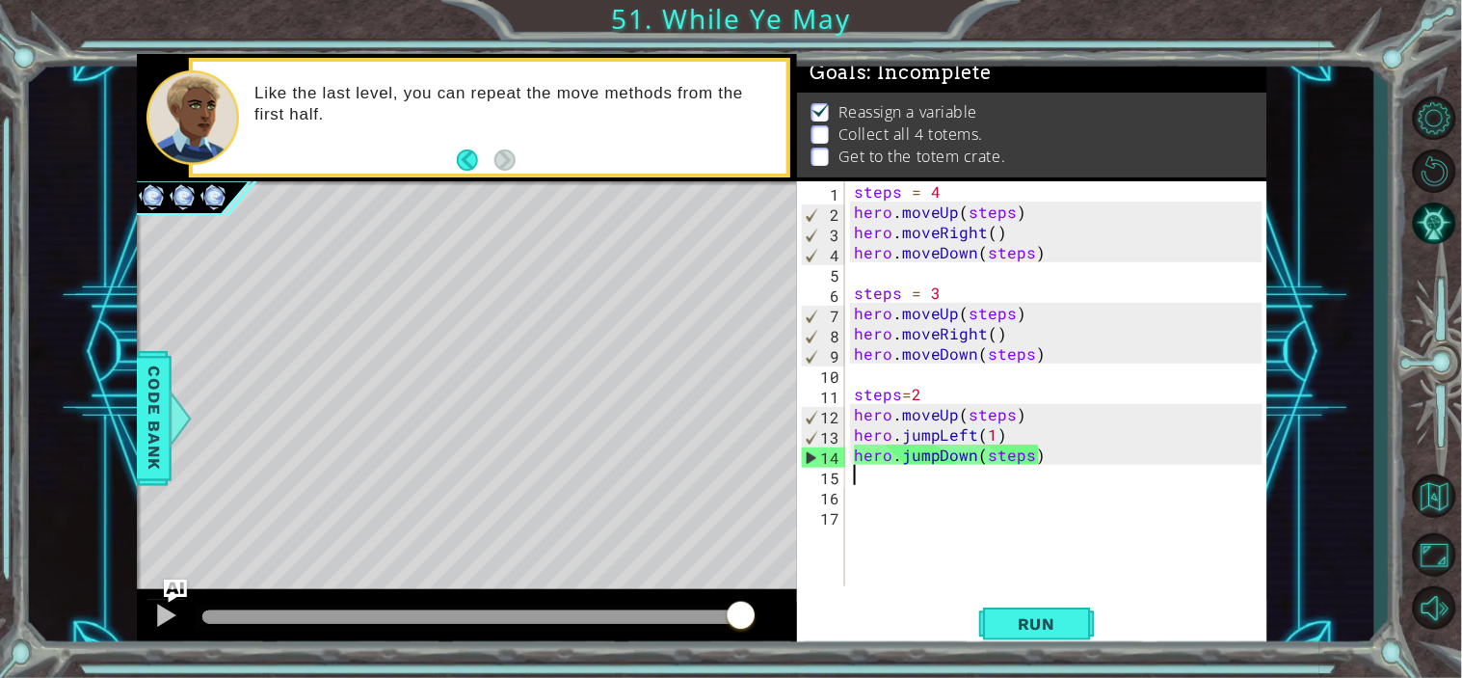
click at [920, 469] on div "steps = 4 hero . moveUp ( steps ) hero . moveRight ( ) hero . moveDown ( steps …" at bounding box center [1061, 403] width 422 height 445
click at [928, 461] on div "steps = 4 hero . moveUp ( steps ) hero . moveRight ( ) hero . moveDown ( steps …" at bounding box center [1061, 403] width 422 height 445
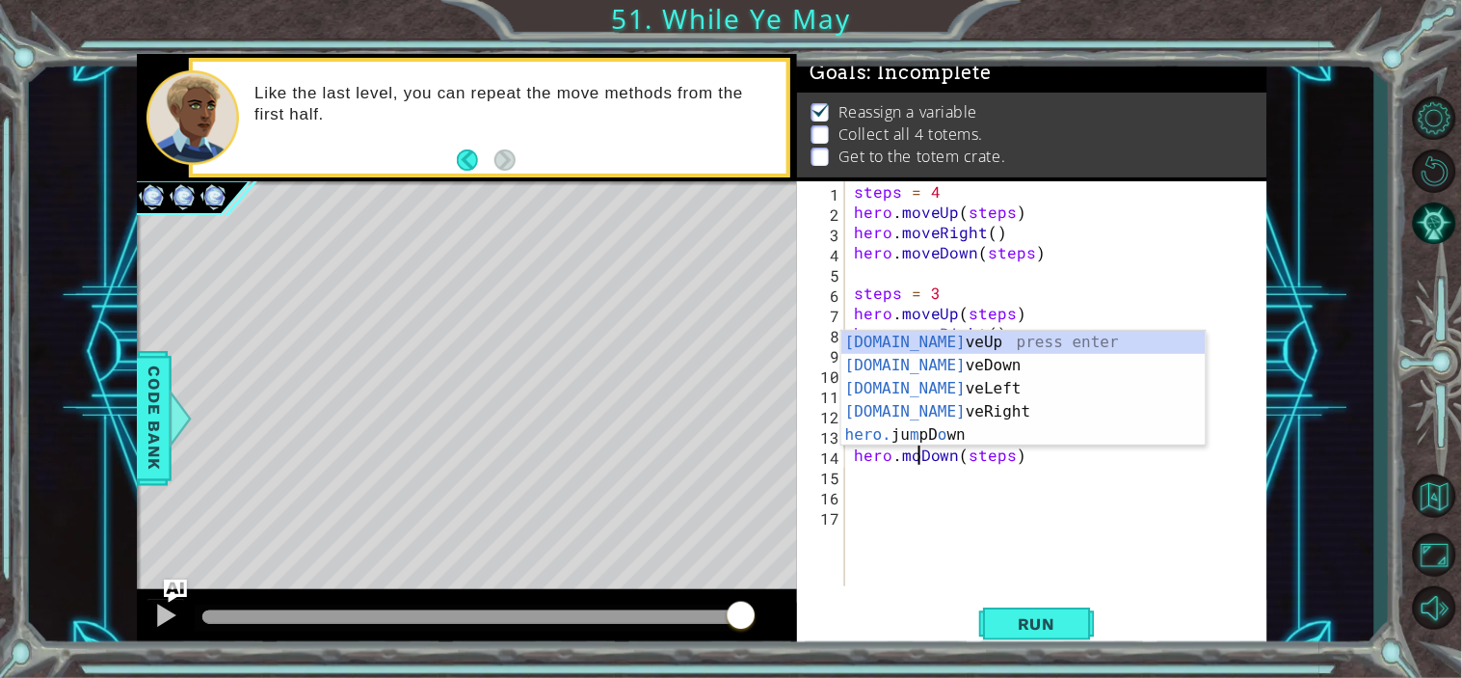
scroll to position [0, 5]
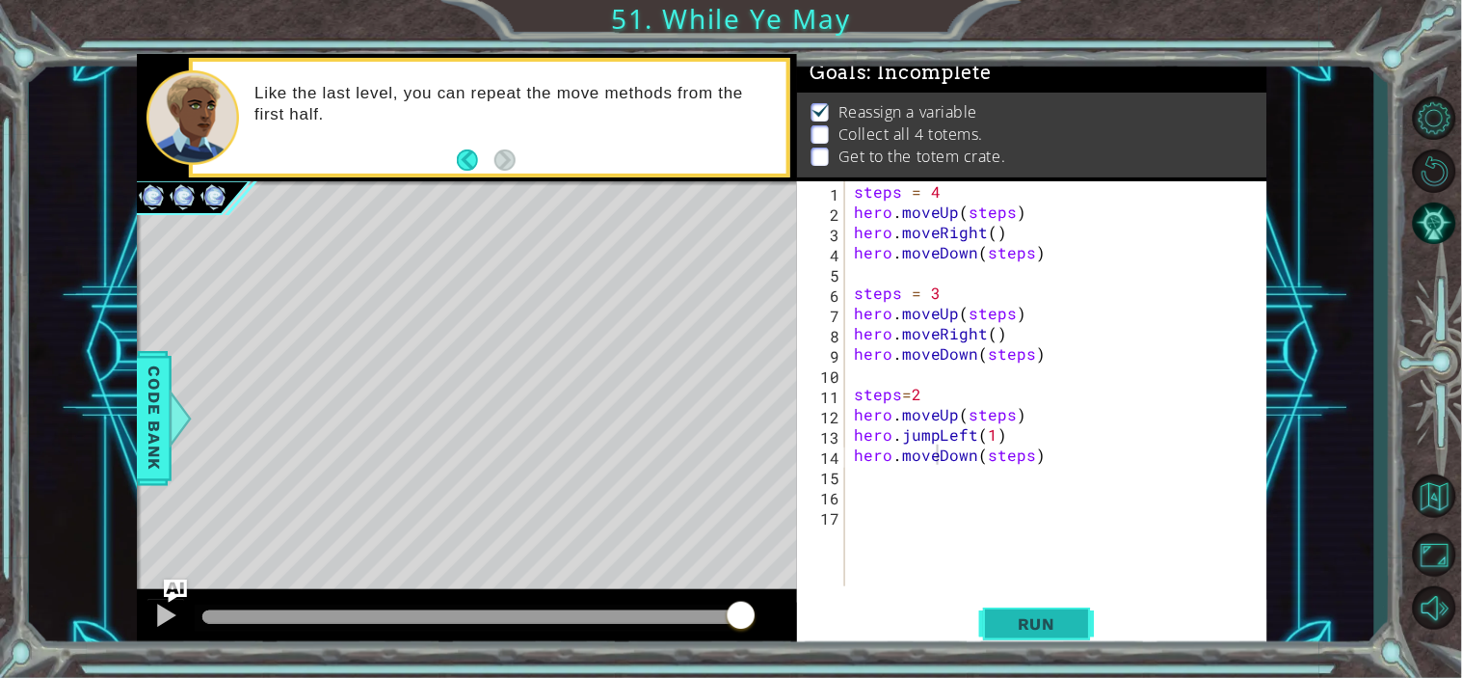
click at [997, 604] on button "Run" at bounding box center [1037, 623] width 116 height 47
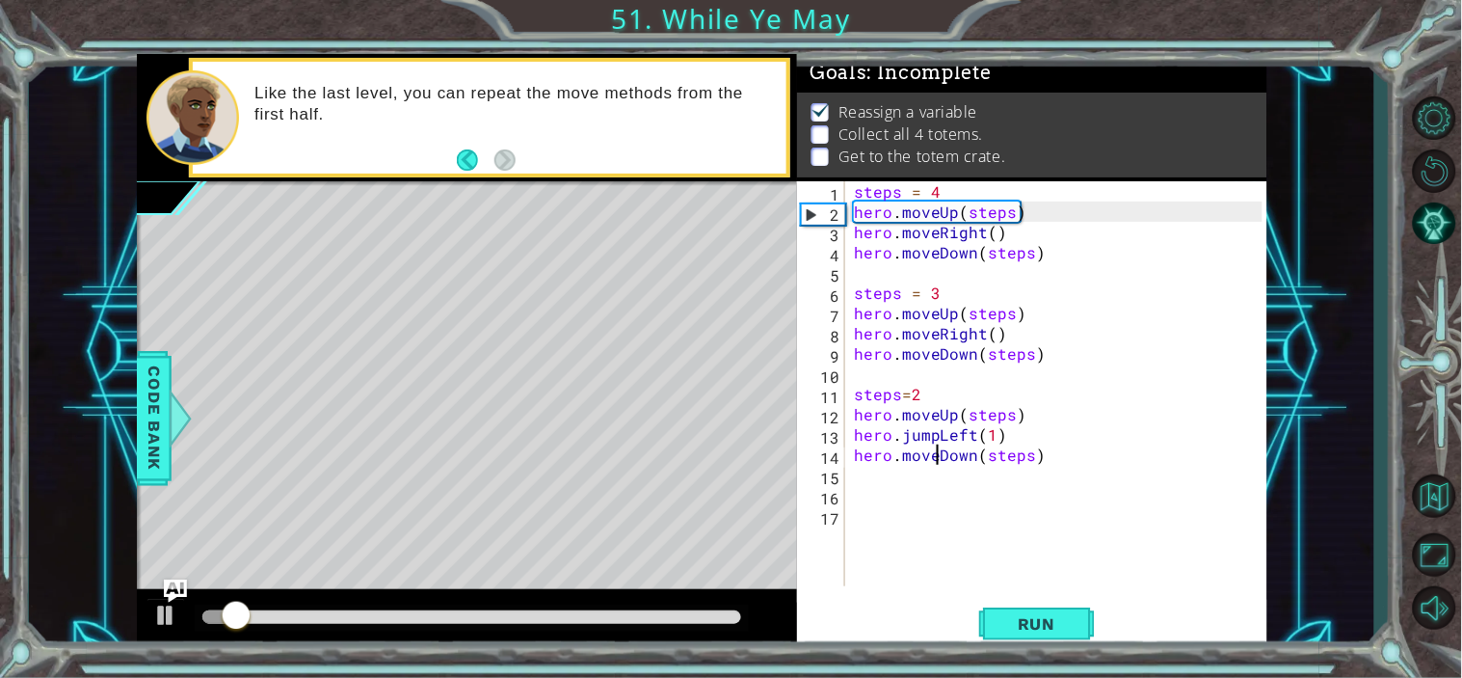
click at [972, 430] on div "steps = 4 hero . moveUp ( steps ) hero . moveRight ( ) hero . moveDown ( steps …" at bounding box center [1061, 403] width 422 height 445
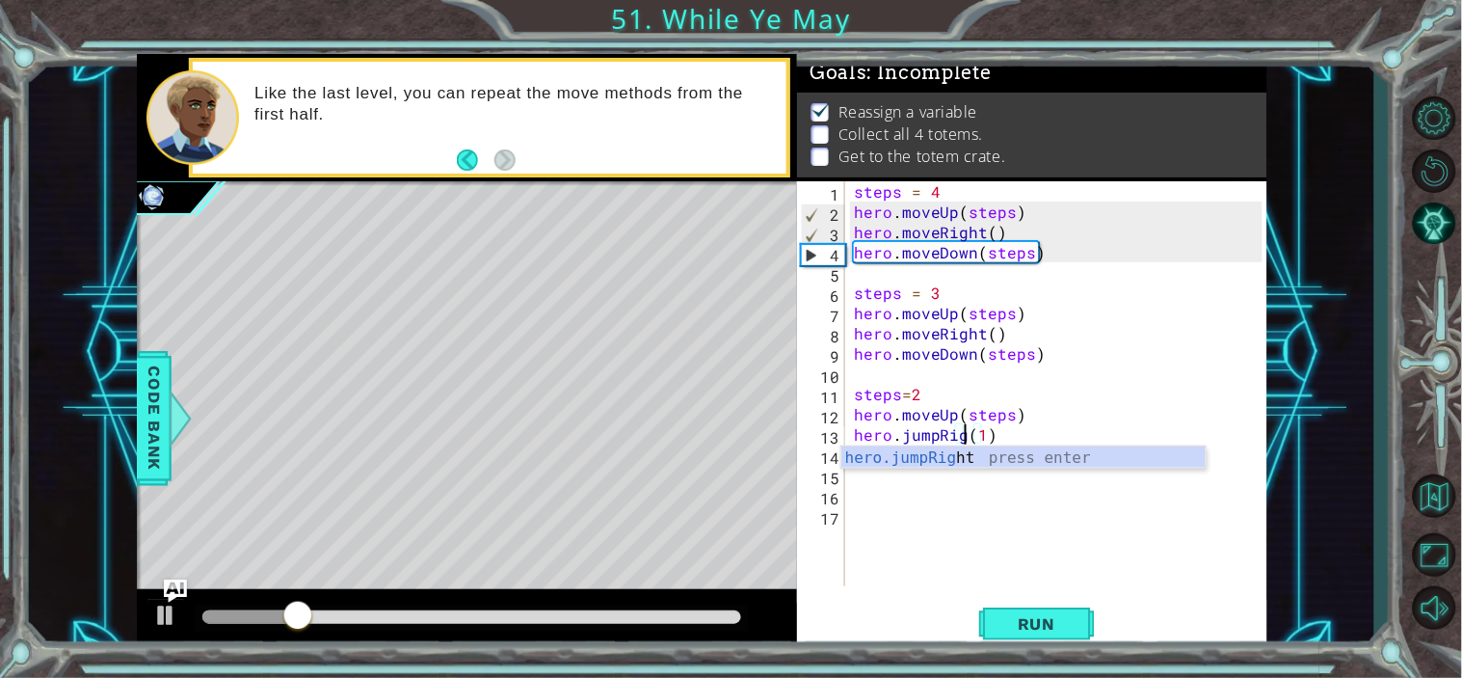
scroll to position [0, 7]
type textarea "hero.jumpRight(1)"
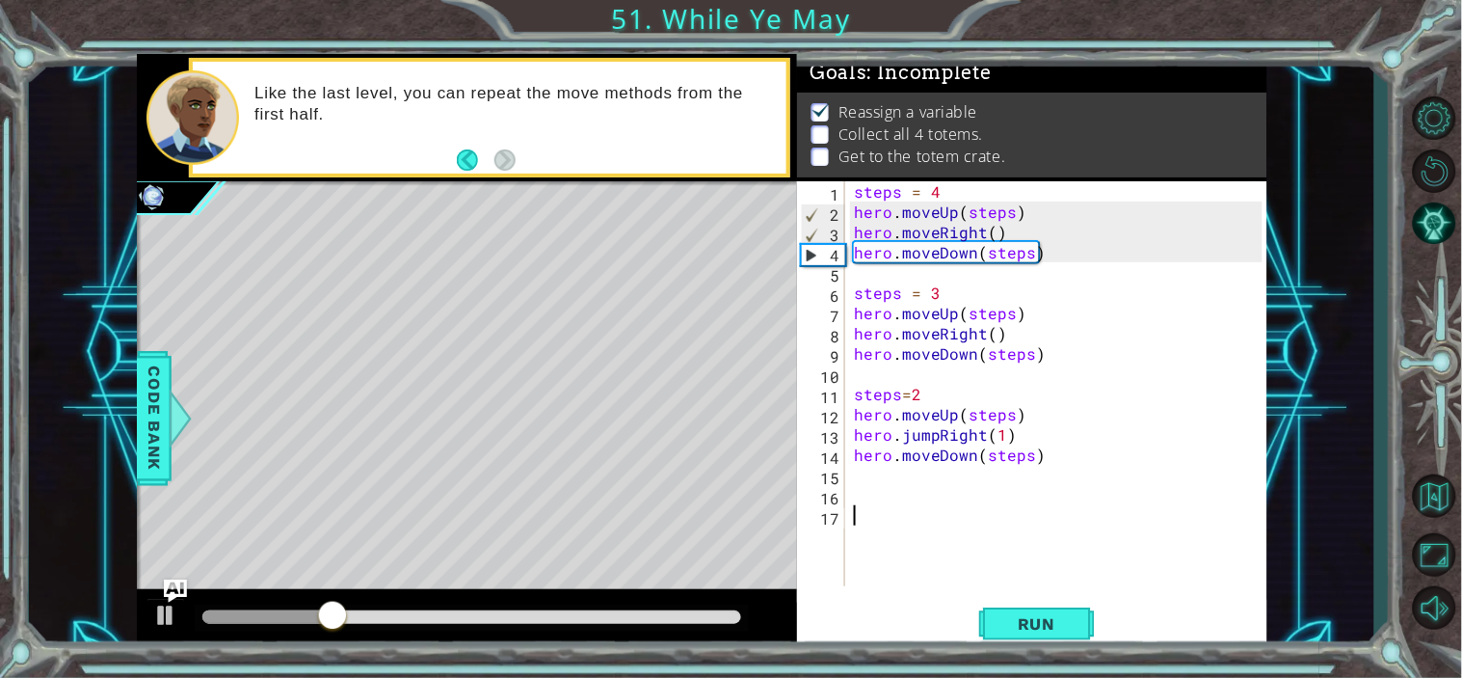
click at [1061, 544] on div "steps = 4 hero . moveUp ( steps ) hero . moveRight ( ) hero . moveDown ( steps …" at bounding box center [1061, 403] width 422 height 445
click at [1082, 468] on div "steps = 4 hero . moveUp ( steps ) hero . moveRight ( ) hero . moveDown ( steps …" at bounding box center [1061, 403] width 422 height 445
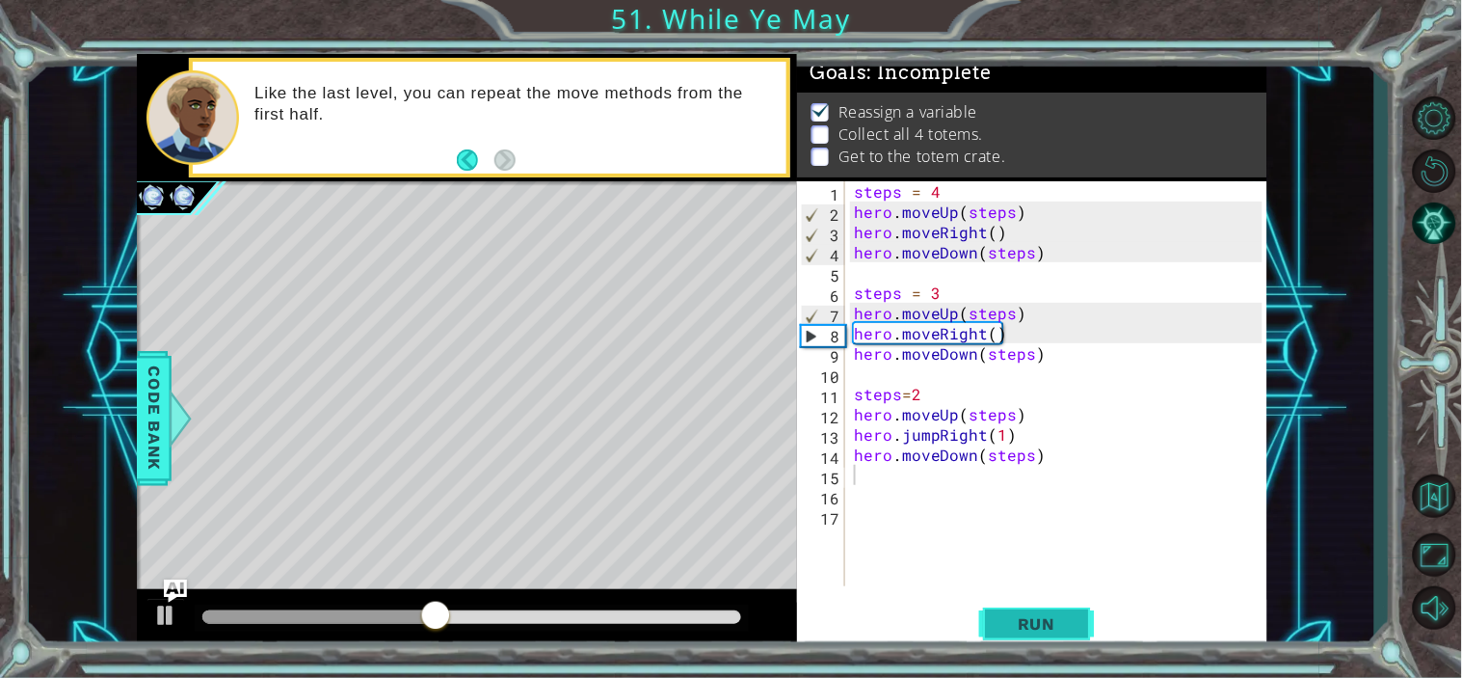
click at [1035, 631] on span "Run" at bounding box center [1037, 623] width 76 height 19
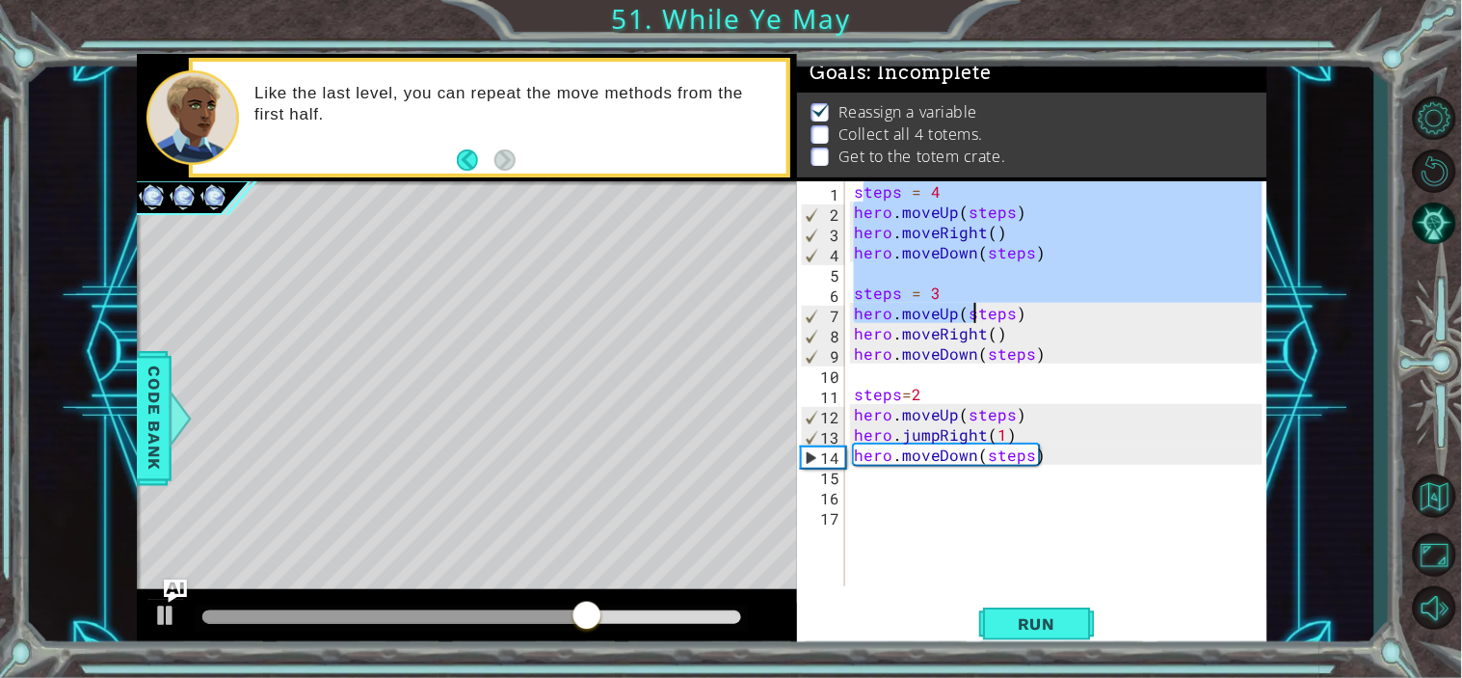
drag, startPoint x: 862, startPoint y: 196, endPoint x: 984, endPoint y: 315, distance: 171.1
click at [984, 315] on div "steps = 4 hero . moveUp ( steps ) hero . moveRight ( ) hero . moveDown ( steps …" at bounding box center [1061, 403] width 422 height 445
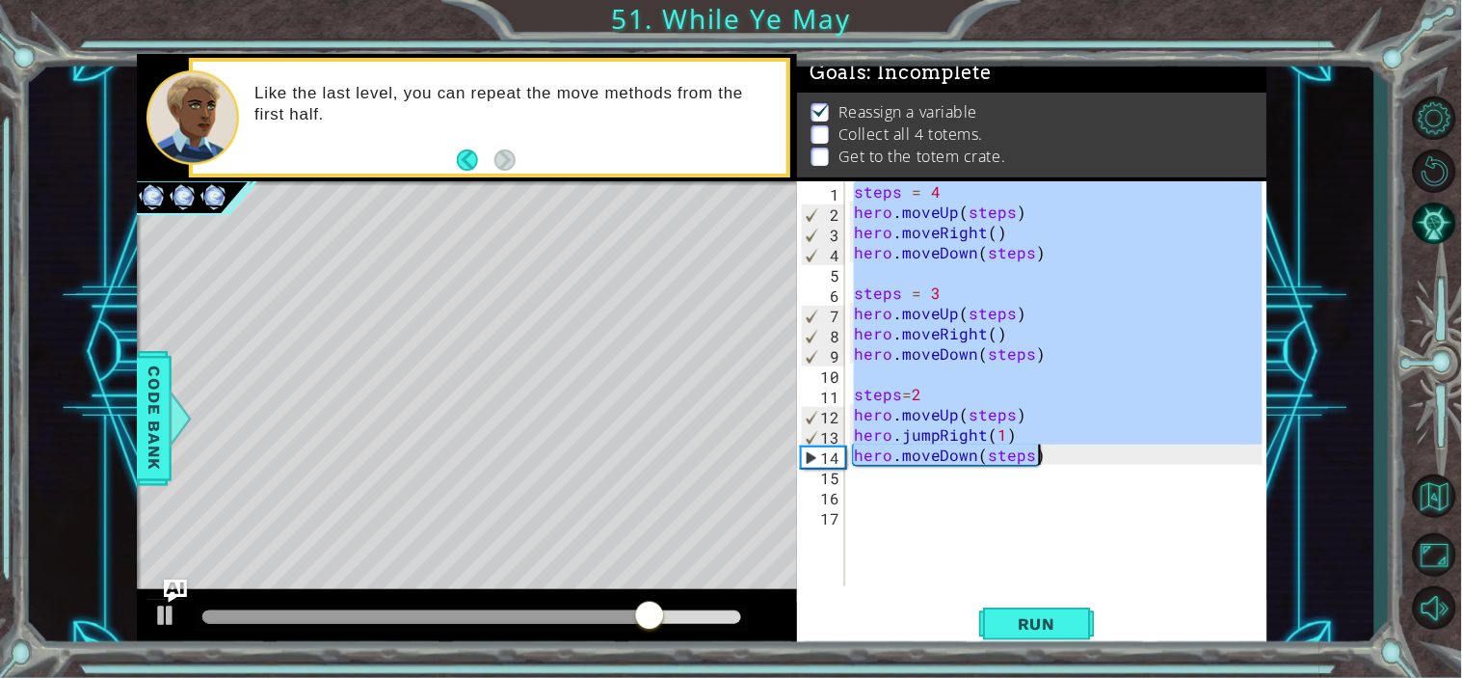
drag, startPoint x: 856, startPoint y: 191, endPoint x: 1072, endPoint y: 464, distance: 348.0
click at [1072, 464] on div "steps = 4 hero . moveUp ( steps ) hero . moveRight ( ) hero . moveDown ( steps …" at bounding box center [1061, 403] width 422 height 445
type textarea "hero.jumpRight(1) hero.moveDown(steps)"
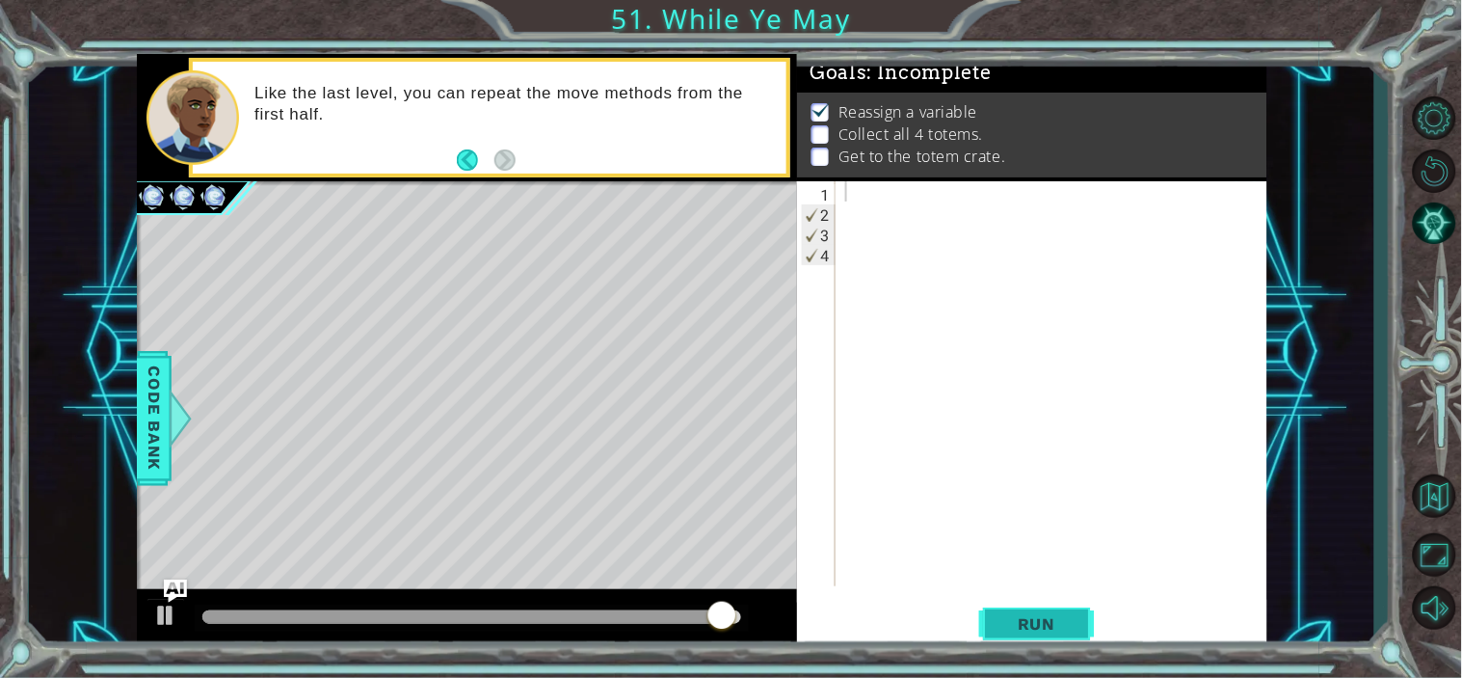
click at [1046, 634] on button "Run" at bounding box center [1037, 623] width 116 height 47
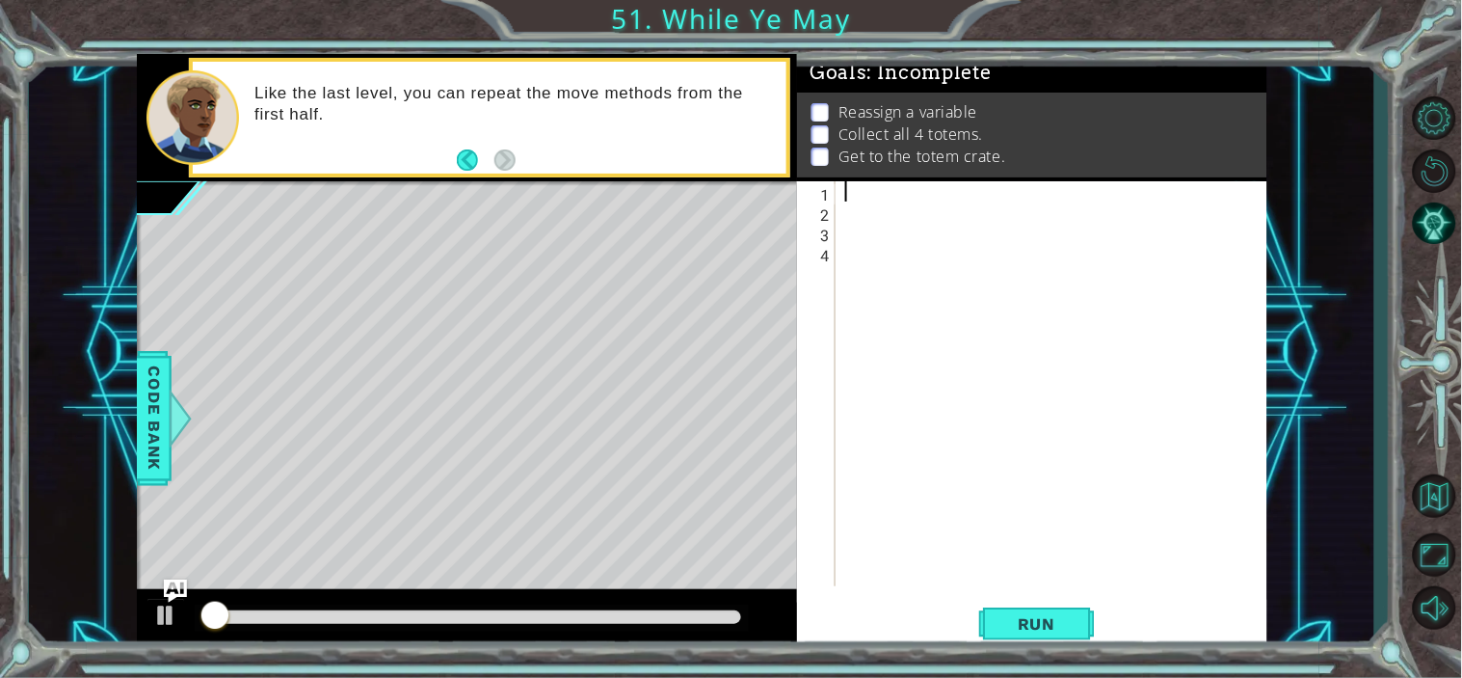
paste textarea "hero.moveDown(steps)"
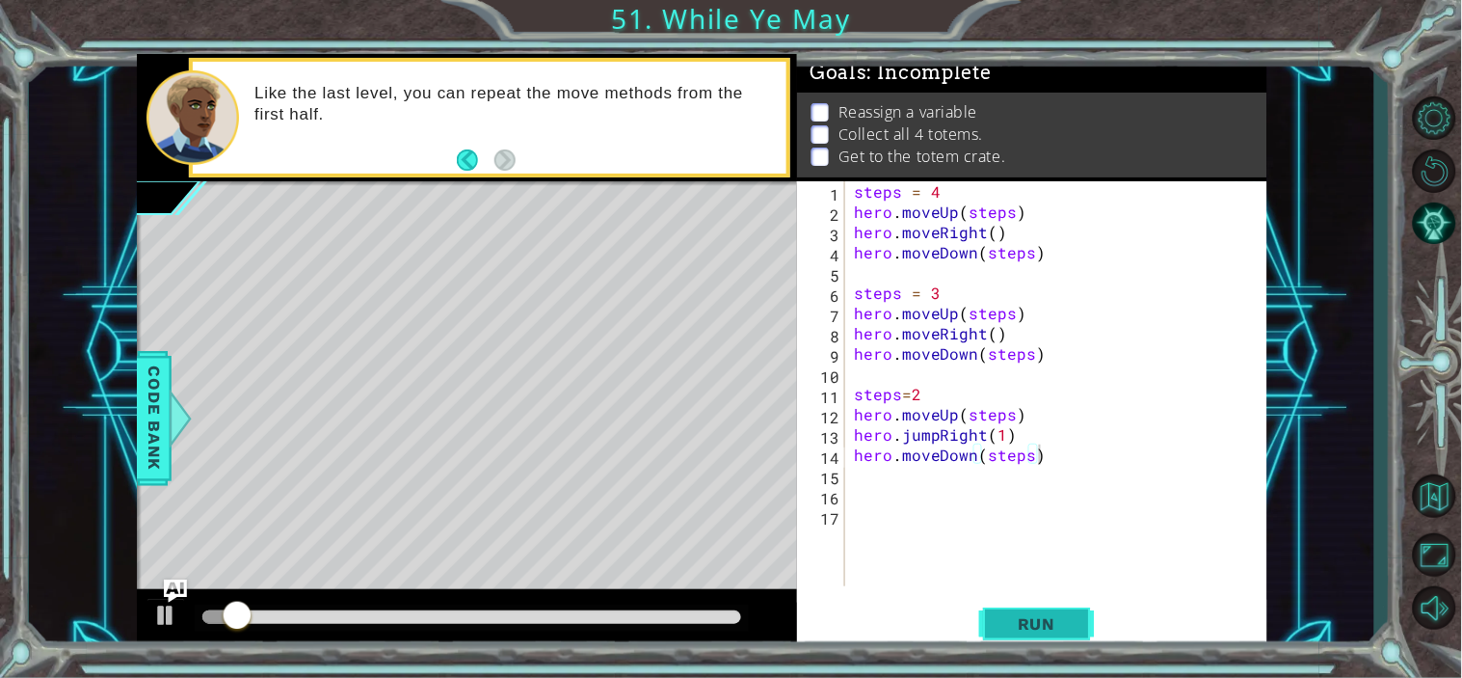
click at [1039, 621] on span "Run" at bounding box center [1037, 623] width 76 height 19
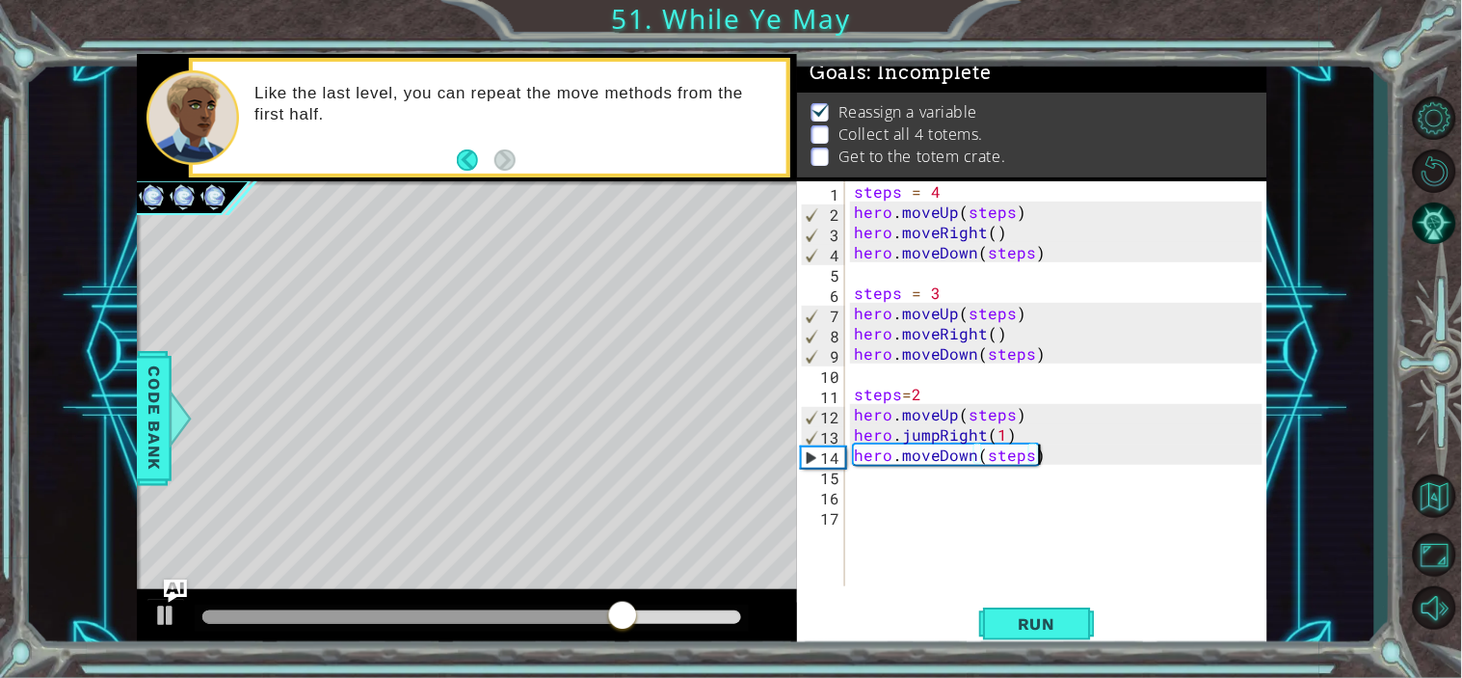
click at [1056, 458] on div "steps = 4 hero . moveUp ( steps ) hero . moveRight ( ) hero . moveDown ( steps …" at bounding box center [1061, 403] width 422 height 445
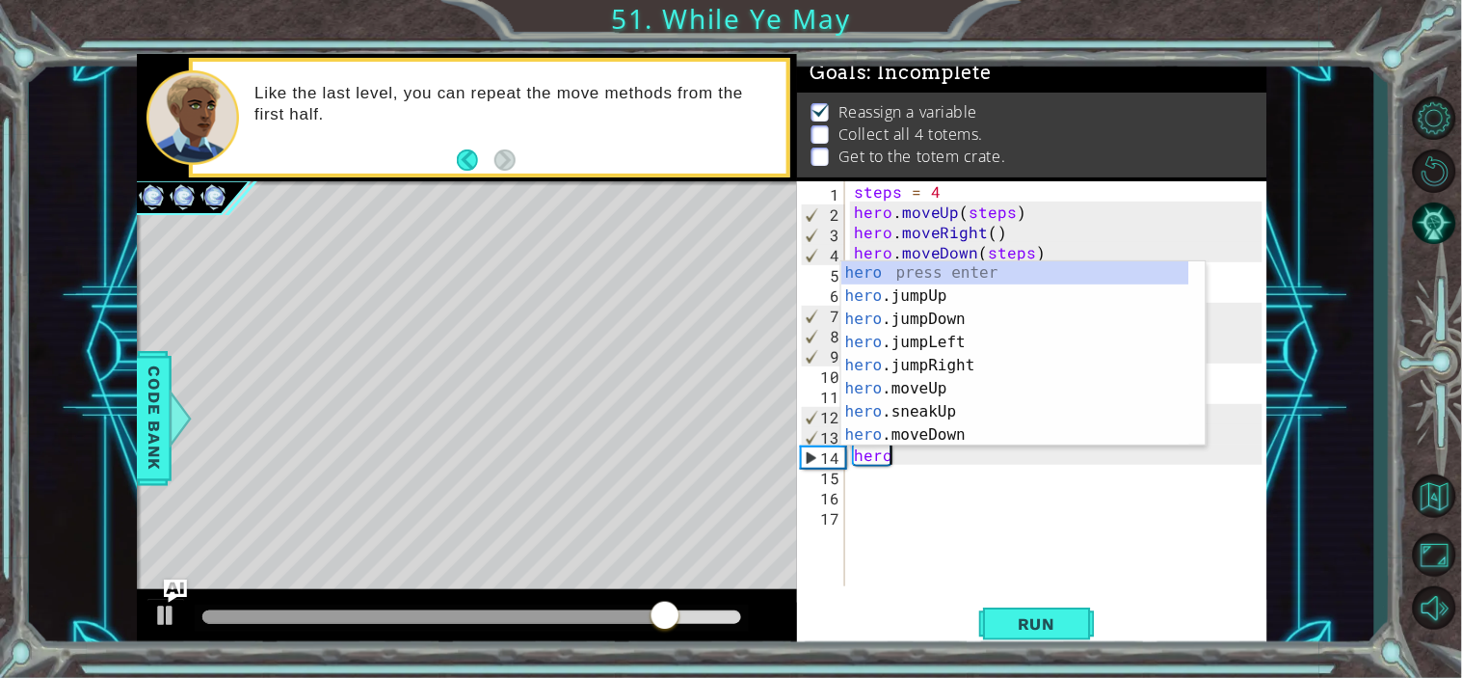
scroll to position [0, 1]
type textarea "h"
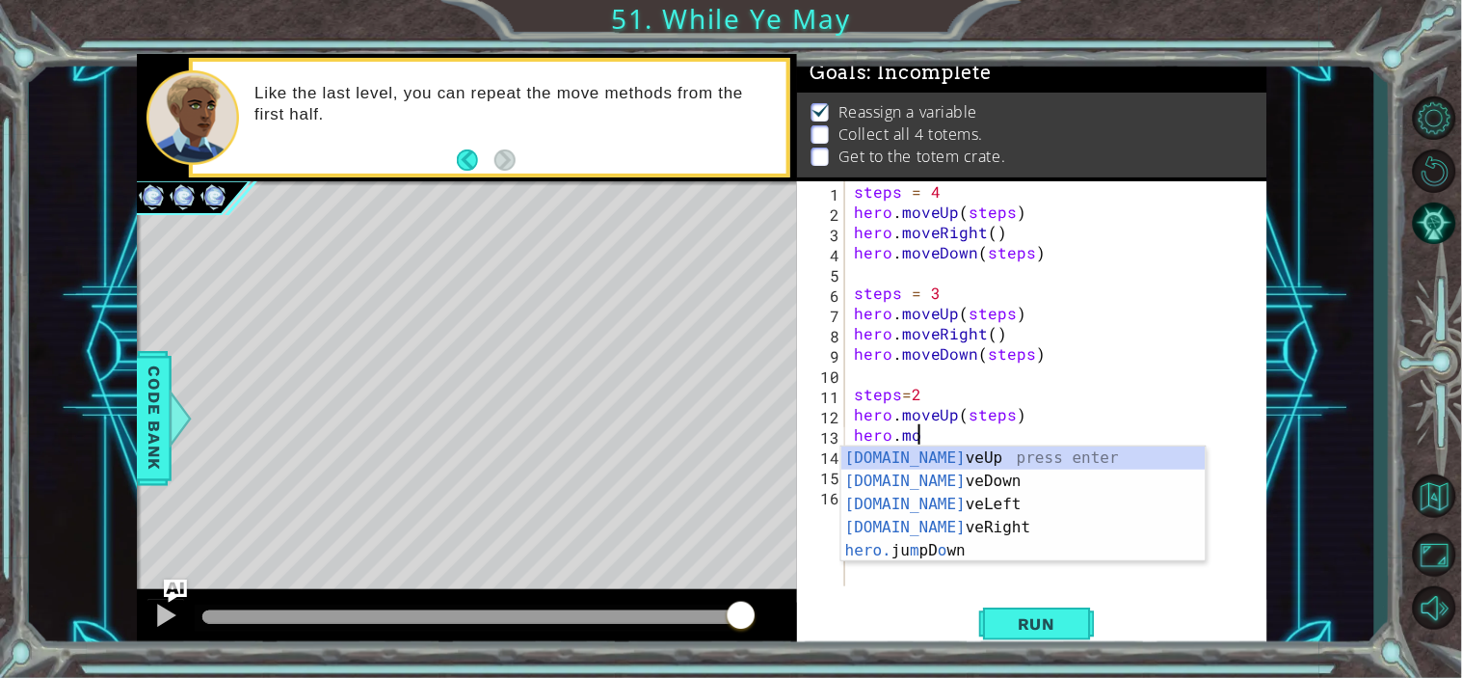
scroll to position [0, 3]
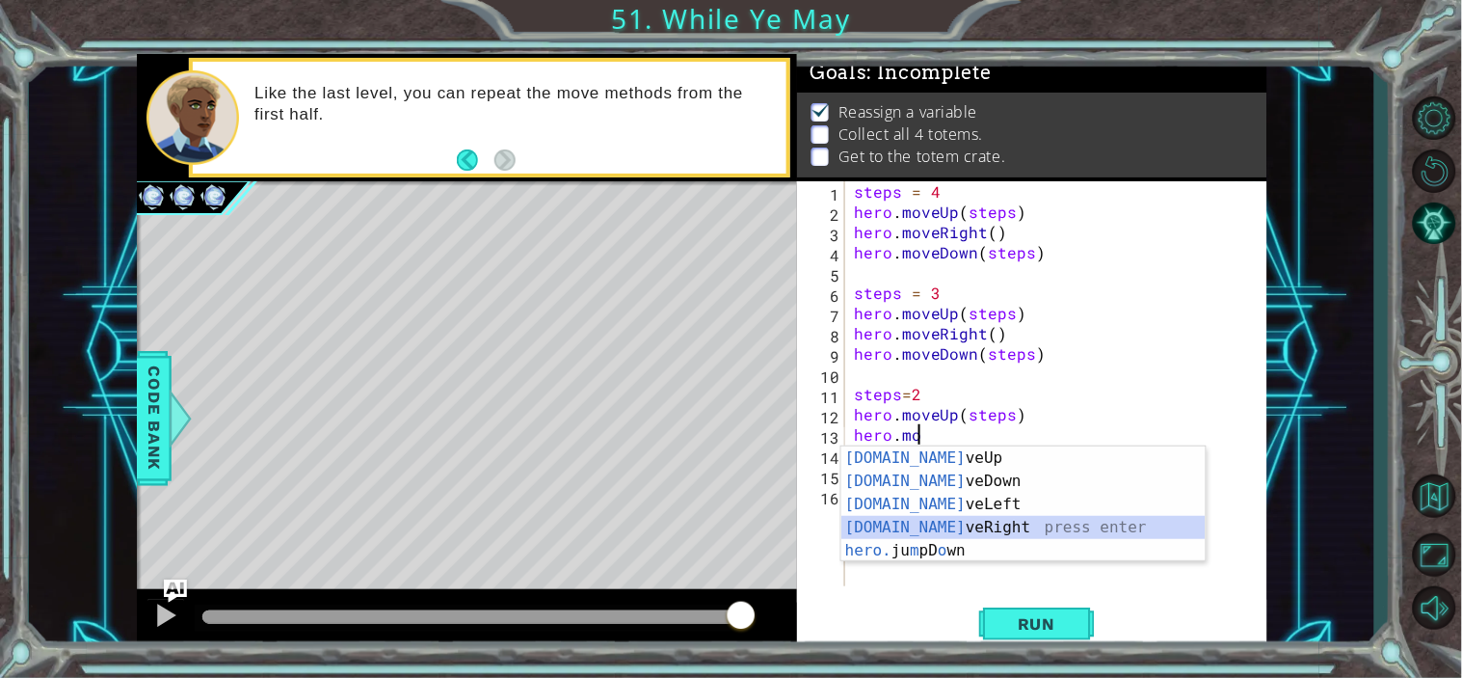
click at [951, 525] on div "[DOMAIN_NAME] veUp press enter [DOMAIN_NAME] veDown press enter [DOMAIN_NAME] v…" at bounding box center [1024, 527] width 364 height 162
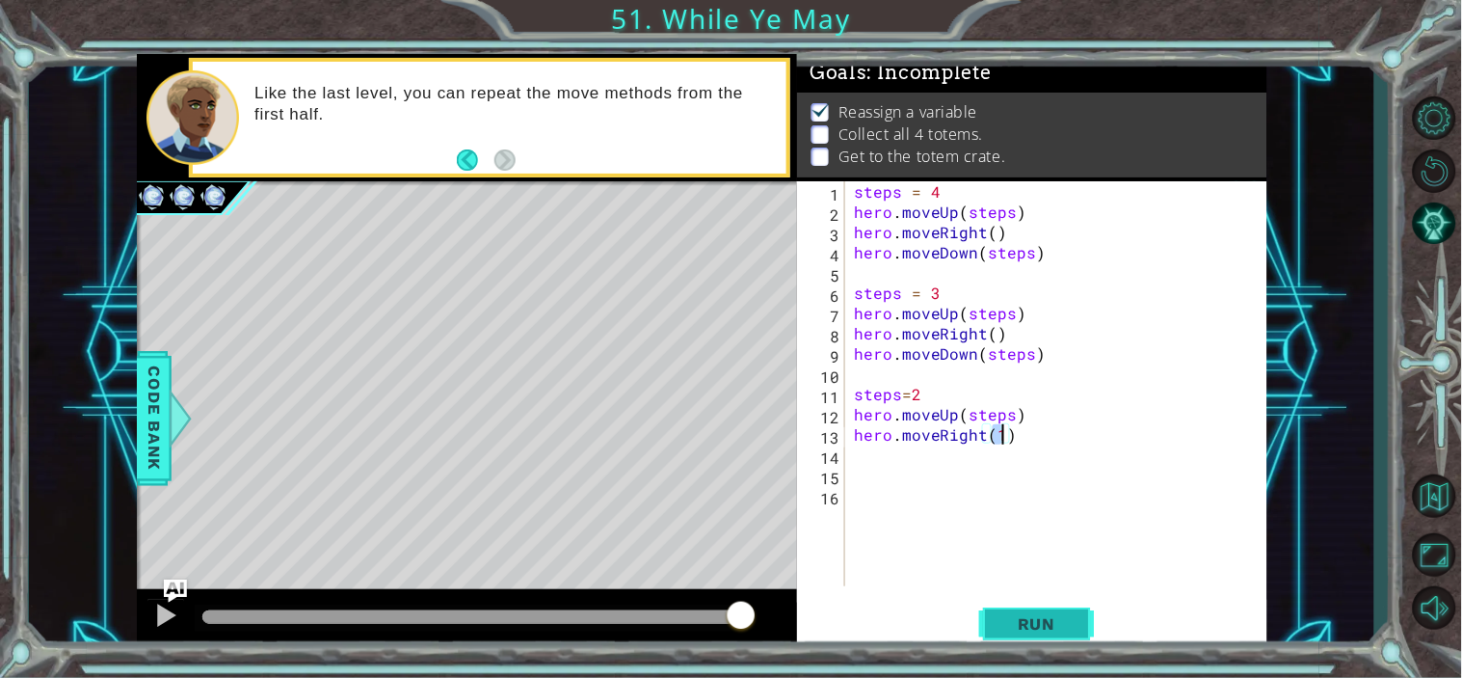
type textarea "hero.moveRight(1)"
click at [1026, 631] on span "Run" at bounding box center [1037, 623] width 76 height 19
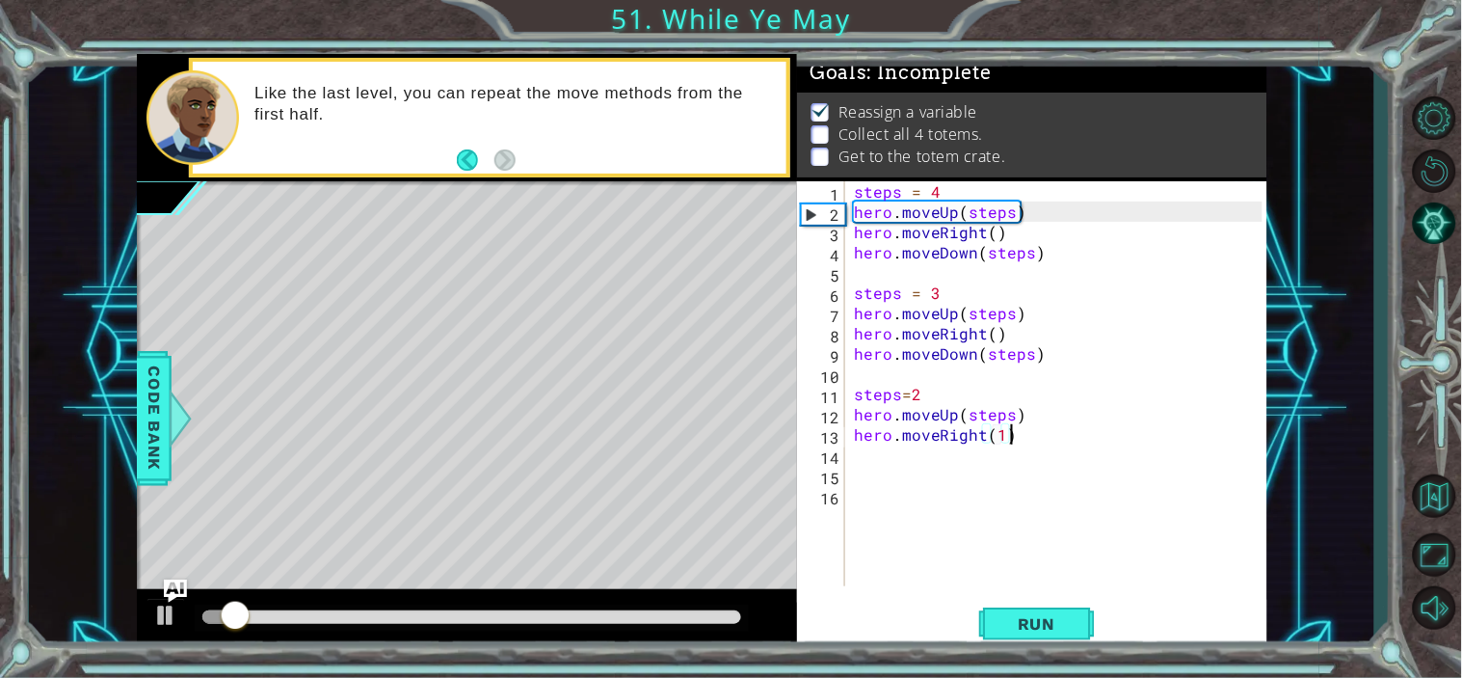
click at [1080, 431] on div "steps = 4 hero . moveUp ( steps ) hero . moveRight ( ) hero . moveDown ( steps …" at bounding box center [1061, 403] width 422 height 445
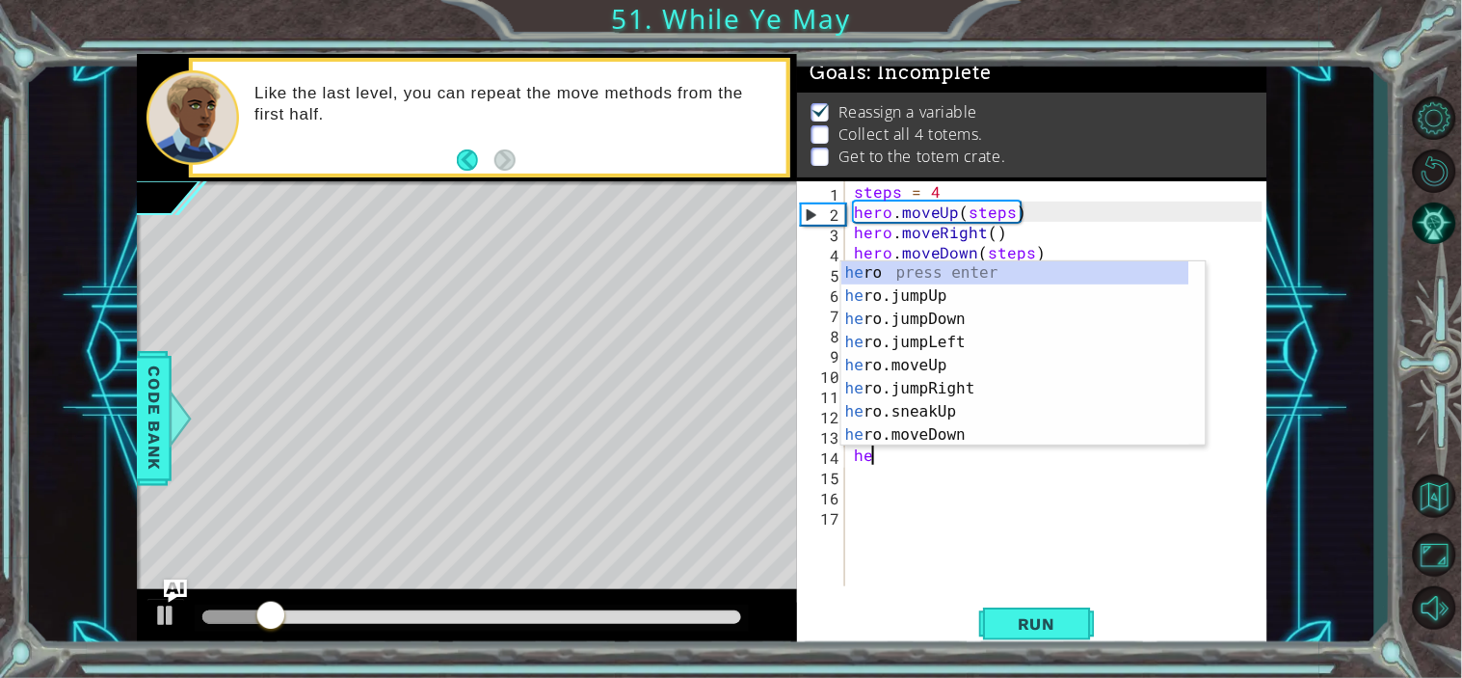
scroll to position [0, 1]
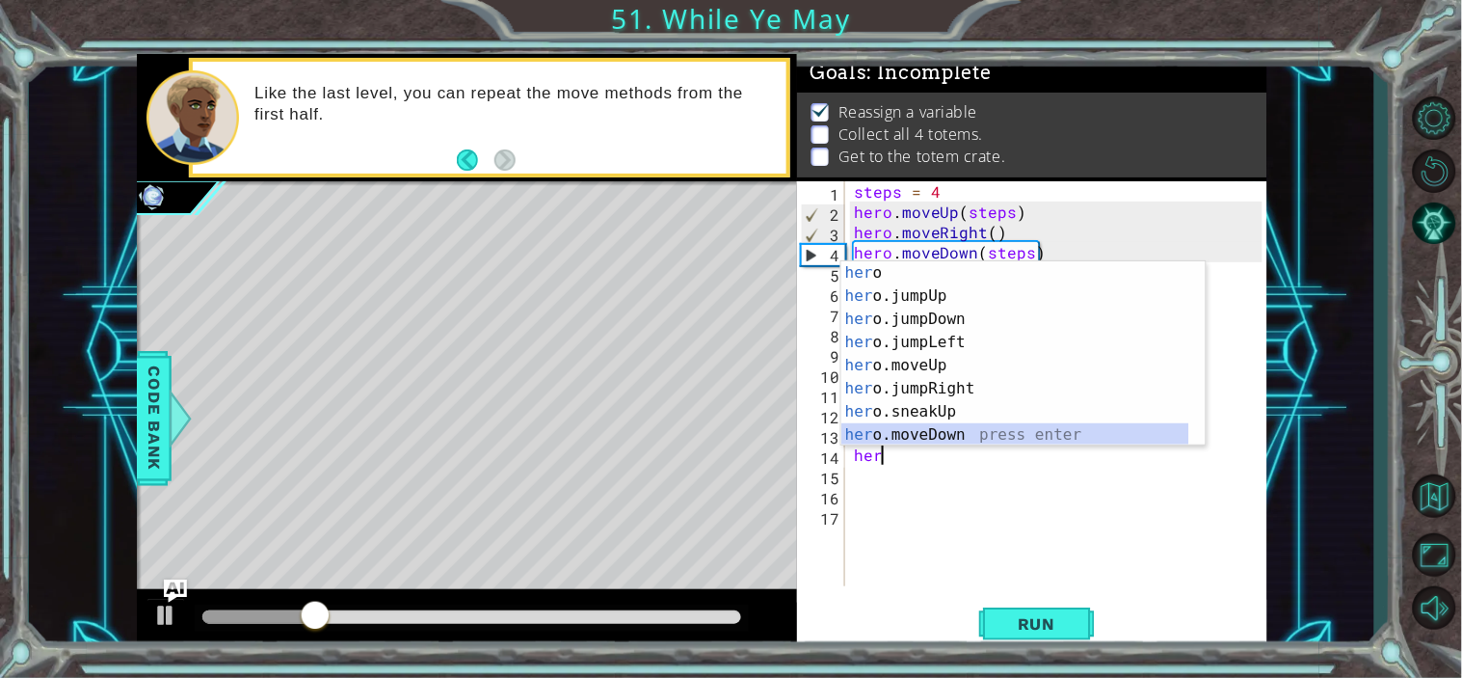
click at [962, 425] on div "her o press enter her o.jumpUp press enter her o.jumpDown press enter her o.jum…" at bounding box center [1016, 376] width 348 height 231
type textarea "hero.moveDown(1)"
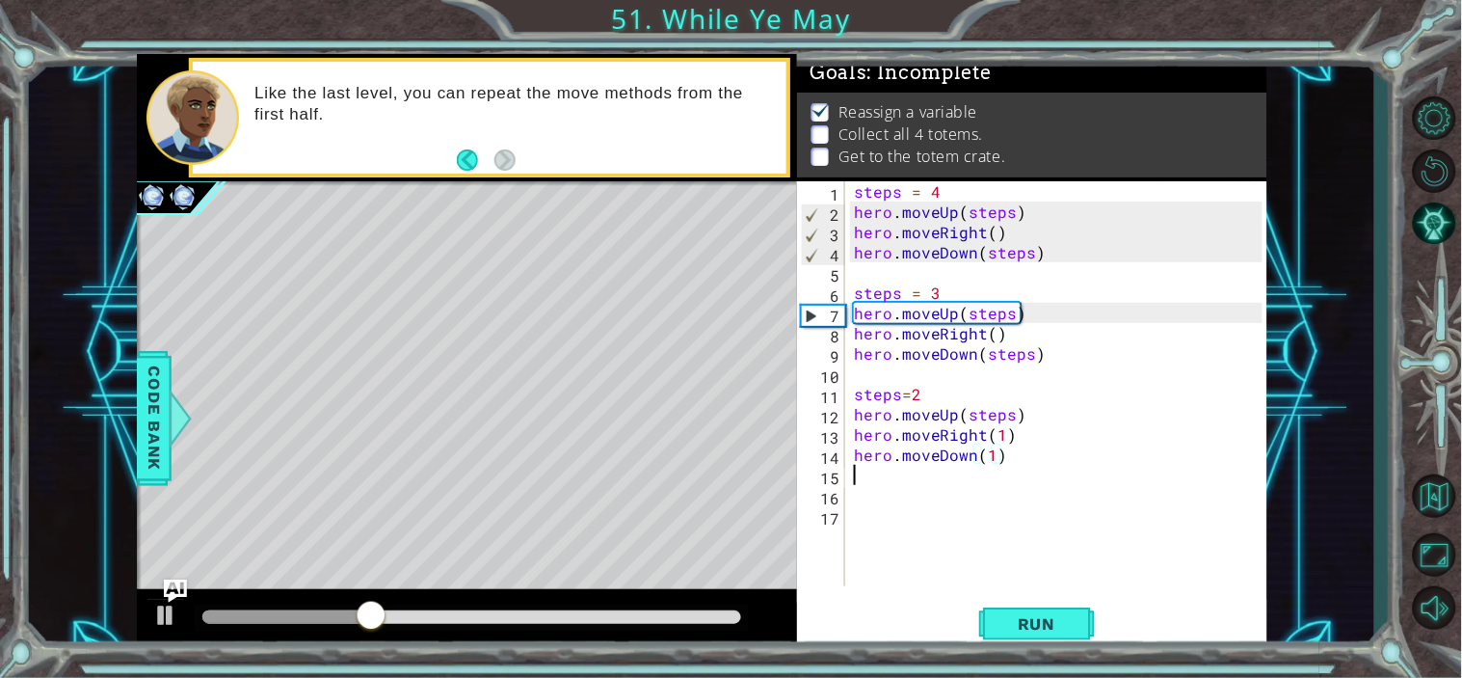
click at [1072, 467] on div "steps = 4 hero . moveUp ( steps ) hero . moveRight ( ) hero . moveDown ( steps …" at bounding box center [1061, 403] width 422 height 445
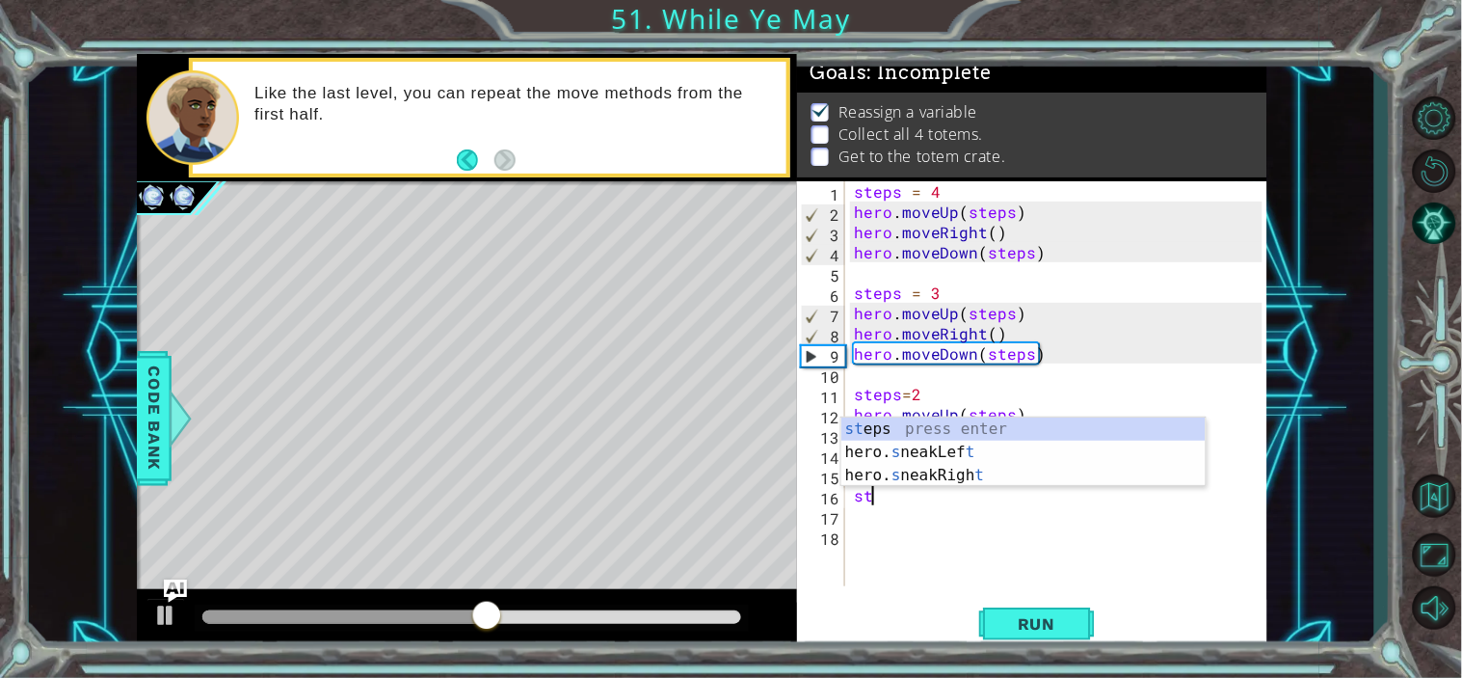
scroll to position [0, 0]
type textarea "s"
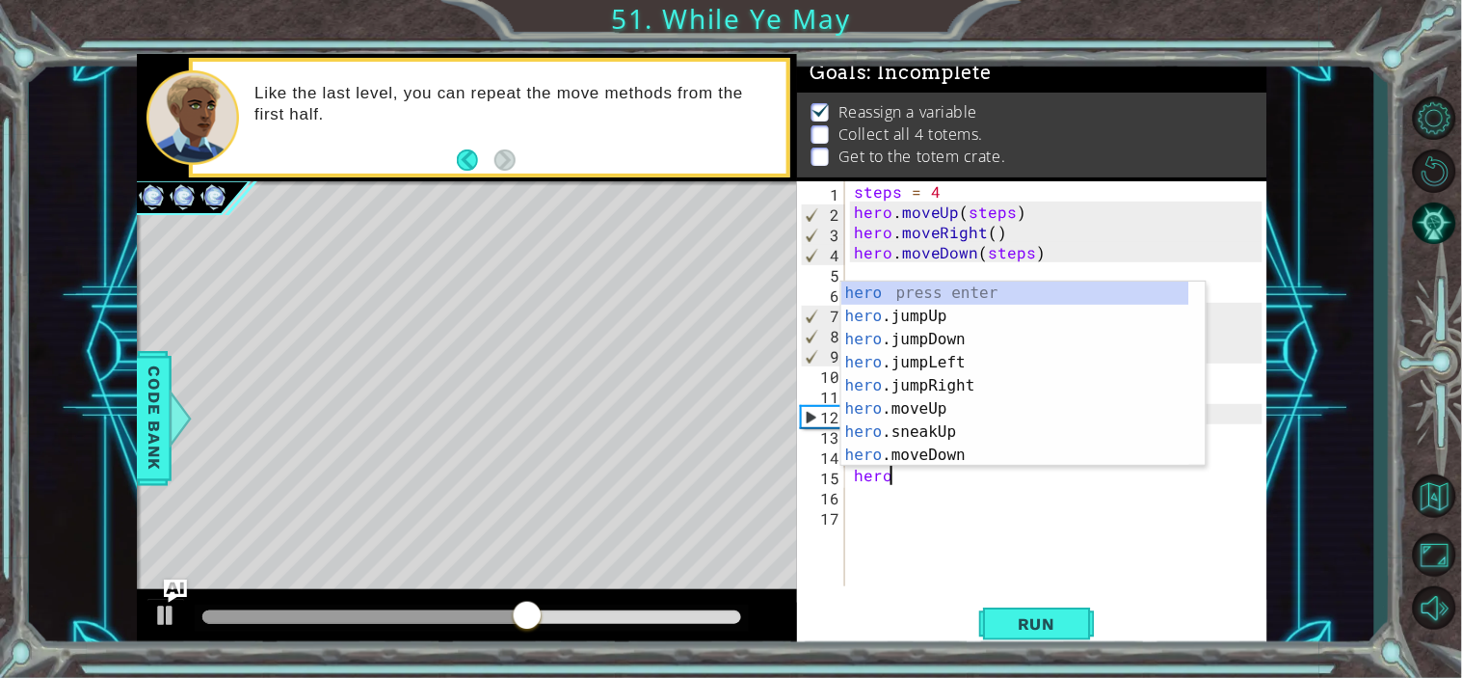
type textarea "hero."
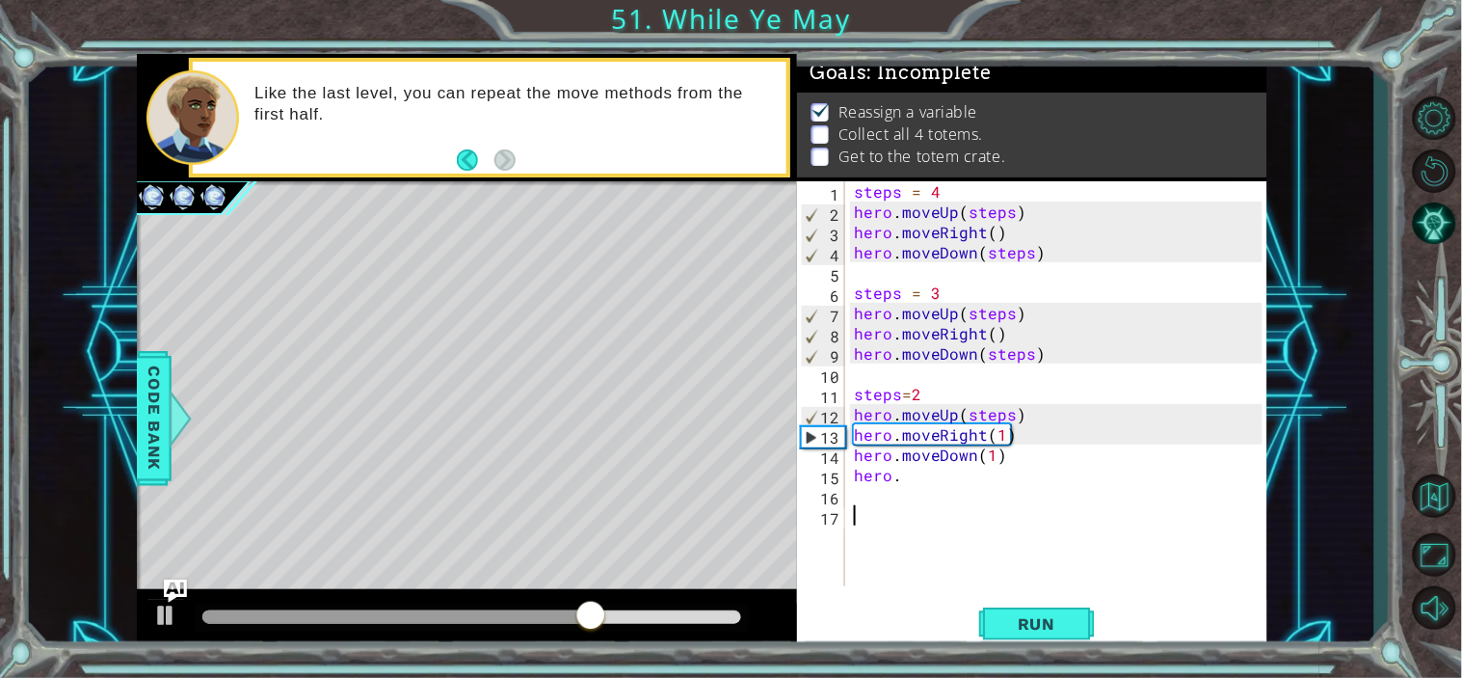
click at [1058, 528] on div "steps = 4 hero . moveUp ( steps ) hero . moveRight ( ) hero . moveDown ( steps …" at bounding box center [1061, 403] width 422 height 445
click at [997, 458] on div "steps = 4 hero . moveUp ( steps ) hero . moveRight ( ) hero . moveDown ( steps …" at bounding box center [1061, 403] width 422 height 445
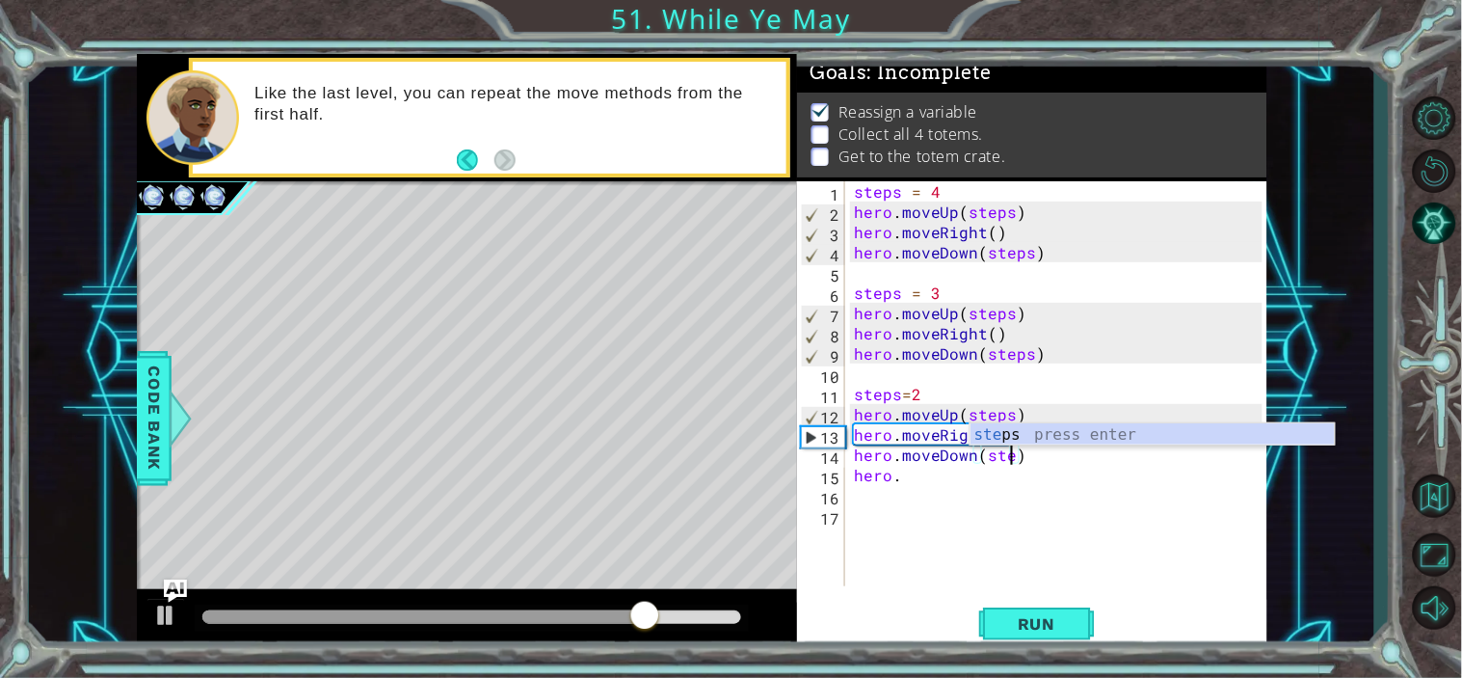
scroll to position [0, 10]
type textarea "hero.moveDown(steps)"
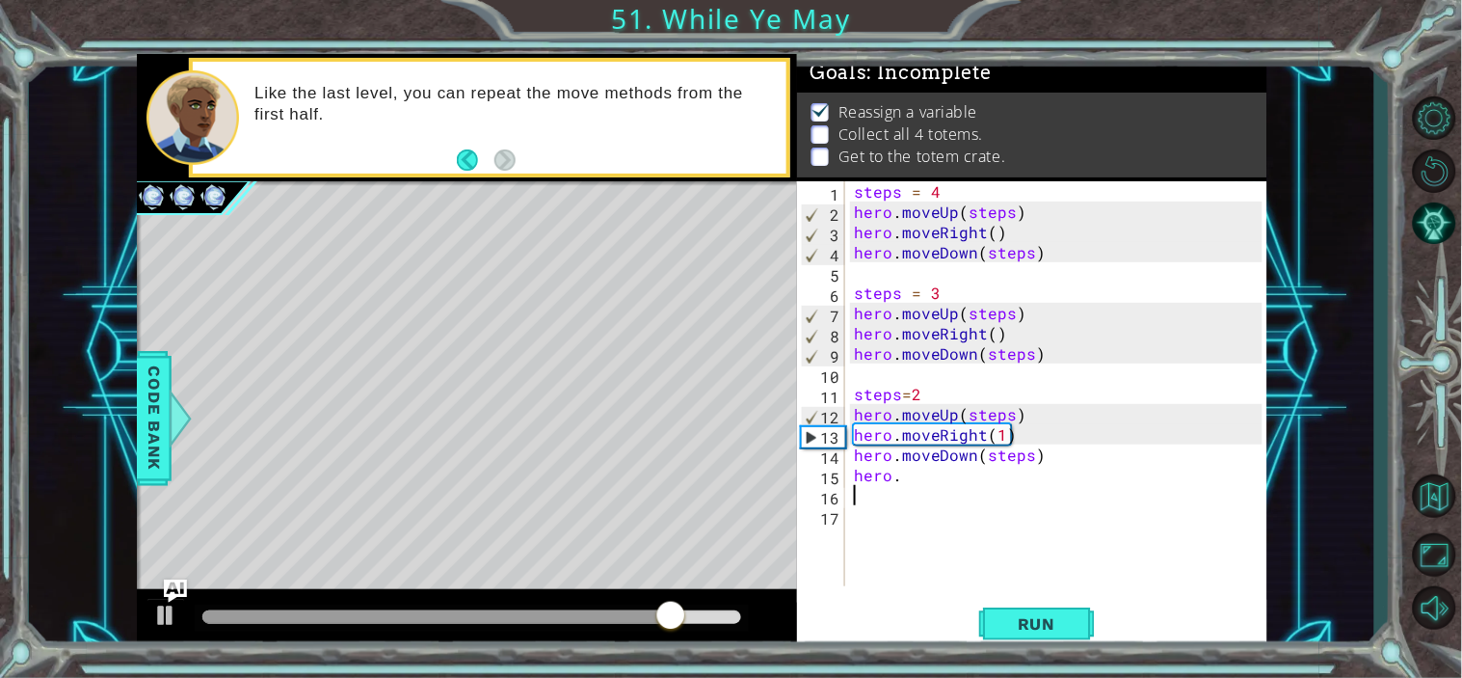
click at [938, 487] on div "steps = 4 hero . moveUp ( steps ) hero . moveRight ( ) hero . moveDown ( steps …" at bounding box center [1061, 403] width 422 height 445
click at [926, 485] on div "steps = 4 hero . moveUp ( steps ) hero . moveRight ( ) hero . moveDown ( steps …" at bounding box center [1061, 403] width 422 height 445
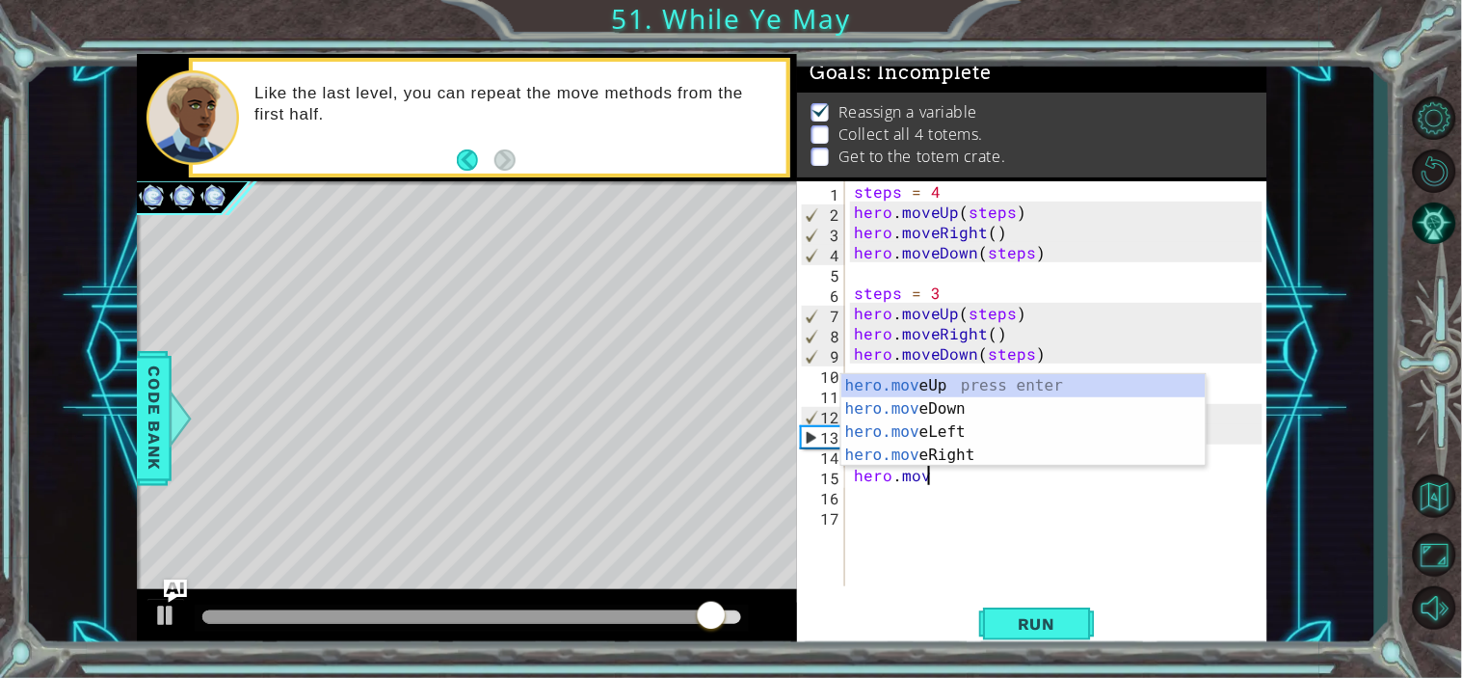
scroll to position [0, 4]
type textarea "hero.moveUp(1)"
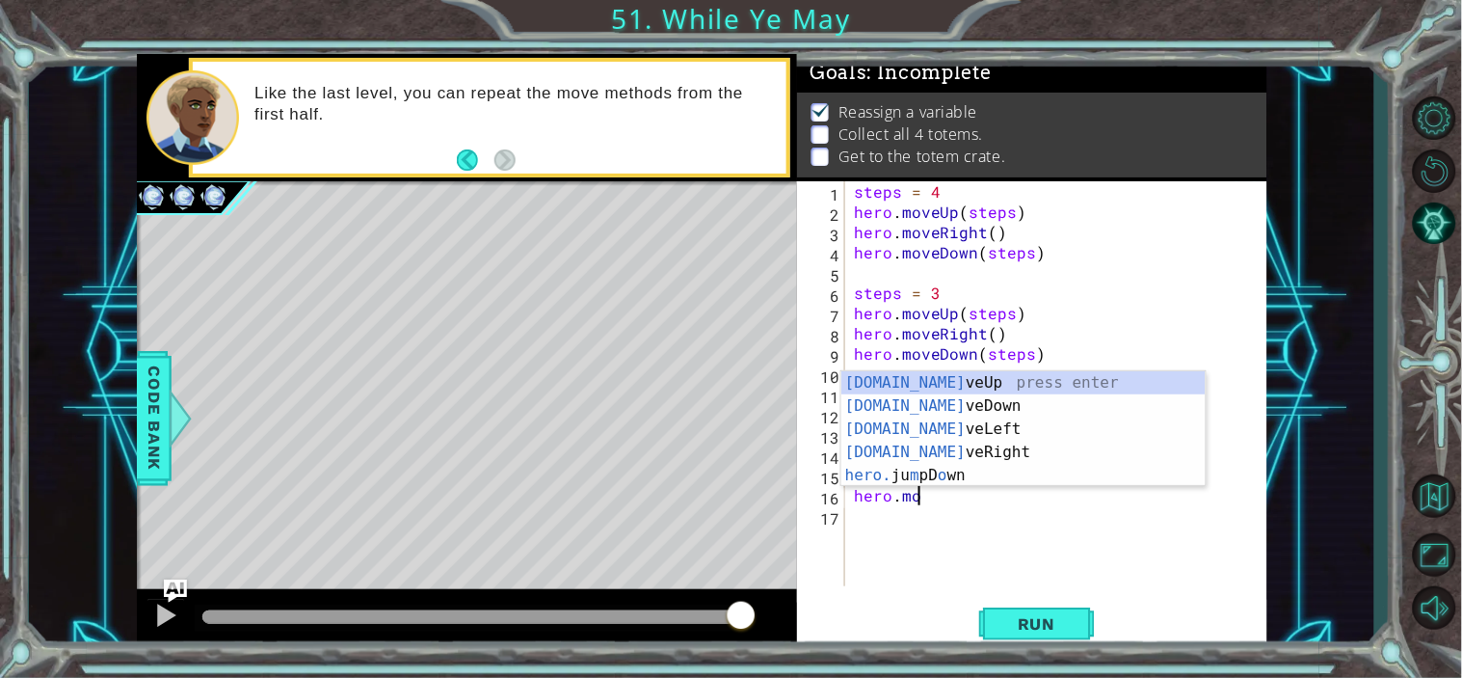
scroll to position [0, 3]
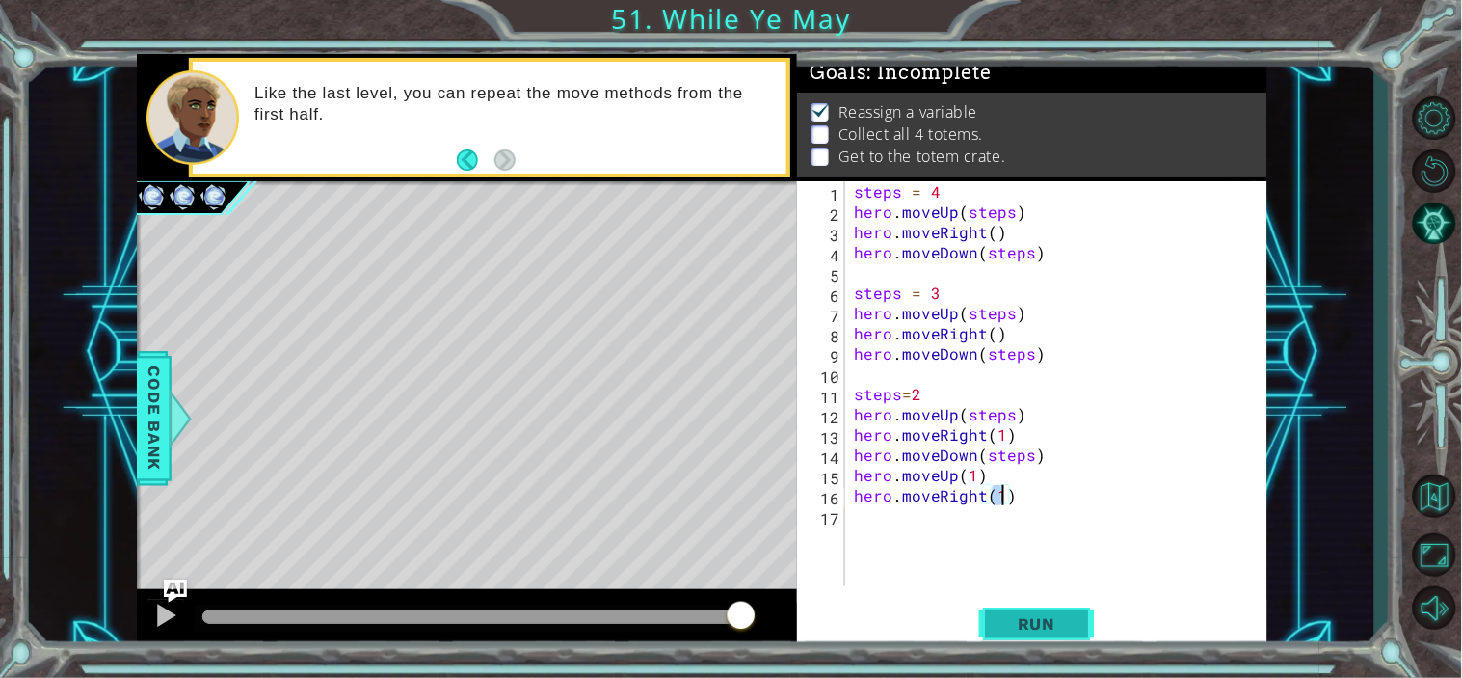
type textarea "hero.moveRight(1)"
click at [1052, 612] on button "Run" at bounding box center [1037, 623] width 116 height 47
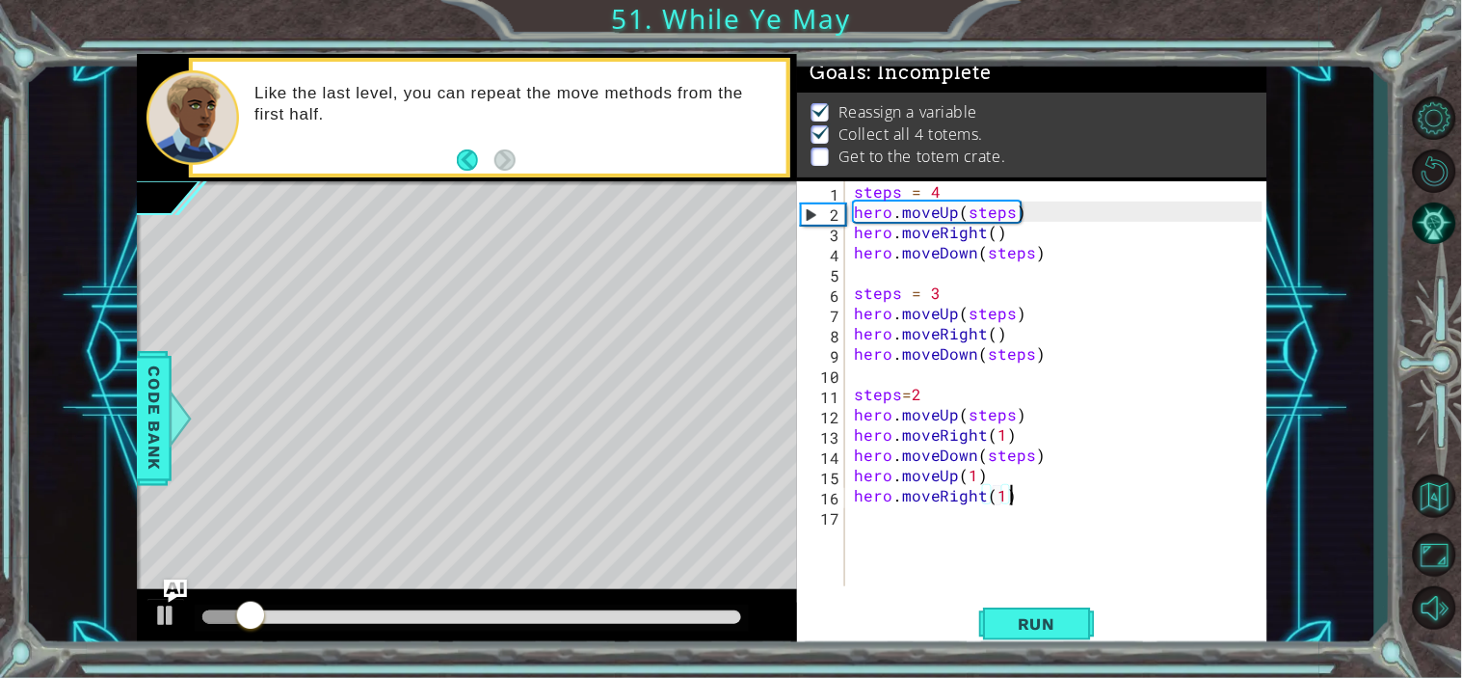
click at [1041, 494] on div "steps = 4 hero . moveUp ( steps ) hero . moveRight ( ) hero . moveDown ( steps …" at bounding box center [1061, 403] width 422 height 445
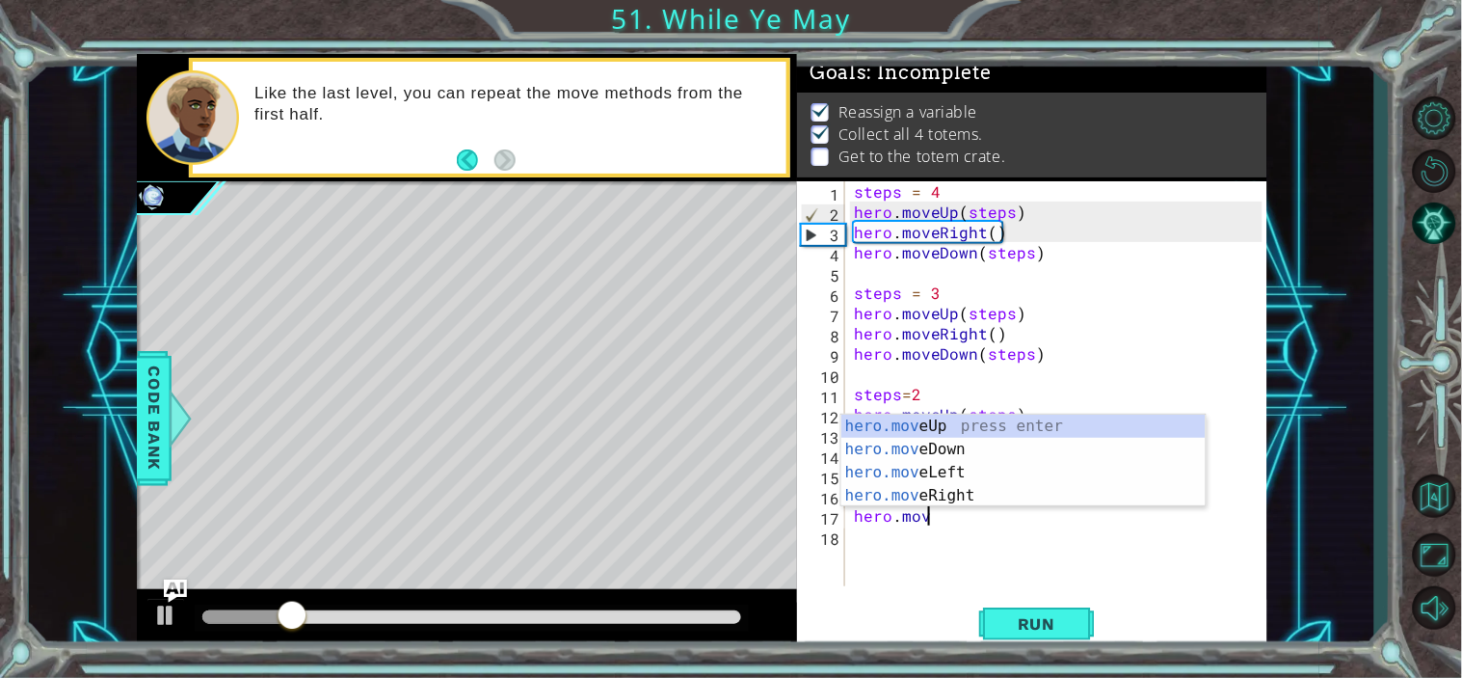
scroll to position [0, 4]
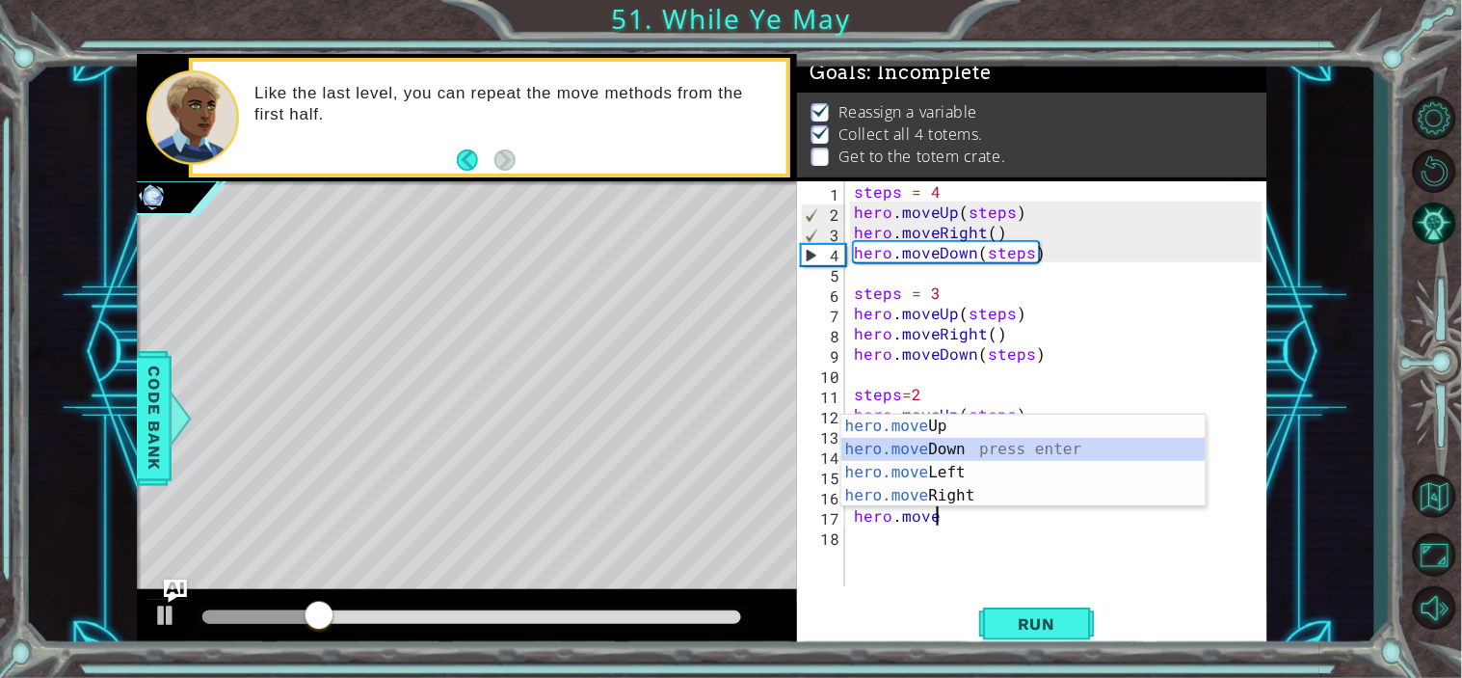
click at [961, 451] on div "hero.move Up press enter hero.move Down press enter hero.move Left press enter …" at bounding box center [1024, 484] width 364 height 139
type textarea "hero.moveDown(1)"
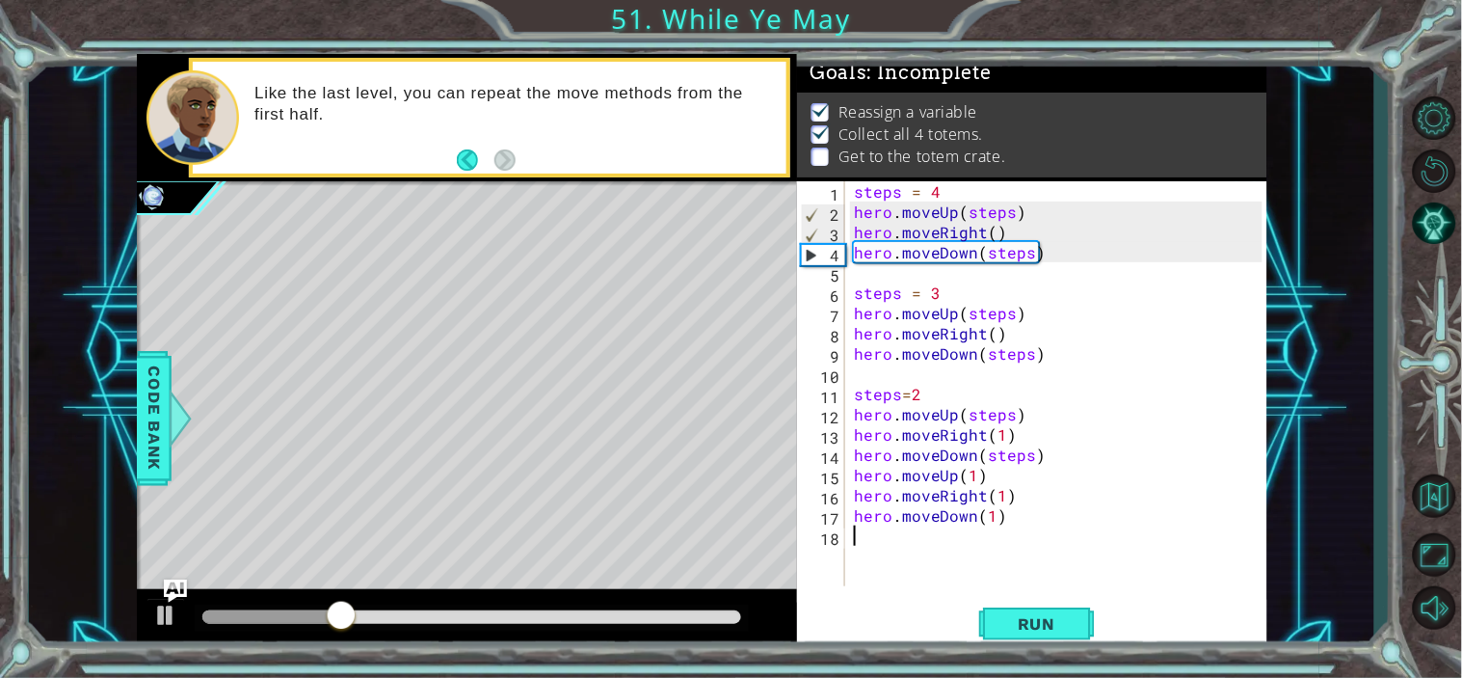
click at [1082, 552] on div "steps = 4 hero . moveUp ( steps ) hero . moveRight ( ) hero . moveDown ( steps …" at bounding box center [1061, 403] width 422 height 445
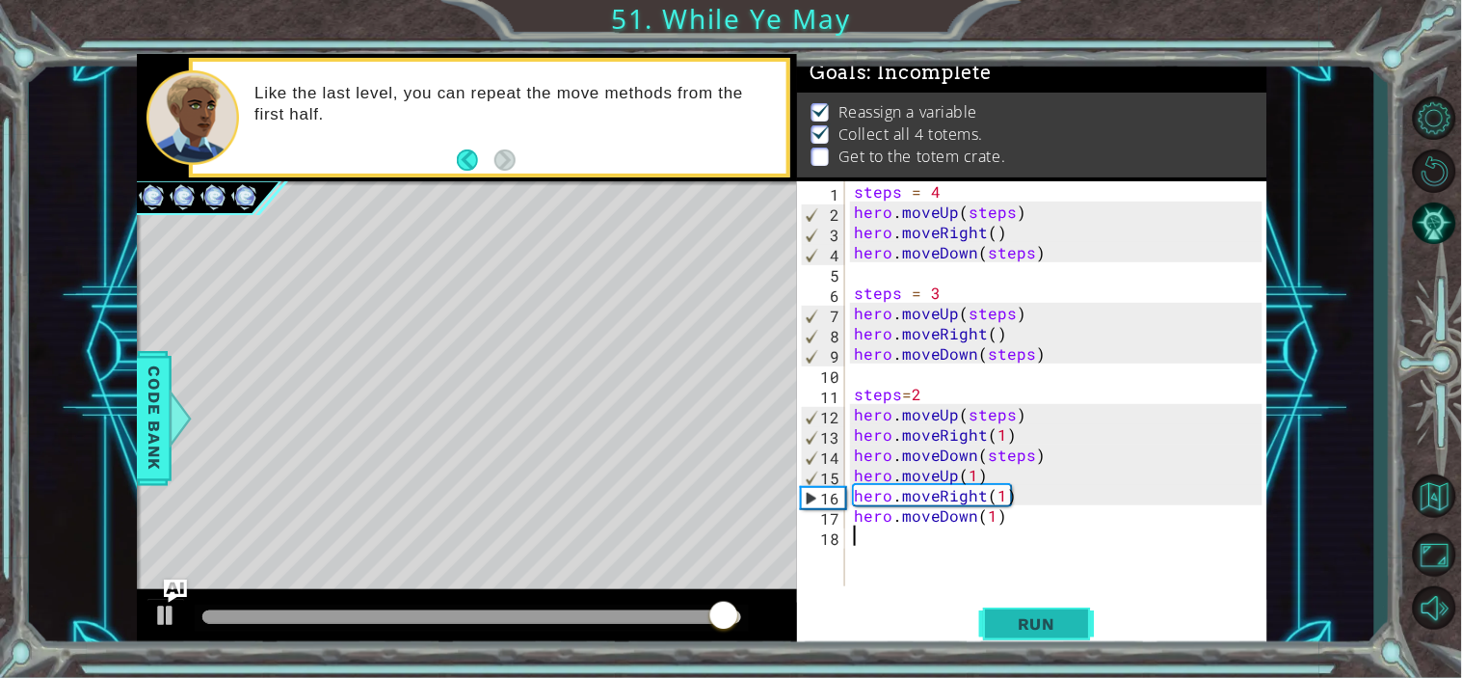
click at [1073, 631] on span "Run" at bounding box center [1037, 623] width 76 height 19
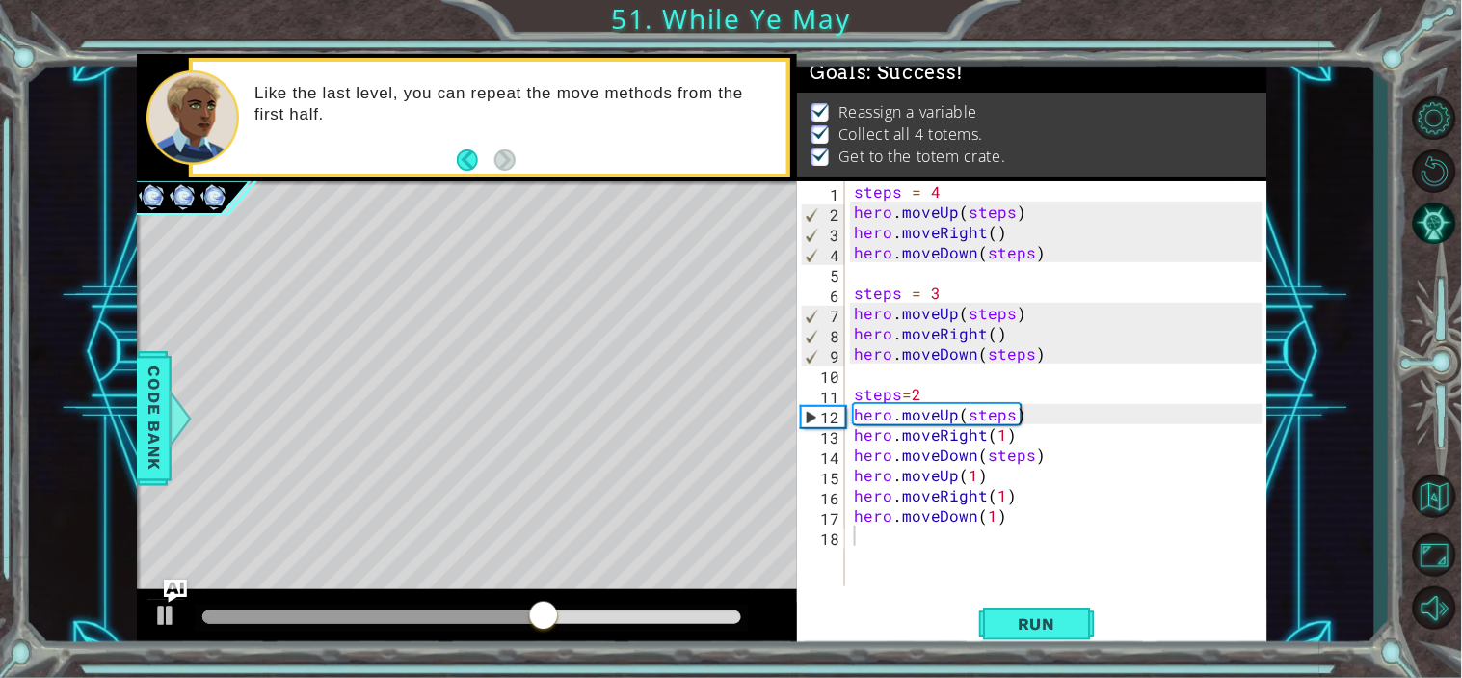
click at [1343, 127] on div "1 ההההההההההההההההההההההההההההההההההההההההההההההההההההההההההההההההההההההההההההה…" at bounding box center [702, 352] width 1346 height 597
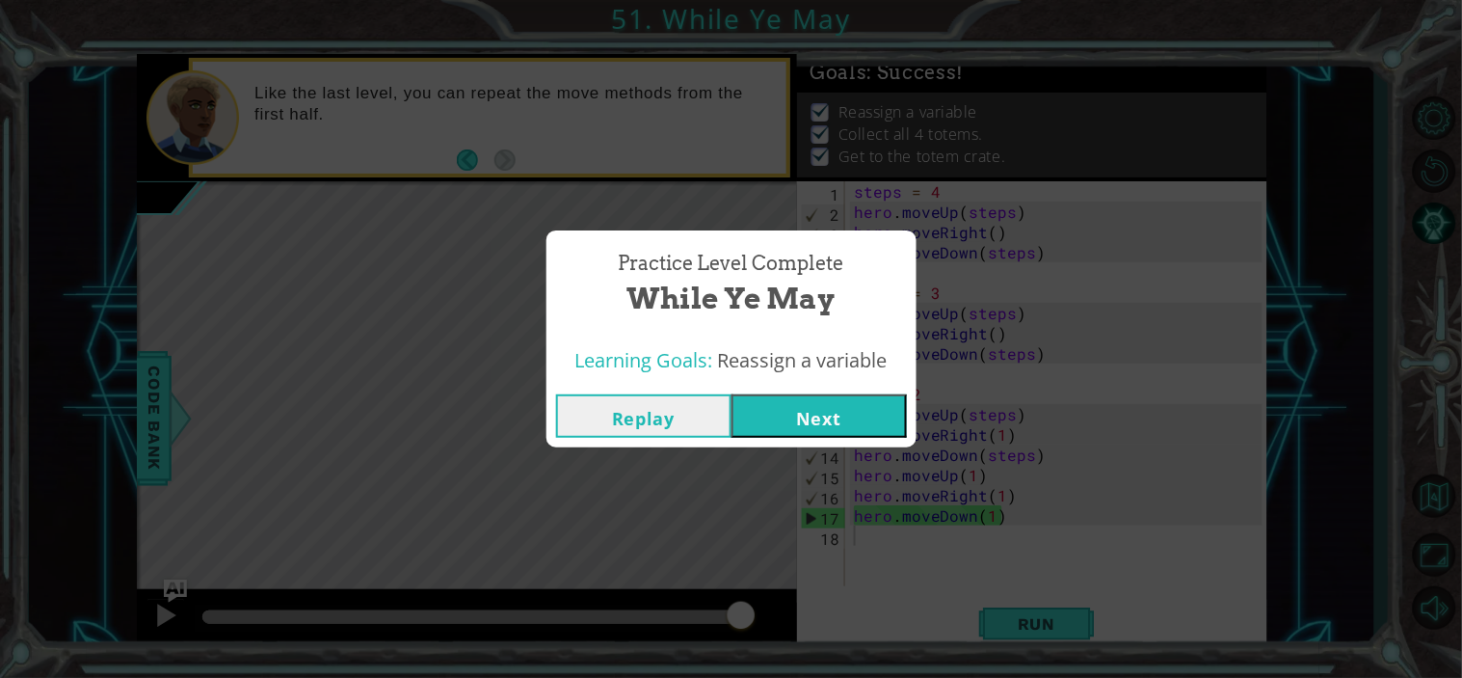
click at [822, 408] on button "Next" at bounding box center [819, 415] width 175 height 43
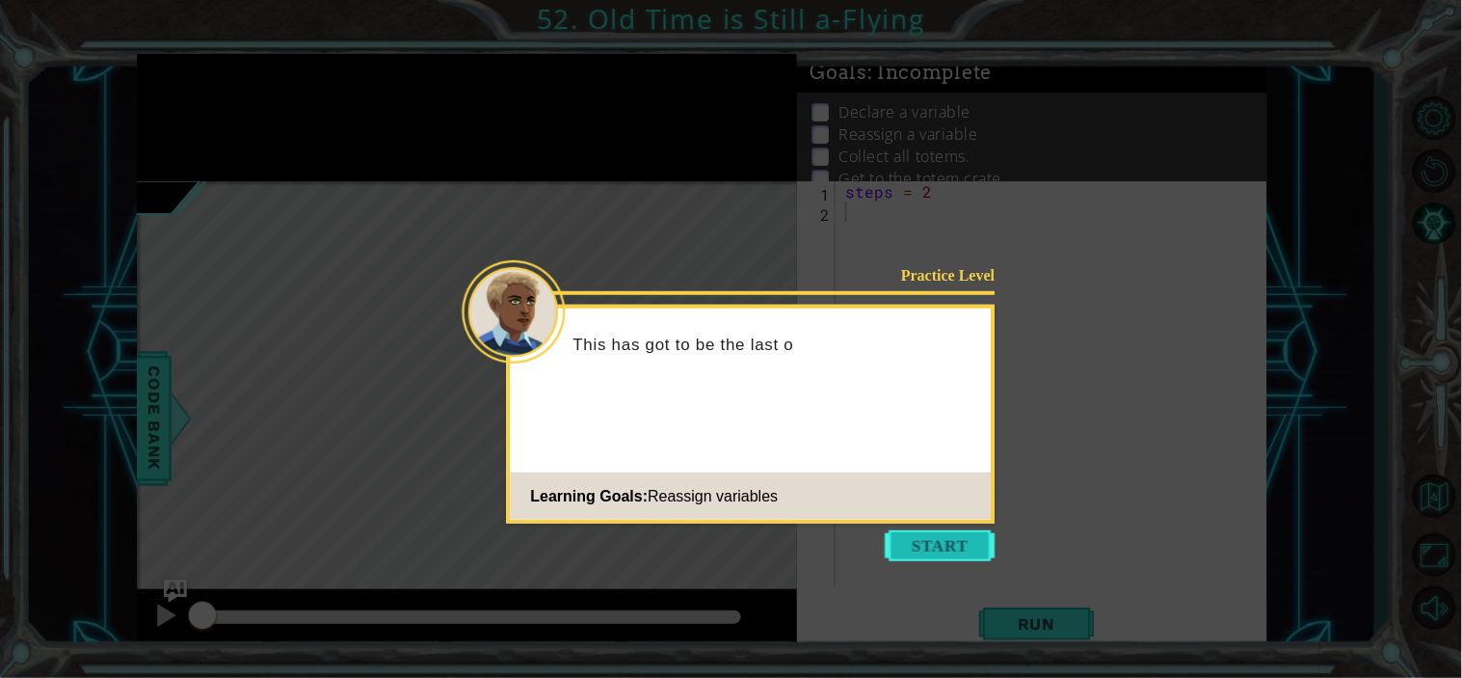
click at [928, 551] on button "Start" at bounding box center [941, 545] width 110 height 31
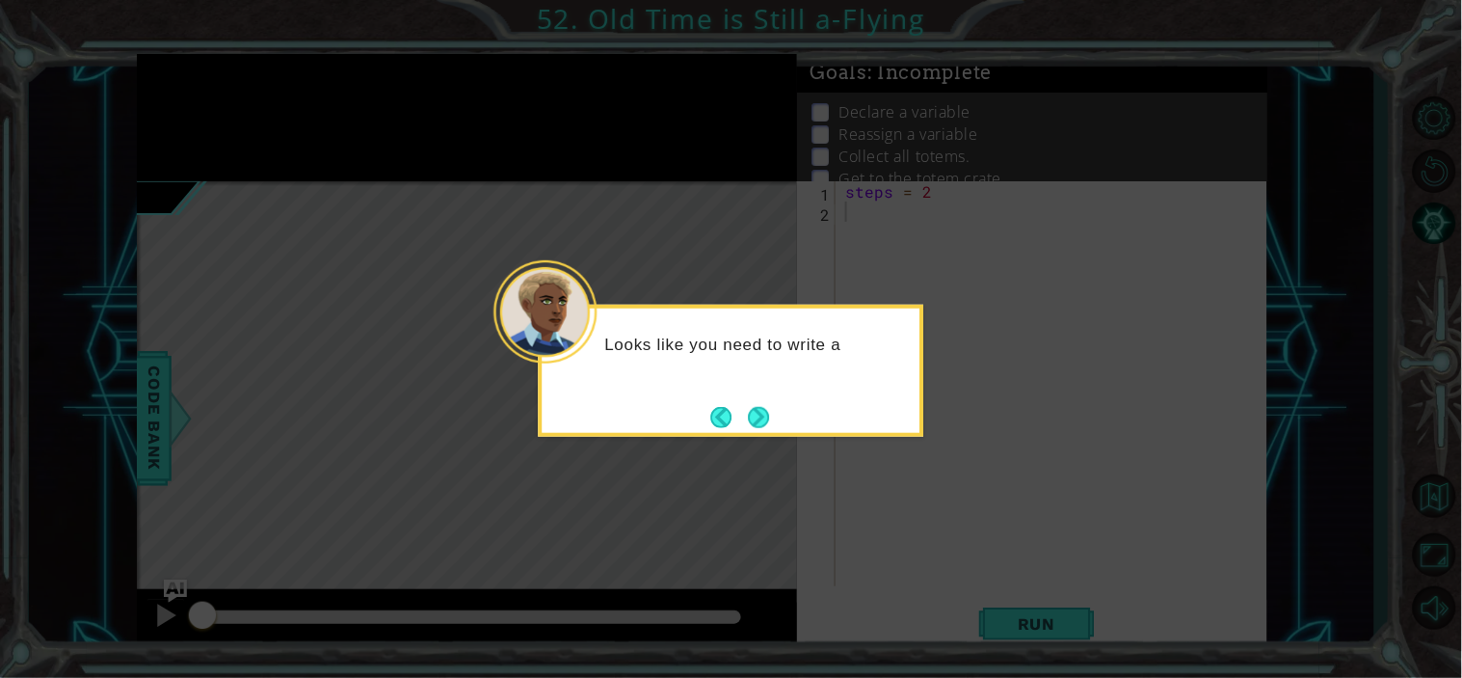
click at [756, 408] on button "Next" at bounding box center [759, 417] width 34 height 34
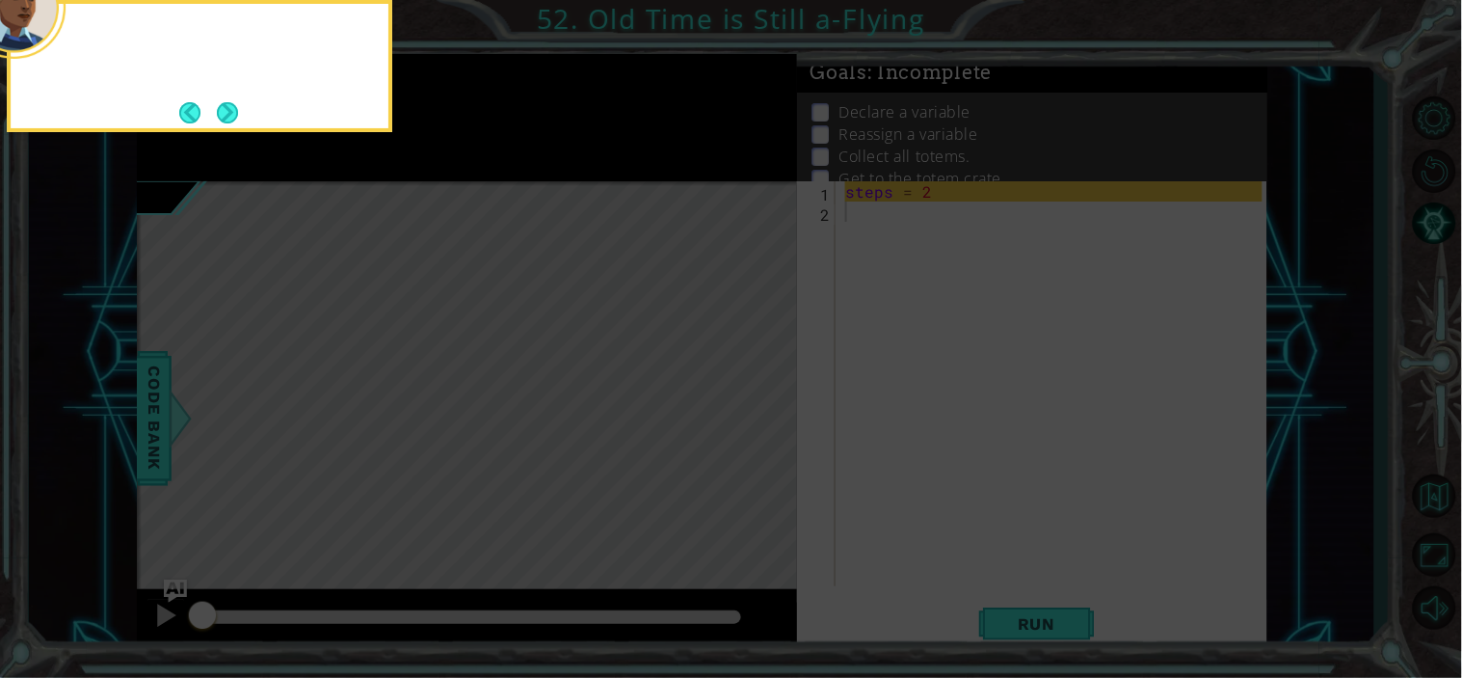
click at [756, 408] on icon at bounding box center [731, 101] width 1462 height 1153
click at [223, 109] on button "Next" at bounding box center [228, 112] width 26 height 26
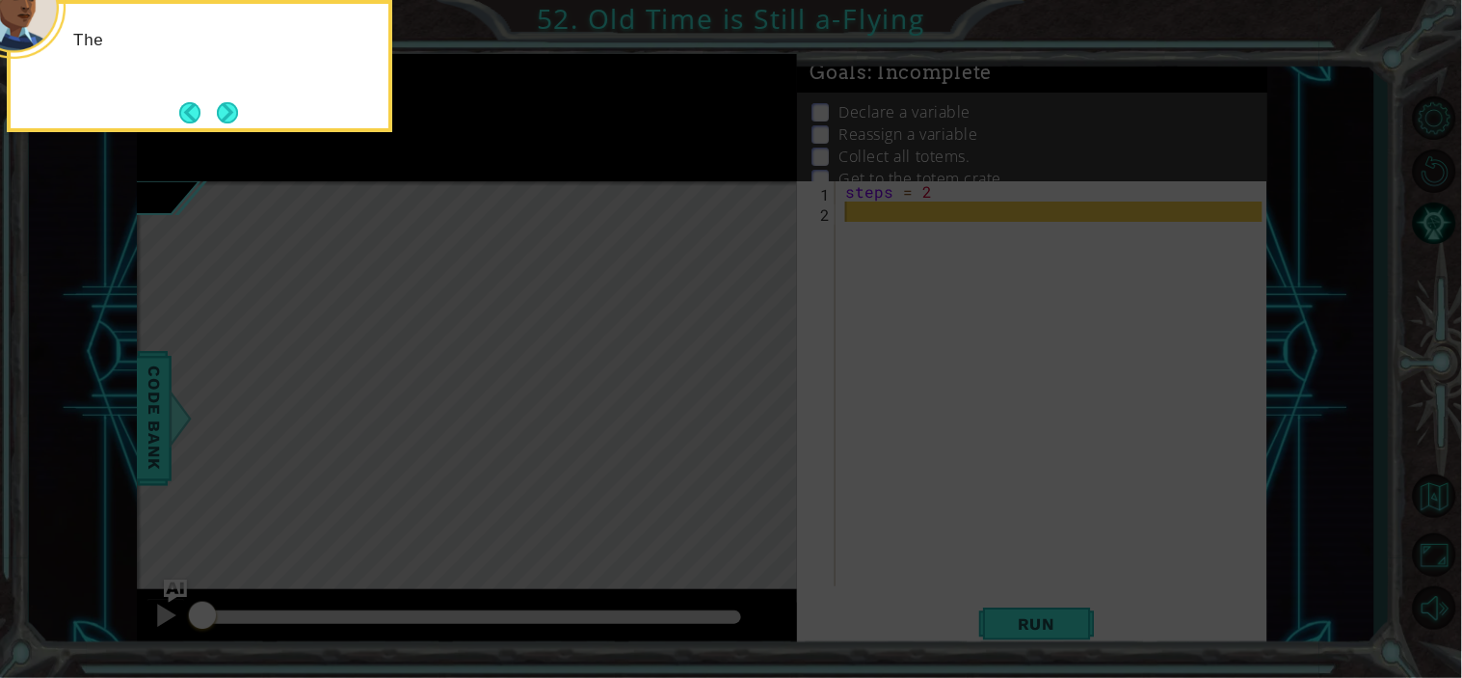
click at [223, 109] on button "Next" at bounding box center [227, 112] width 22 height 22
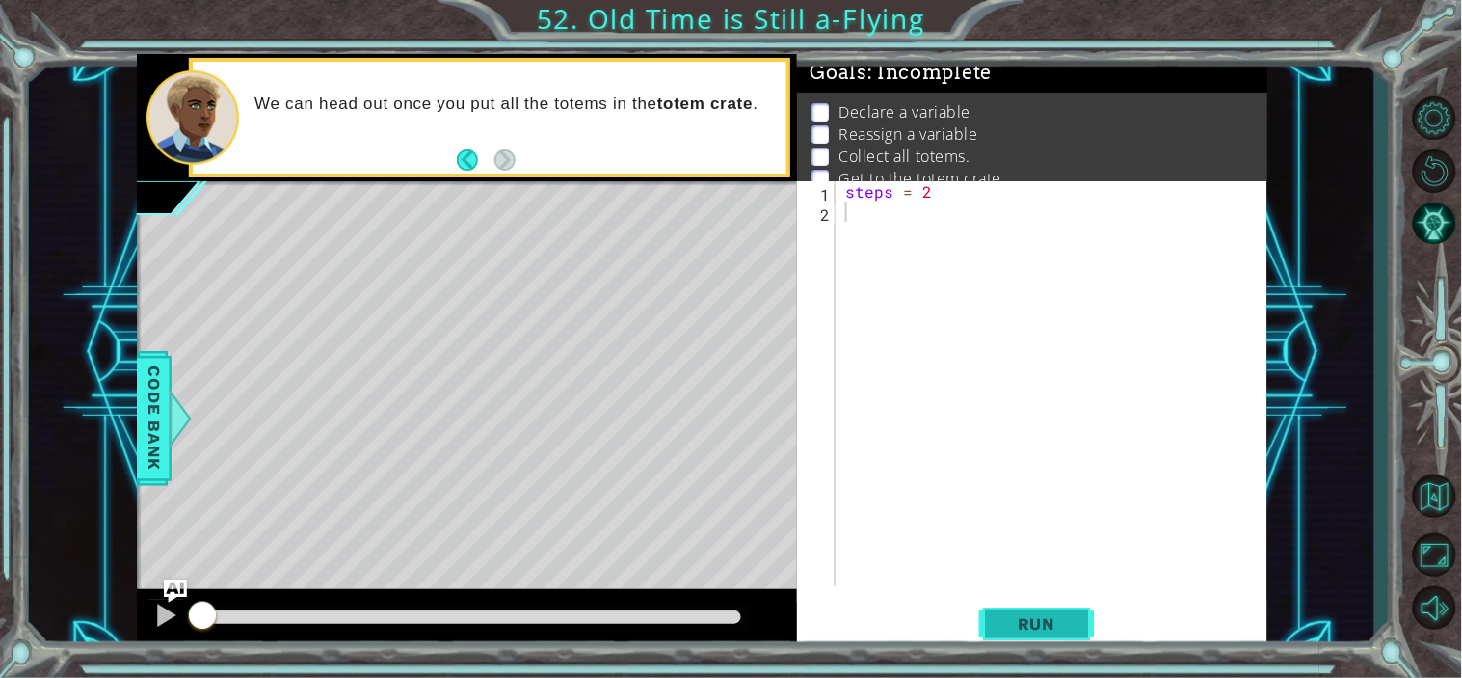
click at [1013, 601] on button "Run" at bounding box center [1037, 623] width 116 height 47
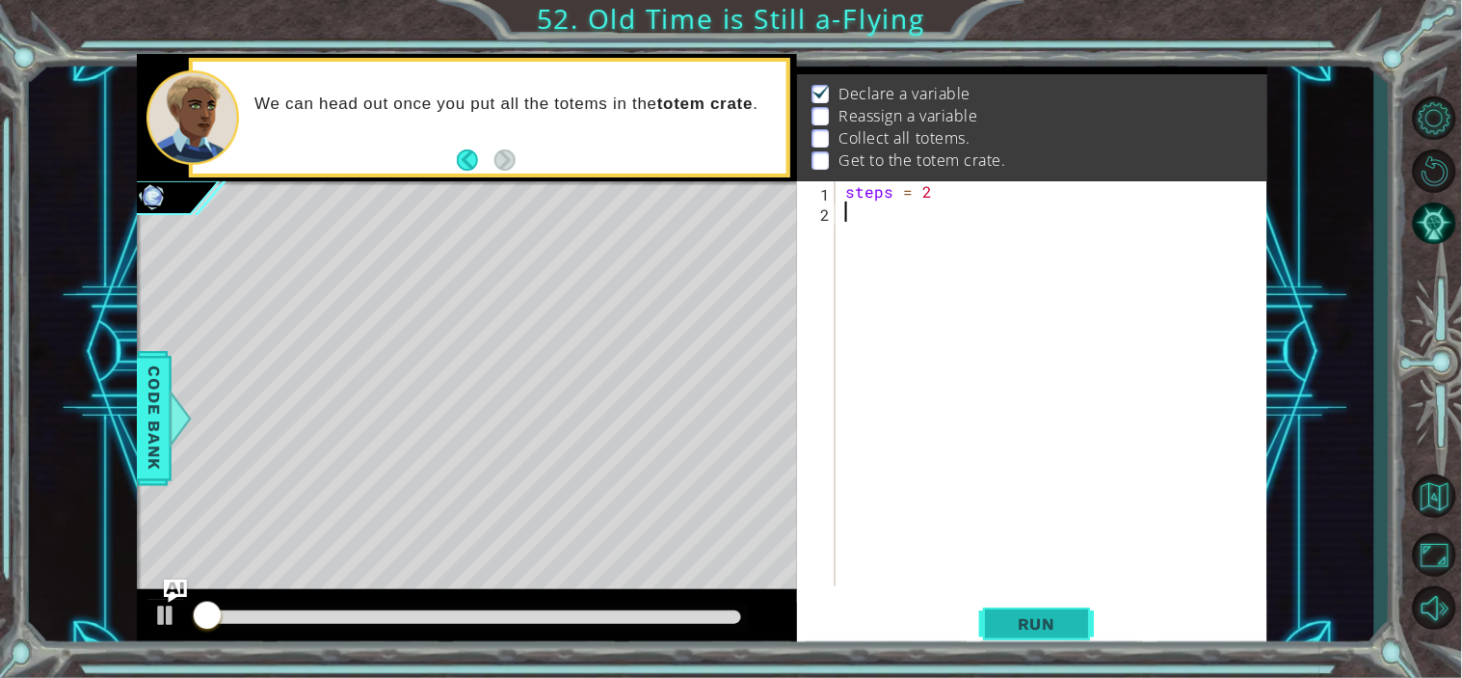
scroll to position [23, 0]
click at [1027, 612] on button "Run" at bounding box center [1037, 623] width 116 height 47
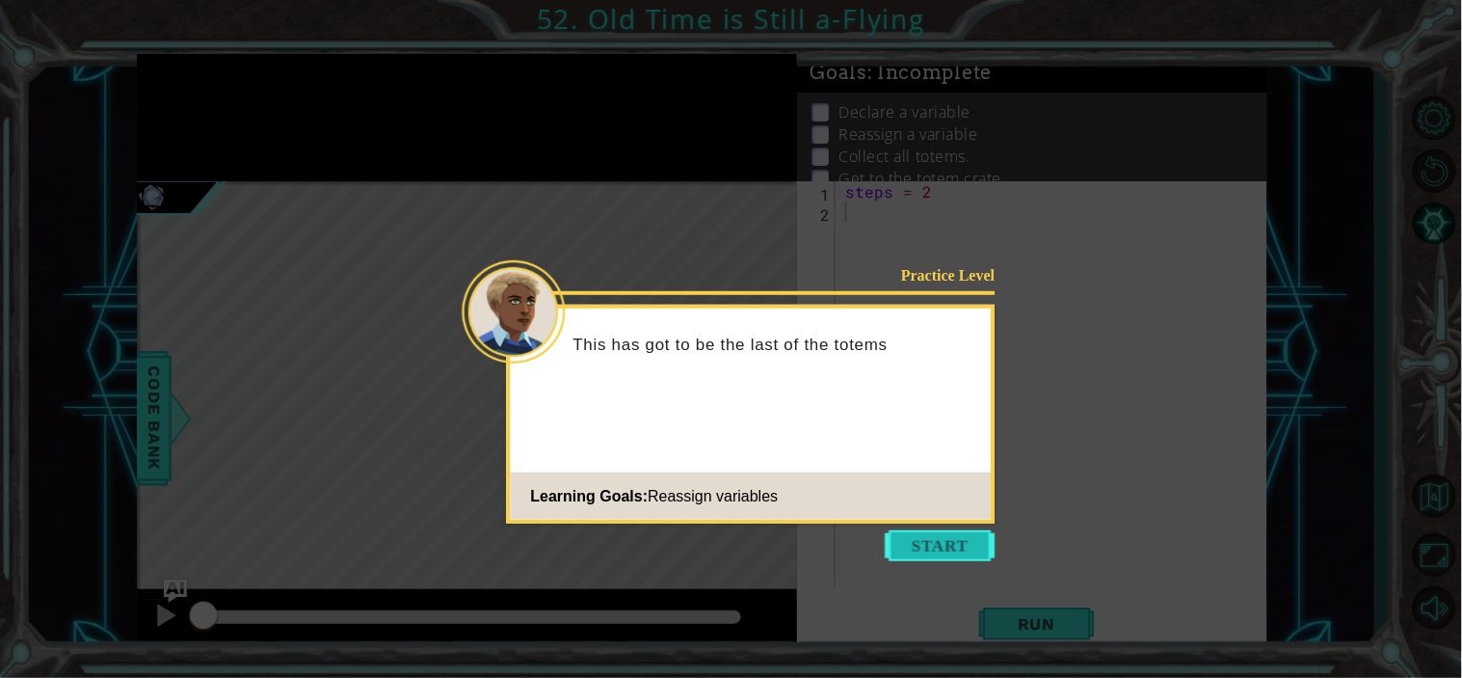
click at [972, 541] on button "Start" at bounding box center [941, 545] width 110 height 31
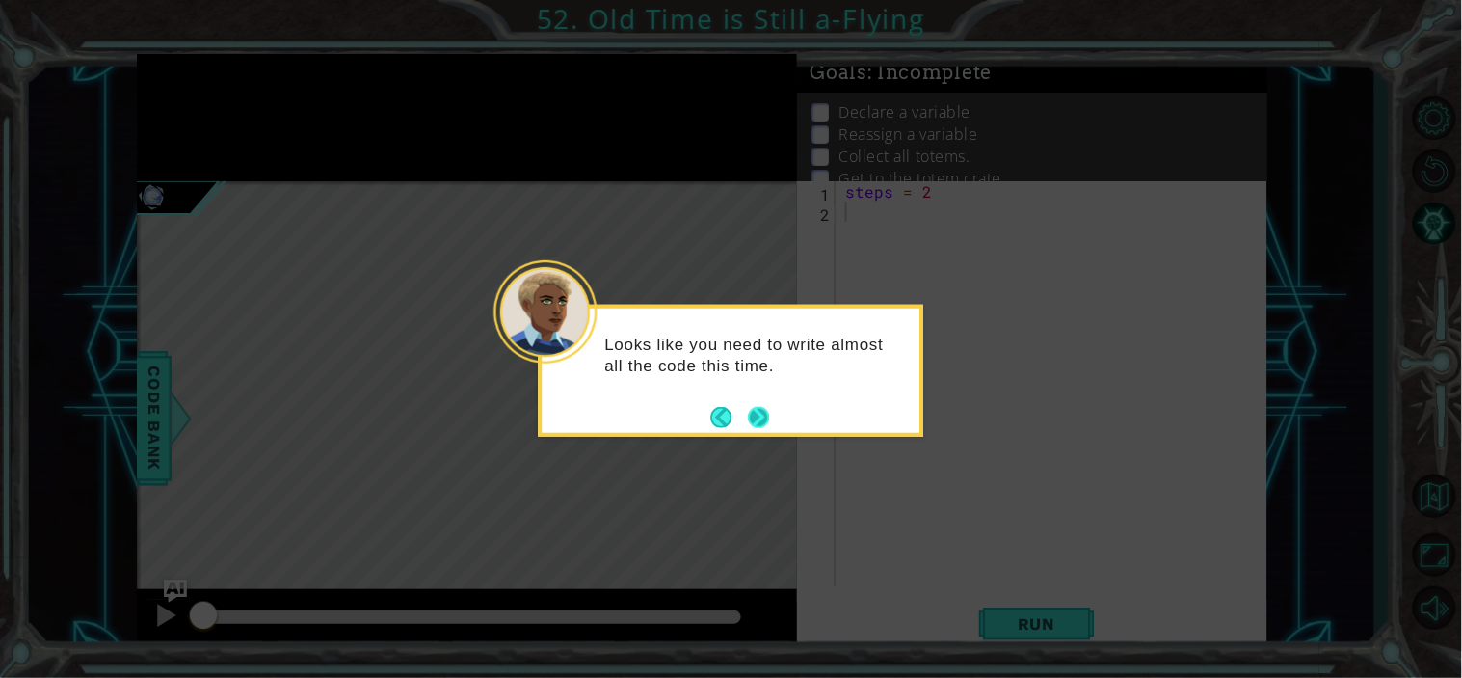
click at [765, 420] on button "Next" at bounding box center [759, 417] width 21 height 21
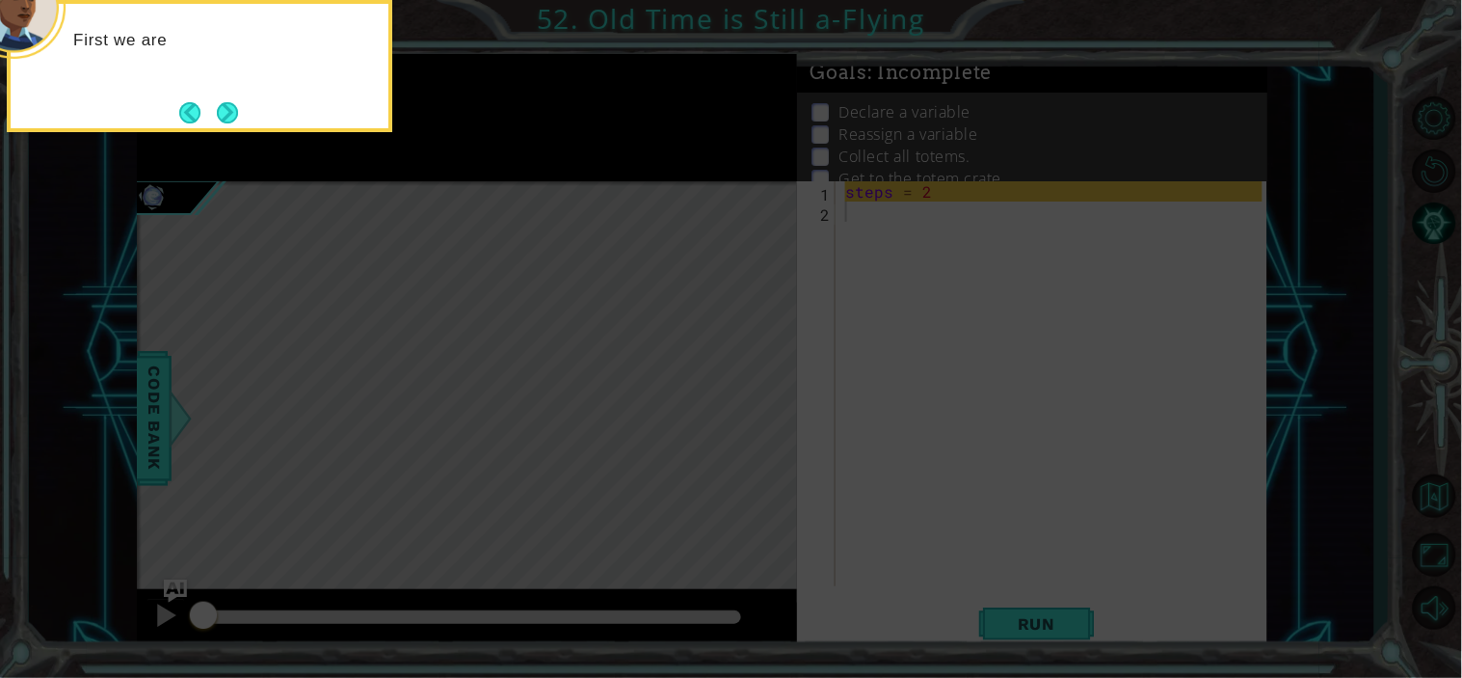
click at [765, 420] on icon at bounding box center [731, 101] width 1462 height 1153
click at [213, 116] on button "Back" at bounding box center [198, 112] width 38 height 21
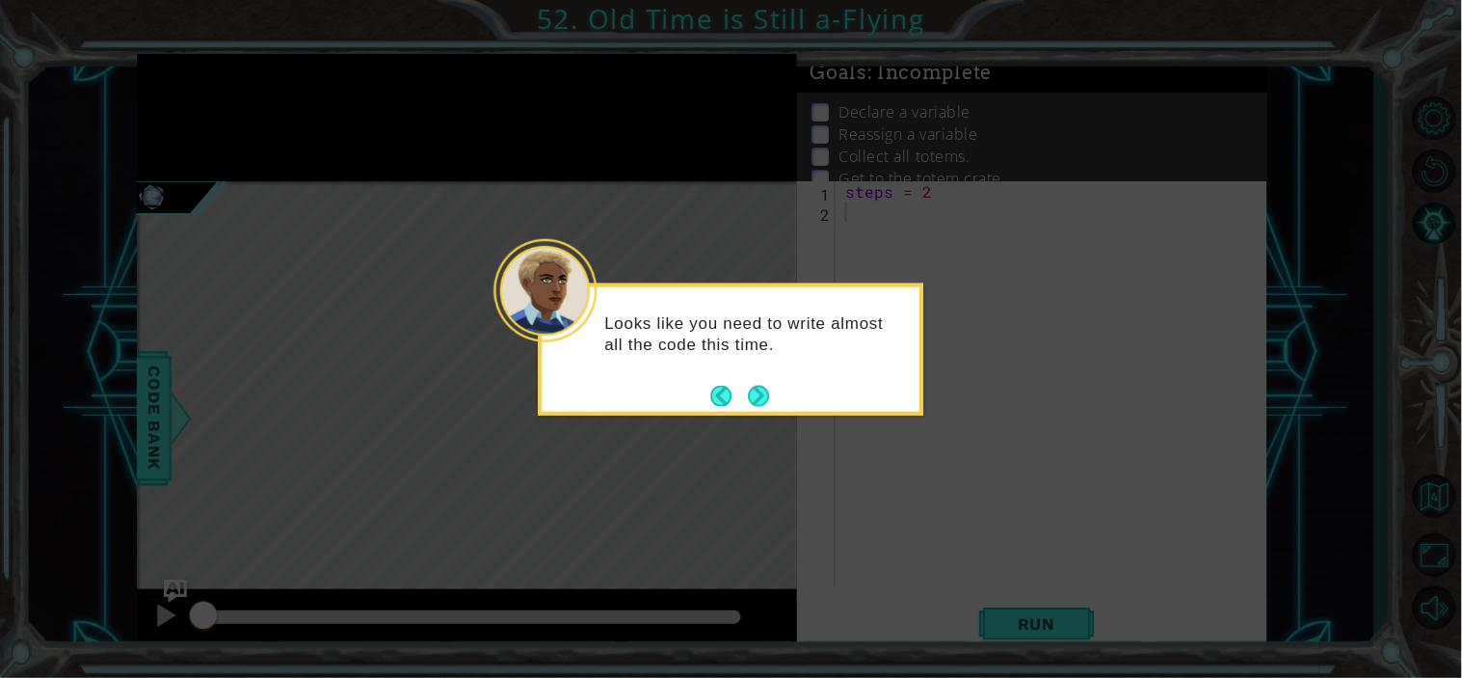
click at [757, 378] on div "Looks like you need to write almost all the code this time." at bounding box center [732, 342] width 378 height 97
click at [759, 382] on footer at bounding box center [740, 396] width 59 height 29
click at [763, 390] on button "Next" at bounding box center [759, 396] width 21 height 21
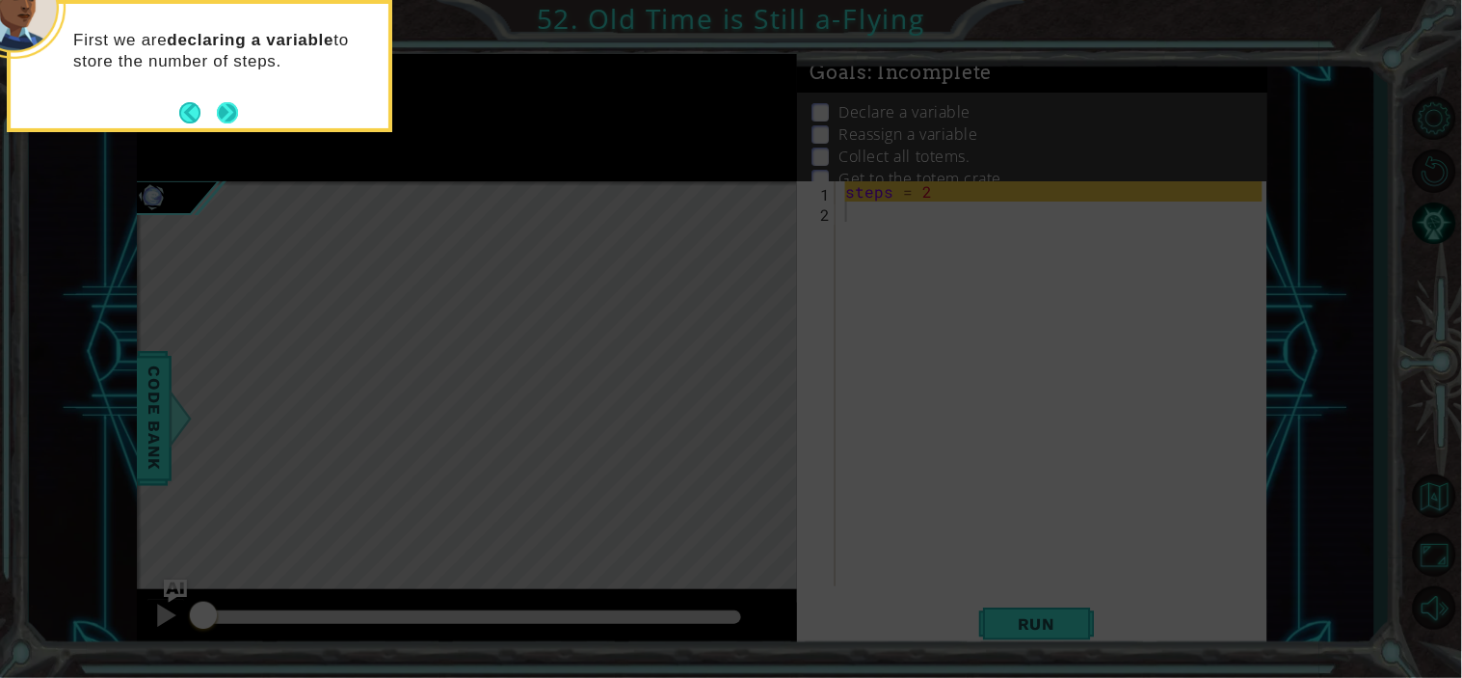
click at [232, 113] on button "Next" at bounding box center [227, 112] width 21 height 21
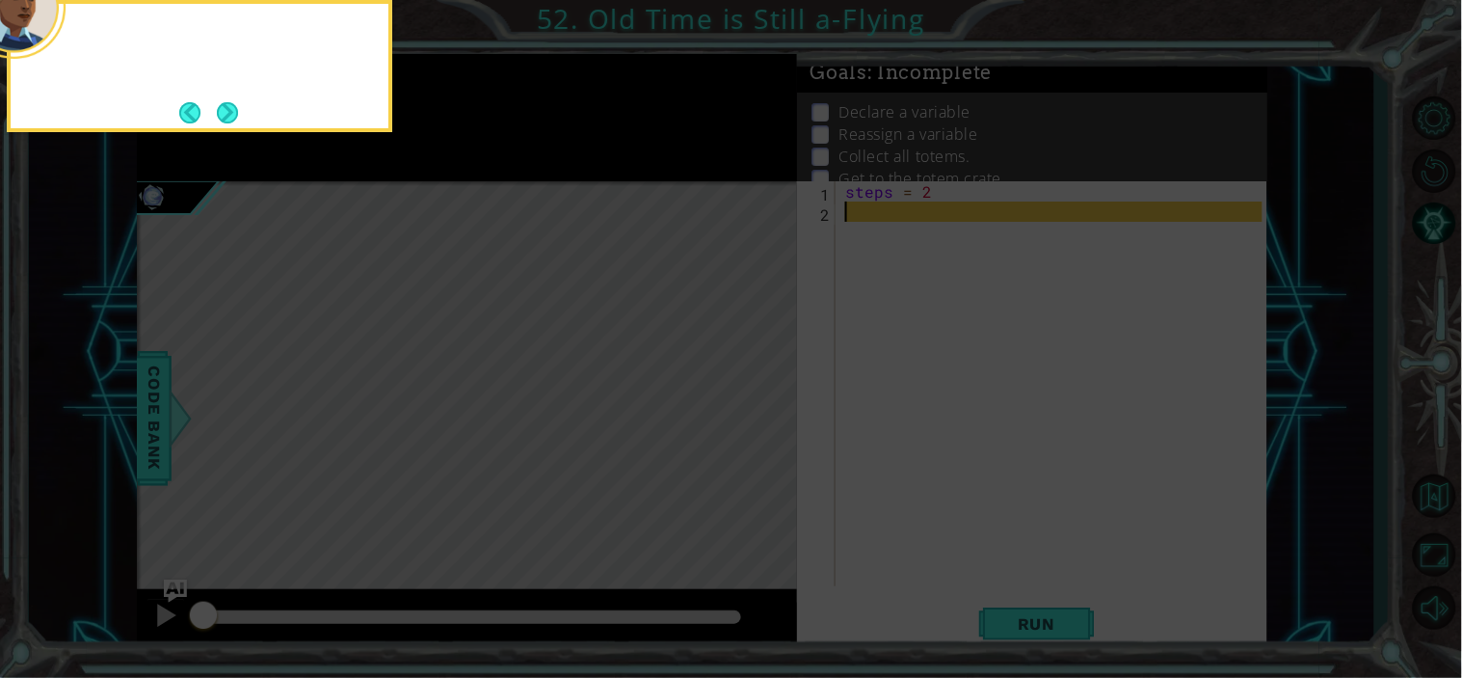
click at [232, 113] on button "Next" at bounding box center [227, 112] width 21 height 21
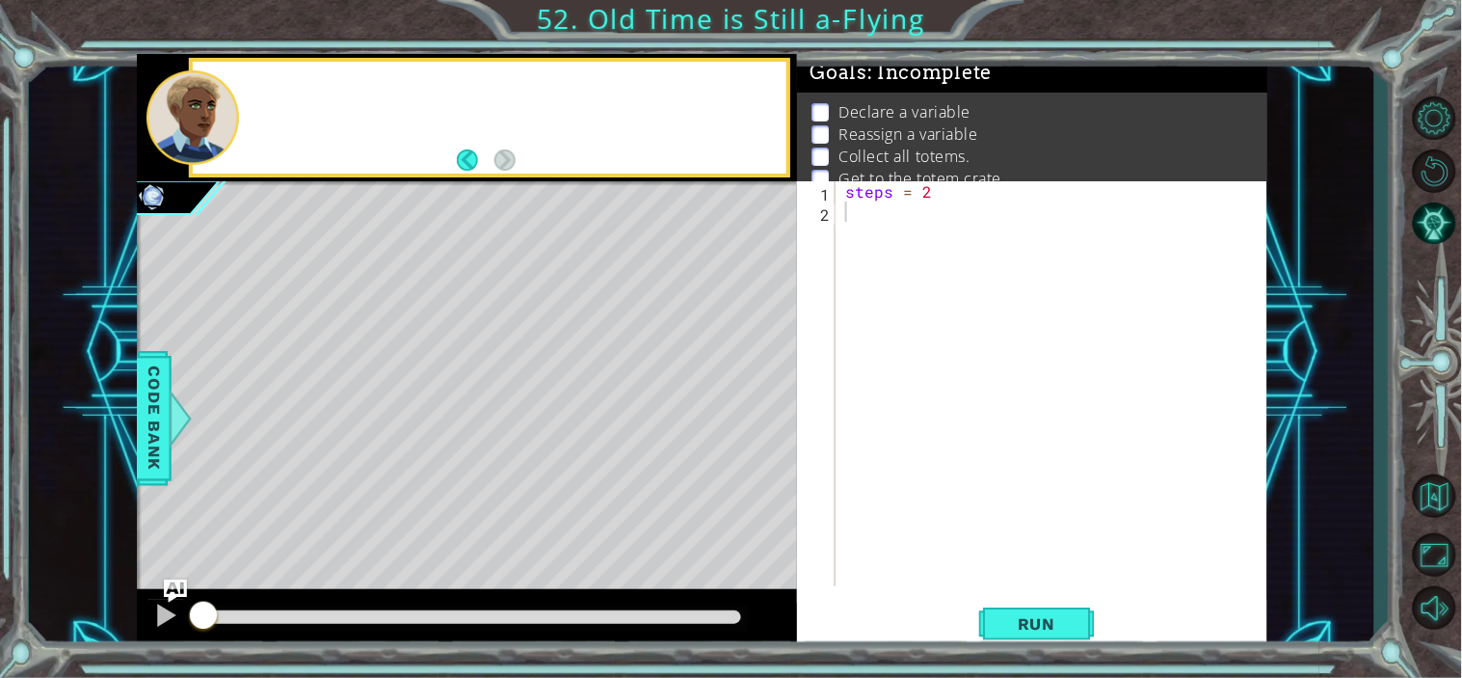
click at [232, 113] on div at bounding box center [194, 117] width 93 height 94
